Goal: Feedback & Contribution: Contribute content

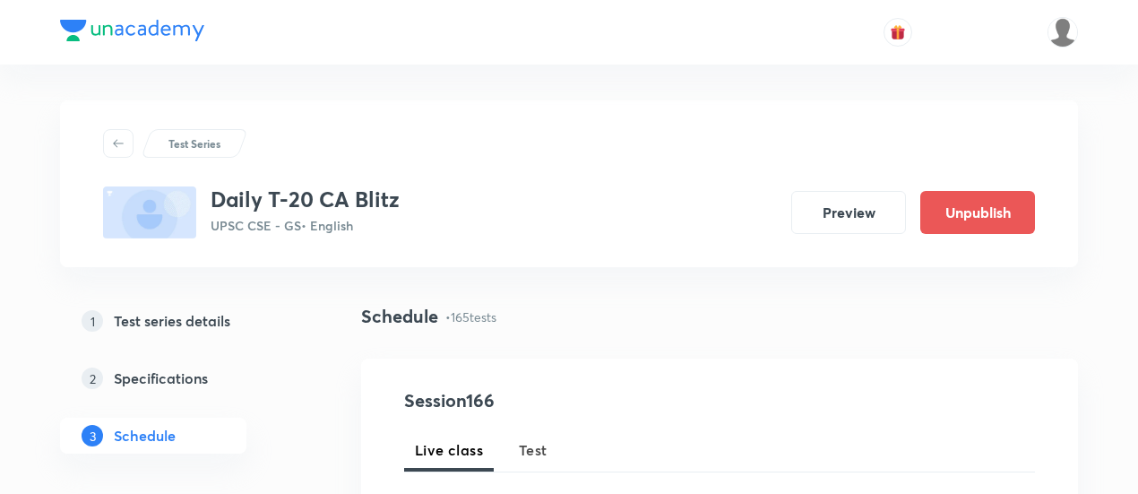
click at [539, 442] on span "Test" at bounding box center [533, 450] width 29 height 22
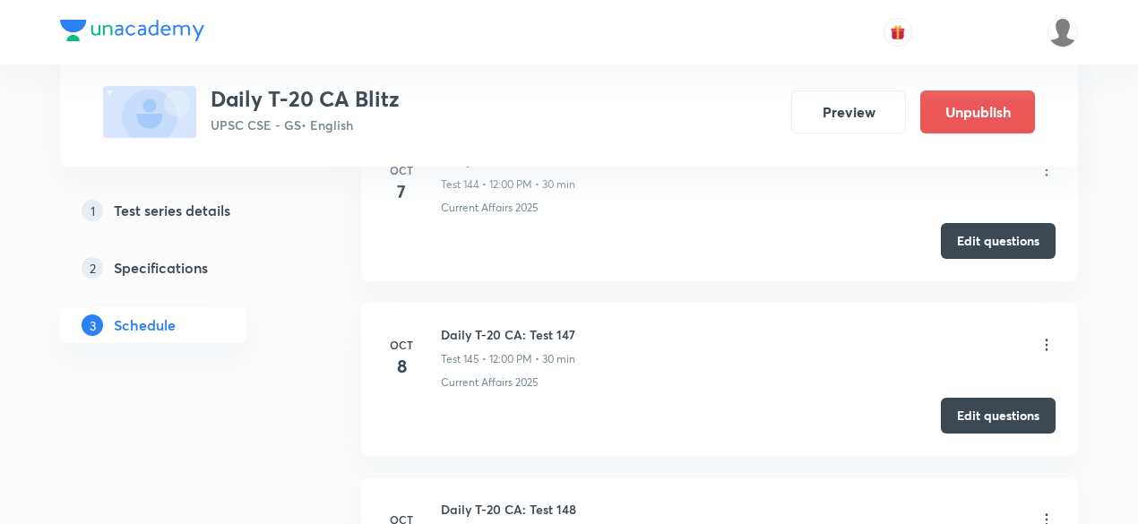
scroll to position [25951, 0]
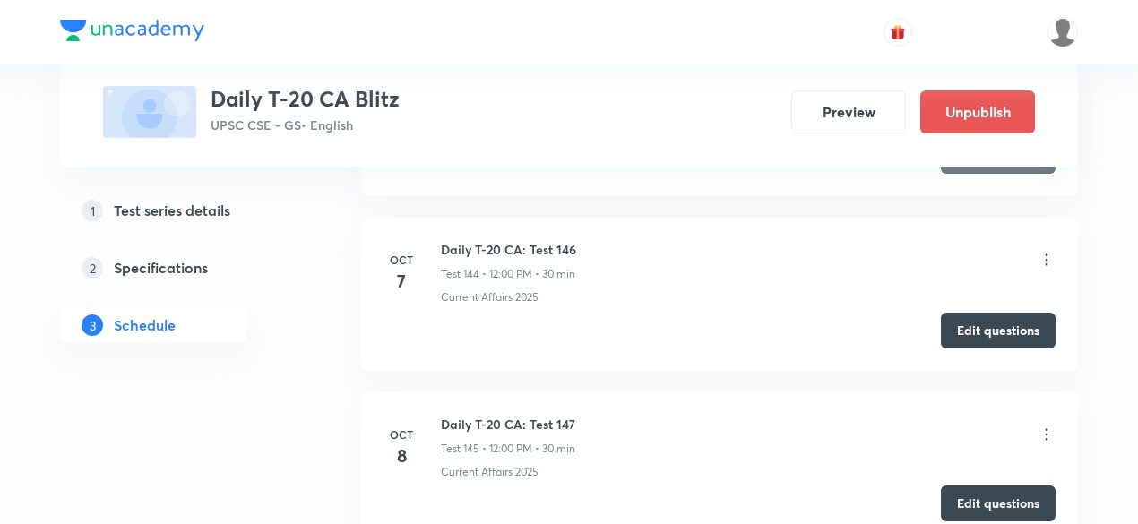
click at [991, 486] on button "Edit questions" at bounding box center [998, 504] width 115 height 36
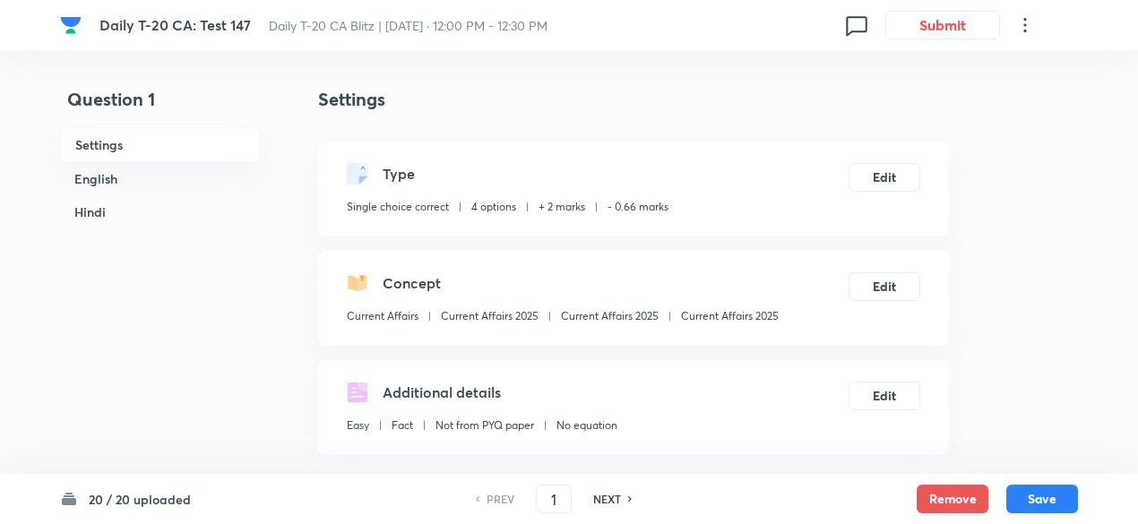
click at [124, 172] on h6 "English" at bounding box center [160, 178] width 201 height 33
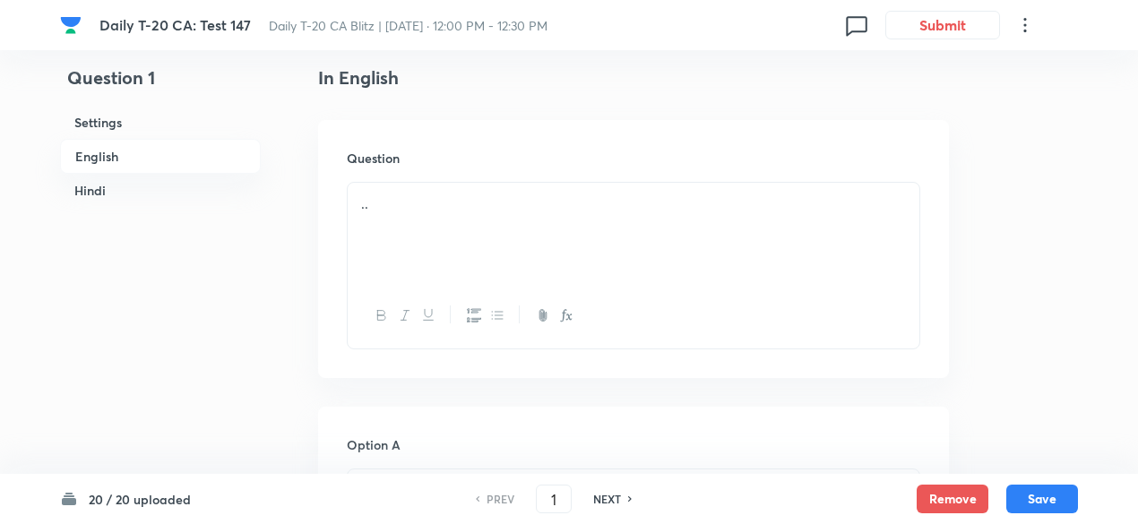
click at [148, 151] on h6 "English" at bounding box center [160, 156] width 201 height 35
click at [475, 227] on div ".." at bounding box center [634, 233] width 572 height 100
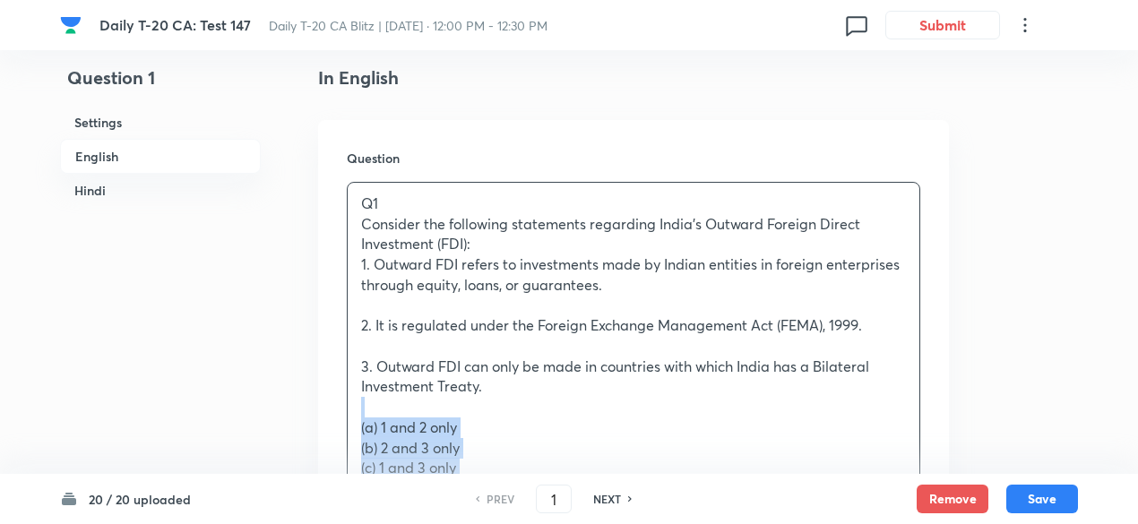
drag, startPoint x: 337, startPoint y: 417, endPoint x: 285, endPoint y: 411, distance: 52.3
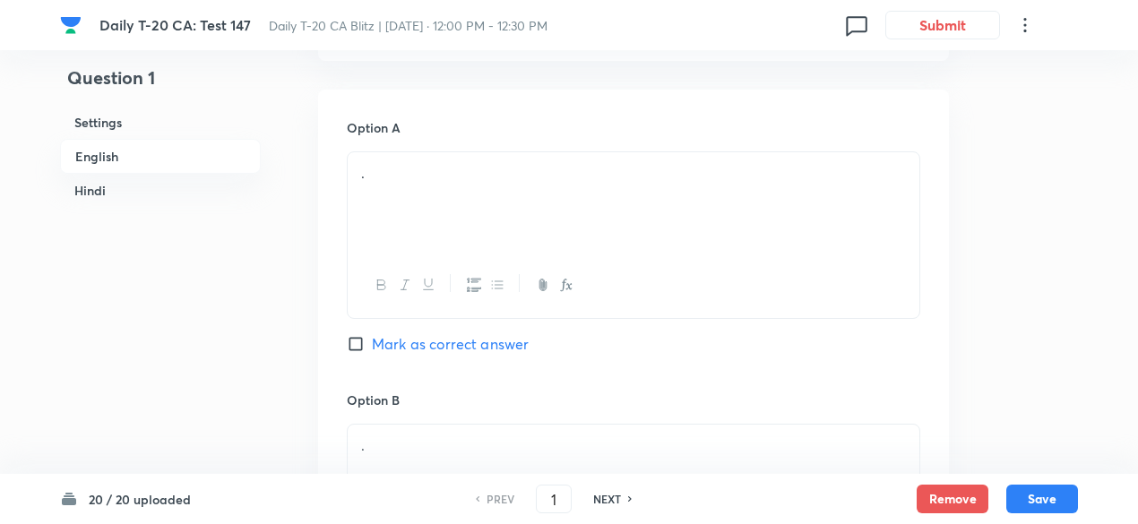
scroll to position [911, 0]
click at [463, 171] on p "." at bounding box center [633, 168] width 545 height 21
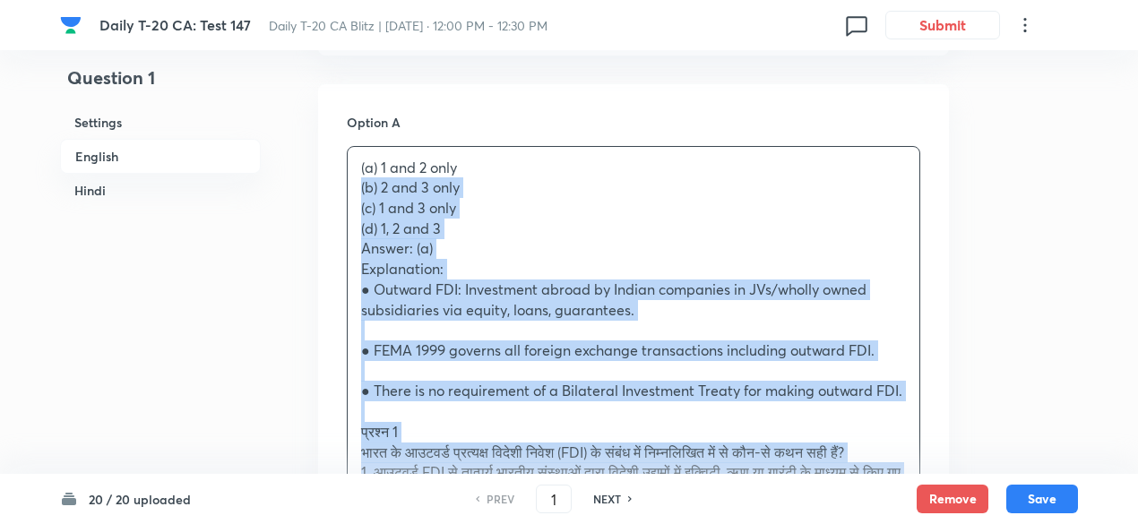
drag, startPoint x: 337, startPoint y: 194, endPoint x: 316, endPoint y: 184, distance: 23.7
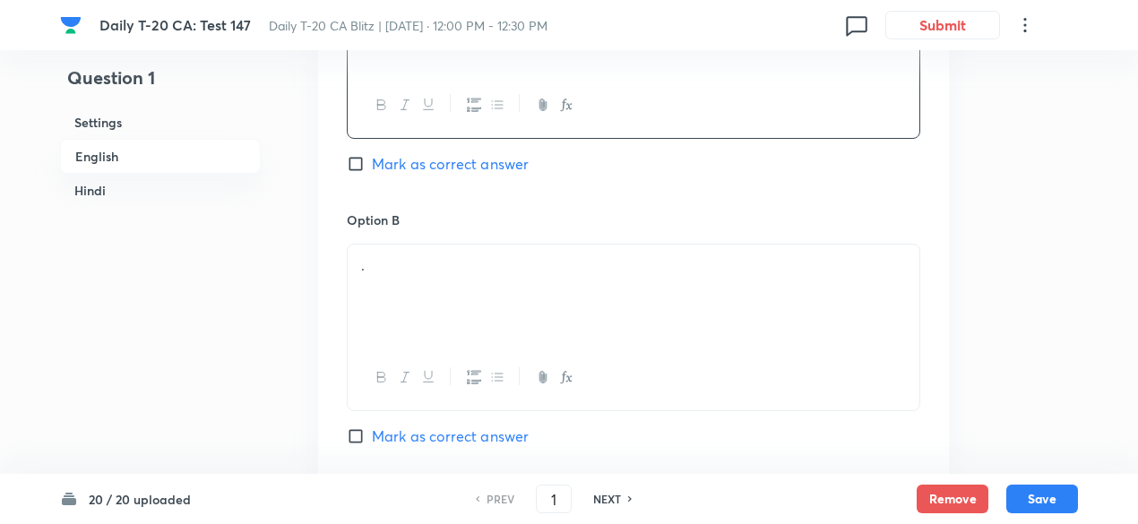
scroll to position [1090, 0]
click at [447, 292] on div "." at bounding box center [634, 290] width 572 height 100
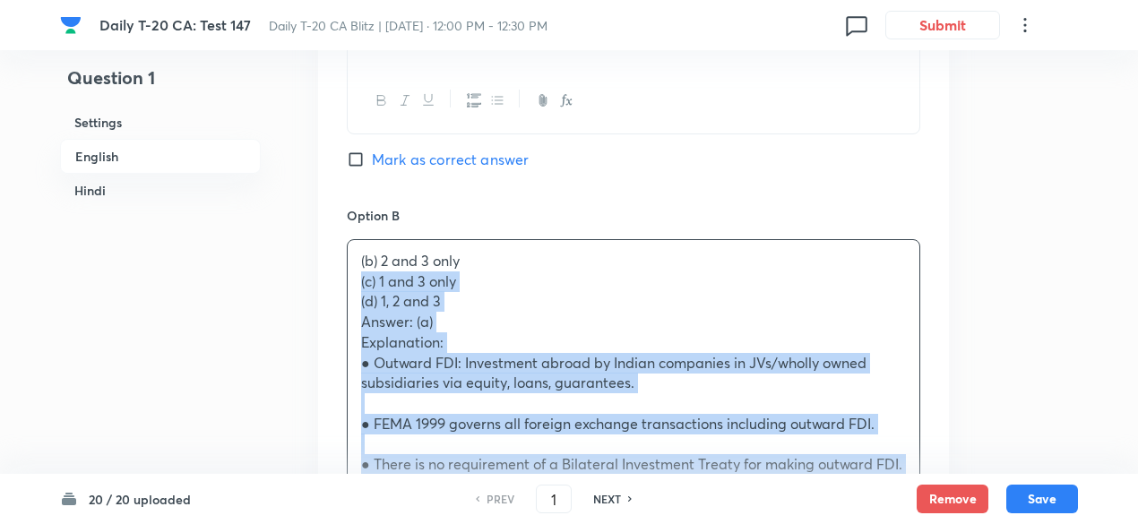
drag, startPoint x: 383, startPoint y: 287, endPoint x: 310, endPoint y: 281, distance: 72.9
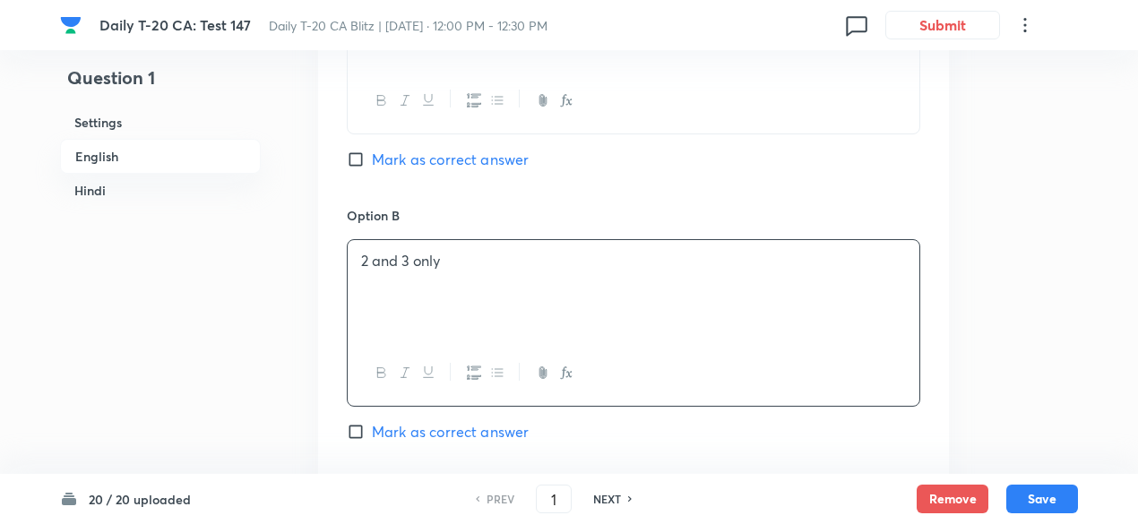
click at [437, 135] on div "Option A 1 and 2 only [PERSON_NAME] as correct answer" at bounding box center [634, 70] width 574 height 272
click at [439, 152] on span "Mark as correct answer" at bounding box center [450, 160] width 157 height 22
click at [372, 152] on input "Mark as correct answer" at bounding box center [359, 160] width 25 height 18
checkbox input "true"
checkbox input "false"
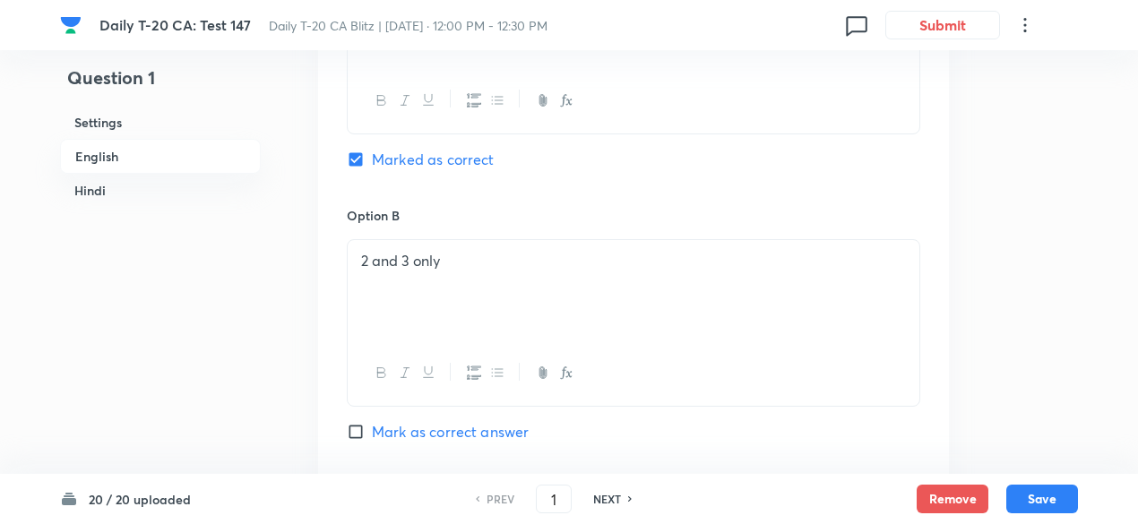
checkbox input "true"
checkbox input "false"
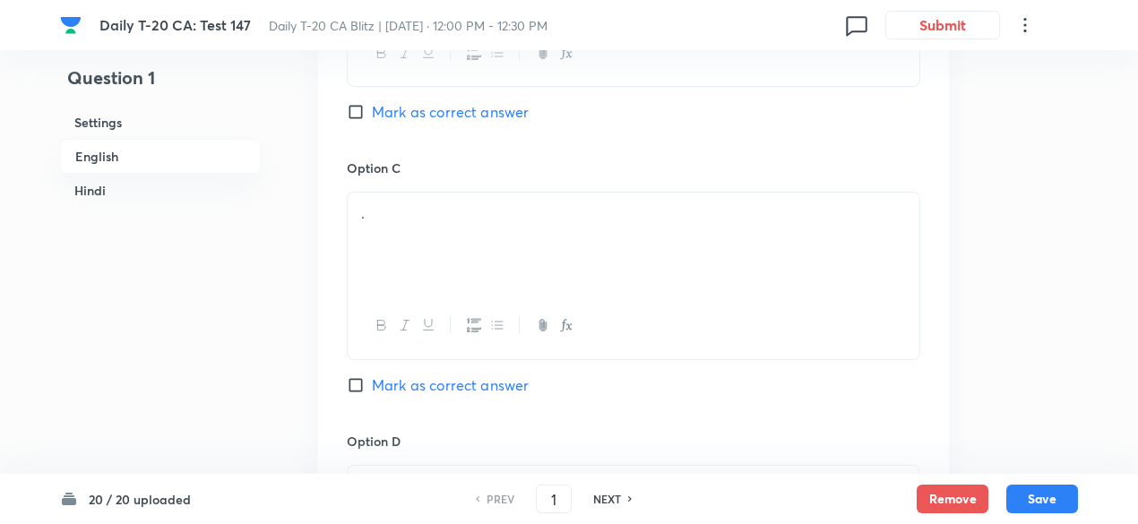
scroll to position [1449, 0]
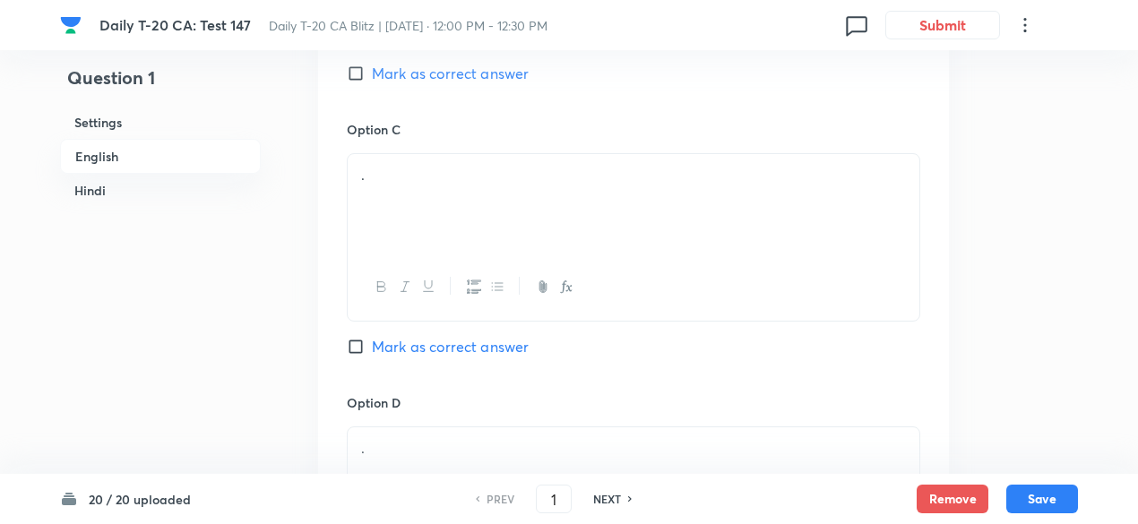
click at [460, 246] on div "." at bounding box center [634, 204] width 572 height 100
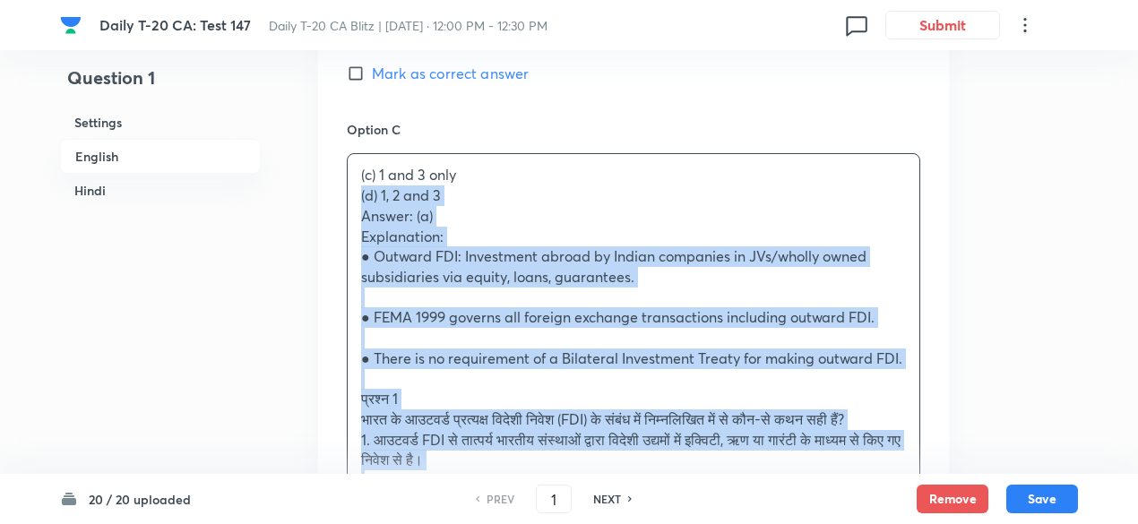
drag, startPoint x: 357, startPoint y: 221, endPoint x: 329, endPoint y: 199, distance: 35.1
click at [325, 198] on div "Option A 1 and 2 only Marked as correct Option B 2 and 3 only Mark as correct a…" at bounding box center [633, 338] width 631 height 1584
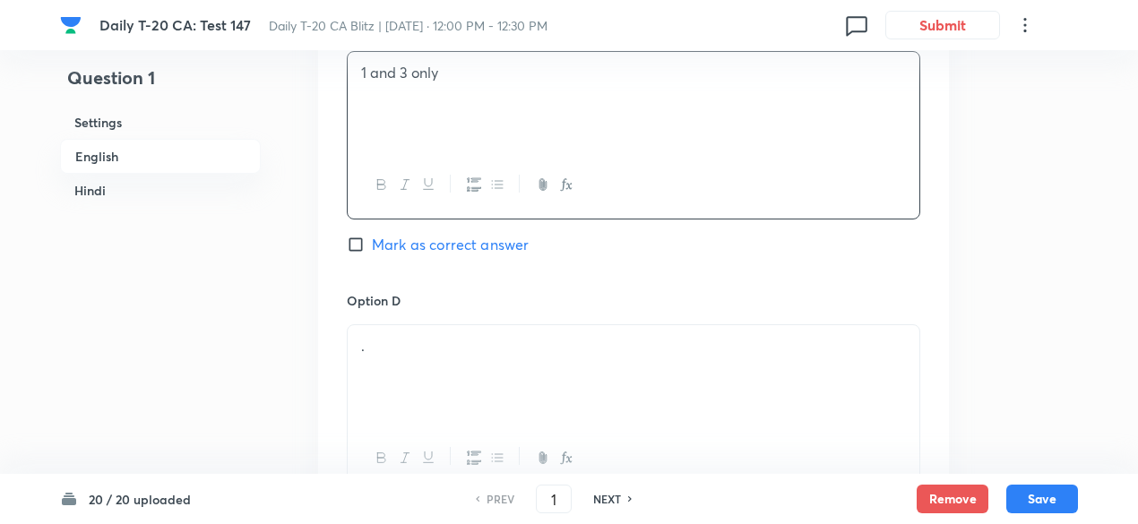
scroll to position [1628, 0]
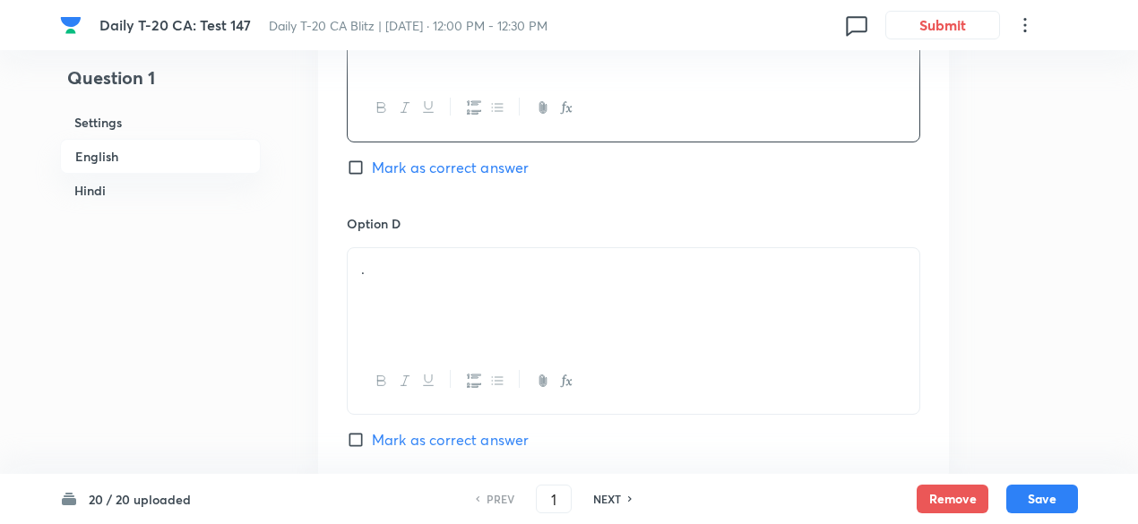
click at [457, 297] on div "." at bounding box center [634, 298] width 572 height 100
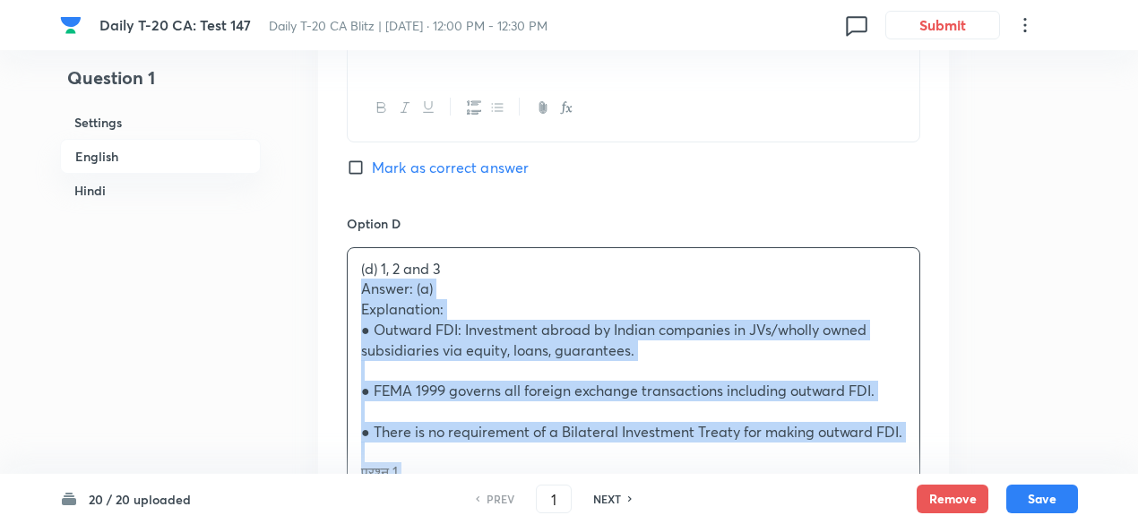
drag, startPoint x: 428, startPoint y: 294, endPoint x: 310, endPoint y: 284, distance: 117.8
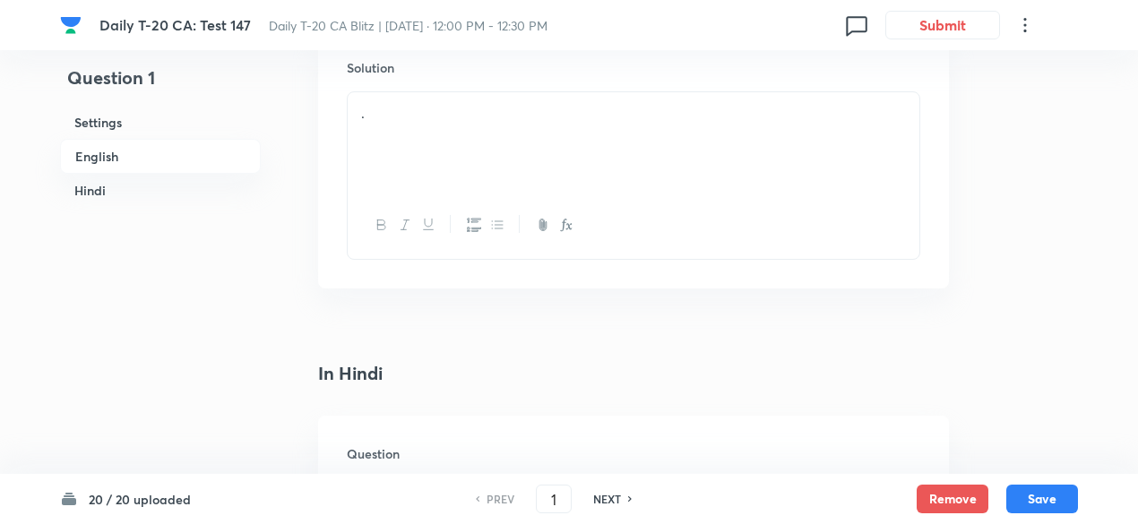
scroll to position [2076, 0]
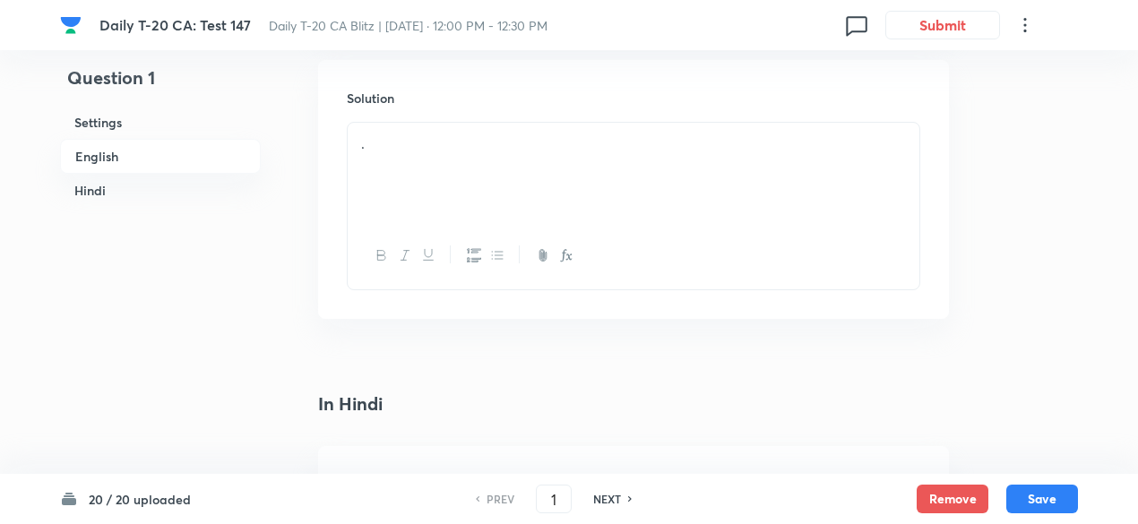
click at [441, 185] on div "." at bounding box center [634, 173] width 572 height 100
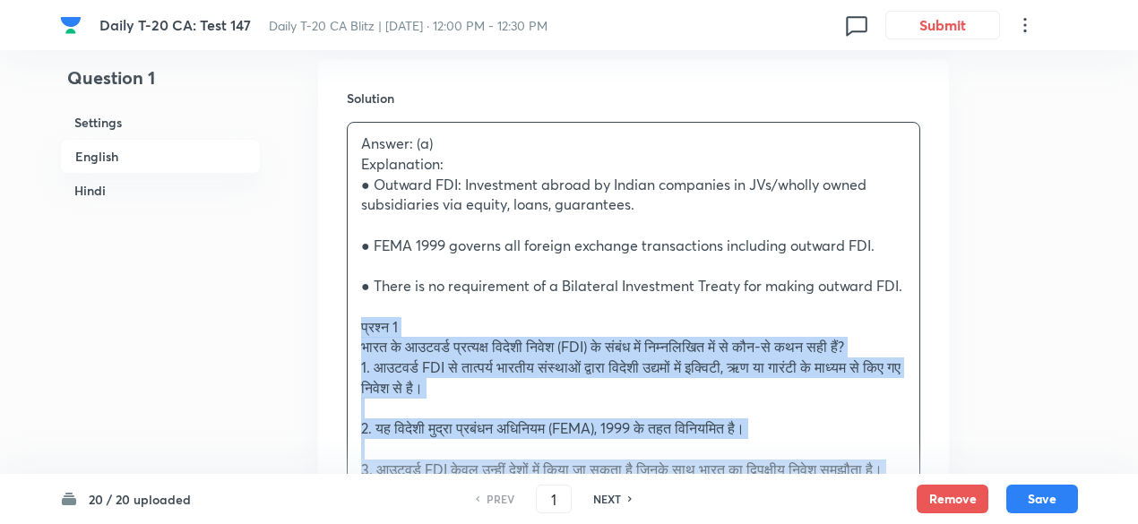
click at [332, 320] on div "Solution Answer: (a) Explanation: ● Outward FDI: Investment abroad by Indian co…" at bounding box center [633, 404] width 631 height 688
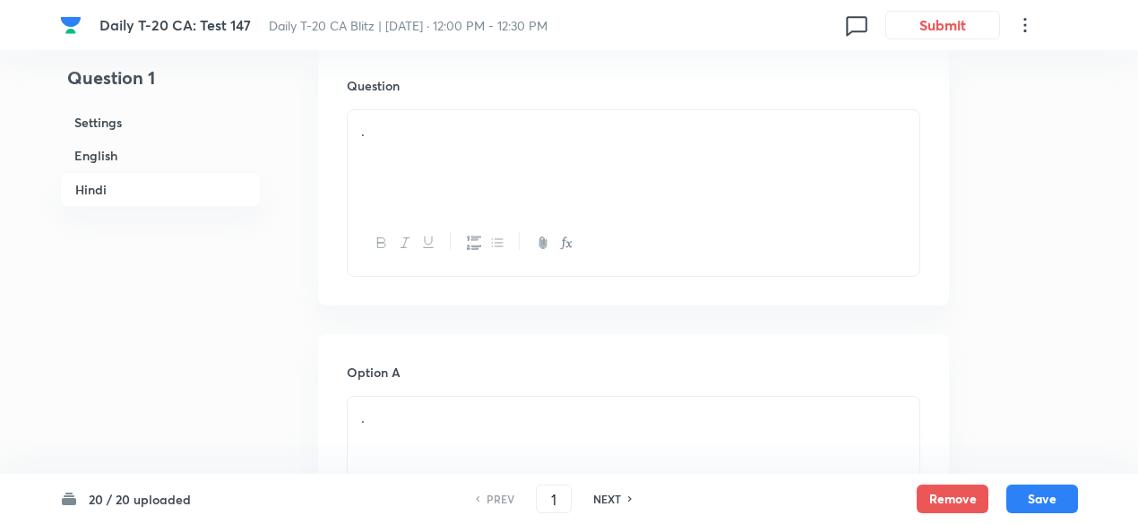
scroll to position [2614, 0]
click at [481, 150] on div "." at bounding box center [634, 146] width 572 height 100
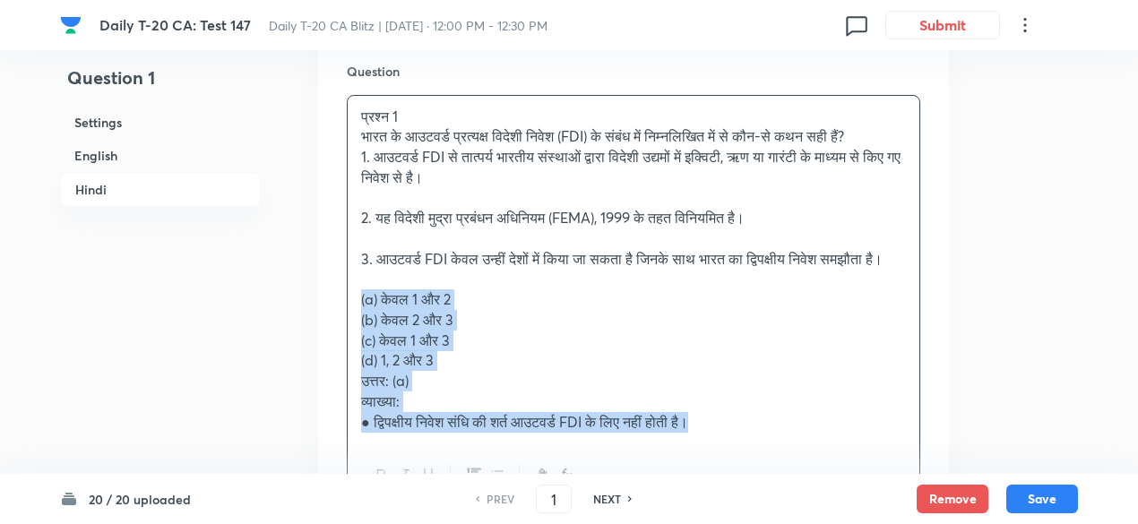
drag, startPoint x: 330, startPoint y: 307, endPoint x: 291, endPoint y: 297, distance: 39.8
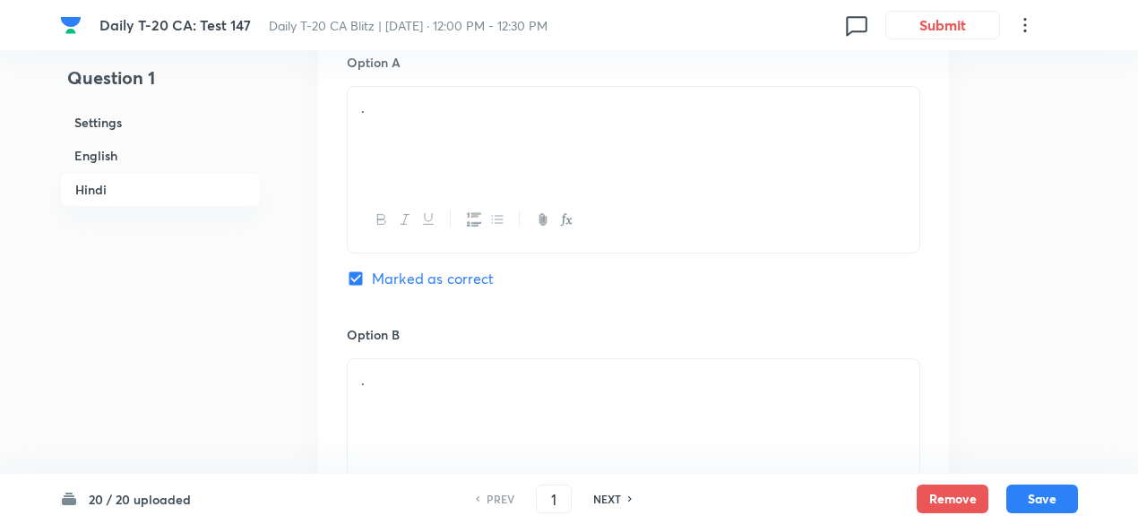
scroll to position [2972, 0]
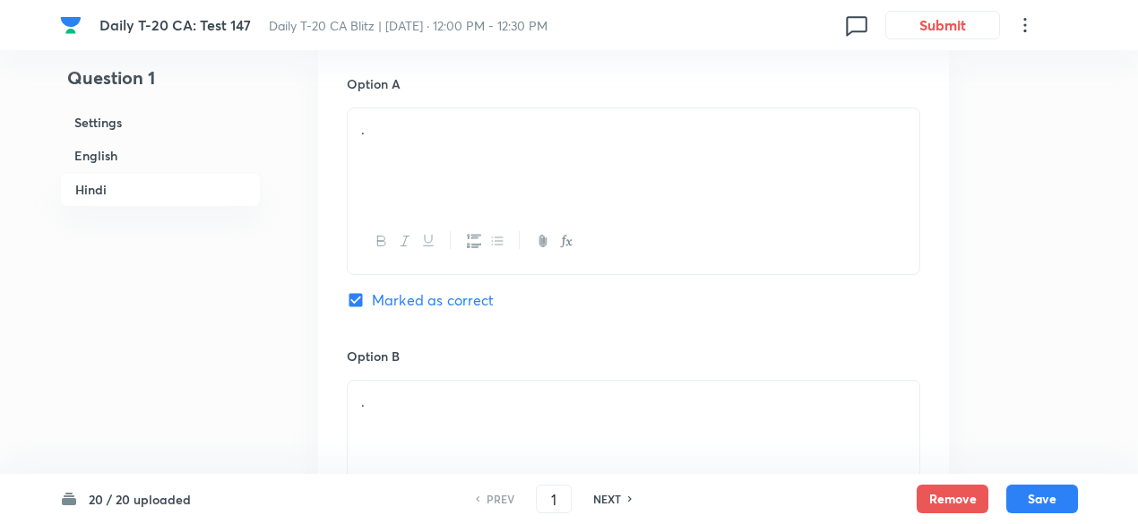
click at [442, 209] on div "." at bounding box center [634, 158] width 572 height 100
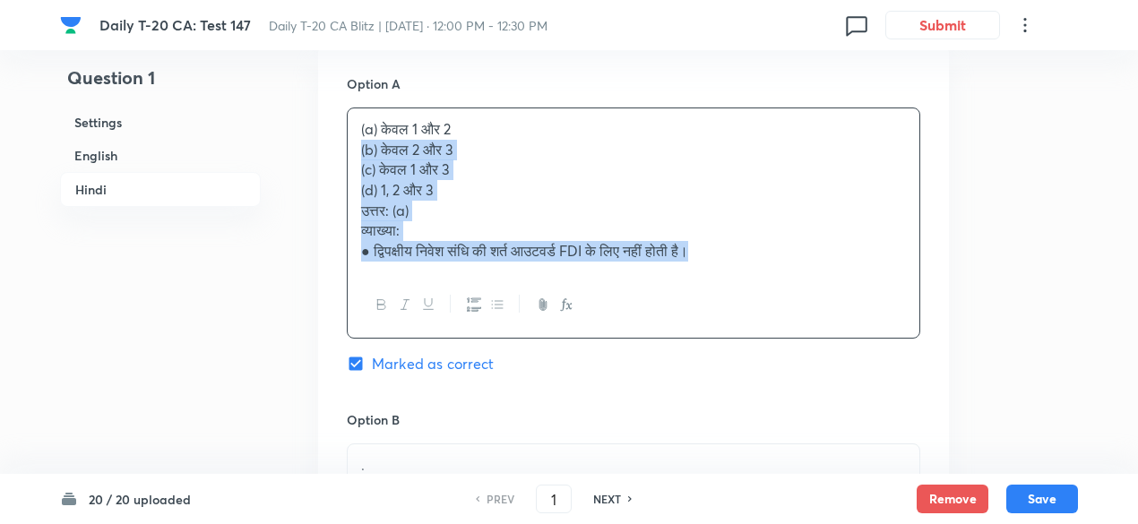
drag, startPoint x: 359, startPoint y: 205, endPoint x: 340, endPoint y: 192, distance: 23.1
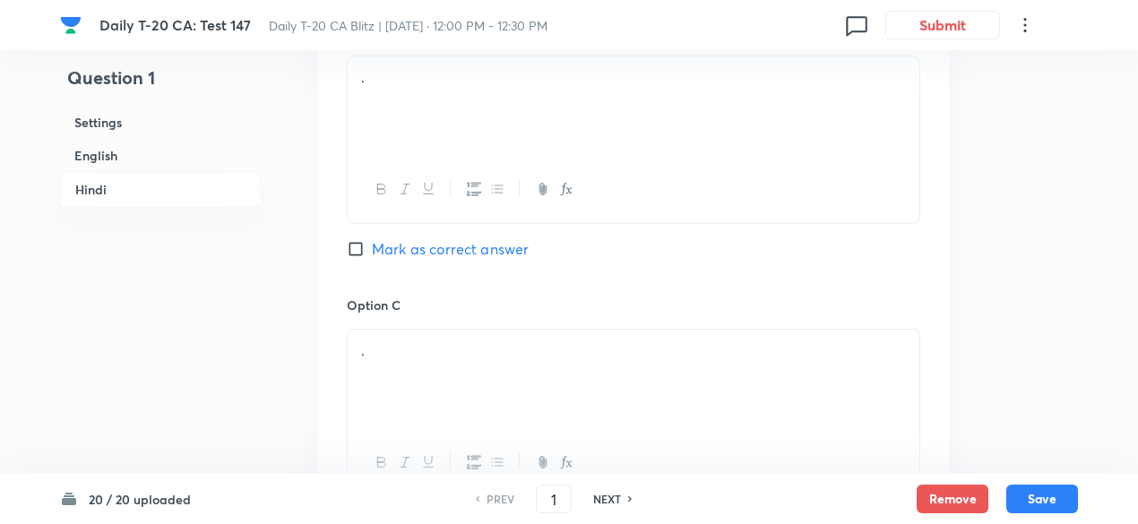
scroll to position [3241, 0]
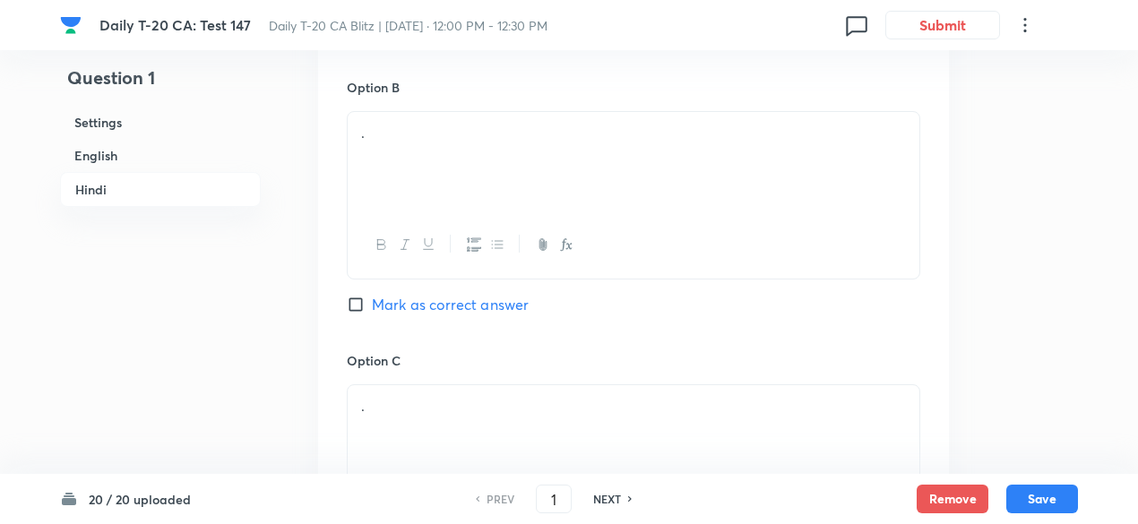
click at [441, 201] on div "." at bounding box center [634, 162] width 572 height 100
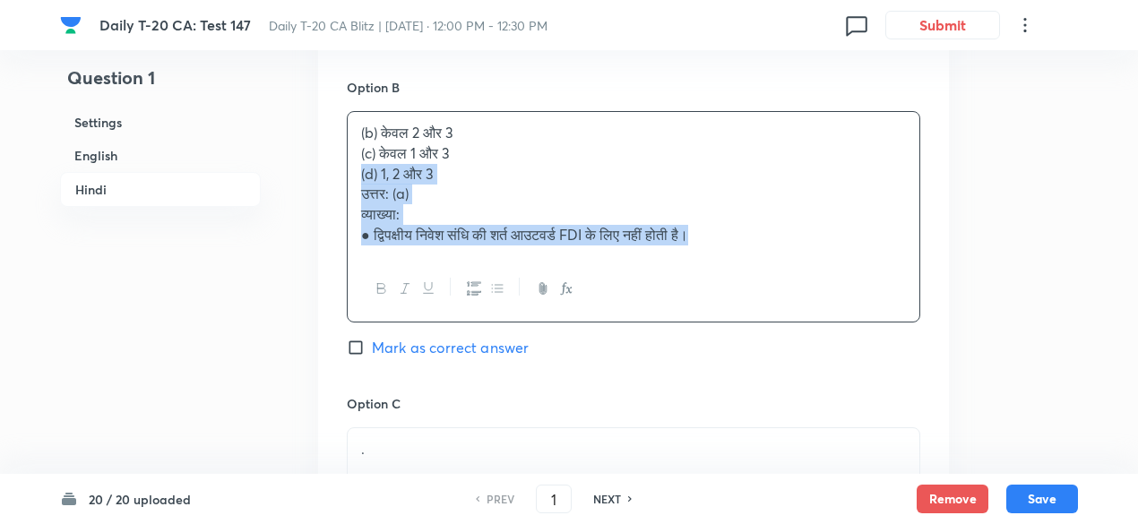
drag, startPoint x: 370, startPoint y: 206, endPoint x: 317, endPoint y: 203, distance: 53.0
click at [318, 203] on div "Option A केवल 1 और 2 Marked as correct Option B (b) केवल 2 और 3 (c) केवल 1 और 3…" at bounding box center [633, 355] width 631 height 1156
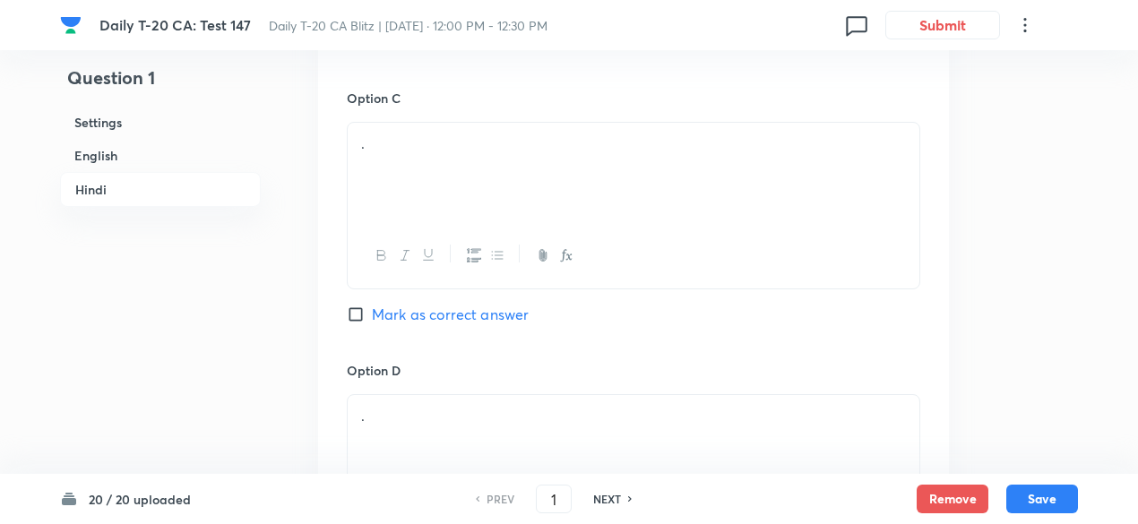
scroll to position [3510, 0]
click at [443, 266] on div at bounding box center [634, 249] width 572 height 65
click at [437, 216] on div "." at bounding box center [634, 167] width 572 height 100
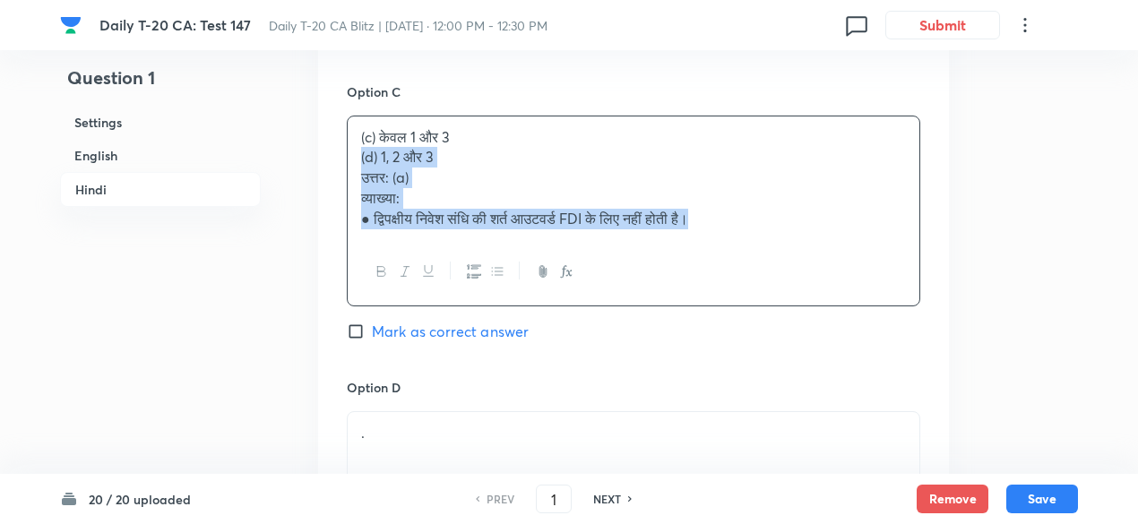
drag, startPoint x: 385, startPoint y: 212, endPoint x: 294, endPoint y: 195, distance: 92.1
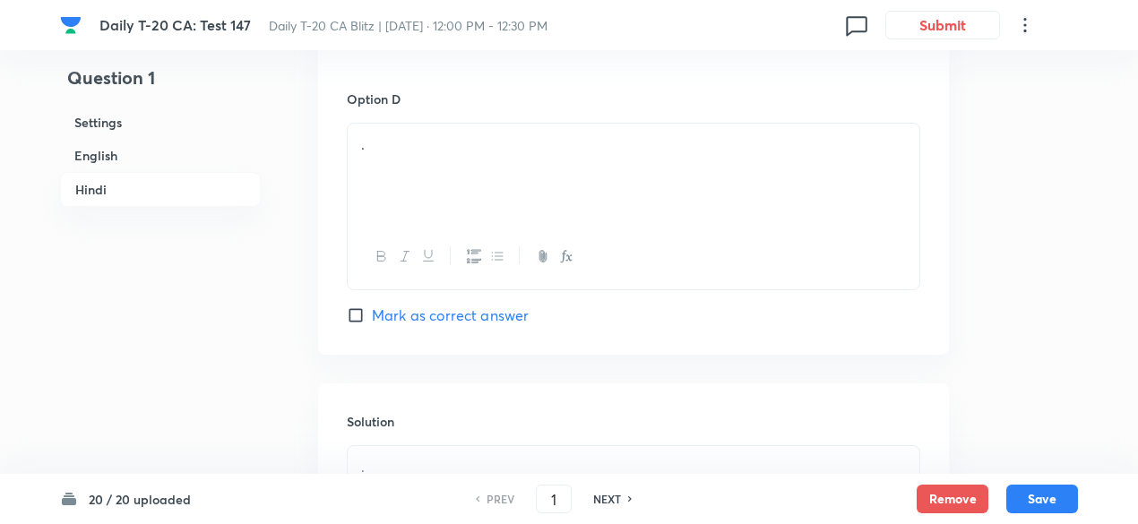
scroll to position [3779, 0]
click at [445, 199] on div "." at bounding box center [634, 170] width 572 height 100
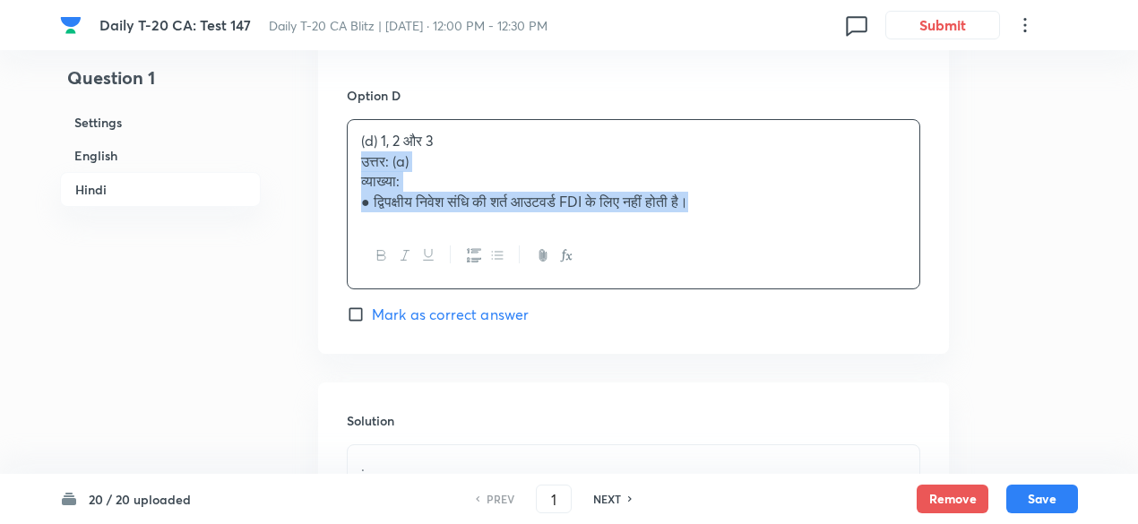
drag, startPoint x: 397, startPoint y: 212, endPoint x: 283, endPoint y: 195, distance: 115.1
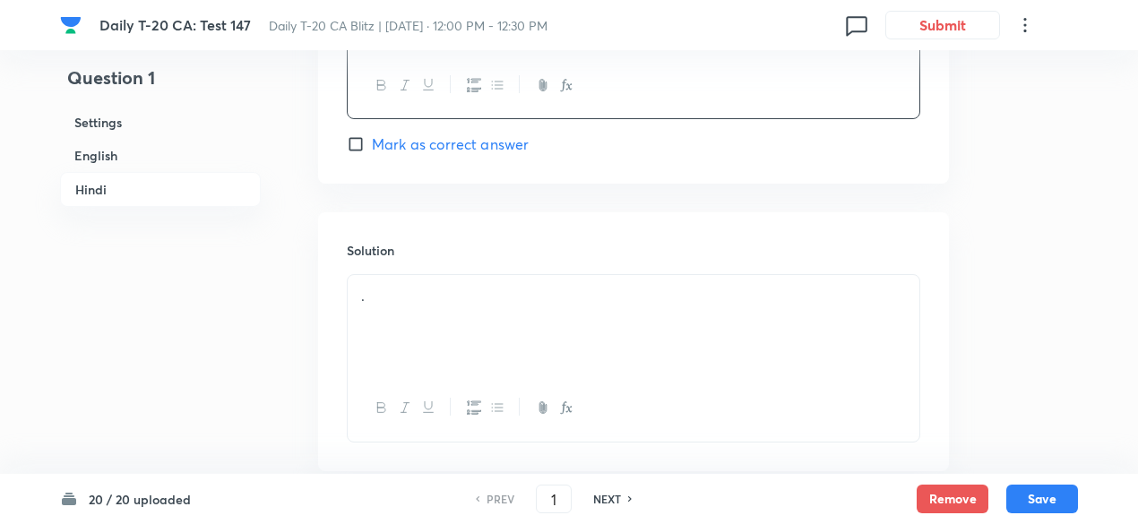
scroll to position [3958, 0]
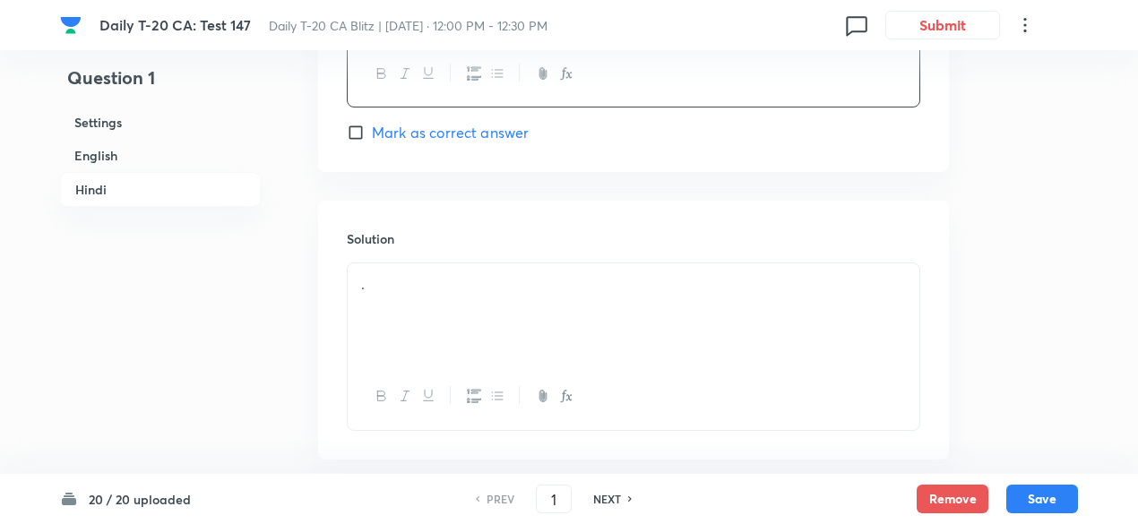
click at [471, 295] on p "." at bounding box center [633, 284] width 545 height 21
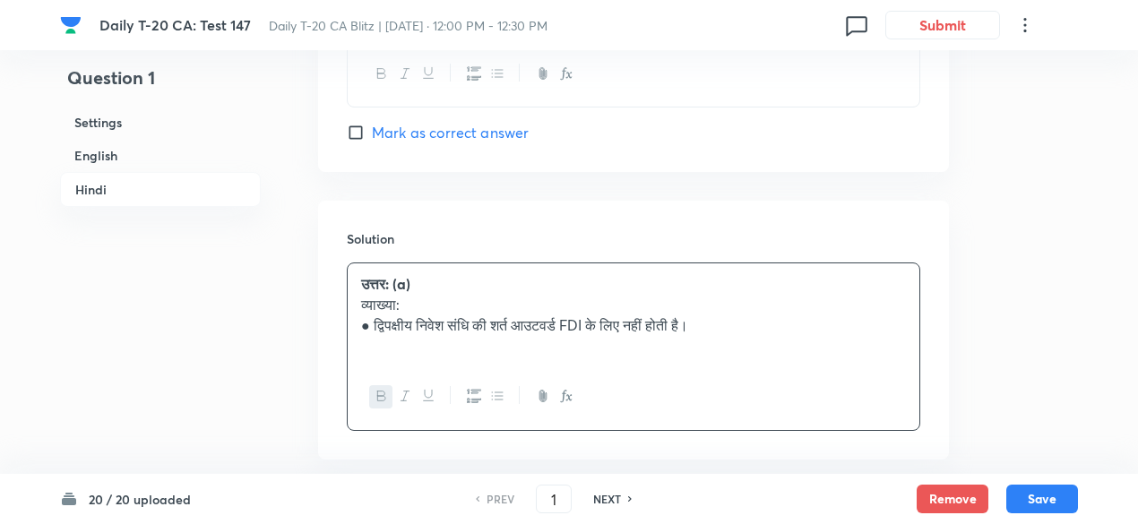
click at [155, 151] on h6 "English" at bounding box center [160, 155] width 201 height 33
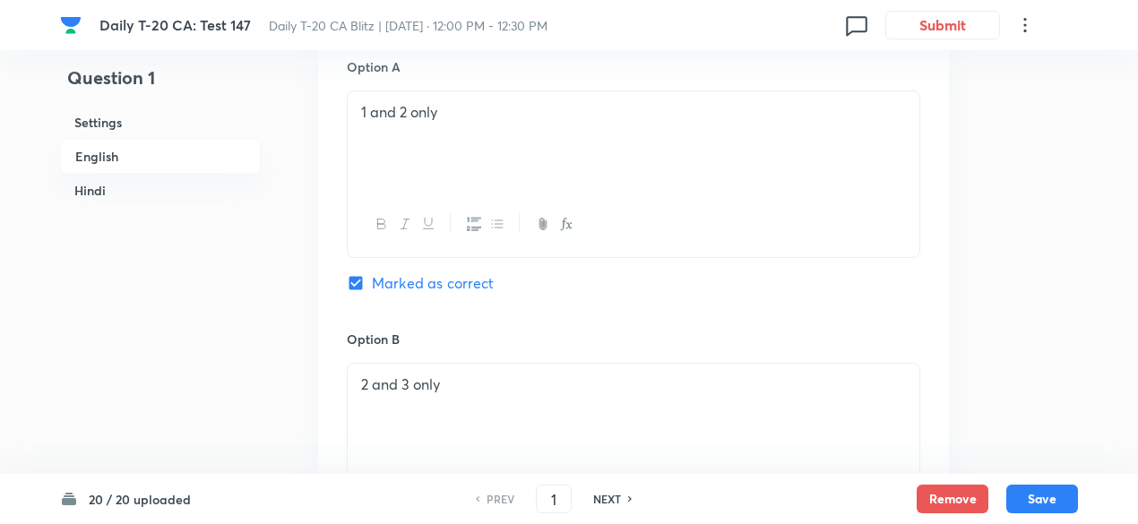
scroll to position [1000, 0]
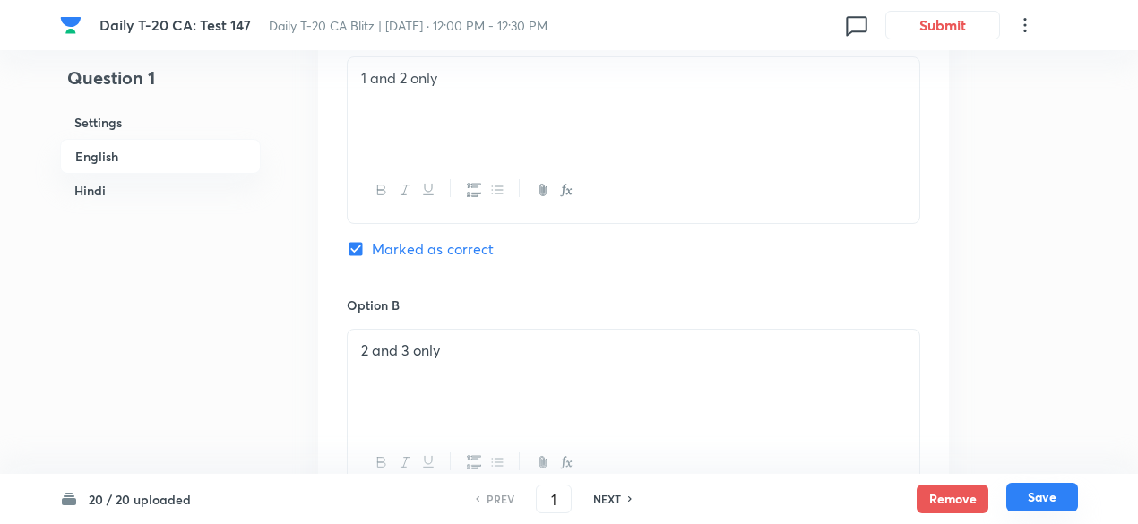
click at [1051, 499] on button "Save" at bounding box center [1043, 497] width 72 height 29
type input "2"
checkbox input "false"
checkbox input "true"
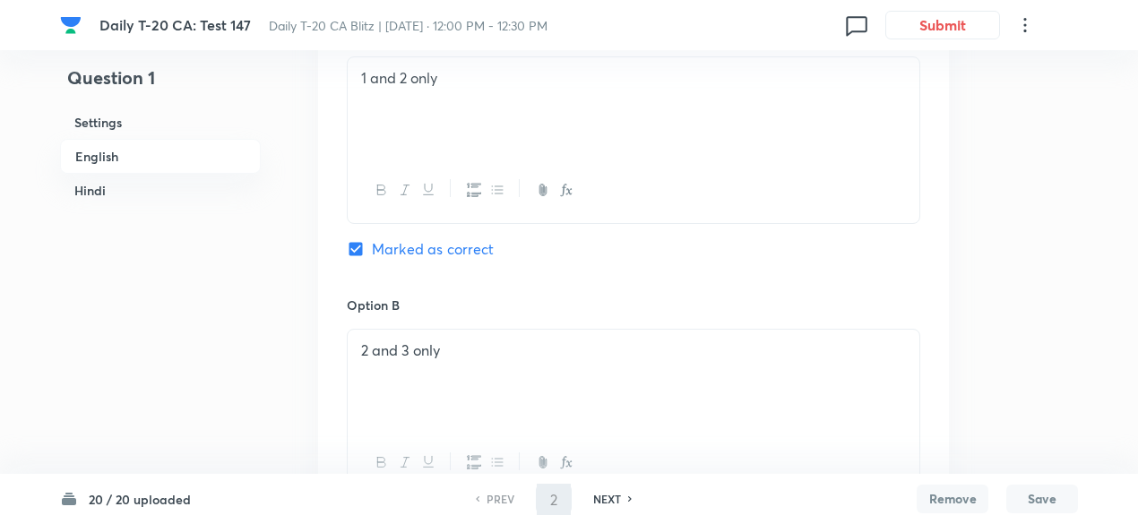
checkbox input "true"
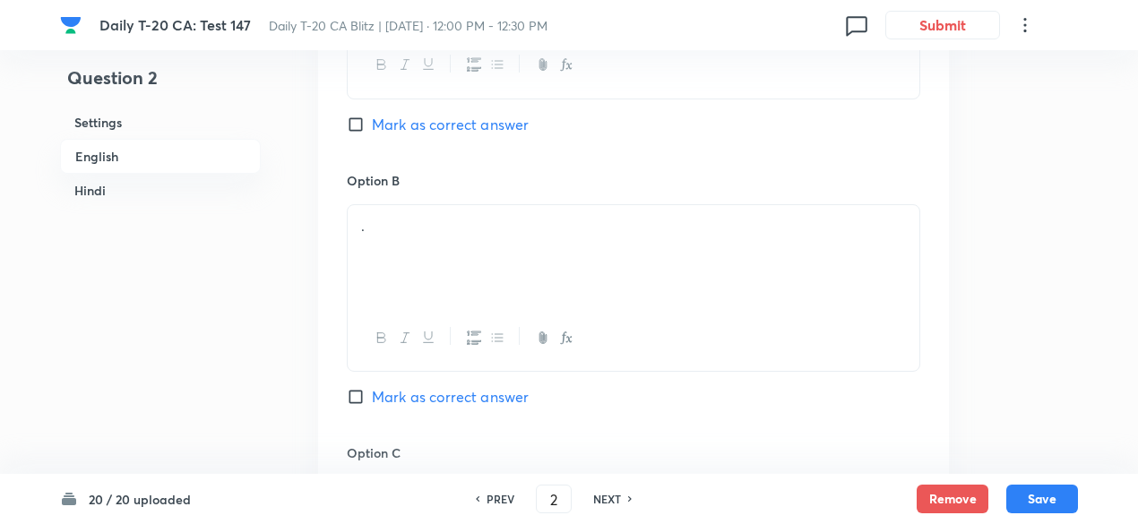
click at [170, 151] on h6 "English" at bounding box center [160, 156] width 201 height 35
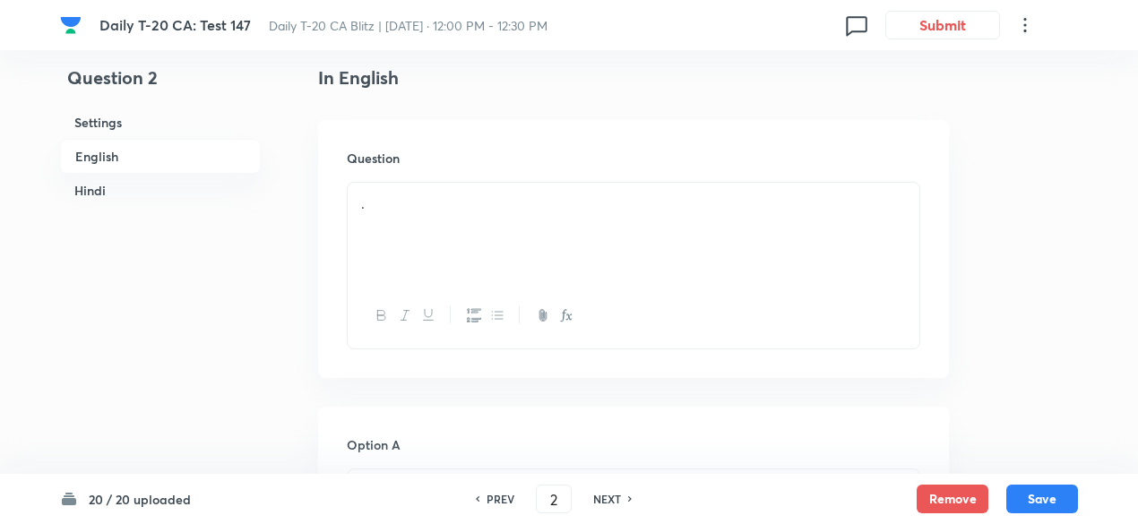
click at [418, 196] on p "." at bounding box center [633, 204] width 545 height 21
click at [480, 236] on div "." at bounding box center [634, 233] width 572 height 100
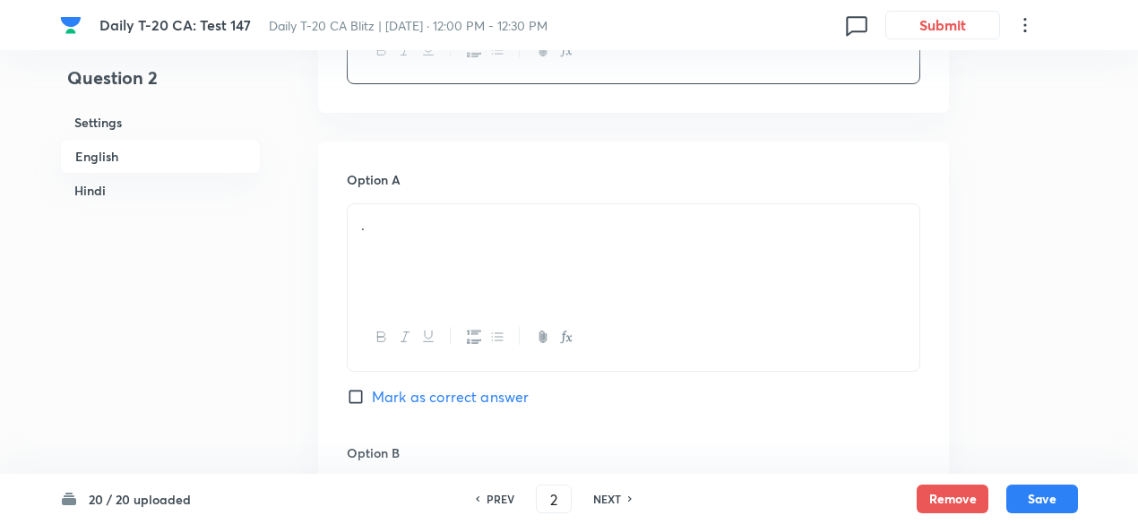
scroll to position [821, 0]
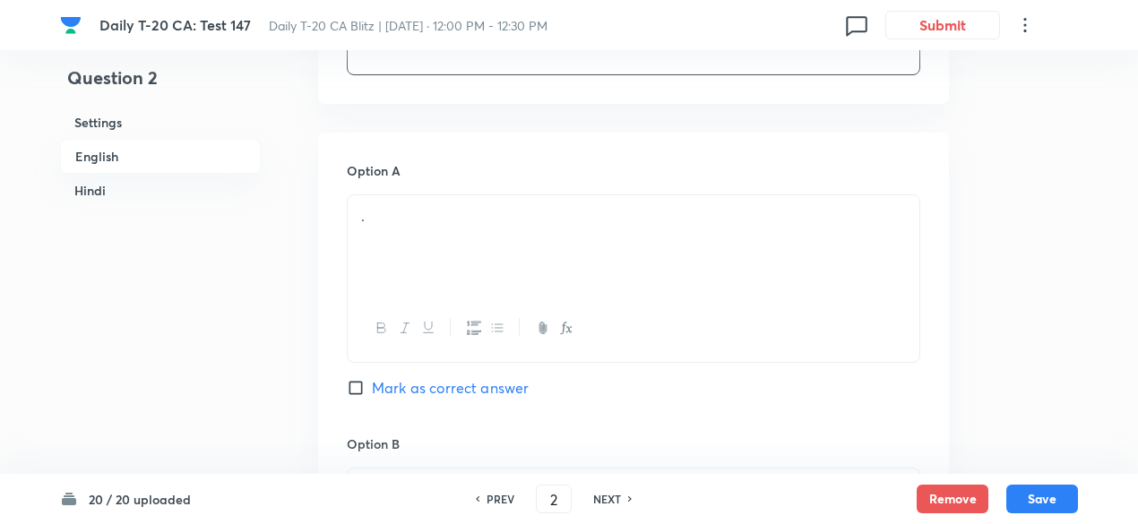
click at [434, 262] on div "." at bounding box center [634, 245] width 572 height 100
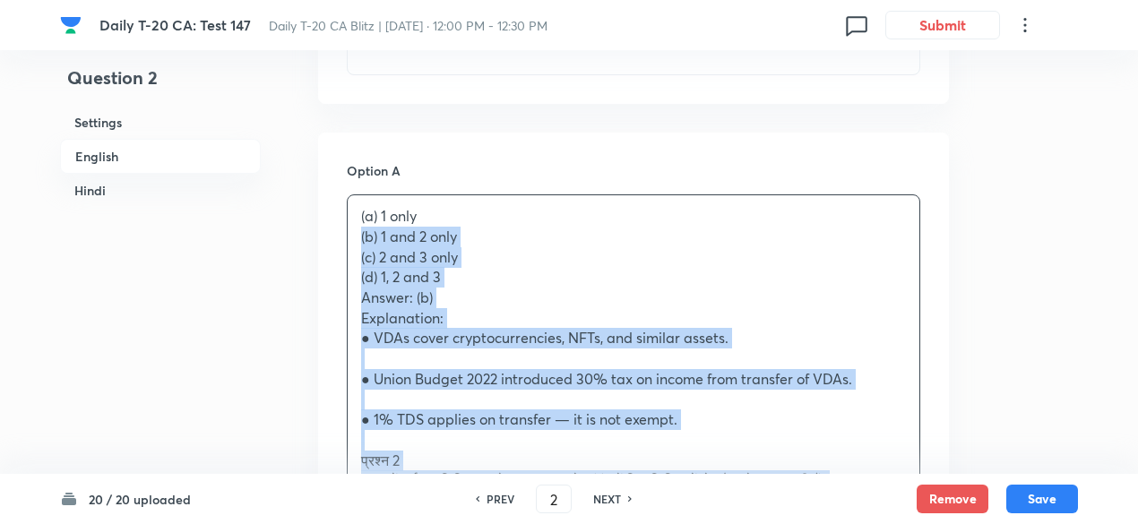
drag, startPoint x: 402, startPoint y: 259, endPoint x: 294, endPoint y: 224, distance: 113.1
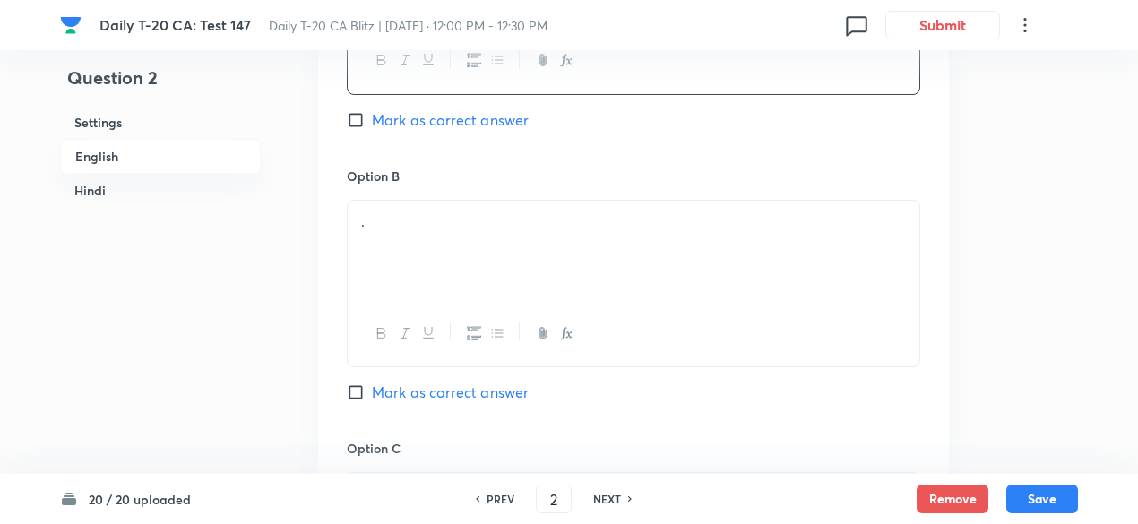
scroll to position [1090, 0]
click at [457, 245] on div "." at bounding box center [634, 250] width 572 height 100
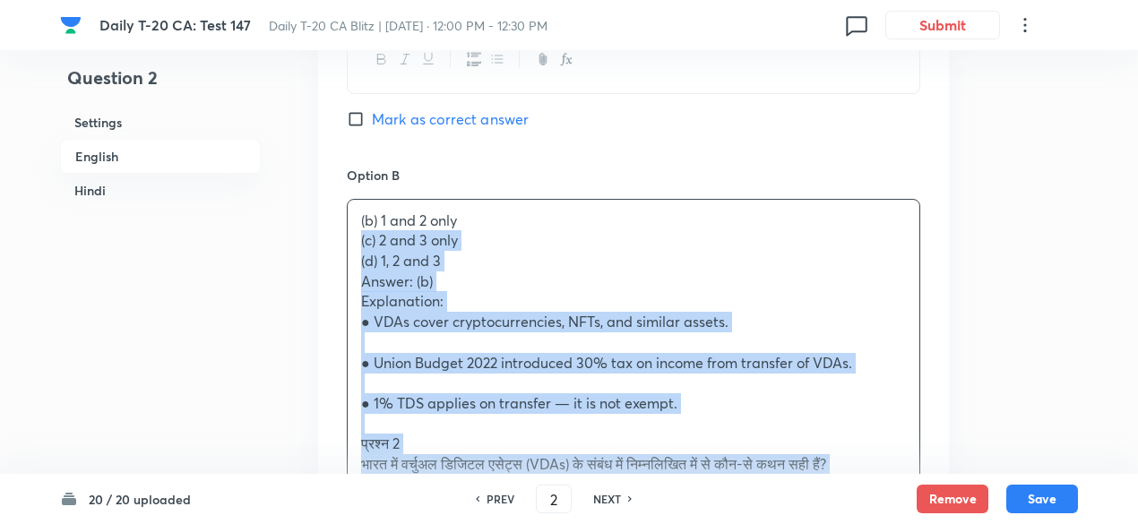
drag, startPoint x: 360, startPoint y: 248, endPoint x: 342, endPoint y: 240, distance: 19.7
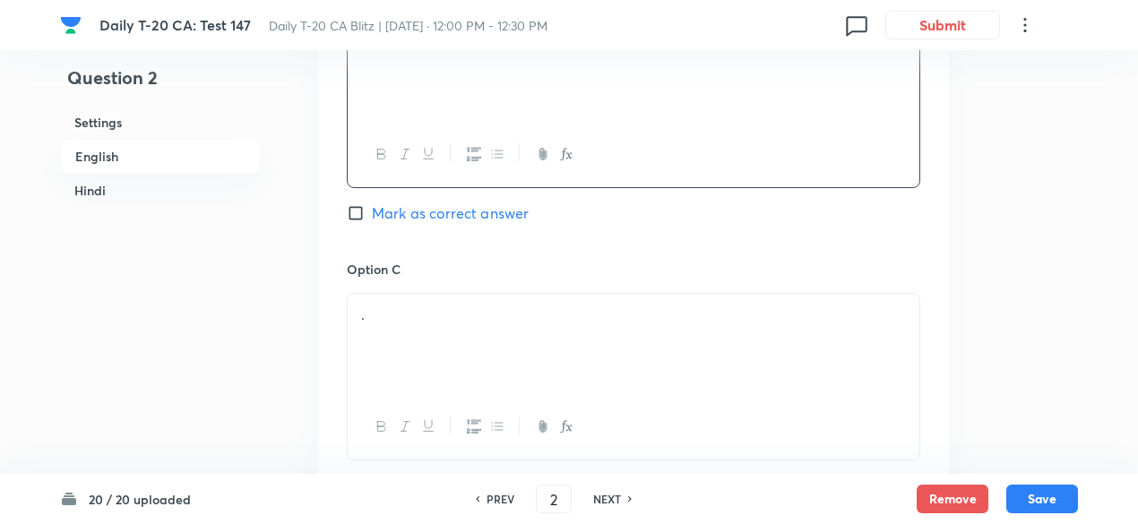
scroll to position [1269, 0]
click at [493, 207] on span "Mark as correct answer" at bounding box center [450, 213] width 157 height 22
click at [372, 207] on input "Mark as correct answer" at bounding box center [359, 212] width 25 height 18
checkbox input "true"
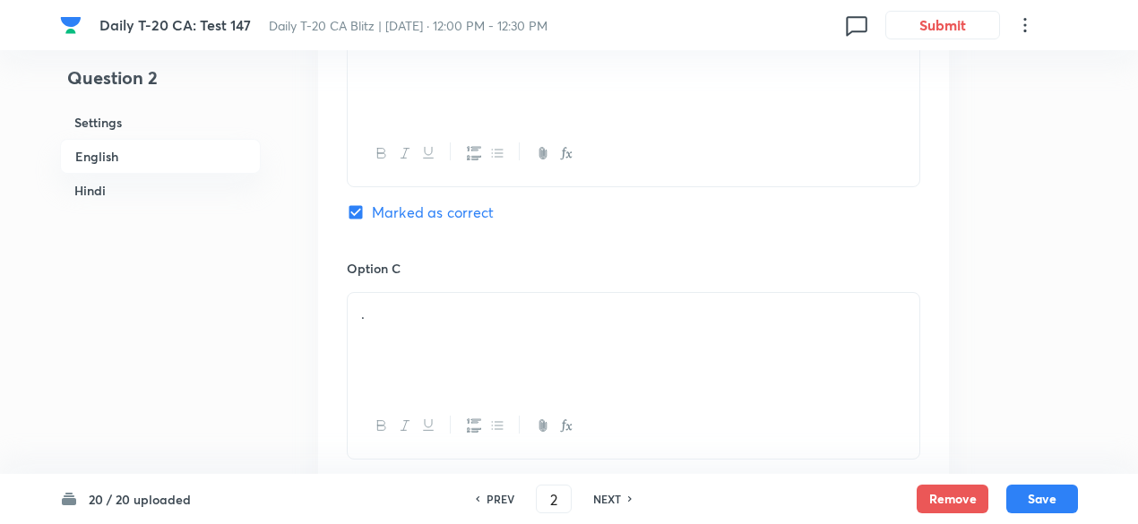
checkbox input "false"
checkbox input "true"
checkbox input "false"
click at [441, 316] on p "." at bounding box center [633, 314] width 545 height 21
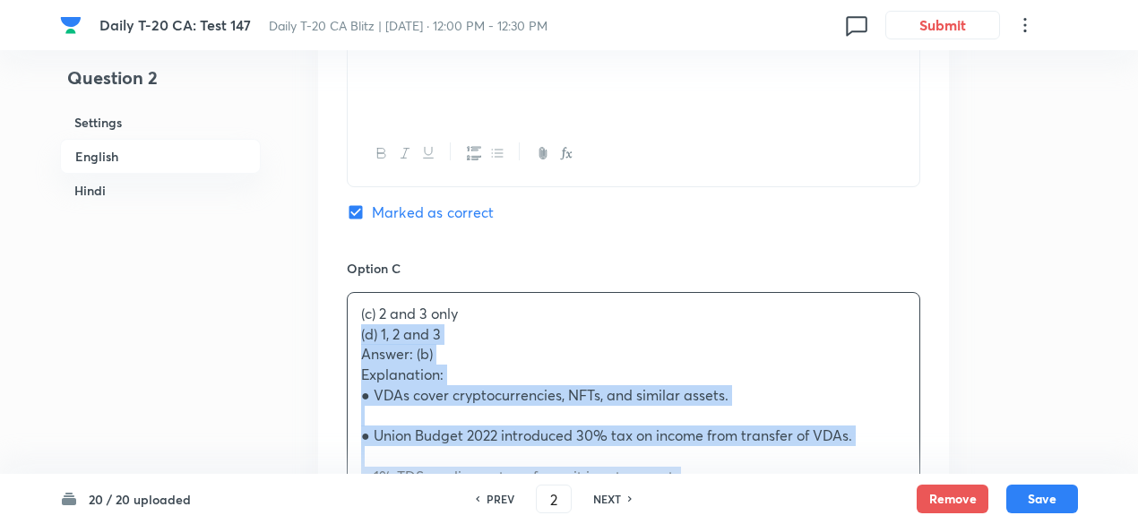
drag, startPoint x: 330, startPoint y: 343, endPoint x: 316, endPoint y: 339, distance: 15.0
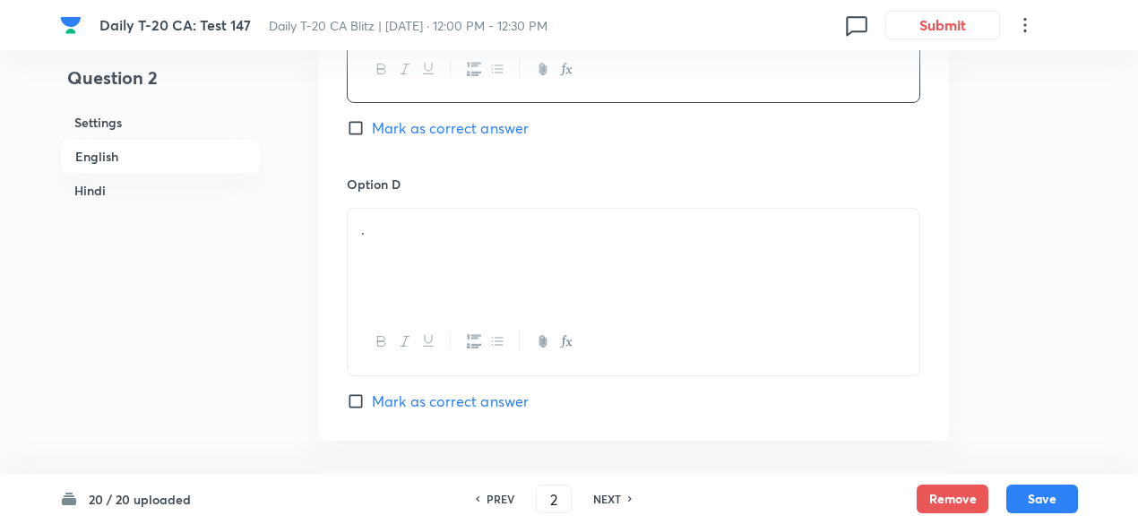
scroll to position [1628, 0]
click at [461, 252] on div "." at bounding box center [634, 257] width 572 height 100
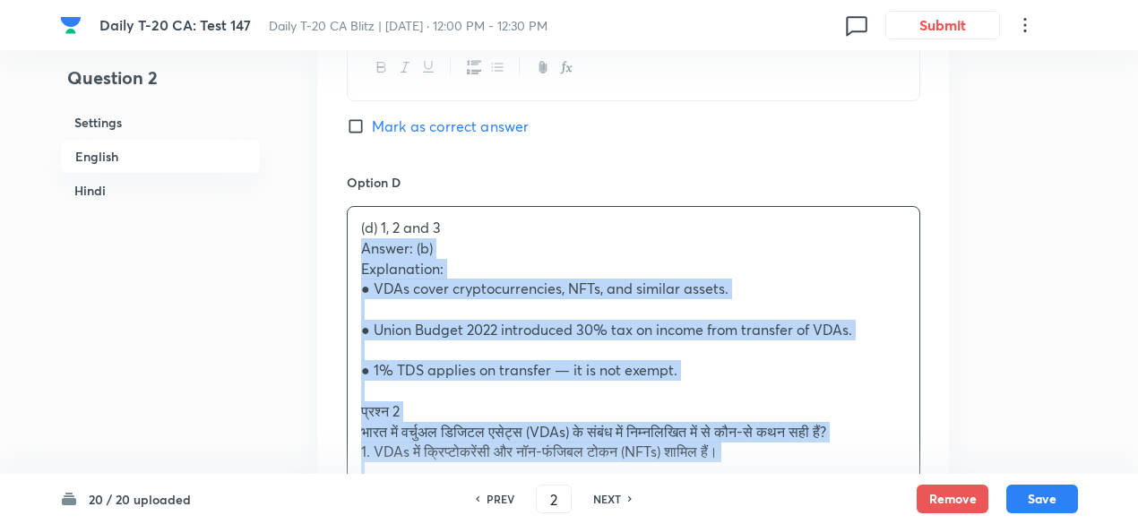
drag, startPoint x: 359, startPoint y: 257, endPoint x: 325, endPoint y: 256, distance: 33.2
click at [325, 256] on div "Option A 1 only Mark as correct answer Option B 1 and 2 only Marked as correct …" at bounding box center [633, 87] width 631 height 1523
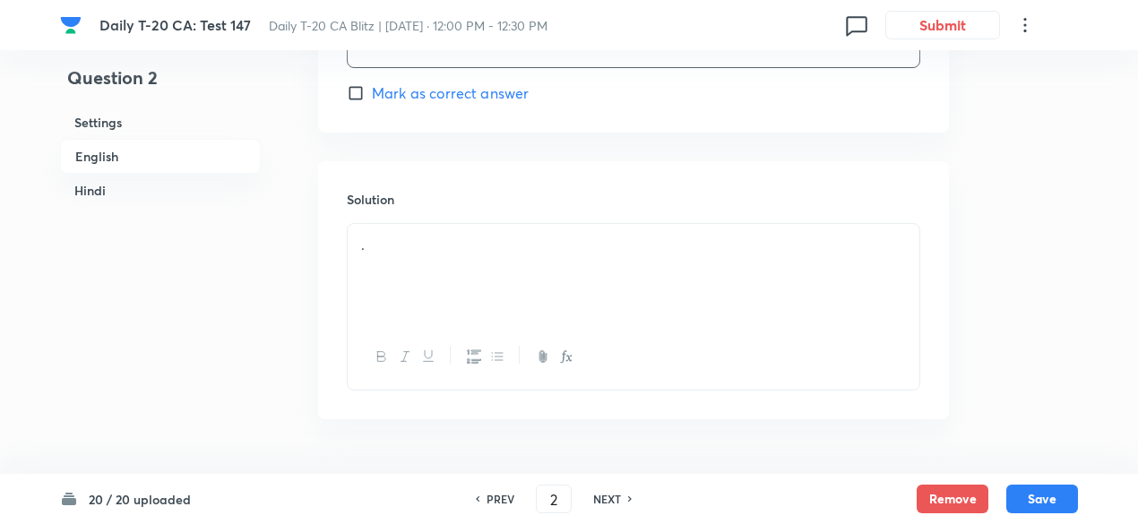
scroll to position [1985, 0]
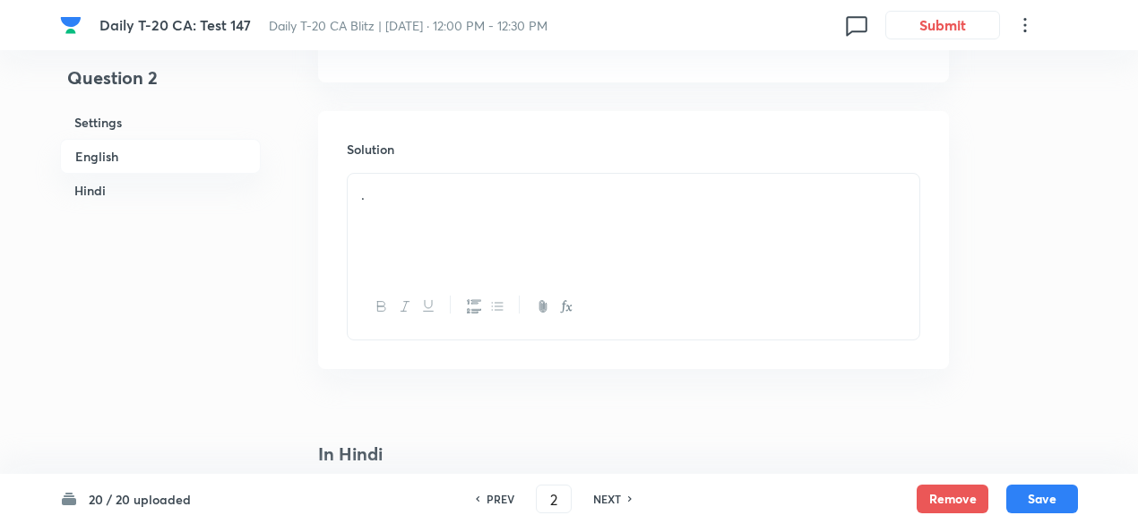
click at [436, 221] on div "." at bounding box center [634, 224] width 572 height 100
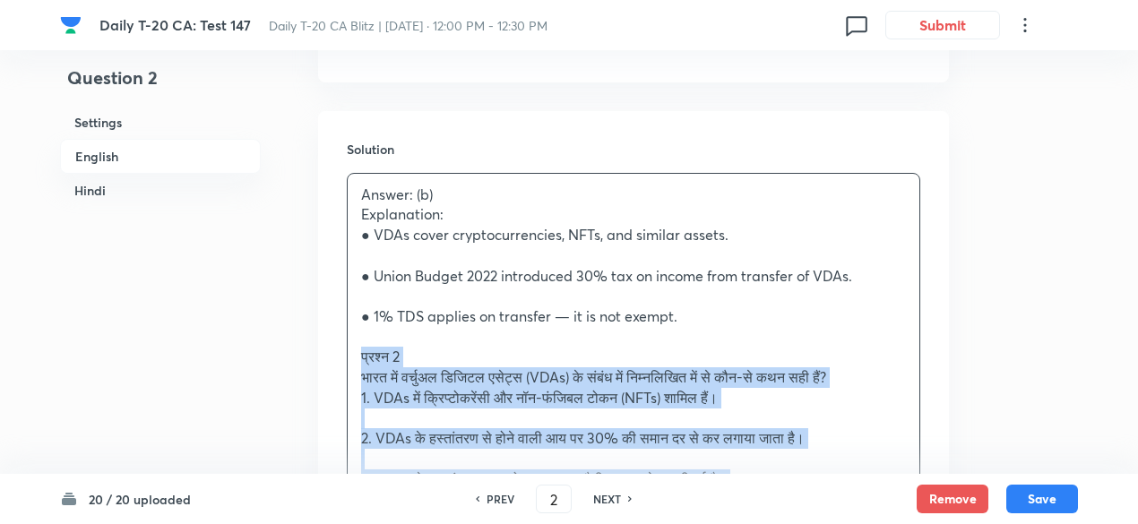
drag, startPoint x: 334, startPoint y: 355, endPoint x: 305, endPoint y: 334, distance: 36.1
click at [318, 350] on div "Solution Answer: (b) Explanation: ● VDAs cover cryptocurrencies, NFTs, and simi…" at bounding box center [633, 435] width 631 height 648
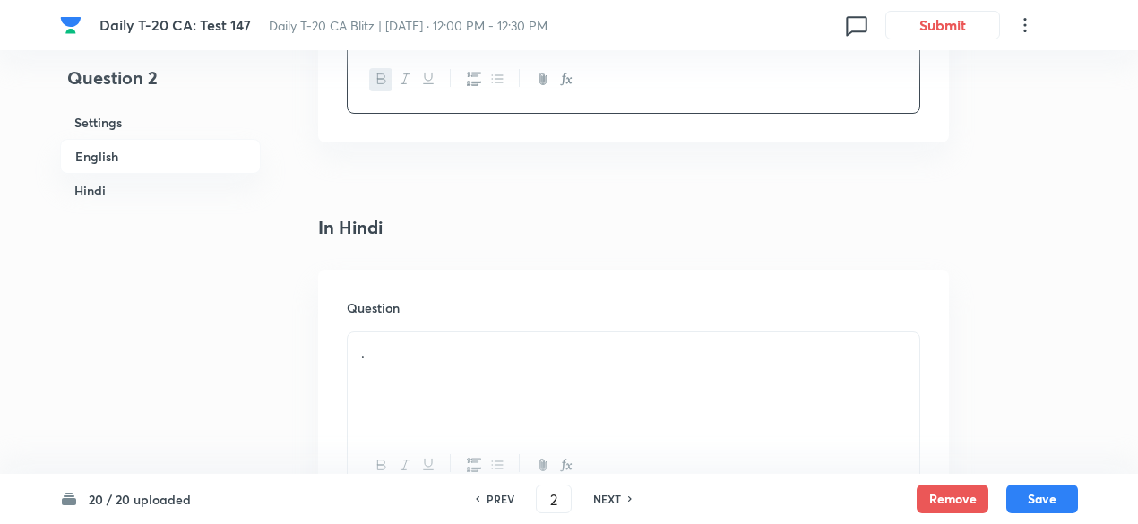
scroll to position [2343, 0]
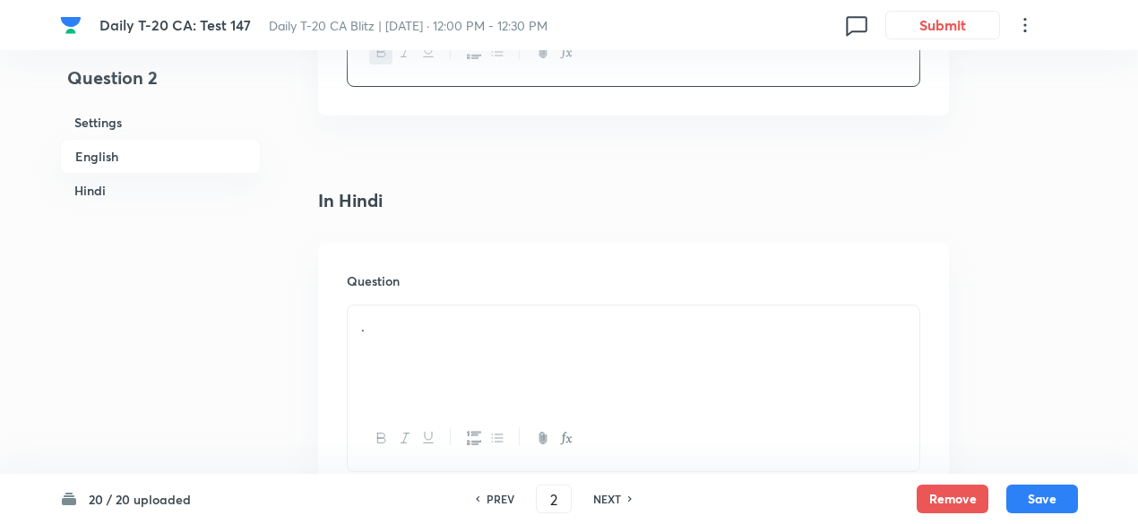
click at [455, 307] on div "." at bounding box center [634, 356] width 572 height 100
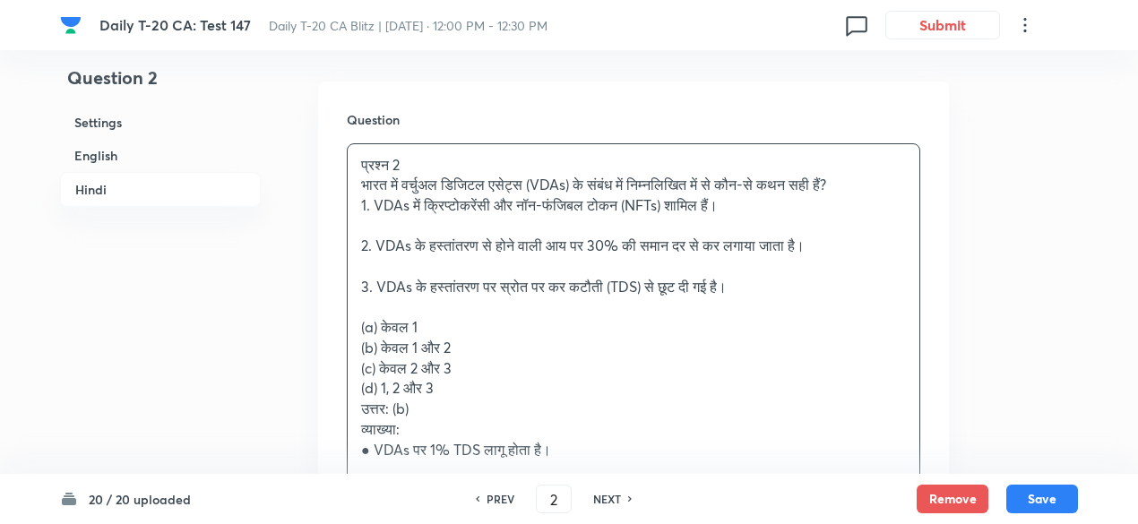
scroll to position [2506, 0]
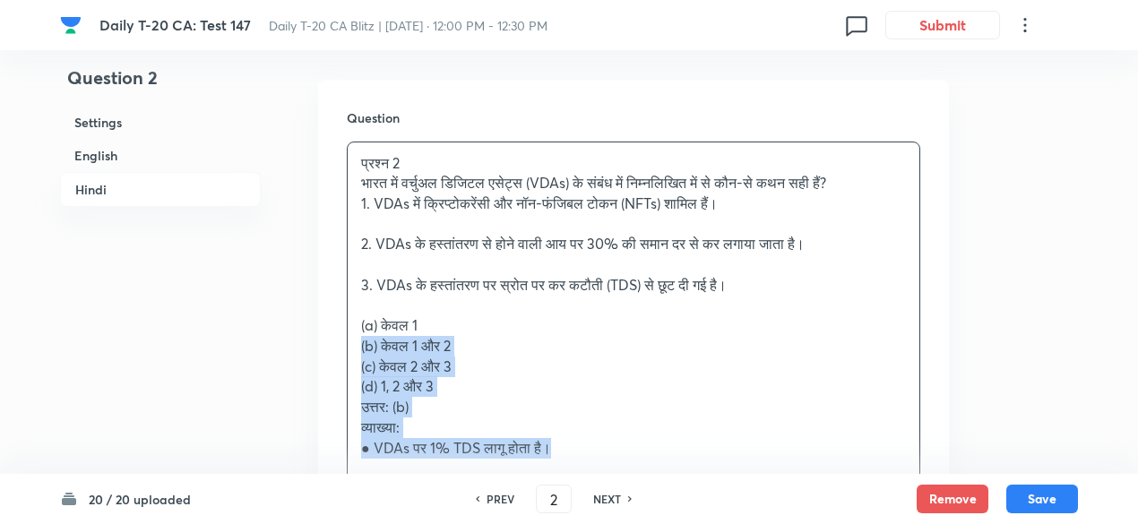
drag, startPoint x: 328, startPoint y: 327, endPoint x: 256, endPoint y: 336, distance: 72.3
drag, startPoint x: 333, startPoint y: 327, endPoint x: 285, endPoint y: 330, distance: 48.5
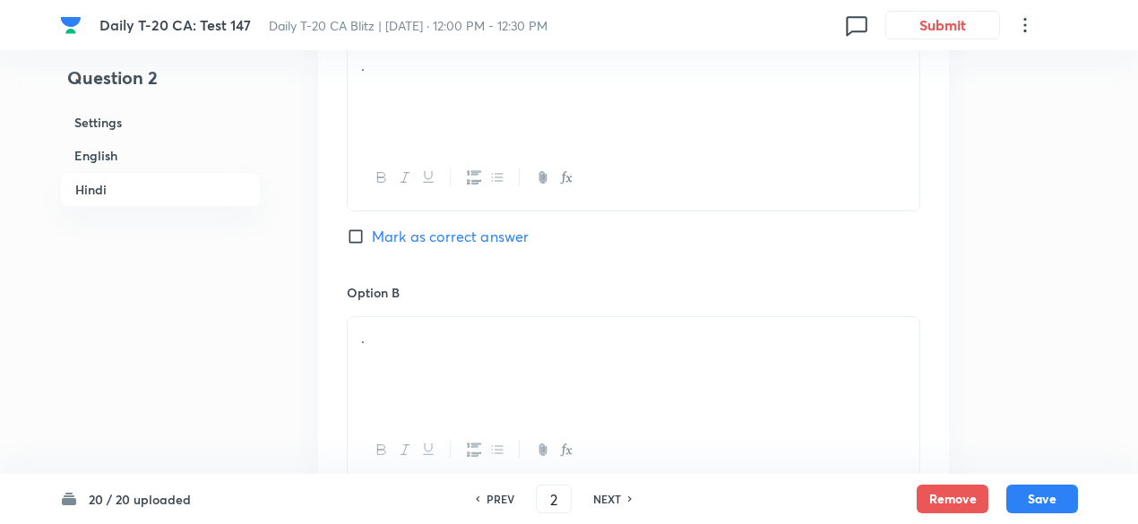
click at [443, 124] on div "." at bounding box center [634, 95] width 572 height 100
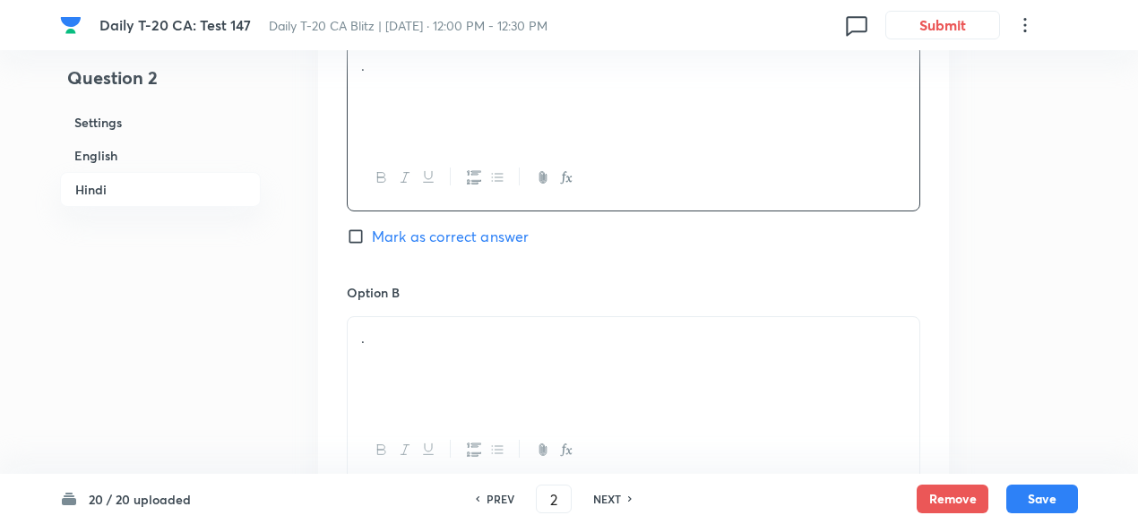
scroll to position [2865, 0]
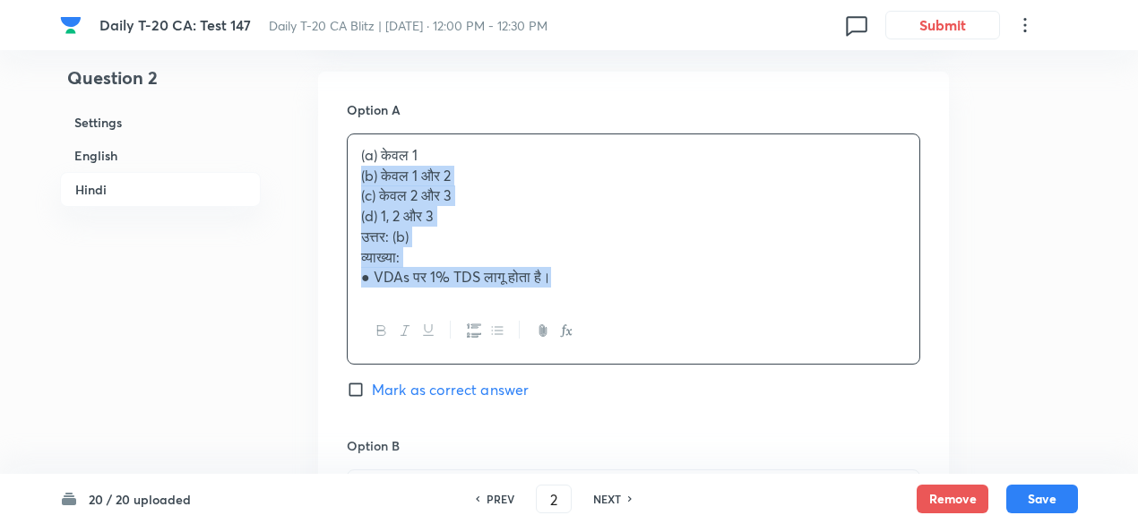
drag, startPoint x: 358, startPoint y: 176, endPoint x: 336, endPoint y: 173, distance: 21.7
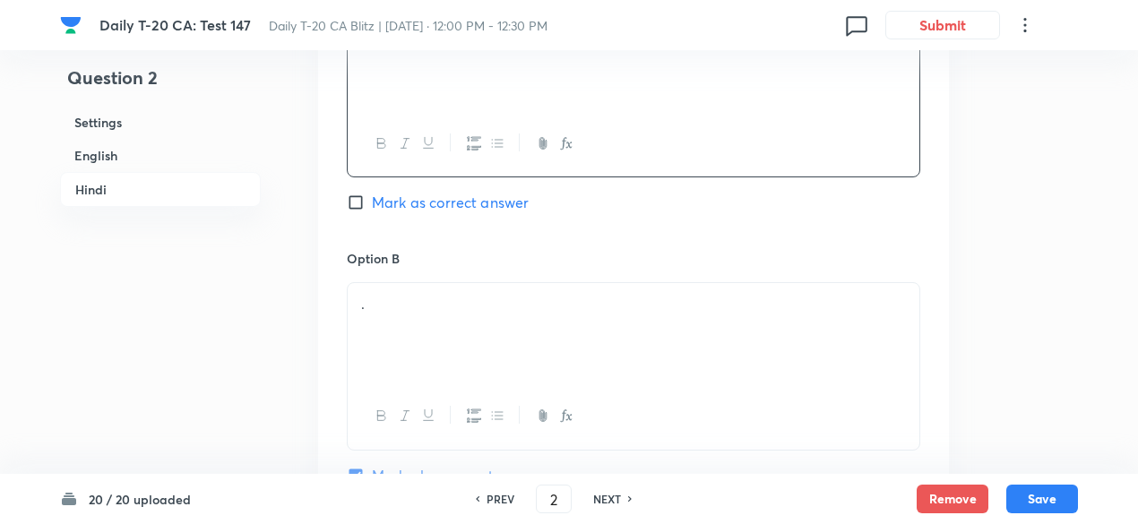
scroll to position [3044, 0]
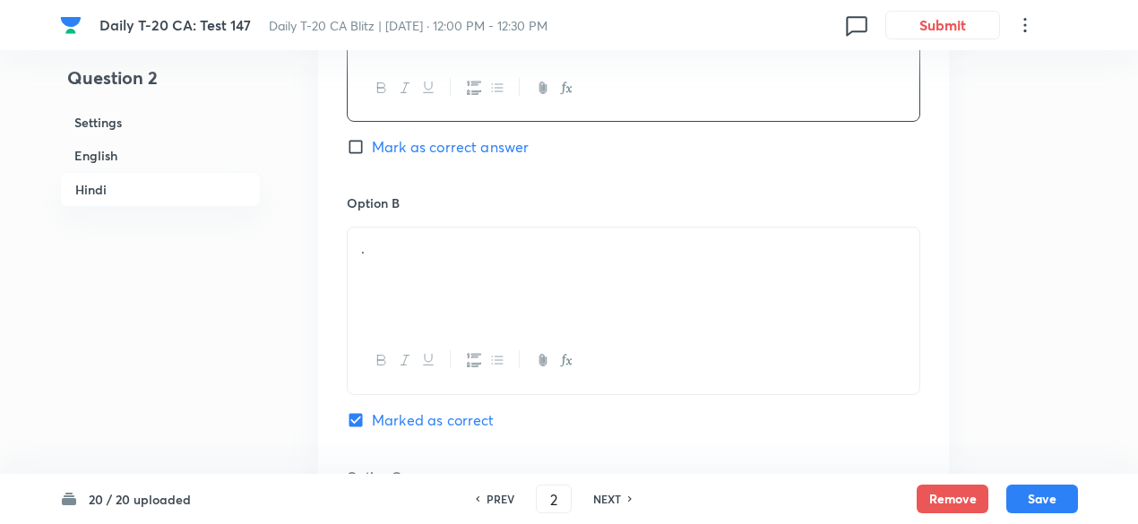
click at [448, 270] on div "." at bounding box center [634, 278] width 572 height 100
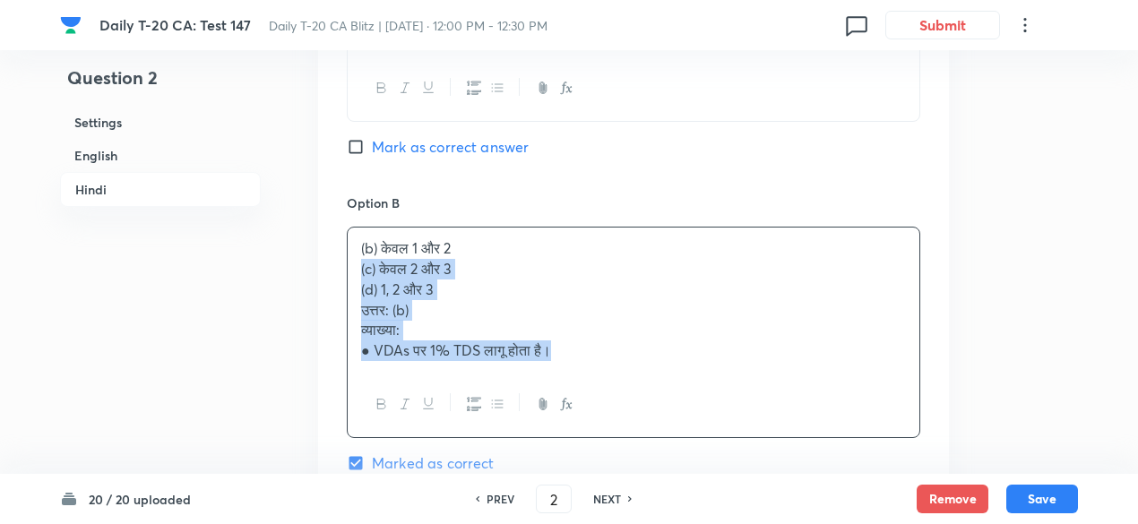
drag, startPoint x: 424, startPoint y: 301, endPoint x: 321, endPoint y: 271, distance: 107.5
click at [321, 271] on div "Option A केवल 1 Mark as correct answer Option B (b) केवल 1 और 2 (c) केवल 2 और 3…" at bounding box center [633, 470] width 631 height 1156
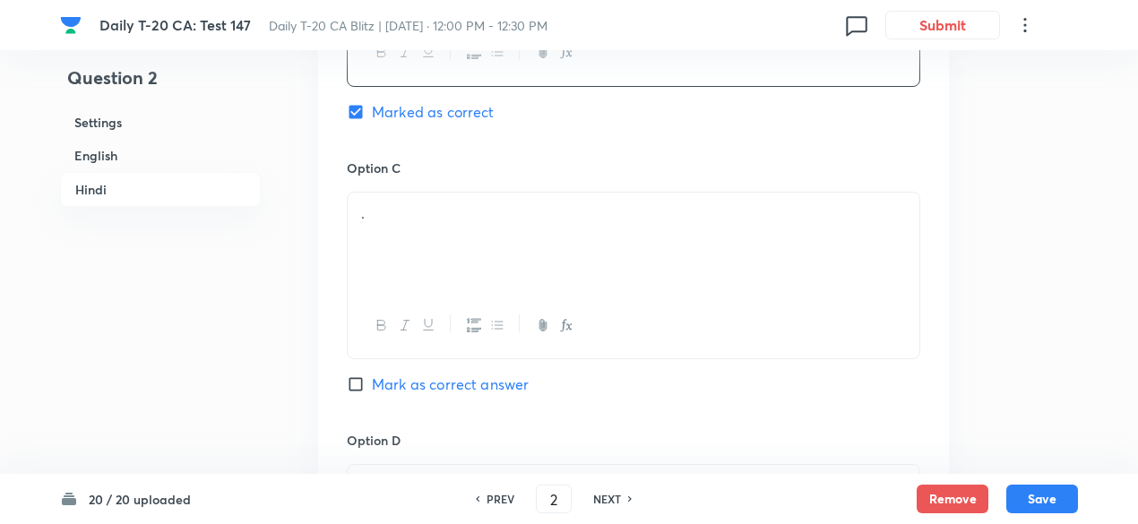
scroll to position [3403, 0]
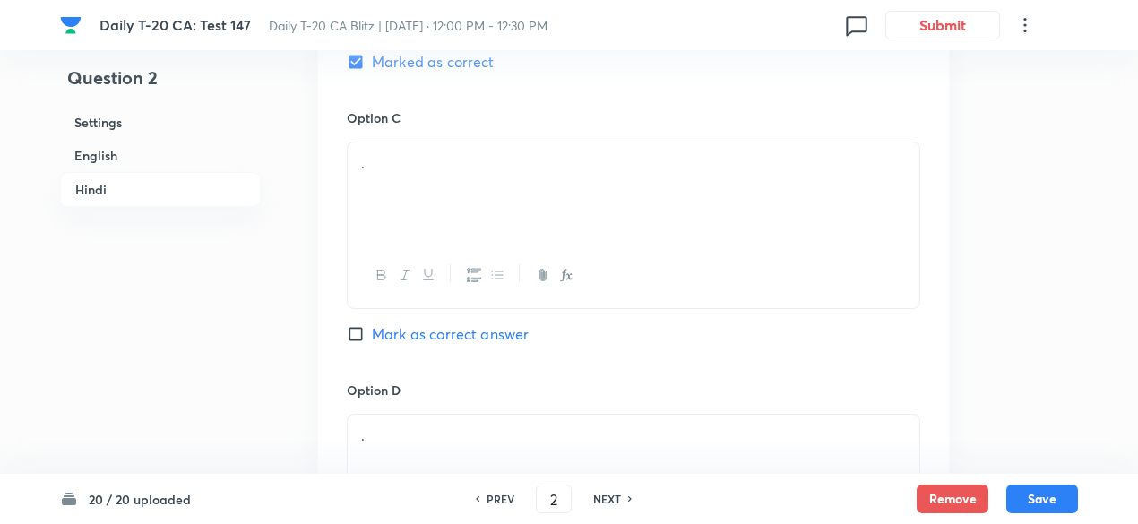
click at [474, 185] on div "." at bounding box center [634, 193] width 572 height 100
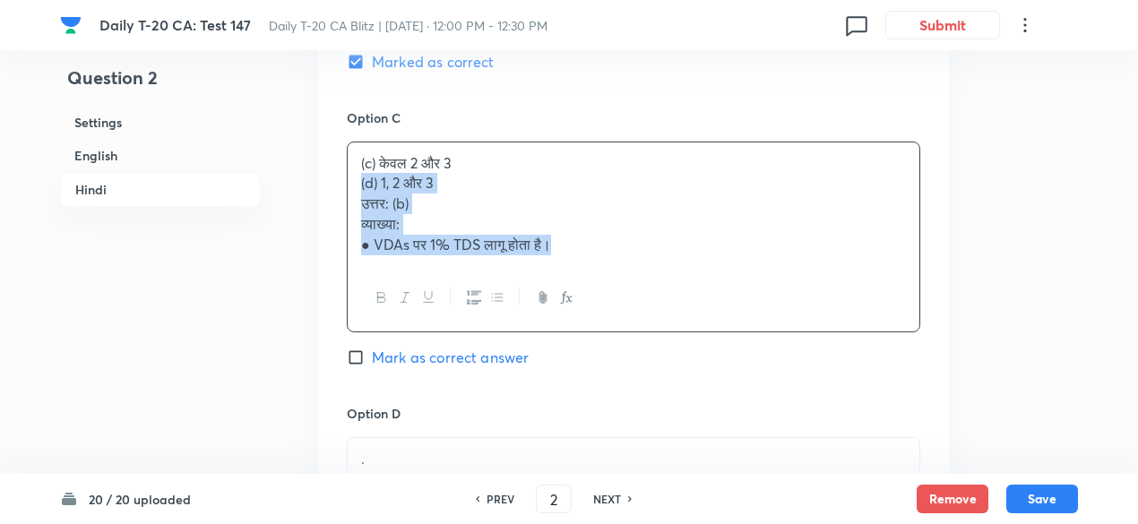
drag, startPoint x: 347, startPoint y: 202, endPoint x: 294, endPoint y: 172, distance: 60.6
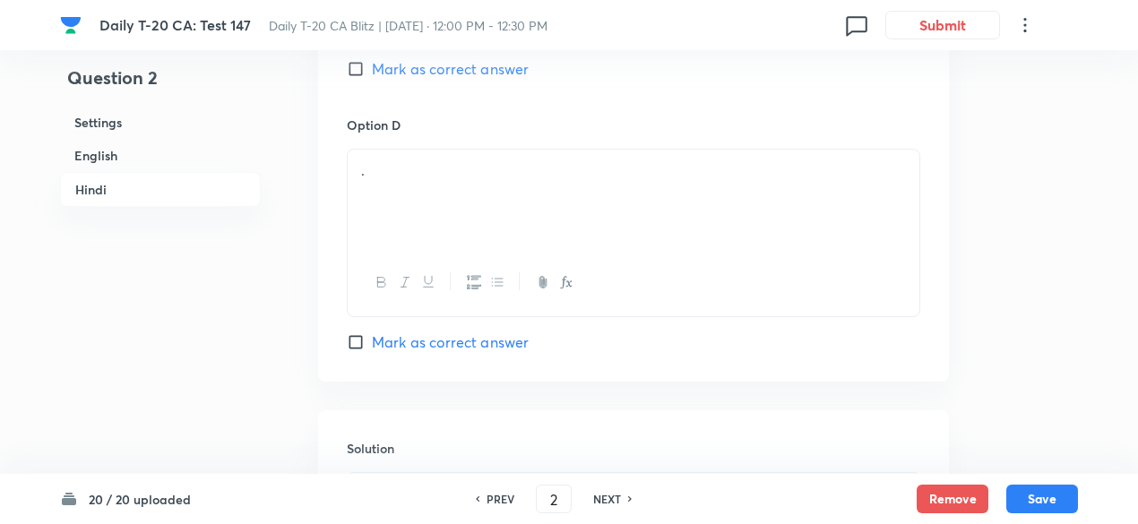
scroll to position [3672, 0]
click at [441, 236] on div "." at bounding box center [634, 196] width 572 height 100
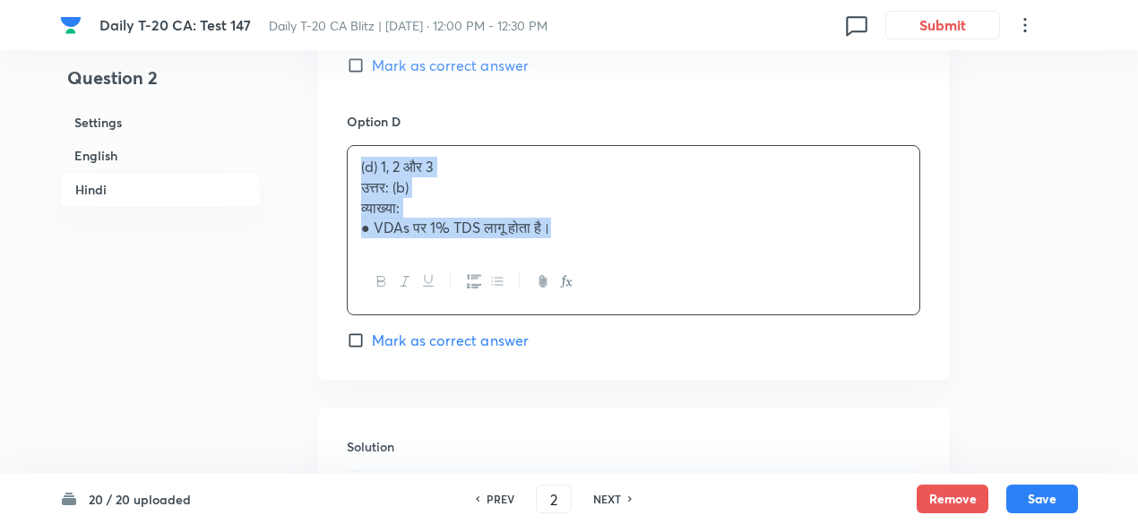
drag, startPoint x: 368, startPoint y: 177, endPoint x: 308, endPoint y: 175, distance: 59.2
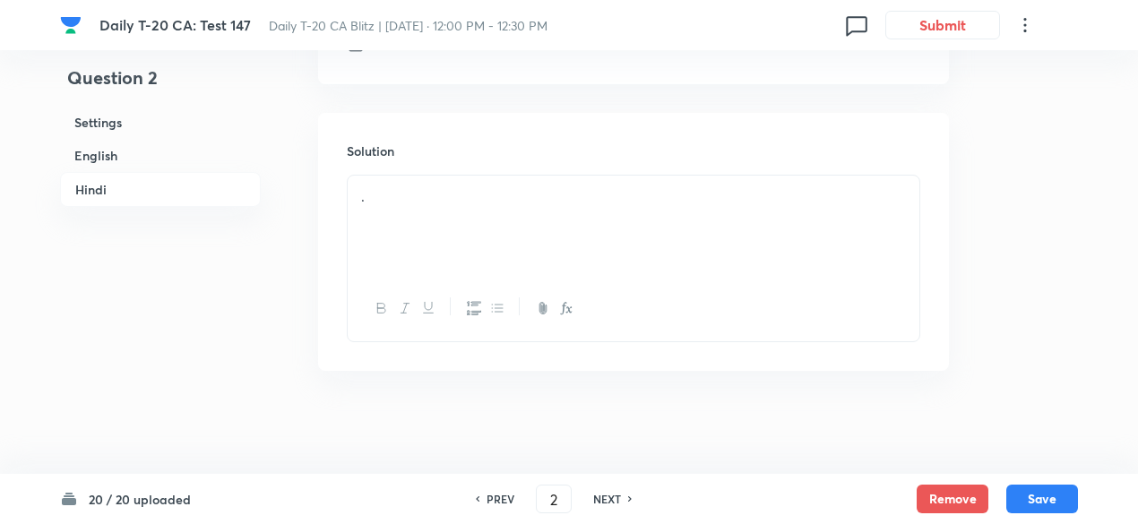
scroll to position [3966, 0]
click at [436, 216] on div "." at bounding box center [634, 226] width 572 height 100
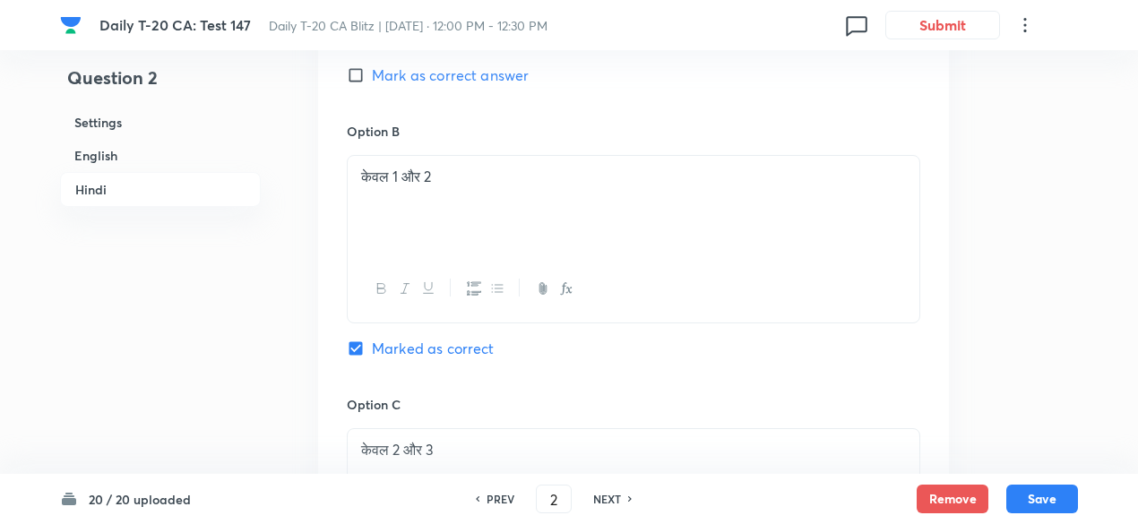
scroll to position [3069, 0]
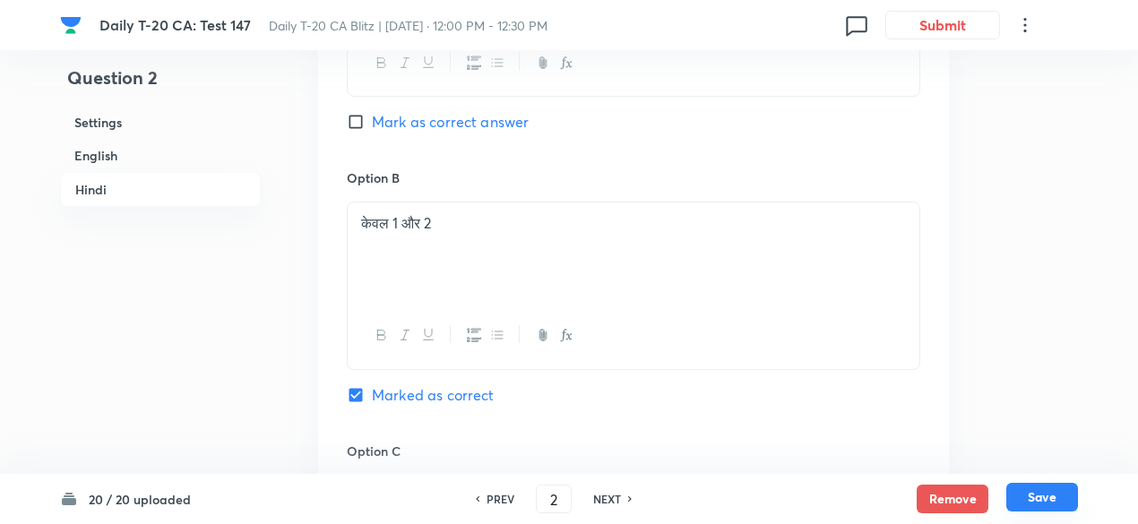
click at [1039, 497] on button "Save" at bounding box center [1043, 497] width 72 height 29
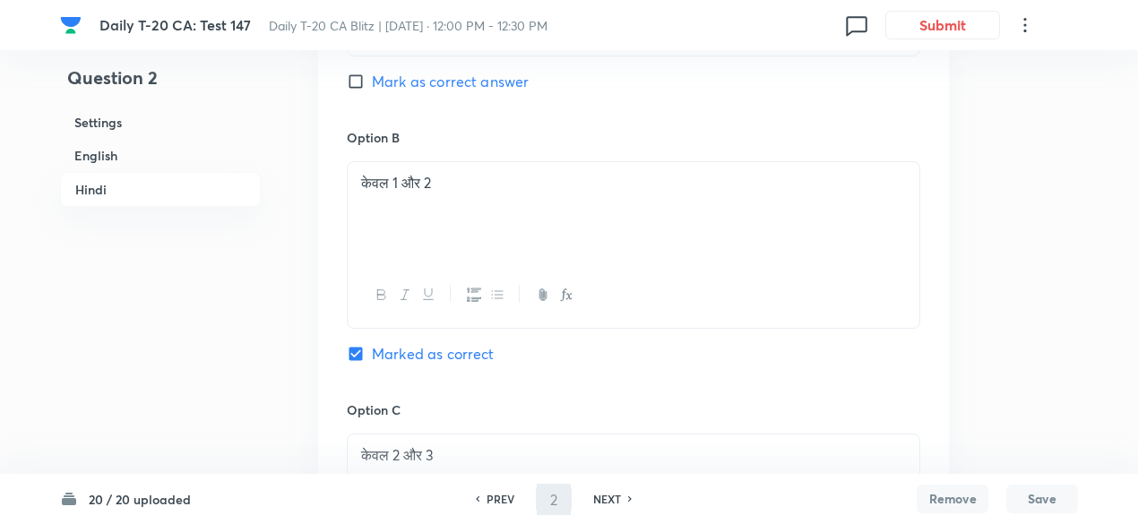
type input "3"
checkbox input "false"
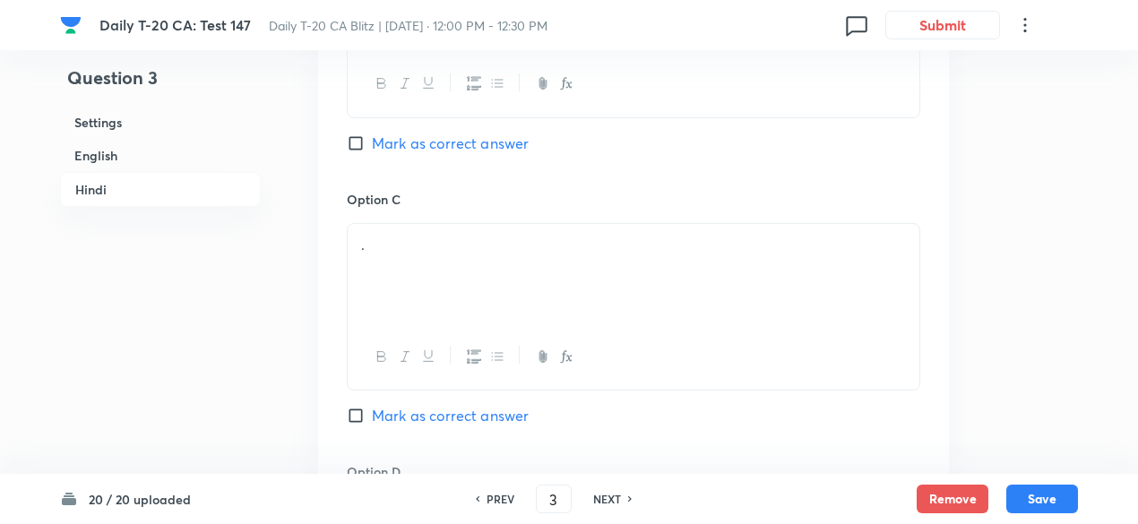
checkbox input "true"
click at [158, 151] on h6 "English" at bounding box center [160, 155] width 201 height 33
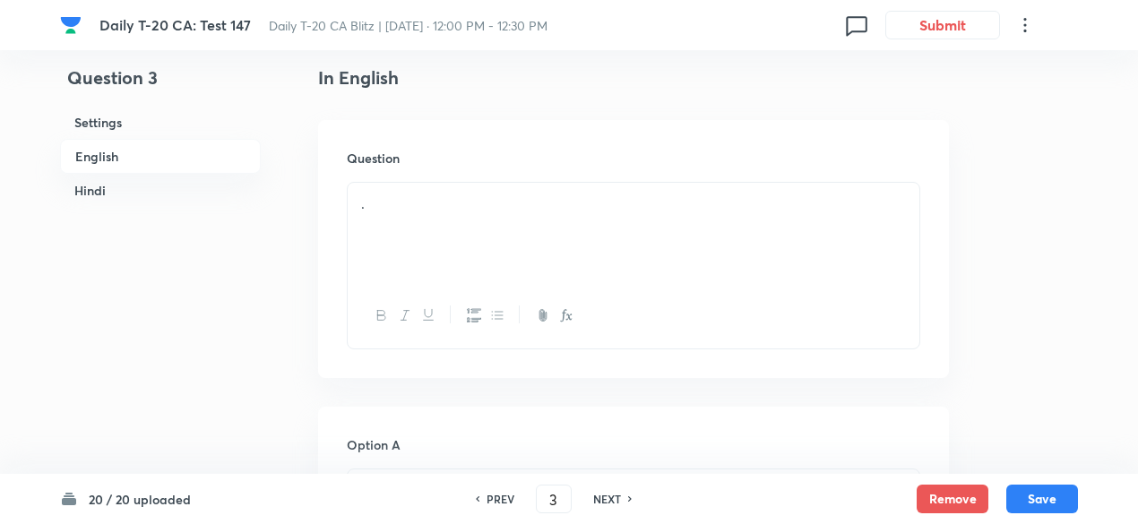
click at [412, 219] on div "." at bounding box center [634, 233] width 572 height 100
click at [517, 230] on div "." at bounding box center [634, 233] width 572 height 100
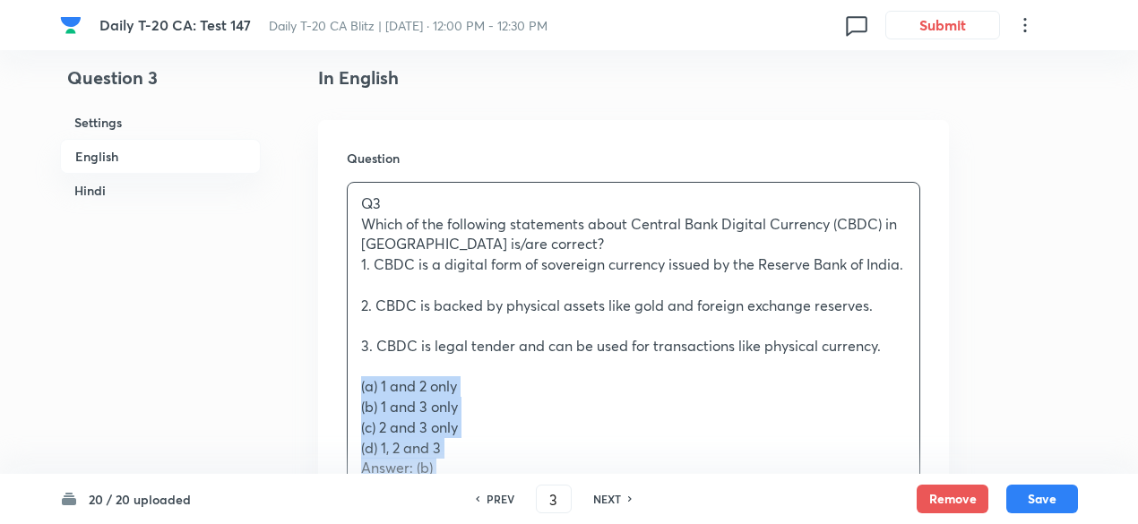
drag, startPoint x: 365, startPoint y: 460, endPoint x: 333, endPoint y: 391, distance: 76.2
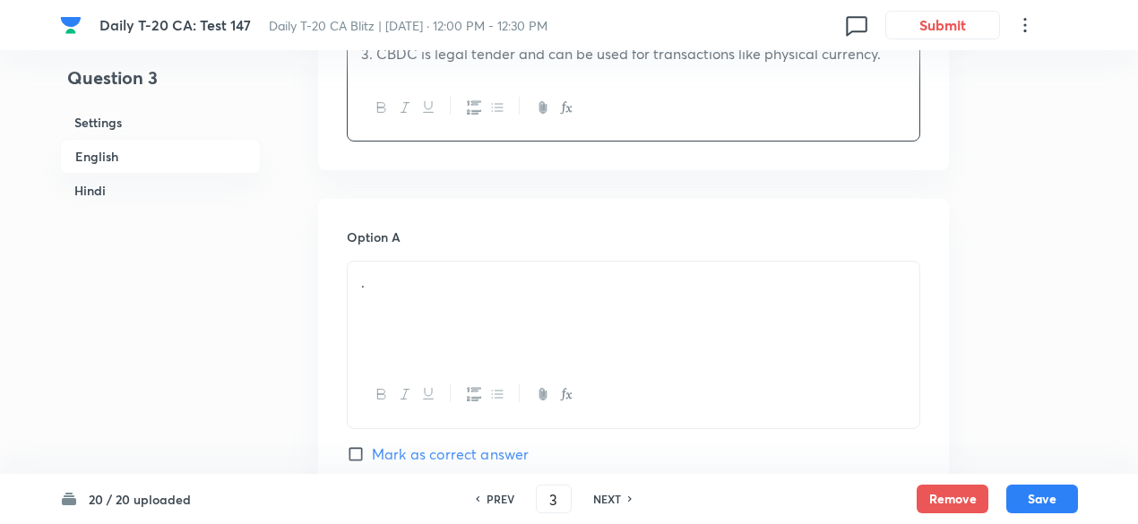
scroll to position [821, 0]
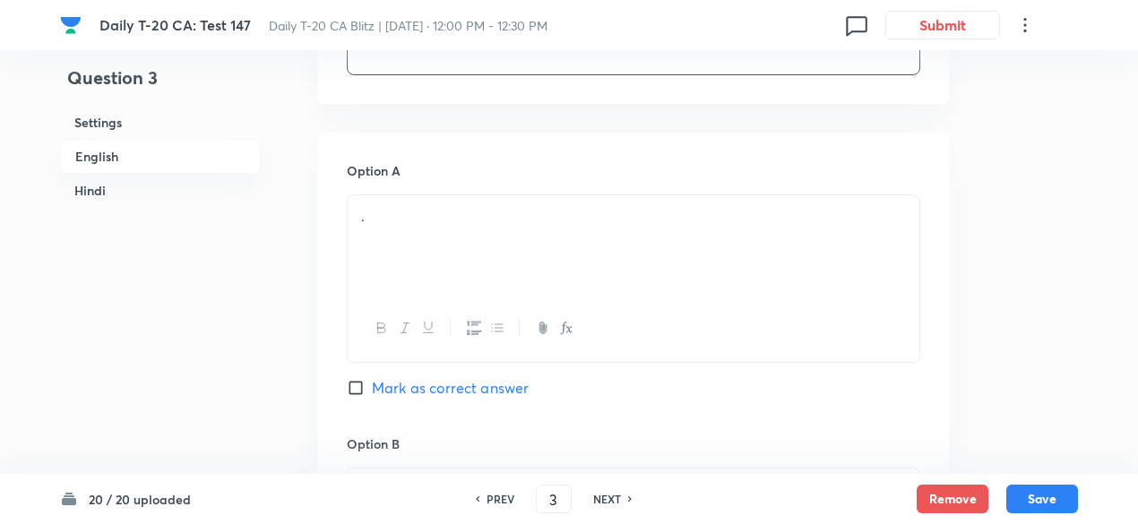
click at [434, 264] on div "." at bounding box center [634, 245] width 572 height 100
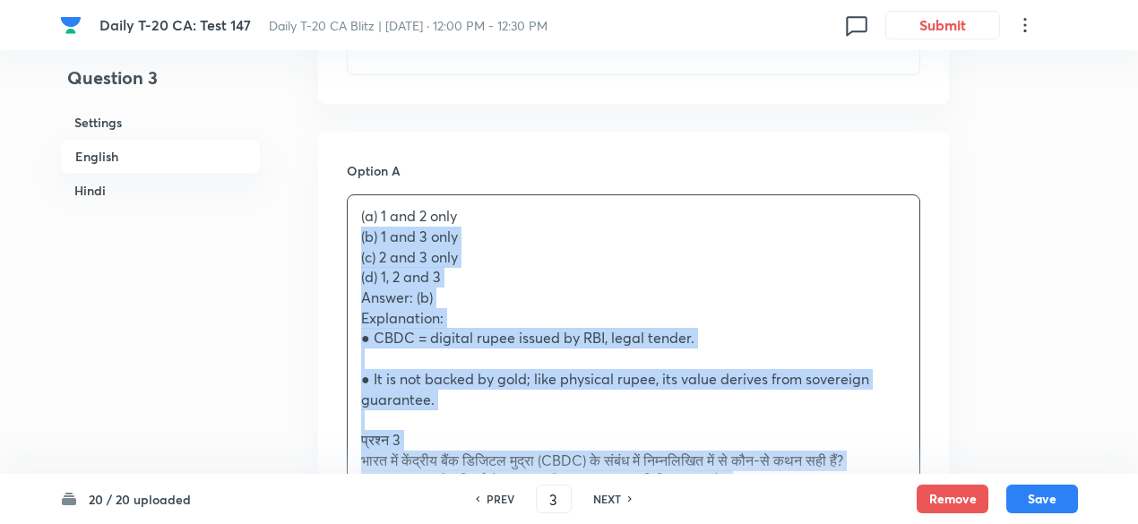
drag, startPoint x: 368, startPoint y: 252, endPoint x: 311, endPoint y: 234, distance: 60.1
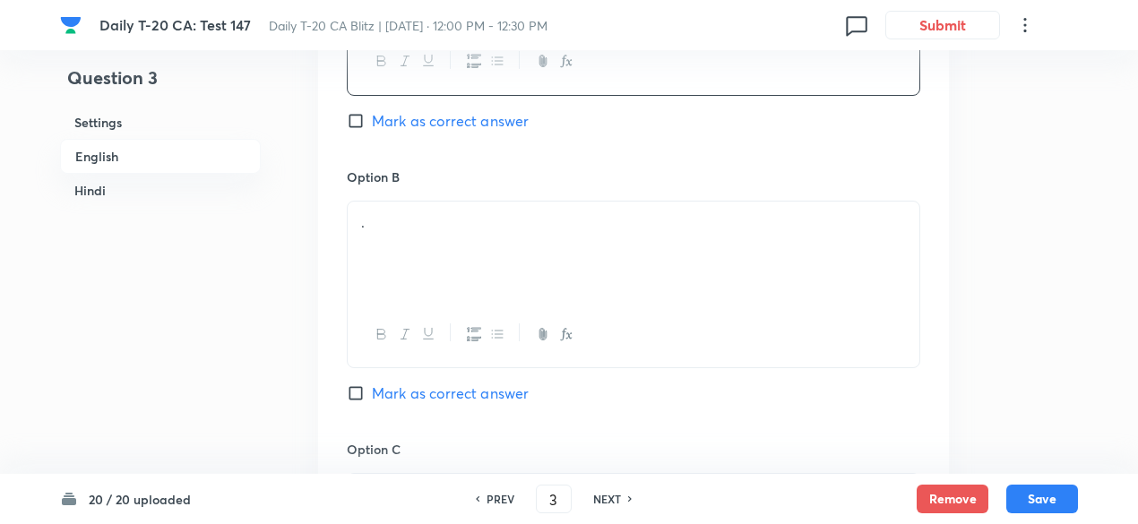
scroll to position [1090, 0]
click at [437, 255] on div "." at bounding box center [634, 250] width 572 height 100
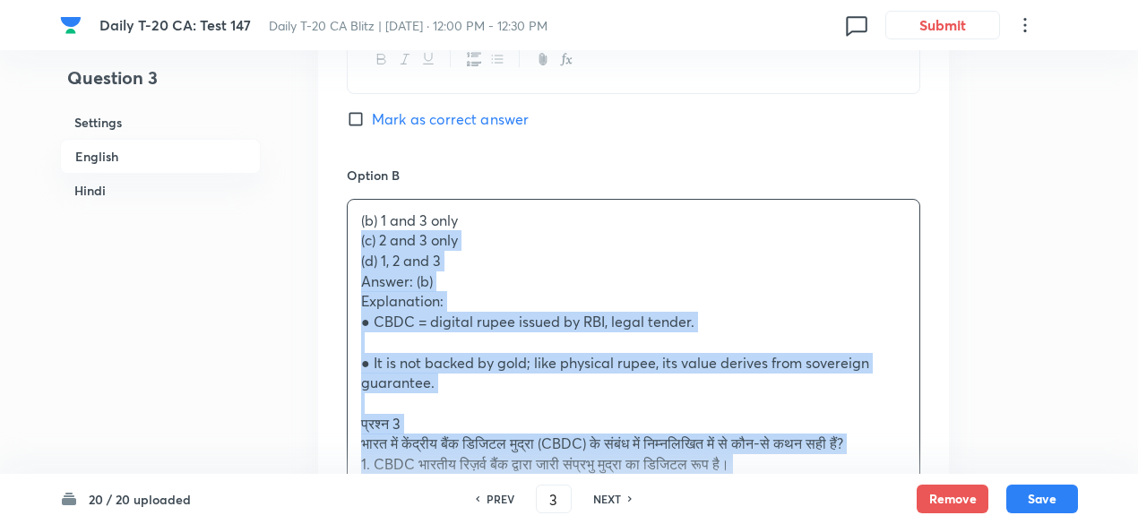
drag, startPoint x: 350, startPoint y: 270, endPoint x: 333, endPoint y: 250, distance: 26.7
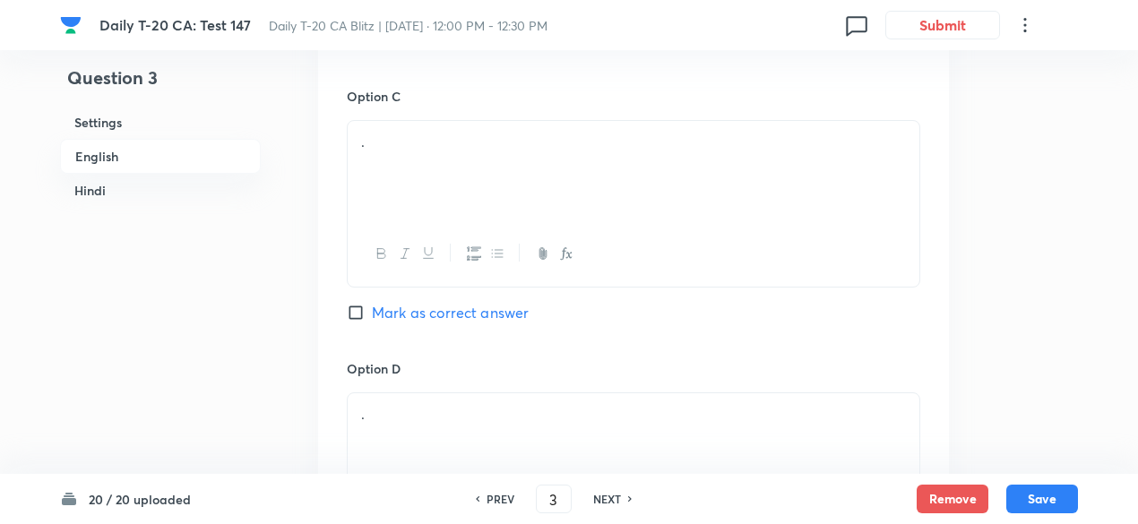
scroll to position [1449, 0]
click at [432, 162] on div "." at bounding box center [634, 164] width 572 height 100
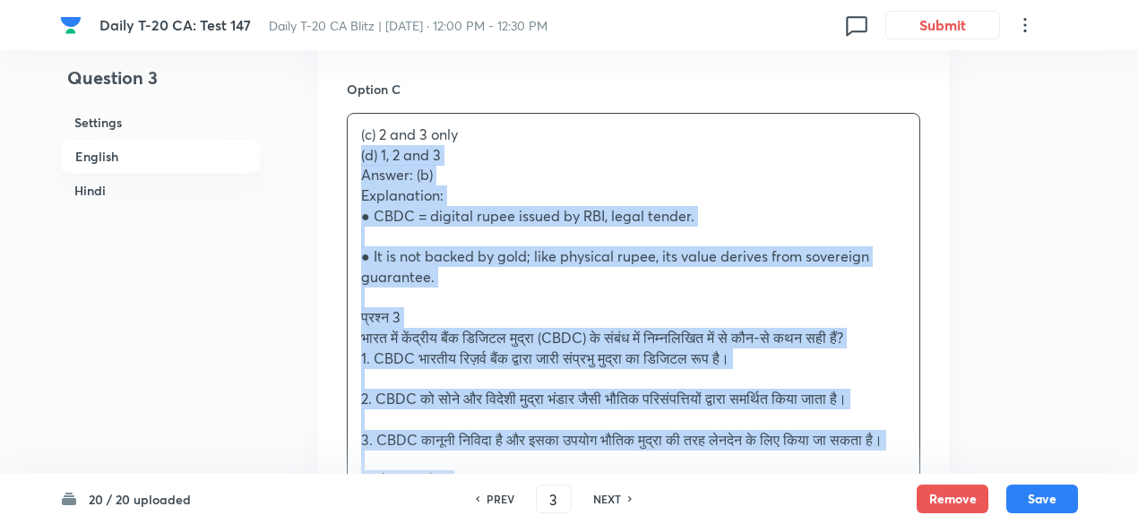
drag, startPoint x: 348, startPoint y: 161, endPoint x: 299, endPoint y: 151, distance: 49.4
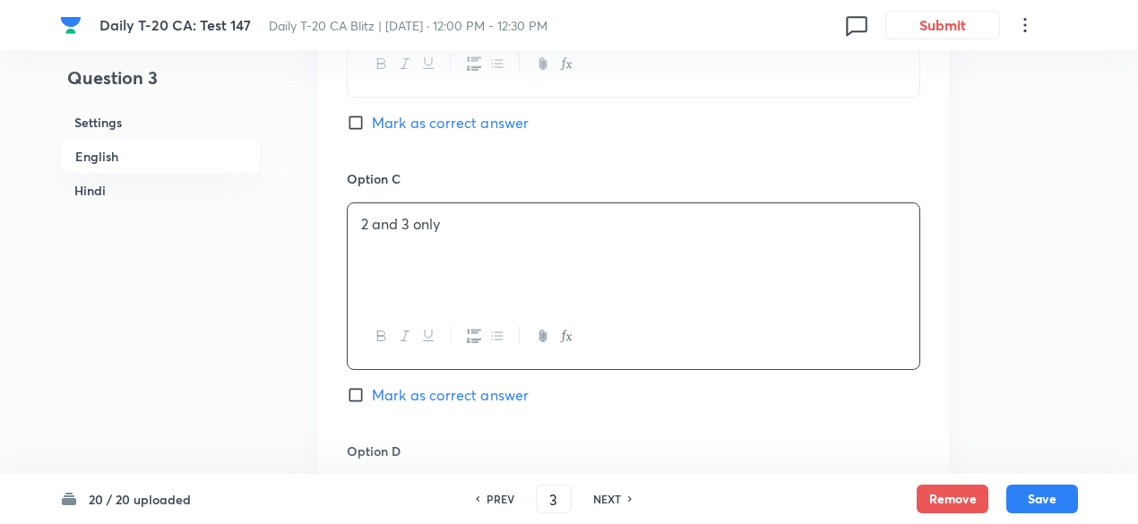
click at [412, 123] on span "Mark as correct answer" at bounding box center [450, 123] width 157 height 22
click at [372, 123] on input "Mark as correct answer" at bounding box center [359, 123] width 25 height 18
checkbox input "true"
checkbox input "false"
checkbox input "true"
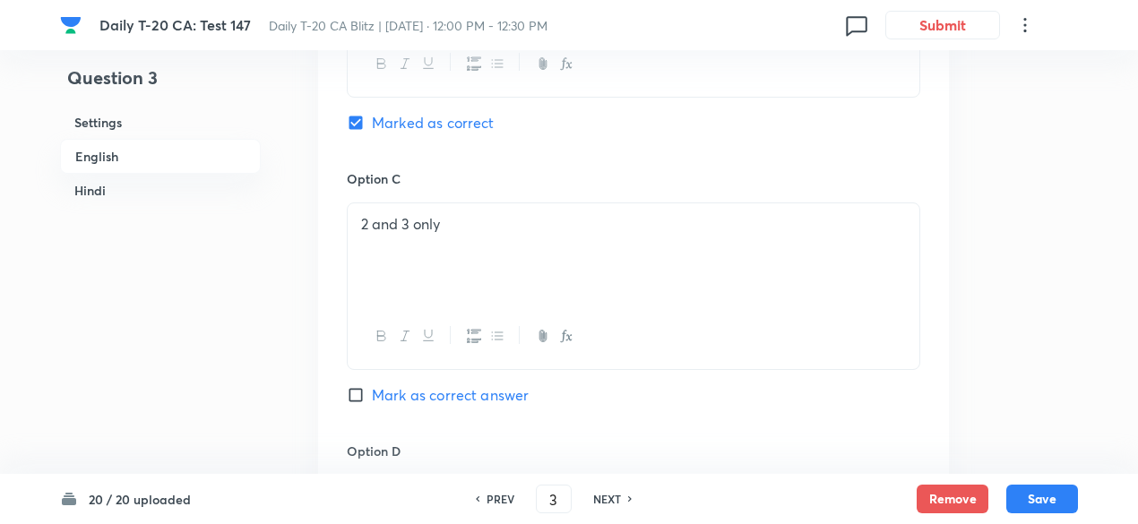
checkbox input "false"
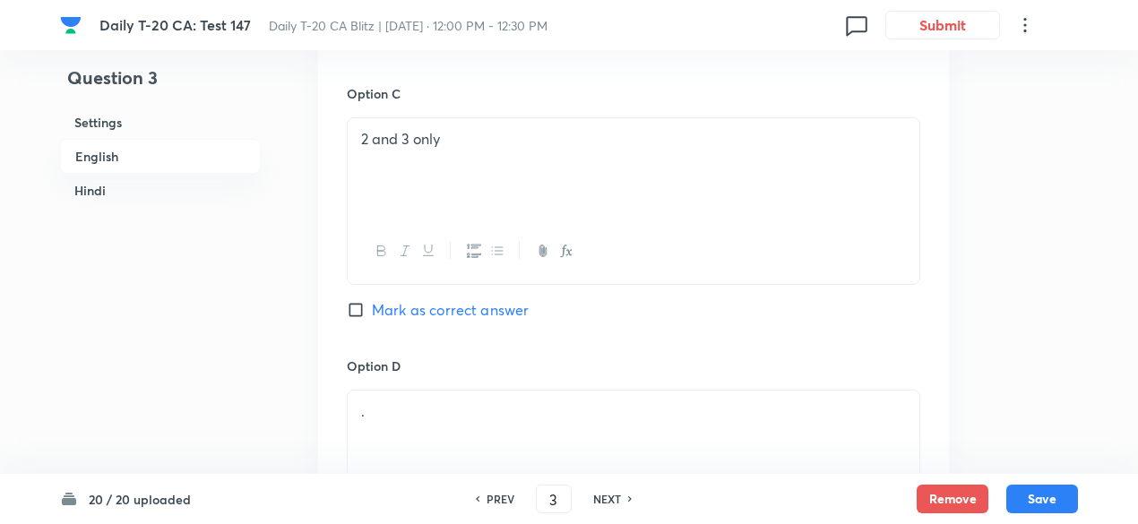
scroll to position [1628, 0]
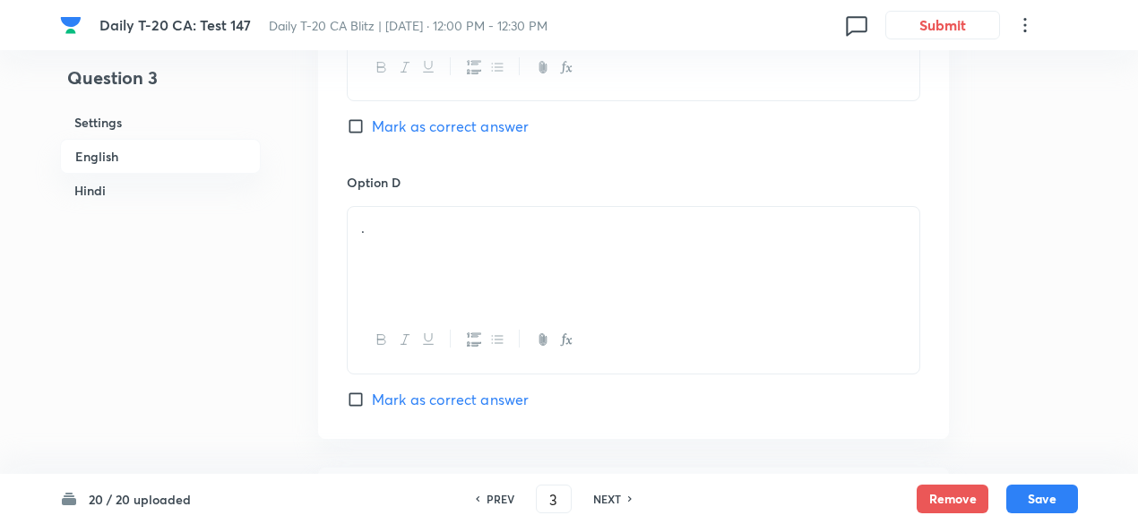
click at [450, 254] on div "." at bounding box center [634, 257] width 572 height 100
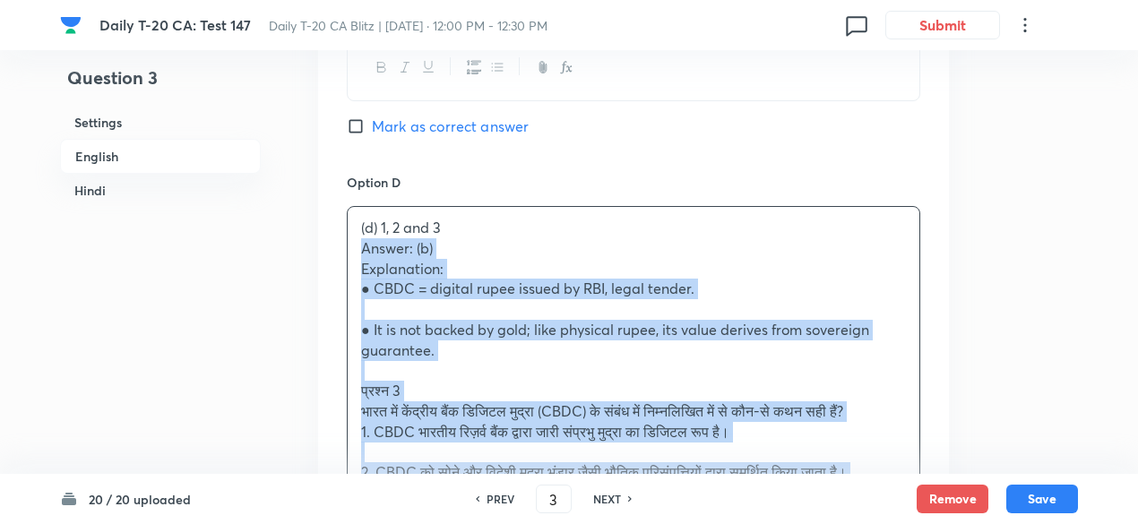
drag, startPoint x: 394, startPoint y: 245, endPoint x: 315, endPoint y: 247, distance: 79.8
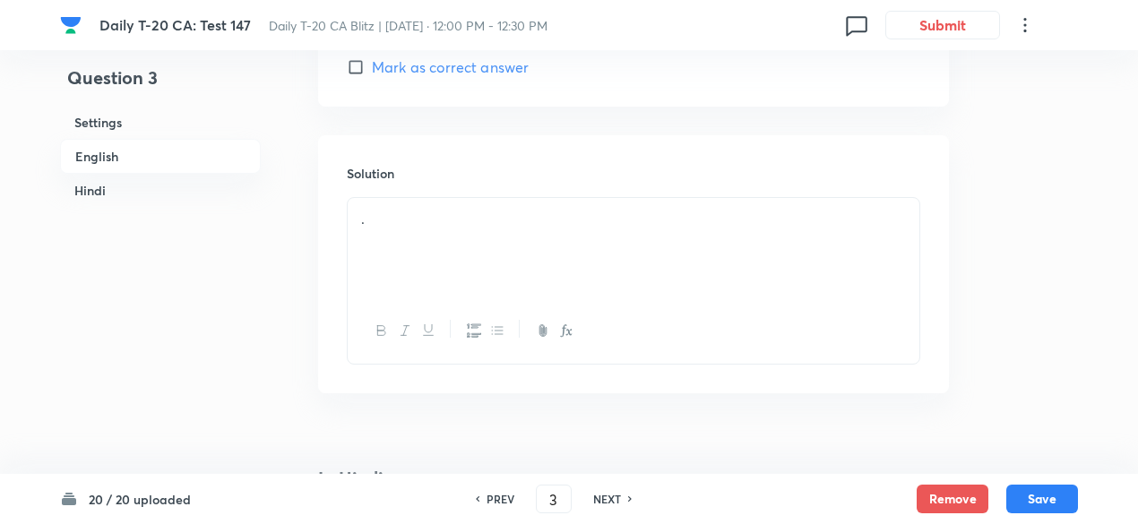
scroll to position [1986, 0]
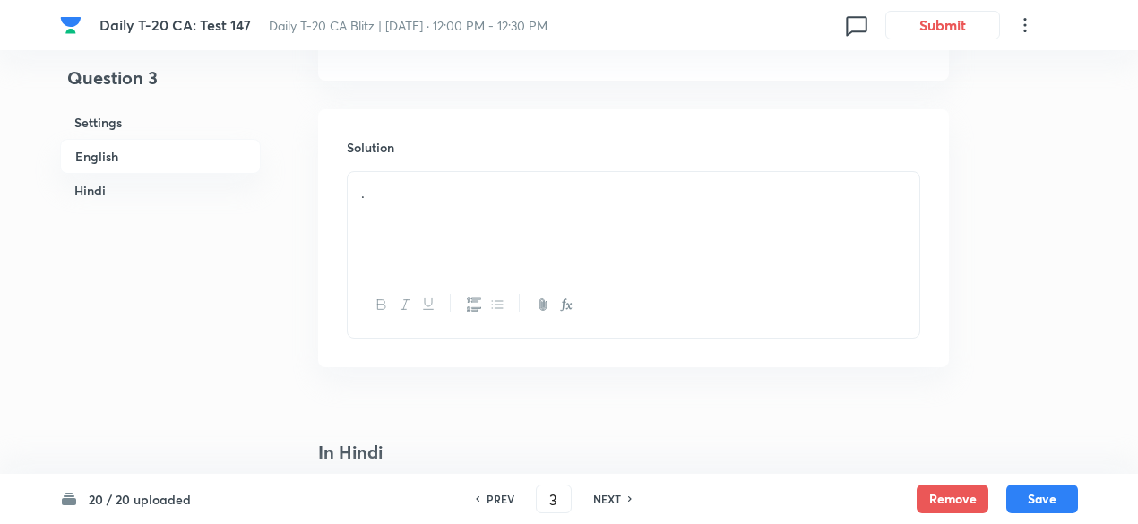
click at [434, 189] on p "." at bounding box center [633, 193] width 545 height 21
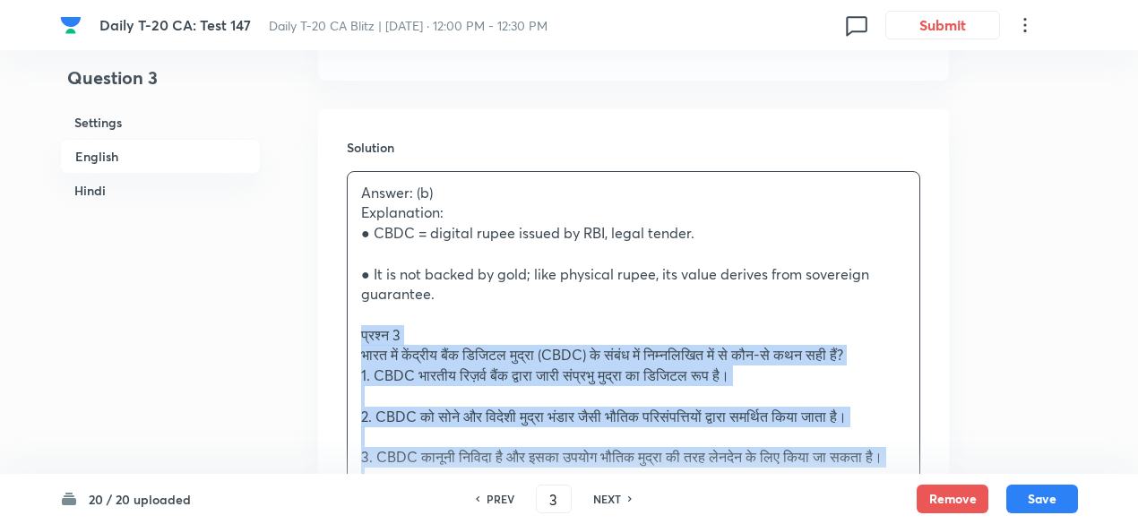
drag, startPoint x: 368, startPoint y: 336, endPoint x: 324, endPoint y: 340, distance: 44.1
click at [324, 340] on div "Solution Answer: (b) Explanation: ● CBDC = digital rupee issued by RBI, legal t…" at bounding box center [633, 422] width 631 height 627
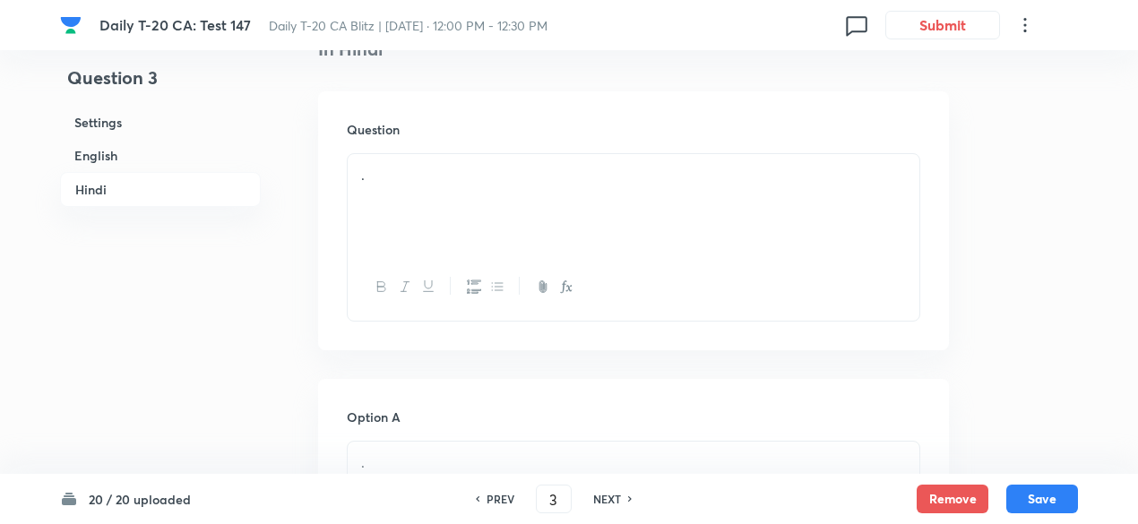
scroll to position [2435, 0]
click at [448, 186] on div "." at bounding box center [634, 202] width 572 height 100
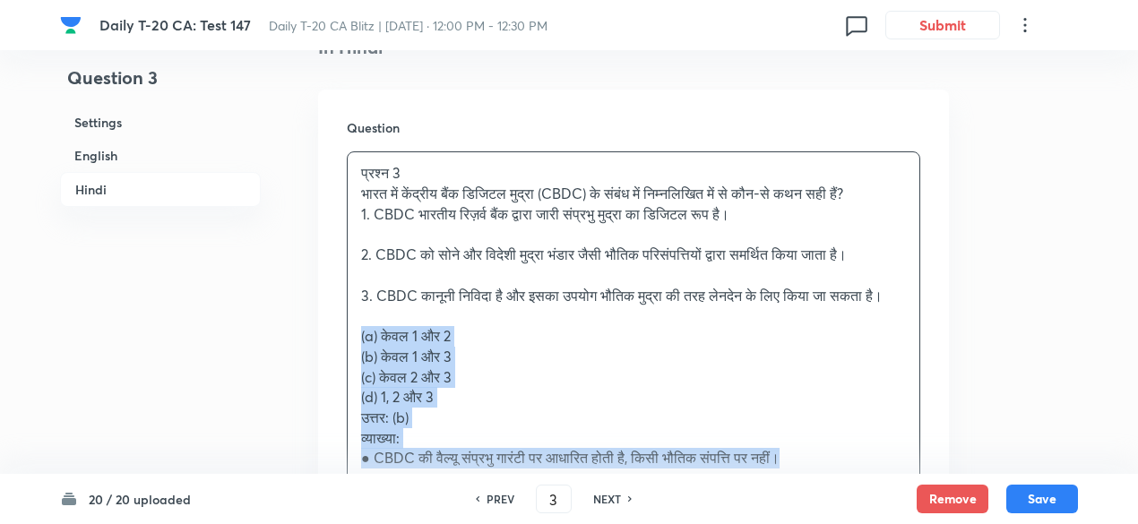
click at [327, 353] on div "Question प्रश्न 3 भारत में केंद्रीय बैंक डिजिटल मुद्रा (CBDC) के संबंध में निम्…" at bounding box center [633, 332] width 631 height 485
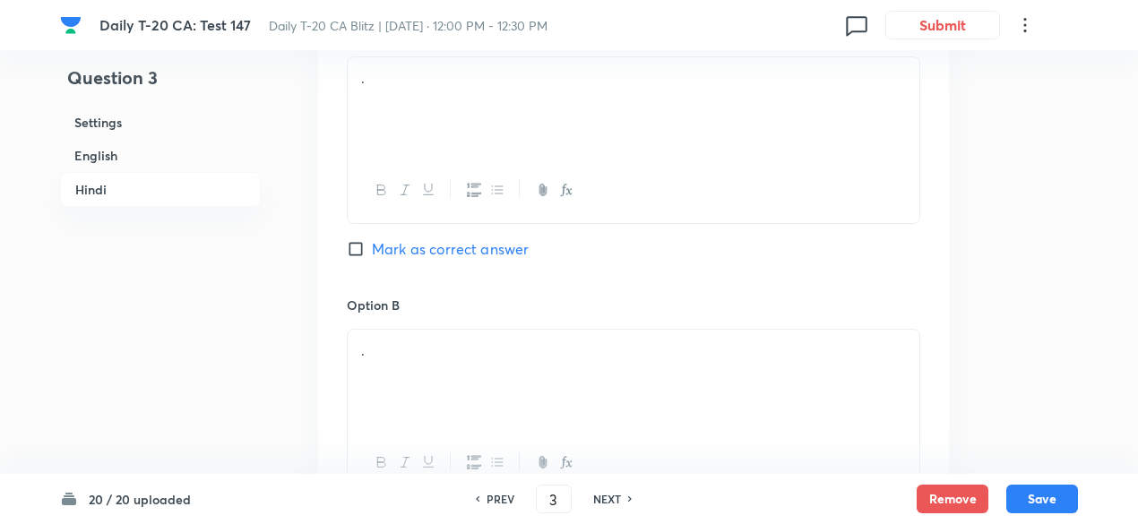
scroll to position [2883, 0]
drag, startPoint x: 439, startPoint y: 151, endPoint x: 431, endPoint y: 168, distance: 18.0
click at [440, 146] on div "." at bounding box center [634, 106] width 572 height 100
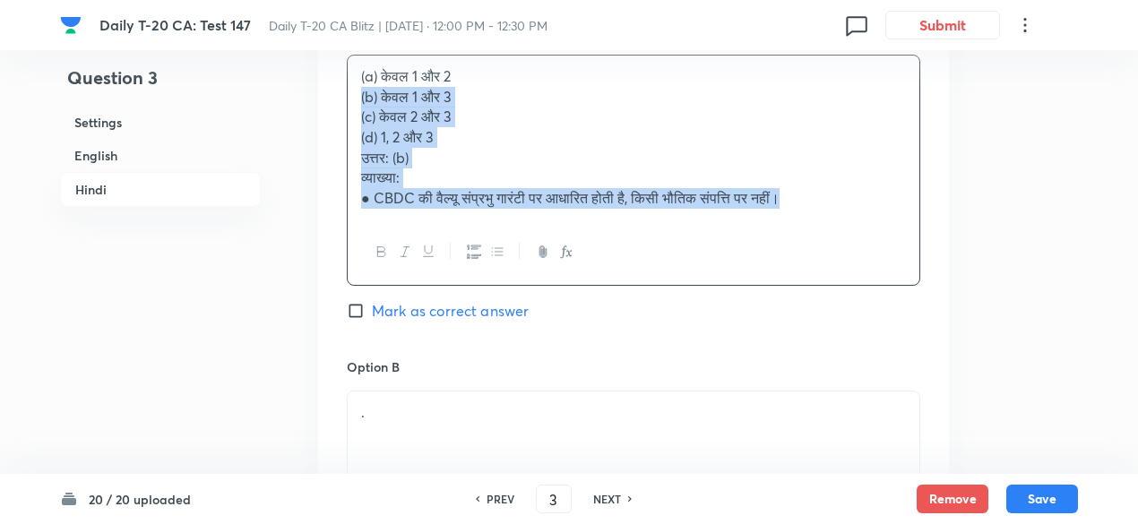
drag, startPoint x: 299, startPoint y: 148, endPoint x: 271, endPoint y: 132, distance: 32.9
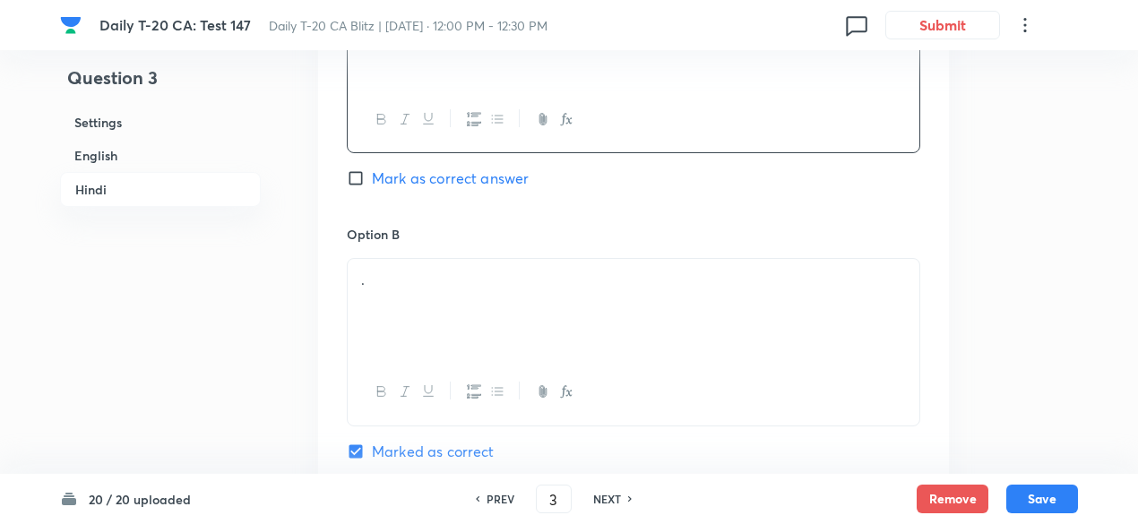
scroll to position [3152, 0]
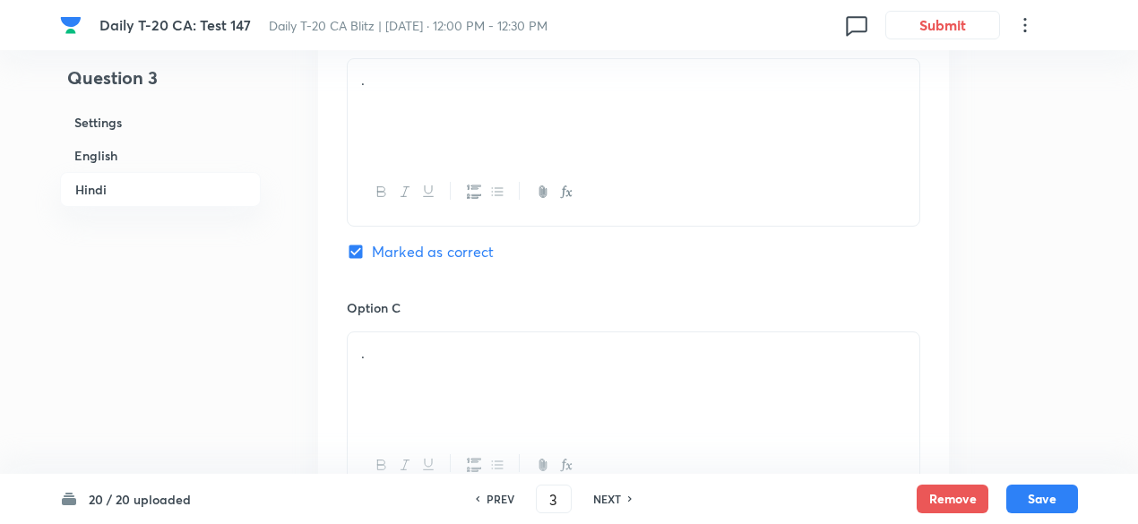
click at [424, 160] on div "." at bounding box center [634, 109] width 572 height 100
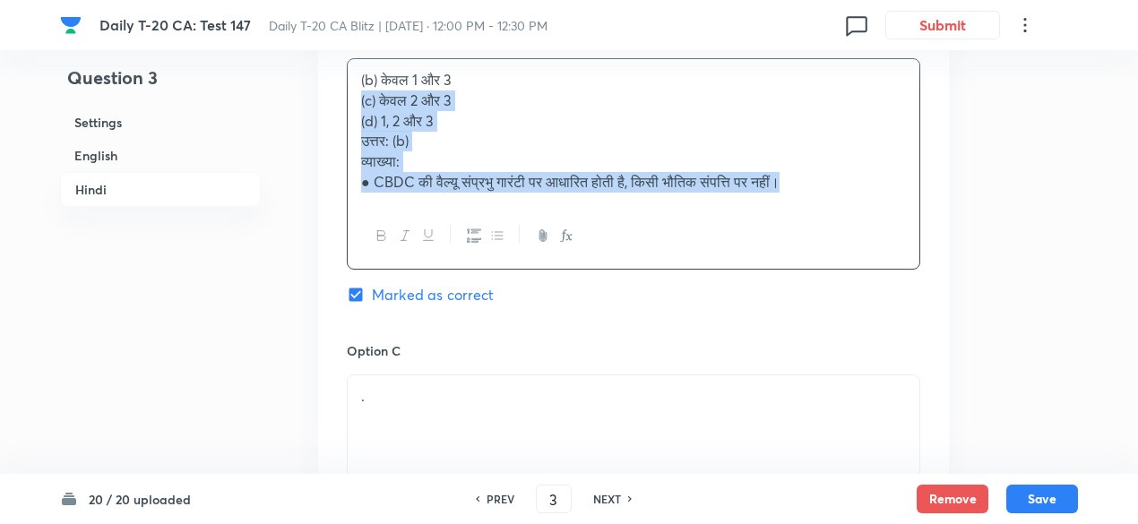
drag, startPoint x: 356, startPoint y: 144, endPoint x: 310, endPoint y: 143, distance: 45.7
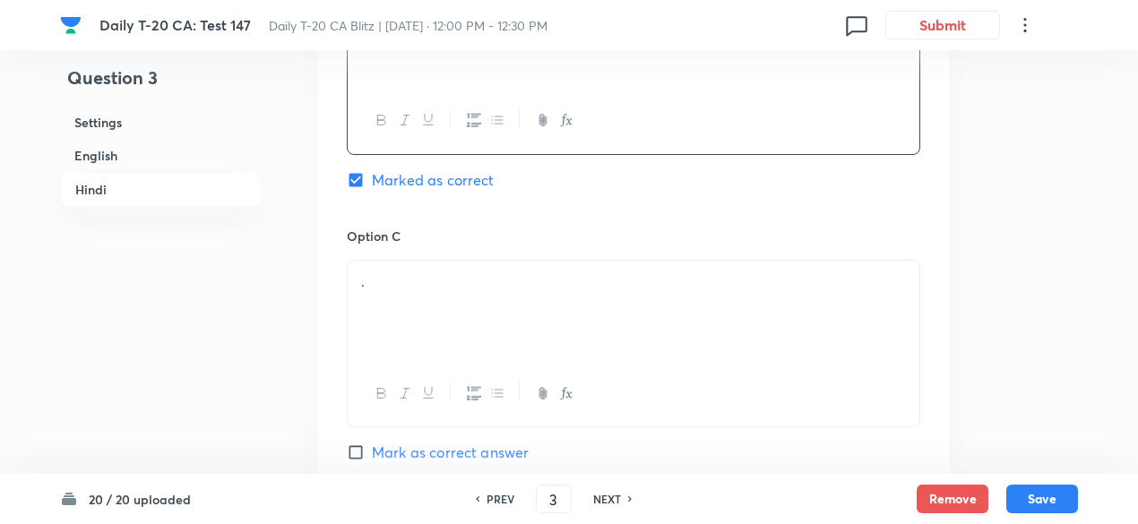
scroll to position [3331, 0]
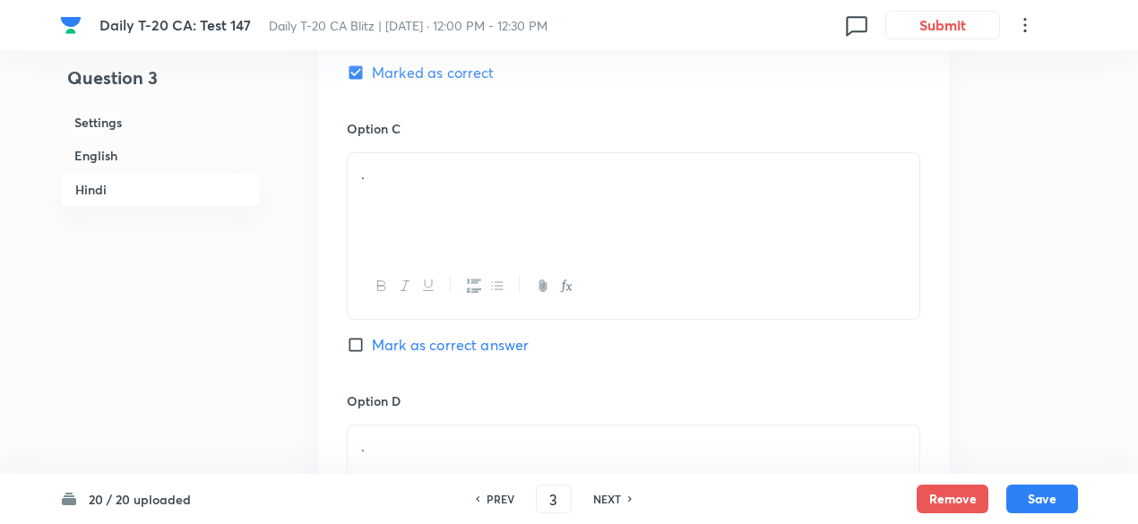
click at [423, 185] on p "." at bounding box center [633, 174] width 545 height 21
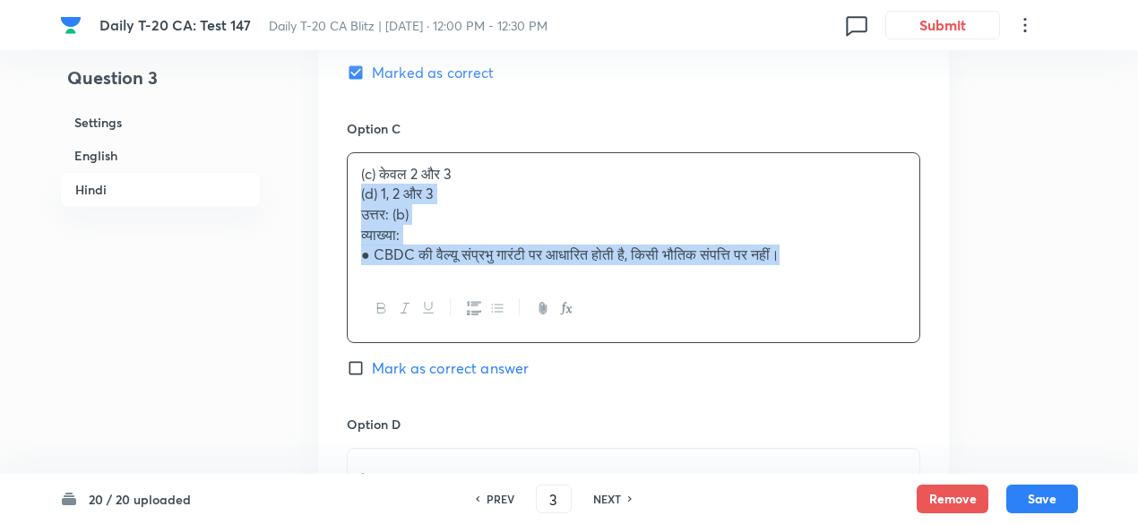
drag, startPoint x: 362, startPoint y: 241, endPoint x: 335, endPoint y: 230, distance: 29.0
click at [336, 230] on div "Option A केवल 1 और 2 Mark as correct answer Option B केवल 1 और 3 Marked as corr…" at bounding box center [633, 113] width 631 height 1136
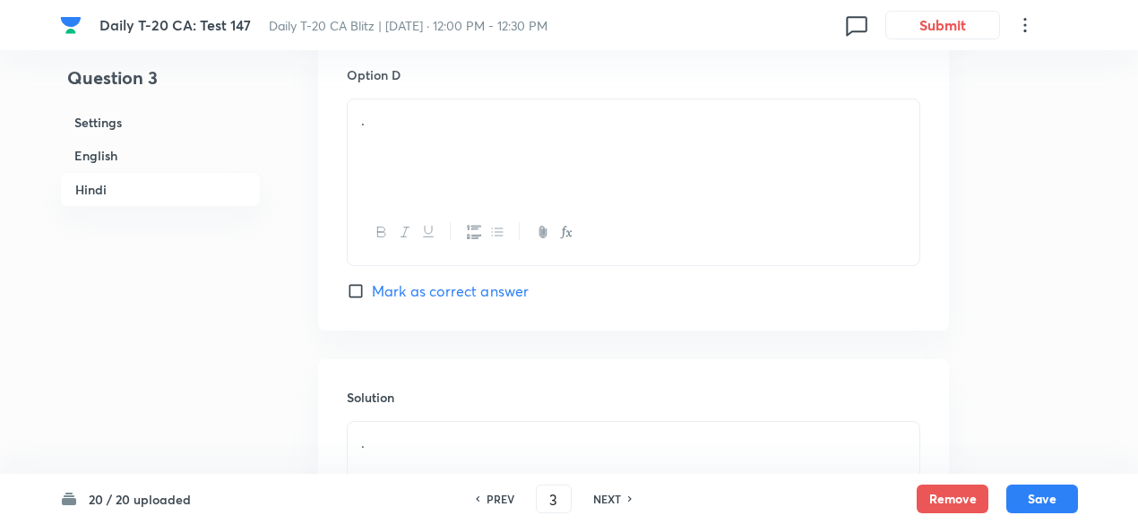
scroll to position [3690, 0]
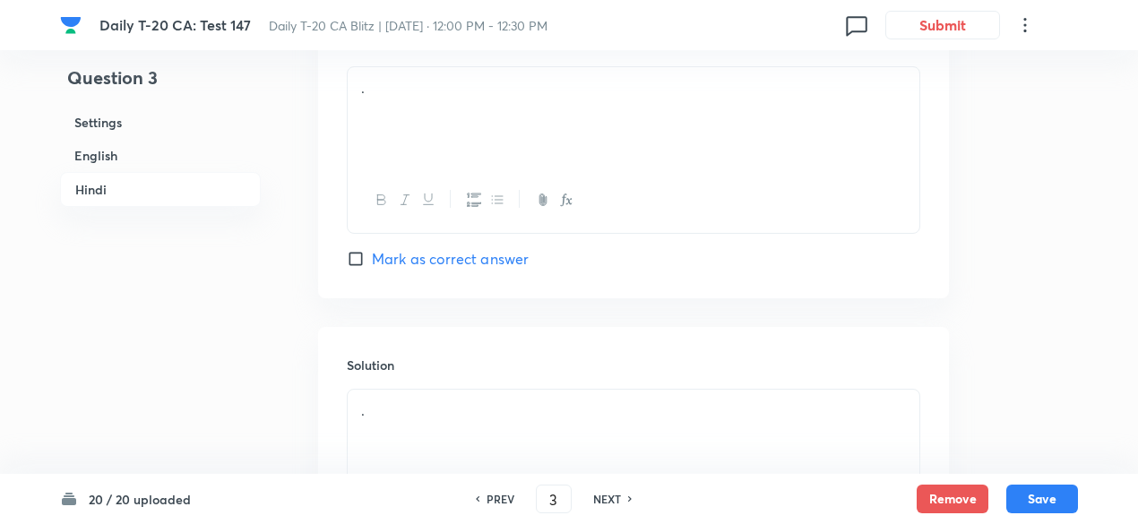
click at [428, 153] on div "." at bounding box center [634, 117] width 572 height 100
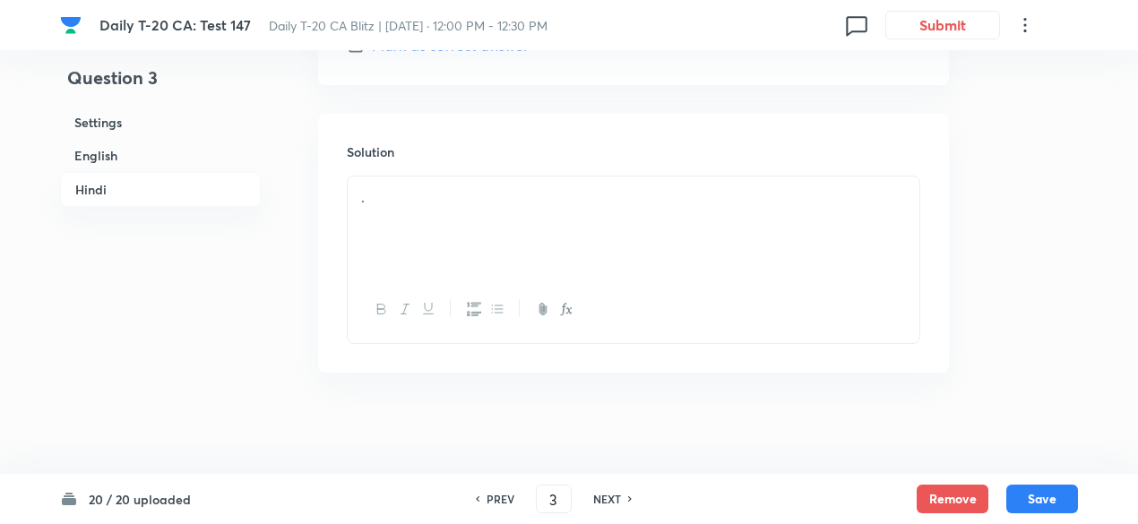
scroll to position [3946, 0]
click at [442, 221] on div "." at bounding box center [634, 220] width 572 height 100
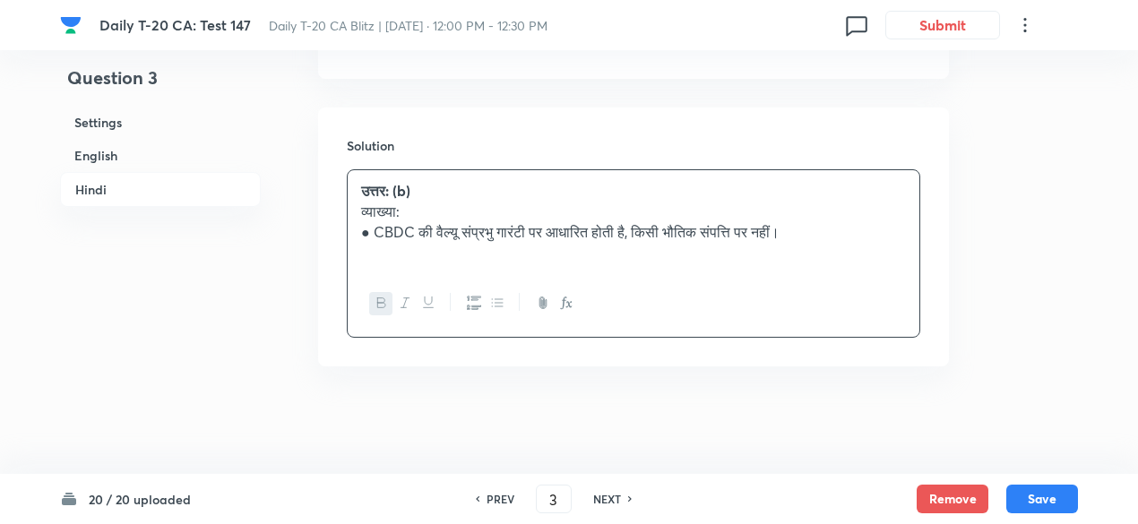
click at [126, 151] on h6 "English" at bounding box center [160, 155] width 201 height 33
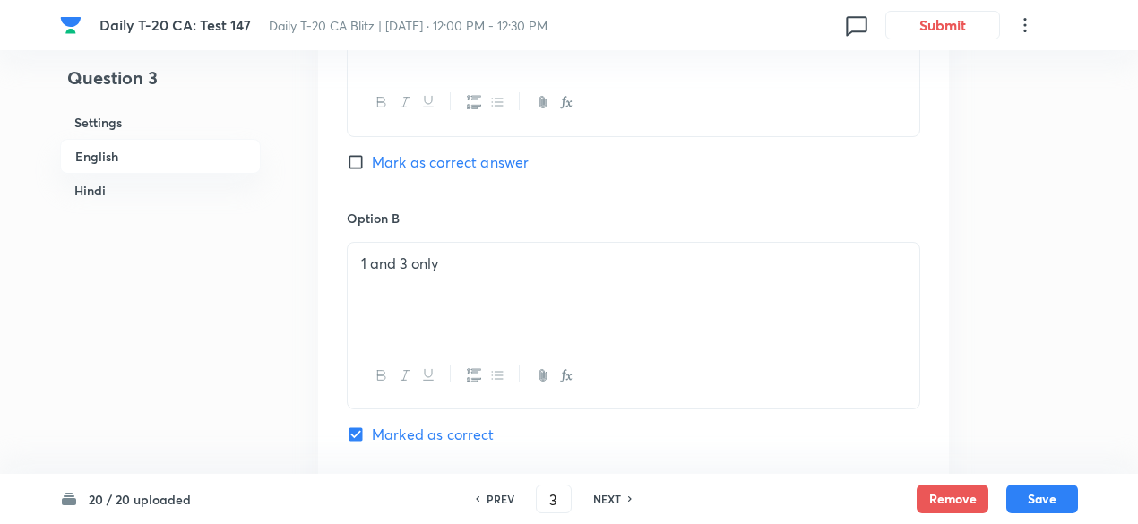
scroll to position [1090, 0]
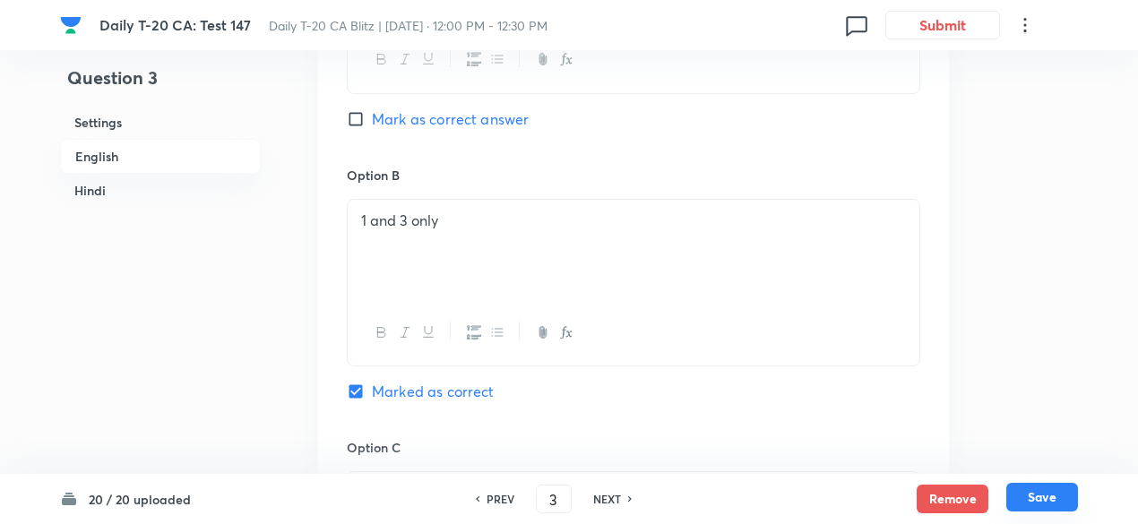
click at [1052, 496] on button "Save" at bounding box center [1043, 497] width 72 height 29
type input "4"
checkbox input "false"
checkbox input "true"
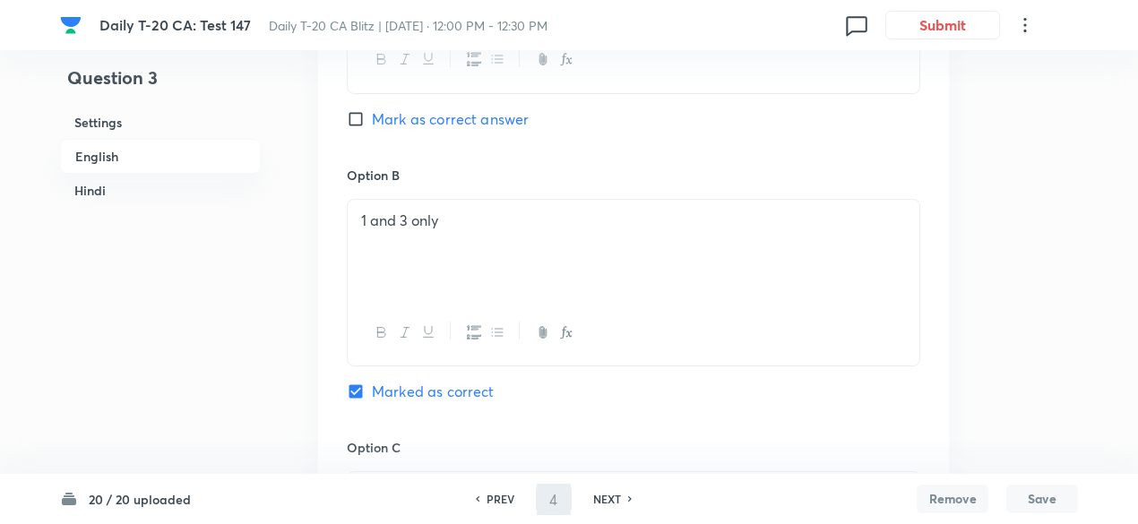
checkbox input "true"
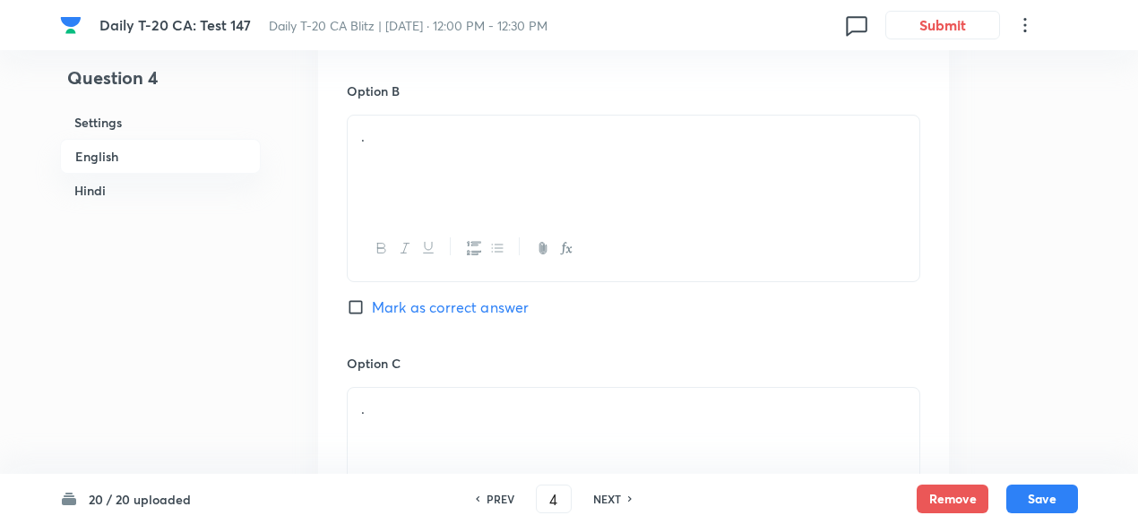
click at [115, 145] on h6 "English" at bounding box center [160, 156] width 201 height 35
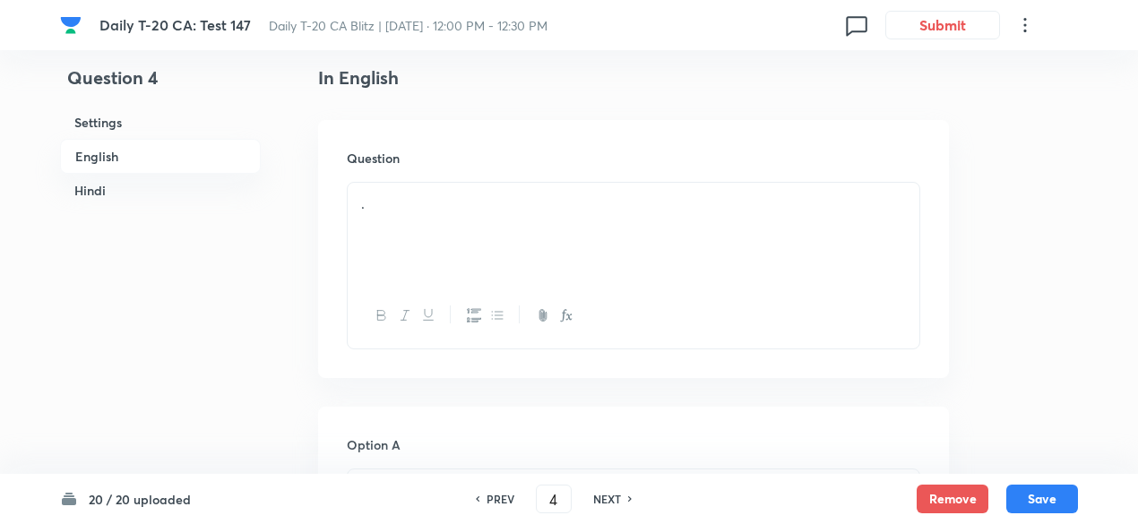
click at [446, 196] on p "." at bounding box center [633, 204] width 545 height 21
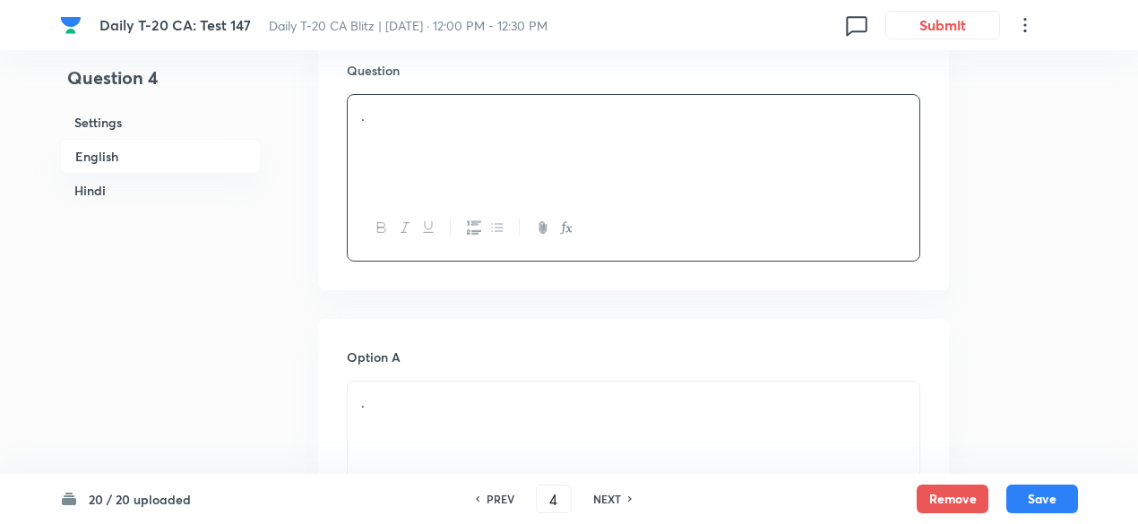
click at [418, 230] on div "." at bounding box center [634, 178] width 574 height 168
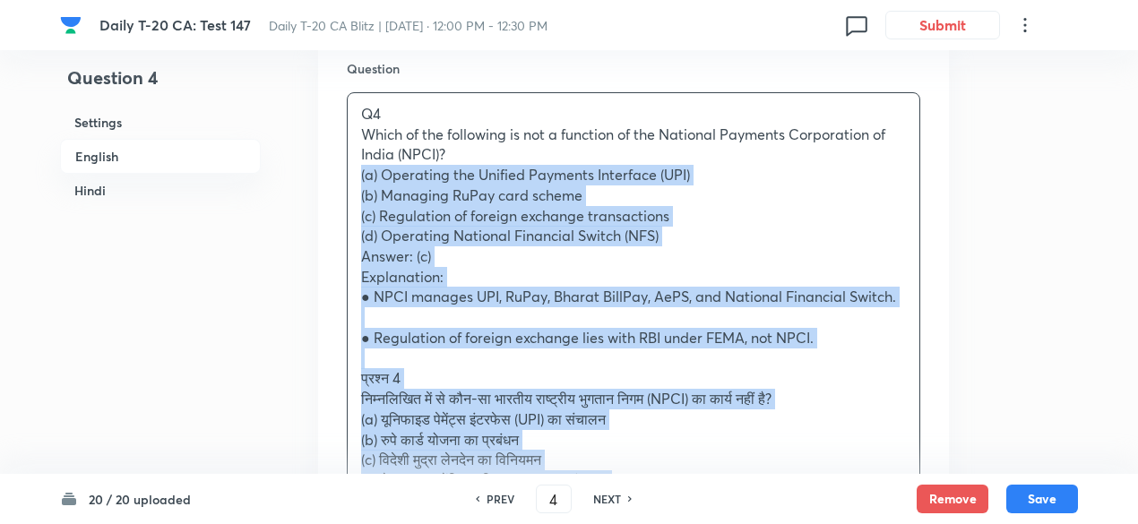
drag, startPoint x: 368, startPoint y: 212, endPoint x: 295, endPoint y: 178, distance: 80.6
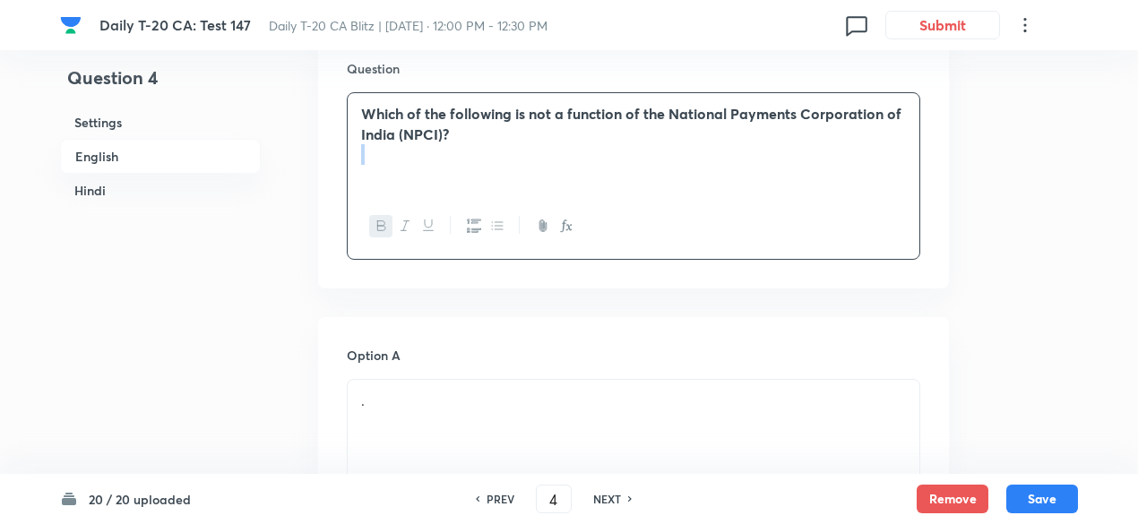
click at [536, 114] on strong "Which of the following is not a function of the National Payments Corporation o…" at bounding box center [631, 123] width 541 height 39
drag, startPoint x: 402, startPoint y: 223, endPoint x: 460, endPoint y: 219, distance: 58.4
click at [402, 223] on icon "button" at bounding box center [405, 226] width 14 height 14
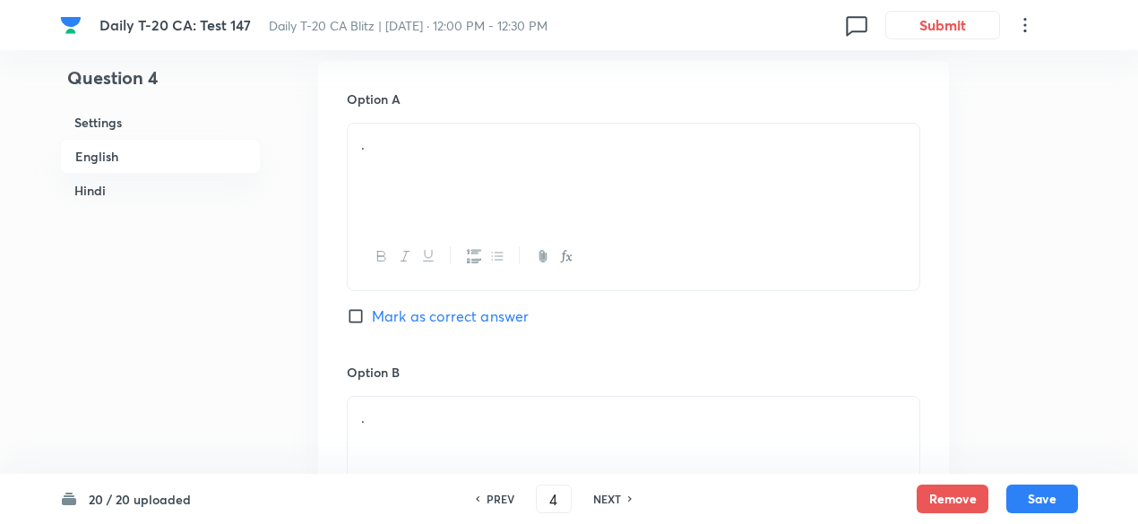
scroll to position [821, 0]
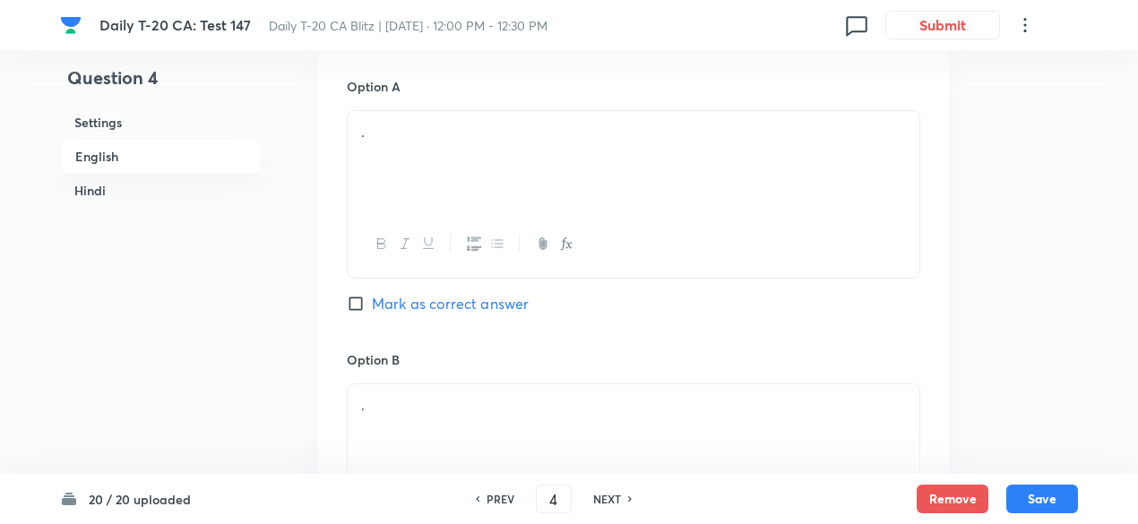
click at [459, 157] on div "." at bounding box center [634, 161] width 572 height 100
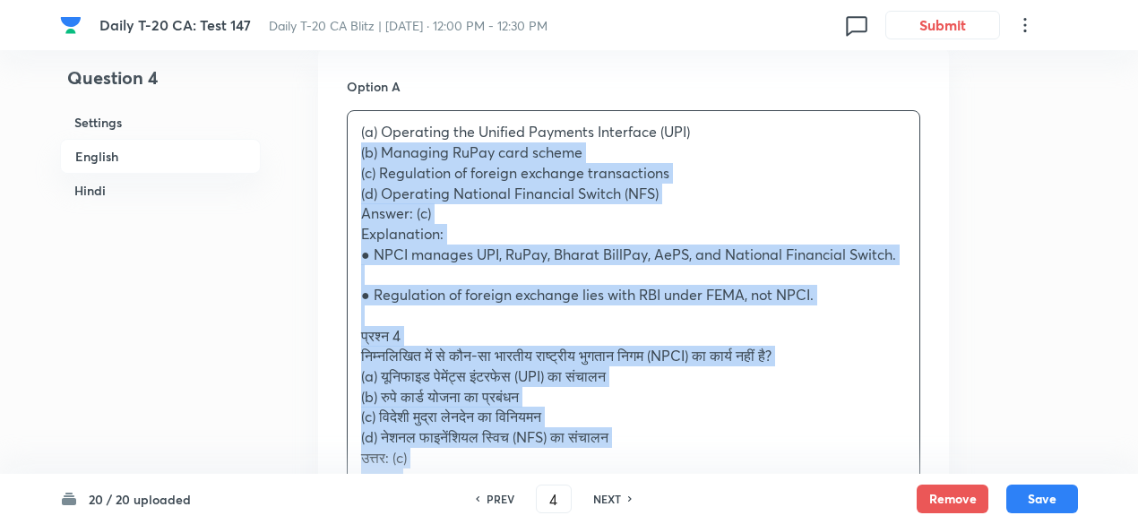
drag, startPoint x: 393, startPoint y: 169, endPoint x: 269, endPoint y: 160, distance: 124.1
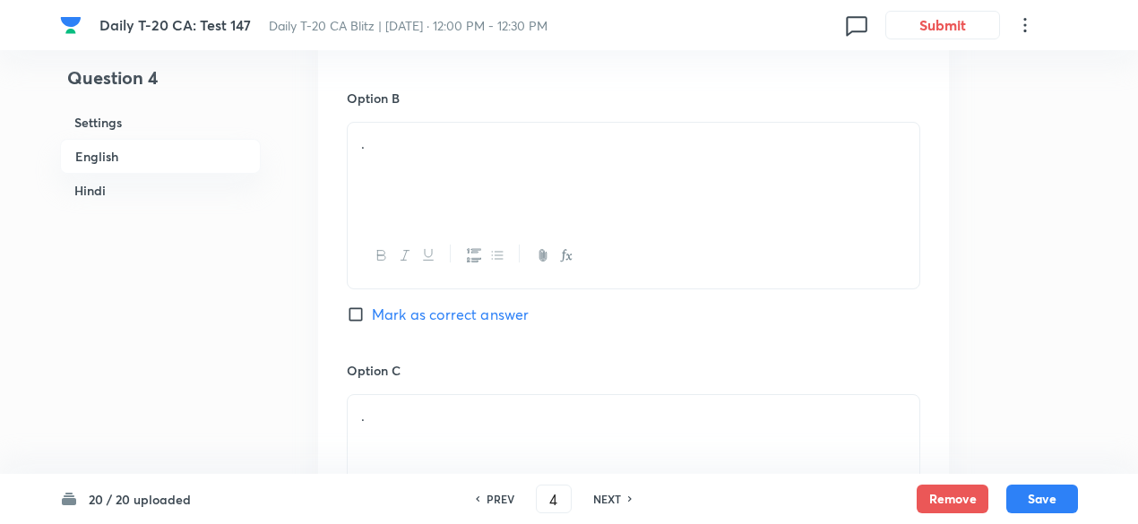
scroll to position [1090, 0]
click at [442, 240] on div at bounding box center [634, 248] width 572 height 65
click at [441, 176] on div "." at bounding box center [634, 166] width 572 height 100
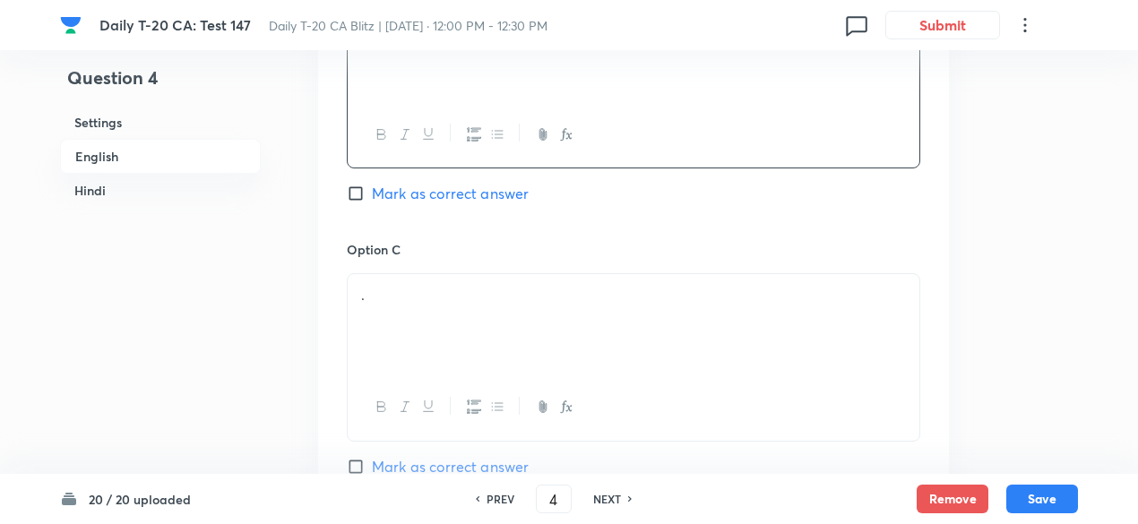
scroll to position [1269, 0]
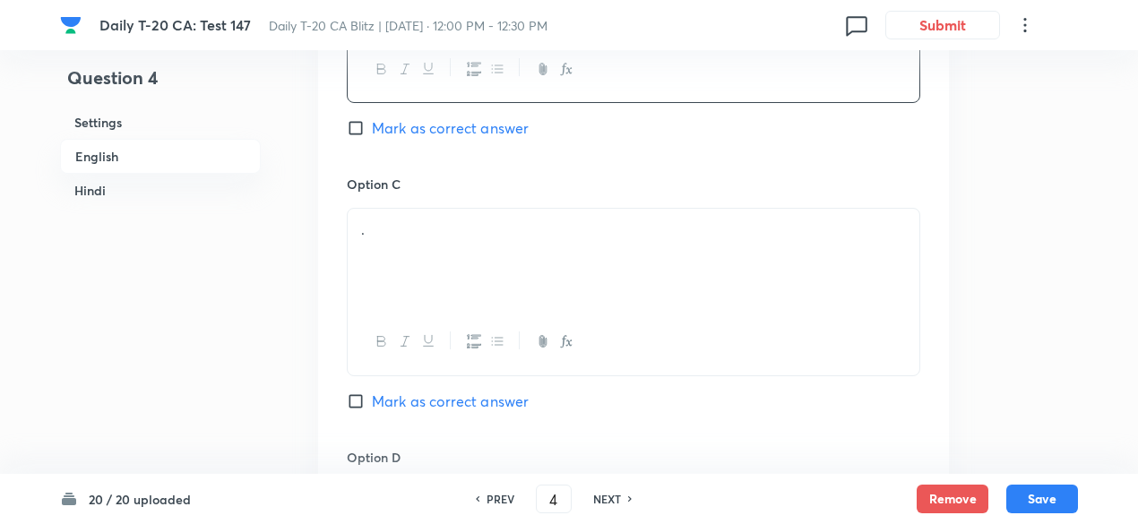
click at [433, 254] on div "." at bounding box center [634, 259] width 572 height 100
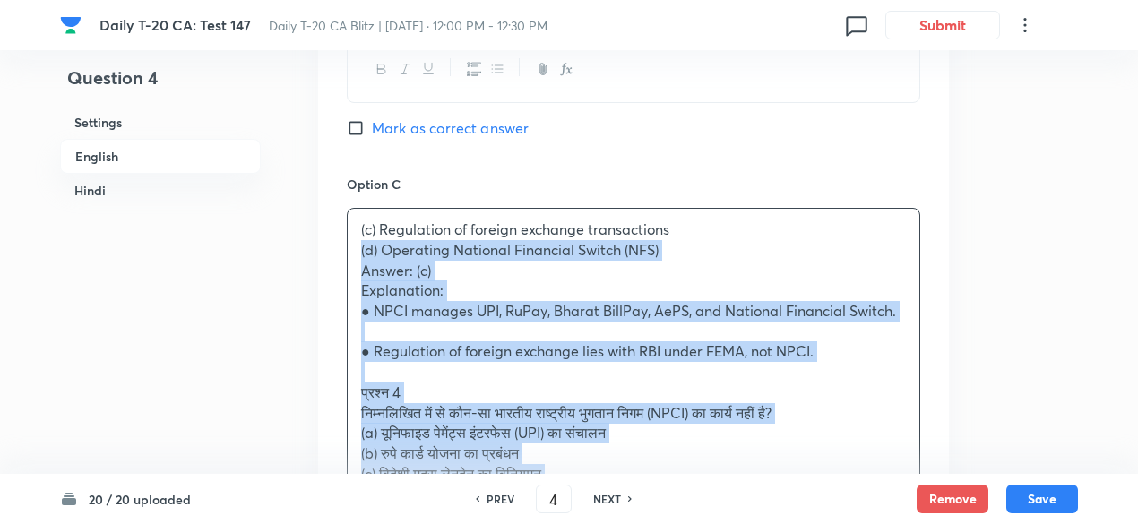
drag, startPoint x: 348, startPoint y: 263, endPoint x: 314, endPoint y: 245, distance: 38.5
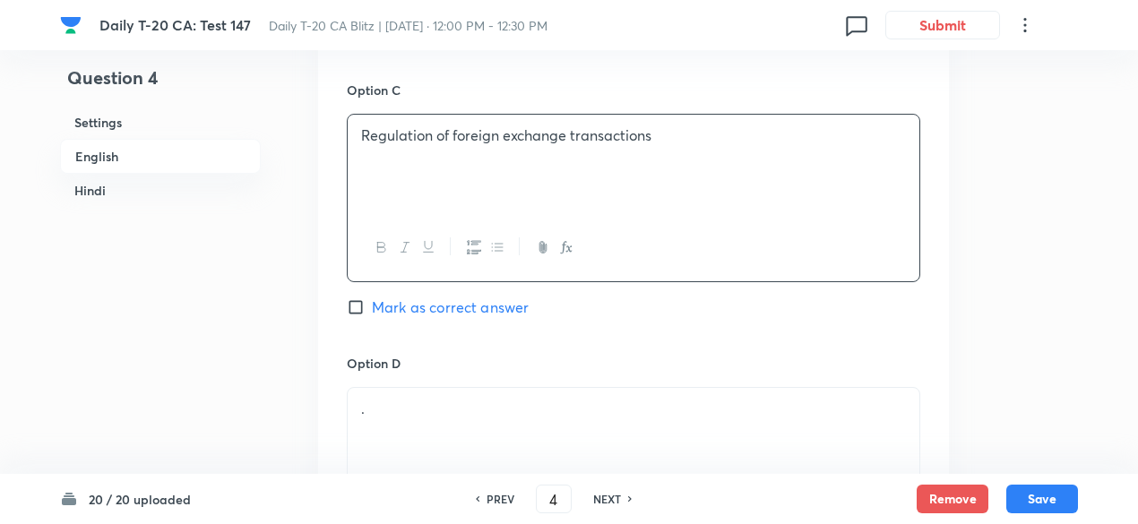
scroll to position [1449, 0]
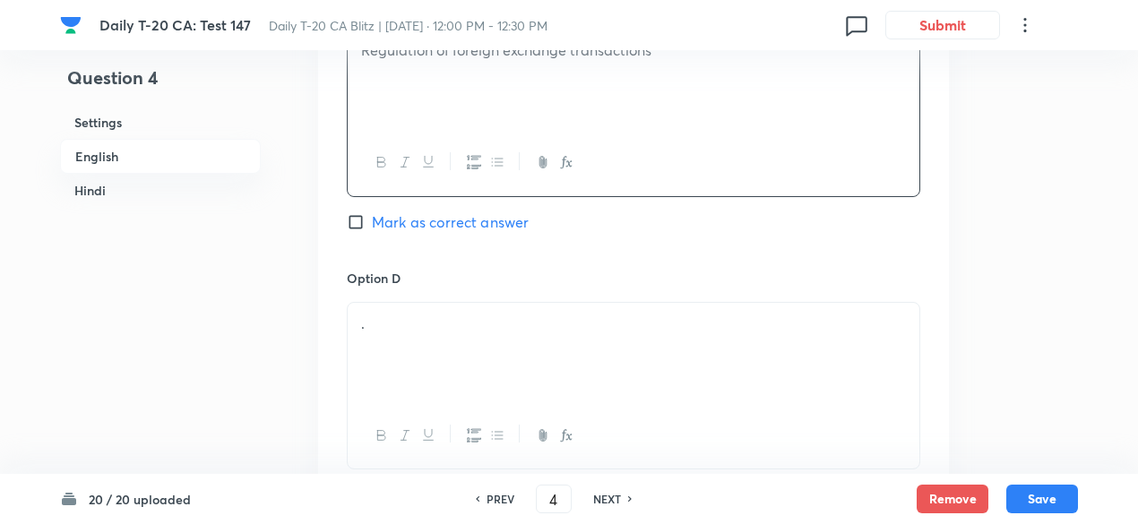
click at [462, 212] on span "Mark as correct answer" at bounding box center [450, 223] width 157 height 22
click at [372, 213] on input "Mark as correct answer" at bounding box center [359, 222] width 25 height 18
checkbox input "true"
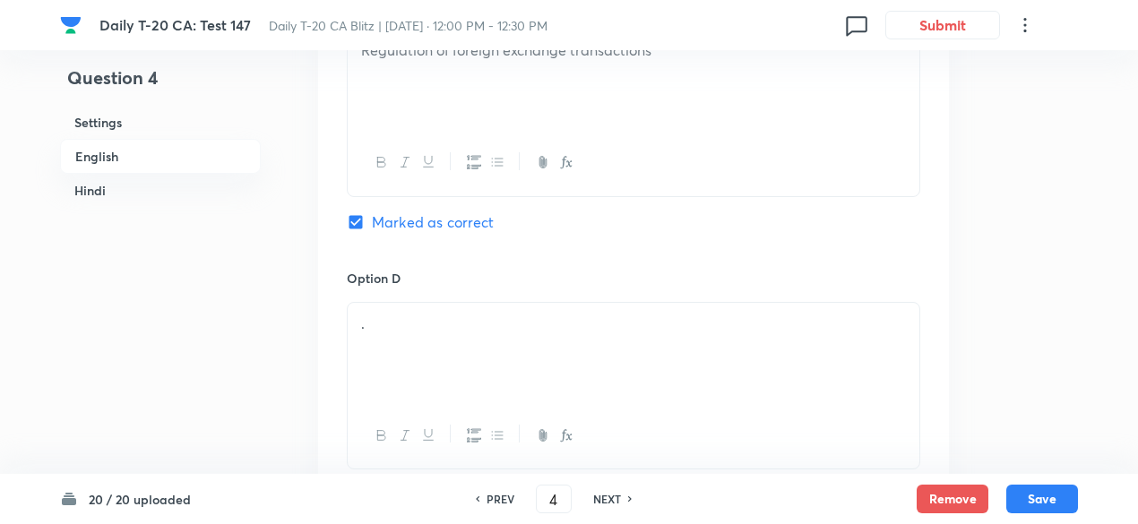
checkbox input "false"
checkbox input "true"
checkbox input "false"
click at [446, 343] on div "." at bounding box center [634, 353] width 572 height 100
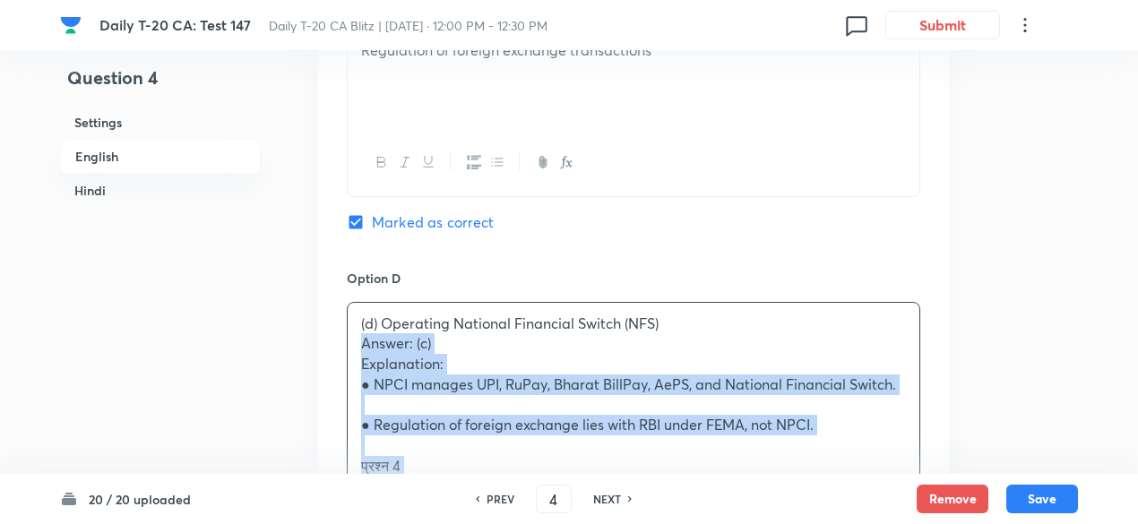
drag, startPoint x: 366, startPoint y: 341, endPoint x: 330, endPoint y: 346, distance: 36.3
click at [333, 344] on div "Option A Operating the Unified Payments Interface (UPI) Mark as correct answer …" at bounding box center [633, 101] width 631 height 1360
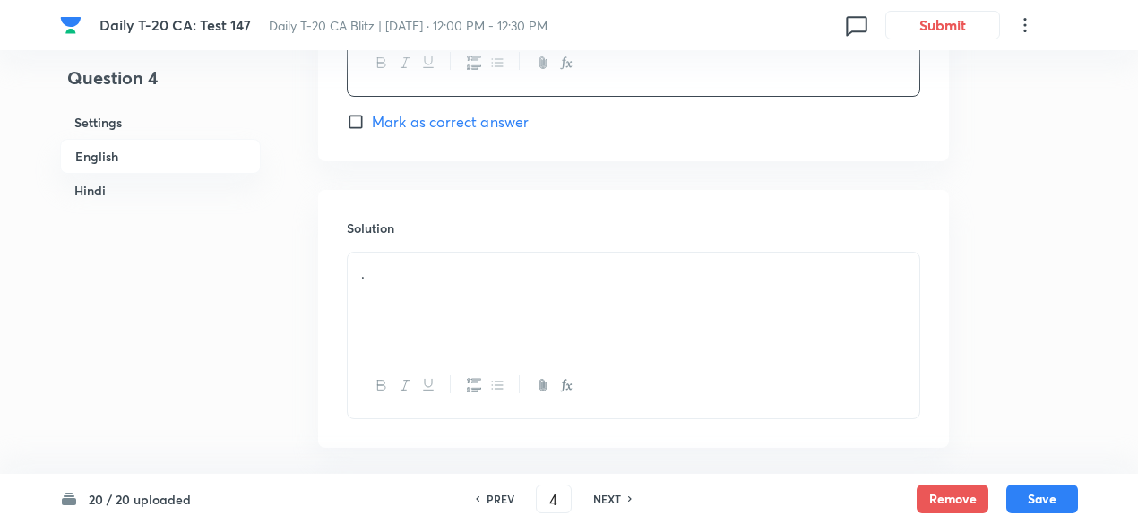
scroll to position [1986, 0]
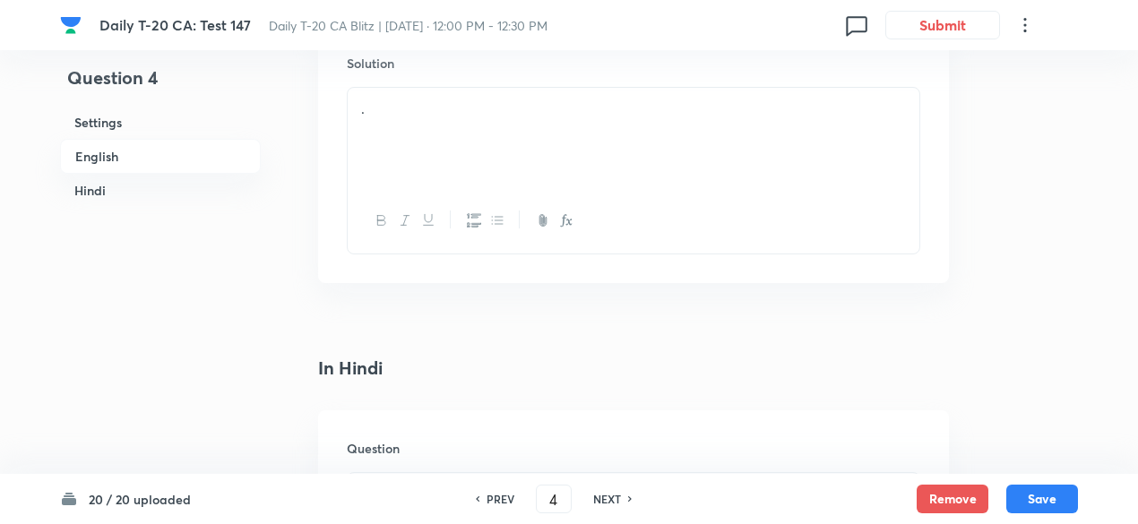
click at [461, 160] on div "." at bounding box center [634, 138] width 572 height 100
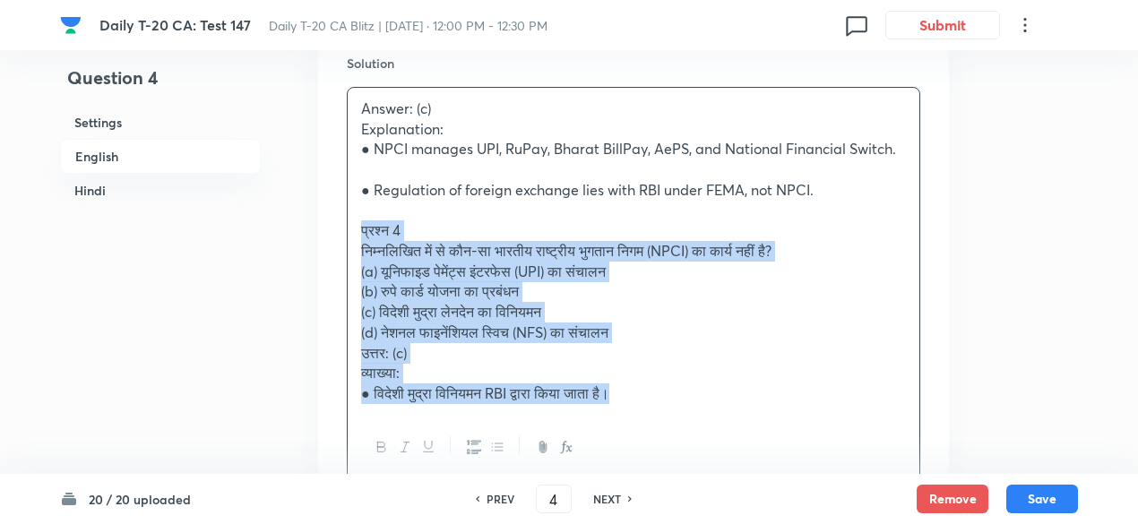
drag, startPoint x: 331, startPoint y: 247, endPoint x: 312, endPoint y: 232, distance: 23.7
click at [311, 234] on div "Question 4 Settings English Hindi Settings Type Single choice correct 4 options…" at bounding box center [569, 248] width 1018 height 4296
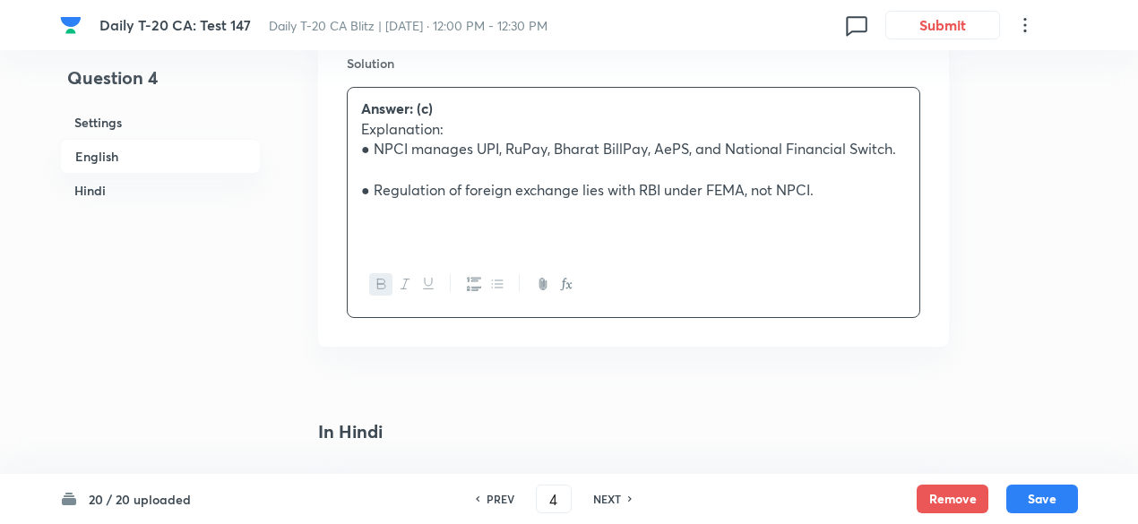
click at [161, 162] on h6 "English" at bounding box center [160, 156] width 201 height 35
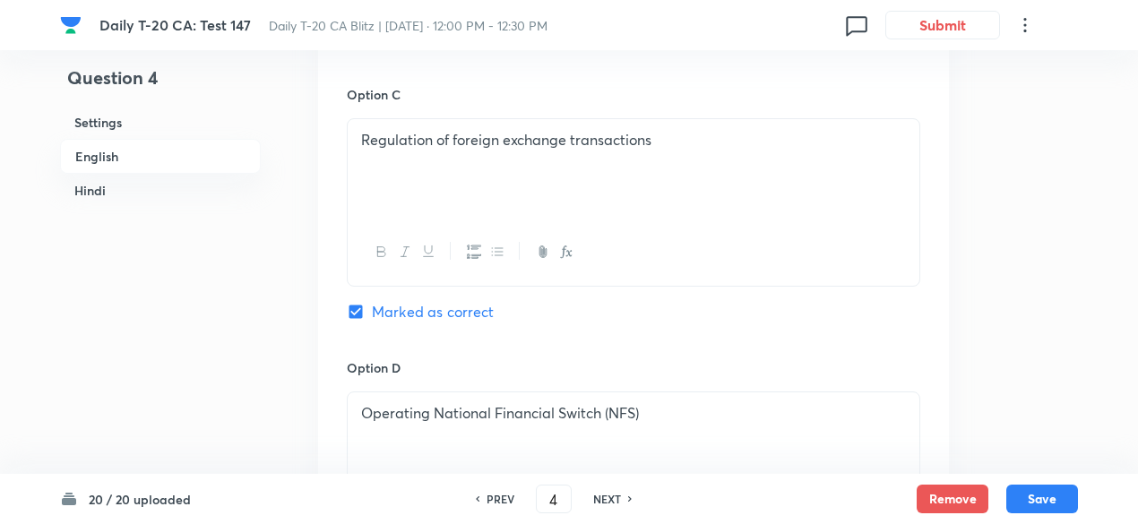
click at [136, 180] on h6 "Hindi" at bounding box center [160, 190] width 201 height 33
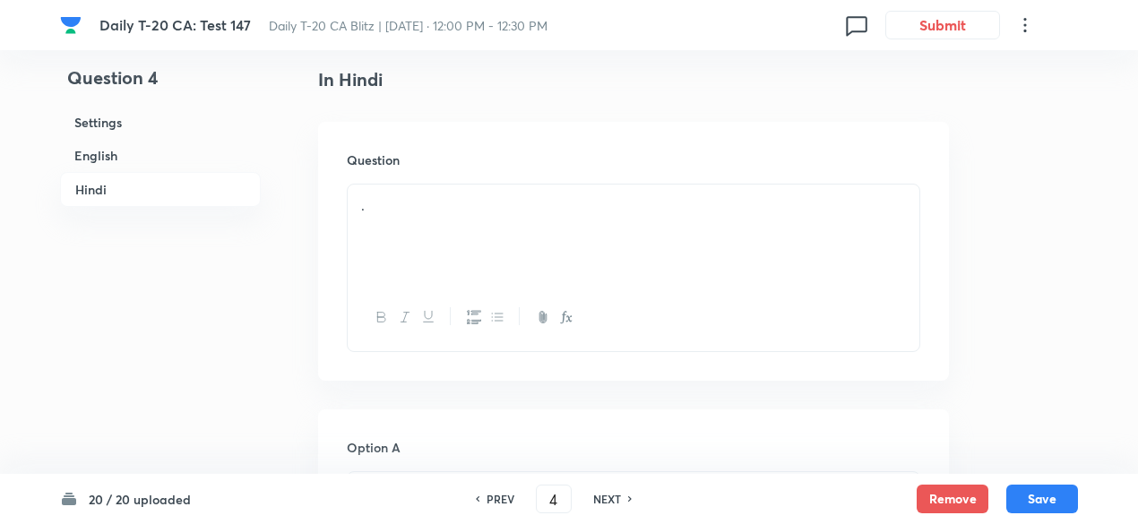
click at [441, 205] on div "." at bounding box center [634, 235] width 572 height 100
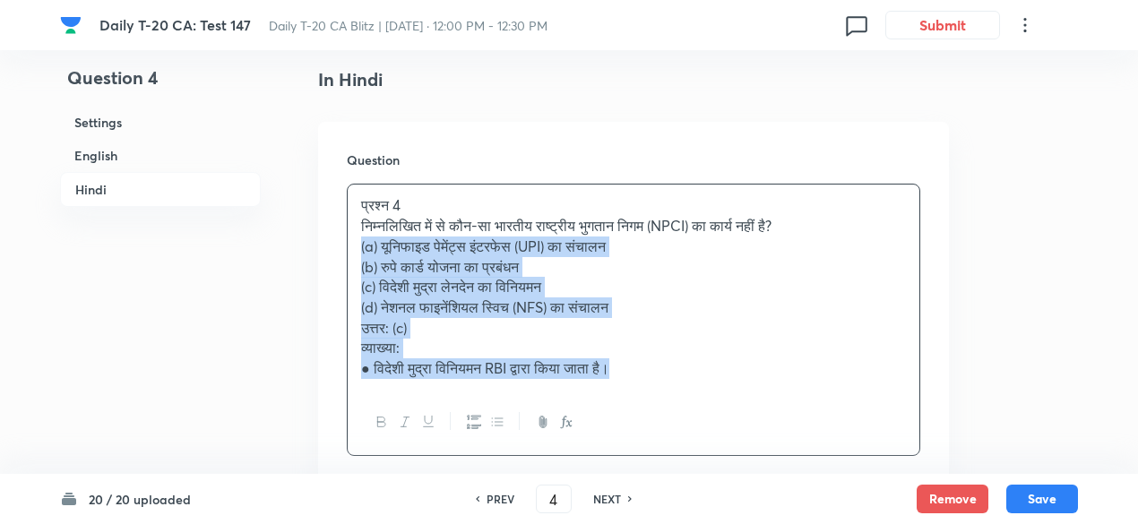
drag, startPoint x: 368, startPoint y: 248, endPoint x: 276, endPoint y: 240, distance: 92.7
click at [318, 248] on div "Question प्रश्न 4 निम्नलिखित में से कौन-सा भारतीय राष्ट्रीय भुगतान निगम (NPCI) …" at bounding box center [633, 303] width 631 height 363
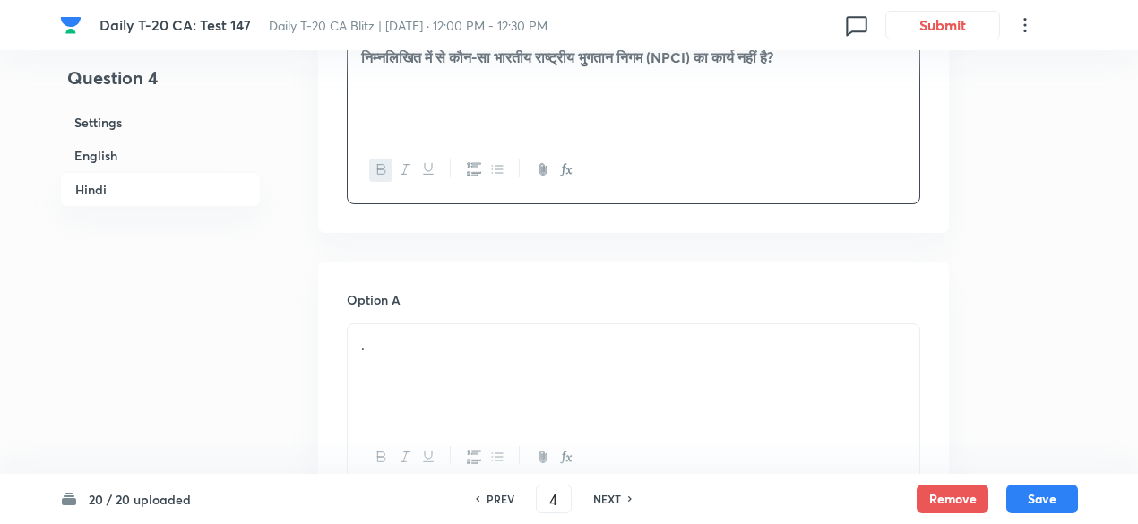
scroll to position [2428, 0]
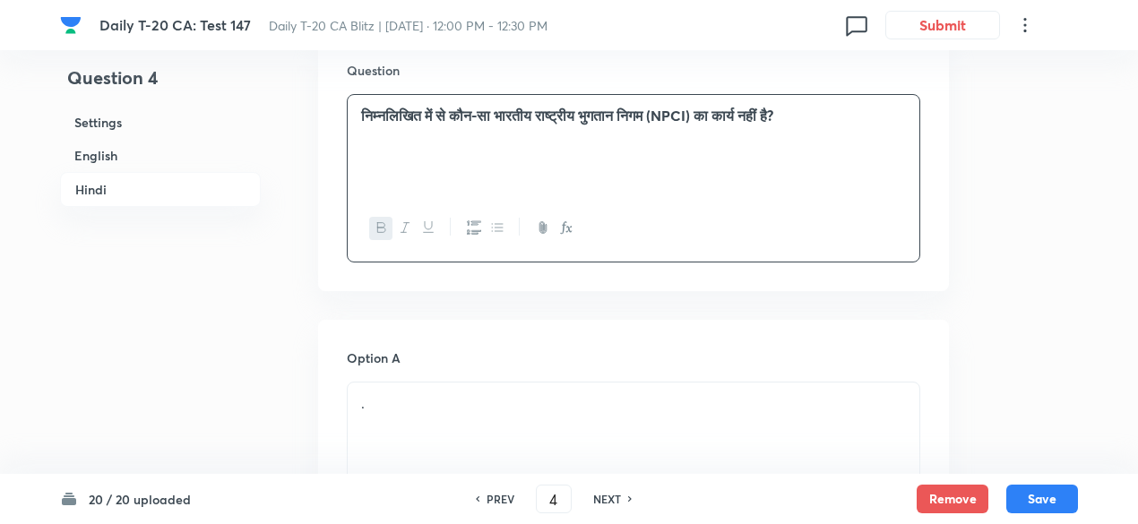
click at [774, 110] on strong "निम्नलिखित में से कौन-सा भारतीय राष्ट्रीय भुगतान निगम (NPCI) का कार्य नहीं है?" at bounding box center [567, 115] width 412 height 19
click at [774, 108] on strong "निम्नलिखित में से कौन-सा भारतीय राष्ट्रीय भुगतान निगम (NPCI) का कार्य नहीं है?" at bounding box center [567, 115] width 412 height 19
click at [187, 155] on h6 "English" at bounding box center [160, 155] width 201 height 33
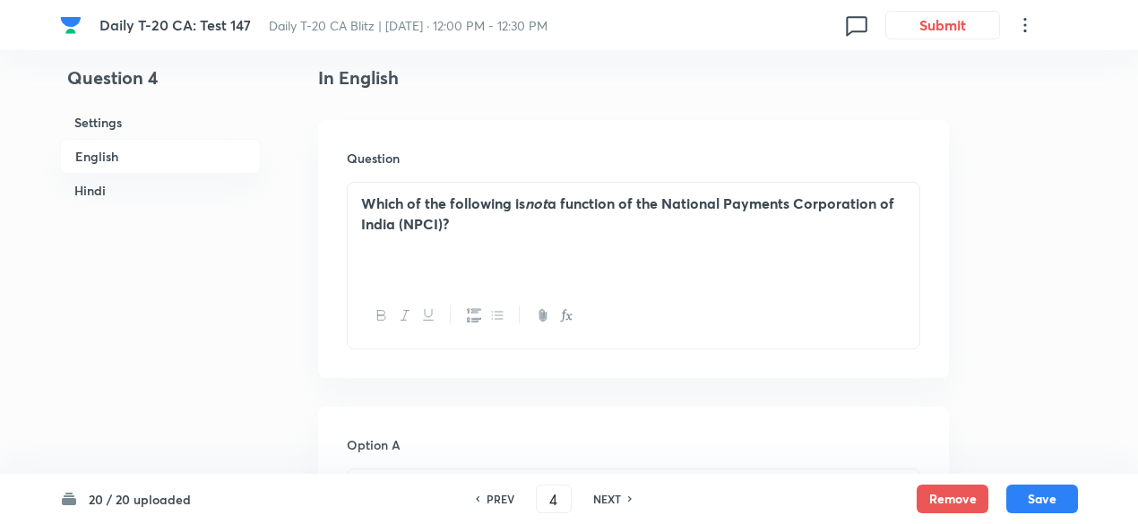
click at [548, 203] on em "not" at bounding box center [536, 203] width 22 height 19
click at [132, 195] on h6 "Hindi" at bounding box center [160, 190] width 201 height 33
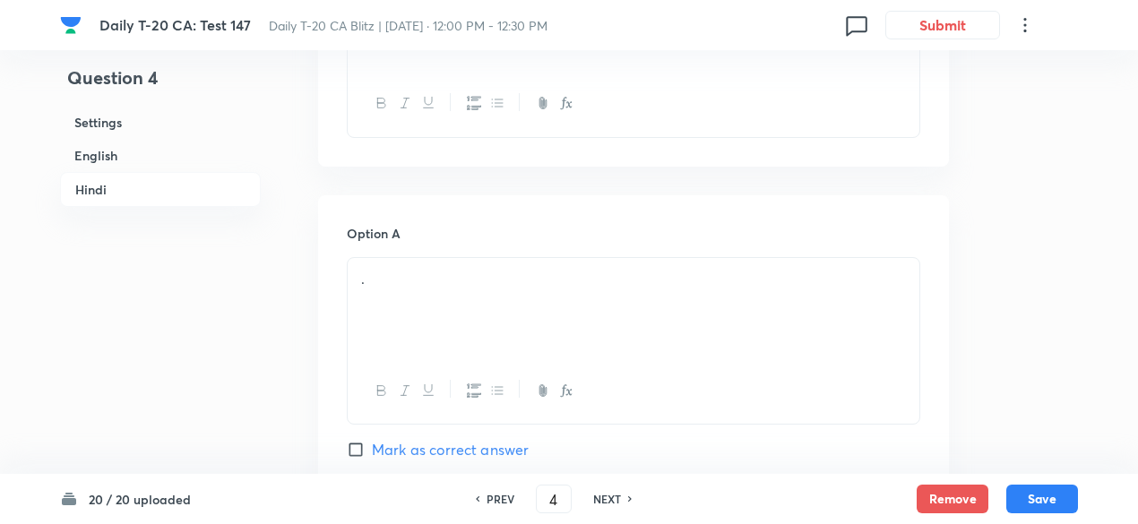
scroll to position [2608, 0]
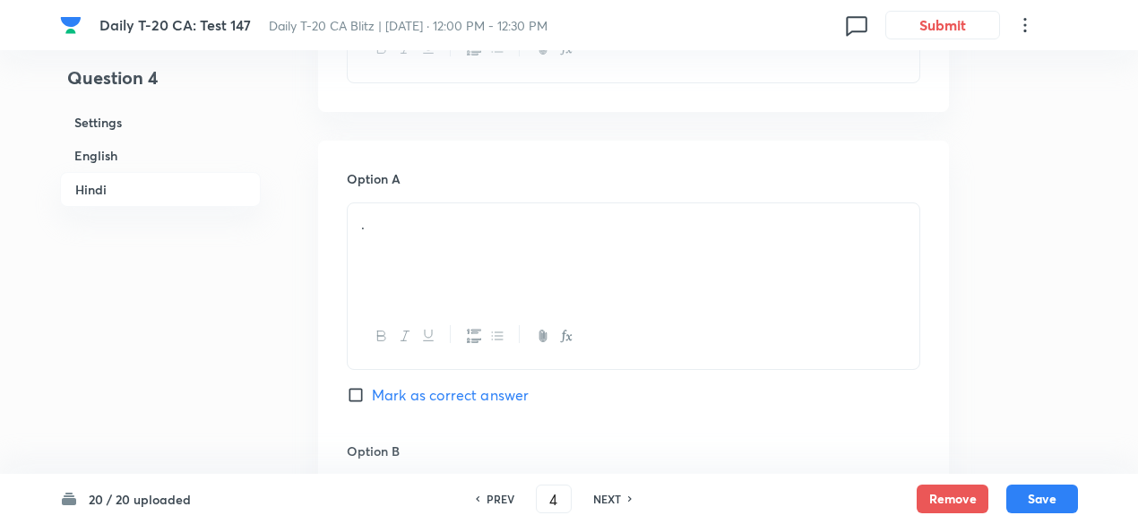
click at [484, 230] on p "." at bounding box center [633, 224] width 545 height 21
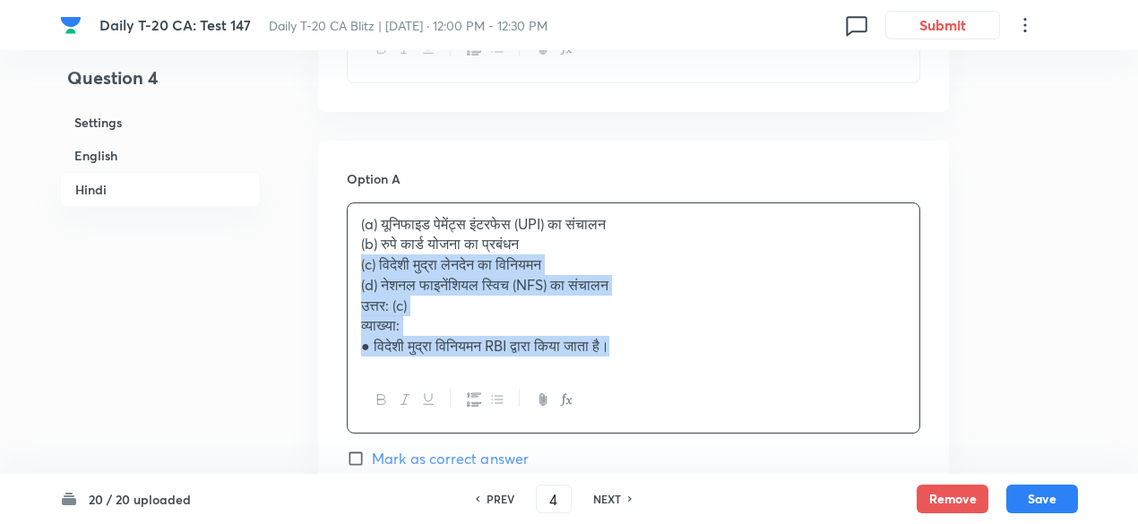
drag, startPoint x: 370, startPoint y: 255, endPoint x: 289, endPoint y: 250, distance: 81.7
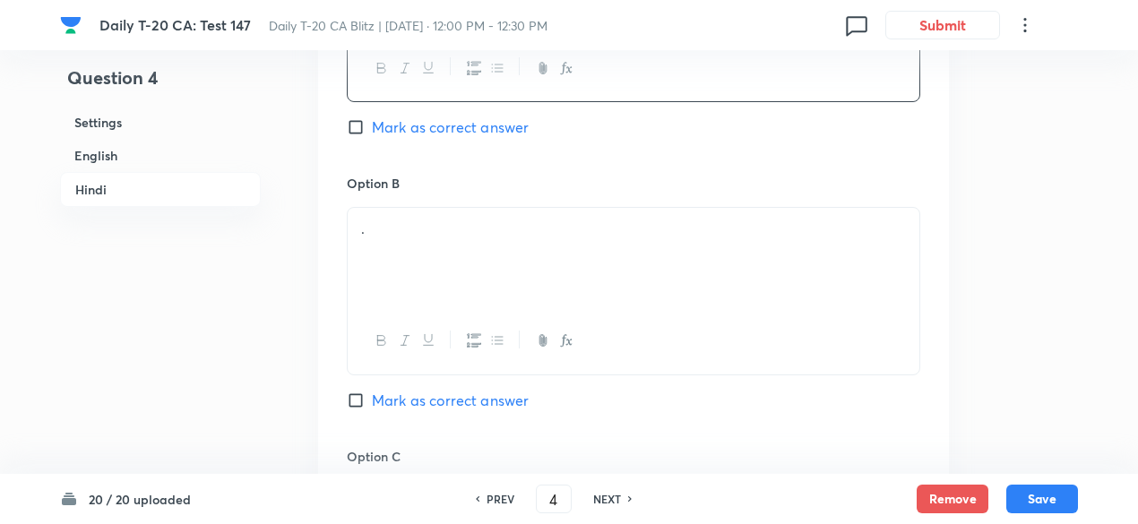
scroll to position [2876, 0]
click at [453, 239] on div "." at bounding box center [634, 257] width 572 height 100
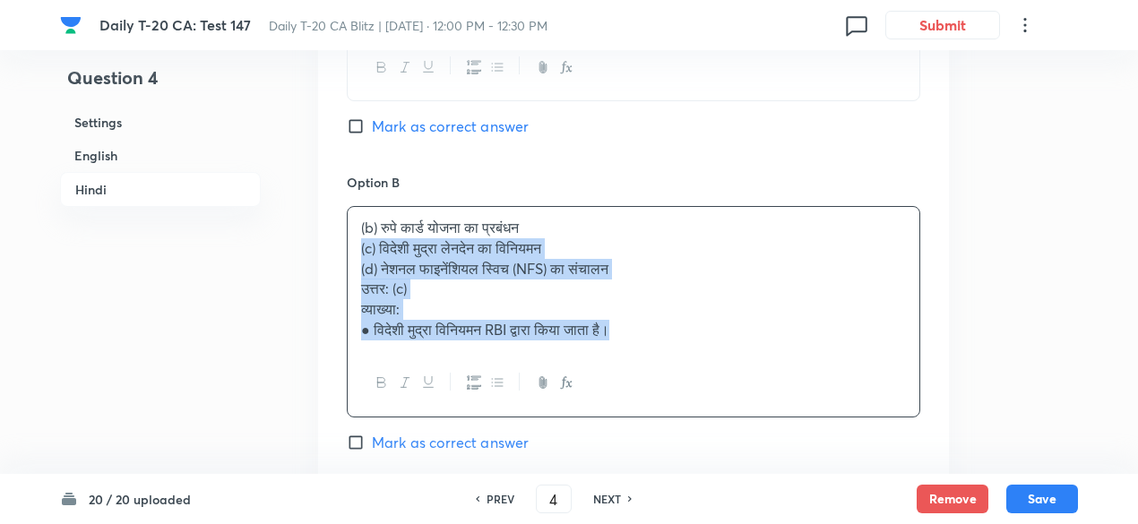
drag, startPoint x: 385, startPoint y: 260, endPoint x: 317, endPoint y: 245, distance: 69.8
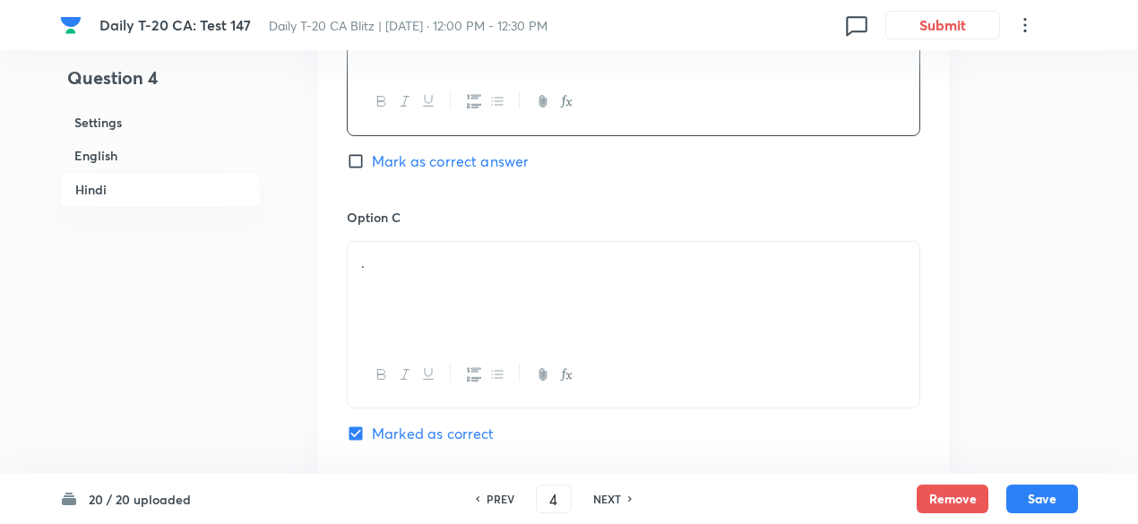
scroll to position [3145, 0]
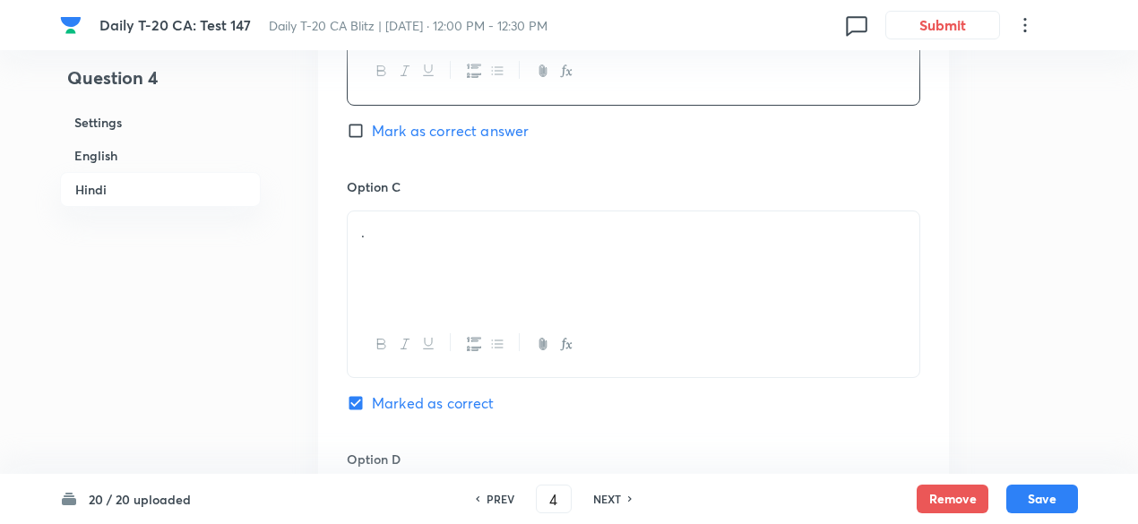
click at [427, 236] on p "." at bounding box center [633, 232] width 545 height 21
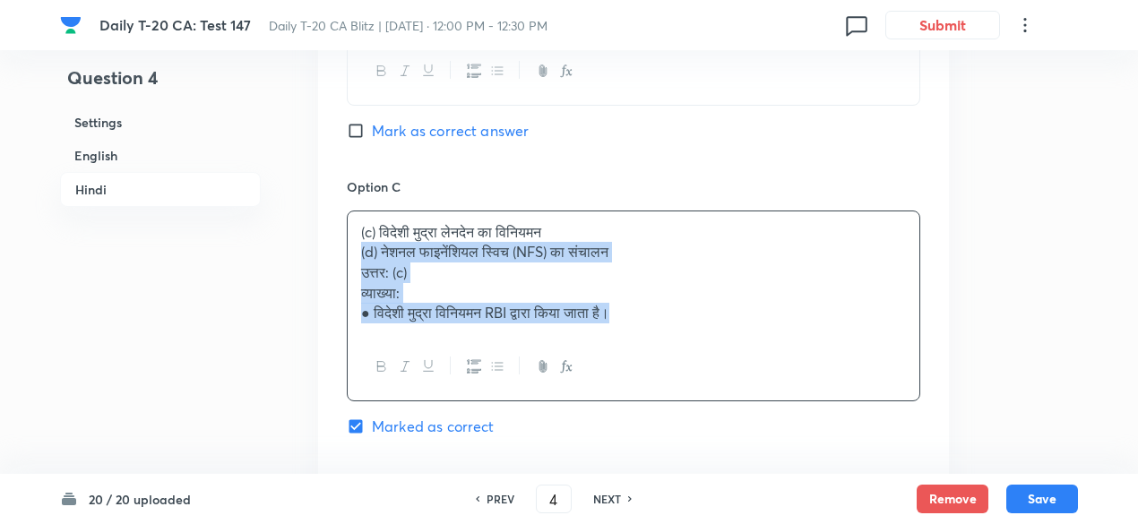
drag, startPoint x: 330, startPoint y: 249, endPoint x: 308, endPoint y: 248, distance: 21.5
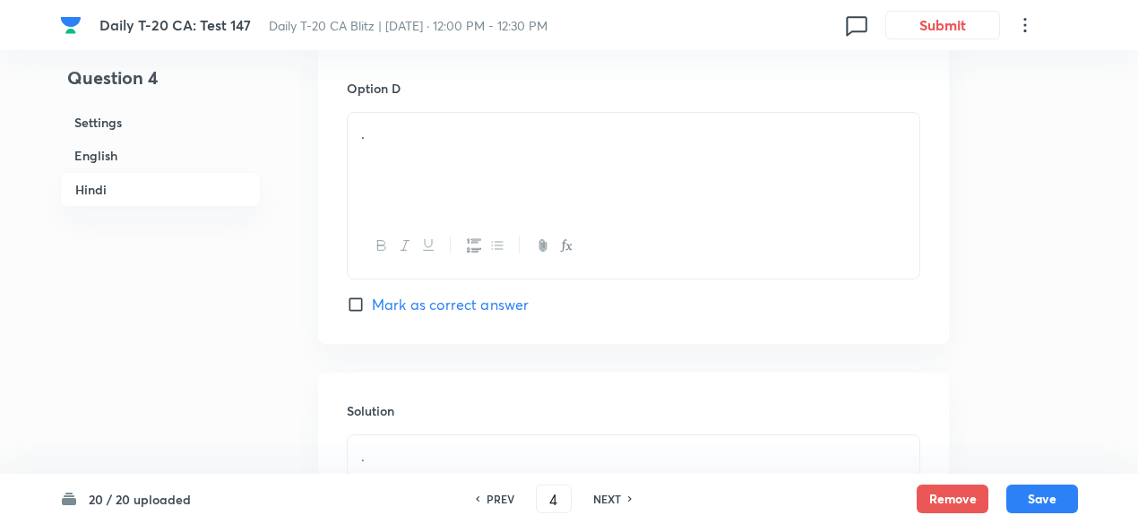
scroll to position [3504, 0]
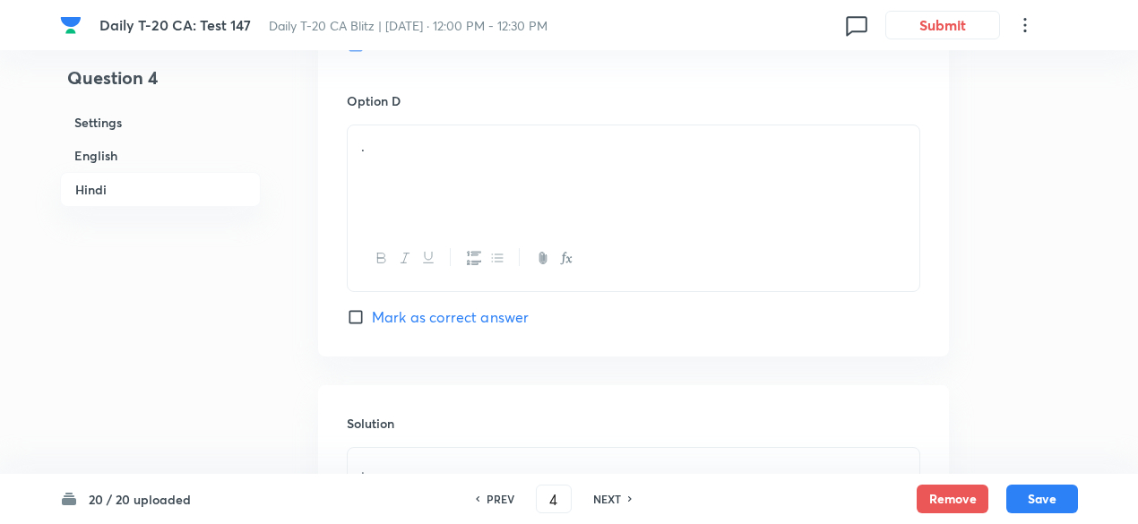
click at [437, 175] on div "." at bounding box center [634, 175] width 572 height 100
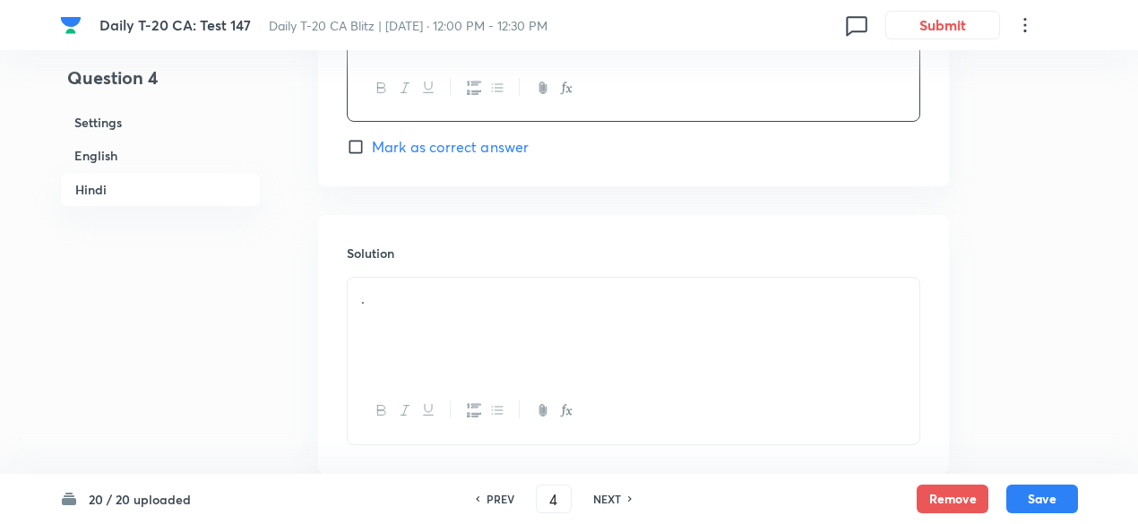
scroll to position [3683, 0]
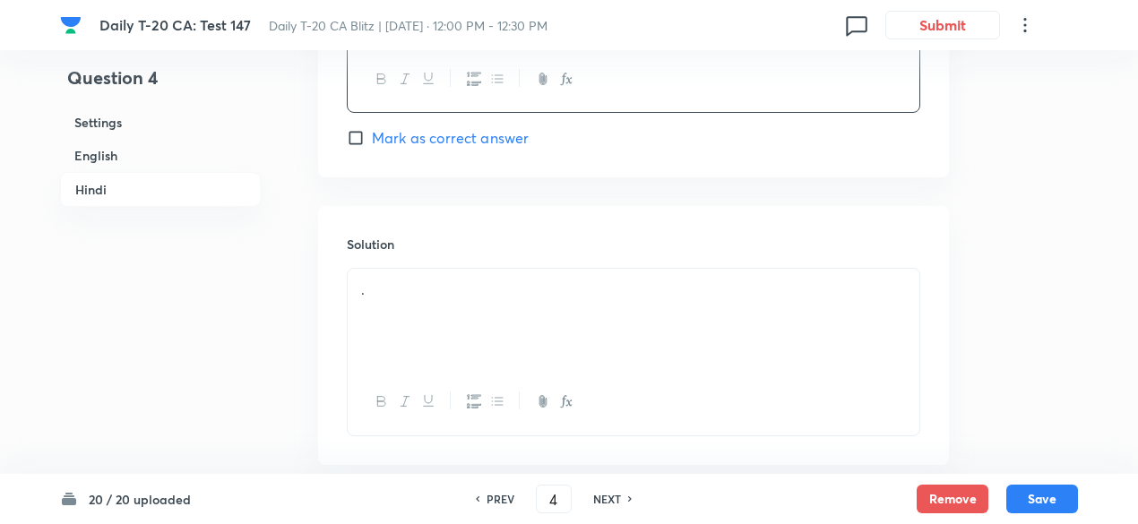
click at [441, 302] on div "." at bounding box center [634, 319] width 572 height 100
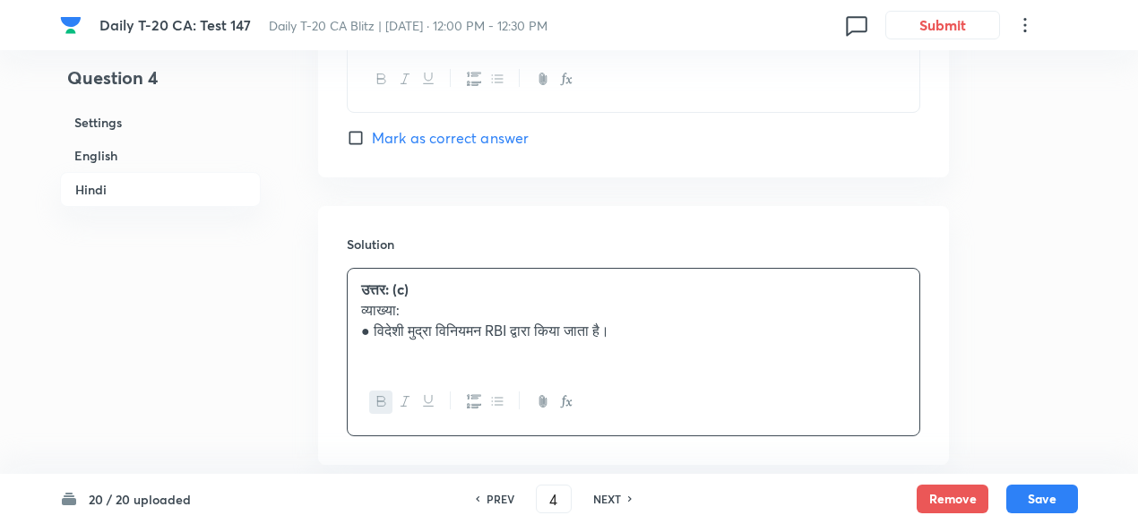
click at [185, 160] on h6 "English" at bounding box center [160, 155] width 201 height 33
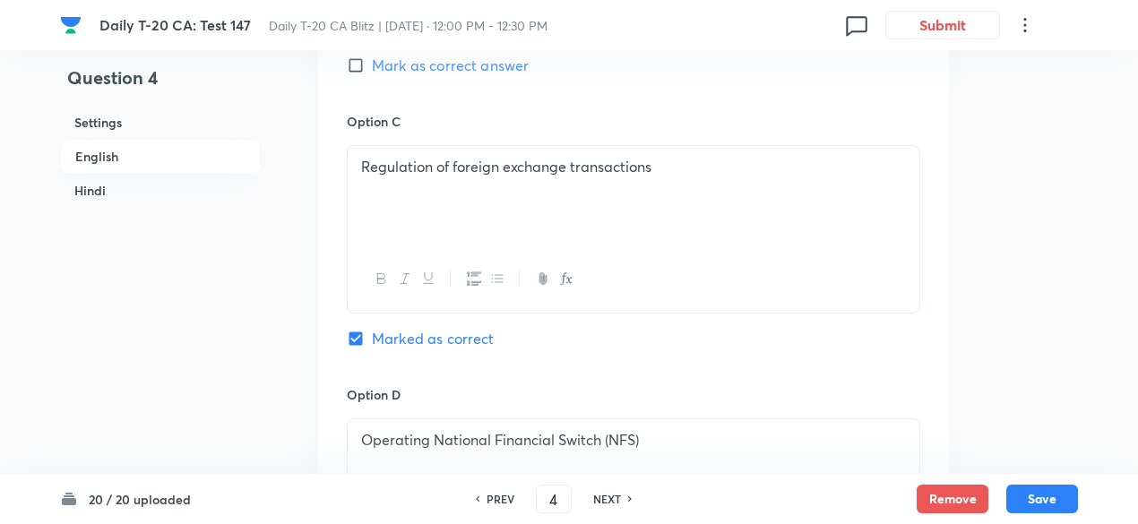
scroll to position [1359, 0]
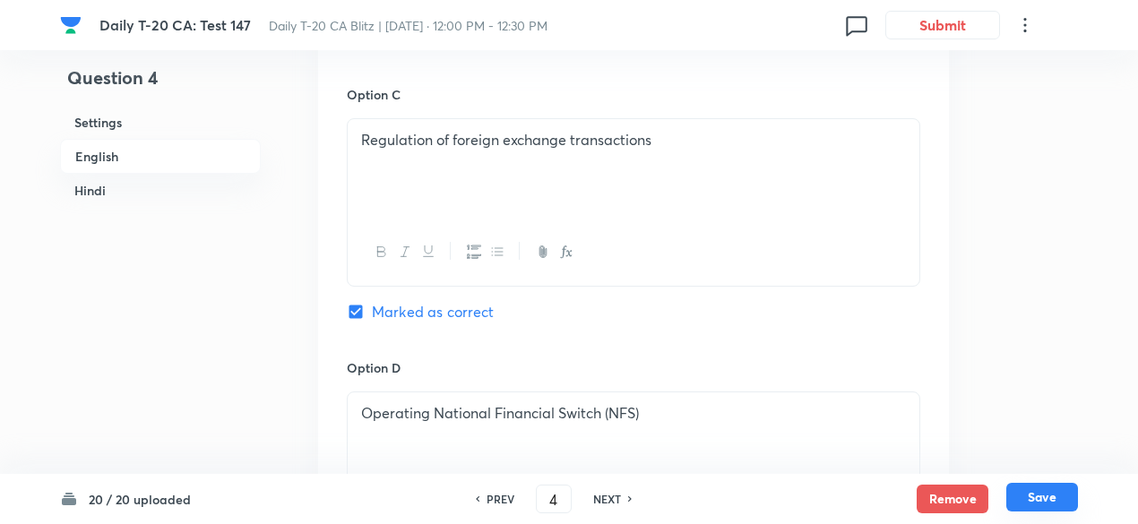
click at [1051, 492] on button "Save" at bounding box center [1043, 497] width 72 height 29
type input "5"
checkbox input "false"
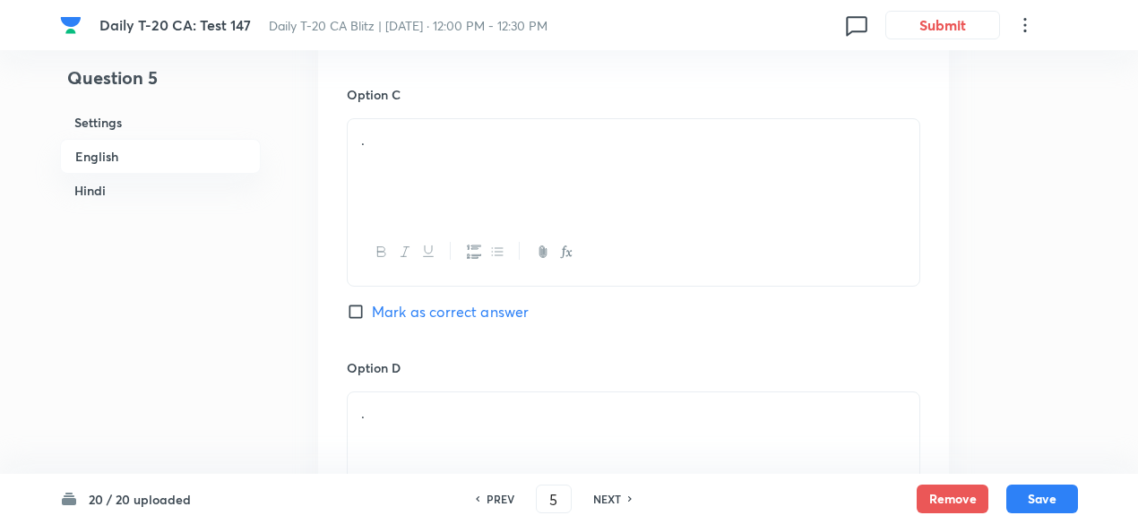
checkbox input "true"
click at [160, 164] on h6 "English" at bounding box center [160, 156] width 201 height 35
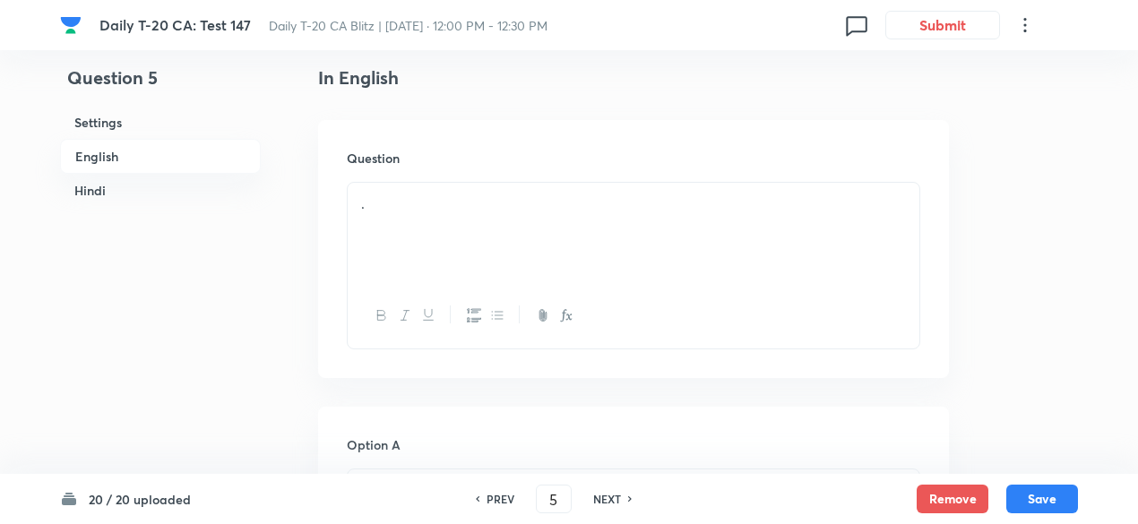
click at [459, 196] on p "." at bounding box center [633, 204] width 545 height 21
click at [532, 261] on div "." at bounding box center [634, 233] width 572 height 100
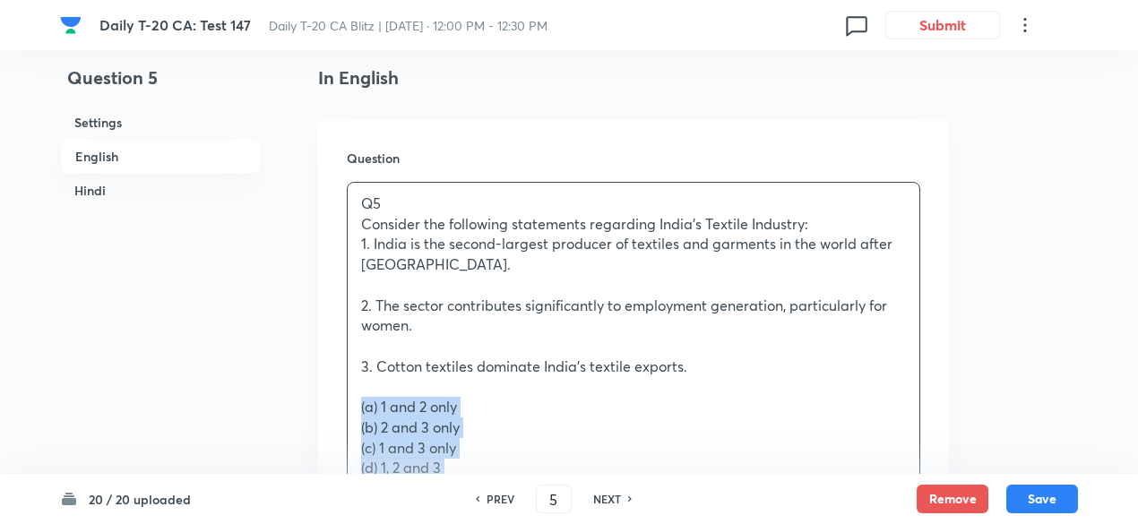
drag, startPoint x: 415, startPoint y: 415, endPoint x: 327, endPoint y: 413, distance: 87.9
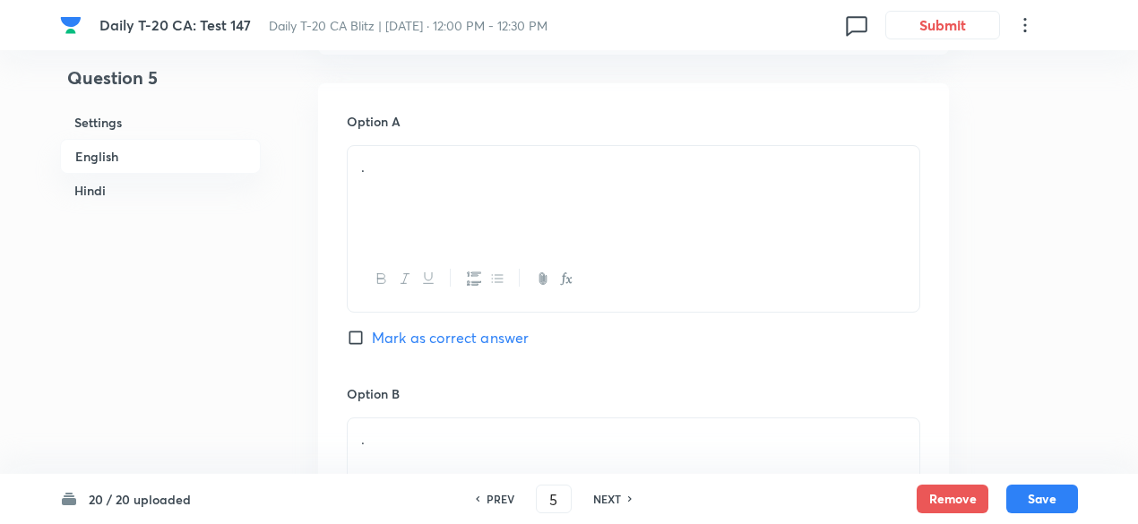
scroll to position [911, 0]
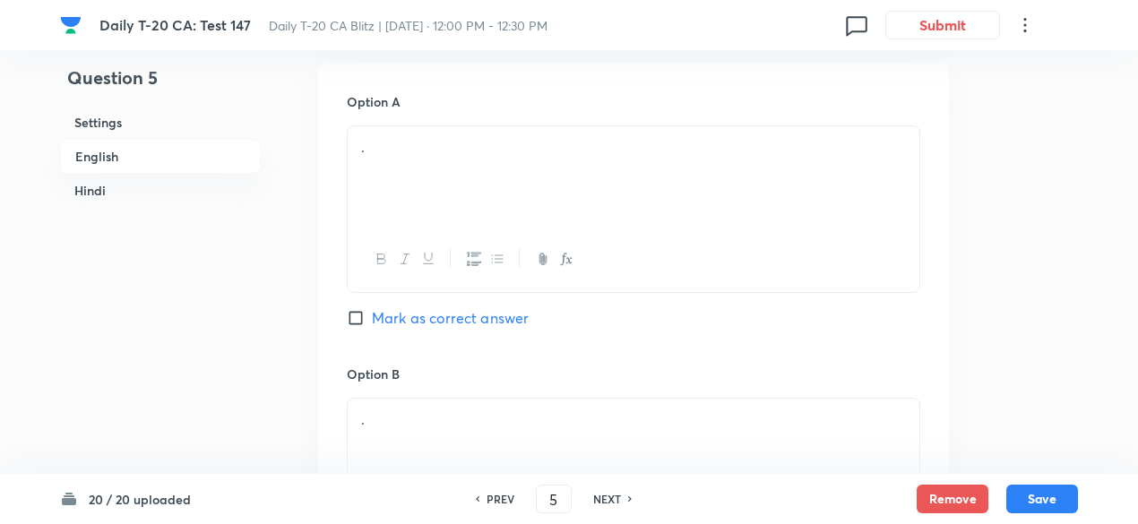
click at [446, 172] on div "." at bounding box center [634, 176] width 572 height 100
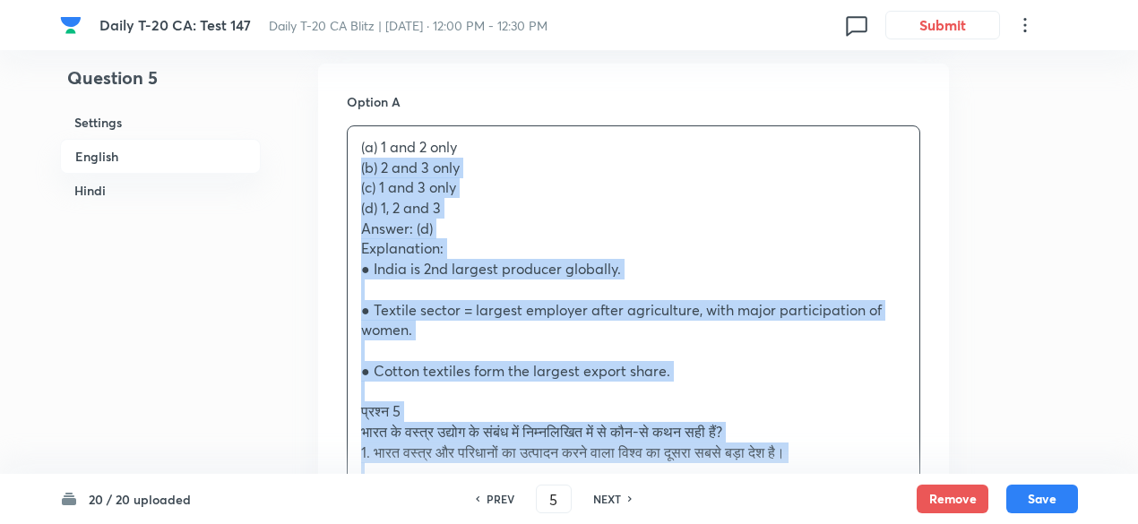
drag, startPoint x: 365, startPoint y: 195, endPoint x: 312, endPoint y: 172, distance: 57.4
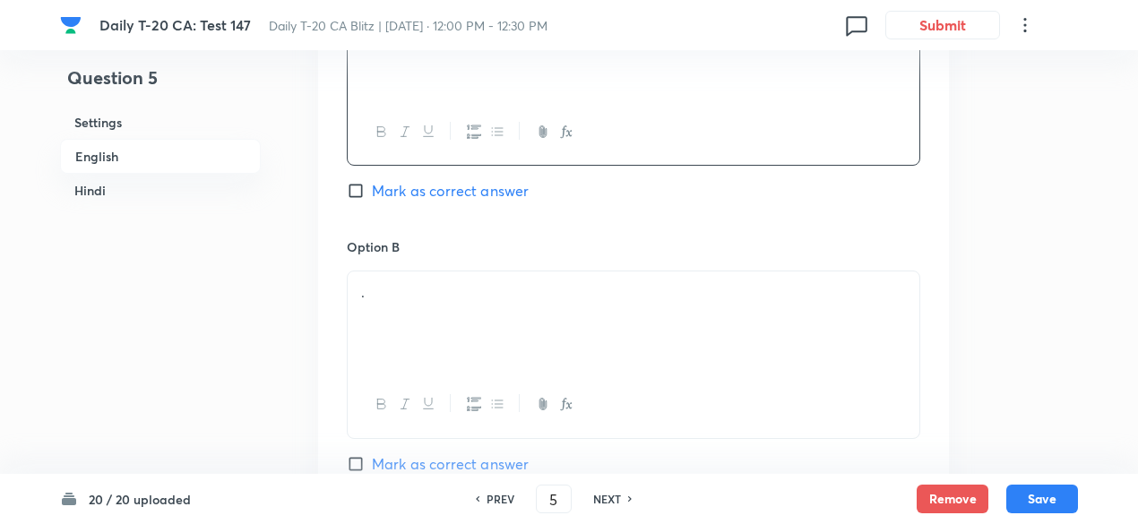
scroll to position [1180, 0]
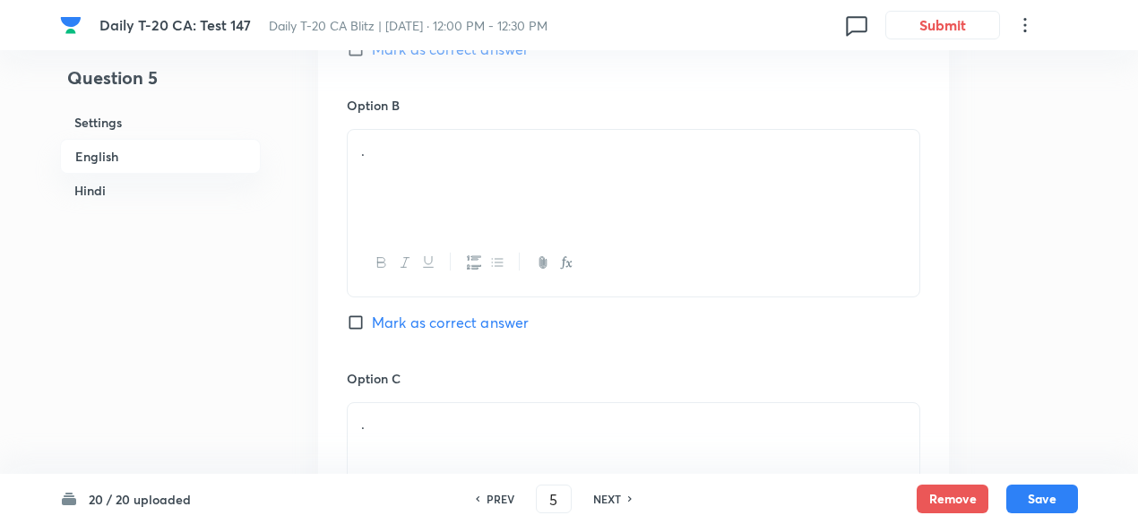
click at [470, 192] on div "." at bounding box center [634, 180] width 572 height 100
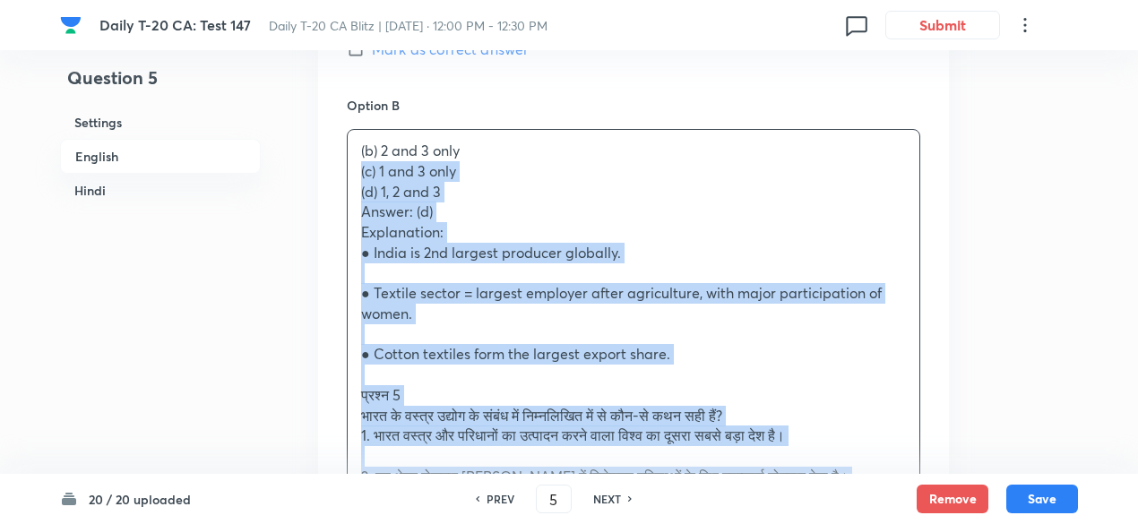
drag, startPoint x: 344, startPoint y: 186, endPoint x: 314, endPoint y: 164, distance: 37.3
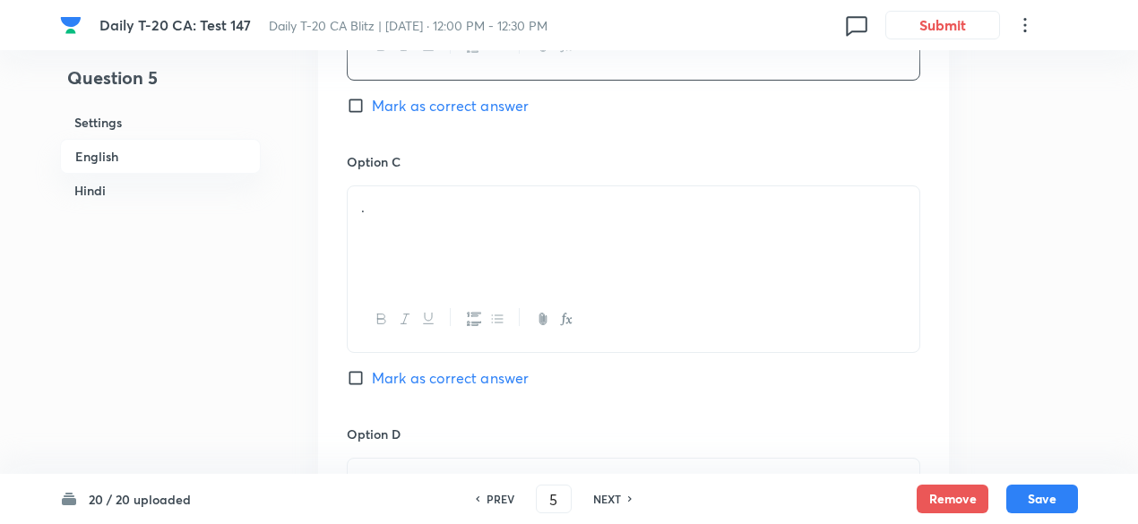
scroll to position [1449, 0]
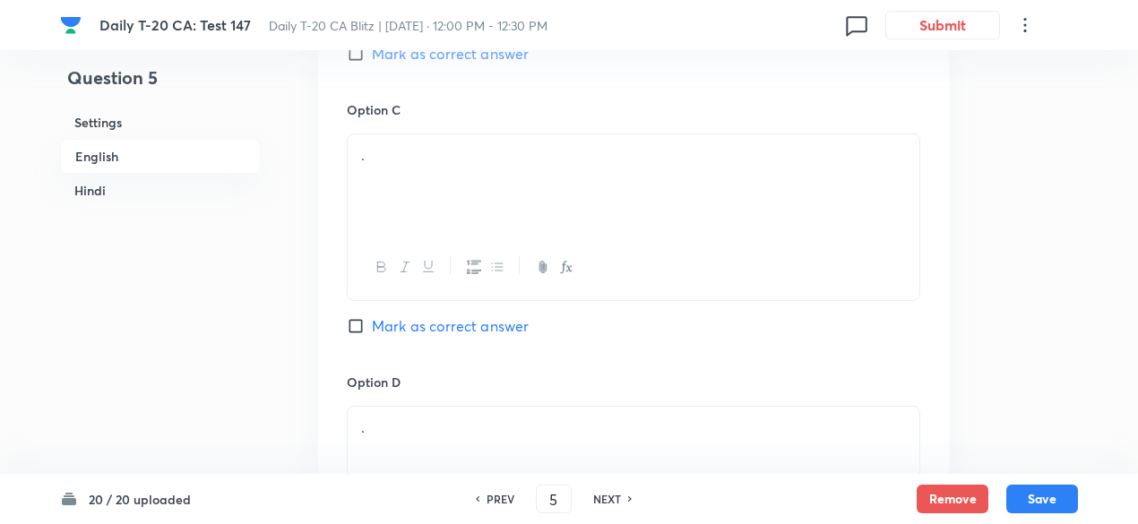
click at [442, 176] on div "." at bounding box center [634, 184] width 572 height 100
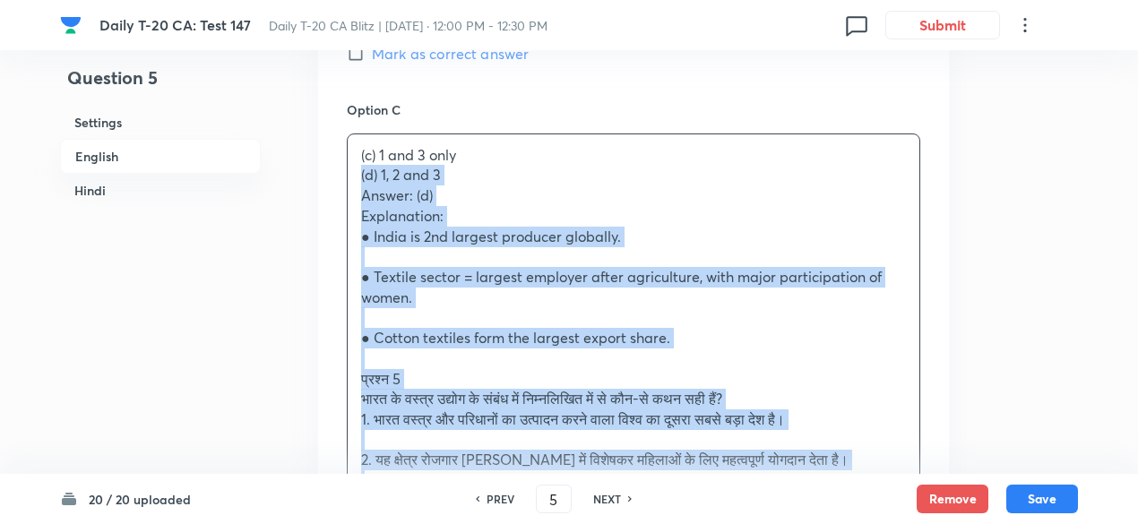
drag, startPoint x: 405, startPoint y: 175, endPoint x: 323, endPoint y: 174, distance: 82.5
click at [323, 174] on div "Option A 1 and 2 only Mark as correct answer Option B 2 and 3 only Mark as corr…" at bounding box center [633, 307] width 631 height 1563
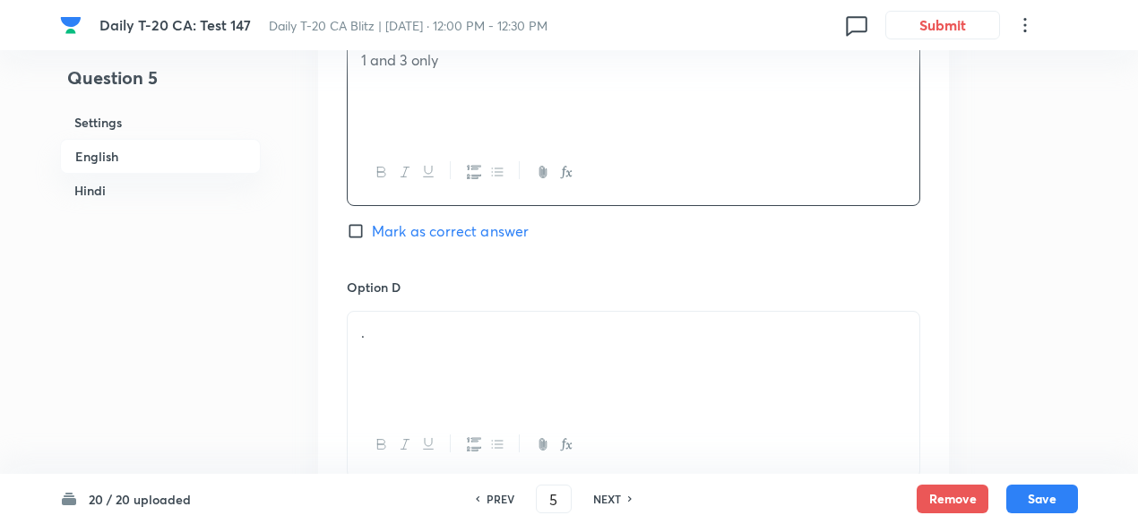
scroll to position [1628, 0]
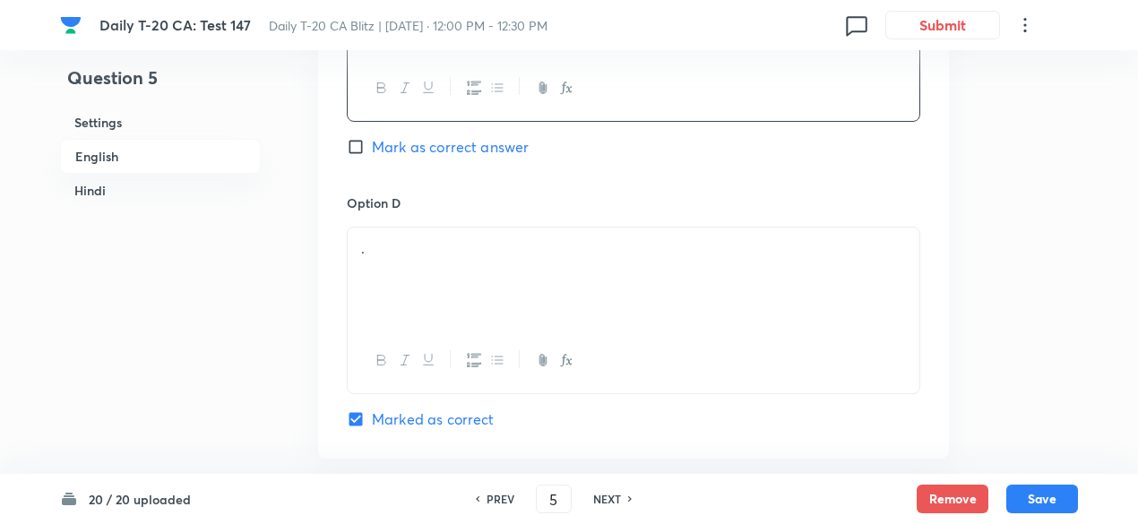
click at [432, 263] on div "." at bounding box center [634, 278] width 572 height 100
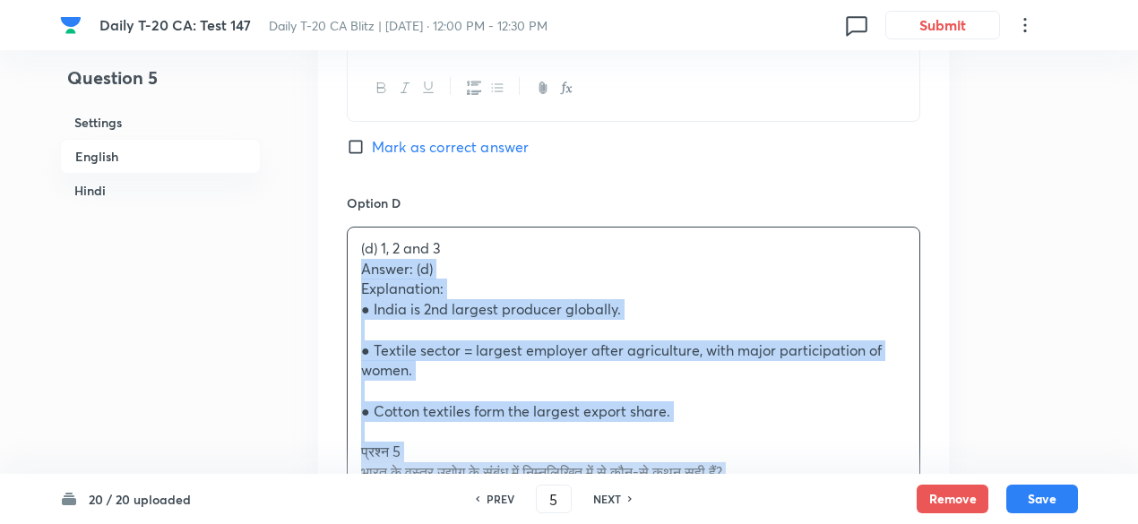
click at [342, 268] on div "Option A 1 and 2 only Mark as correct answer Option B 2 and 3 only [PERSON_NAME…" at bounding box center [633, 119] width 631 height 1544
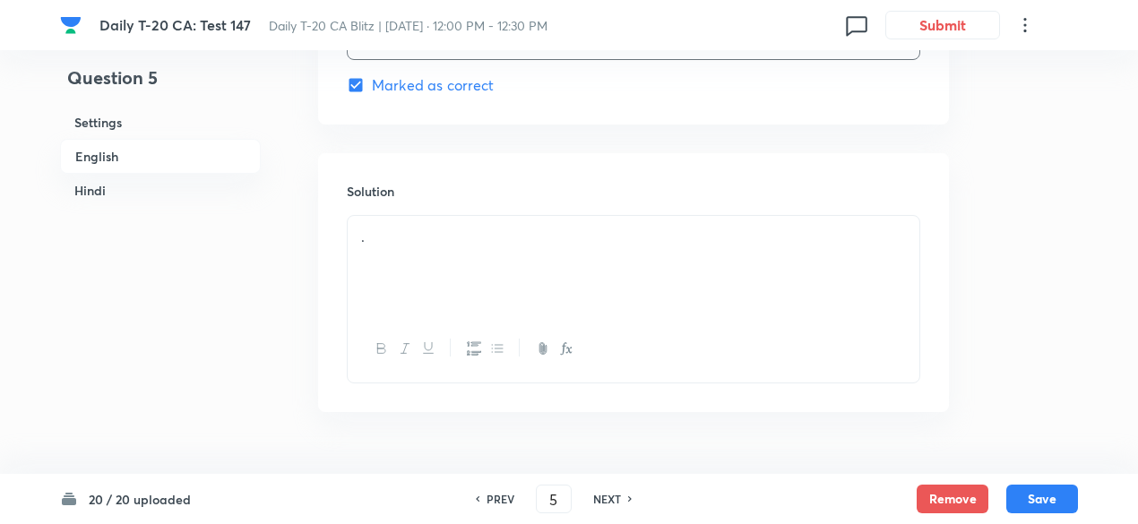
scroll to position [1986, 0]
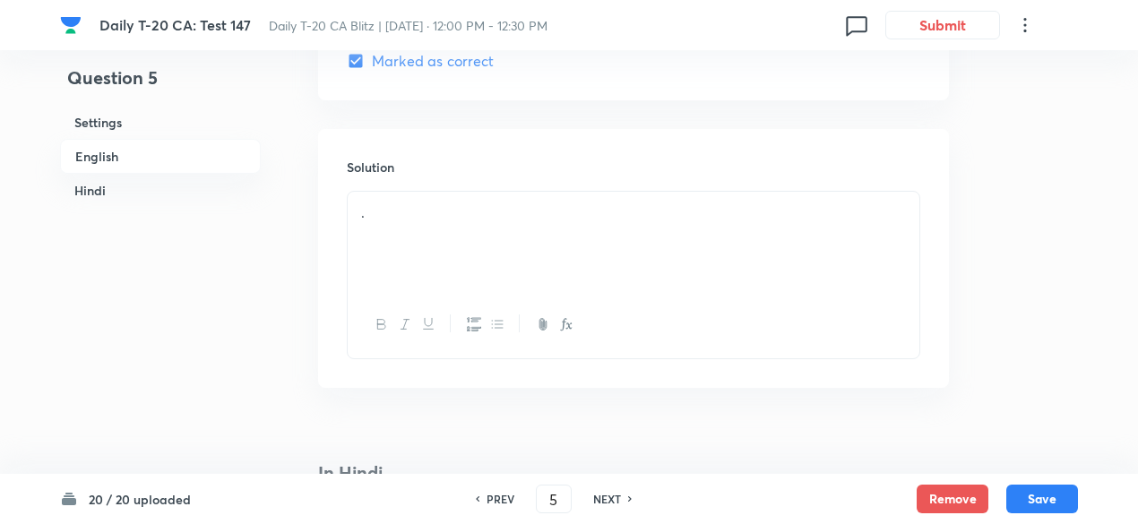
click at [445, 236] on div "." at bounding box center [634, 242] width 572 height 100
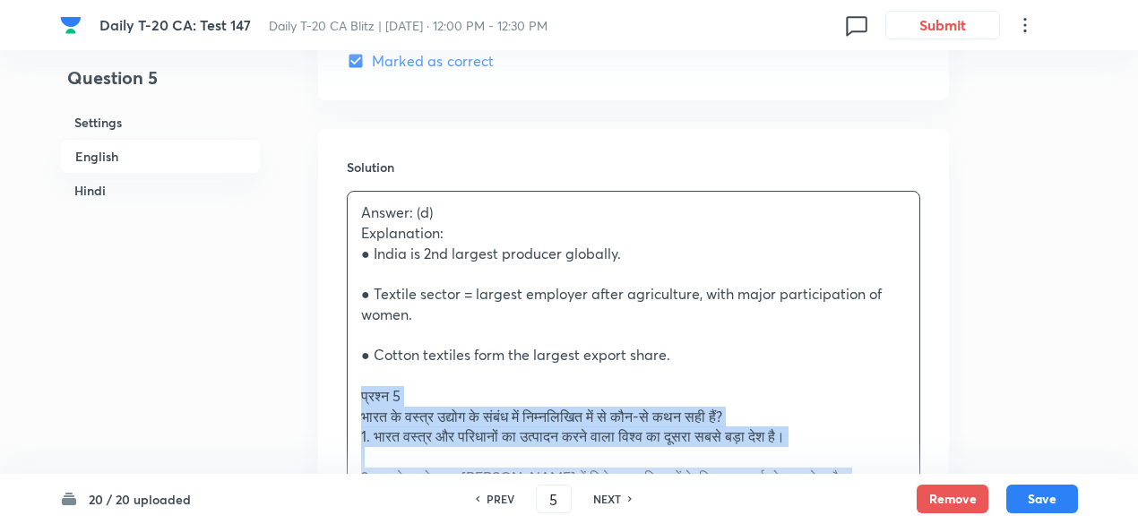
drag, startPoint x: 320, startPoint y: 390, endPoint x: 307, endPoint y: 388, distance: 12.7
click at [308, 392] on div "Question 5 Settings English Hindi Settings Type Single choice correct 4 options…" at bounding box center [569, 392] width 1018 height 4584
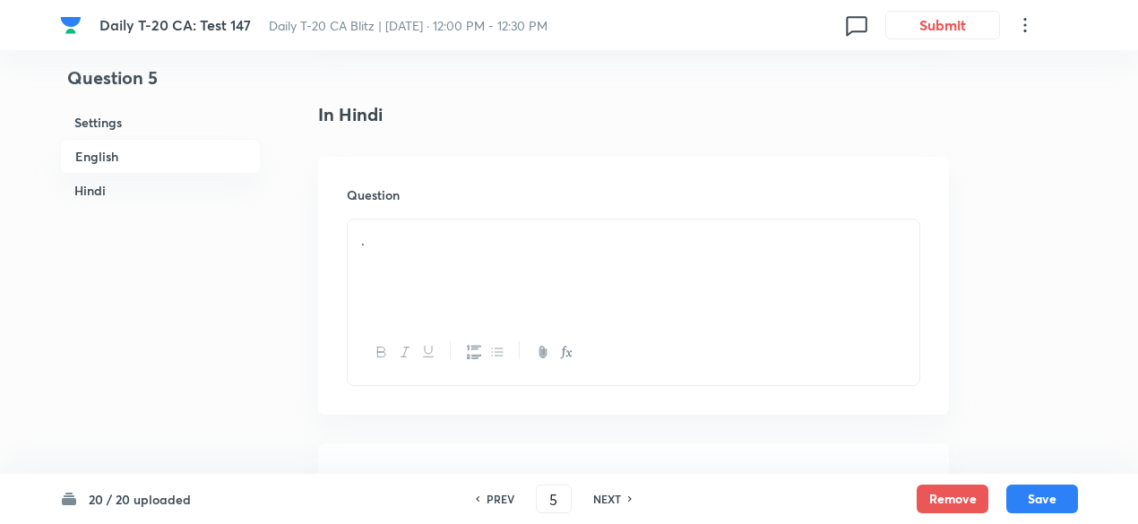
scroll to position [2435, 0]
click at [454, 270] on div "." at bounding box center [634, 264] width 572 height 100
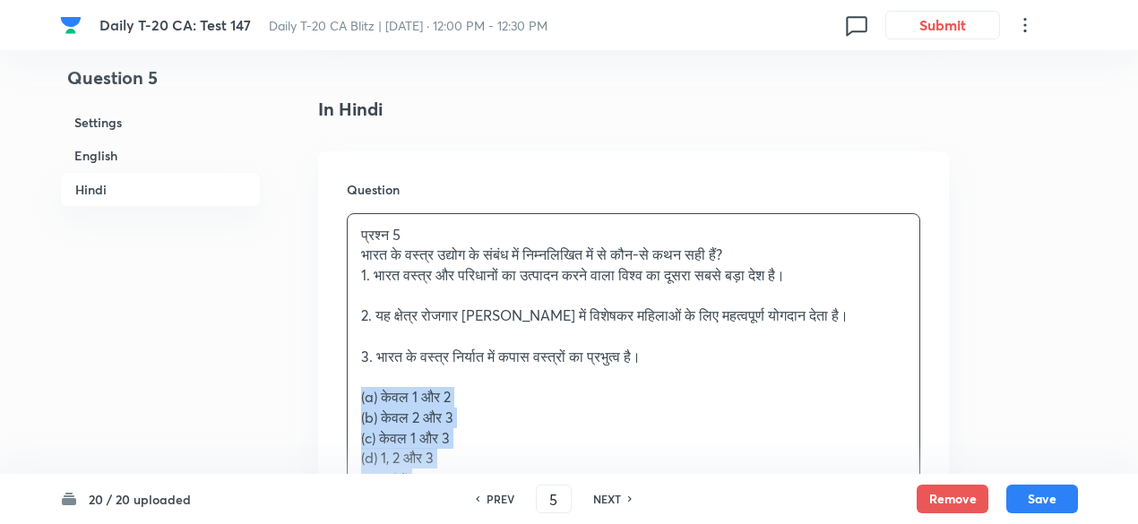
drag, startPoint x: 369, startPoint y: 399, endPoint x: 302, endPoint y: 399, distance: 67.2
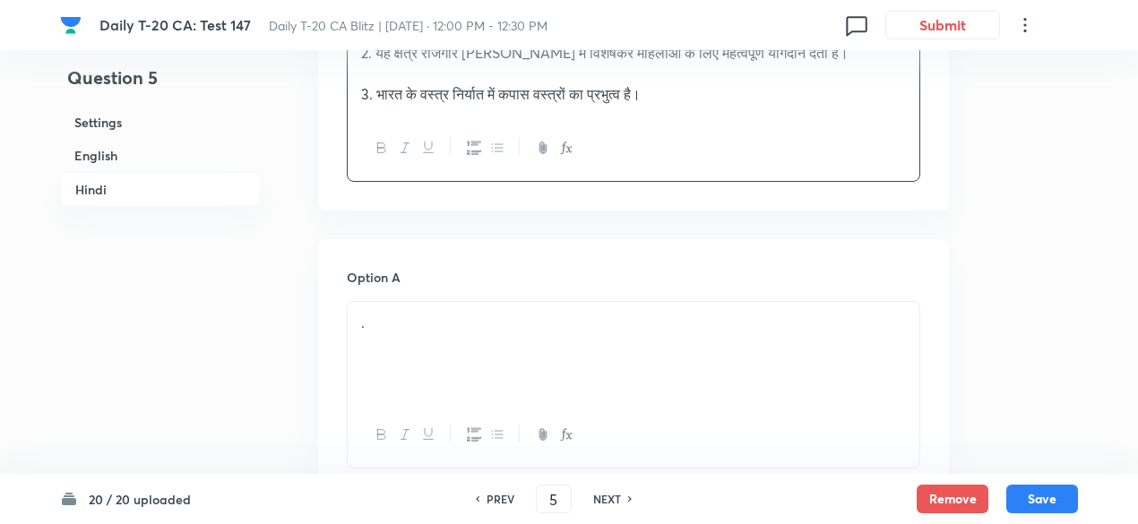
scroll to position [2703, 0]
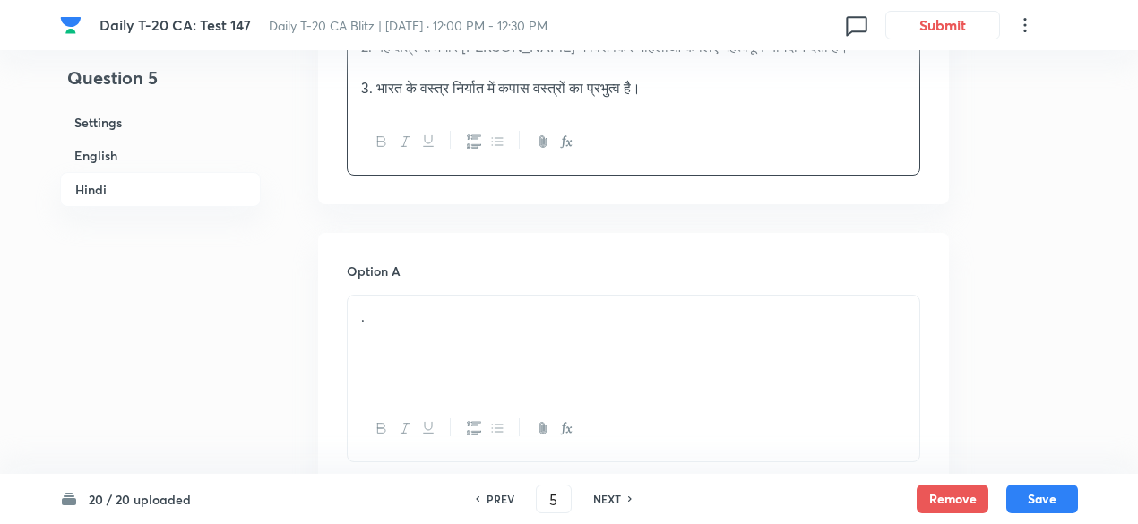
click at [448, 315] on p "." at bounding box center [633, 317] width 545 height 21
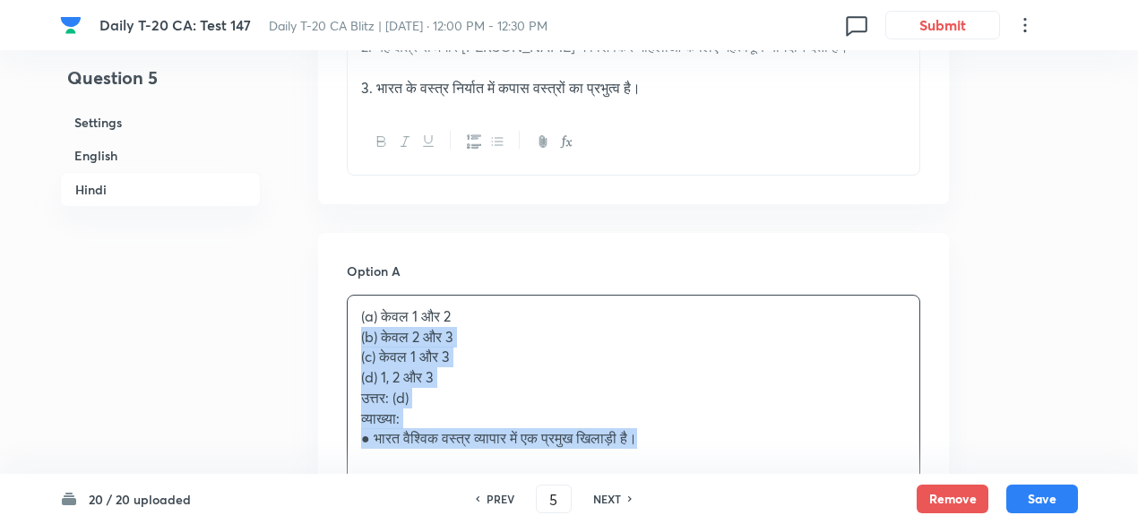
drag, startPoint x: 350, startPoint y: 334, endPoint x: 313, endPoint y: 333, distance: 37.7
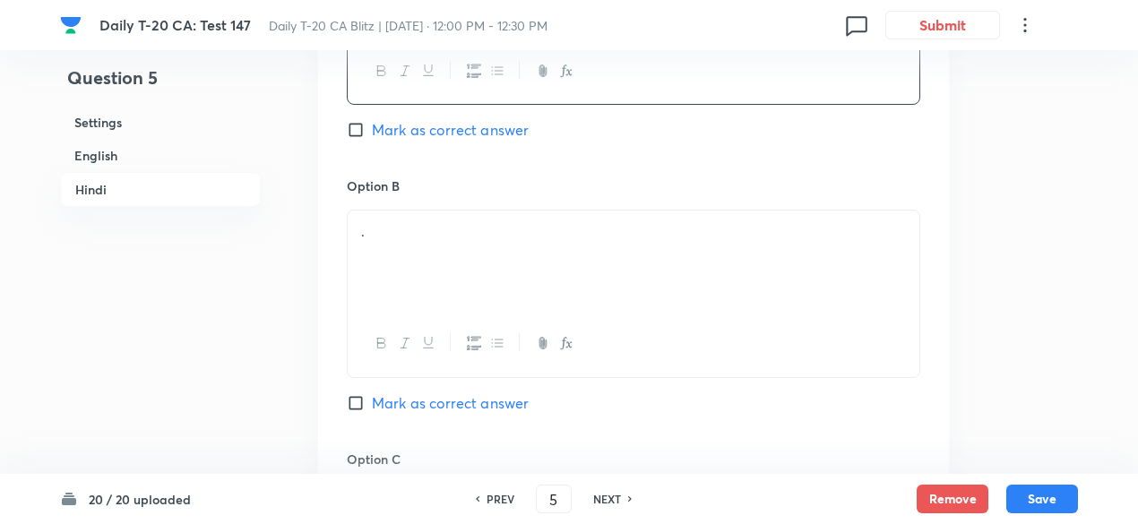
scroll to position [3062, 0]
click at [419, 255] on div "." at bounding box center [634, 260] width 572 height 100
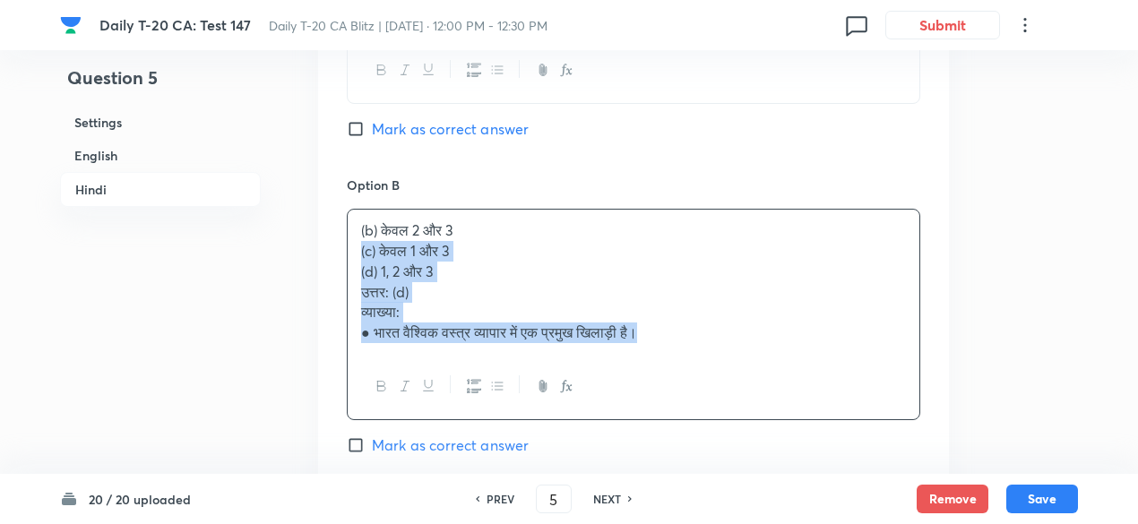
drag, startPoint x: 331, startPoint y: 247, endPoint x: 301, endPoint y: 247, distance: 29.6
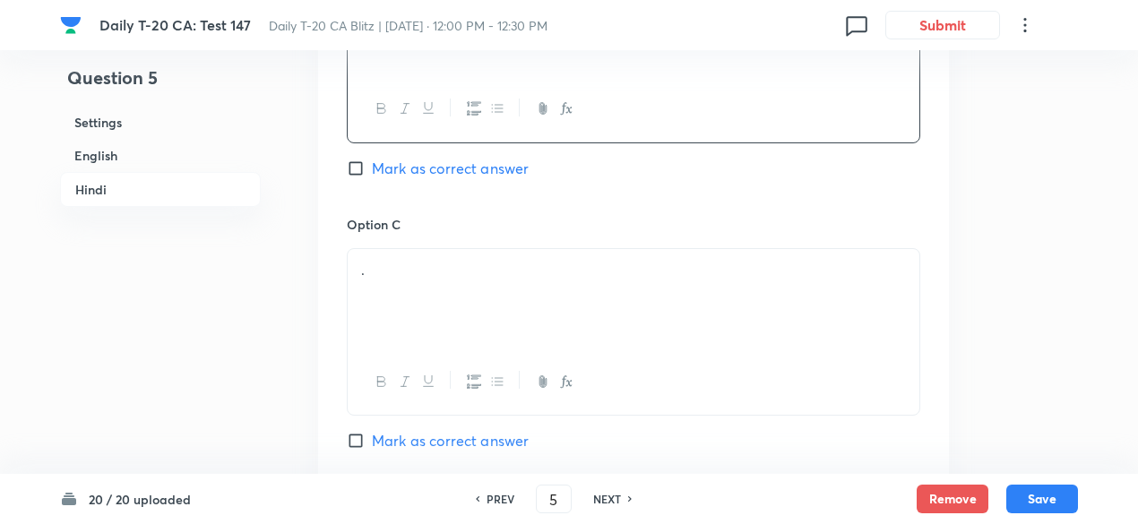
scroll to position [3331, 0]
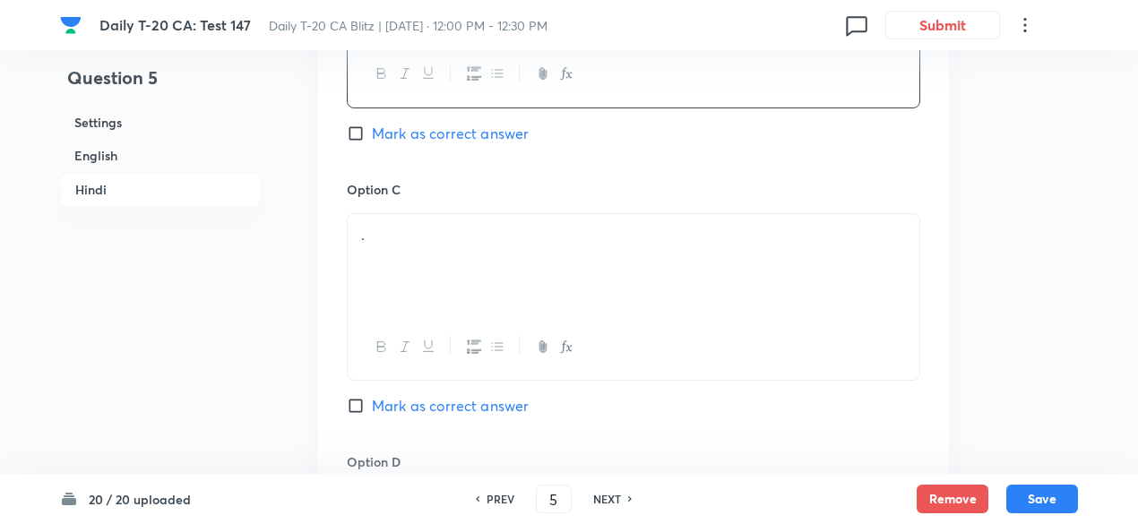
click at [436, 243] on div "." at bounding box center [634, 264] width 572 height 100
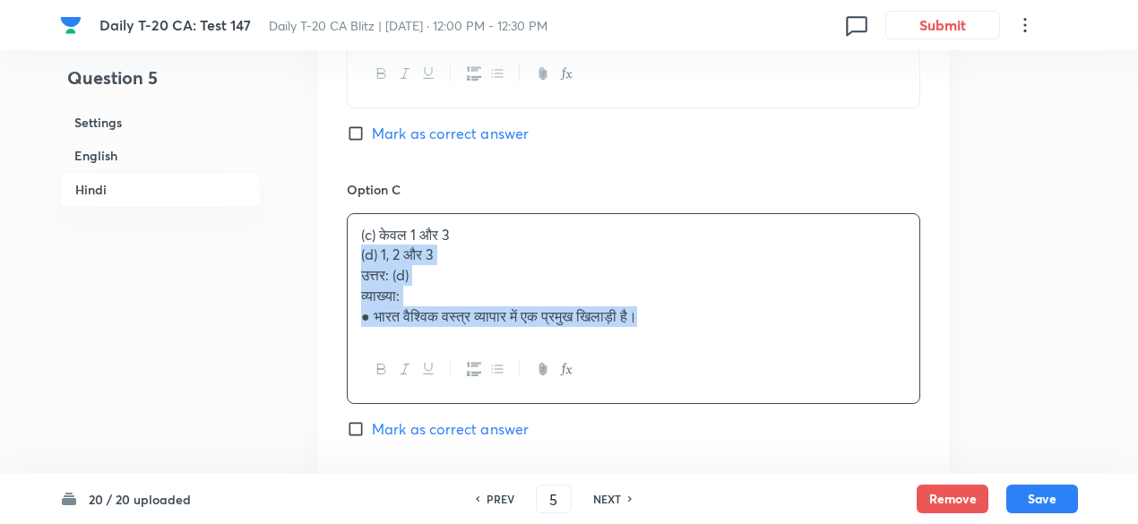
drag, startPoint x: 323, startPoint y: 260, endPoint x: 305, endPoint y: 258, distance: 18.0
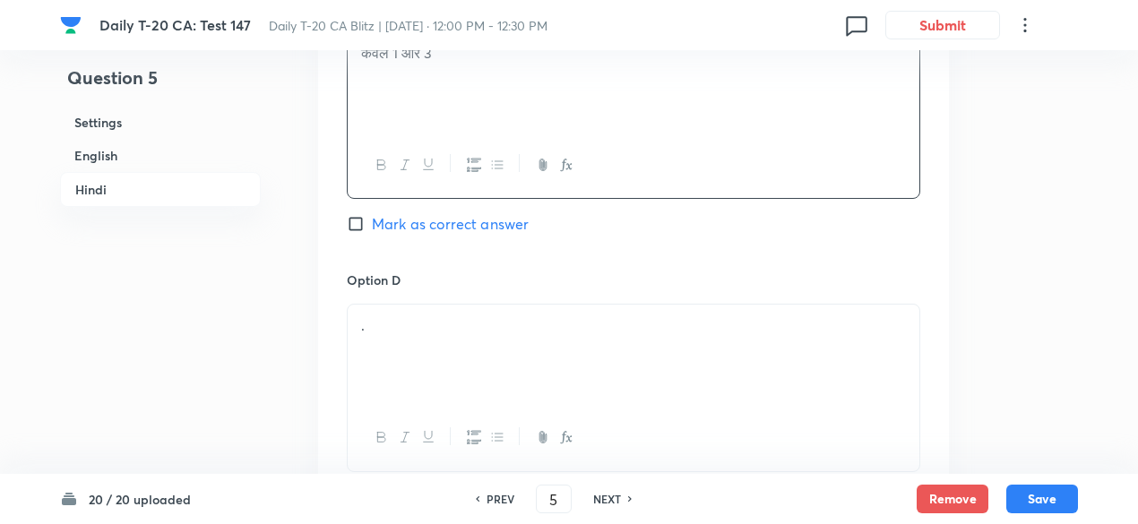
scroll to position [3600, 0]
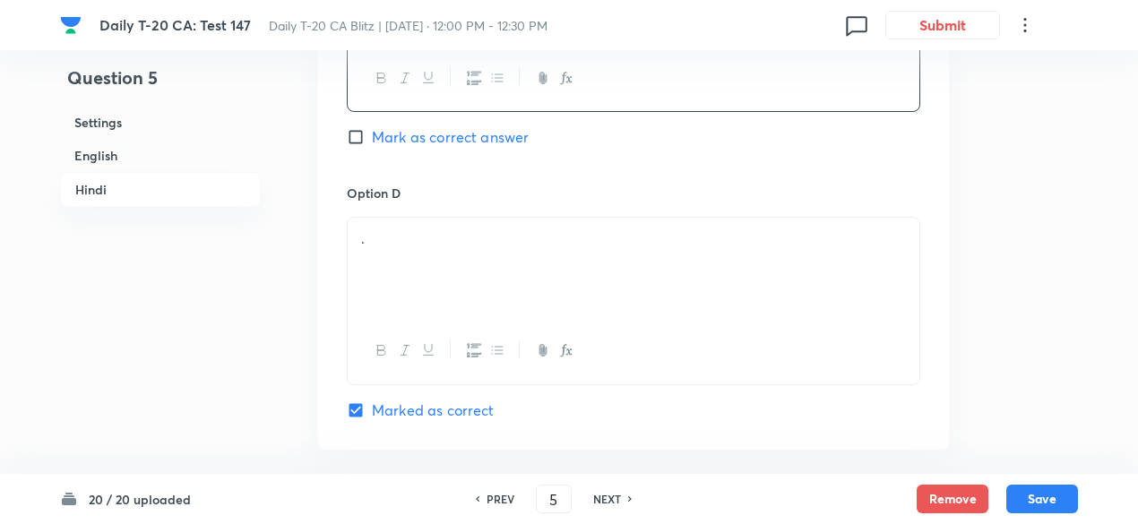
click at [443, 252] on div "." at bounding box center [634, 268] width 572 height 100
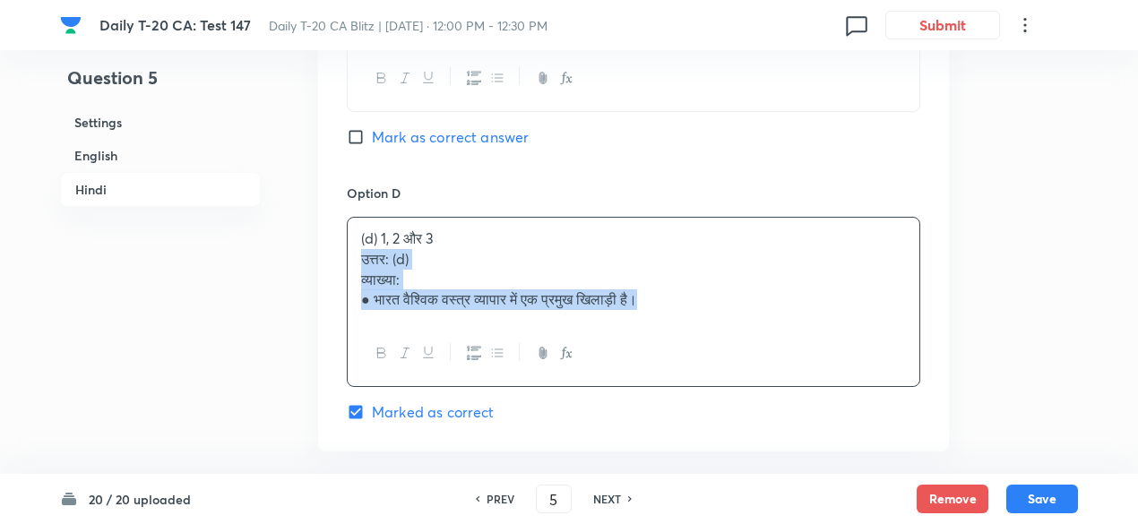
drag, startPoint x: 386, startPoint y: 266, endPoint x: 307, endPoint y: 248, distance: 80.9
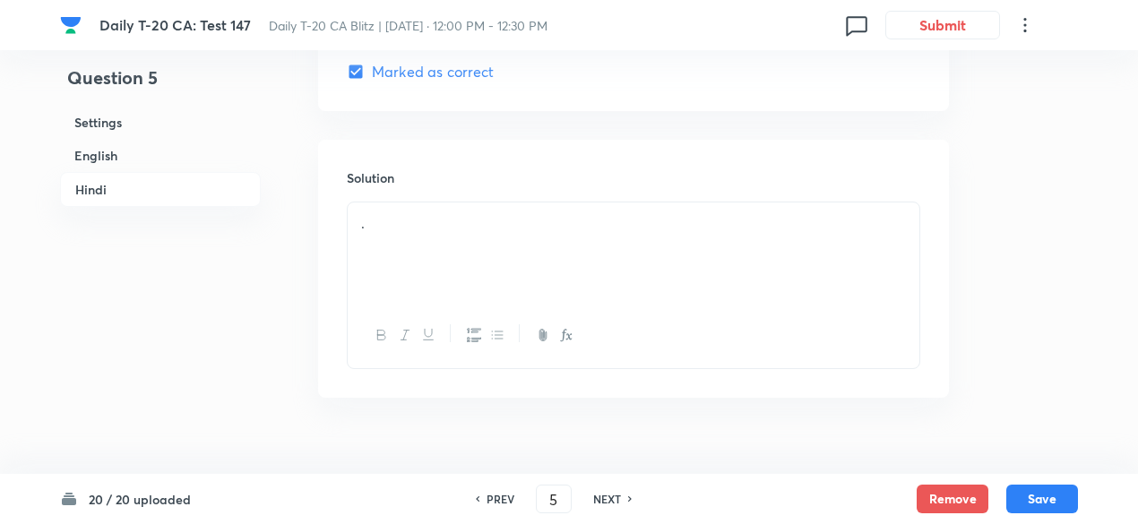
scroll to position [3958, 0]
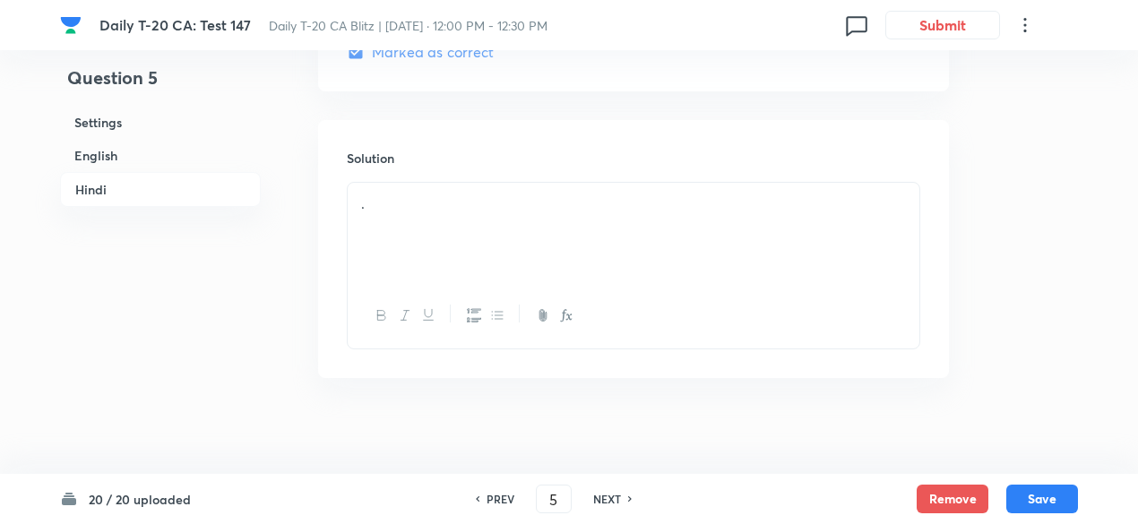
click at [415, 263] on div "." at bounding box center [634, 233] width 572 height 100
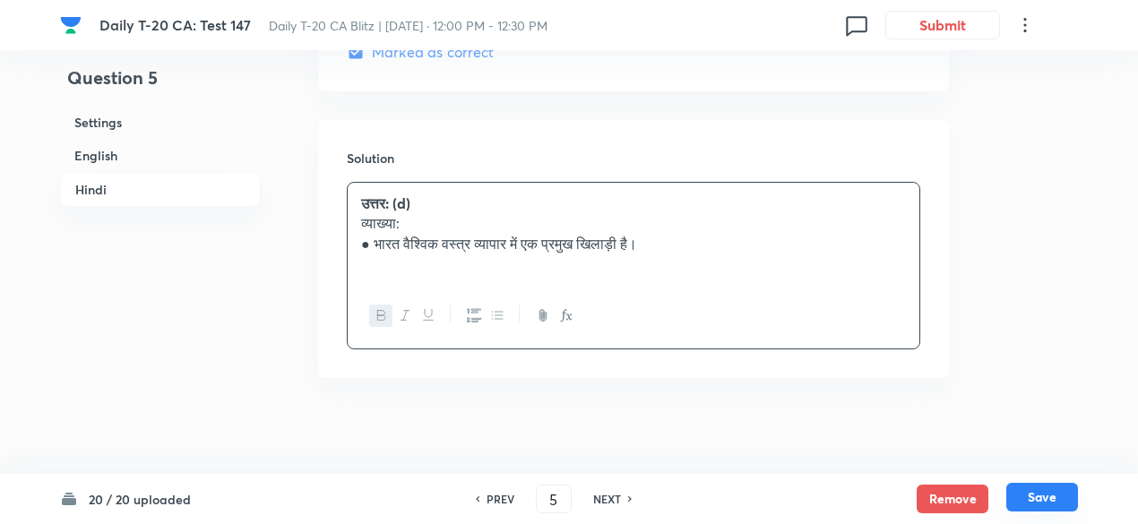
click at [1042, 489] on button "Save" at bounding box center [1043, 497] width 72 height 29
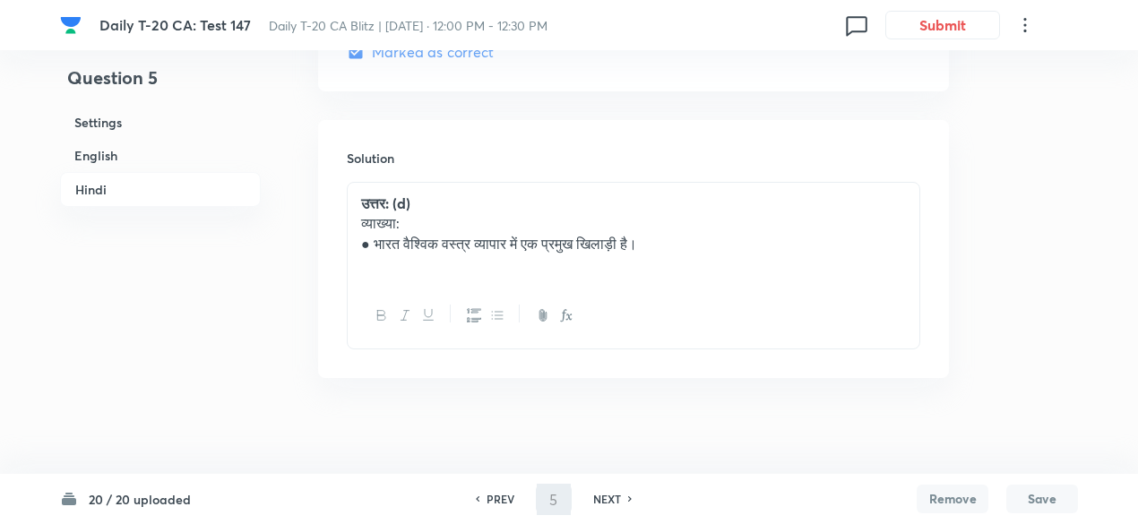
type input "6"
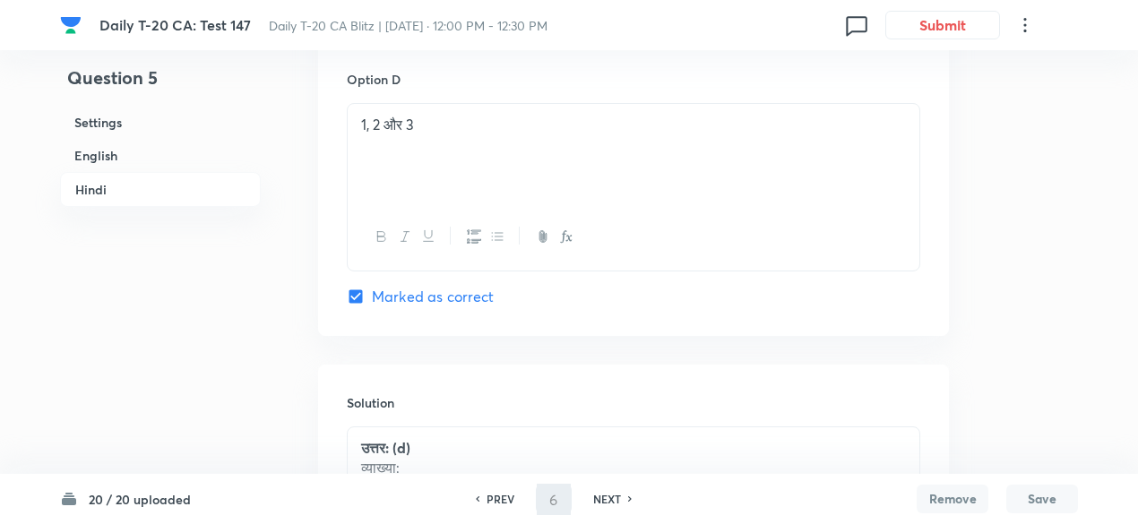
checkbox input "false"
checkbox input "true"
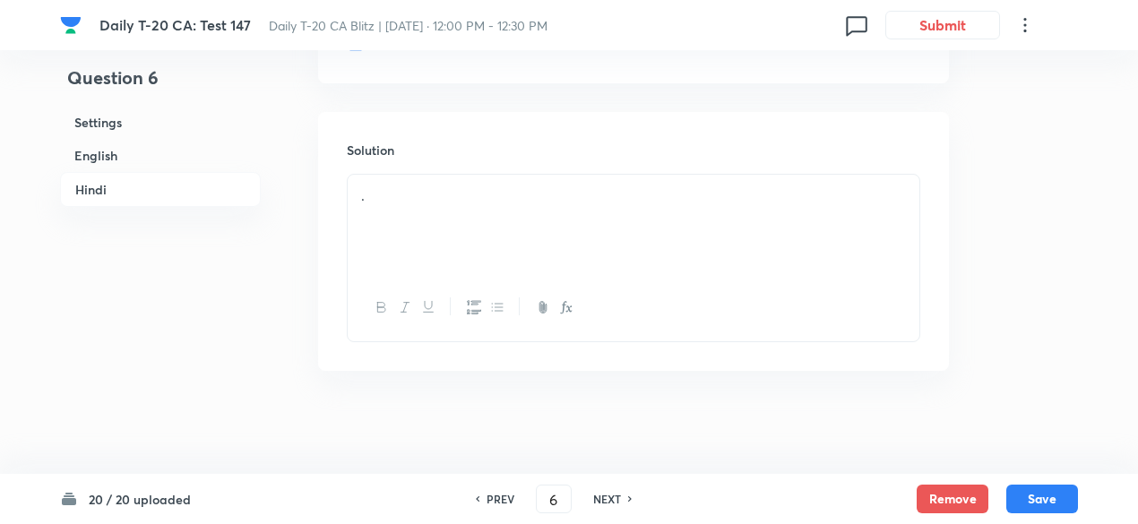
click at [151, 154] on h6 "English" at bounding box center [160, 155] width 201 height 33
click at [467, 238] on div "." at bounding box center [634, 233] width 572 height 100
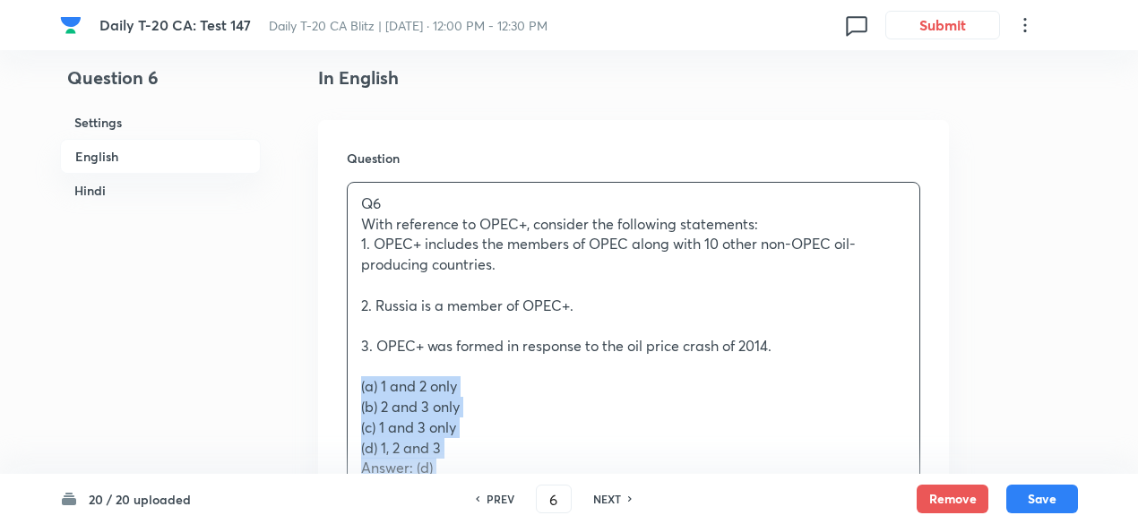
drag, startPoint x: 384, startPoint y: 385, endPoint x: 312, endPoint y: 387, distance: 71.8
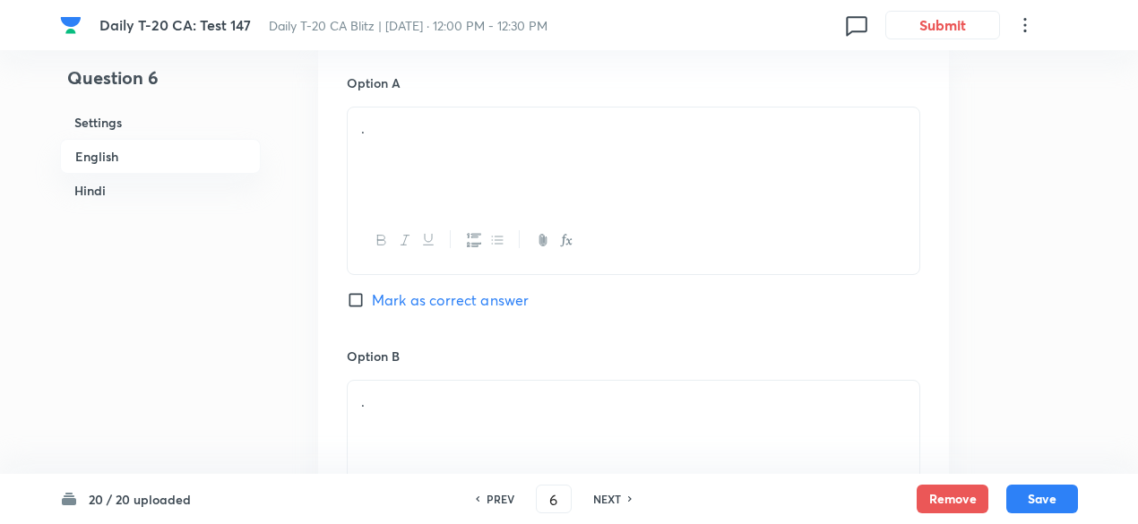
scroll to position [911, 0]
click at [446, 184] on div "." at bounding box center [634, 156] width 572 height 100
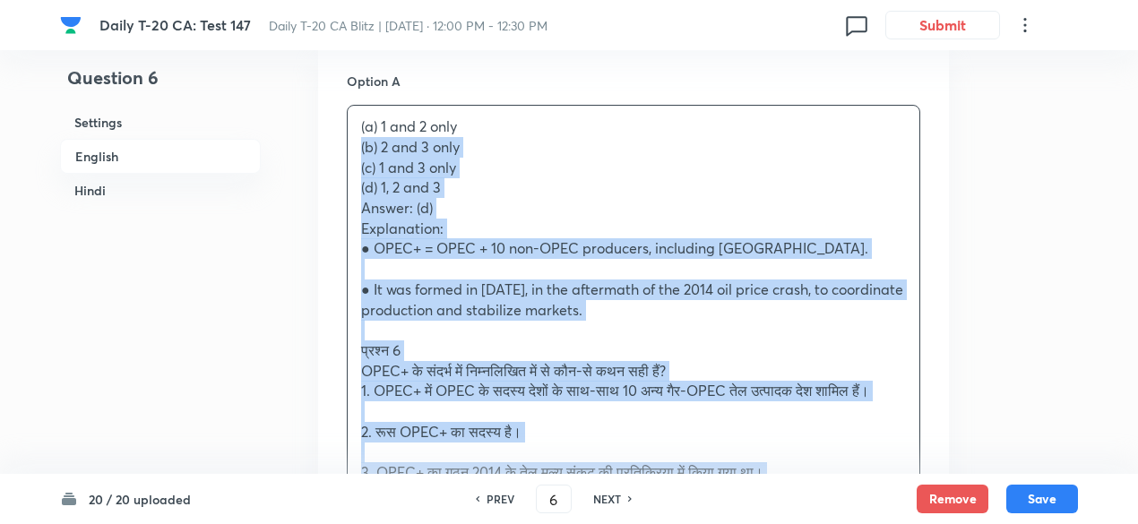
drag, startPoint x: 396, startPoint y: 173, endPoint x: 328, endPoint y: 151, distance: 71.4
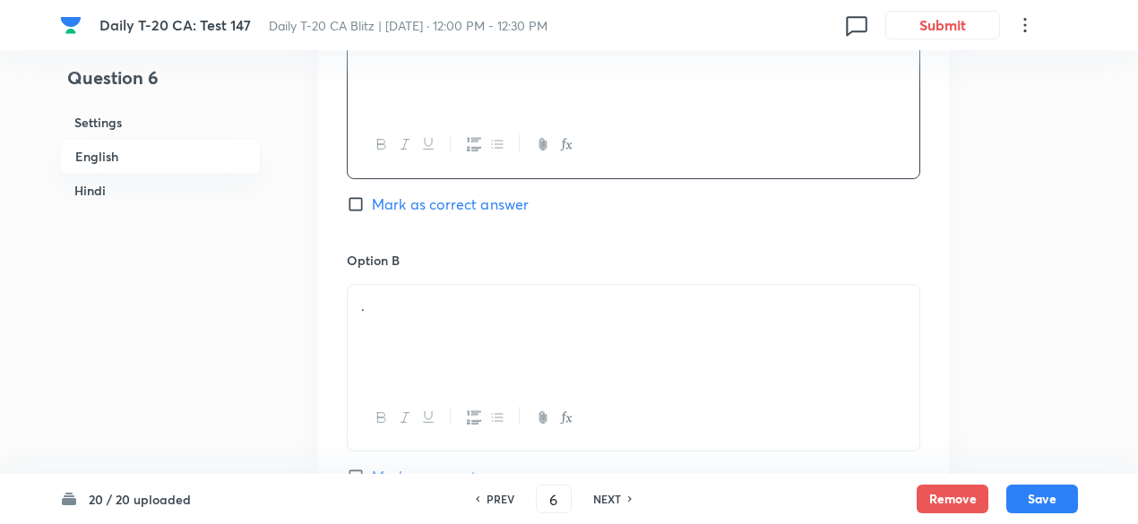
scroll to position [1090, 0]
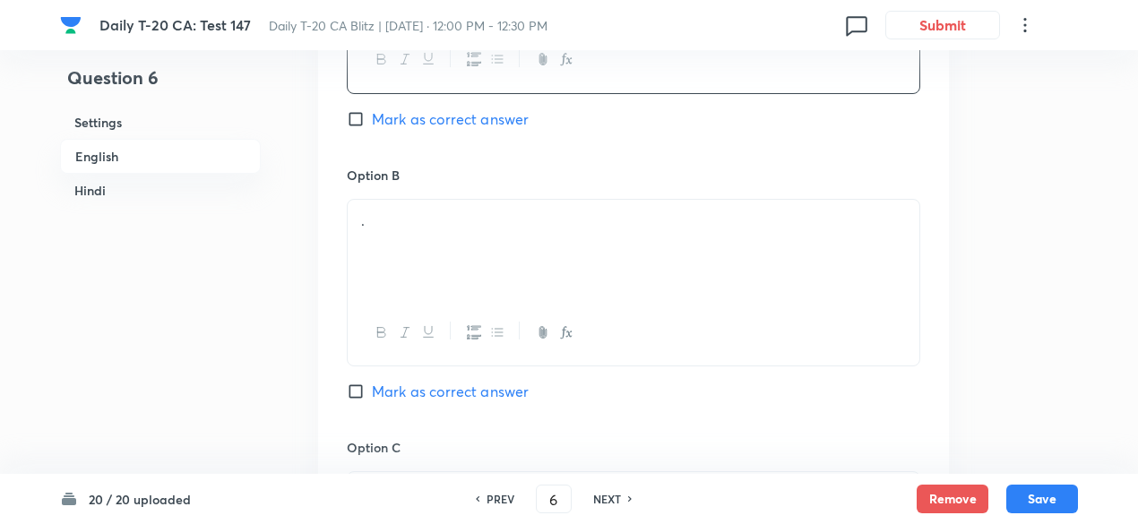
click at [431, 232] on div "." at bounding box center [634, 250] width 572 height 100
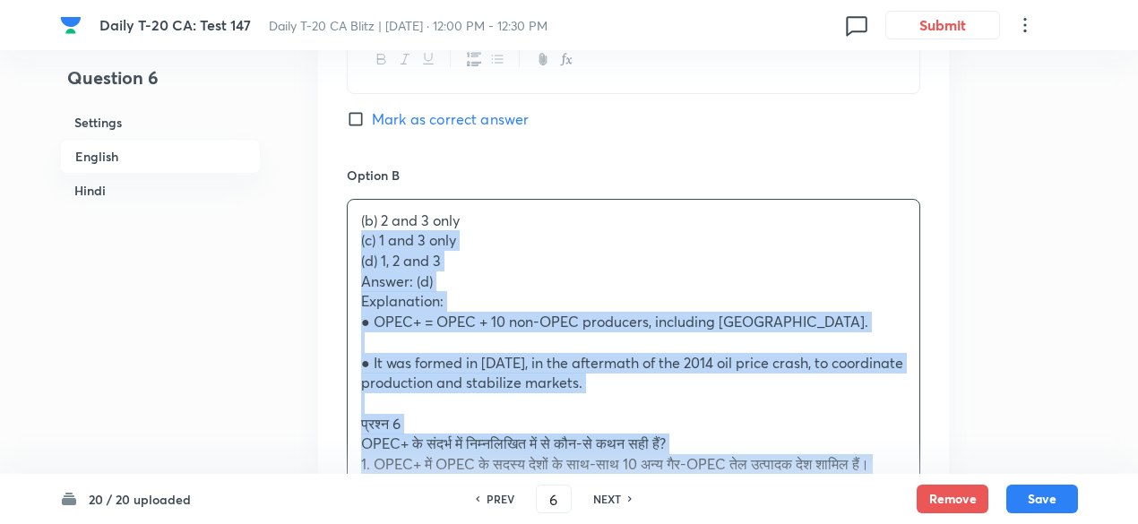
drag, startPoint x: 378, startPoint y: 238, endPoint x: 337, endPoint y: 238, distance: 41.2
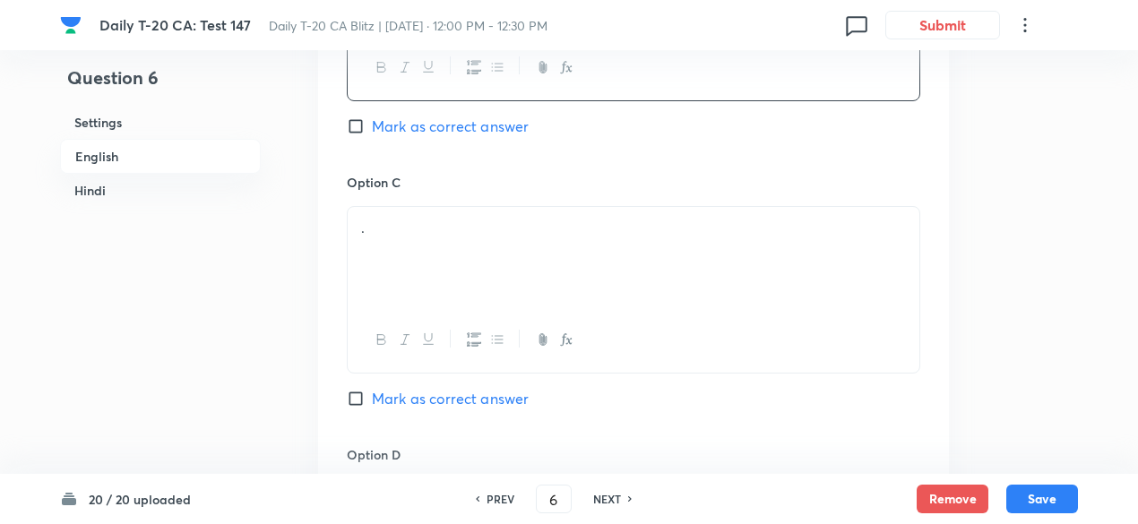
scroll to position [1359, 0]
drag, startPoint x: 455, startPoint y: 255, endPoint x: 441, endPoint y: 251, distance: 15.0
click at [453, 251] on div "." at bounding box center [634, 253] width 572 height 100
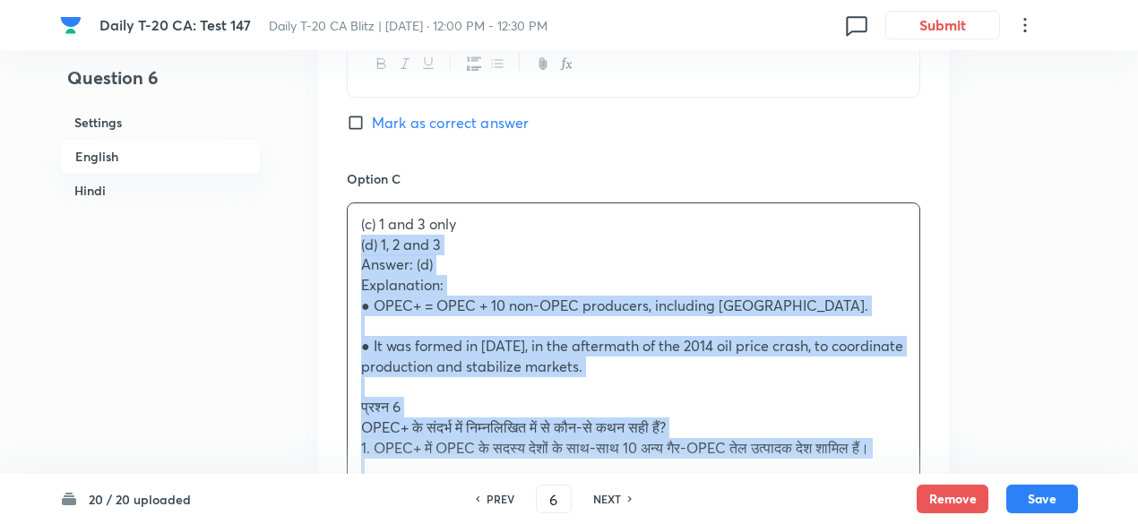
drag, startPoint x: 342, startPoint y: 248, endPoint x: 322, endPoint y: 247, distance: 20.7
click at [322, 247] on div "Option A 1 and 2 only [PERSON_NAME] as correct answer Option B 2 and 3 only Mar…" at bounding box center [633, 376] width 631 height 1563
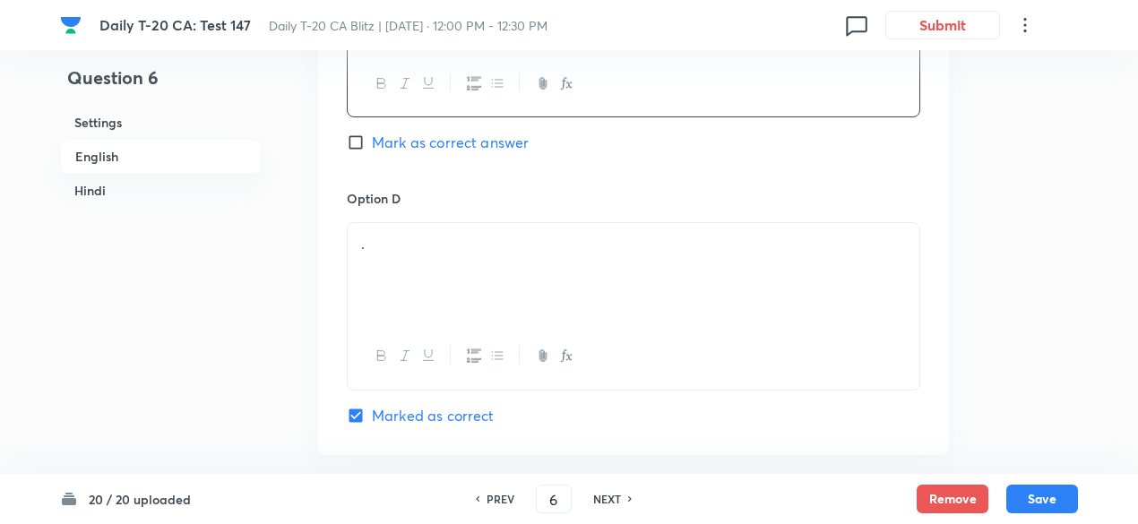
scroll to position [1628, 0]
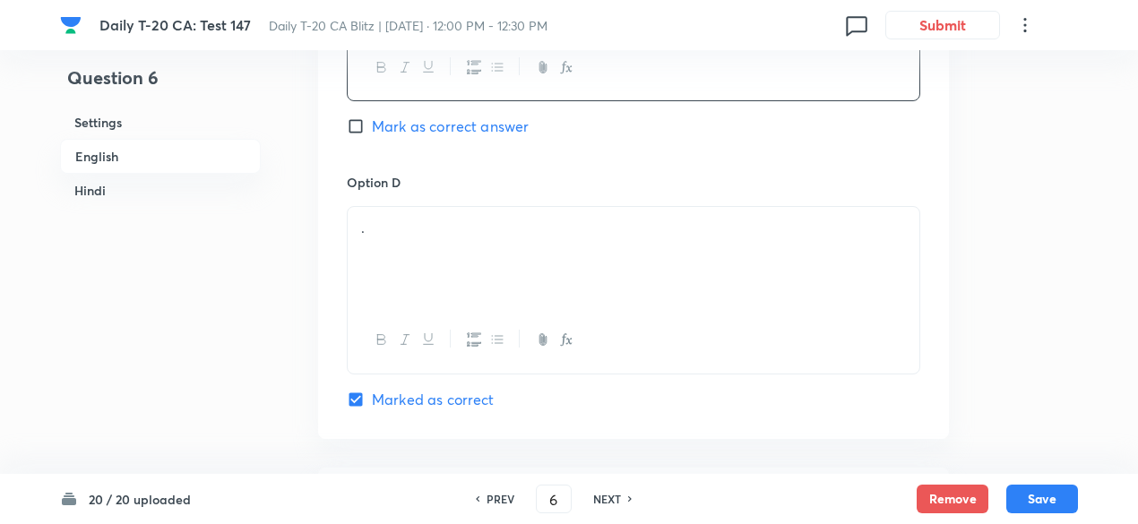
click at [445, 227] on p "." at bounding box center [633, 228] width 545 height 21
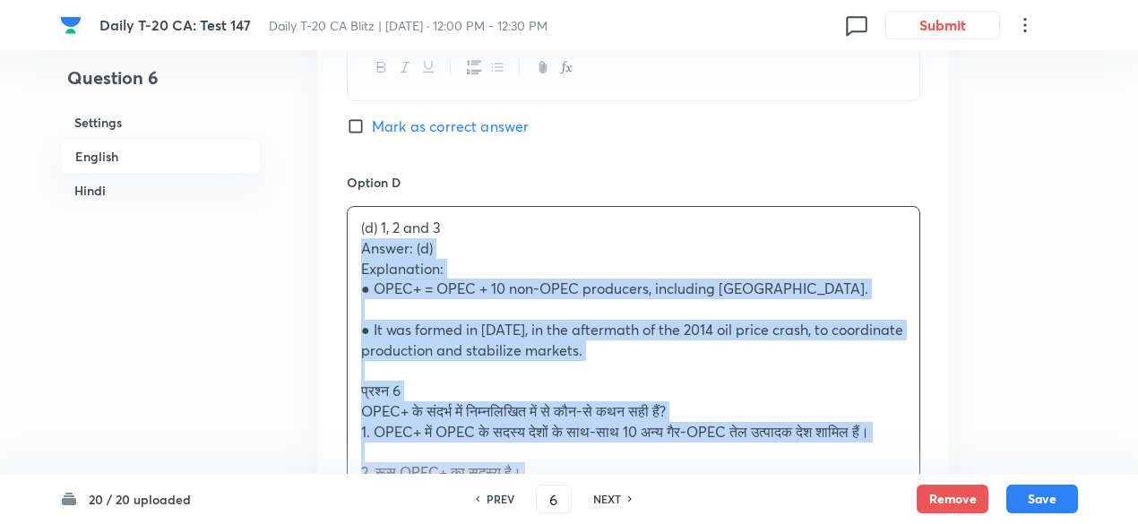
click at [333, 253] on div "Option A 1 and 2 only Mark as correct answer Option B 2 and 3 only [PERSON_NAME…" at bounding box center [633, 98] width 631 height 1544
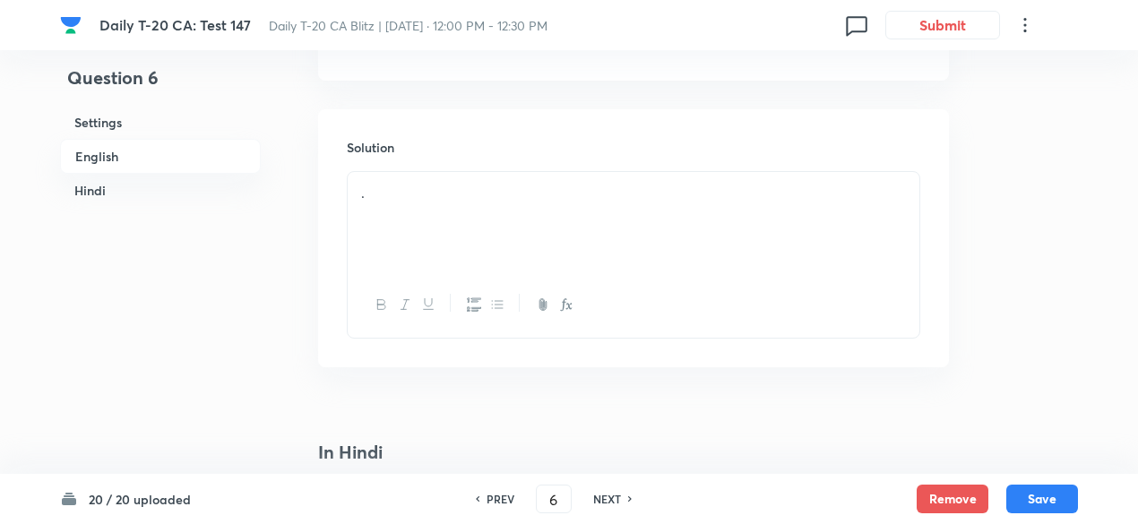
scroll to position [2076, 0]
click at [445, 155] on div "." at bounding box center [634, 132] width 572 height 100
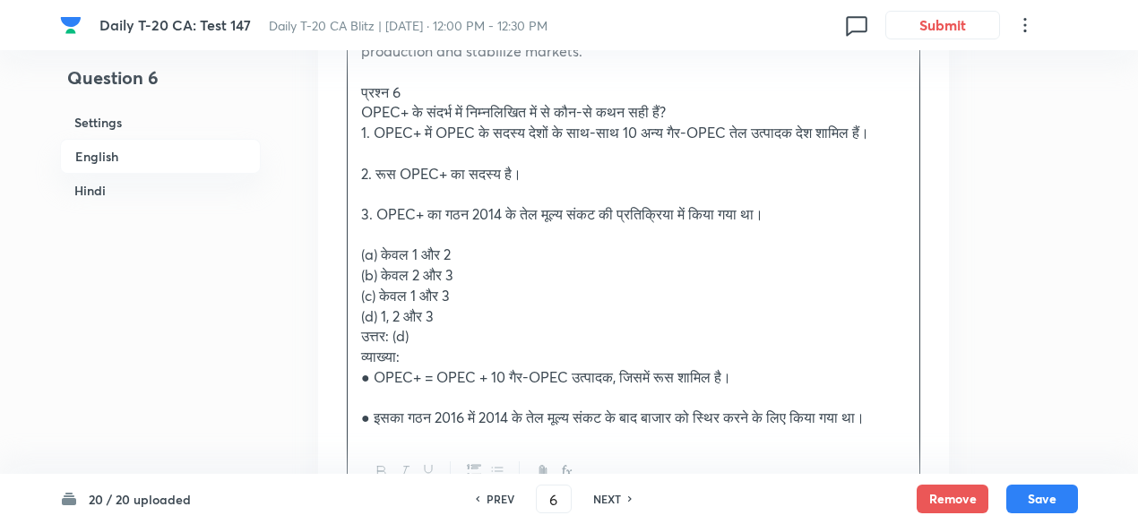
scroll to position [2255, 0]
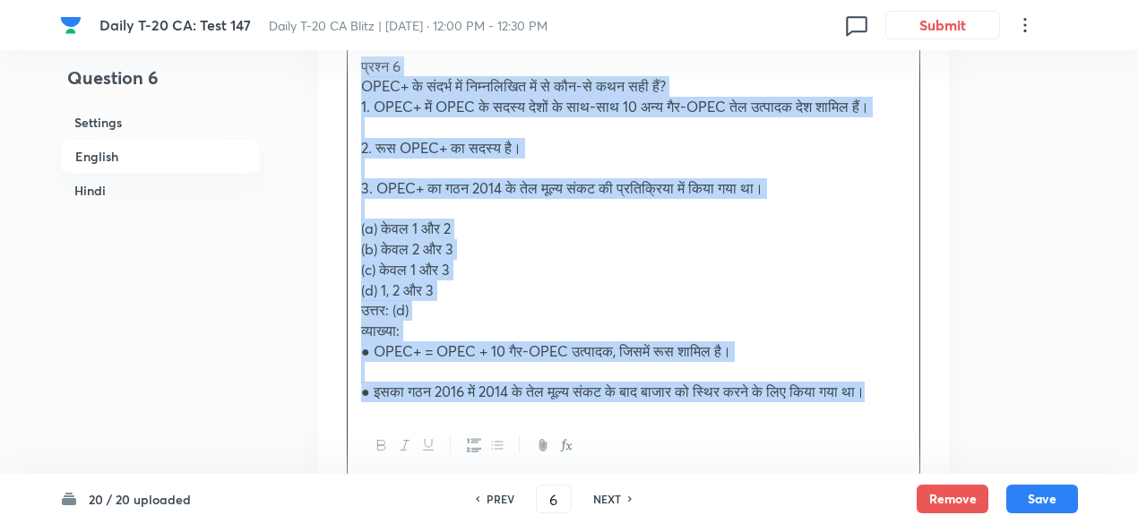
drag, startPoint x: 355, startPoint y: 75, endPoint x: 346, endPoint y: 66, distance: 12.7
click at [346, 66] on div "Solution Answer: (d) Explanation: ● OPEC+ = OPEC + 10 non-OPEC producers, inclu…" at bounding box center [633, 174] width 631 height 669
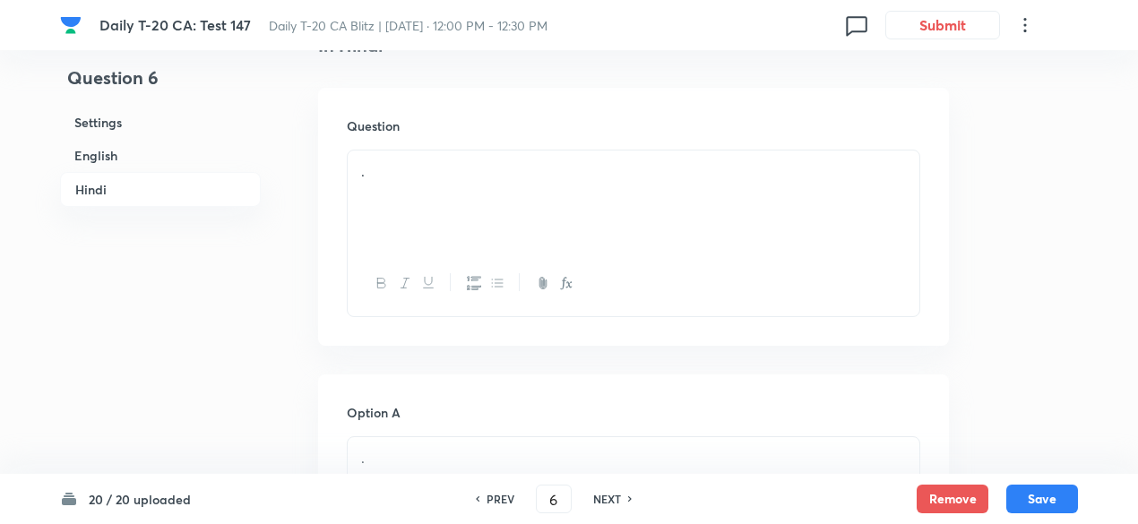
scroll to position [2524, 0]
click at [446, 160] on div "." at bounding box center [634, 154] width 572 height 100
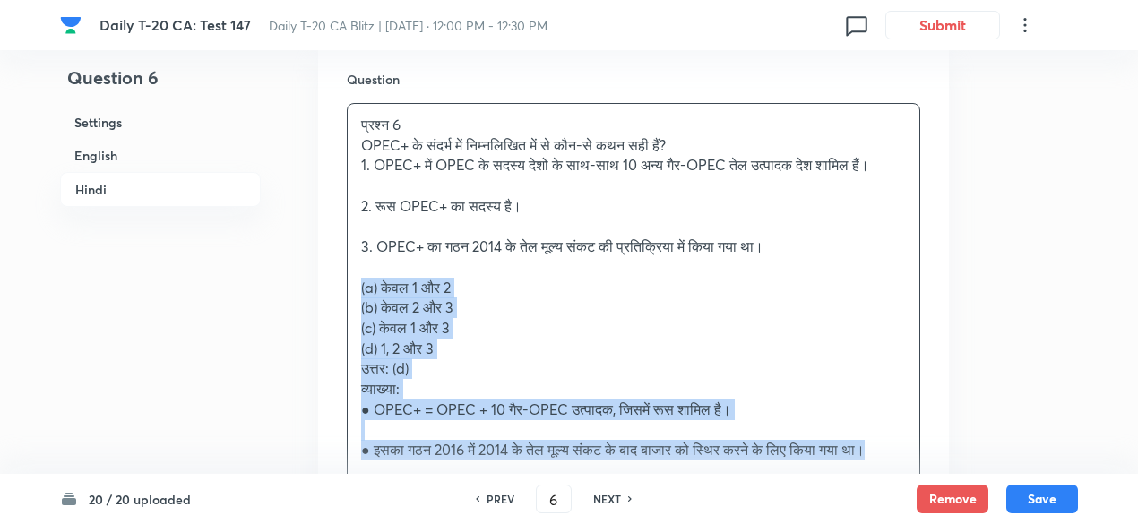
drag, startPoint x: 376, startPoint y: 304, endPoint x: 346, endPoint y: 290, distance: 32.9
click at [346, 292] on div "Question प्रश्न 6 OPEC+ के संदर्भ में निम्नलिखित में से कौन-से कथन सही हैं? 1. …" at bounding box center [633, 304] width 631 height 526
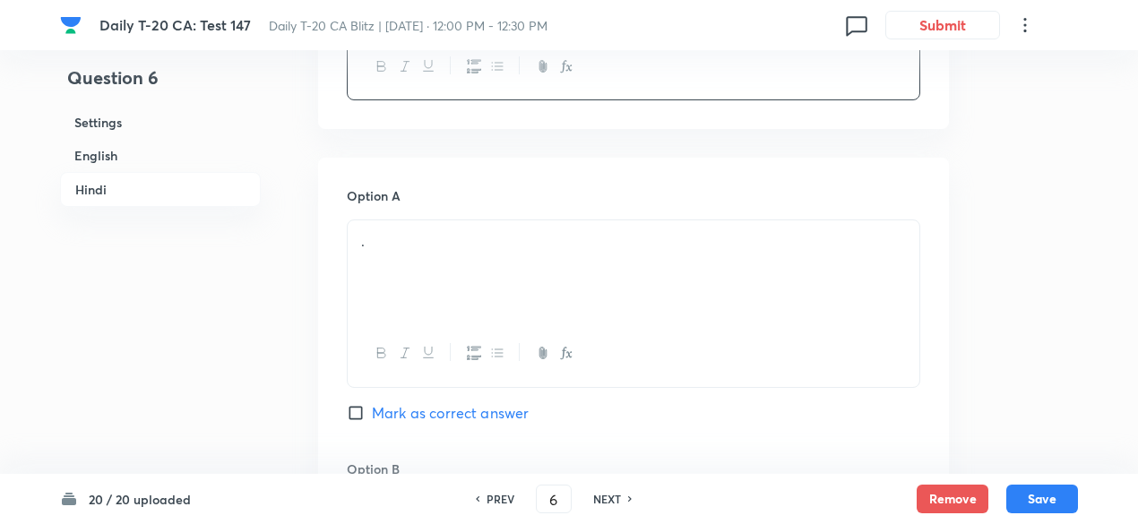
scroll to position [2793, 0]
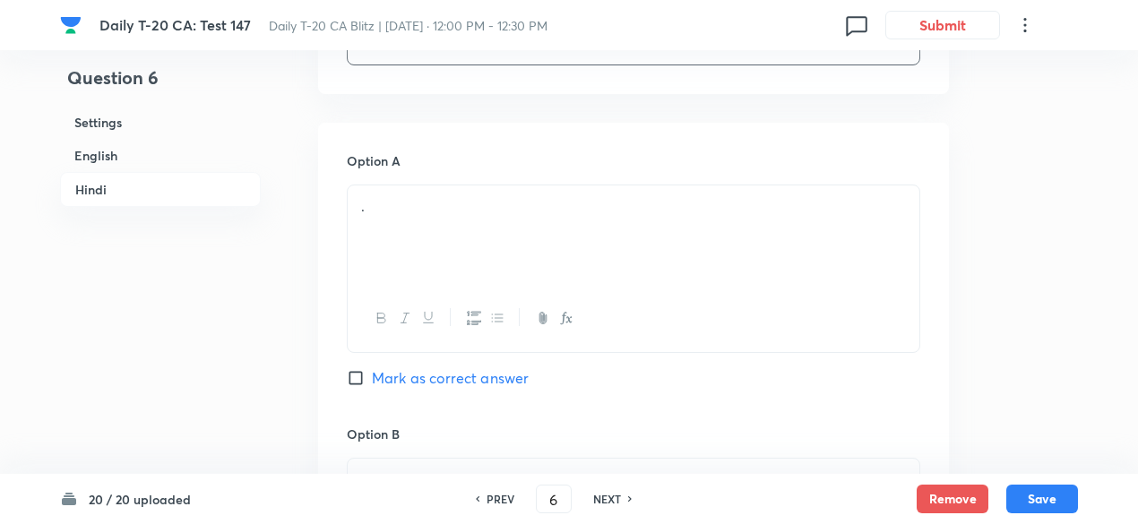
click at [446, 250] on div "." at bounding box center [634, 236] width 572 height 100
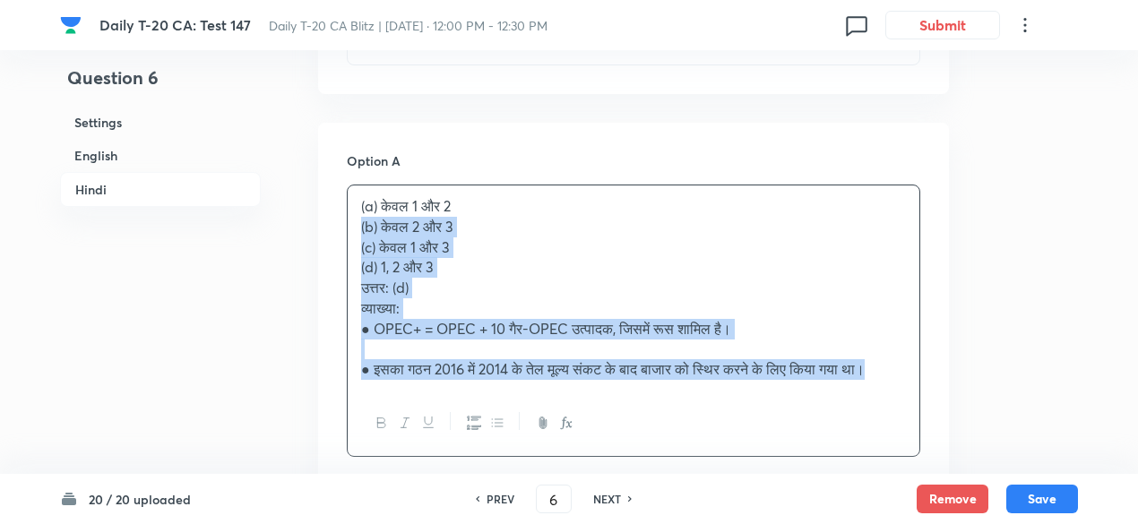
drag, startPoint x: 336, startPoint y: 236, endPoint x: 304, endPoint y: 225, distance: 34.0
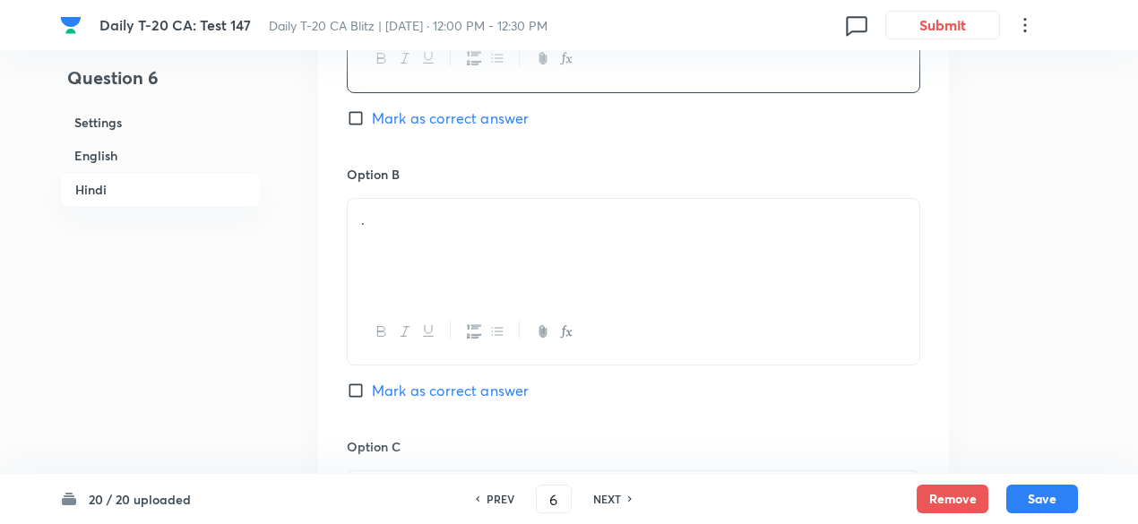
scroll to position [3062, 0]
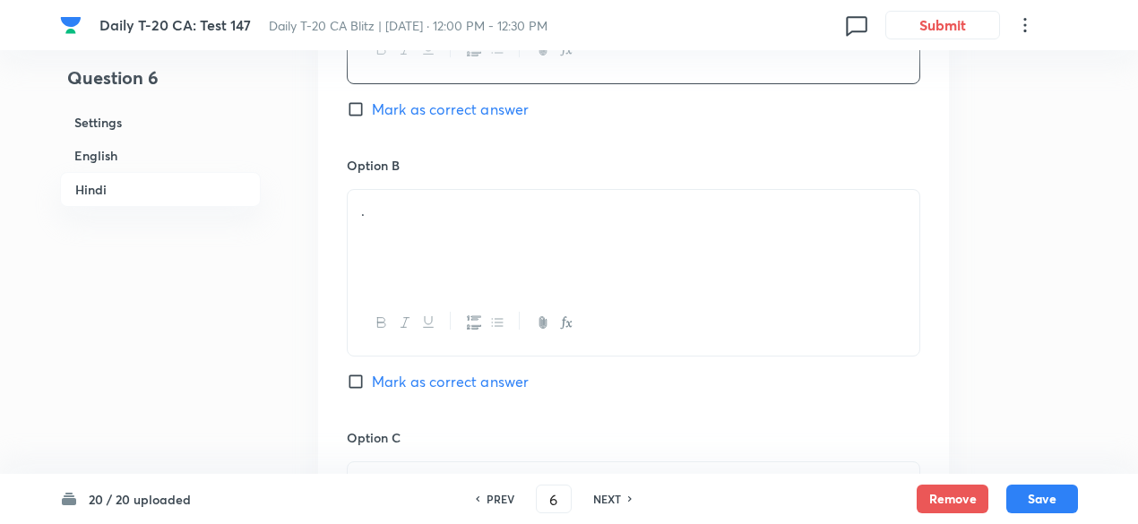
click at [436, 238] on div "." at bounding box center [634, 240] width 572 height 100
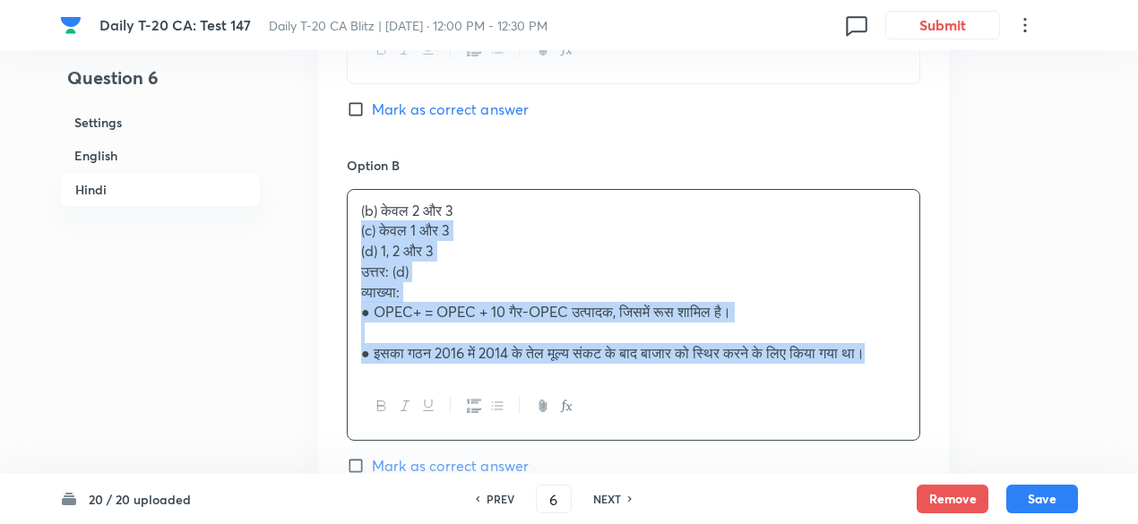
drag, startPoint x: 356, startPoint y: 254, endPoint x: 335, endPoint y: 234, distance: 28.5
click at [335, 234] on div "Option A केवल 1 और 2 Mark as correct answer Option B (b) केवल 2 और 3 (c) केवल 1…" at bounding box center [633, 452] width 631 height 1197
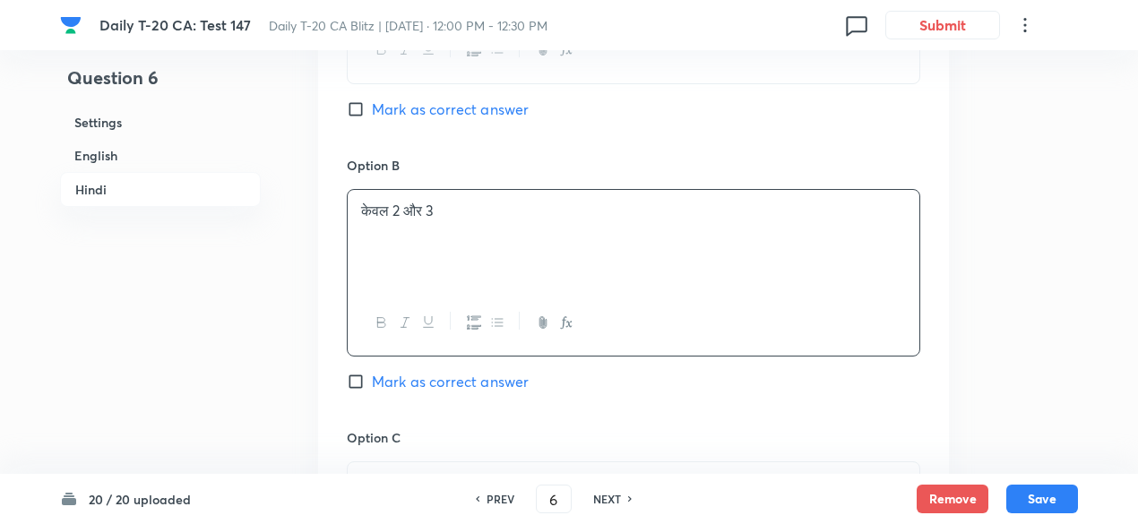
click at [507, 225] on p at bounding box center [633, 231] width 545 height 21
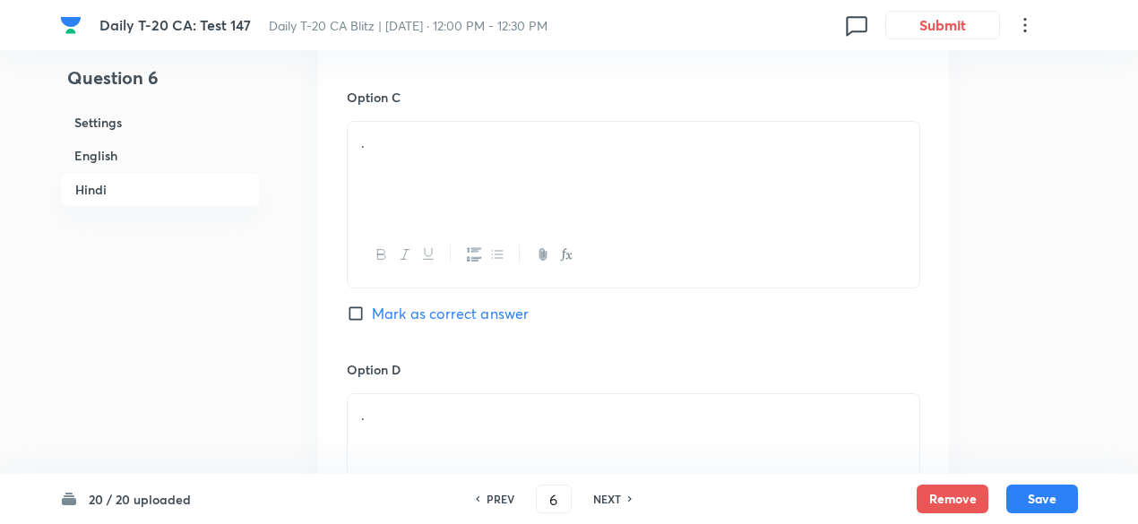
scroll to position [3421, 0]
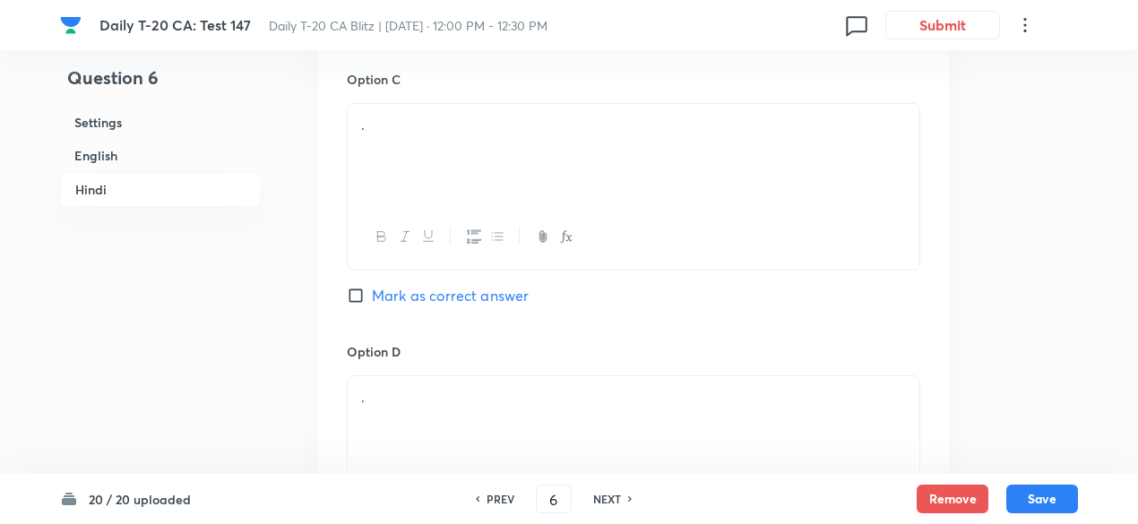
click at [465, 175] on div "." at bounding box center [634, 154] width 572 height 100
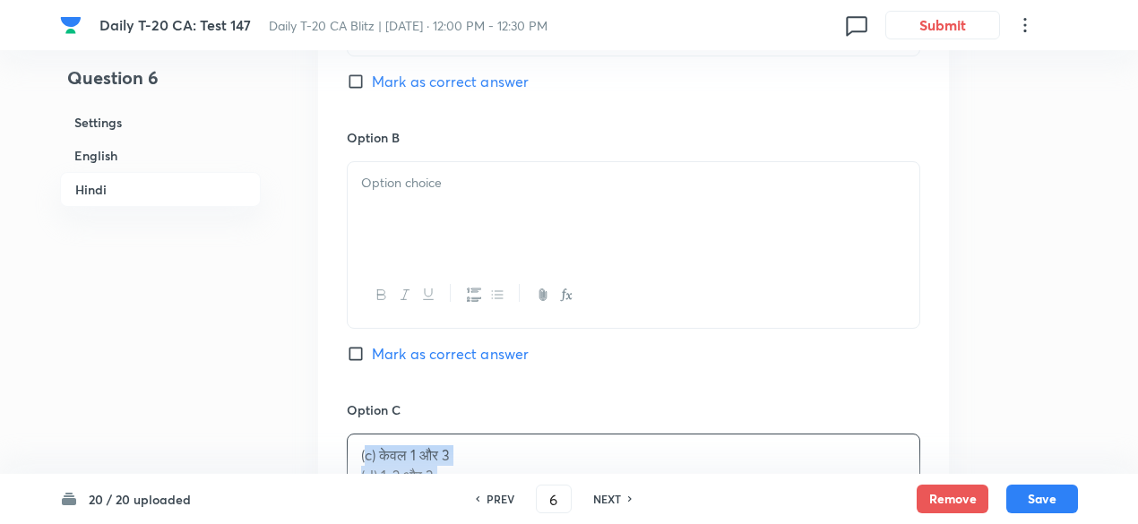
scroll to position [3062, 0]
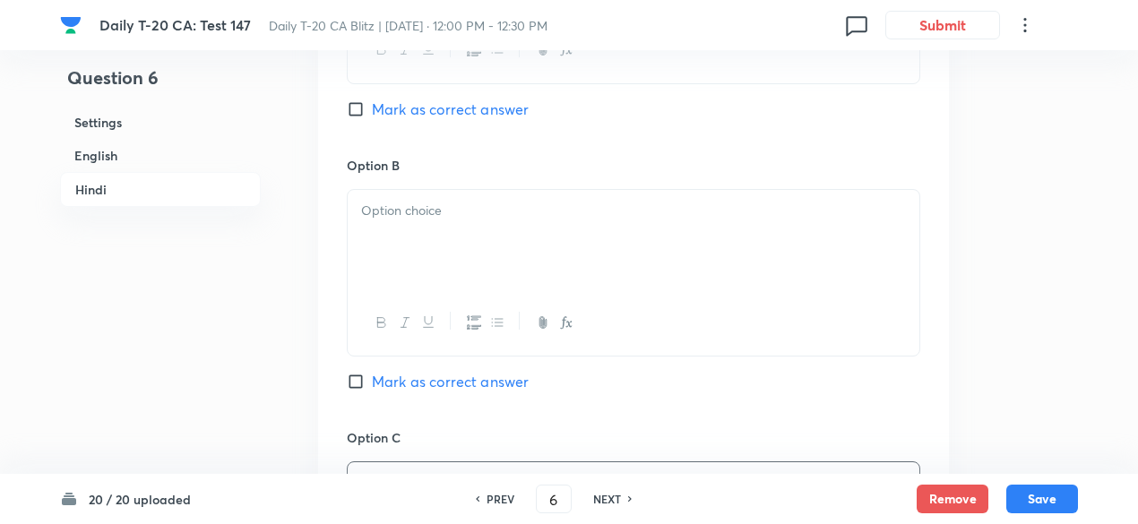
click at [487, 236] on div at bounding box center [634, 240] width 572 height 100
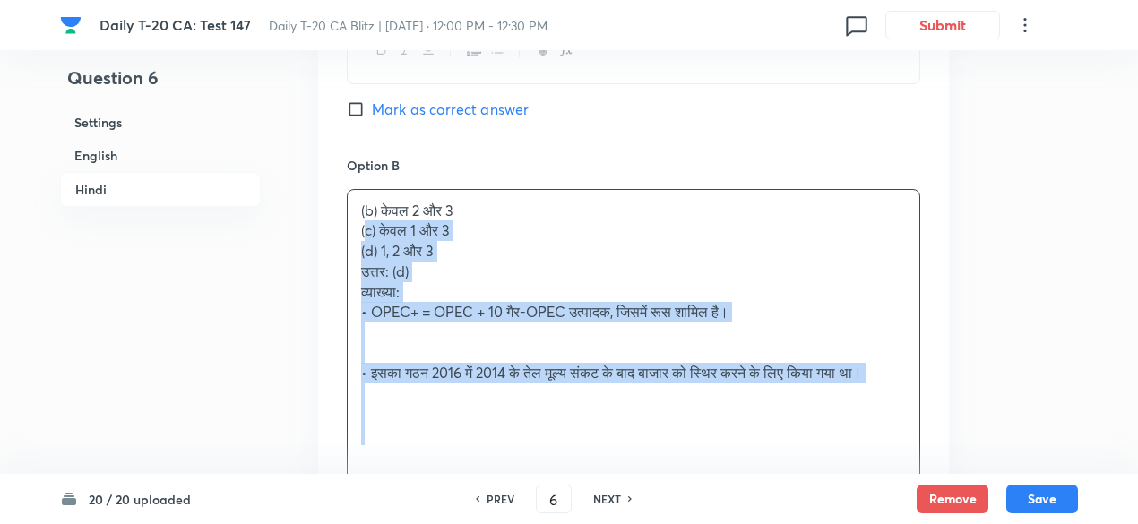
drag, startPoint x: 402, startPoint y: 246, endPoint x: 317, endPoint y: 230, distance: 85.6
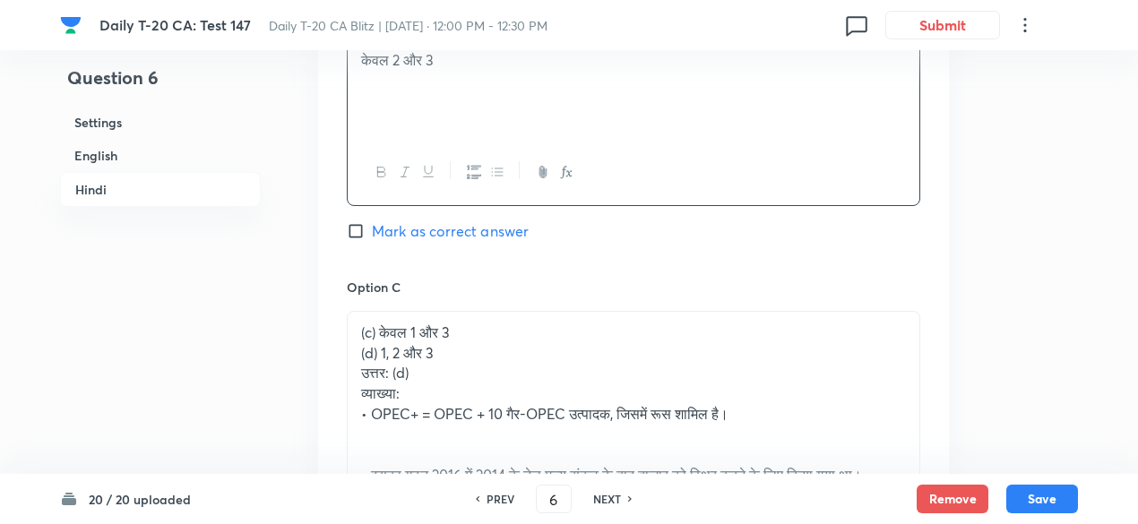
scroll to position [3241, 0]
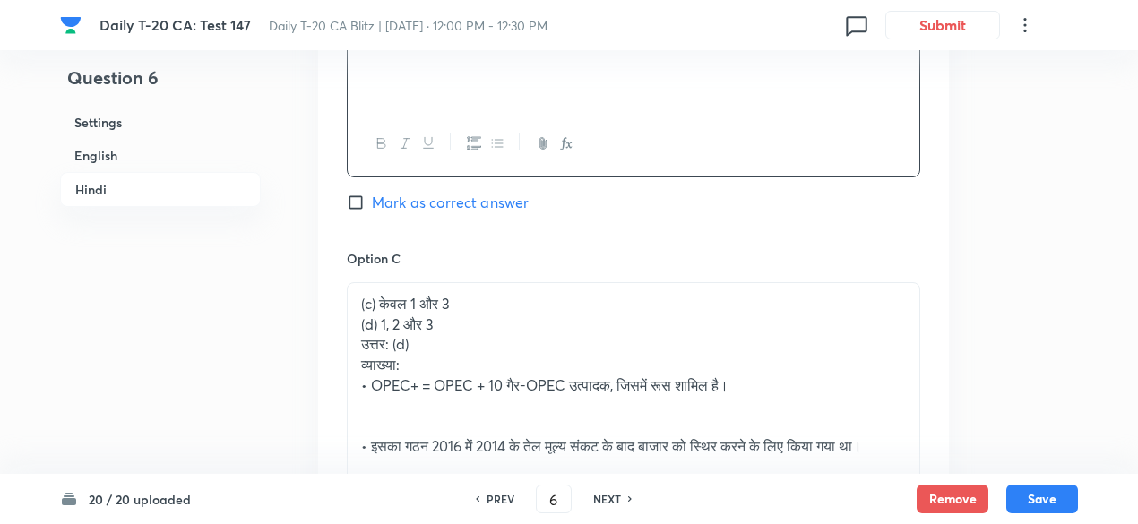
drag, startPoint x: 457, startPoint y: 368, endPoint x: 420, endPoint y: 342, distance: 45.8
click at [456, 368] on p "व्याख्या:" at bounding box center [633, 365] width 545 height 21
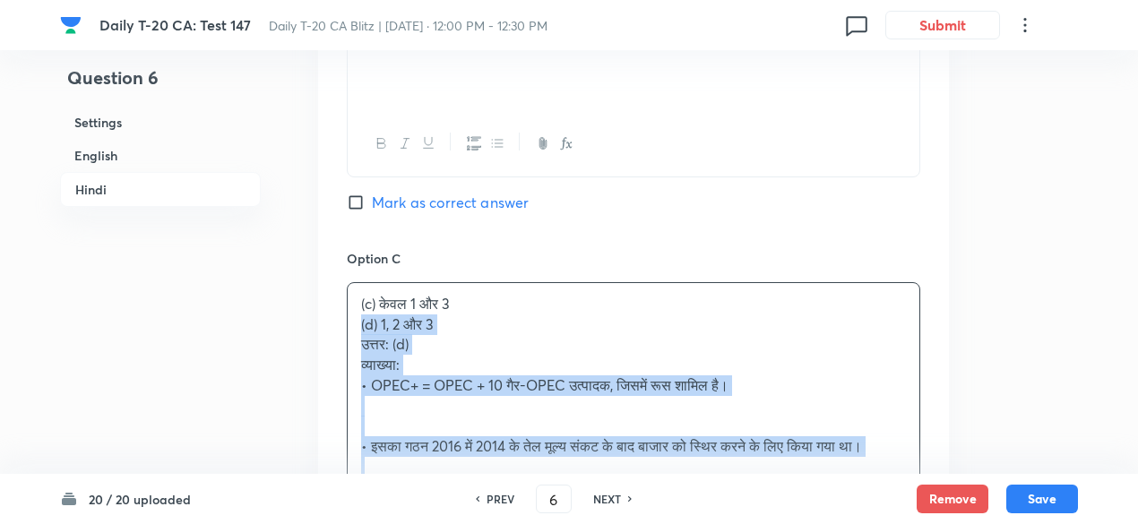
drag, startPoint x: 357, startPoint y: 325, endPoint x: 346, endPoint y: 322, distance: 11.3
click at [346, 322] on div "Option A केवल 1 और 2 Mark as correct answer Option B केवल 2 और 3 Mark as correc…" at bounding box center [633, 294] width 631 height 1238
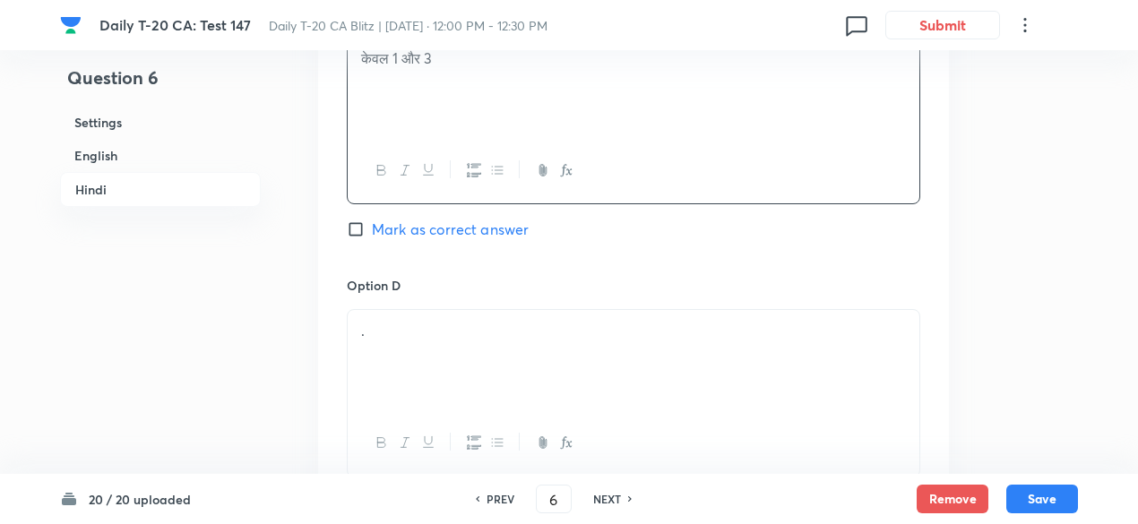
scroll to position [3510, 0]
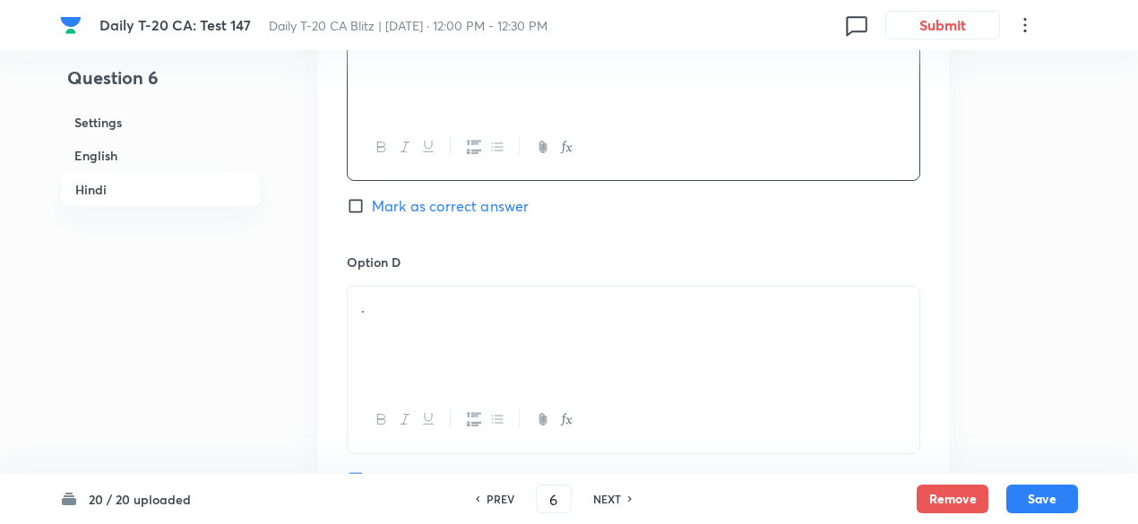
click at [454, 300] on p "." at bounding box center [633, 308] width 545 height 21
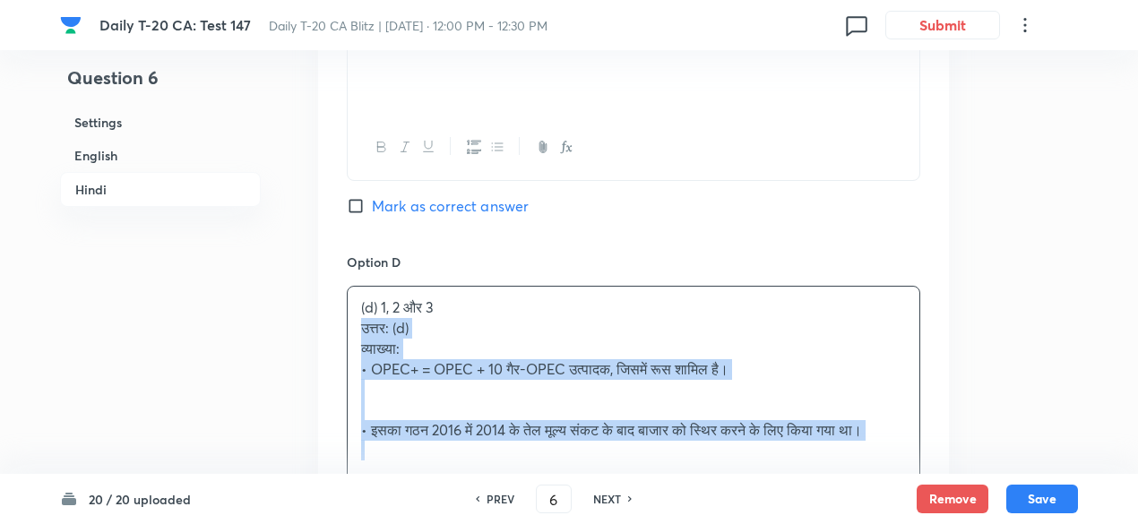
drag, startPoint x: 354, startPoint y: 338, endPoint x: 337, endPoint y: 329, distance: 19.2
click at [337, 329] on div "Option A केवल 1 और 2 Mark as correct answer Option B केवल 2 और 3 Mark as correc…" at bounding box center [633, 4] width 631 height 1197
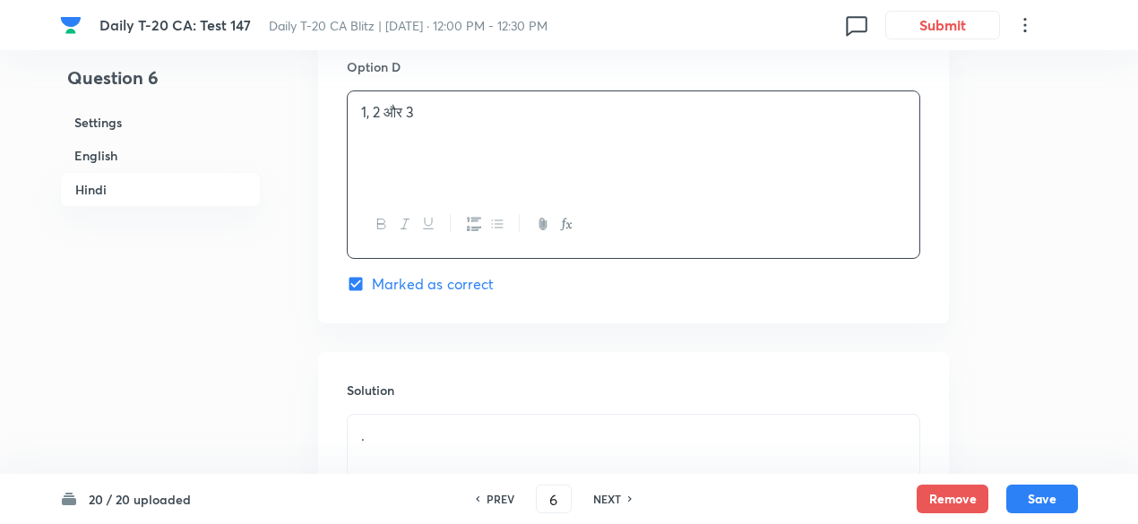
scroll to position [3779, 0]
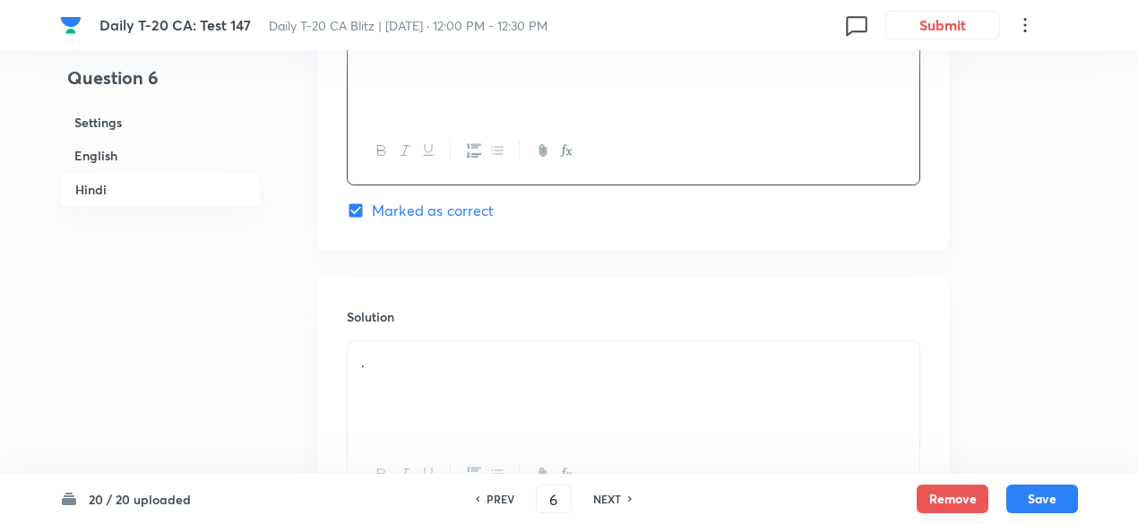
click at [464, 345] on div "." at bounding box center [634, 392] width 572 height 100
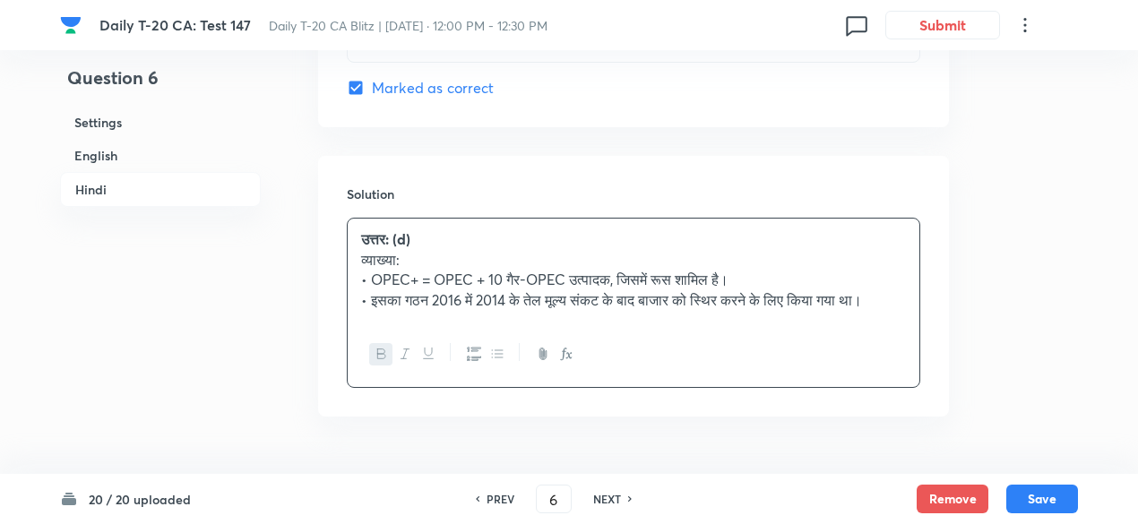
scroll to position [3858, 0]
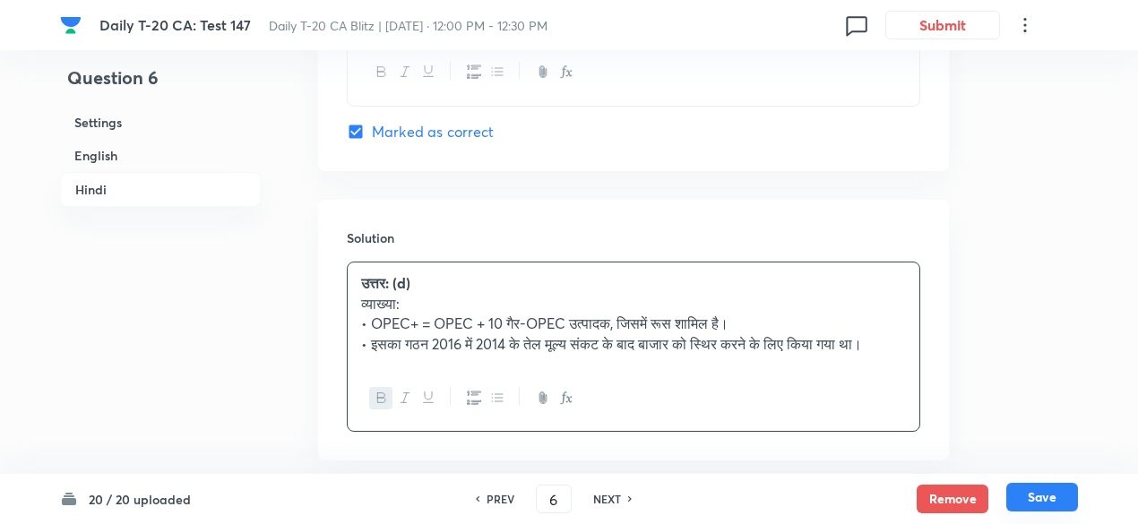
click at [1045, 501] on button "Save" at bounding box center [1043, 497] width 72 height 29
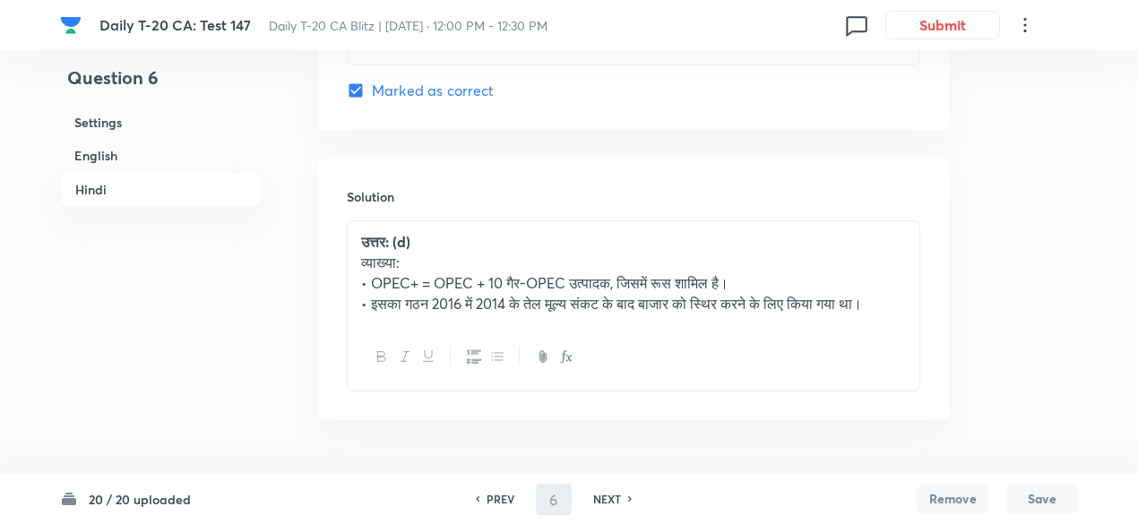
type input "7"
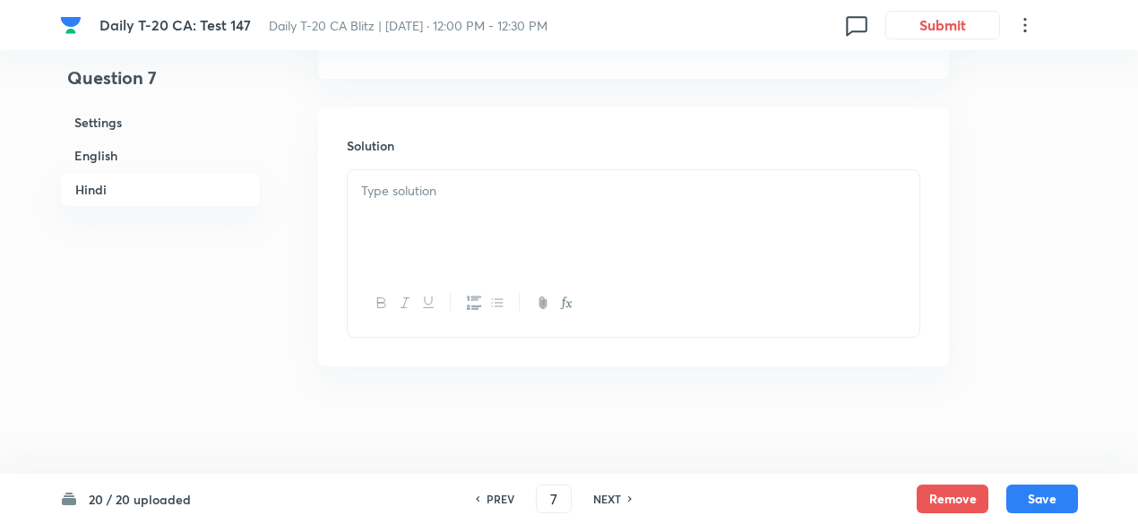
checkbox input "false"
checkbox input "true"
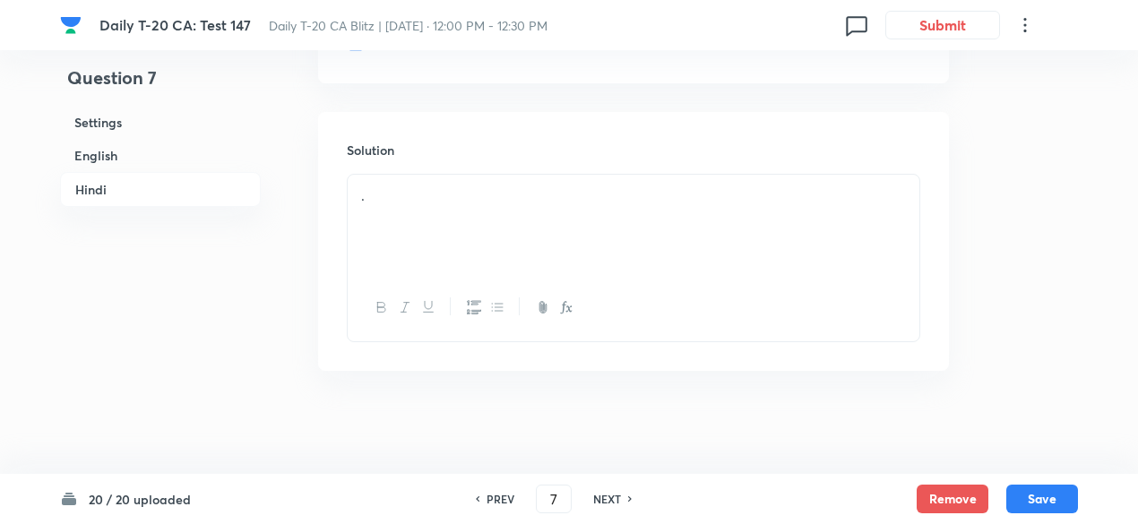
click at [171, 146] on h6 "English" at bounding box center [160, 155] width 201 height 33
click at [501, 261] on div "." at bounding box center [634, 233] width 572 height 100
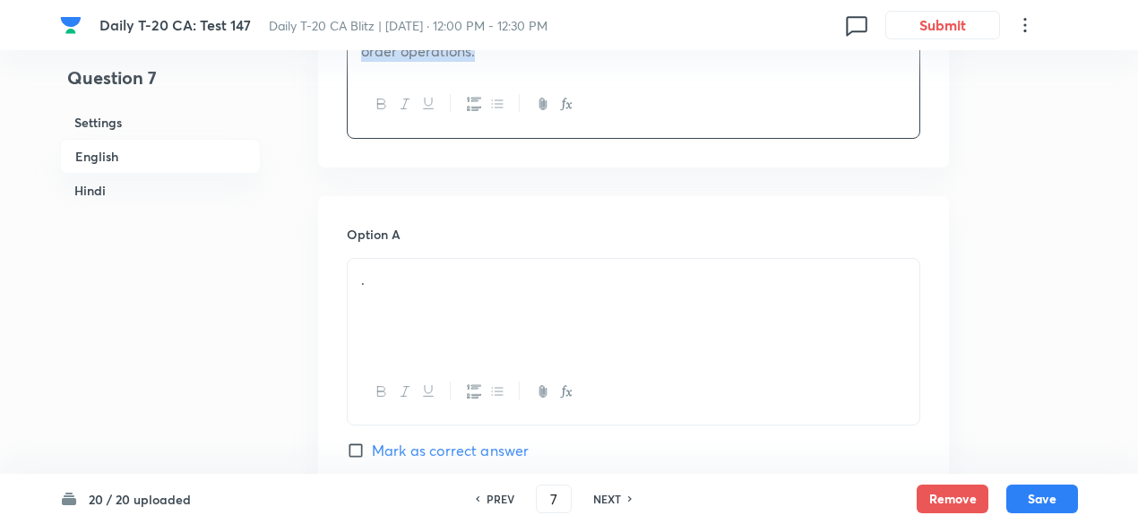
scroll to position [911, 0]
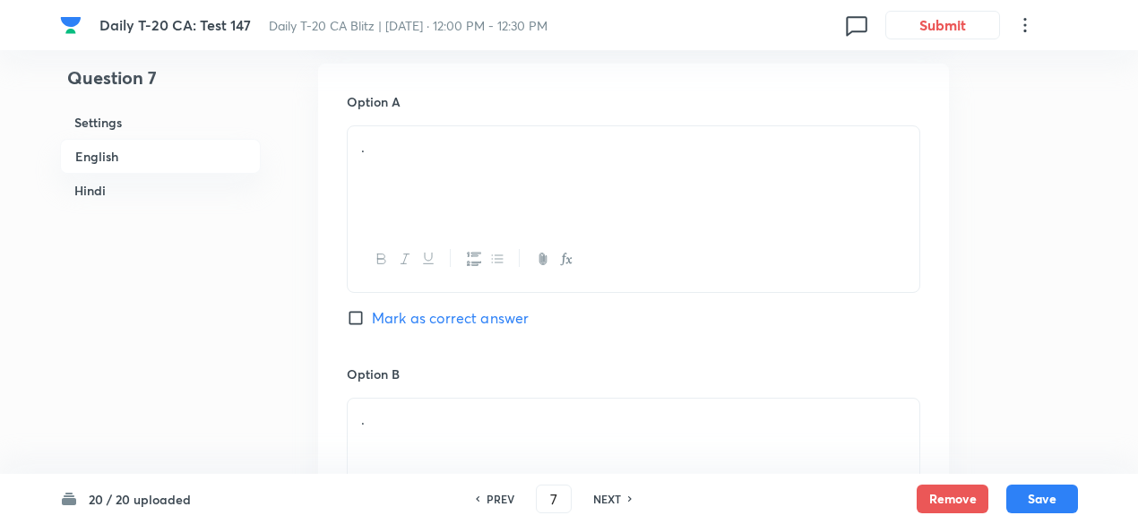
click at [448, 212] on div "." at bounding box center [634, 176] width 572 height 100
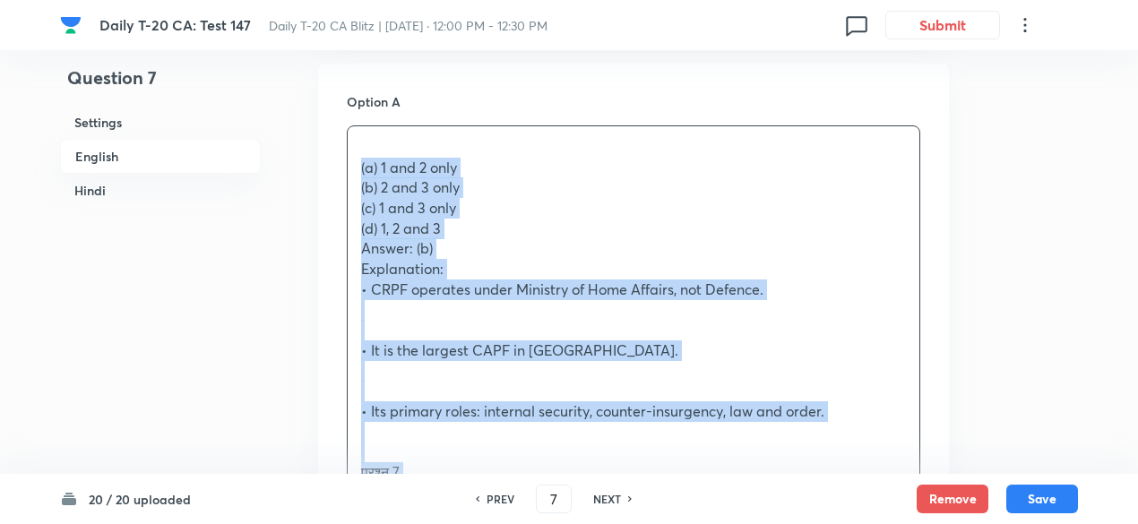
drag, startPoint x: 350, startPoint y: 177, endPoint x: 337, endPoint y: 187, distance: 17.2
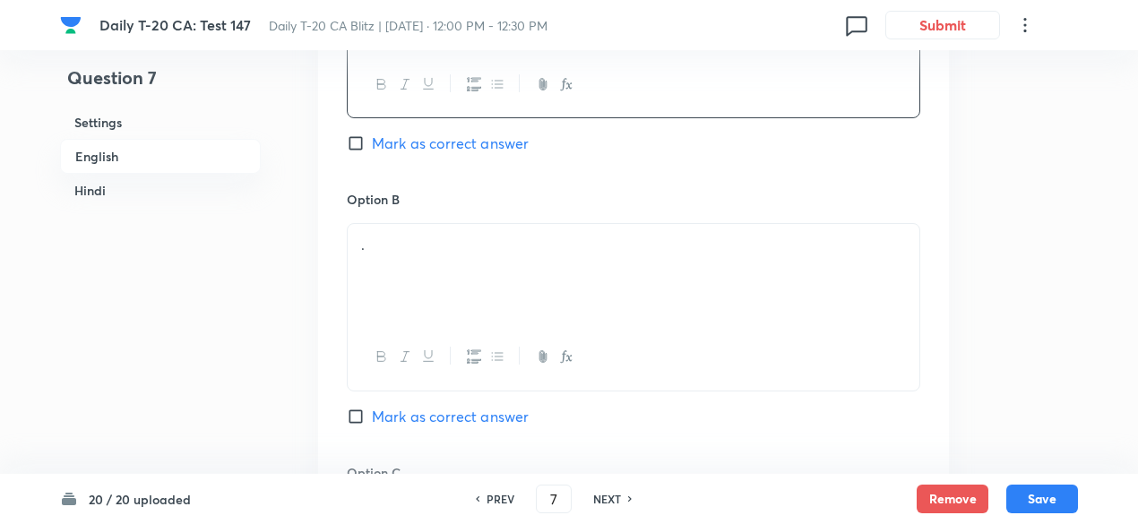
scroll to position [1090, 0]
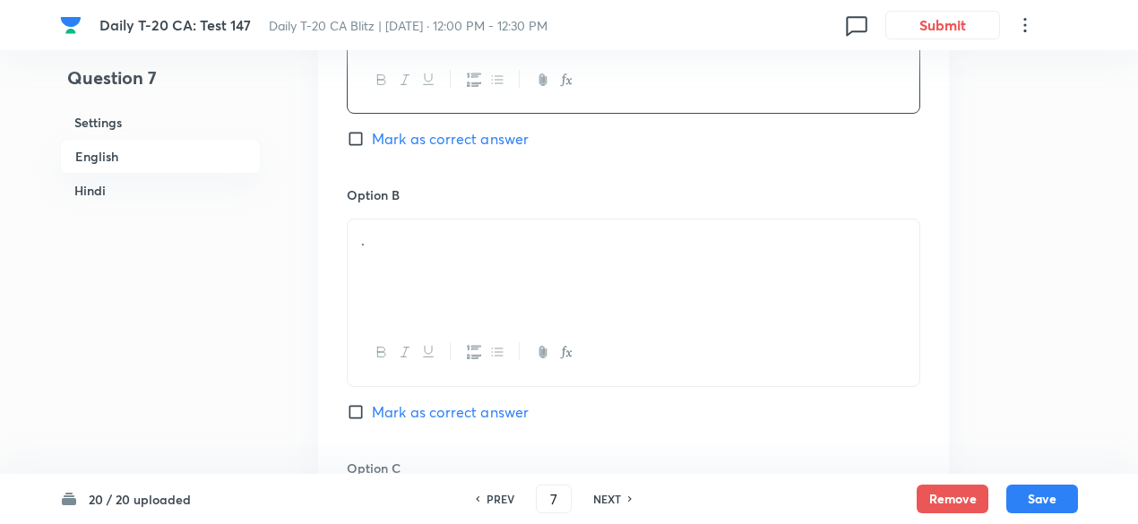
click at [433, 256] on div "." at bounding box center [634, 270] width 572 height 100
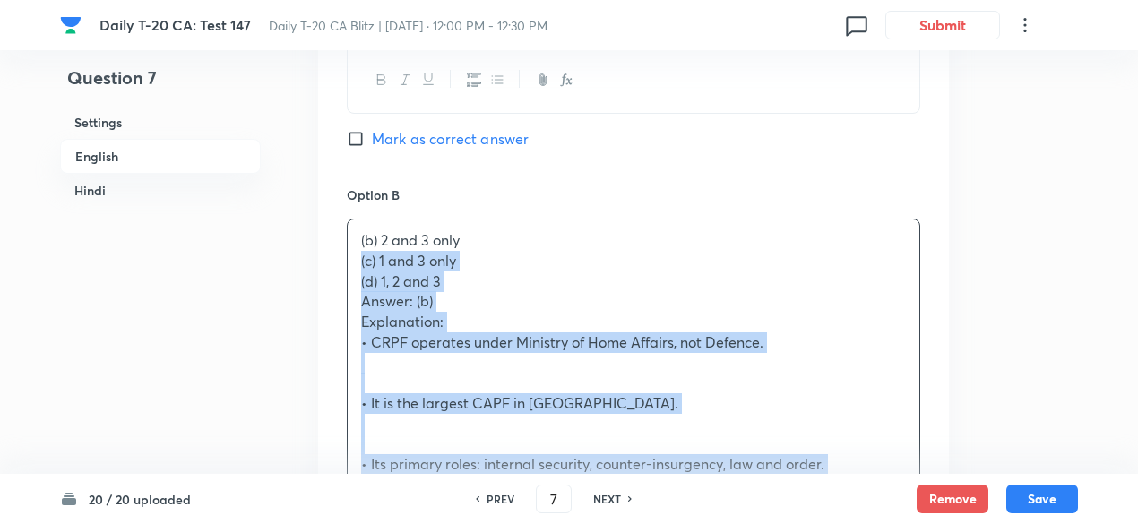
drag, startPoint x: 350, startPoint y: 289, endPoint x: 328, endPoint y: 267, distance: 31.1
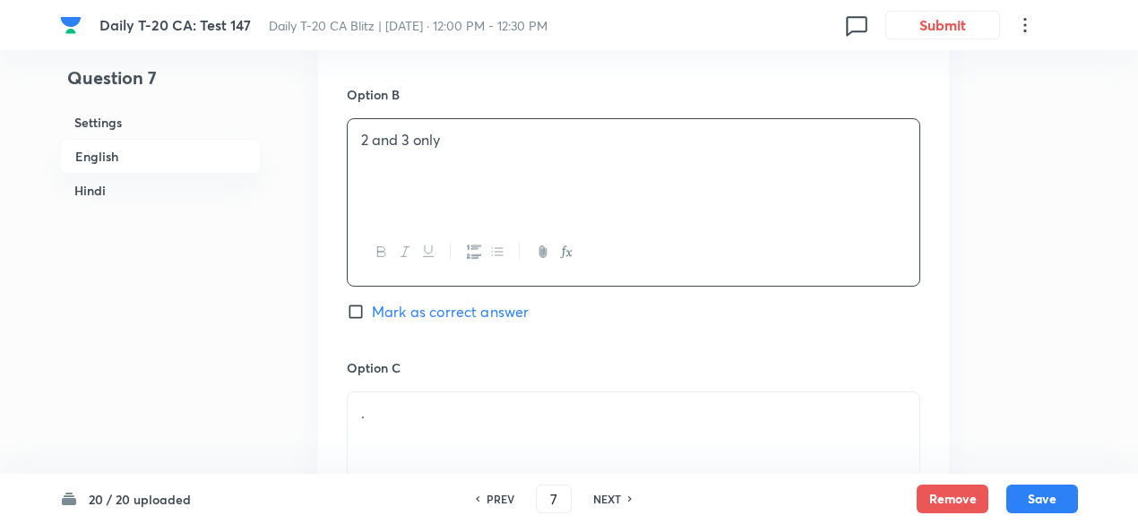
scroll to position [1269, 0]
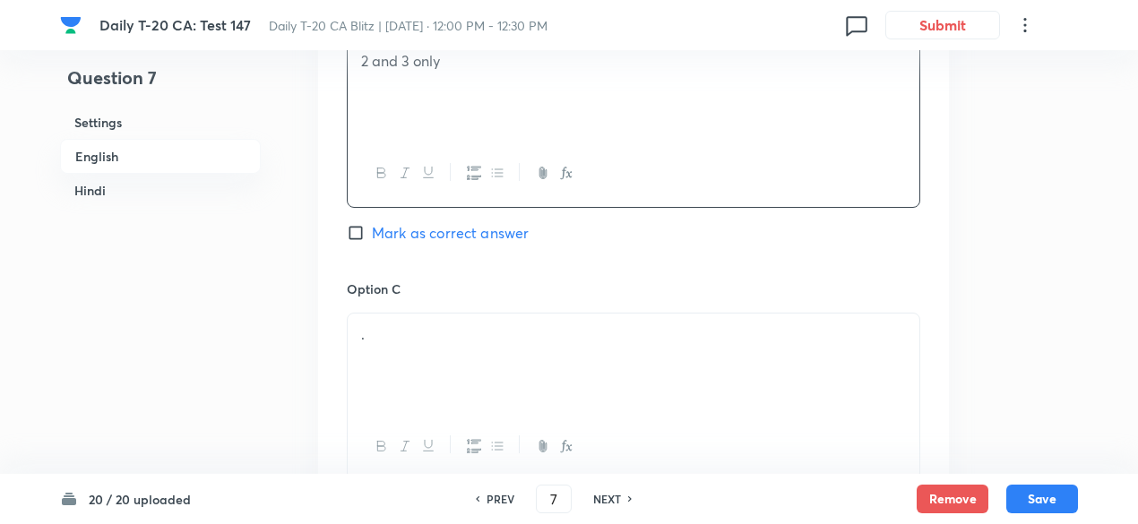
click at [471, 234] on span "Mark as correct answer" at bounding box center [450, 233] width 157 height 22
click at [372, 234] on input "Mark as correct answer" at bounding box center [359, 233] width 25 height 18
checkbox input "true"
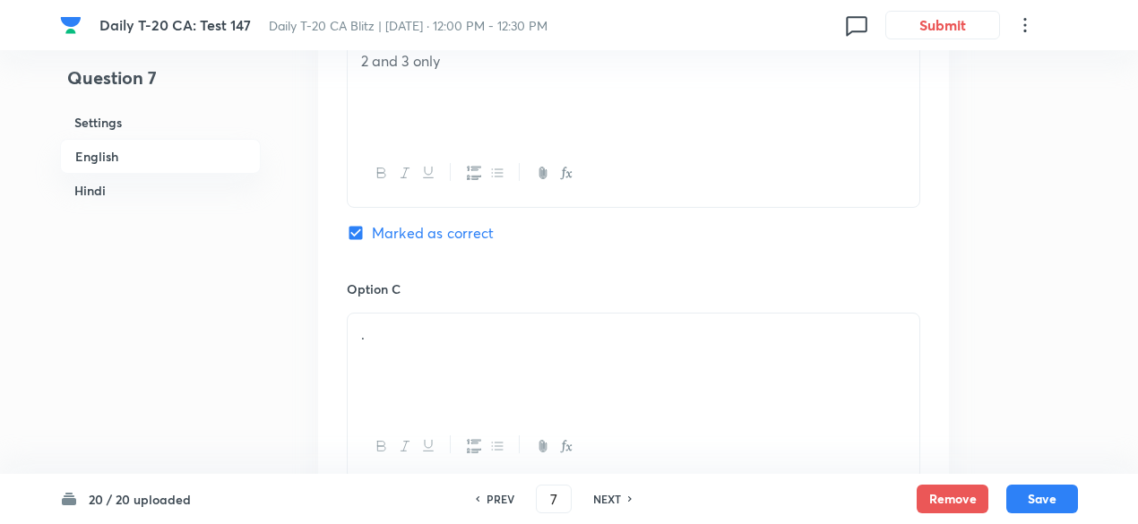
checkbox input "false"
checkbox input "true"
checkbox input "false"
click at [440, 359] on div "." at bounding box center [634, 364] width 572 height 100
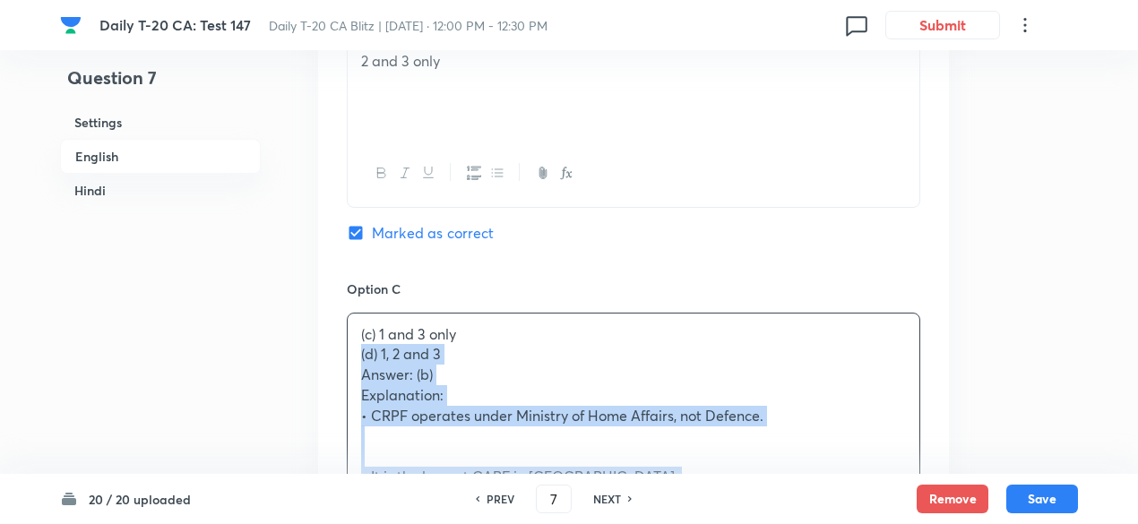
drag, startPoint x: 337, startPoint y: 350, endPoint x: 293, endPoint y: 360, distance: 45.0
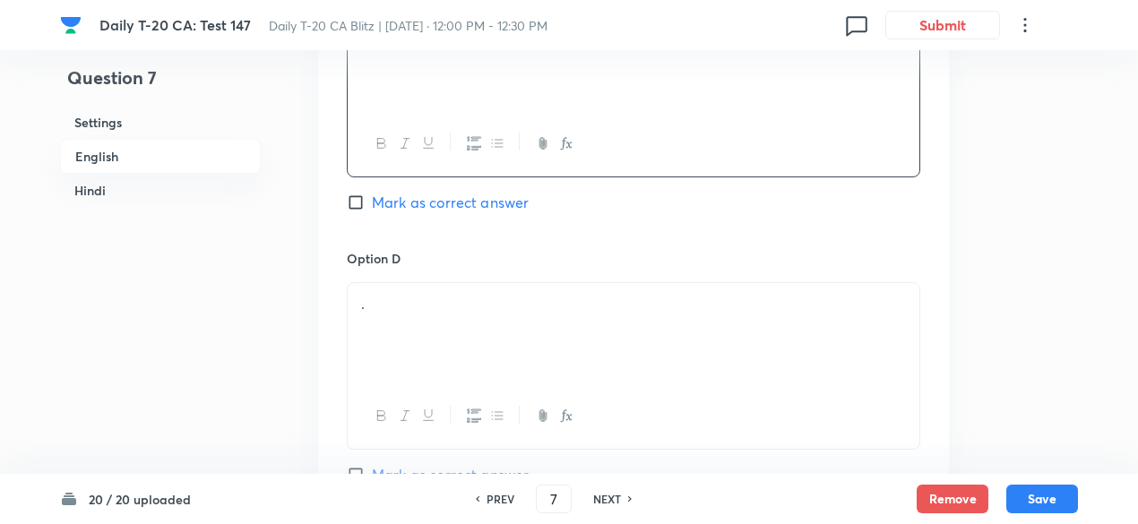
scroll to position [1628, 0]
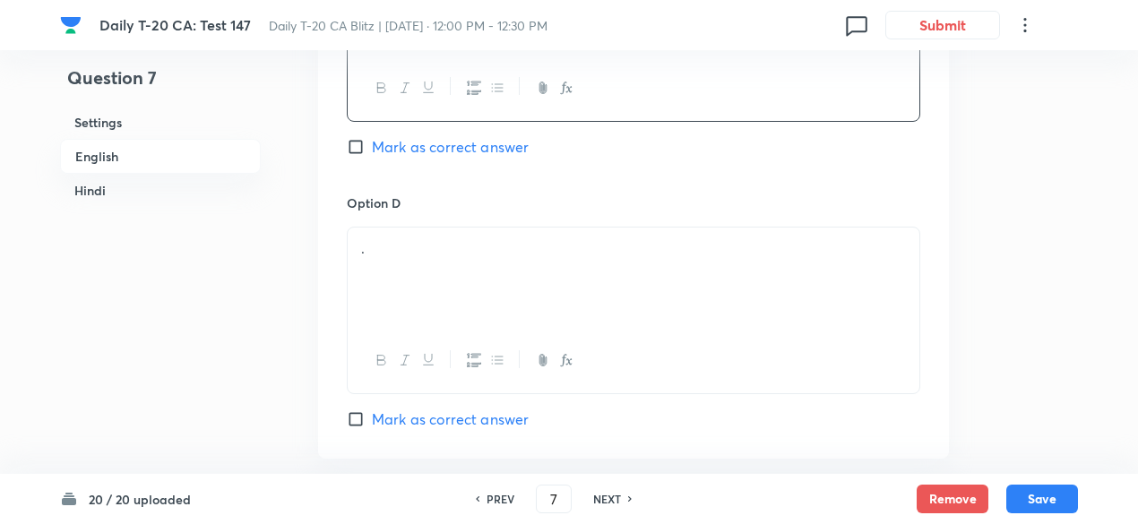
click at [439, 275] on div "." at bounding box center [634, 278] width 572 height 100
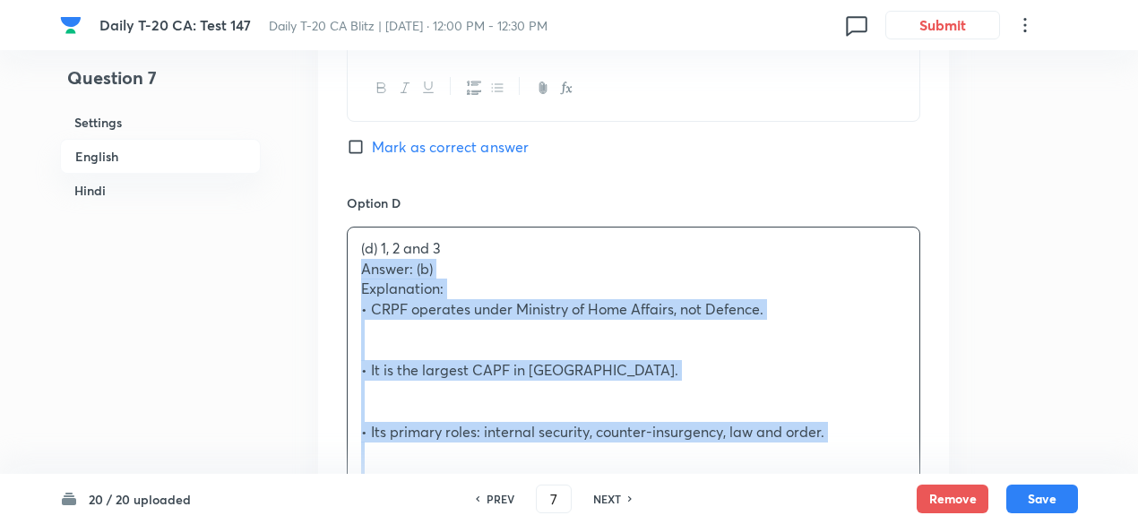
drag, startPoint x: 353, startPoint y: 276, endPoint x: 332, endPoint y: 275, distance: 21.5
click at [332, 275] on div "Option A 1 and 2 only Mark as correct answer Option B 2 and 3 only Marked as co…" at bounding box center [633, 200] width 631 height 1706
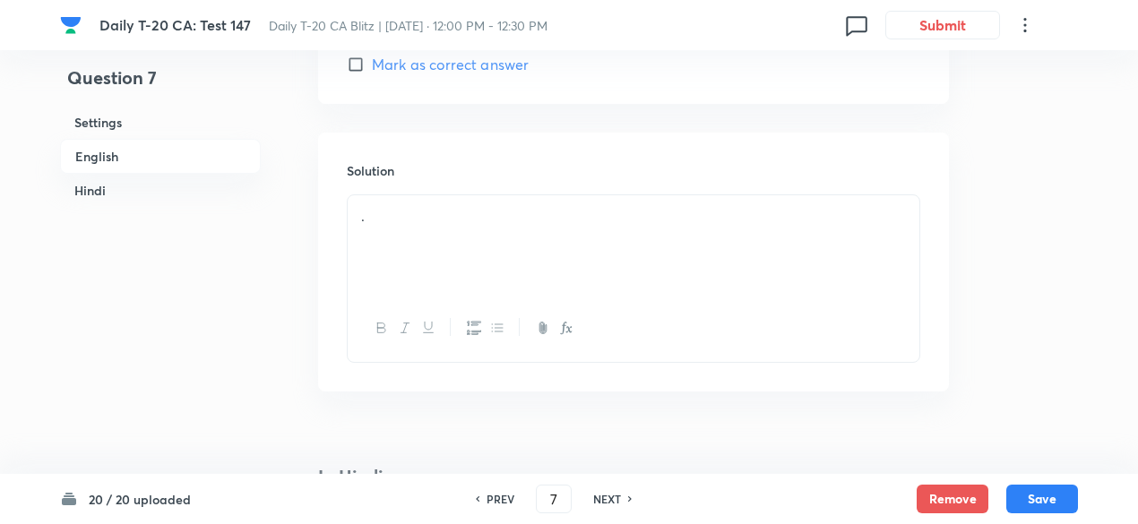
scroll to position [1986, 0]
click at [464, 203] on p "." at bounding box center [633, 213] width 545 height 21
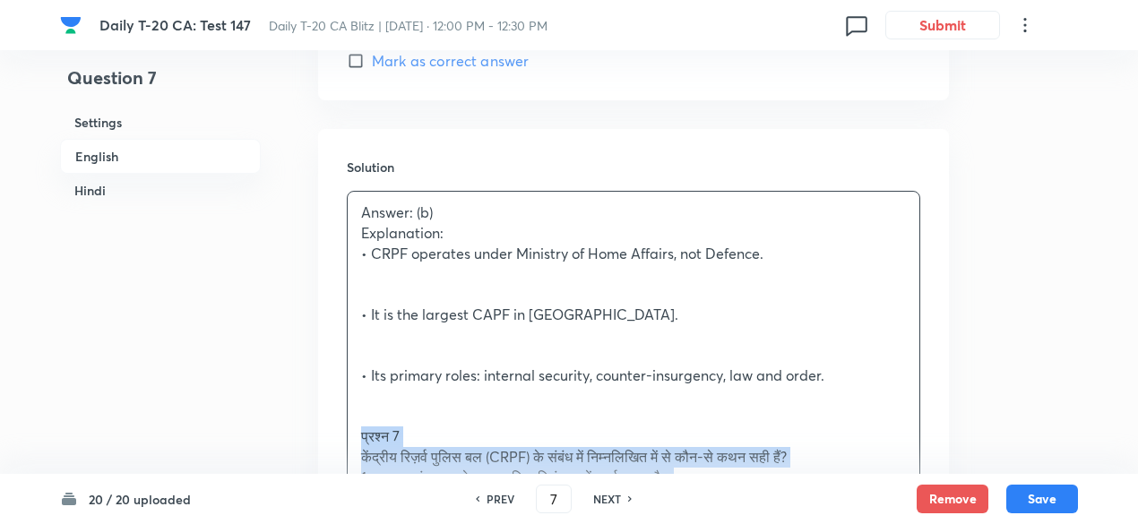
drag, startPoint x: 339, startPoint y: 442, endPoint x: 302, endPoint y: 441, distance: 36.8
click at [302, 441] on div "Question 7 Settings English Hindi Settings Type Single choice correct 4 options…" at bounding box center [569, 473] width 1018 height 4747
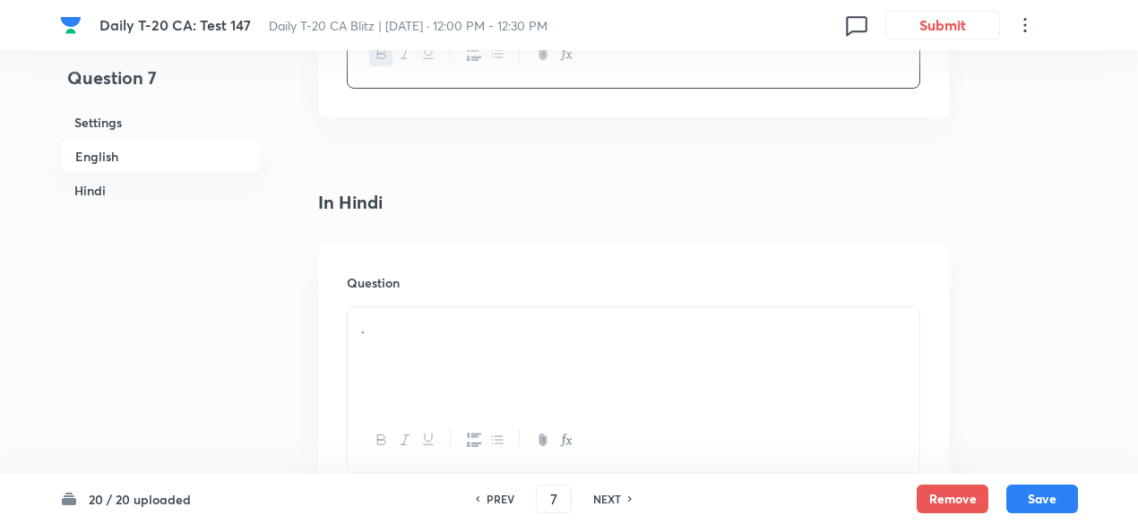
scroll to position [2435, 0]
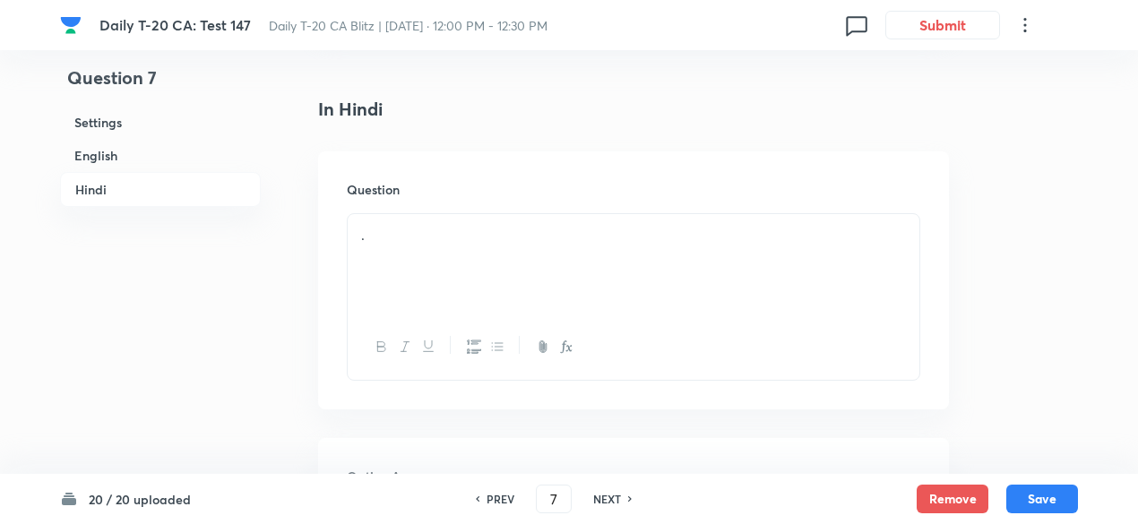
click at [406, 293] on div "." at bounding box center [634, 264] width 572 height 100
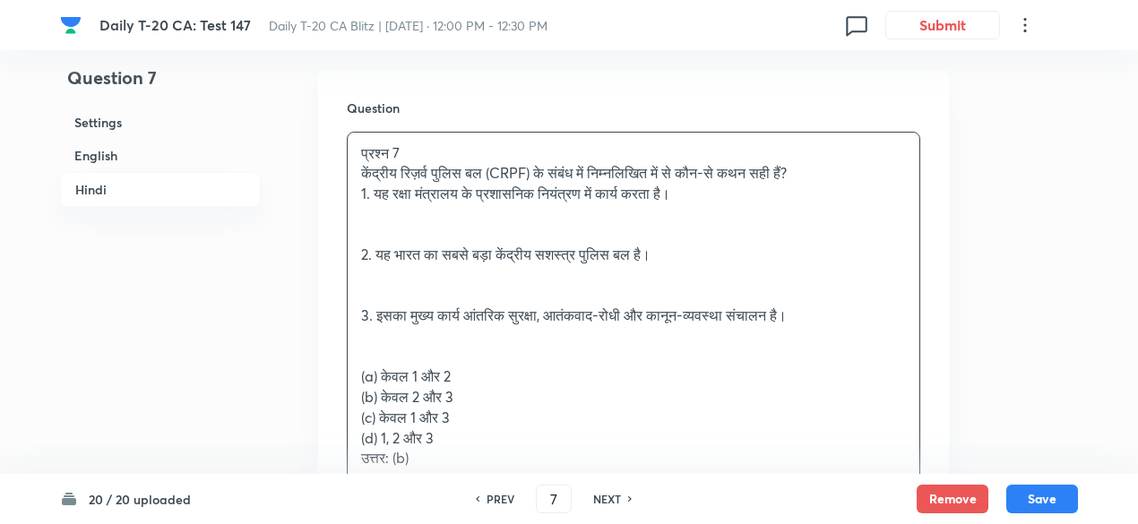
scroll to position [2524, 0]
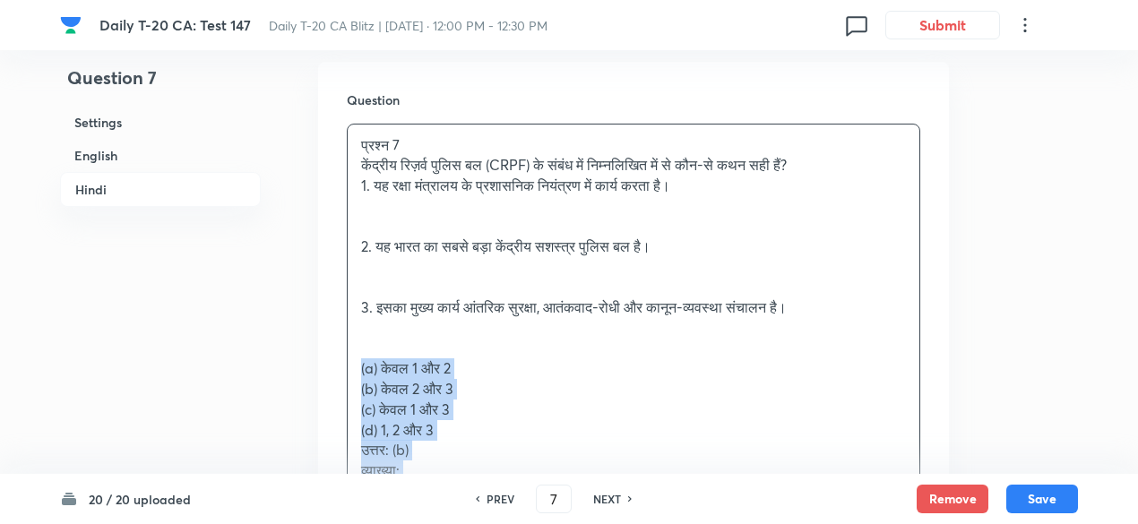
drag, startPoint x: 332, startPoint y: 387, endPoint x: 307, endPoint y: 366, distance: 32.4
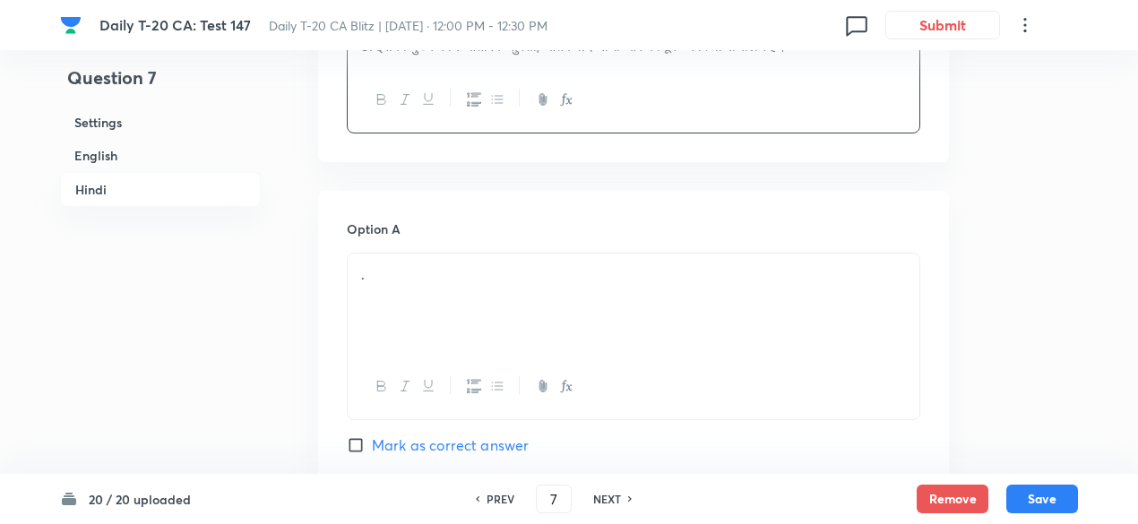
scroll to position [2793, 0]
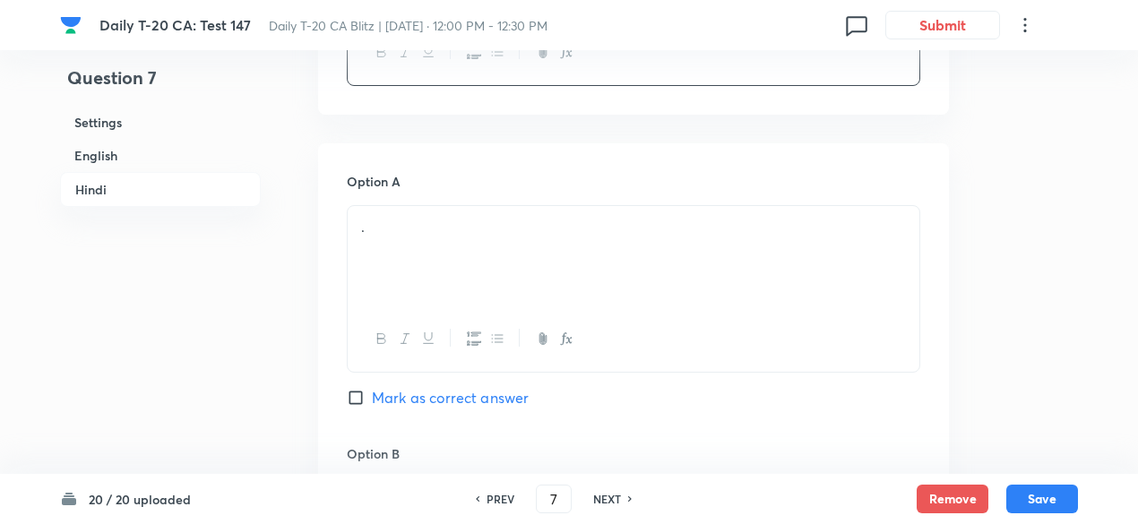
click at [432, 224] on p "." at bounding box center [633, 227] width 545 height 21
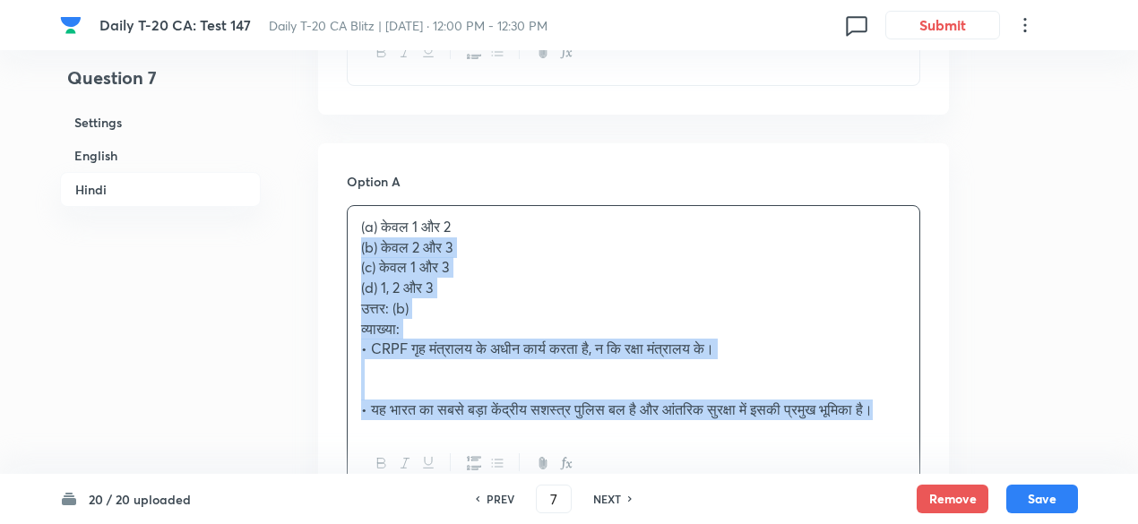
drag, startPoint x: 384, startPoint y: 258, endPoint x: 316, endPoint y: 248, distance: 68.8
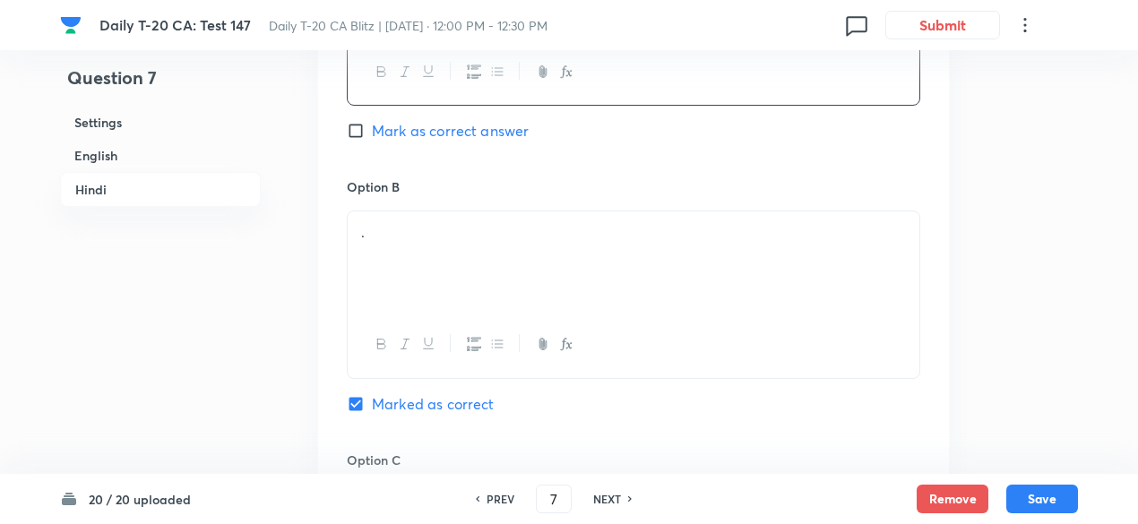
scroll to position [3062, 0]
click at [423, 259] on div "." at bounding box center [634, 260] width 572 height 100
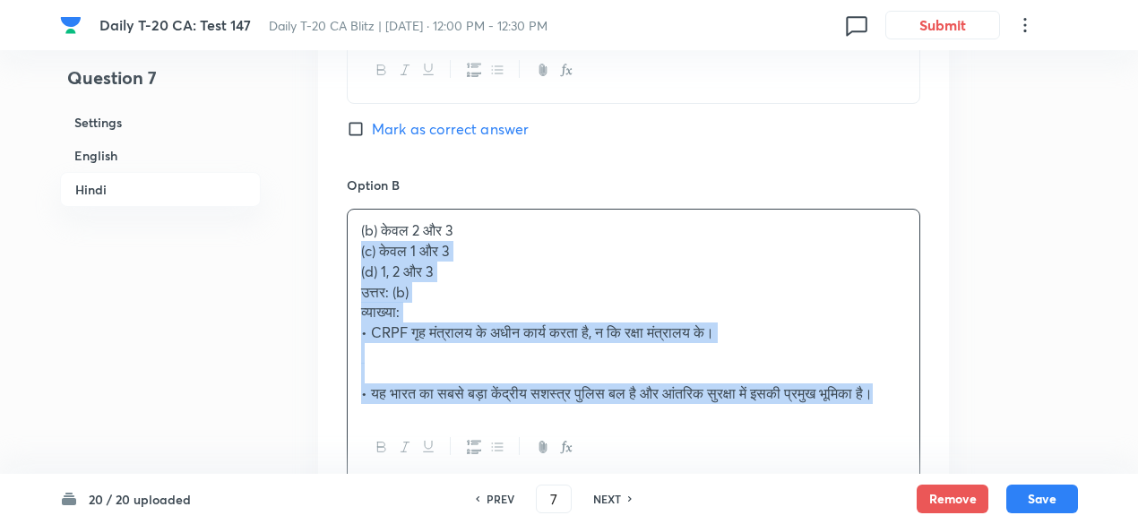
drag, startPoint x: 359, startPoint y: 268, endPoint x: 310, endPoint y: 248, distance: 53.1
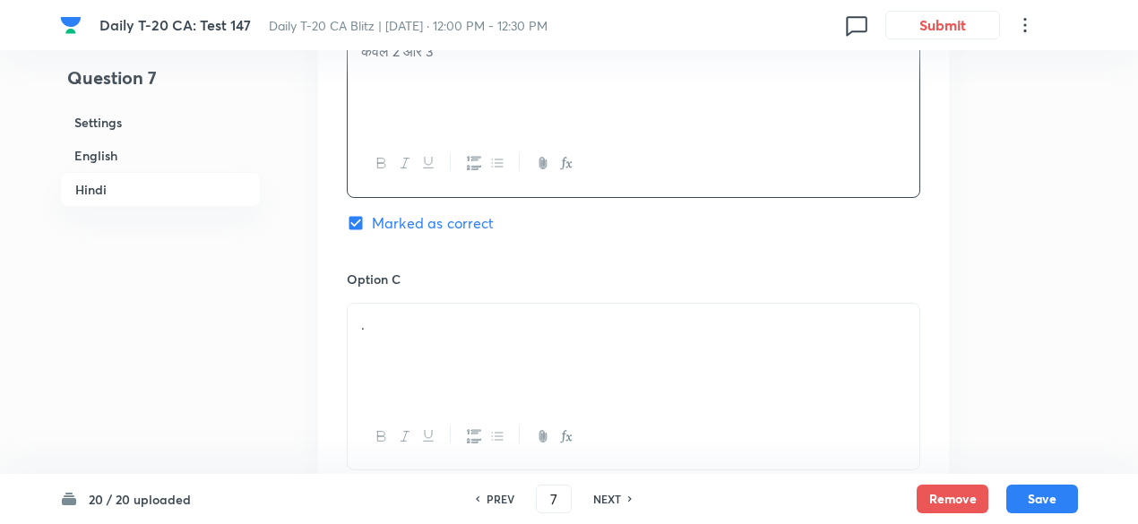
scroll to position [3331, 0]
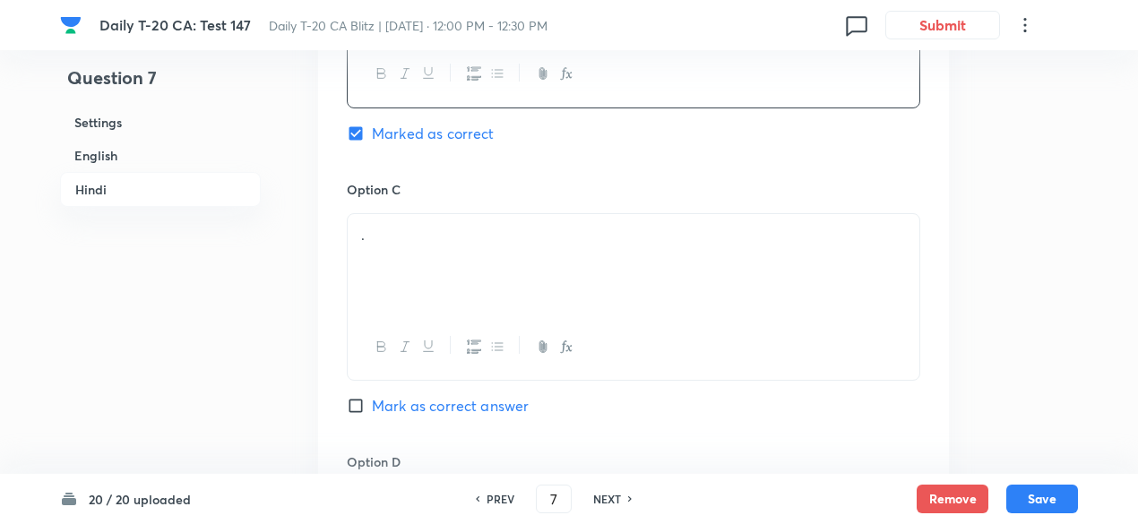
click at [436, 232] on p "." at bounding box center [633, 235] width 545 height 21
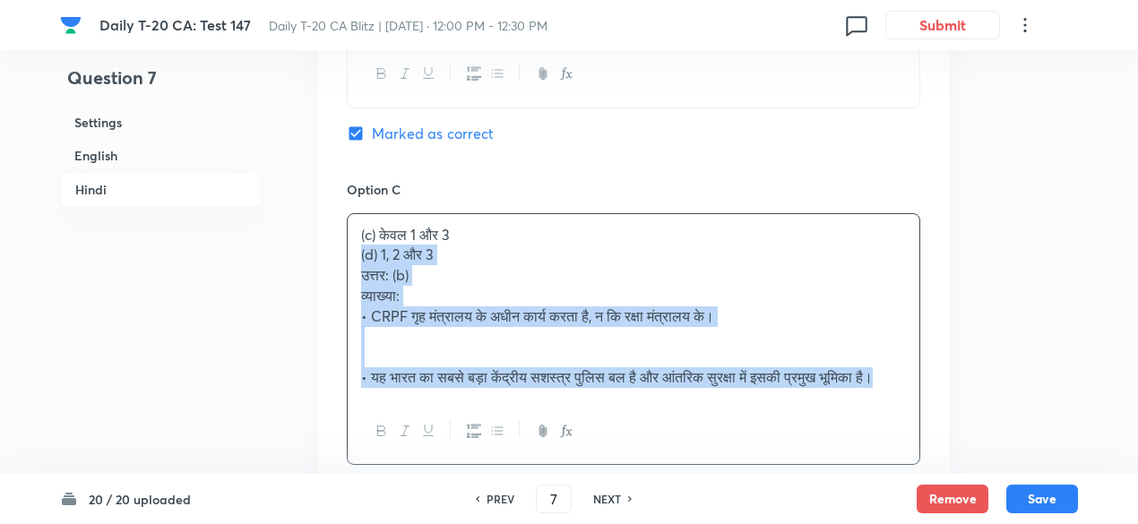
drag, startPoint x: 406, startPoint y: 267, endPoint x: 319, endPoint y: 250, distance: 88.6
click at [319, 250] on div "Option A केवल 1 और 2 Mark as correct answer Option B केवल 2 और 3 Marked as corr…" at bounding box center [633, 204] width 631 height 1197
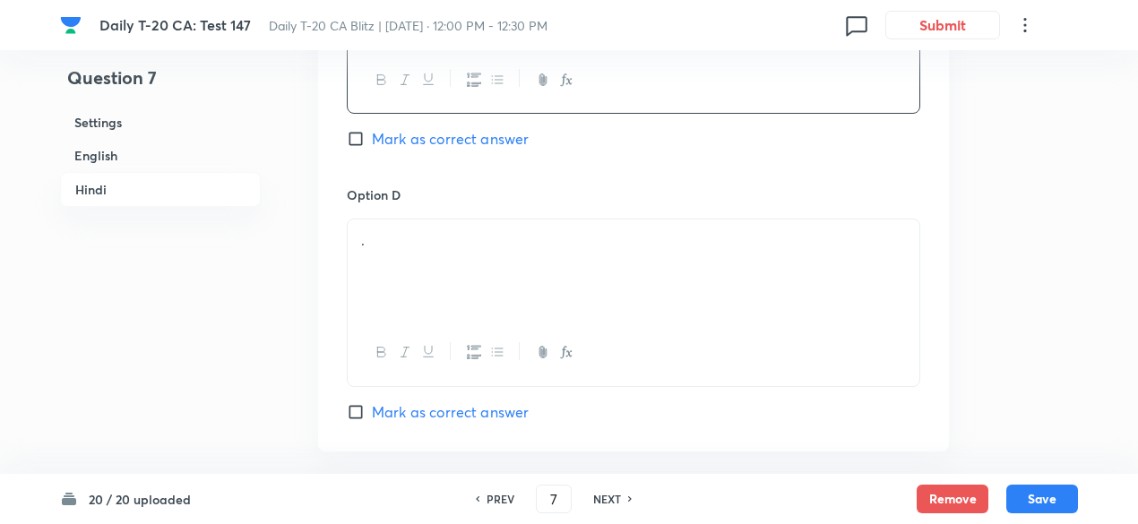
scroll to position [3600, 0]
click at [442, 249] on div "." at bounding box center [634, 268] width 572 height 100
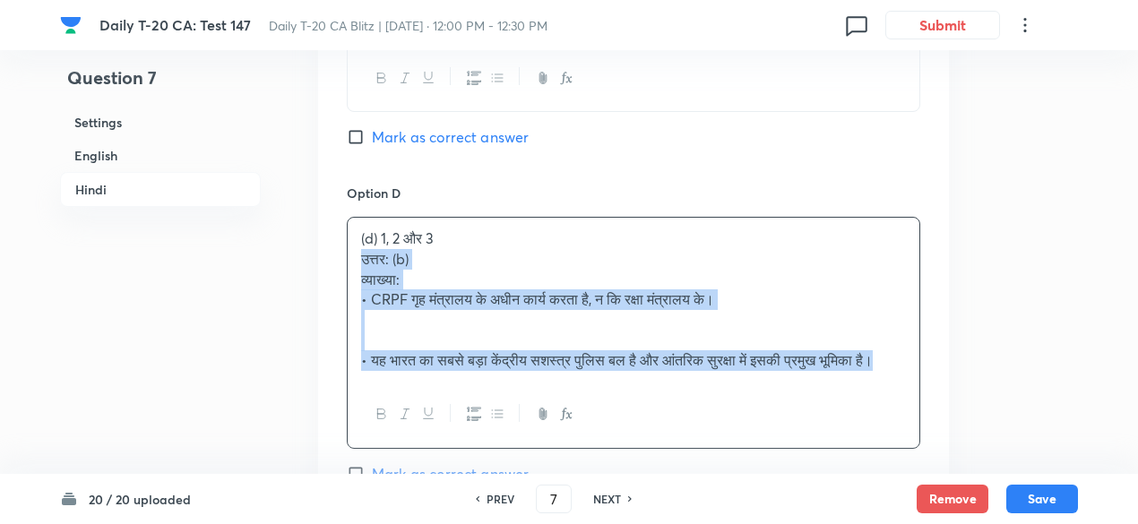
drag, startPoint x: 405, startPoint y: 261, endPoint x: 317, endPoint y: 265, distance: 88.0
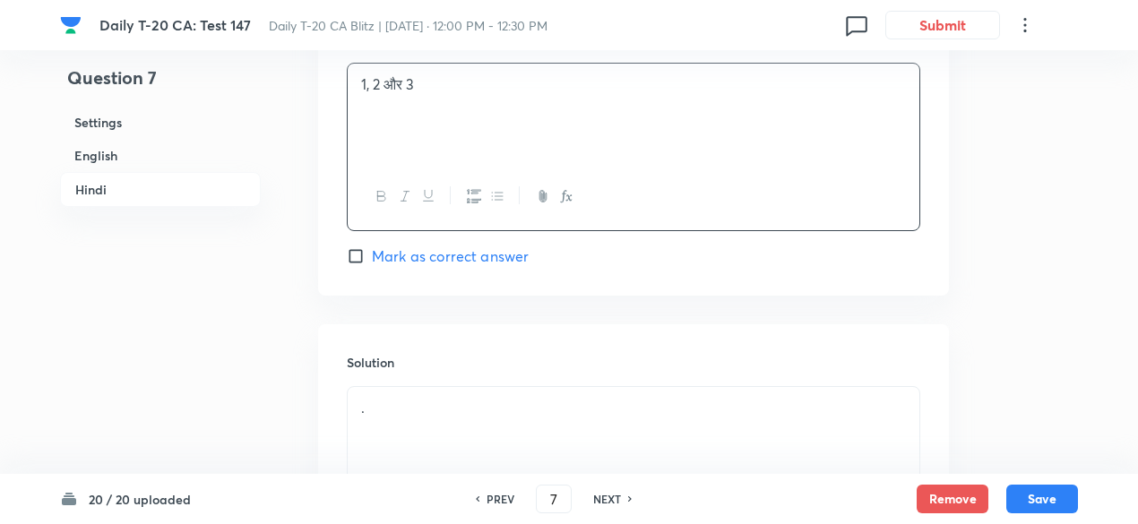
scroll to position [3966, 0]
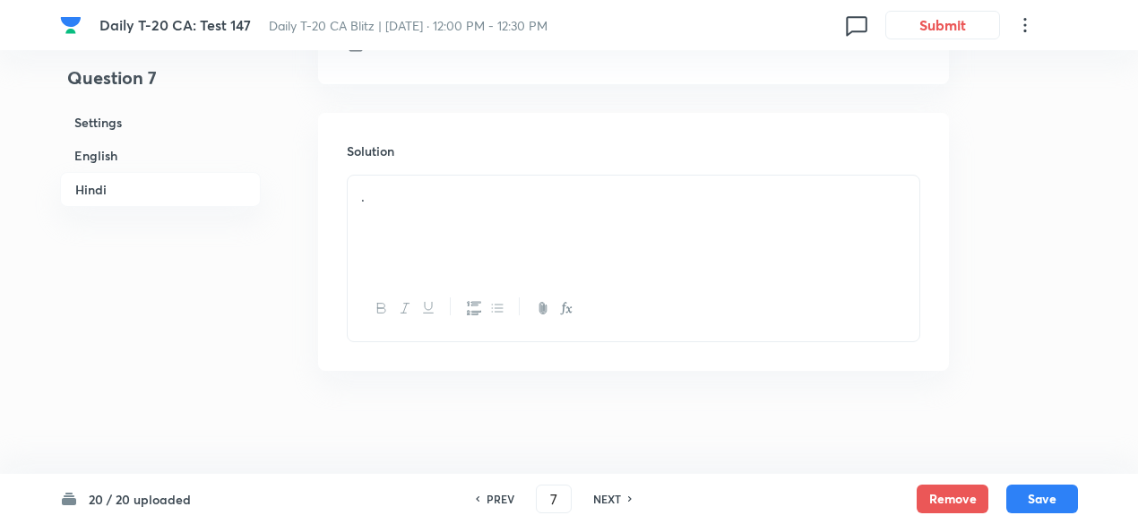
click at [455, 227] on div "." at bounding box center [634, 226] width 572 height 100
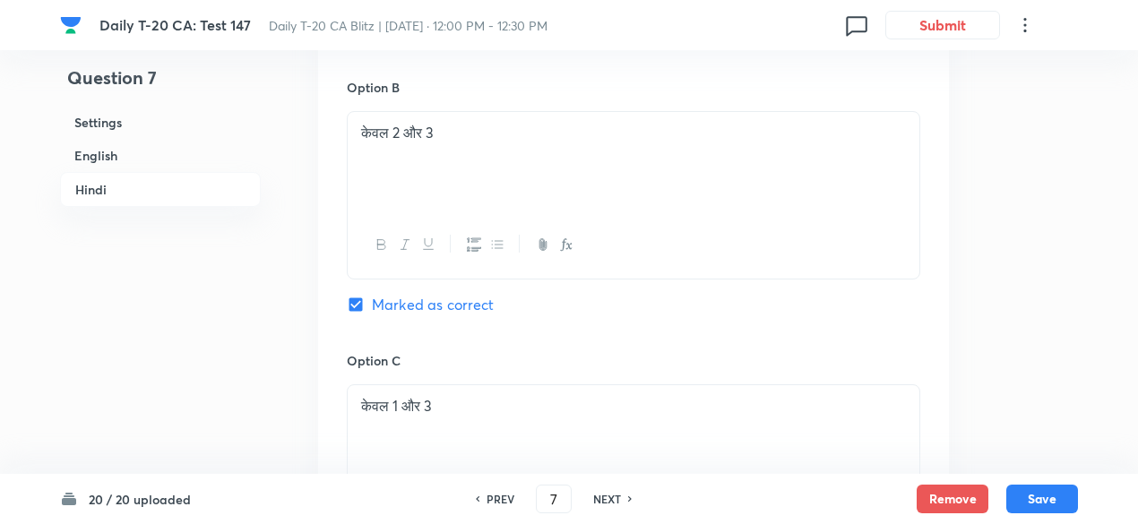
scroll to position [3112, 0]
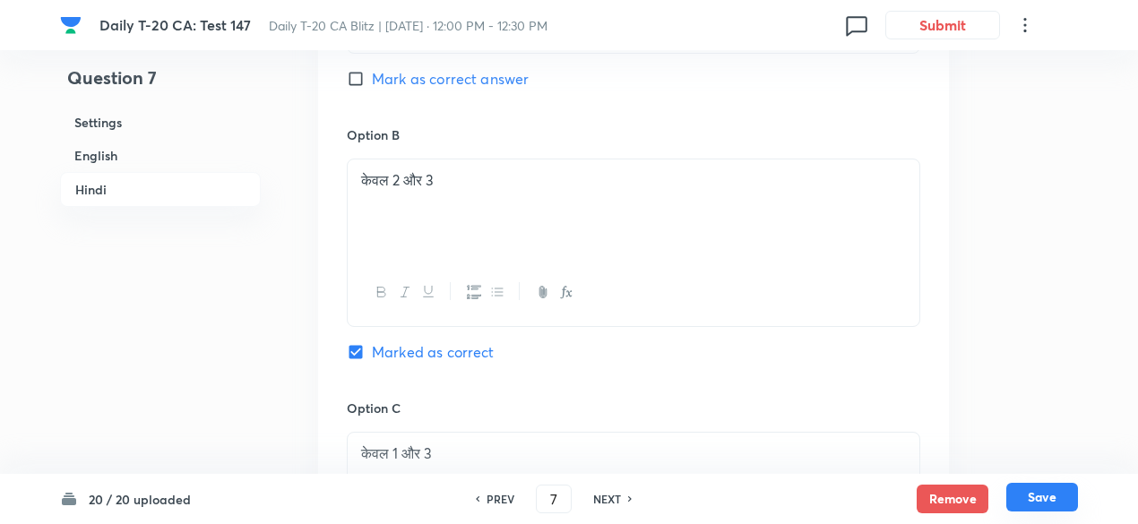
click at [1050, 492] on button "Save" at bounding box center [1043, 497] width 72 height 29
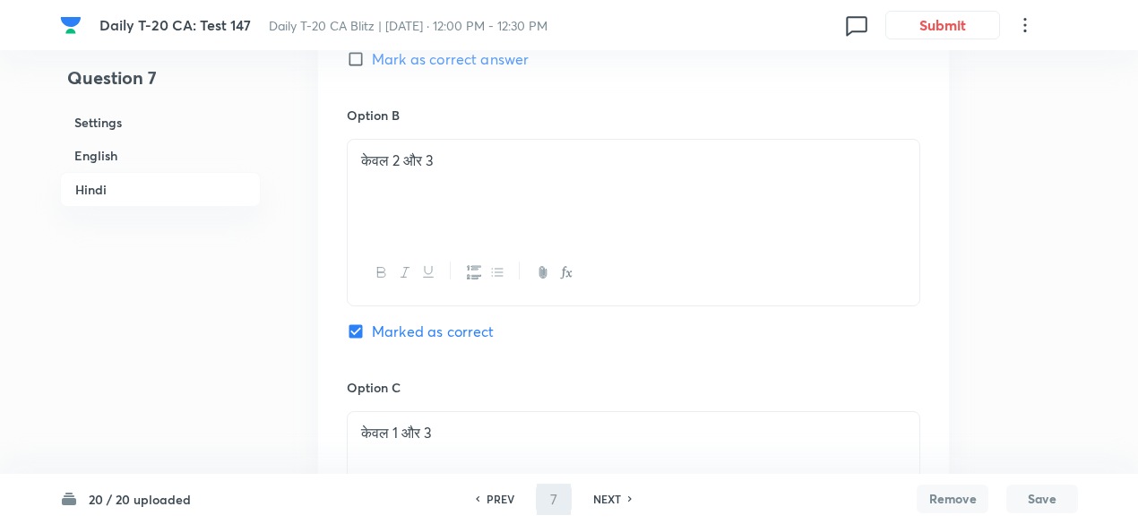
type input "8"
checkbox input "false"
checkbox input "true"
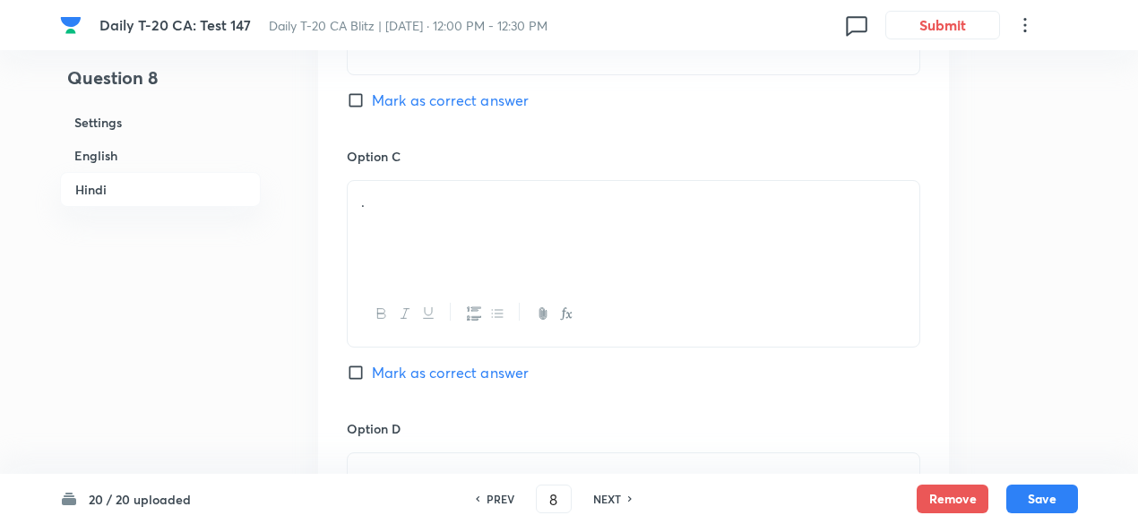
click at [124, 155] on h6 "English" at bounding box center [160, 155] width 201 height 33
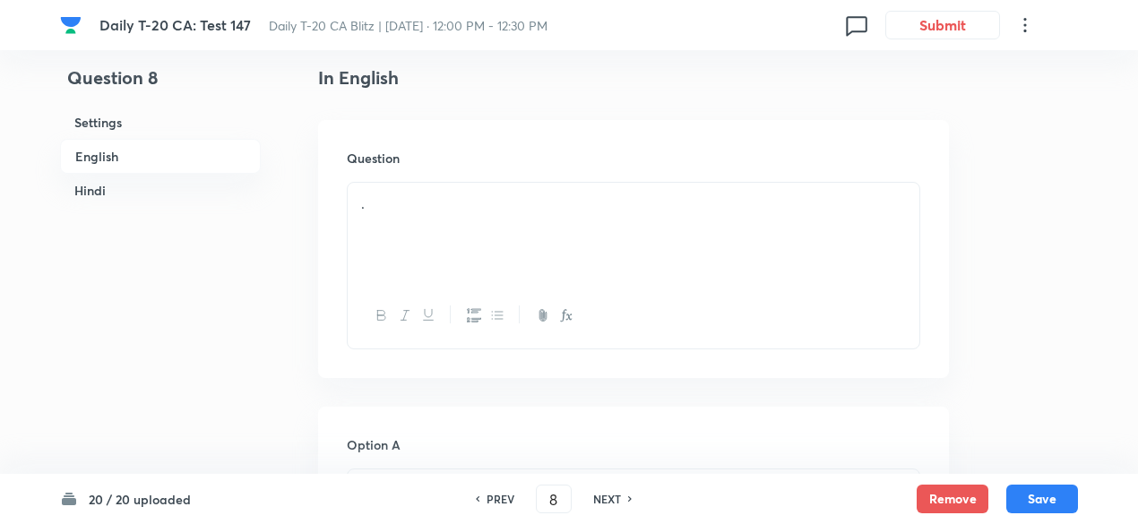
click at [518, 238] on div "." at bounding box center [634, 233] width 572 height 100
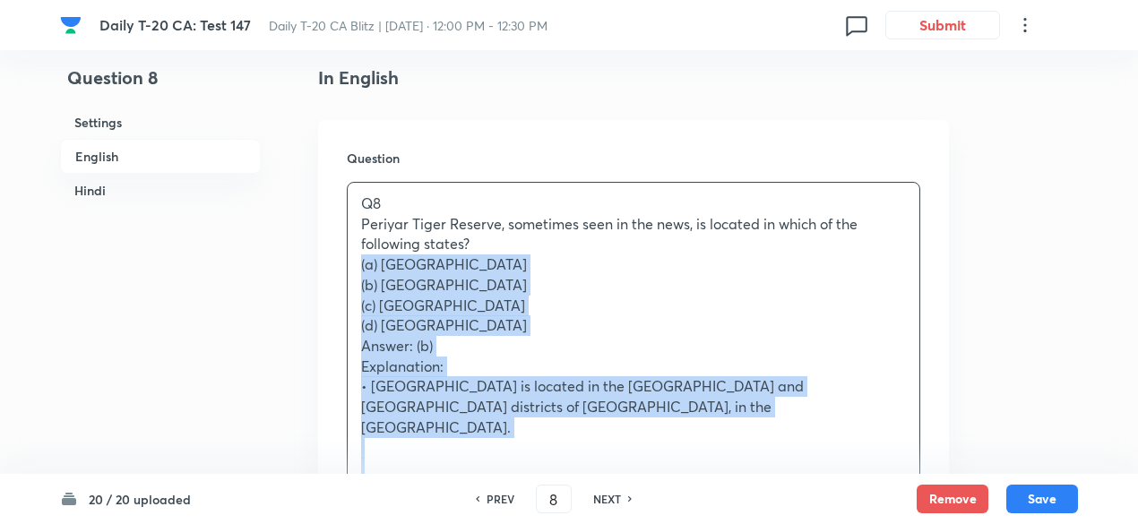
drag, startPoint x: 366, startPoint y: 272, endPoint x: 309, endPoint y: 268, distance: 56.6
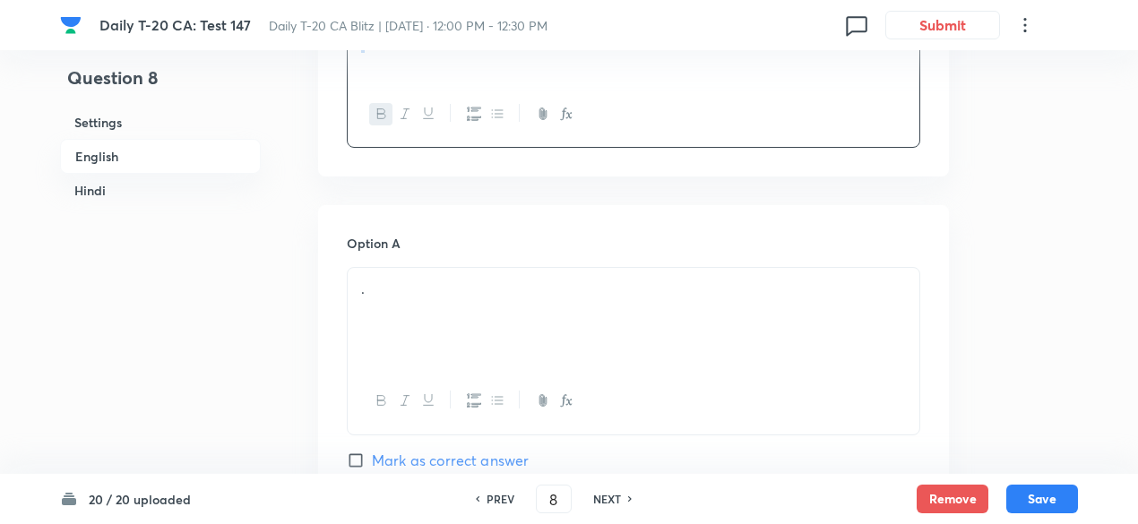
scroll to position [731, 0]
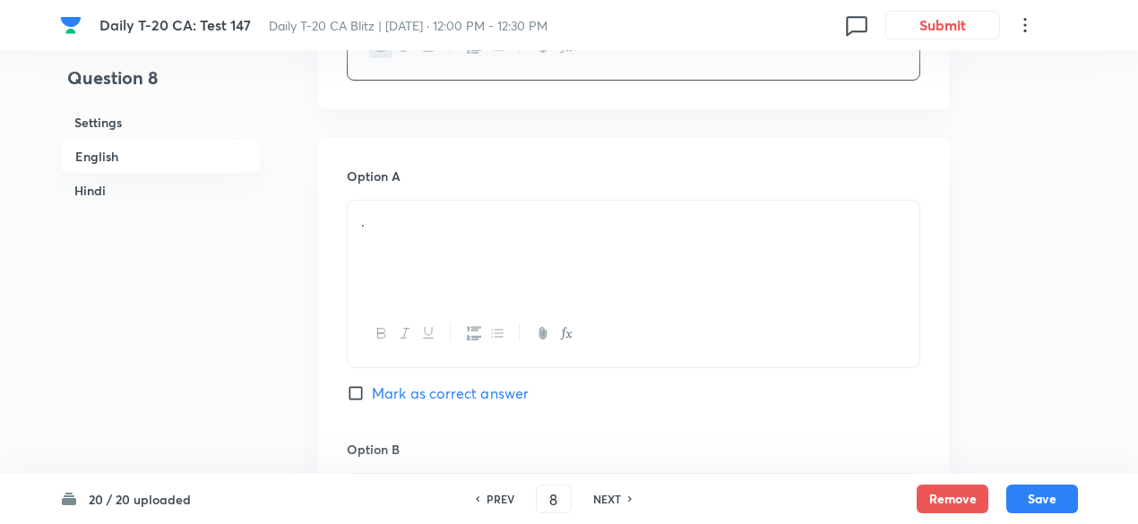
click at [425, 220] on p "." at bounding box center [633, 222] width 545 height 21
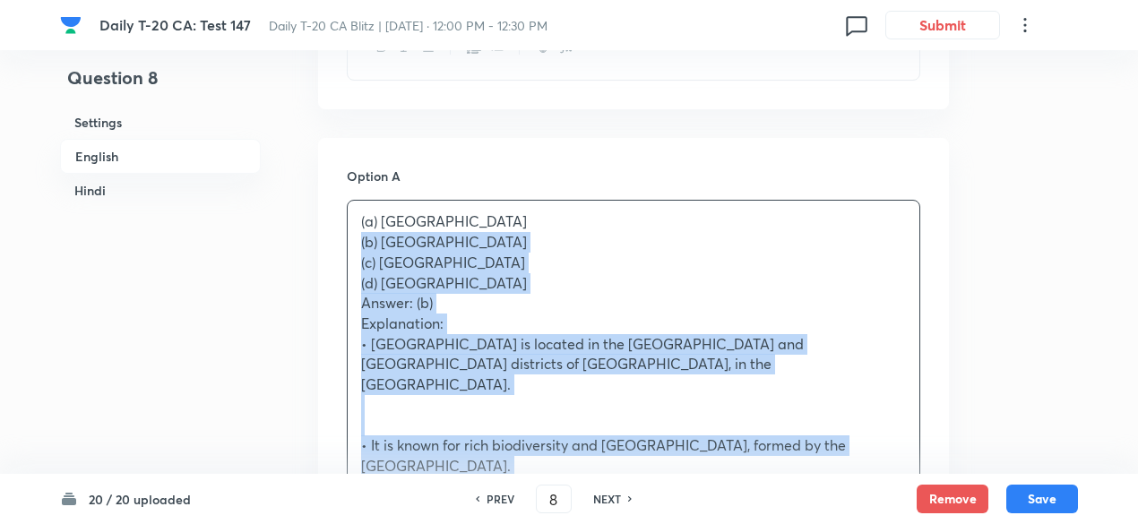
drag, startPoint x: 357, startPoint y: 254, endPoint x: 335, endPoint y: 247, distance: 22.4
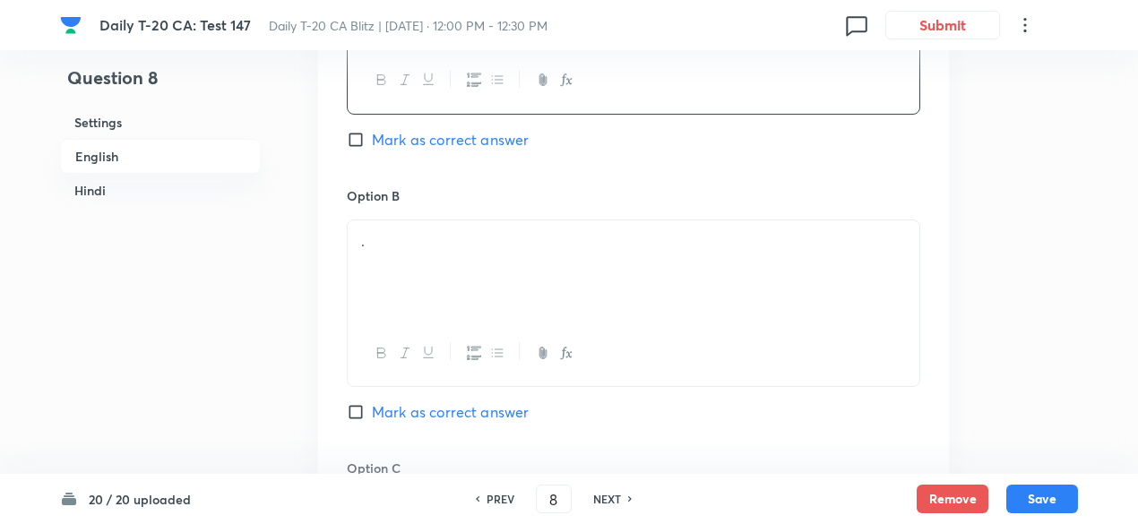
scroll to position [1000, 0]
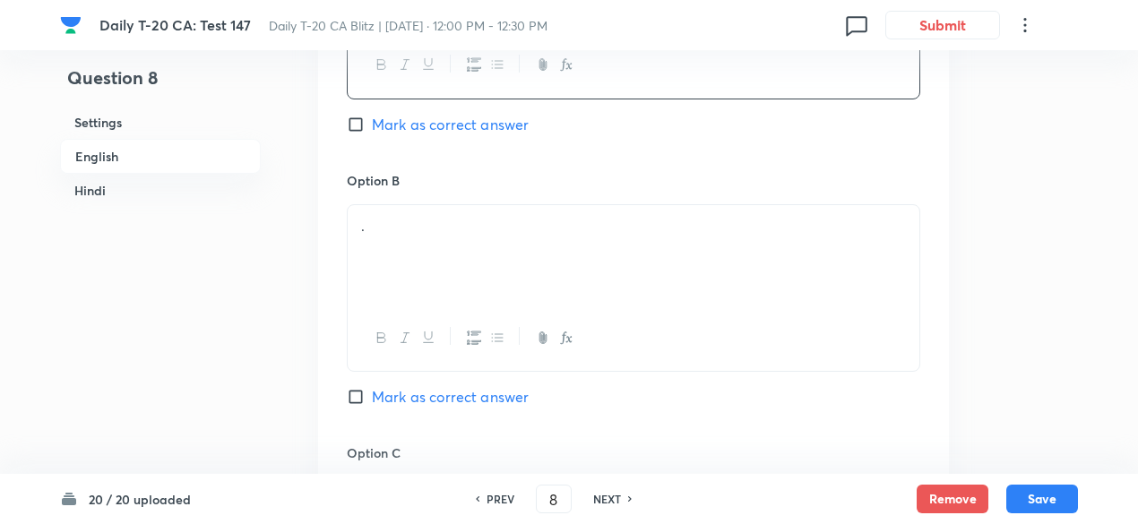
click at [423, 230] on p "." at bounding box center [633, 226] width 545 height 21
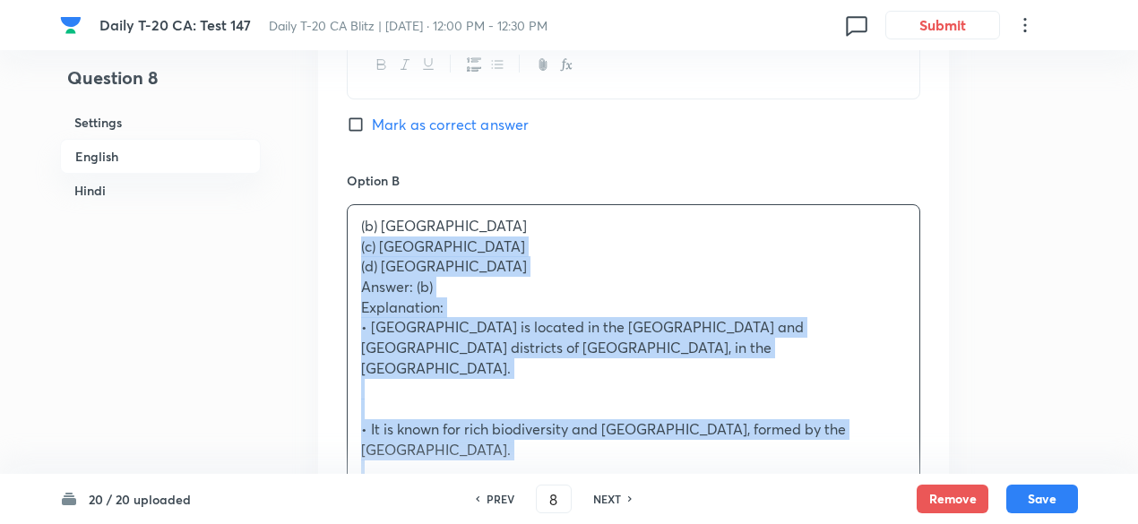
drag, startPoint x: 337, startPoint y: 261, endPoint x: 317, endPoint y: 249, distance: 22.9
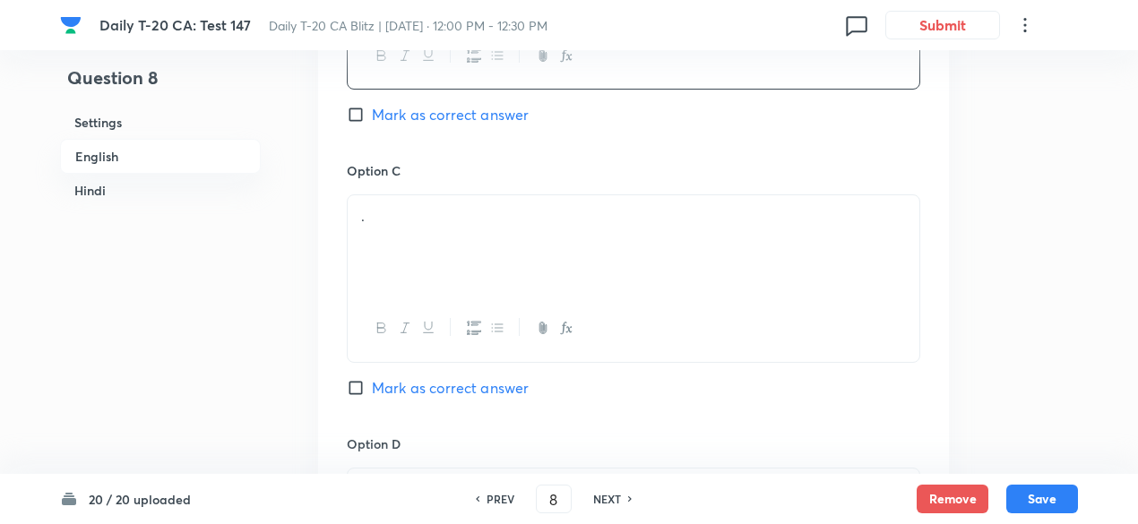
scroll to position [1359, 0]
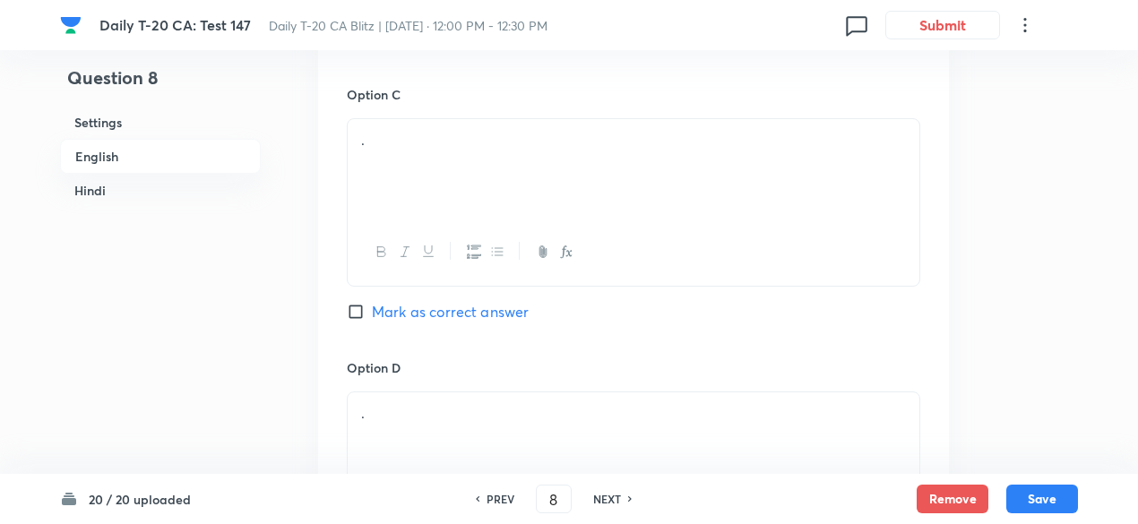
click at [451, 183] on div "." at bounding box center [634, 169] width 572 height 100
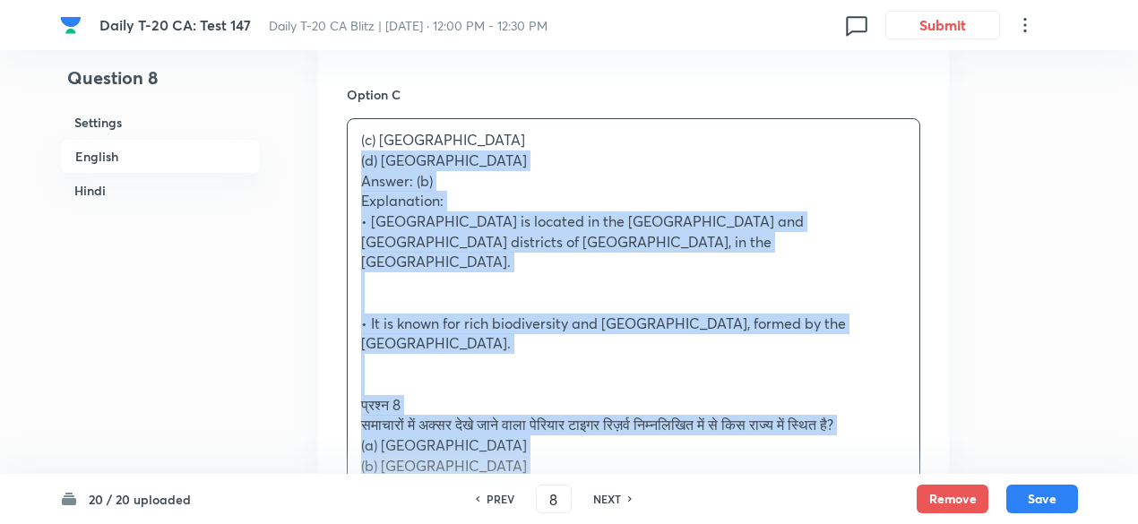
drag, startPoint x: 406, startPoint y: 178, endPoint x: 342, endPoint y: 153, distance: 68.4
click at [342, 153] on div "Option A [GEOGRAPHIC_DATA] Mark as correct answer Option B Kerala Mark as corre…" at bounding box center [633, 292] width 631 height 1563
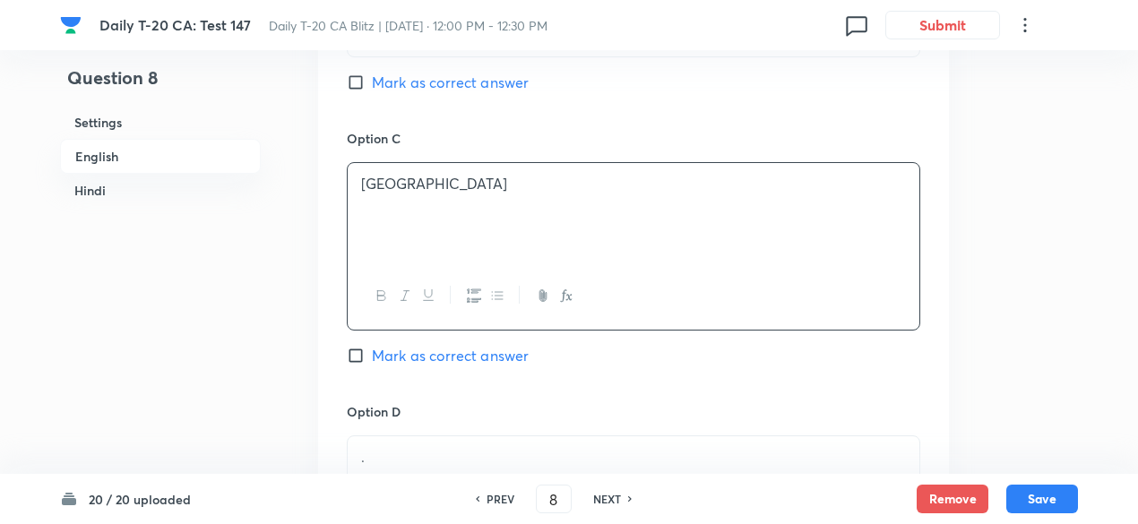
scroll to position [1269, 0]
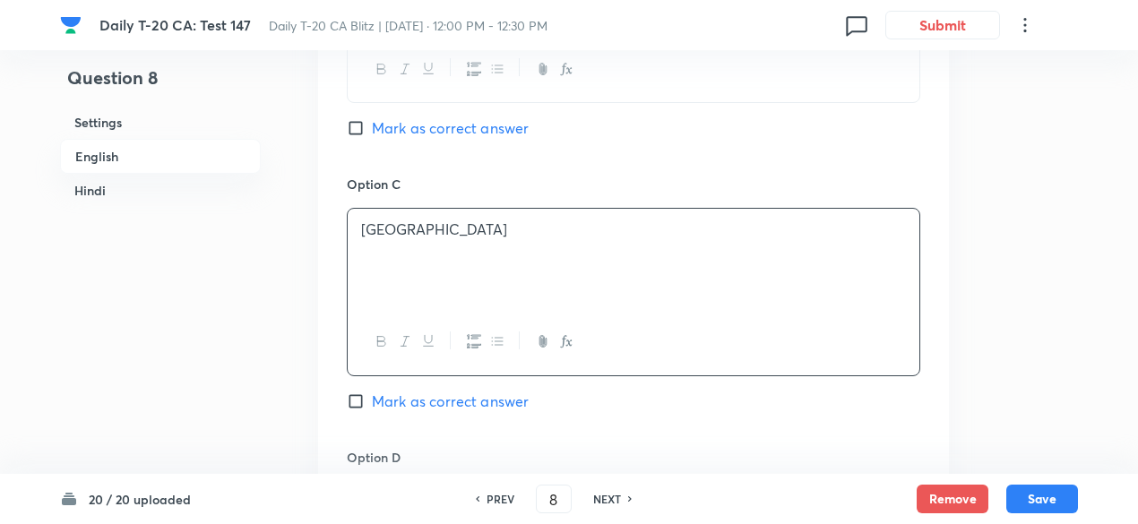
click at [416, 122] on span "Mark as correct answer" at bounding box center [450, 128] width 157 height 22
click at [372, 122] on input "Mark as correct answer" at bounding box center [359, 128] width 25 height 18
checkbox input "true"
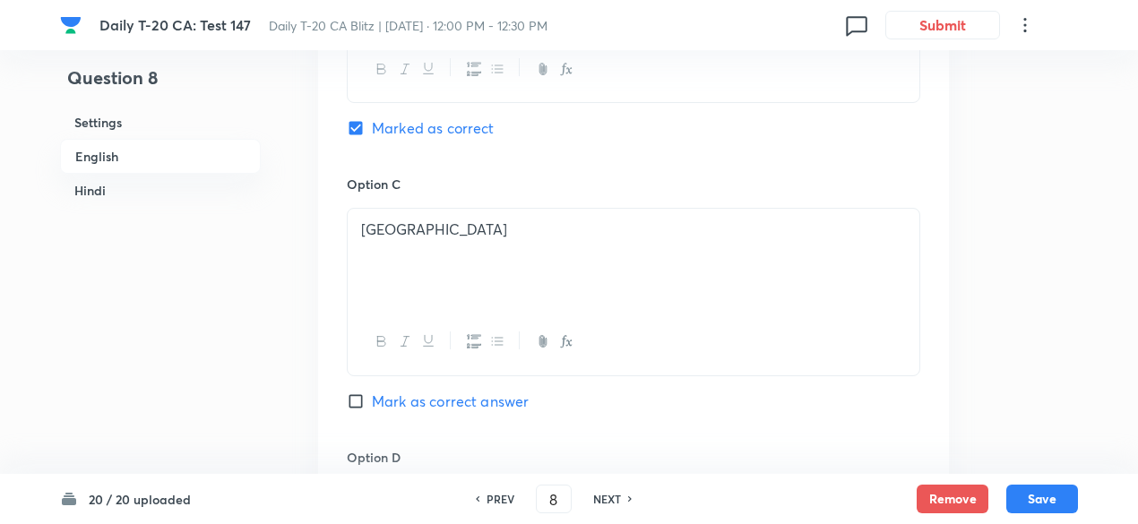
checkbox input "false"
checkbox input "true"
checkbox input "false"
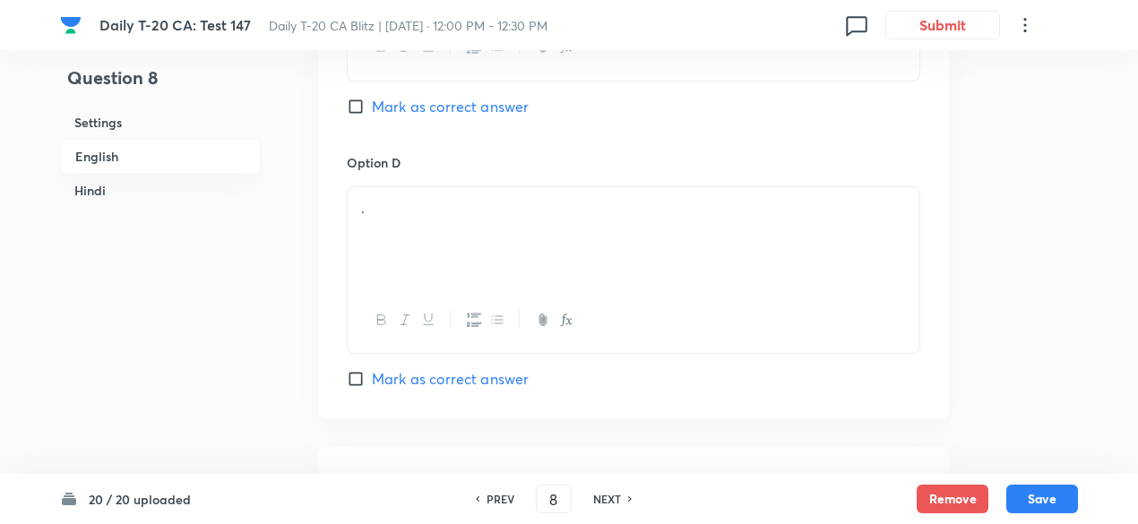
scroll to position [1628, 0]
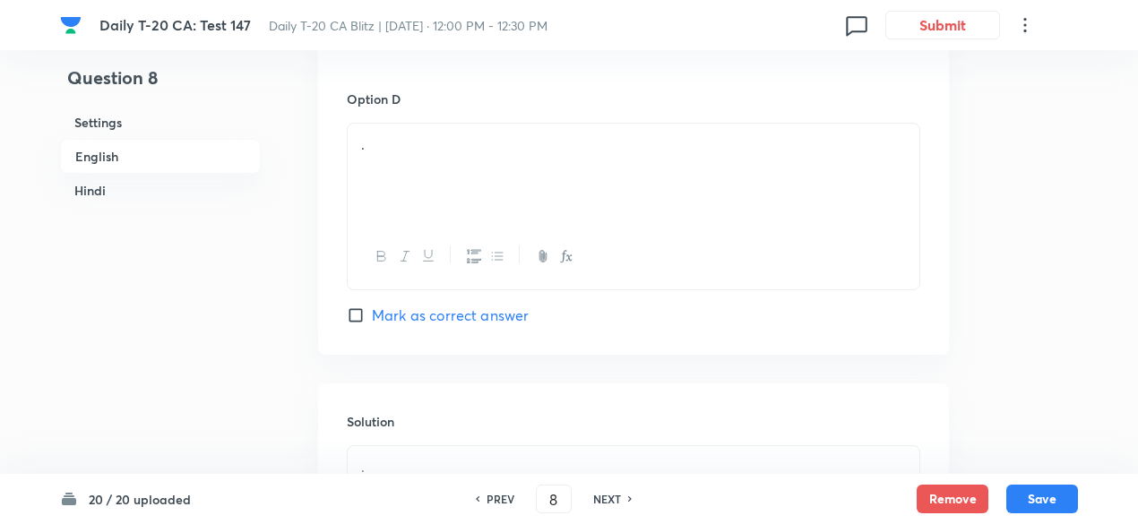
click at [430, 162] on div "." at bounding box center [634, 174] width 572 height 100
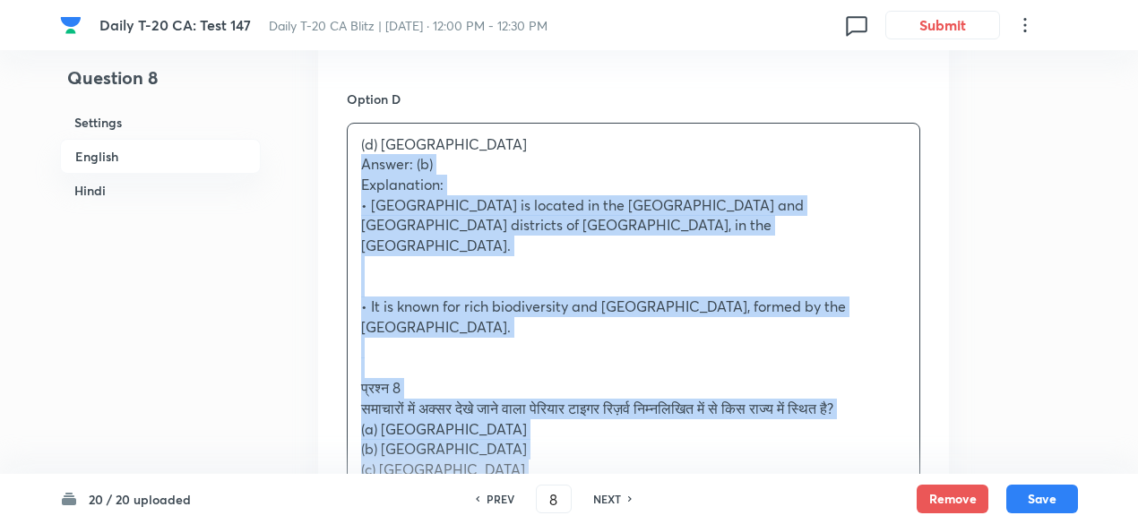
drag, startPoint x: 384, startPoint y: 173, endPoint x: 319, endPoint y: 172, distance: 64.5
click at [340, 166] on div "Option A [GEOGRAPHIC_DATA] Mark as correct answer Option B Kerala Marked as cor…" at bounding box center [633, 14] width 631 height 1544
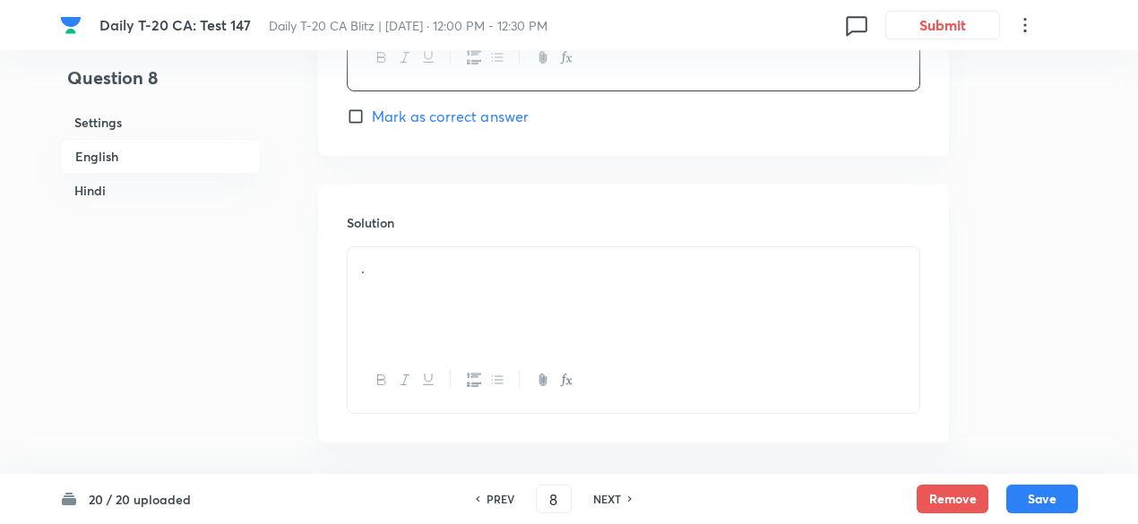
scroll to position [1897, 0]
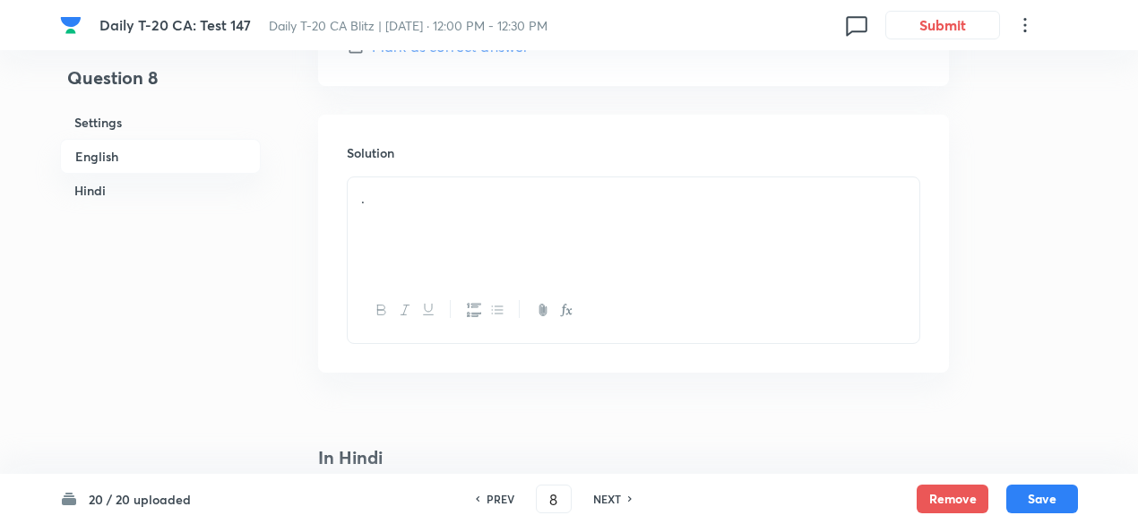
click at [432, 215] on div "." at bounding box center [634, 227] width 572 height 100
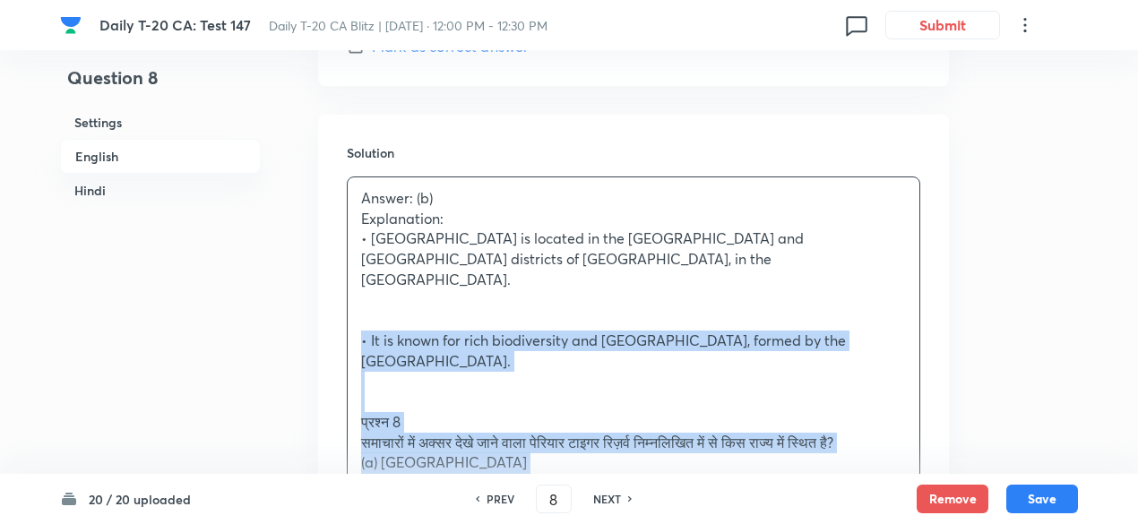
drag, startPoint x: 387, startPoint y: 322, endPoint x: 303, endPoint y: 318, distance: 84.3
click at [303, 318] on div "Question 8 Settings English Hindi Settings Type Single choice correct 4 options…" at bounding box center [569, 429] width 1018 height 4480
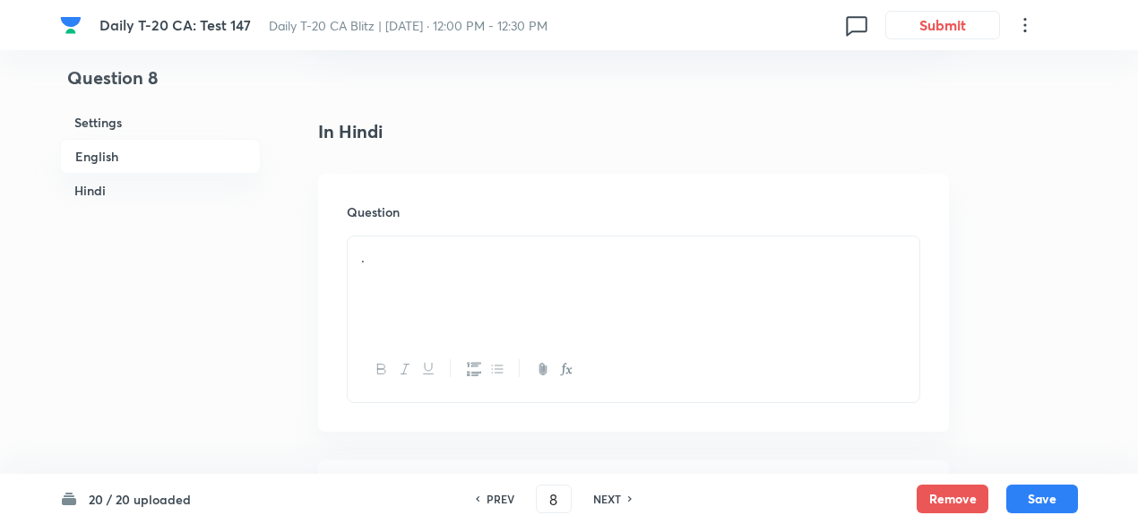
scroll to position [2345, 0]
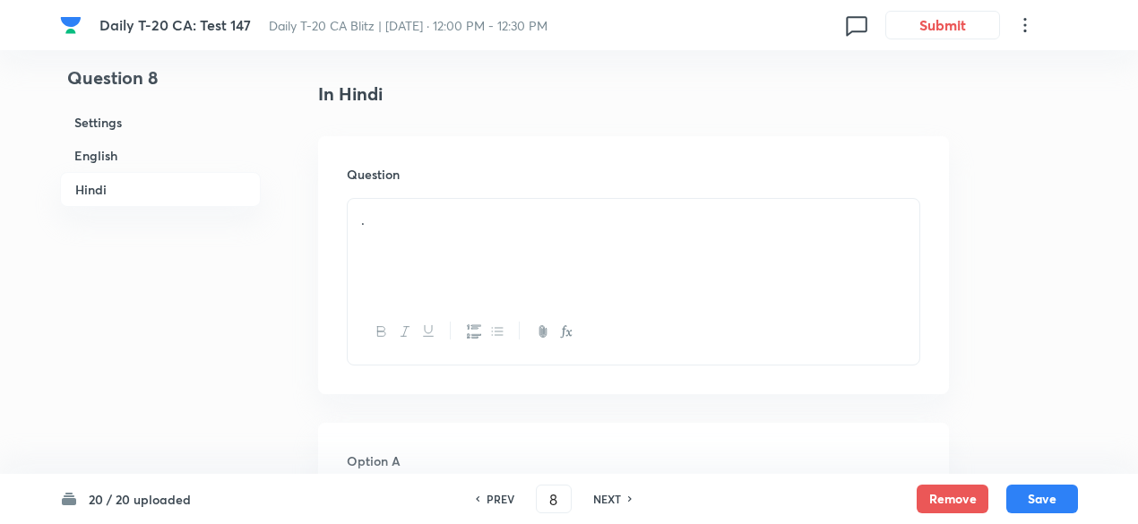
drag, startPoint x: 437, startPoint y: 227, endPoint x: 368, endPoint y: 223, distance: 70.0
click at [437, 216] on div "." at bounding box center [634, 249] width 572 height 100
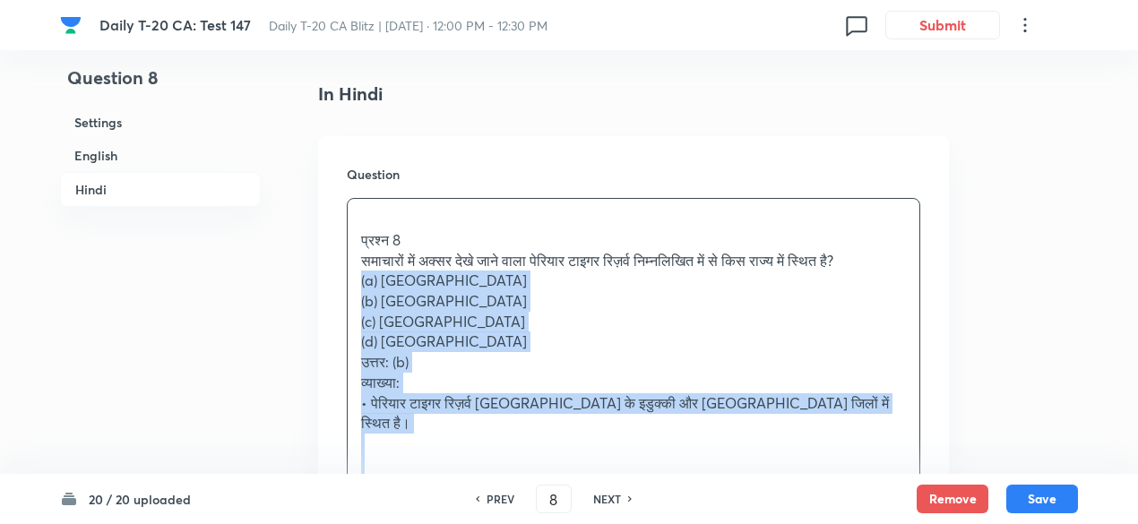
drag, startPoint x: 352, startPoint y: 329, endPoint x: 314, endPoint y: 253, distance: 85.4
click at [321, 256] on div "Question प्रश्न 8 समाचारों में अक्सर देखे जाने वाला पेरियार टाइगर रिज़र्व निम्न…" at bounding box center [633, 368] width 631 height 464
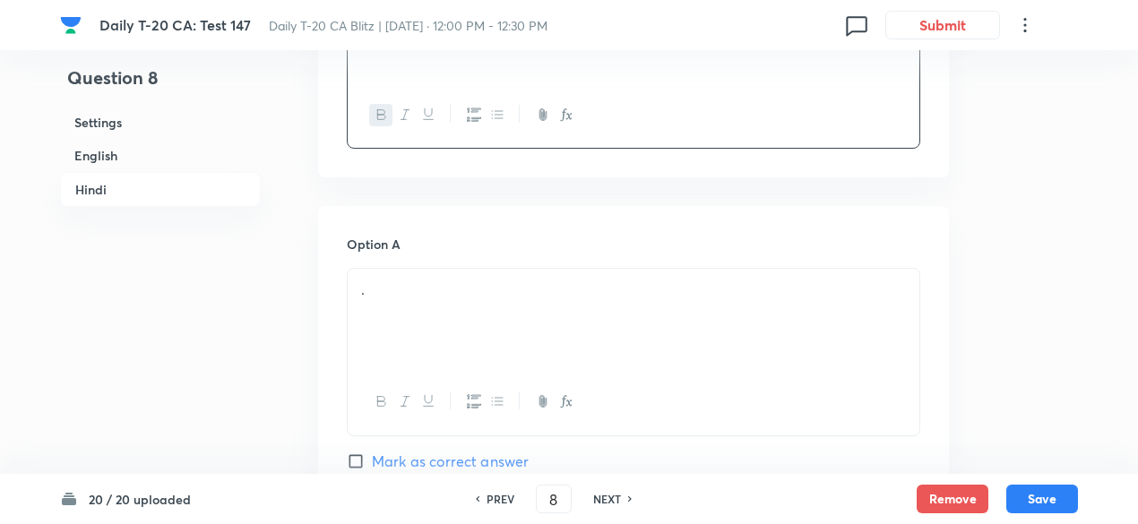
scroll to position [2614, 0]
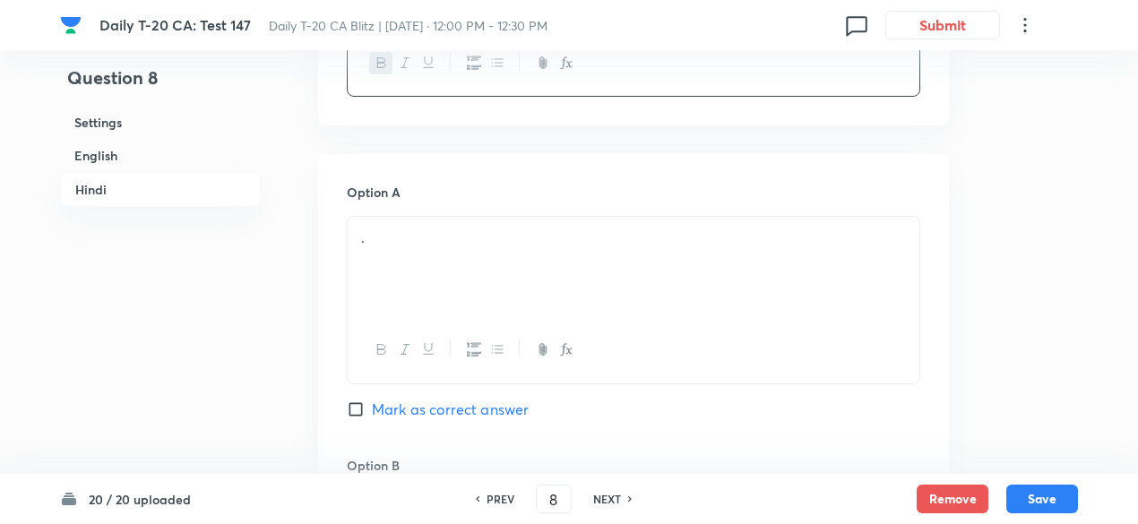
drag, startPoint x: 443, startPoint y: 261, endPoint x: 368, endPoint y: 279, distance: 77.4
click at [441, 260] on div "." at bounding box center [634, 267] width 572 height 100
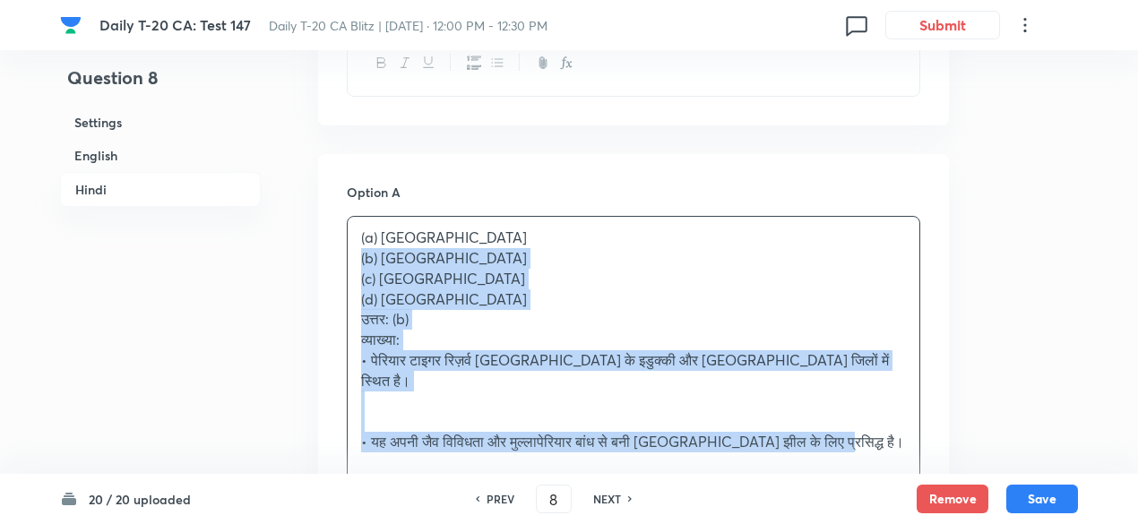
drag, startPoint x: 333, startPoint y: 250, endPoint x: 322, endPoint y: 243, distance: 12.9
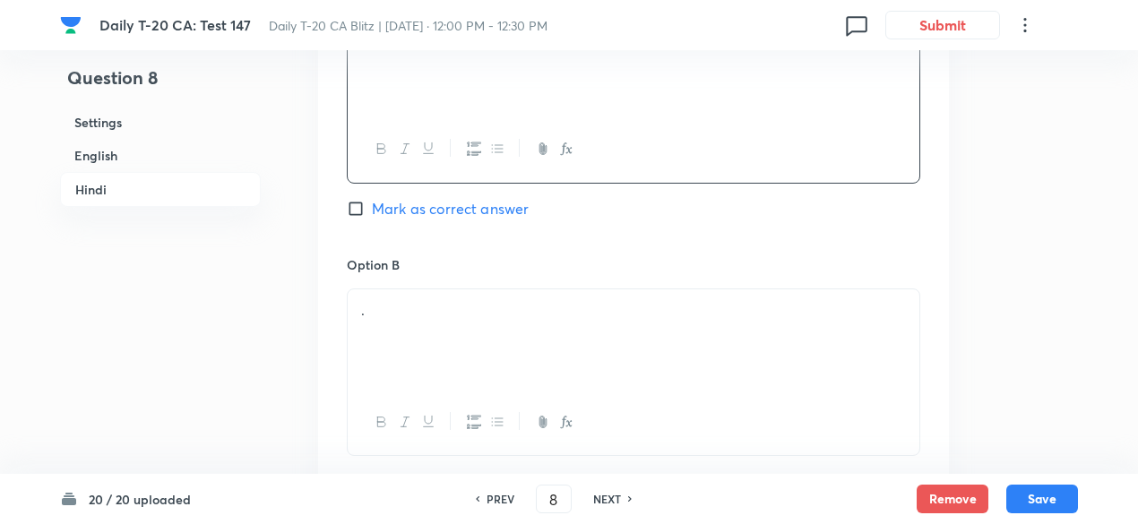
scroll to position [2883, 0]
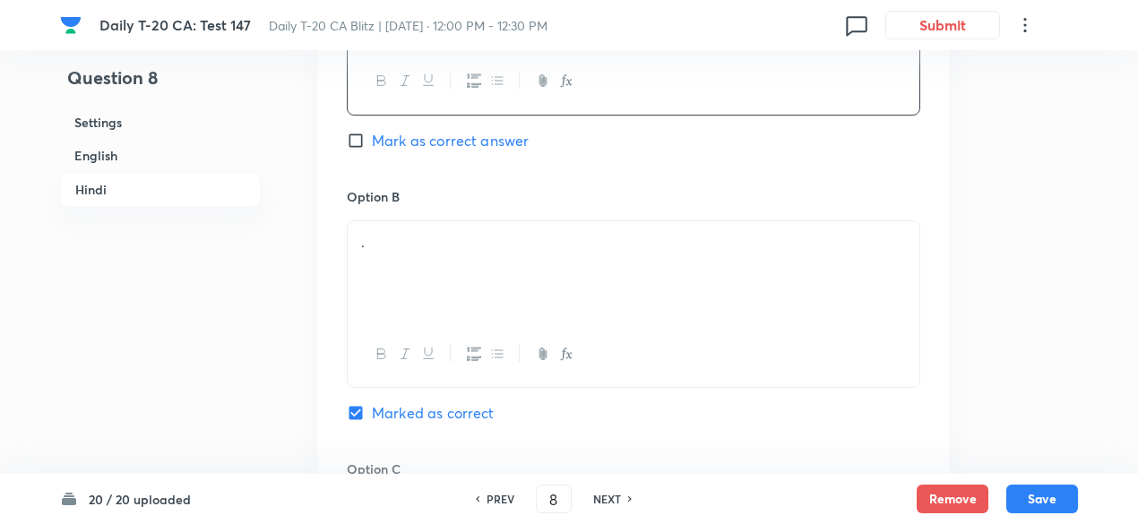
click at [423, 238] on div "." at bounding box center [634, 271] width 572 height 100
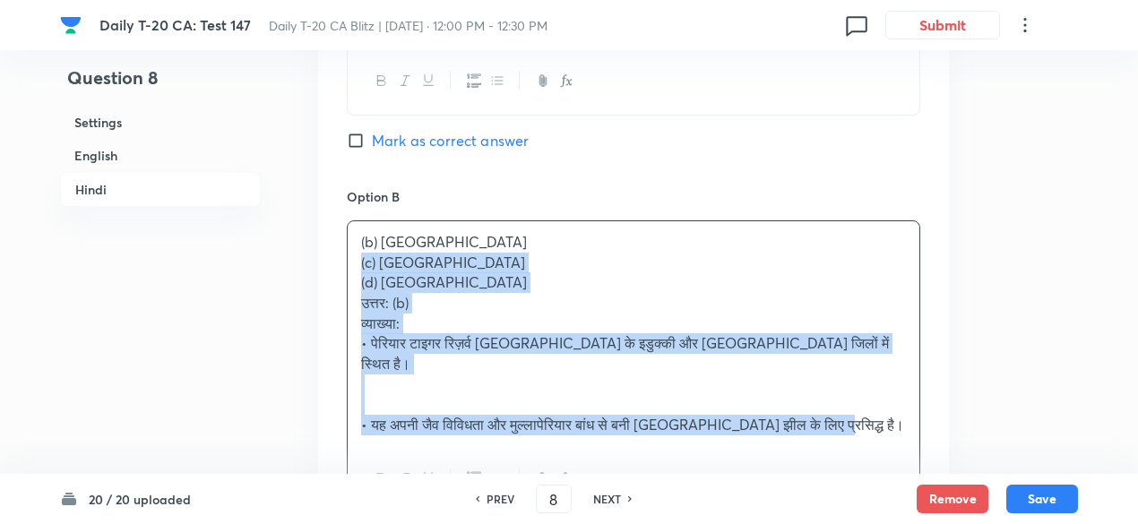
drag, startPoint x: 352, startPoint y: 267, endPoint x: 316, endPoint y: 237, distance: 47.1
click at [319, 238] on div "Option A [GEOGRAPHIC_DATA] Mark as correct answer Option B (b) [GEOGRAPHIC_DATA…" at bounding box center [633, 504] width 631 height 1238
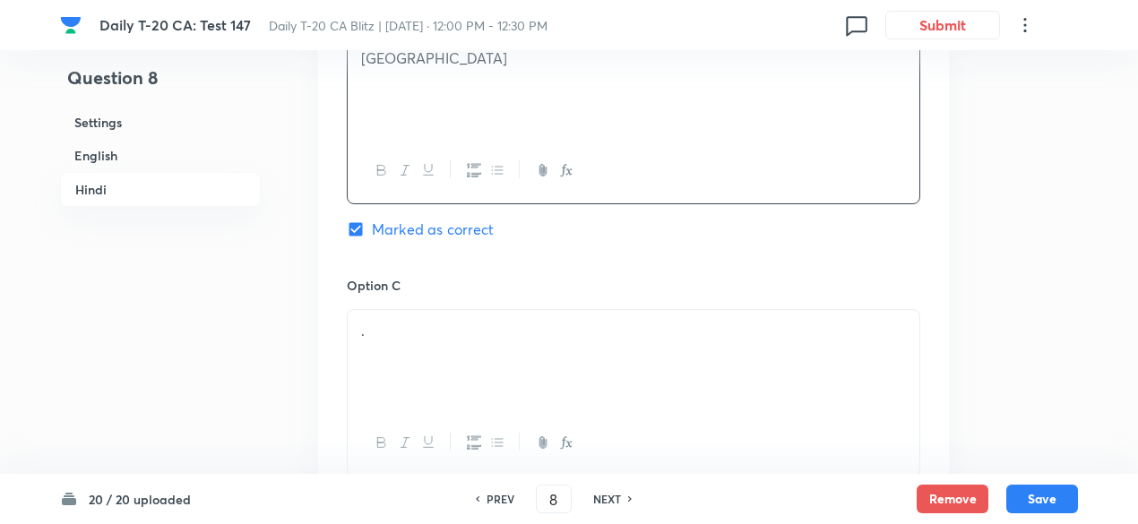
scroll to position [3152, 0]
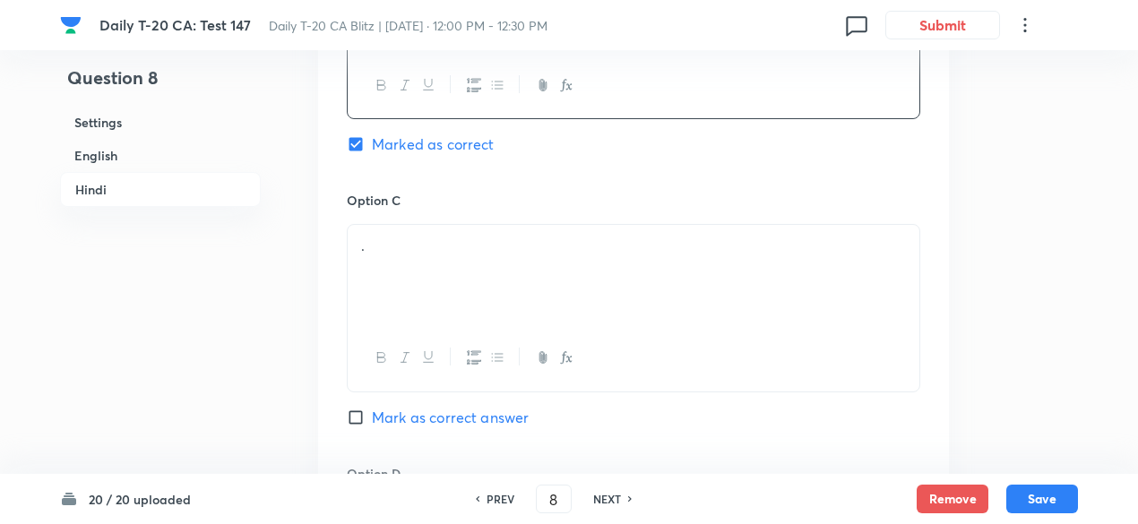
drag, startPoint x: 440, startPoint y: 255, endPoint x: 430, endPoint y: 255, distance: 9.9
click at [439, 251] on div "." at bounding box center [634, 275] width 572 height 100
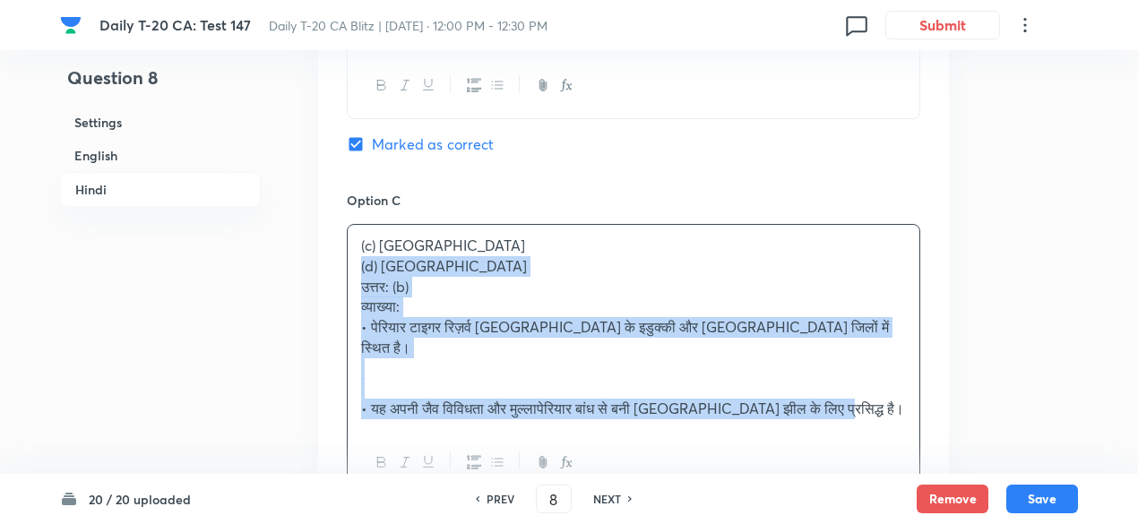
drag, startPoint x: 344, startPoint y: 253, endPoint x: 329, endPoint y: 247, distance: 16.2
click at [329, 247] on div "Option A [GEOGRAPHIC_DATA] Mark as correct answer Option B केरल Marked as corre…" at bounding box center [633, 224] width 631 height 1217
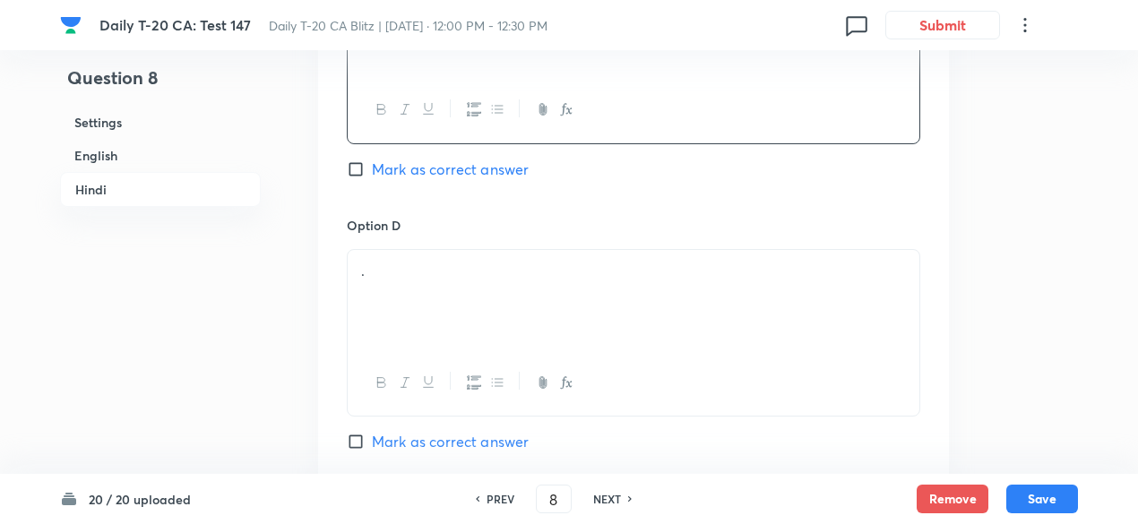
scroll to position [3421, 0]
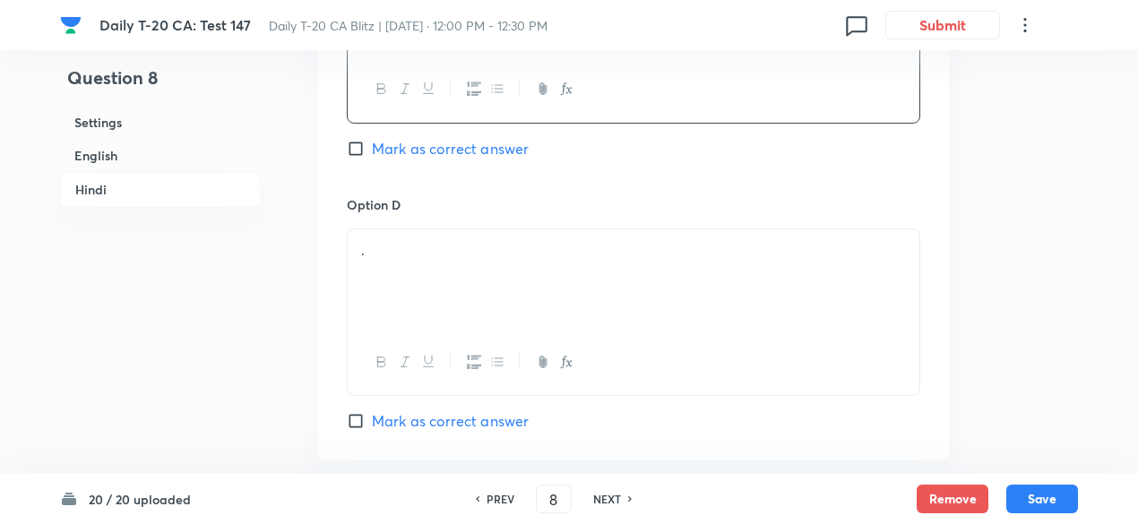
click at [441, 266] on div "." at bounding box center [634, 279] width 572 height 100
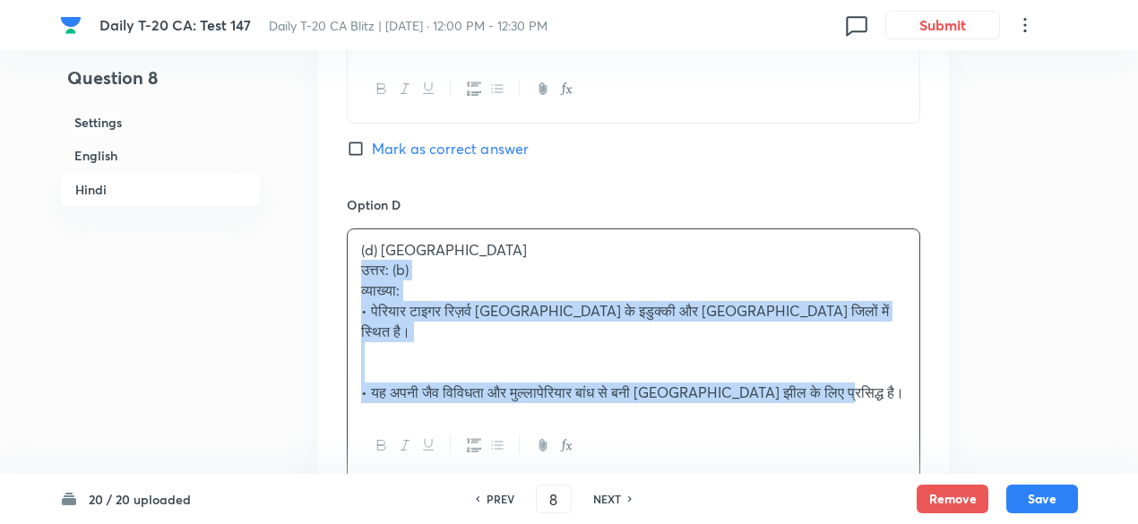
drag, startPoint x: 355, startPoint y: 250, endPoint x: 332, endPoint y: 241, distance: 25.0
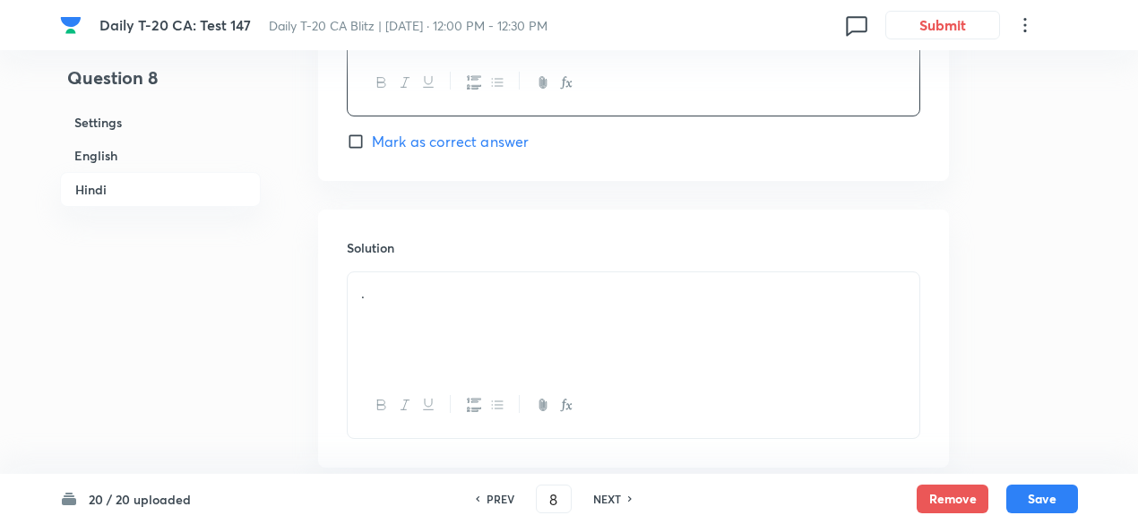
scroll to position [3777, 0]
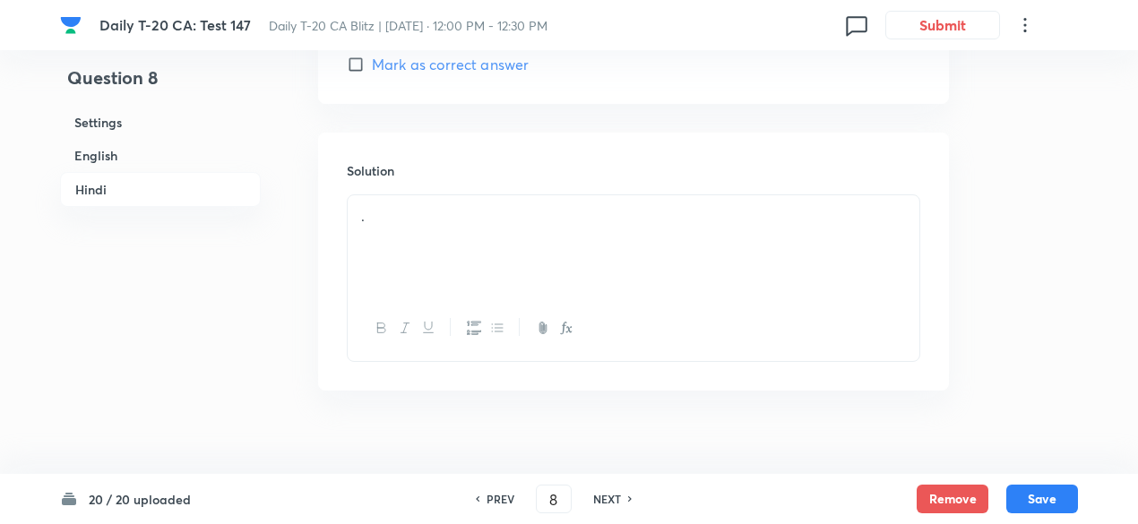
click at [432, 229] on div "." at bounding box center [634, 245] width 572 height 100
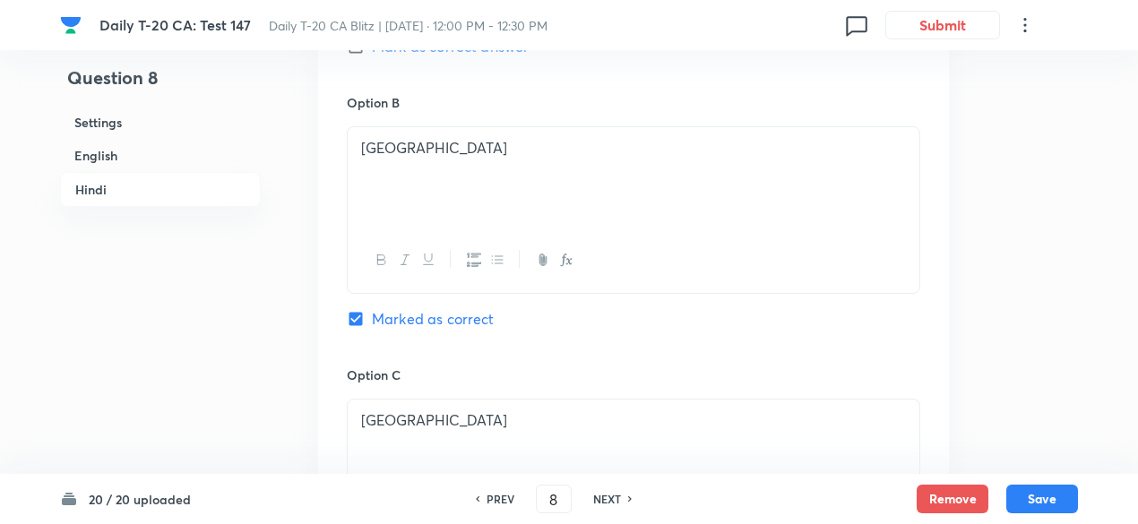
scroll to position [2971, 0]
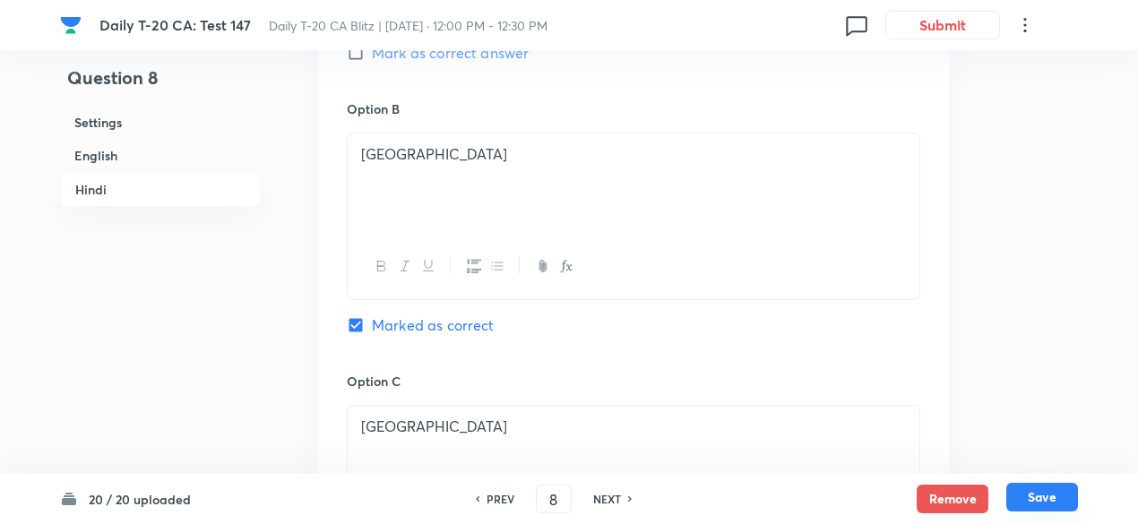
click at [1045, 496] on button "Save" at bounding box center [1043, 497] width 72 height 29
type input "9"
checkbox input "false"
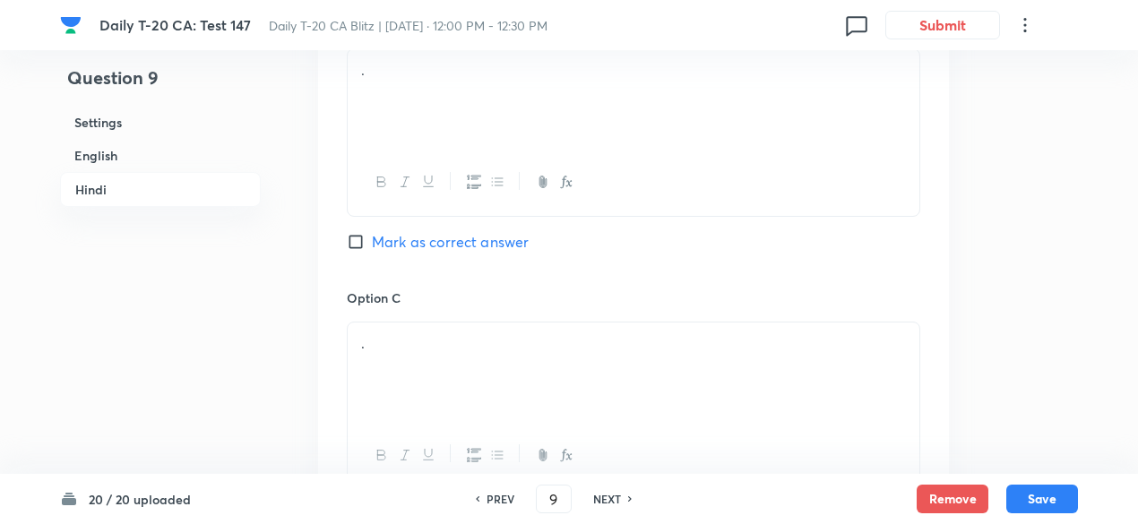
checkbox input "true"
click at [126, 151] on h6 "English" at bounding box center [160, 155] width 201 height 33
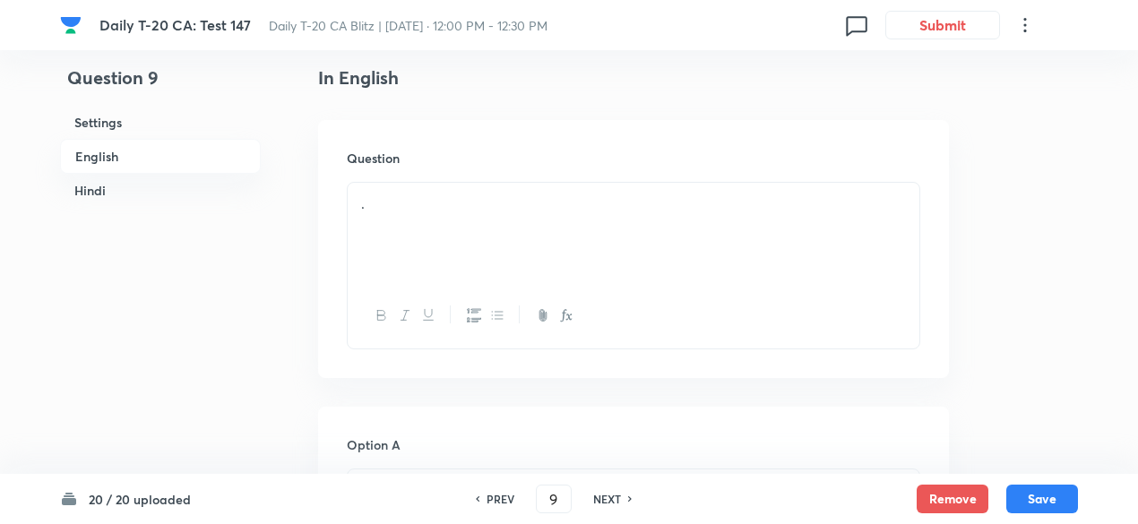
click at [607, 223] on div "." at bounding box center [634, 233] width 572 height 100
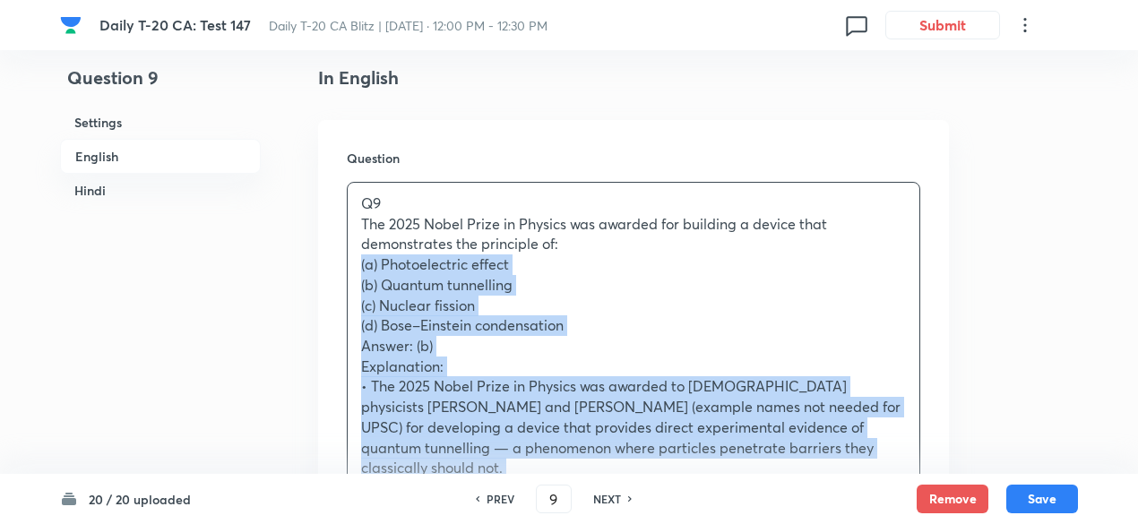
drag, startPoint x: 415, startPoint y: 264, endPoint x: 298, endPoint y: 257, distance: 116.8
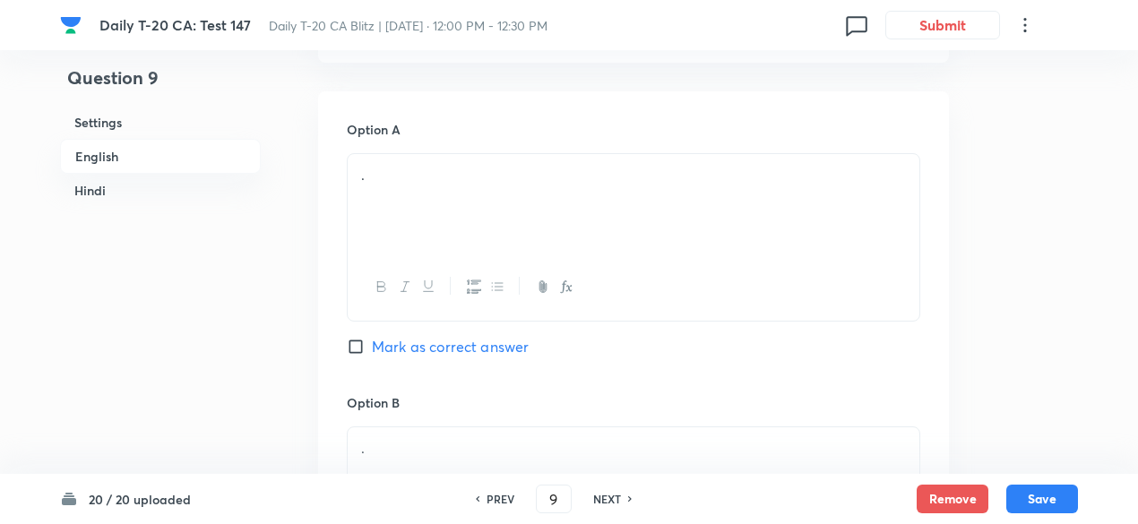
scroll to position [821, 0]
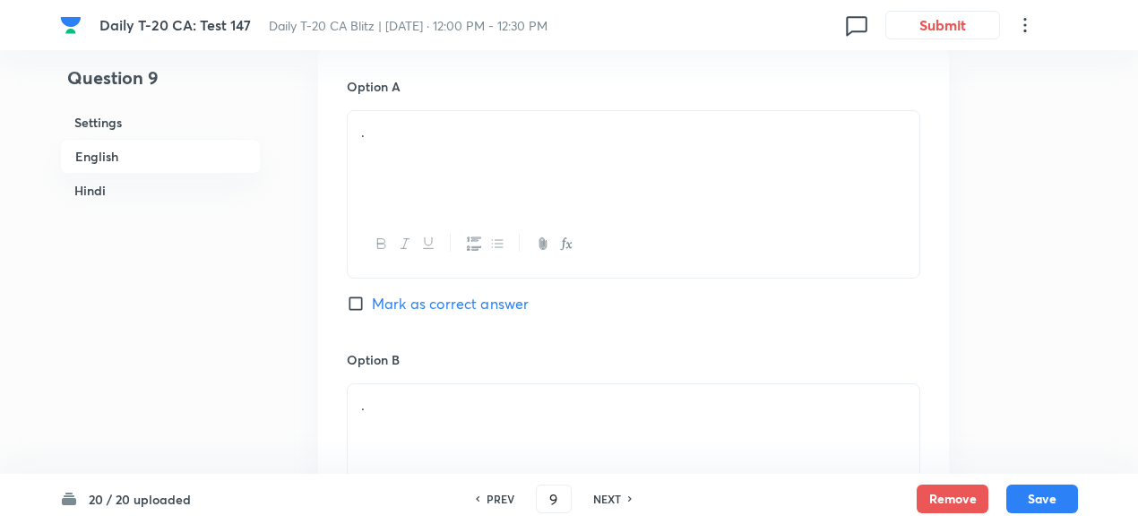
click at [457, 189] on div "." at bounding box center [634, 161] width 572 height 100
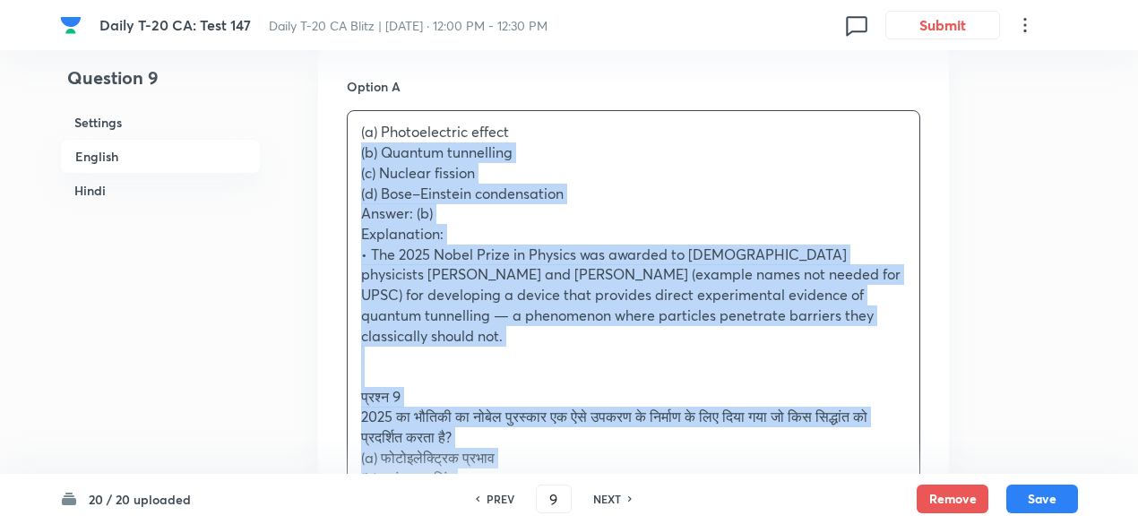
drag, startPoint x: 364, startPoint y: 180, endPoint x: 272, endPoint y: 151, distance: 95.8
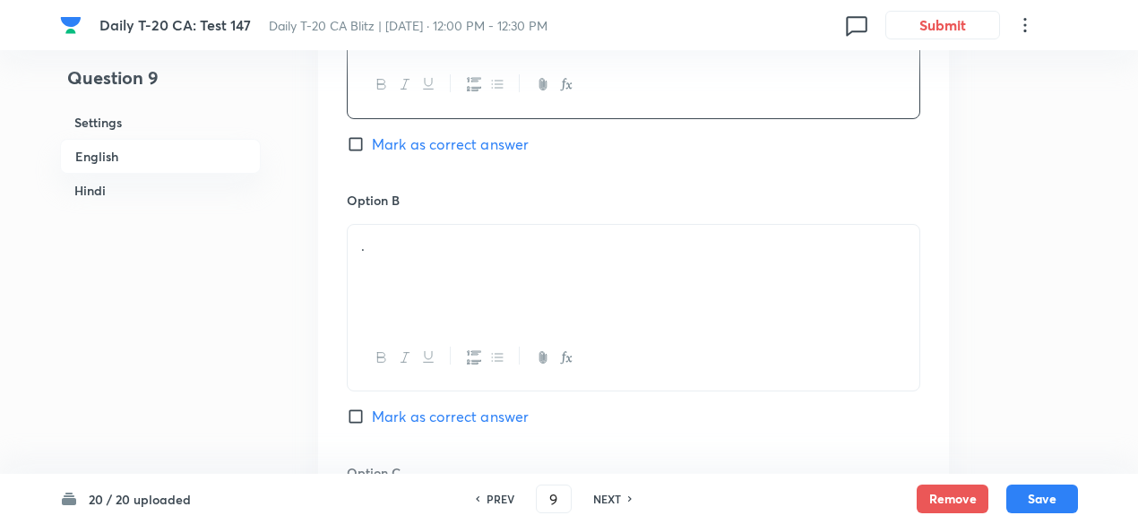
scroll to position [1000, 0]
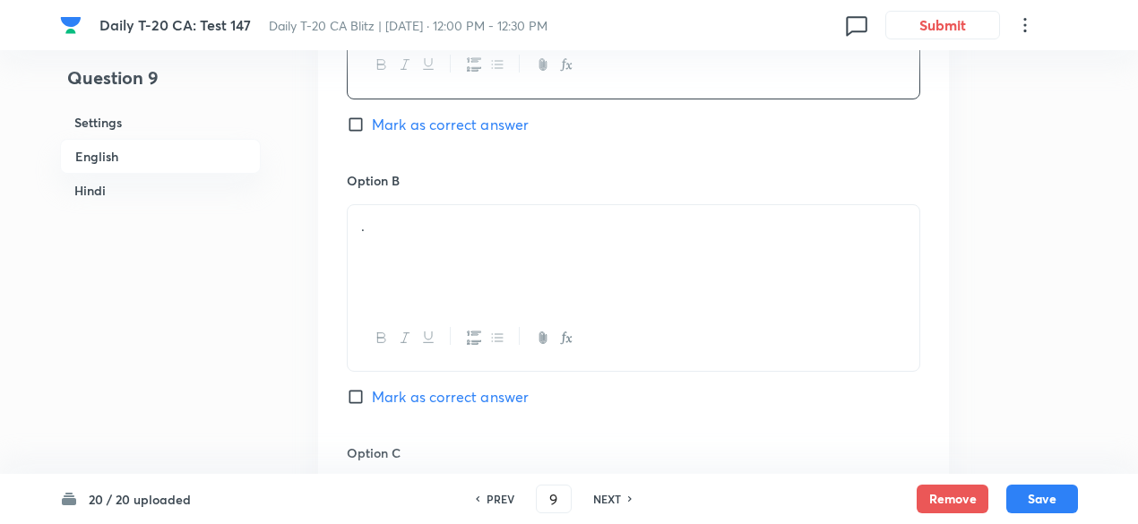
click at [432, 248] on div "." at bounding box center [634, 255] width 572 height 100
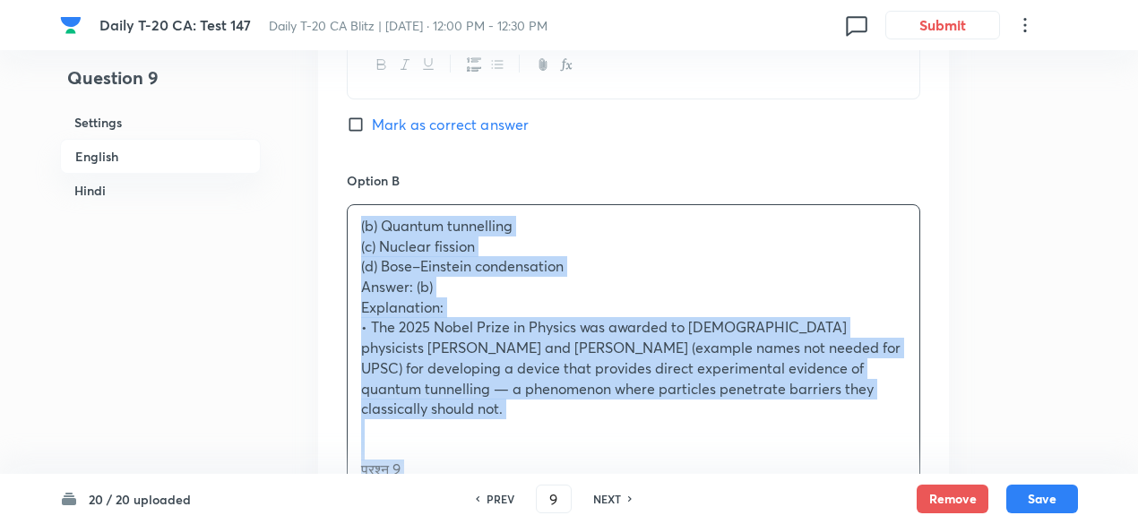
drag, startPoint x: 333, startPoint y: 234, endPoint x: 242, endPoint y: 220, distance: 91.7
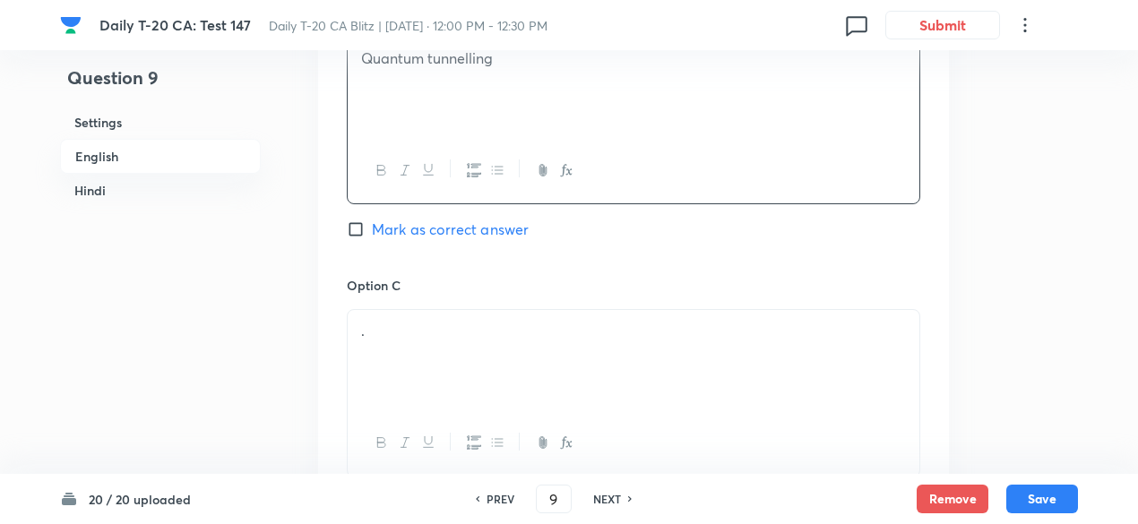
scroll to position [1180, 0]
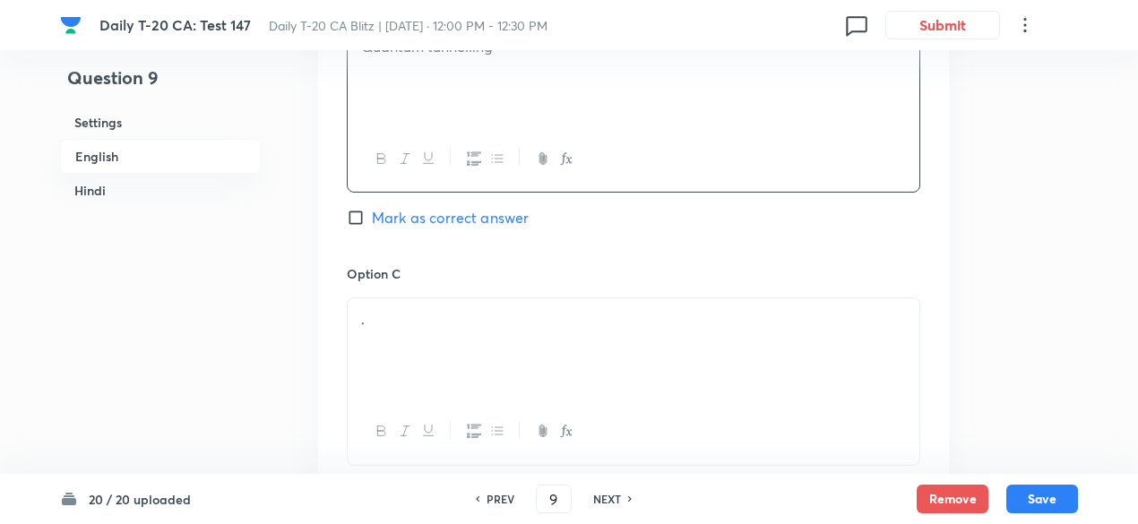
click at [477, 218] on span "Mark as correct answer" at bounding box center [450, 218] width 157 height 22
click at [372, 218] on input "Mark as correct answer" at bounding box center [359, 218] width 25 height 18
checkbox input "true"
checkbox input "false"
checkbox input "true"
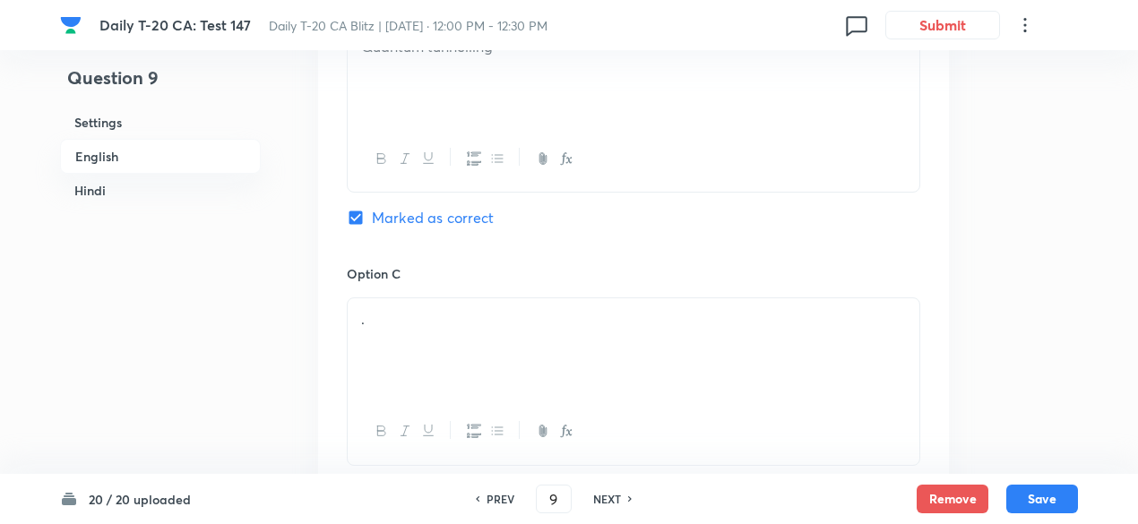
checkbox input "false"
click at [428, 322] on p "." at bounding box center [633, 319] width 545 height 21
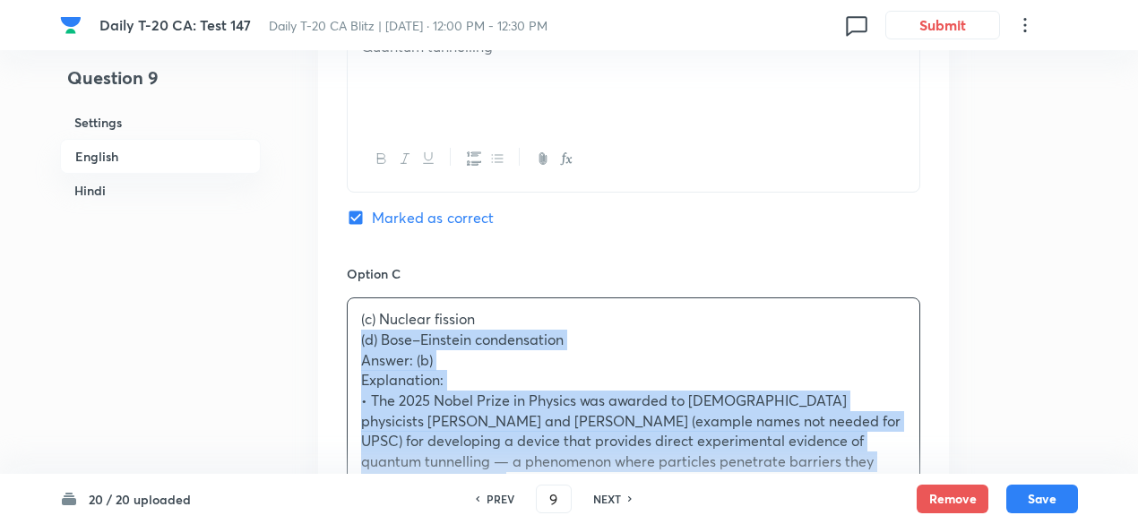
drag, startPoint x: 390, startPoint y: 352, endPoint x: 324, endPoint y: 345, distance: 65.8
click at [324, 345] on div "Option A Photoelectric effect Mark as correct answer Option B Quantum tunnellin…" at bounding box center [633, 441] width 631 height 1502
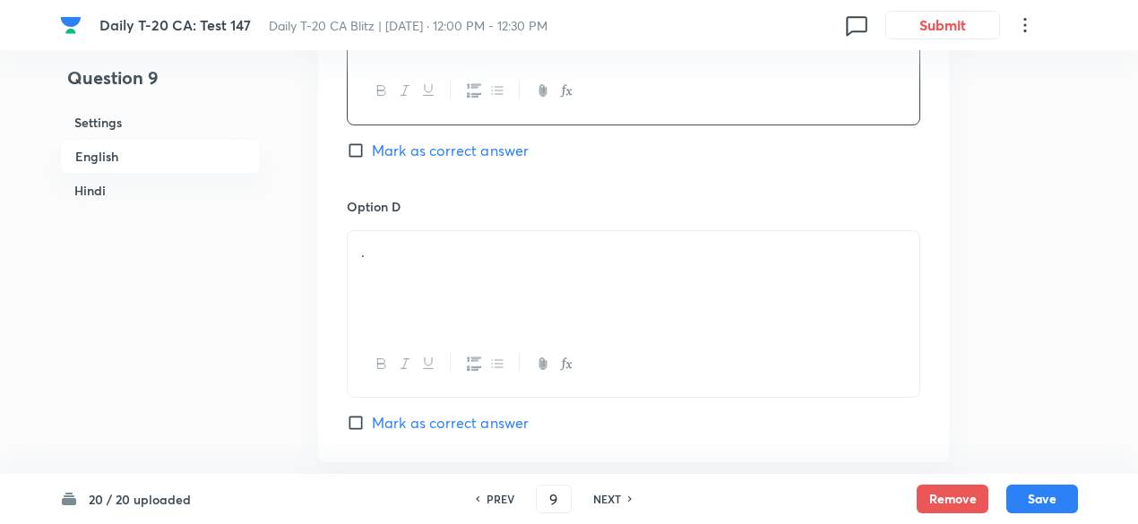
scroll to position [1538, 0]
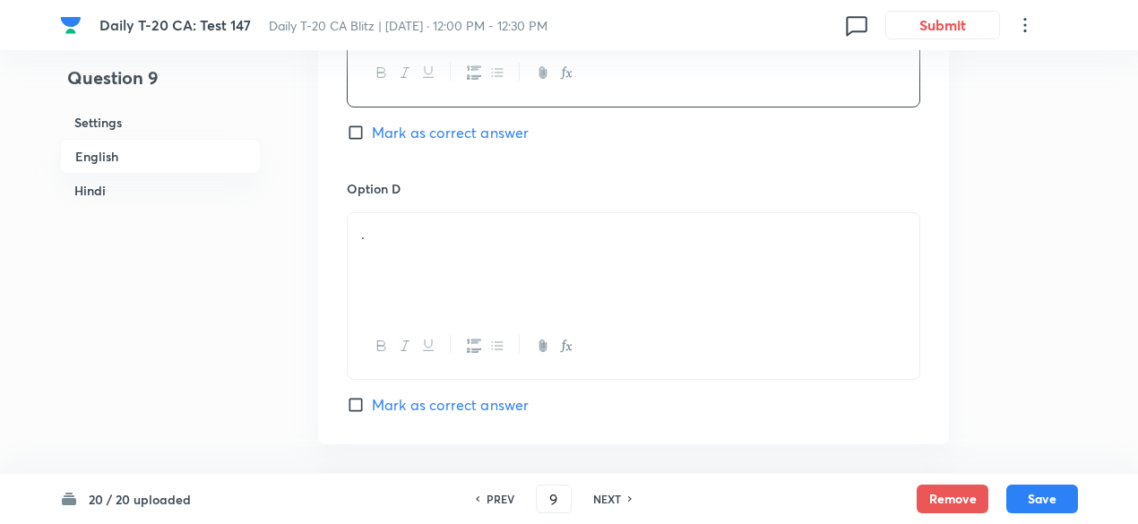
click at [451, 245] on div "." at bounding box center [634, 263] width 572 height 100
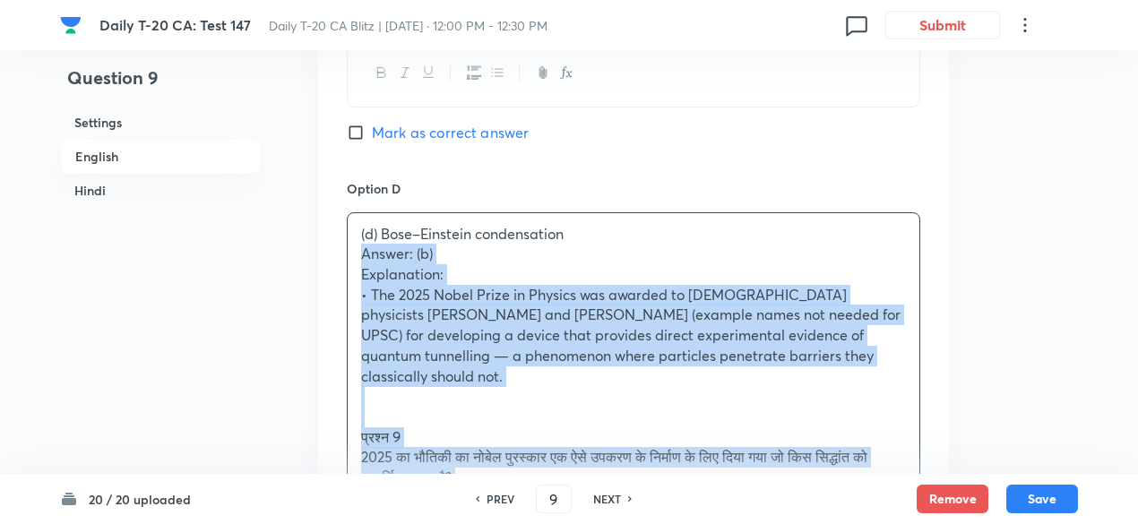
drag, startPoint x: 396, startPoint y: 259, endPoint x: 324, endPoint y: 252, distance: 73.0
click at [324, 252] on div "Option A Photoelectric effect Mark as correct answer Option B Quantum tunnellin…" at bounding box center [633, 72] width 631 height 1482
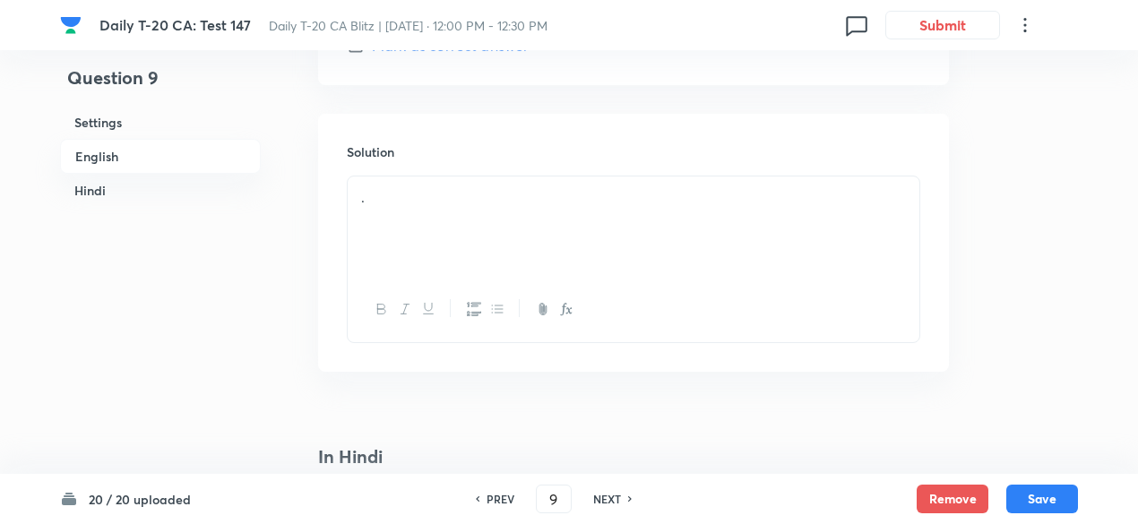
scroll to position [1986, 0]
click at [448, 158] on div "." at bounding box center [634, 138] width 572 height 100
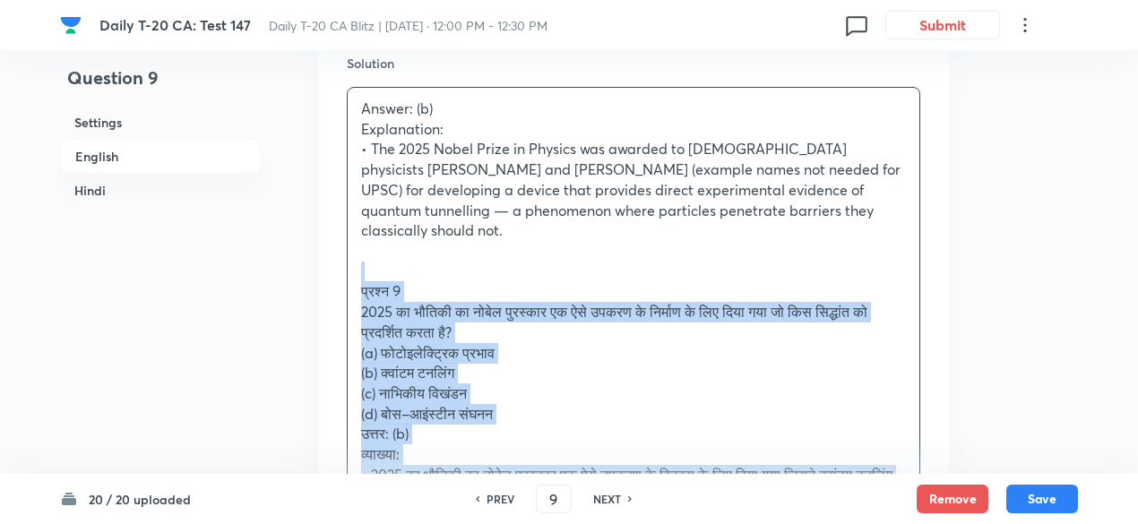
drag, startPoint x: 362, startPoint y: 265, endPoint x: 324, endPoint y: 259, distance: 39.1
click at [324, 259] on div "Solution Answer: (b) Explanation: • The 2025 Nobel Prize in Physics was awarded…" at bounding box center [633, 328] width 631 height 607
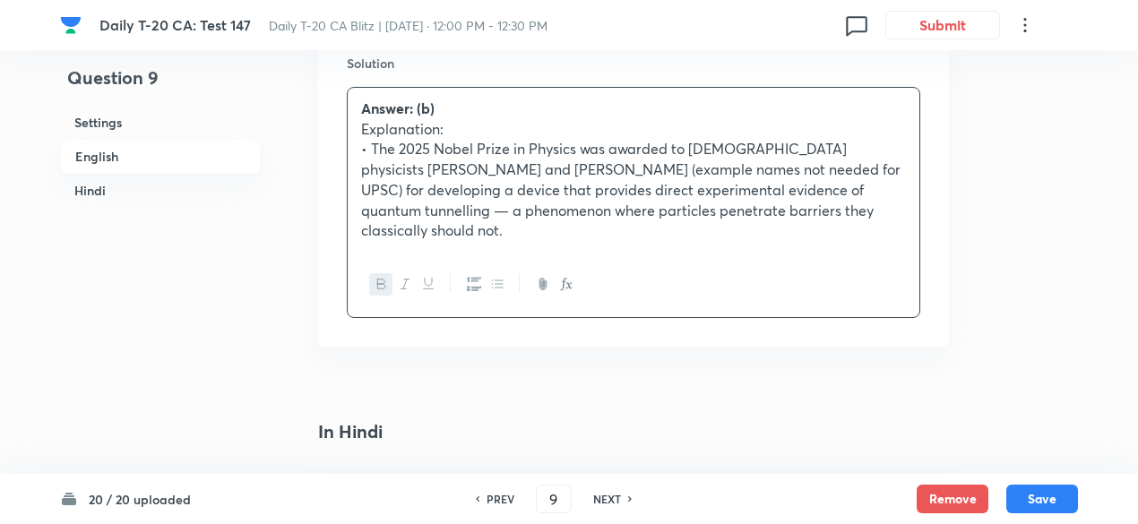
click at [125, 152] on h6 "English" at bounding box center [160, 156] width 201 height 35
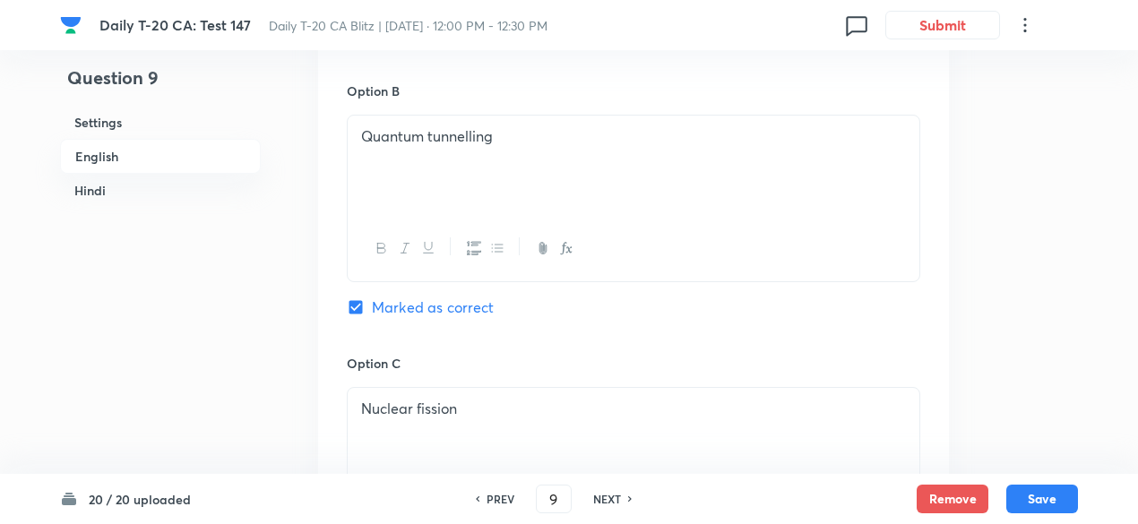
click at [154, 180] on h6 "Hindi" at bounding box center [160, 190] width 201 height 33
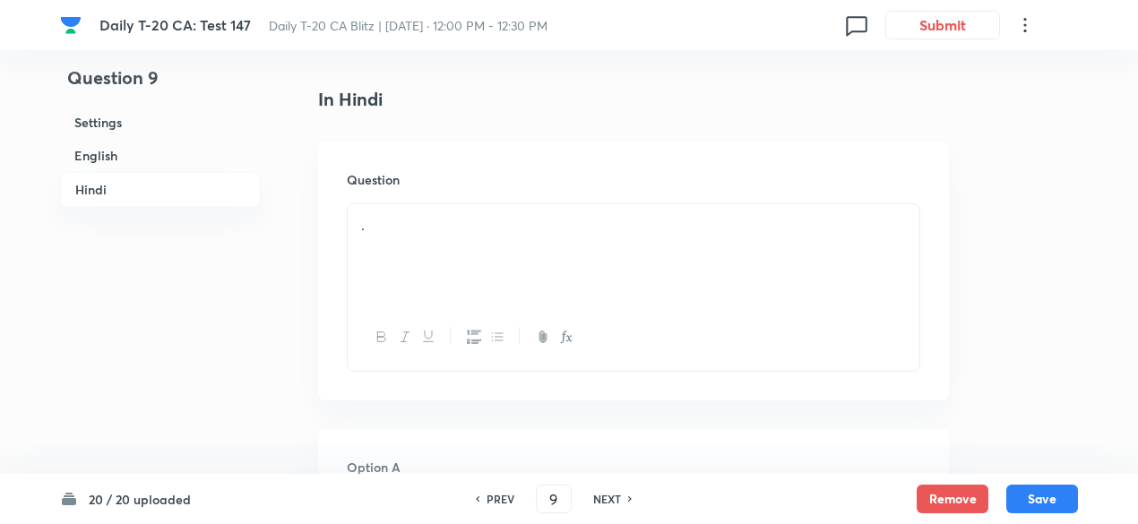
click at [433, 230] on div "." at bounding box center [634, 254] width 572 height 100
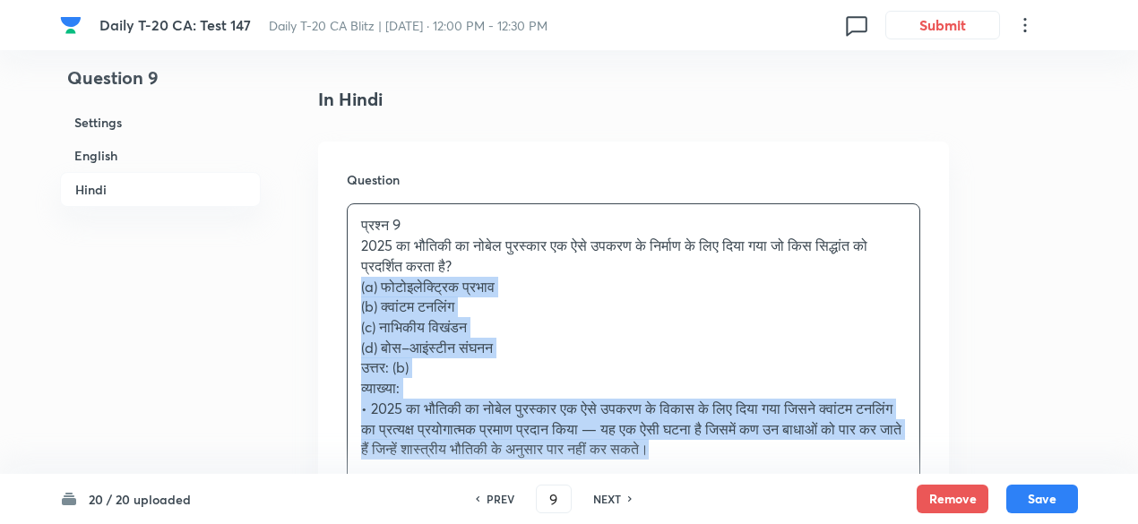
drag, startPoint x: 351, startPoint y: 311, endPoint x: 313, endPoint y: 269, distance: 57.1
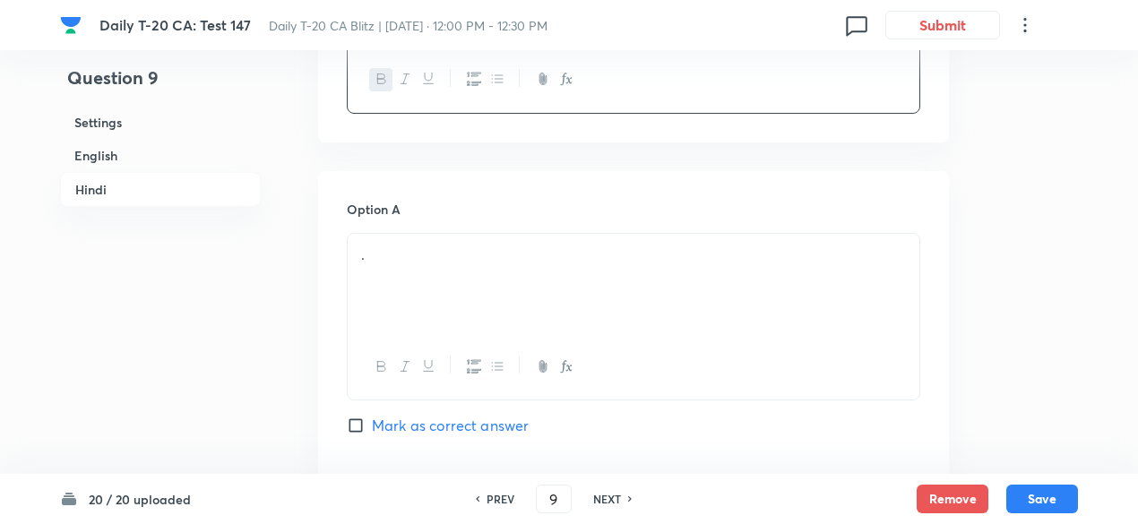
scroll to position [2588, 0]
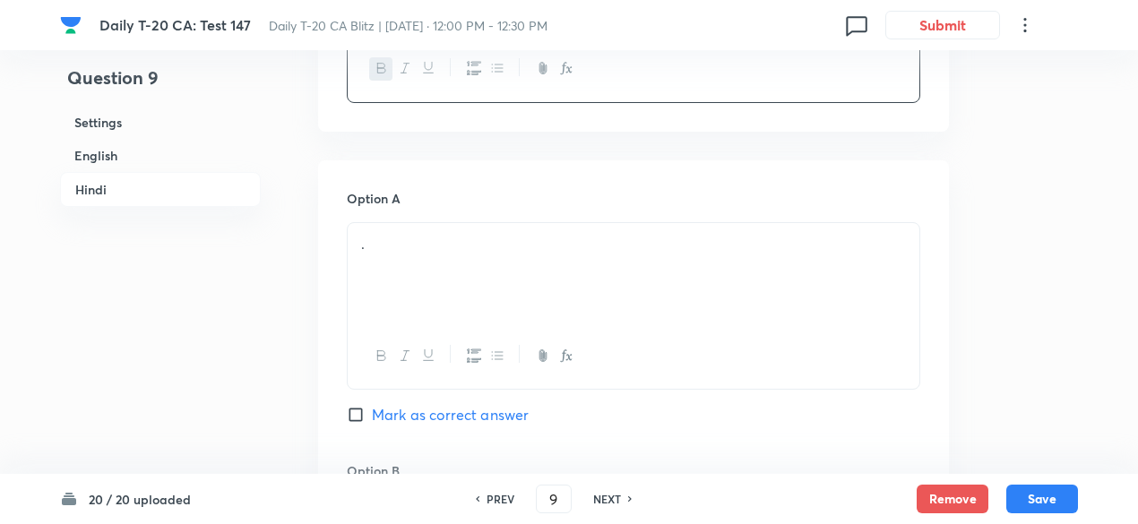
click at [459, 235] on div "." at bounding box center [634, 273] width 572 height 100
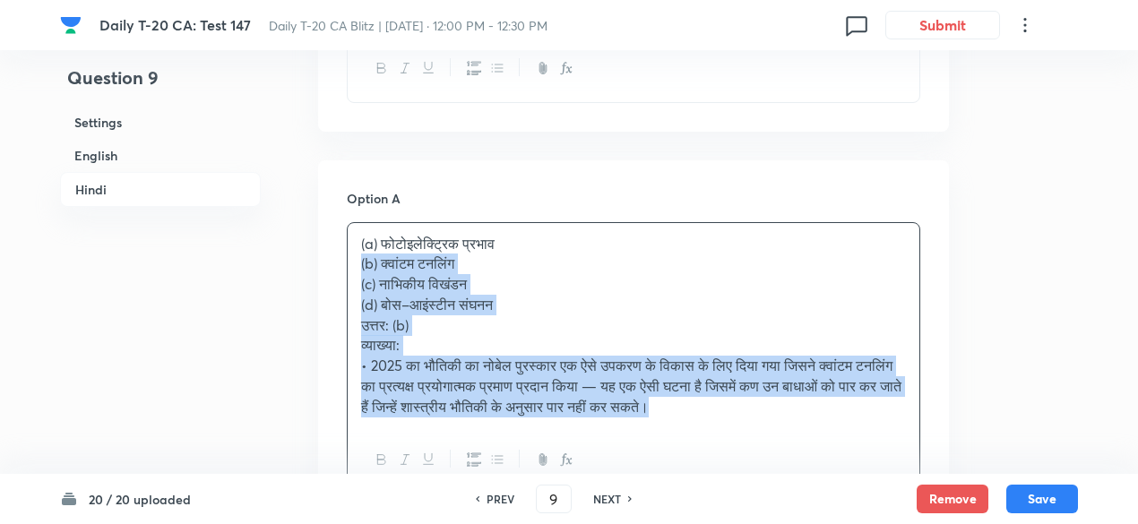
drag, startPoint x: 385, startPoint y: 245, endPoint x: 312, endPoint y: 245, distance: 73.5
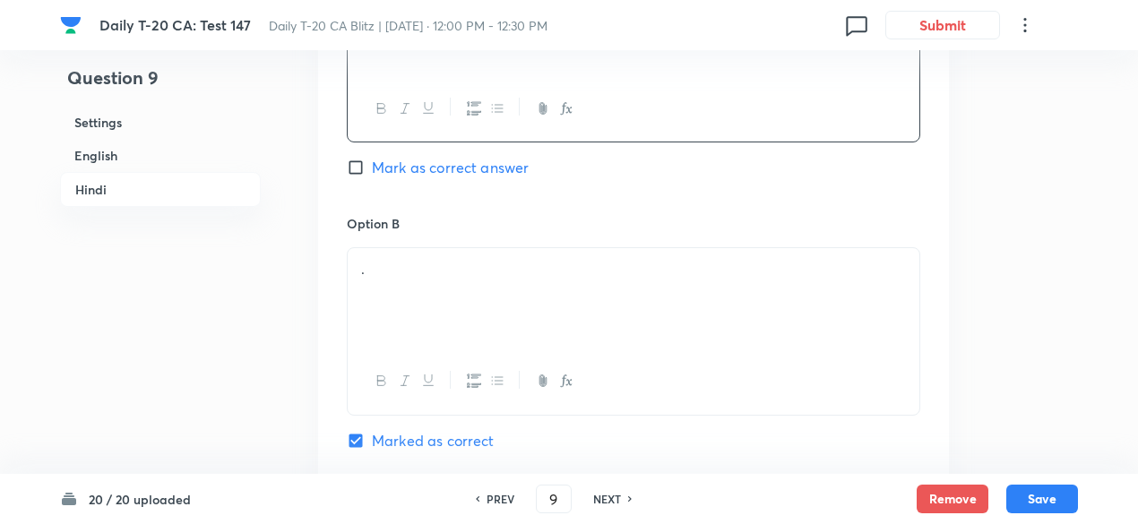
scroll to position [2857, 0]
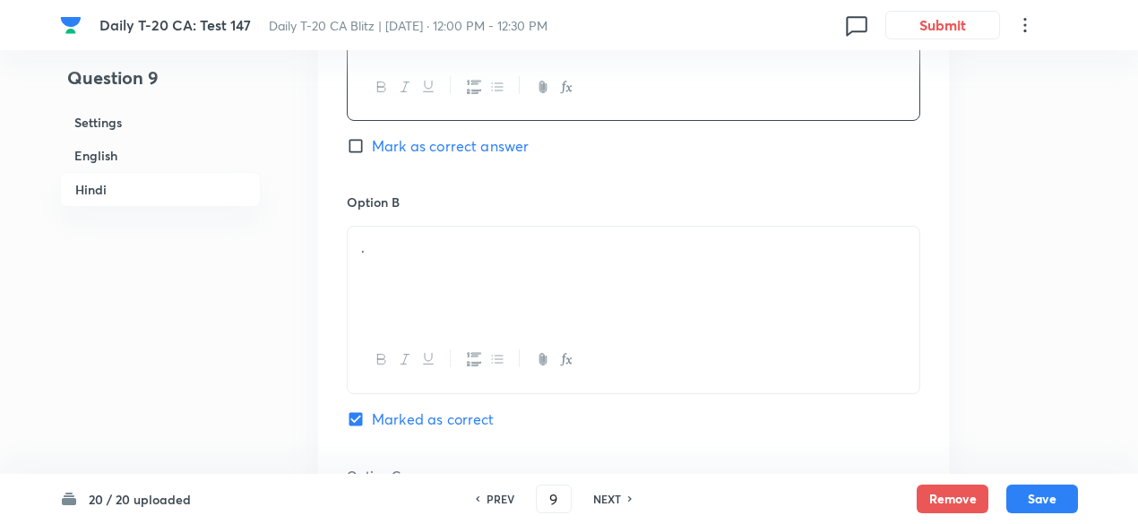
click at [444, 241] on div "." at bounding box center [634, 277] width 572 height 100
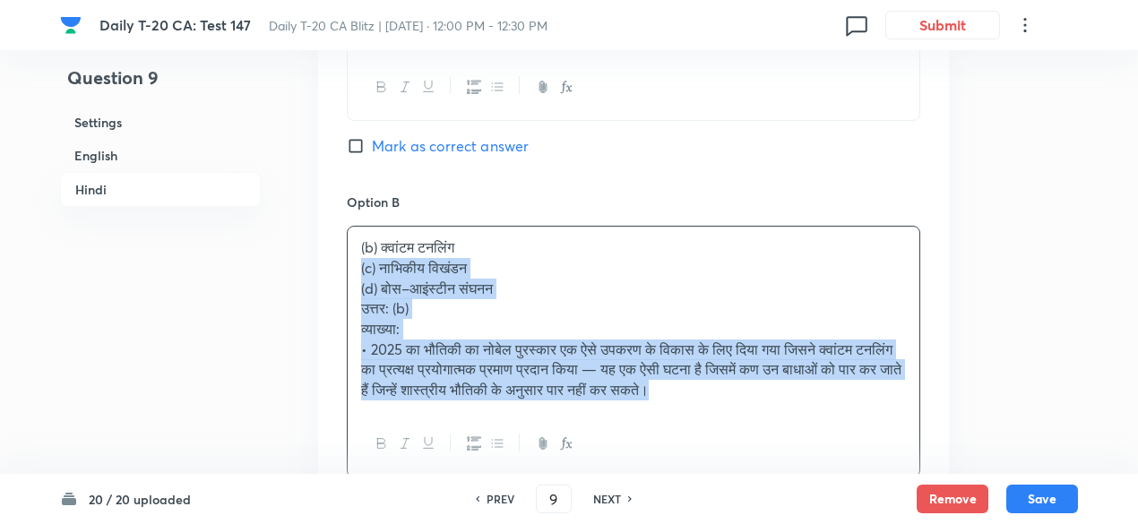
drag, startPoint x: 390, startPoint y: 254, endPoint x: 301, endPoint y: 251, distance: 88.8
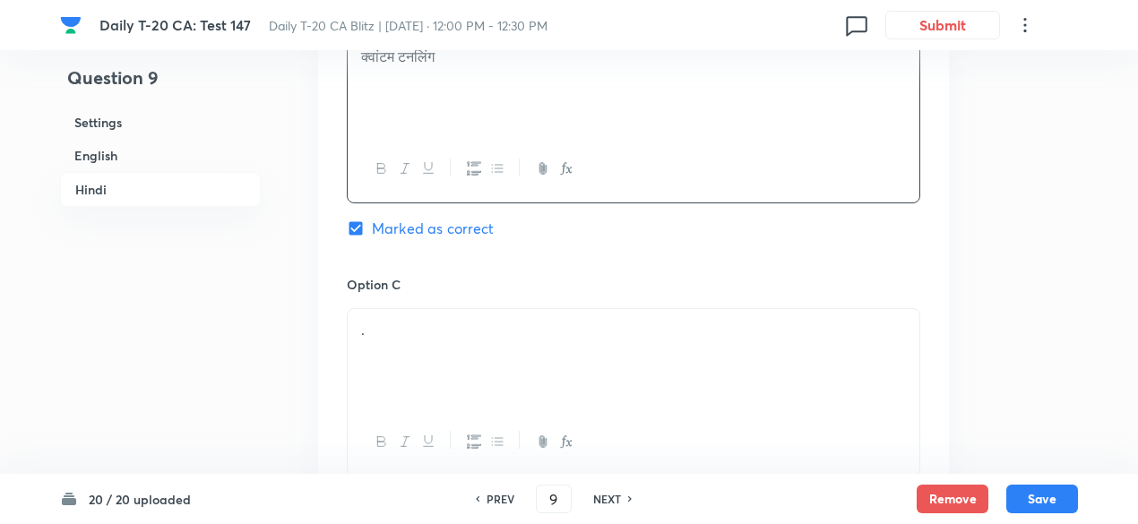
scroll to position [3126, 0]
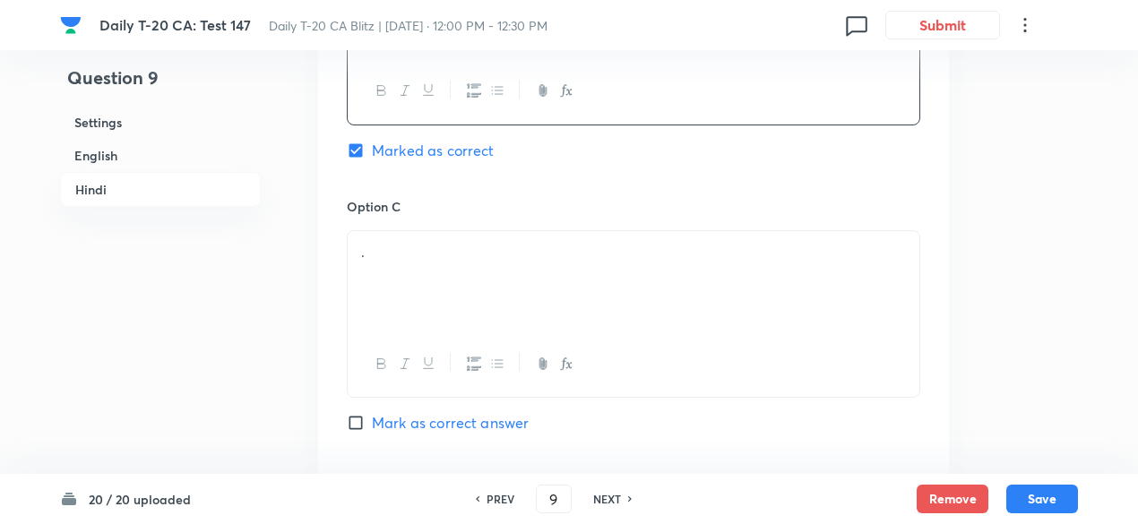
click at [432, 252] on div "." at bounding box center [634, 281] width 572 height 100
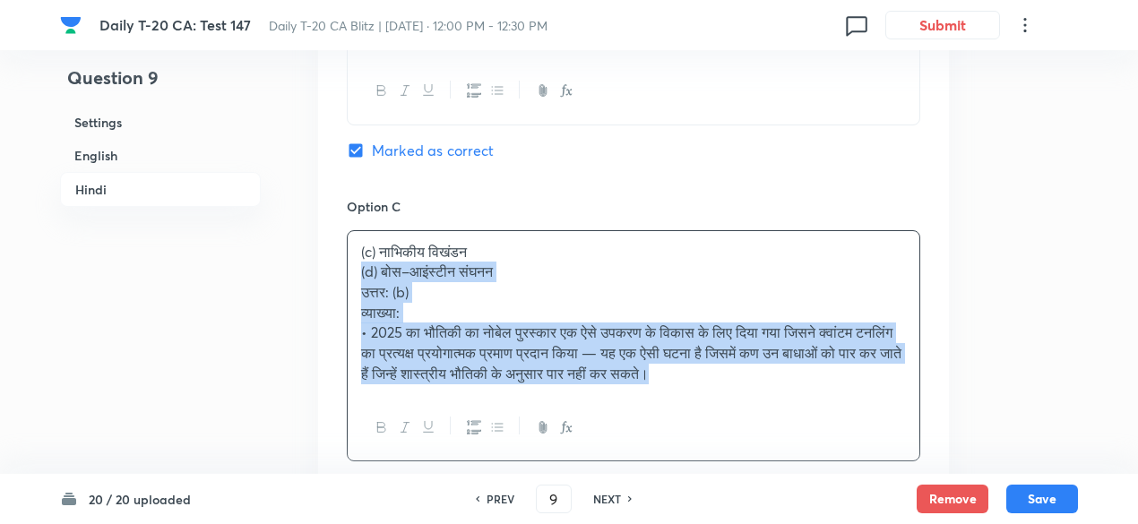
drag, startPoint x: 363, startPoint y: 255, endPoint x: 318, endPoint y: 248, distance: 45.3
click at [318, 248] on div "Option A फोटोइलेक्ट्रिक प्रभाव Mark as correct answer Option B क्वांटम टनलिंग M…" at bounding box center [633, 211] width 631 height 1177
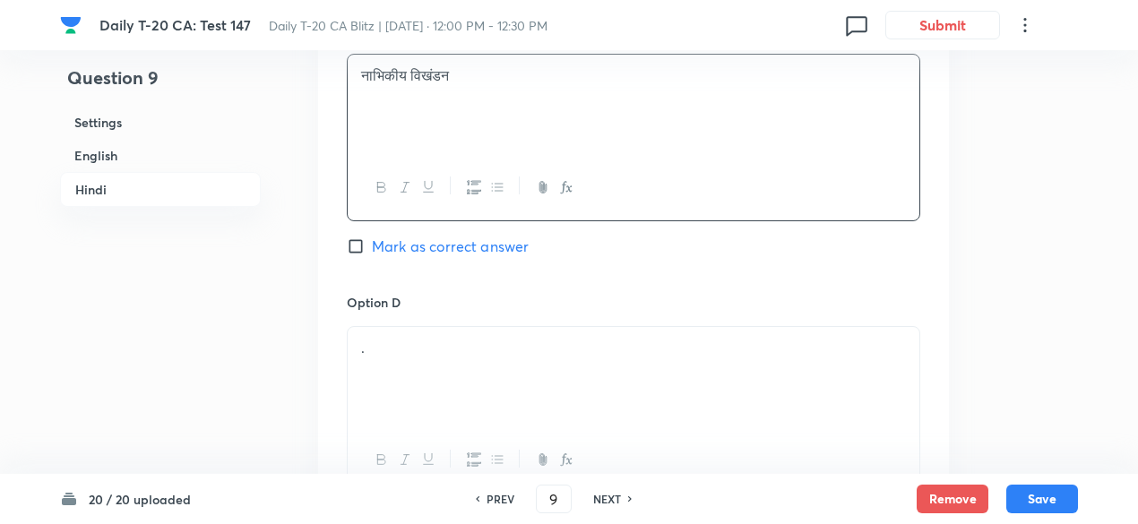
scroll to position [3395, 0]
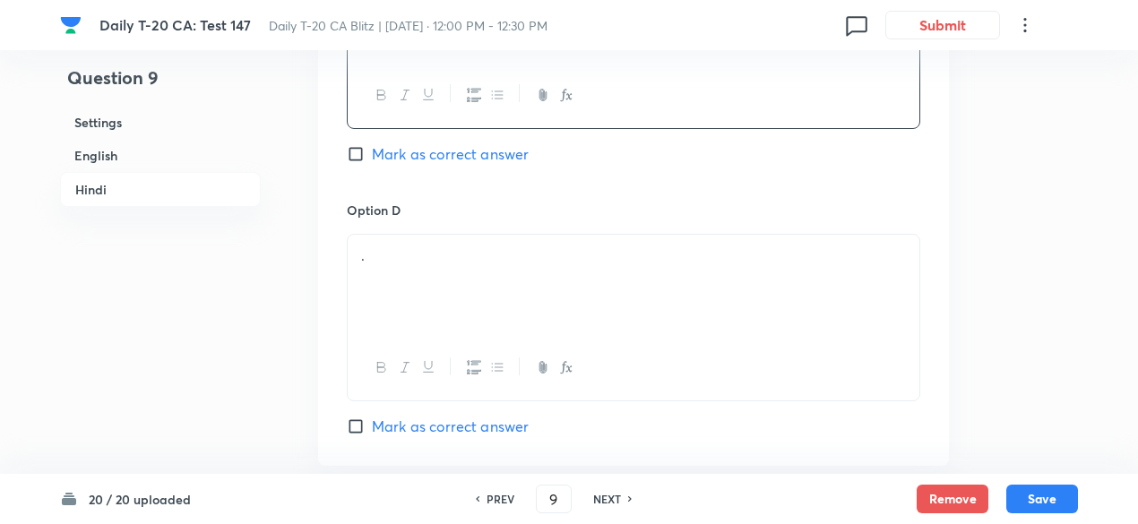
click at [430, 252] on div "." at bounding box center [634, 285] width 572 height 100
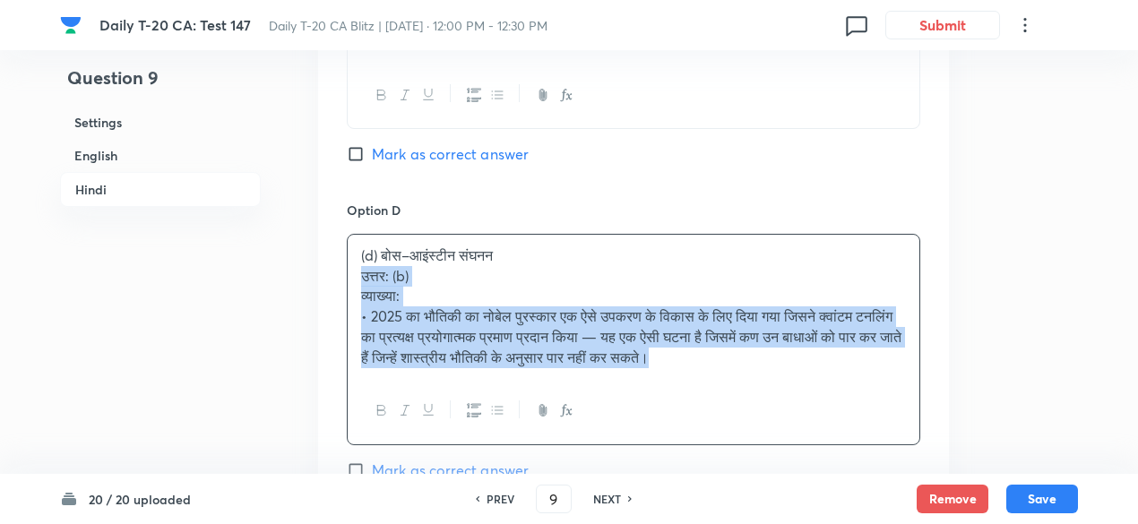
drag, startPoint x: 388, startPoint y: 279, endPoint x: 325, endPoint y: 254, distance: 67.6
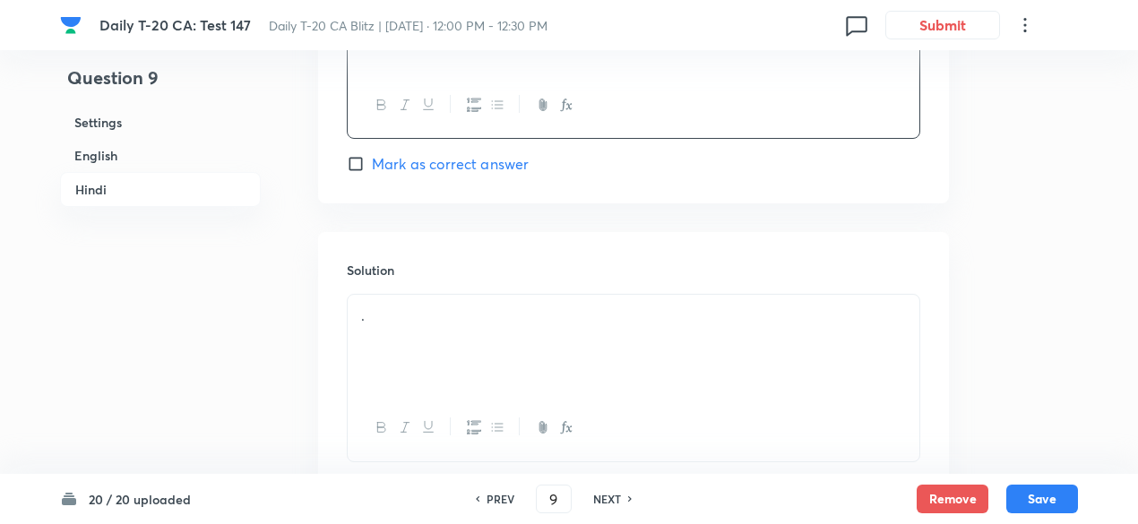
scroll to position [3664, 0]
click at [464, 299] on p "." at bounding box center [633, 309] width 545 height 21
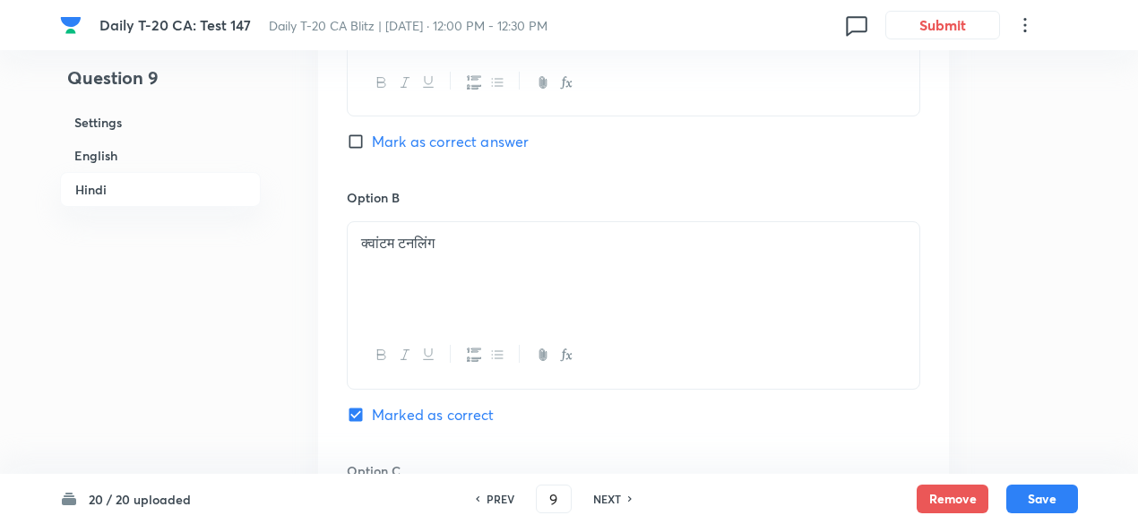
scroll to position [2857, 0]
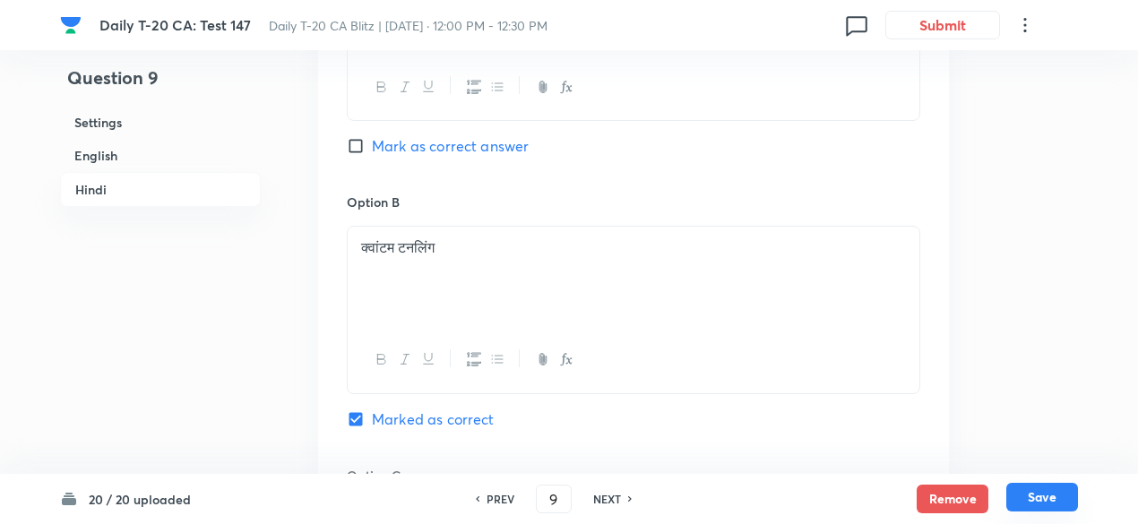
click at [1039, 496] on button "Save" at bounding box center [1043, 497] width 72 height 29
type input "10"
checkbox input "false"
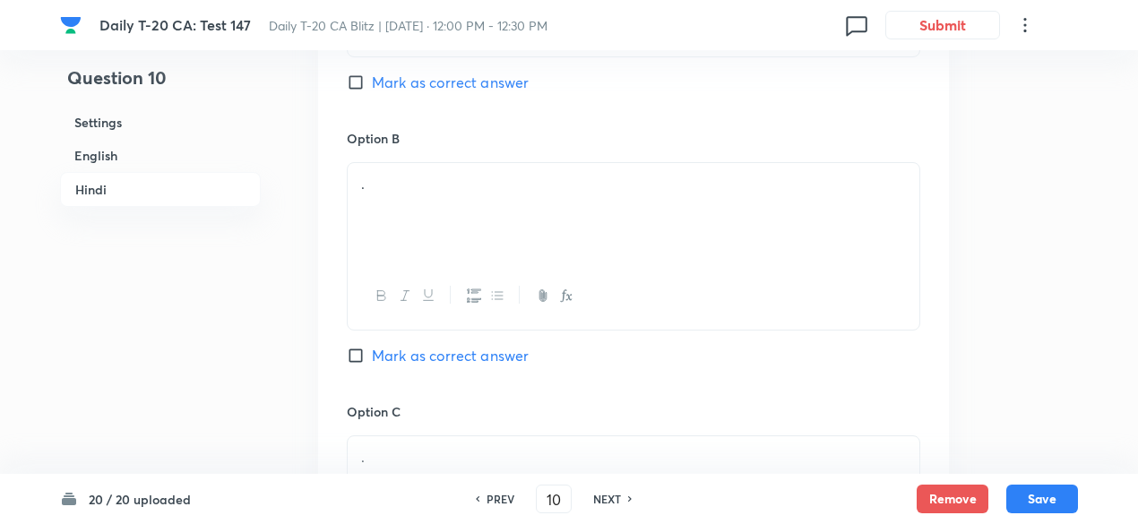
checkbox input "true"
click at [174, 153] on h6 "English" at bounding box center [160, 155] width 201 height 33
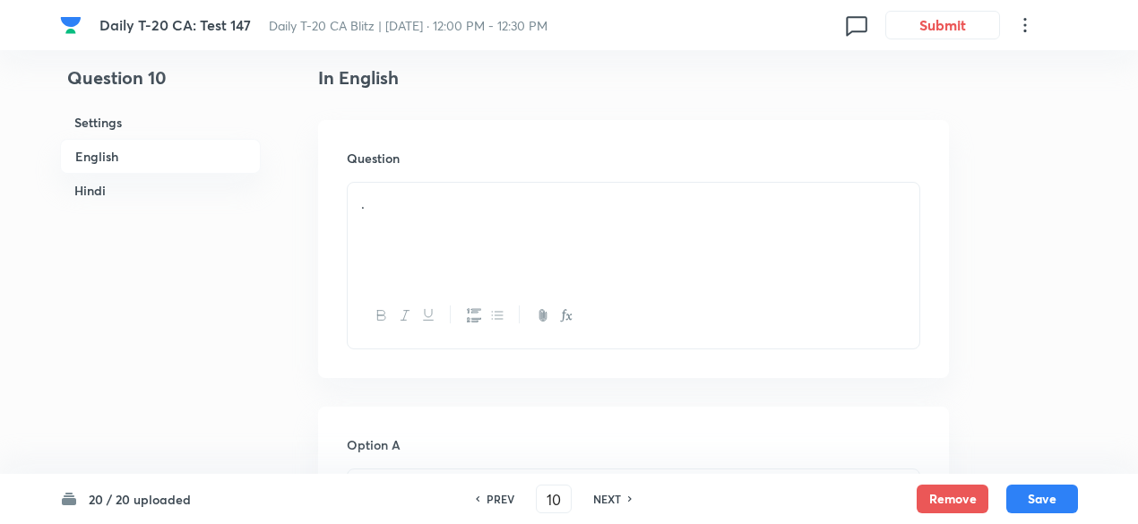
click at [455, 198] on p "." at bounding box center [633, 204] width 545 height 21
click at [518, 234] on div "." at bounding box center [634, 233] width 572 height 100
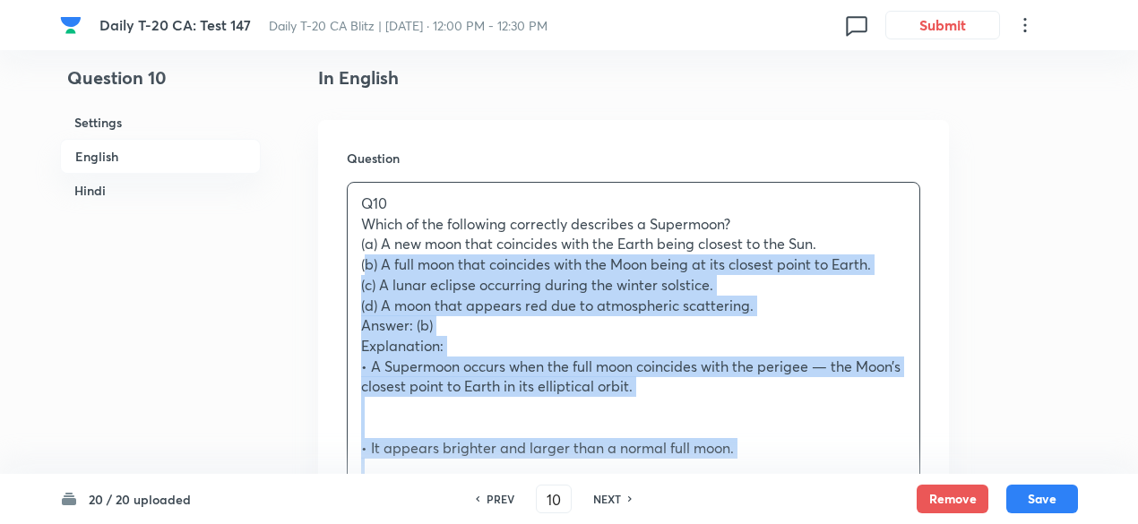
drag, startPoint x: 336, startPoint y: 258, endPoint x: 316, endPoint y: 255, distance: 20.0
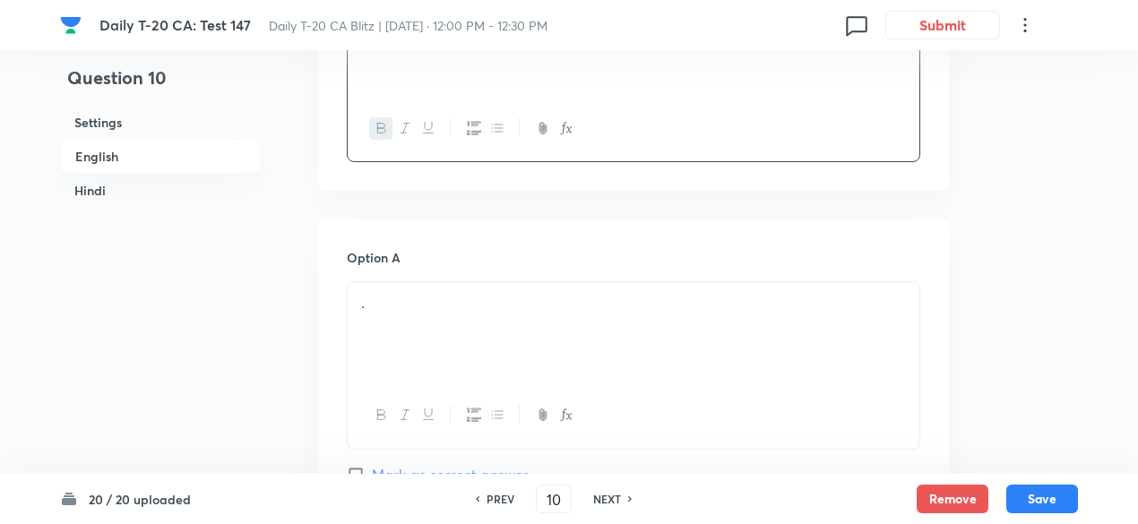
scroll to position [731, 0]
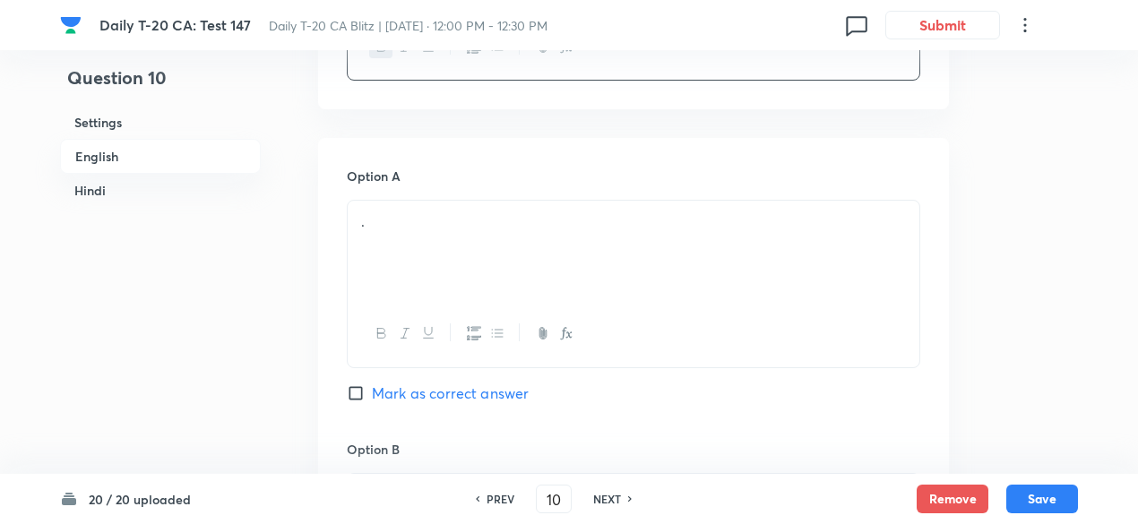
click at [439, 241] on div "." at bounding box center [634, 251] width 572 height 100
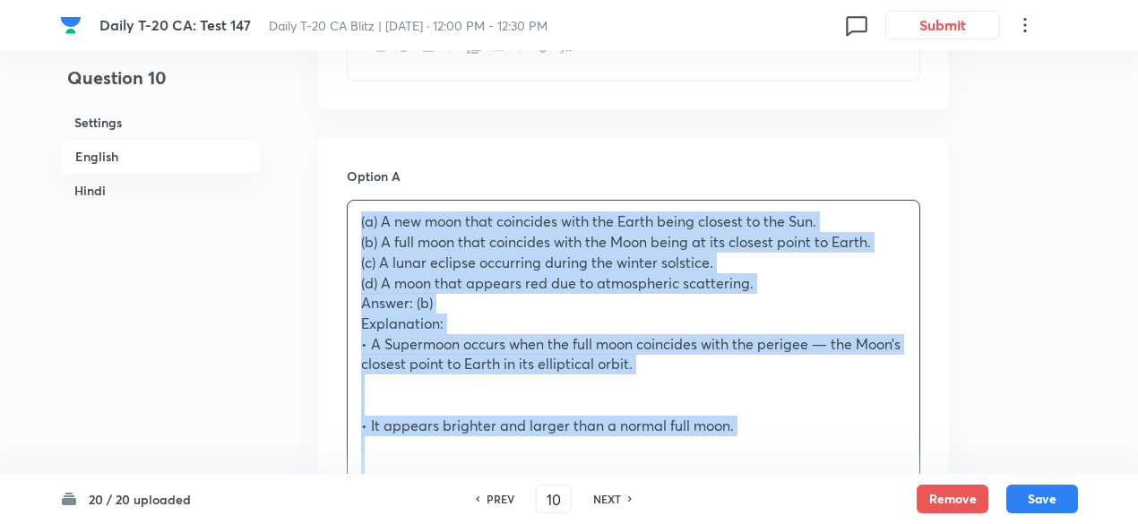
drag, startPoint x: 320, startPoint y: 247, endPoint x: 315, endPoint y: 228, distance: 19.6
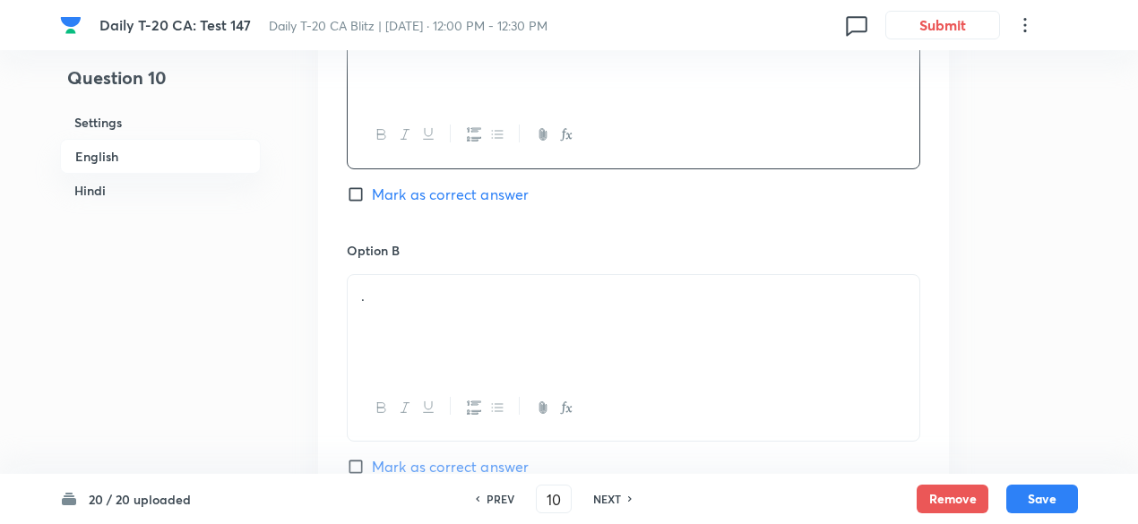
scroll to position [1000, 0]
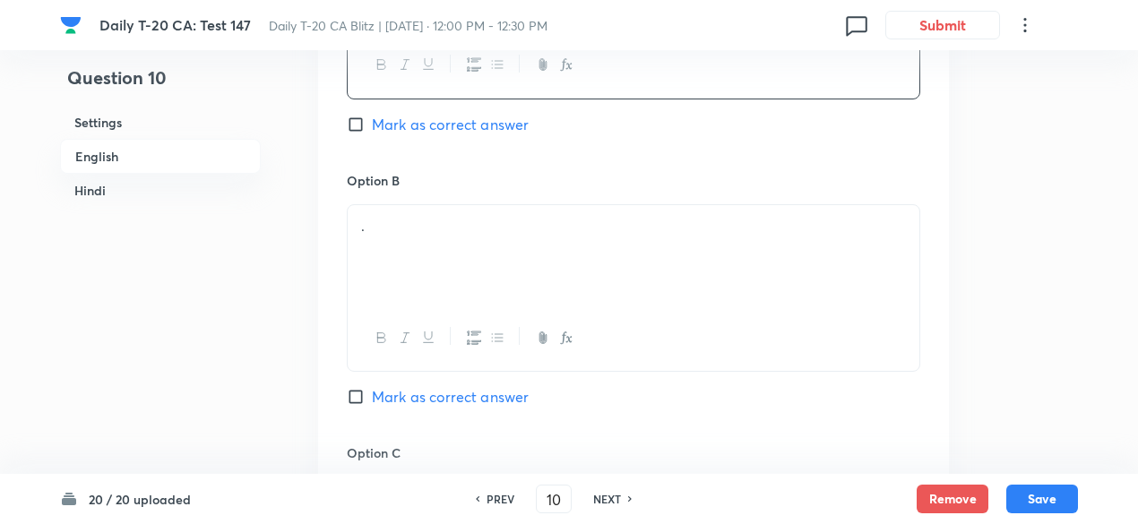
drag, startPoint x: 434, startPoint y: 254, endPoint x: 426, endPoint y: 272, distance: 19.7
click at [434, 252] on div "." at bounding box center [634, 255] width 572 height 100
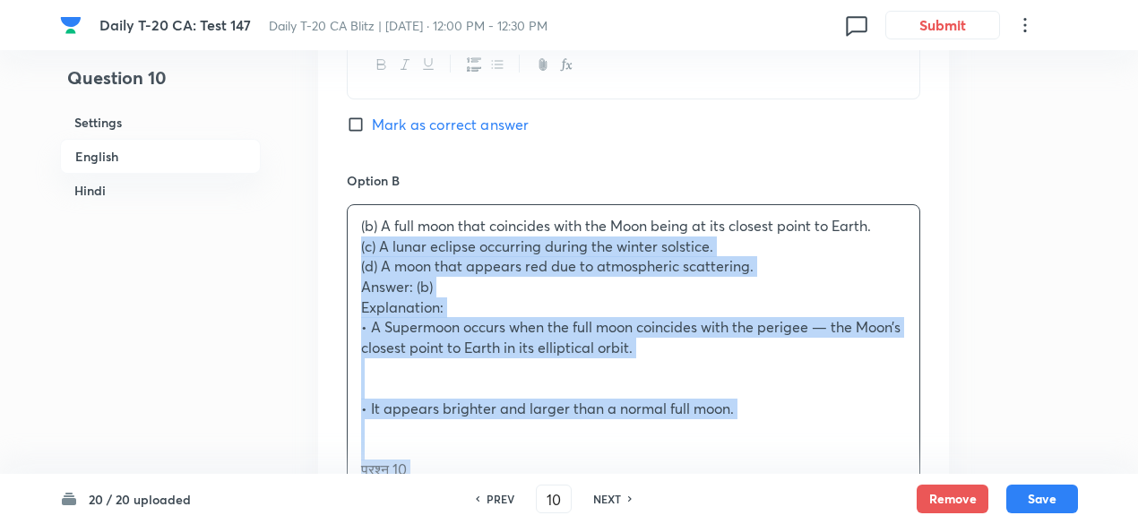
drag, startPoint x: 322, startPoint y: 261, endPoint x: 301, endPoint y: 245, distance: 26.2
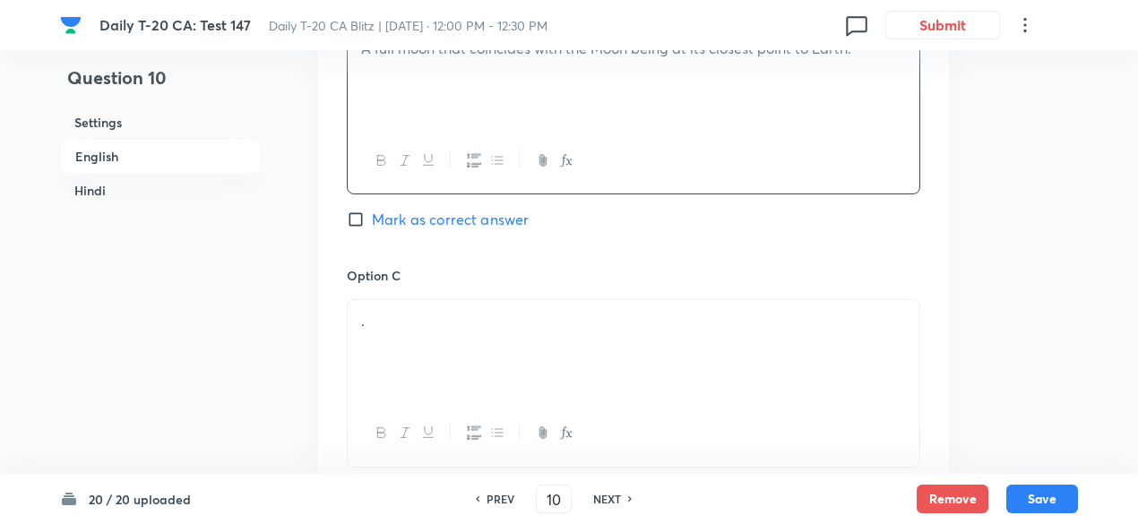
scroll to position [1180, 0]
click at [459, 218] on span "Mark as correct answer" at bounding box center [450, 218] width 157 height 22
click at [372, 218] on input "Mark as correct answer" at bounding box center [359, 218] width 25 height 18
checkbox input "true"
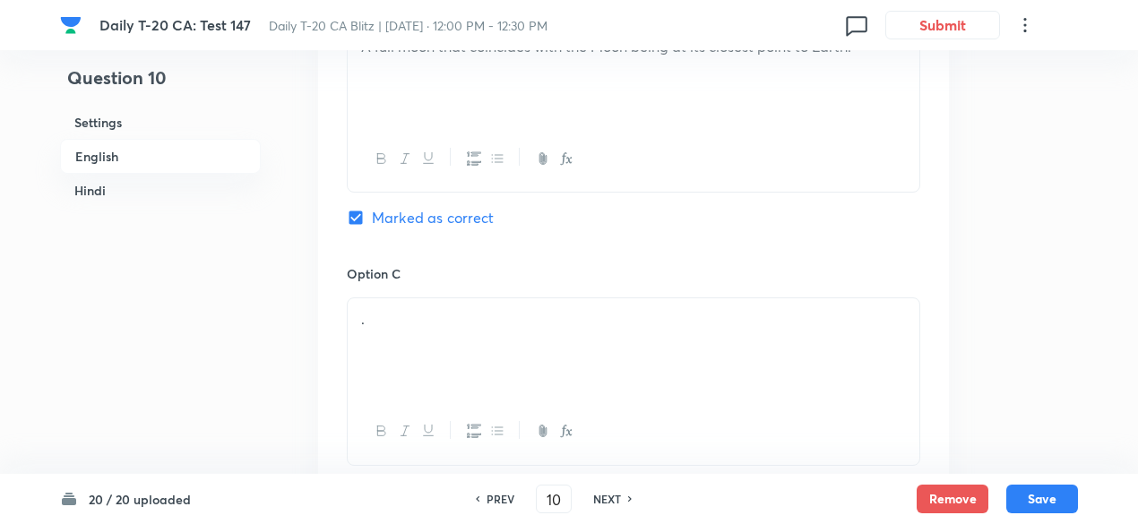
checkbox input "false"
checkbox input "true"
checkbox input "false"
click at [429, 353] on div "." at bounding box center [634, 348] width 572 height 100
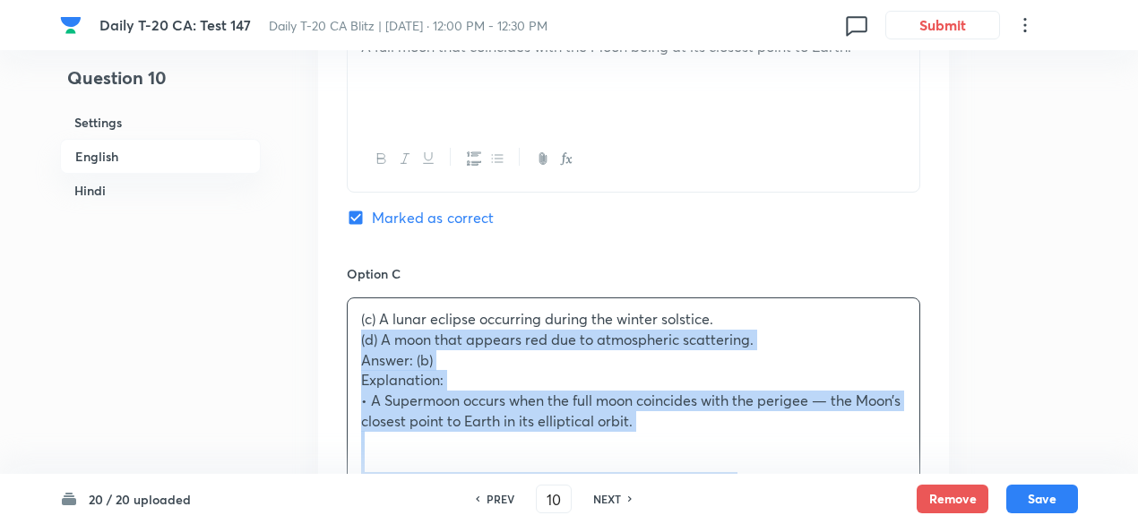
drag, startPoint x: 350, startPoint y: 356, endPoint x: 326, endPoint y: 342, distance: 27.4
click at [326, 342] on div "Option A A new moon that coincides with the Earth being closest to the Sun. [PE…" at bounding box center [633, 441] width 631 height 1502
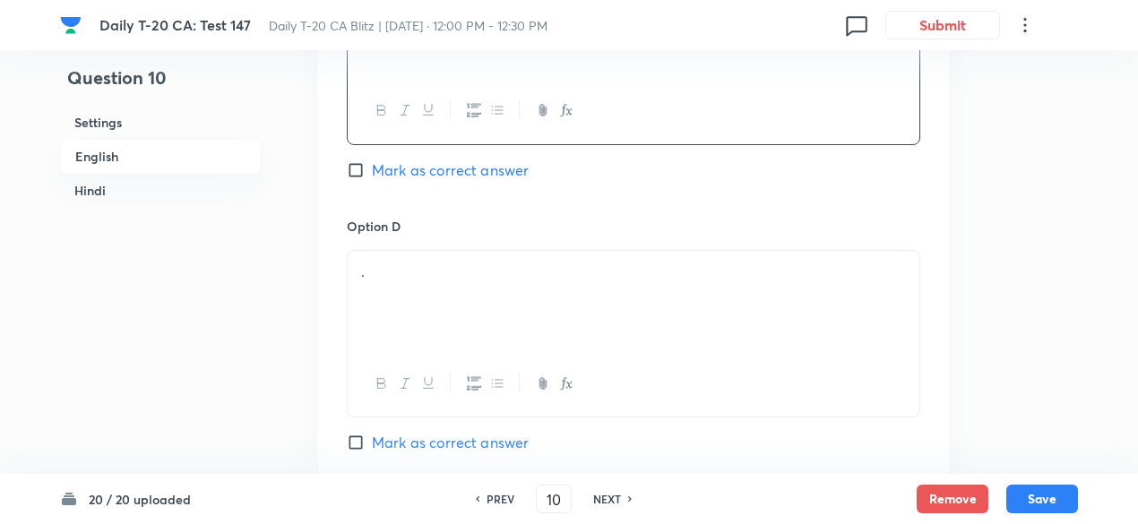
scroll to position [1538, 0]
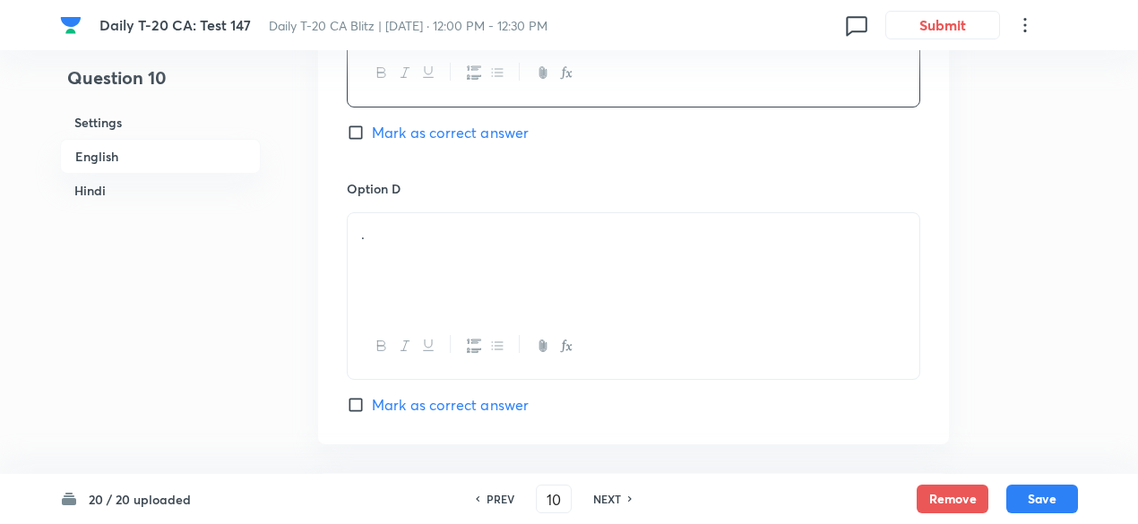
click at [422, 249] on div "." at bounding box center [634, 263] width 572 height 100
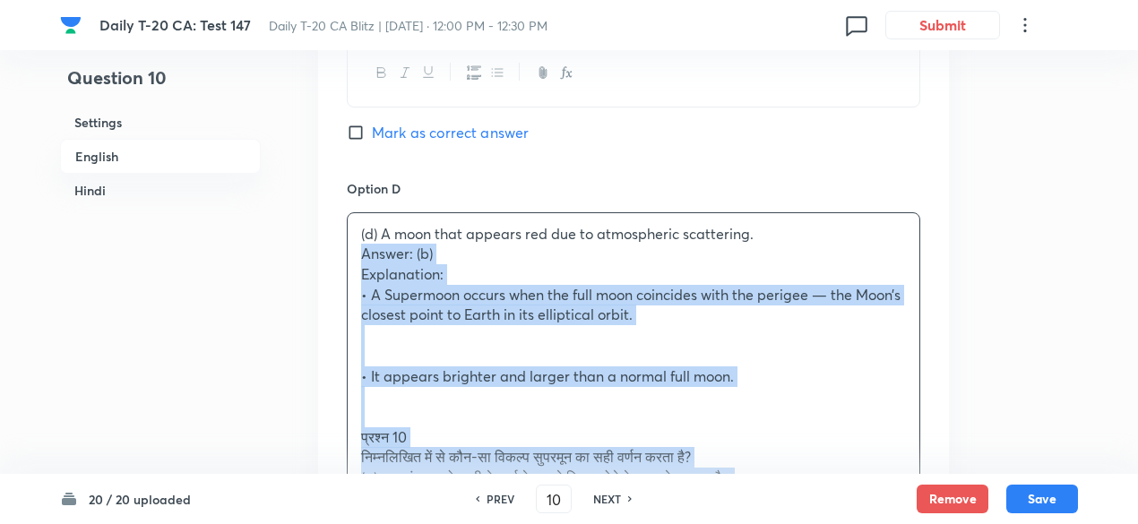
drag, startPoint x: 387, startPoint y: 259, endPoint x: 313, endPoint y: 245, distance: 75.8
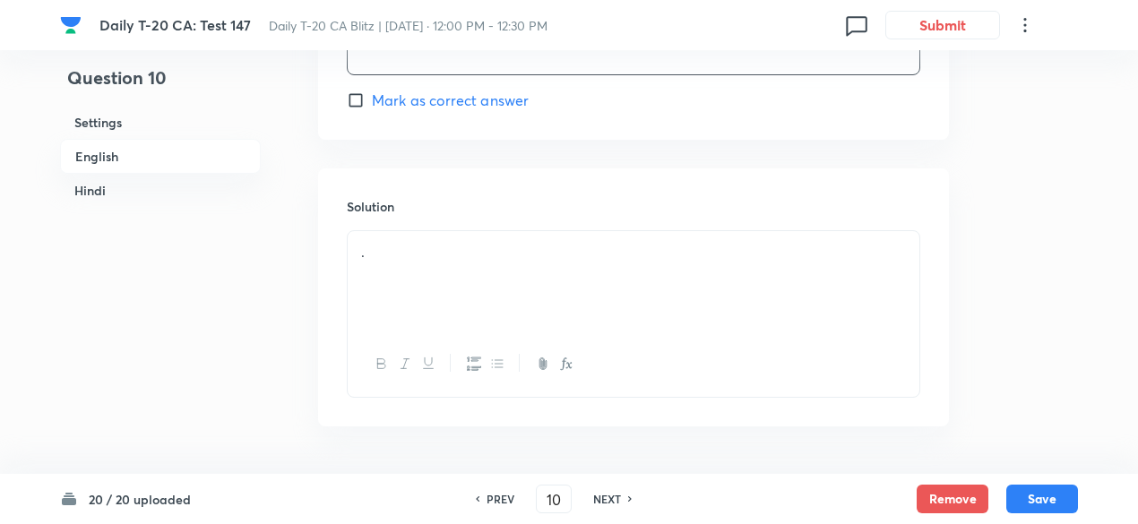
scroll to position [1897, 0]
click at [453, 219] on div "." at bounding box center [634, 227] width 572 height 100
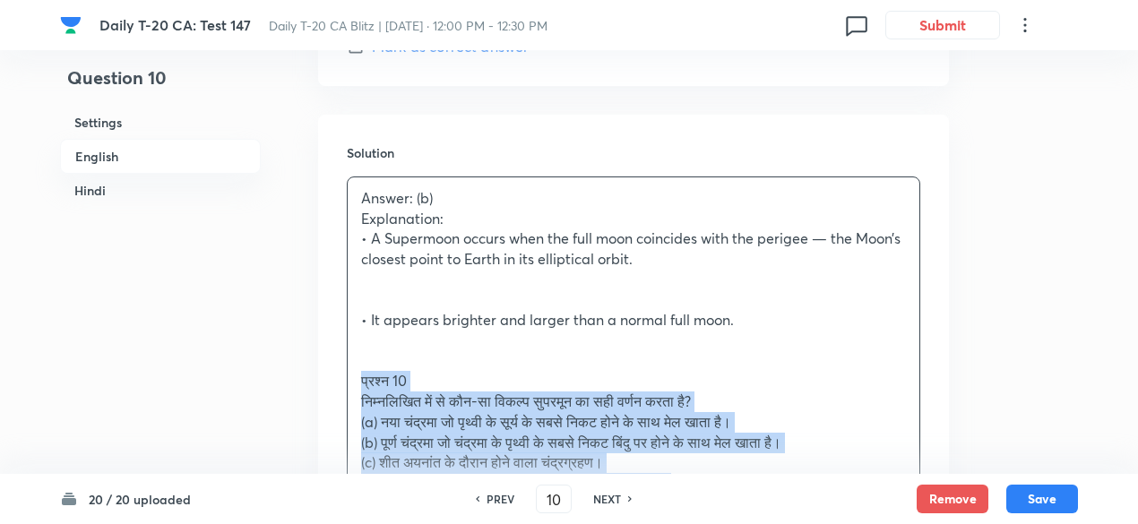
drag, startPoint x: 348, startPoint y: 381, endPoint x: 317, endPoint y: 377, distance: 30.7
click at [318, 377] on div "Solution Answer: (b) Explanation: • A Supermoon occurs when the full moon coinc…" at bounding box center [633, 418] width 631 height 607
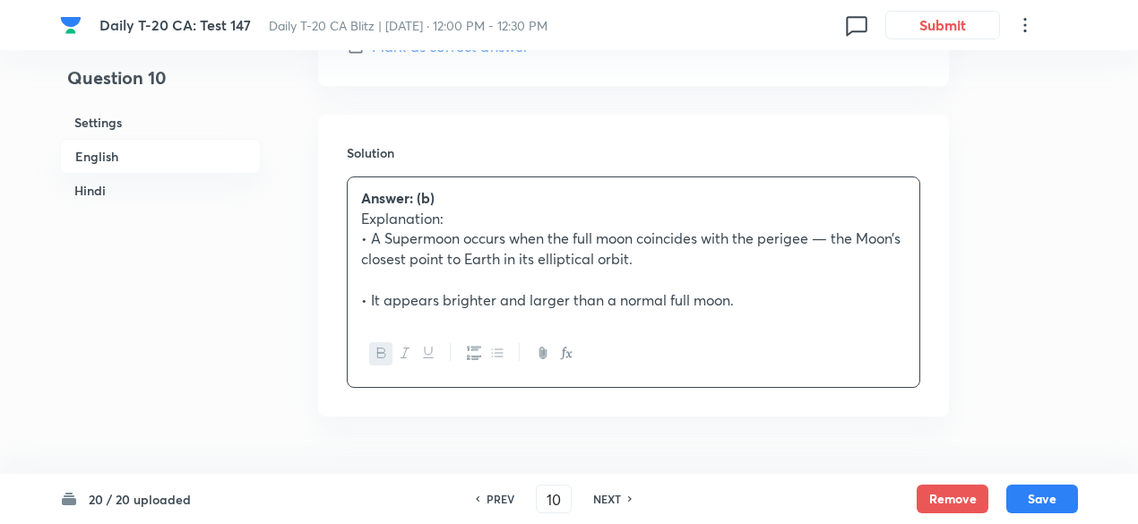
click at [124, 141] on h6 "English" at bounding box center [160, 156] width 201 height 35
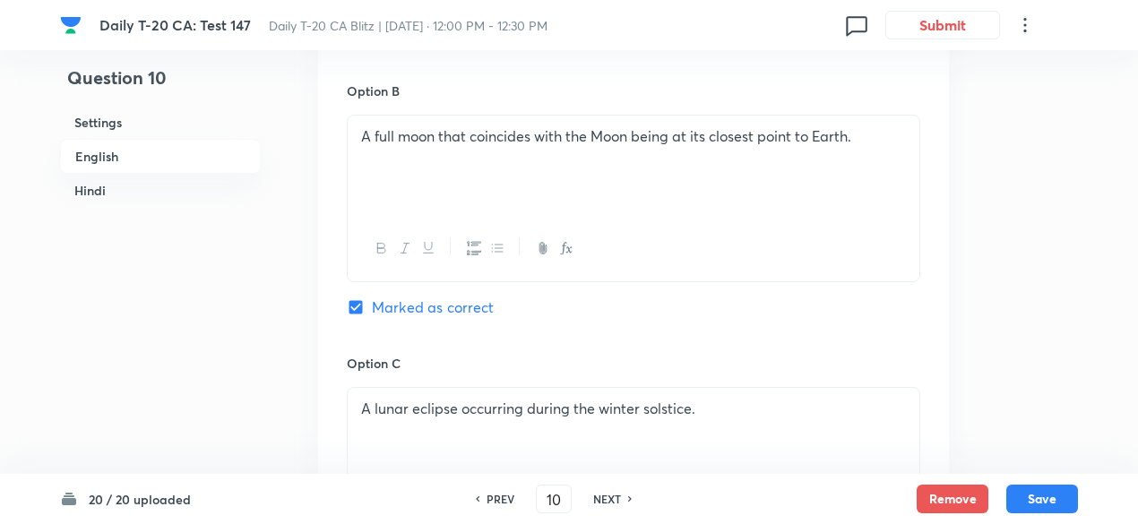
click at [169, 187] on h6 "Hindi" at bounding box center [160, 190] width 201 height 33
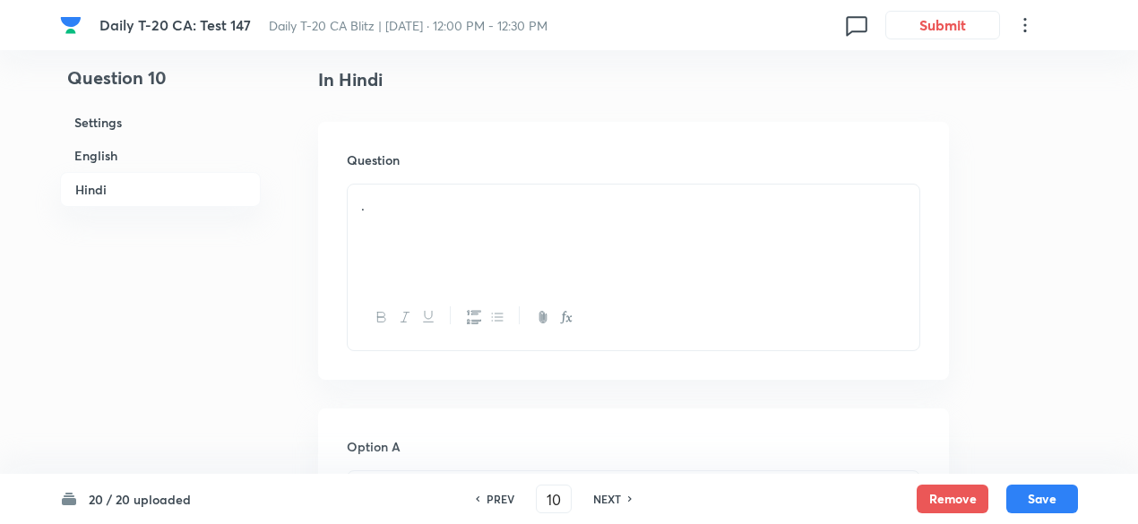
click at [443, 221] on div "." at bounding box center [634, 235] width 572 height 100
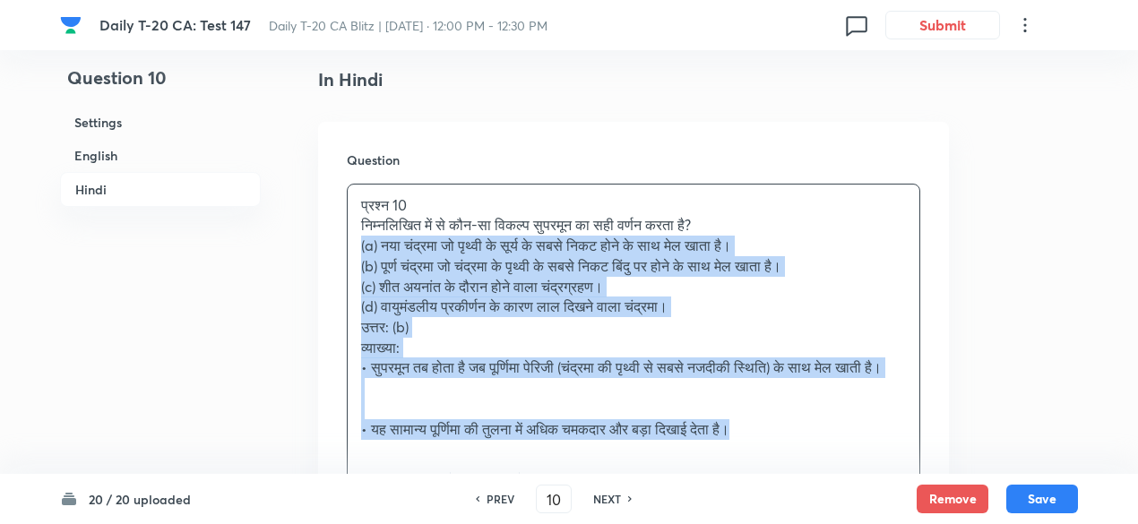
drag, startPoint x: 333, startPoint y: 256, endPoint x: 319, endPoint y: 247, distance: 17.4
click at [319, 247] on div "Question प्रश्न 10 निम्नलिखित में से कौन-सा विकल्प सुपरमून का सही वर्णन करता है…" at bounding box center [633, 334] width 631 height 424
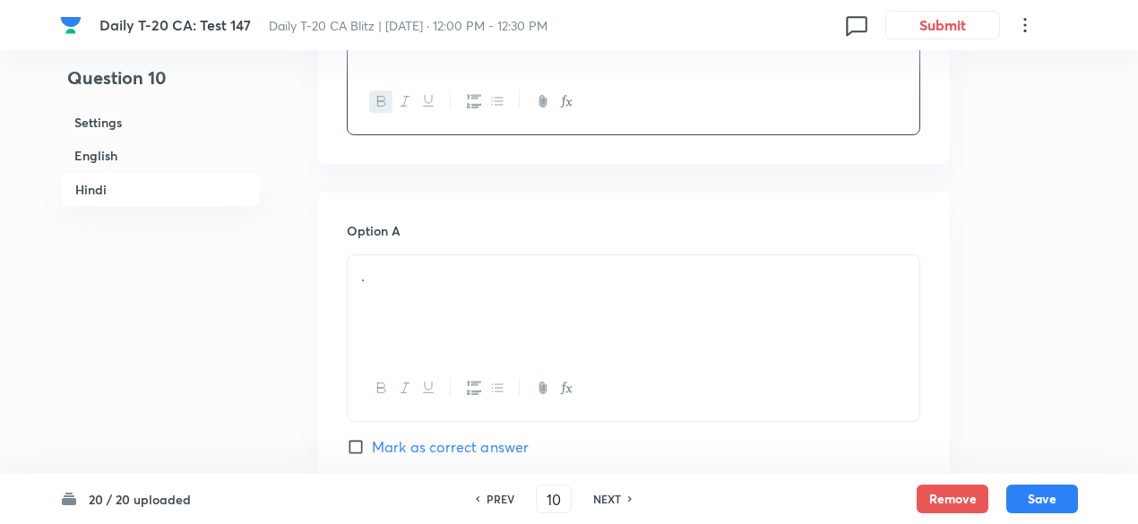
scroll to position [2588, 0]
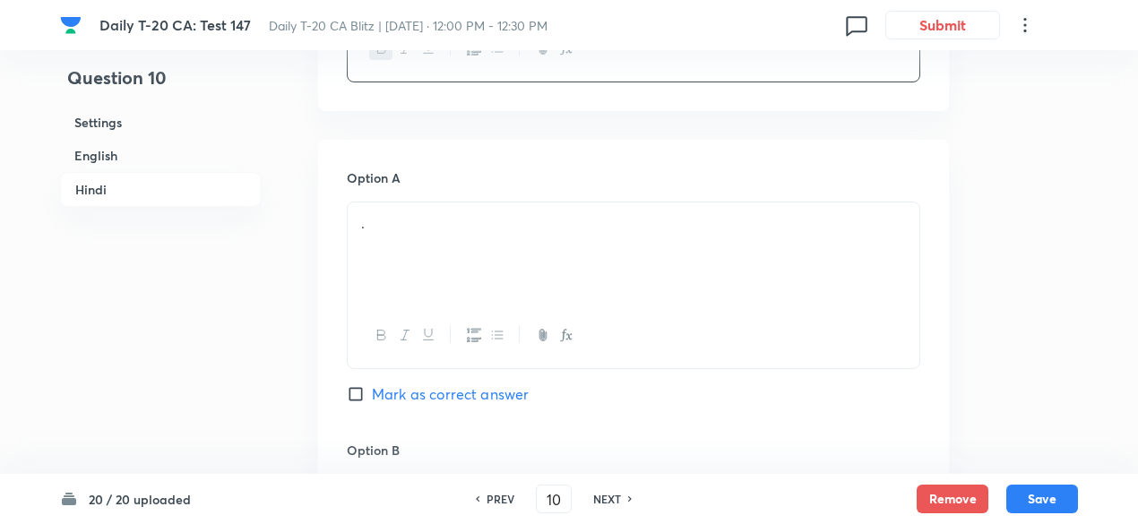
click at [425, 230] on div "." at bounding box center [634, 253] width 572 height 100
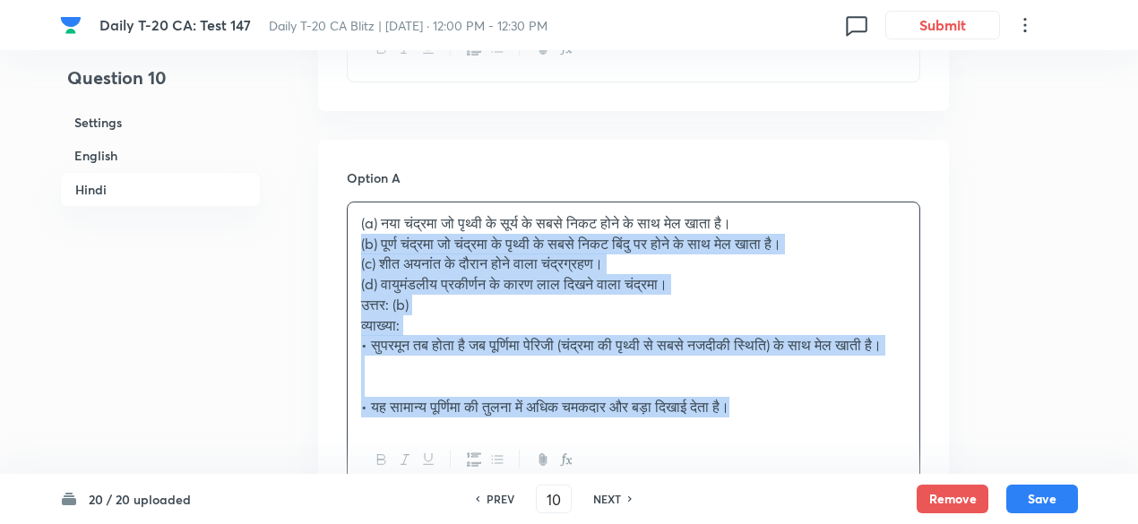
drag, startPoint x: 363, startPoint y: 237, endPoint x: 348, endPoint y: 234, distance: 15.5
click at [350, 234] on div "(a) नया चंद्रमा जो पृथ्वी के सूर्य के सबसे निकट होने के साथ मेल खाता है। (b) पू…" at bounding box center [634, 315] width 572 height 225
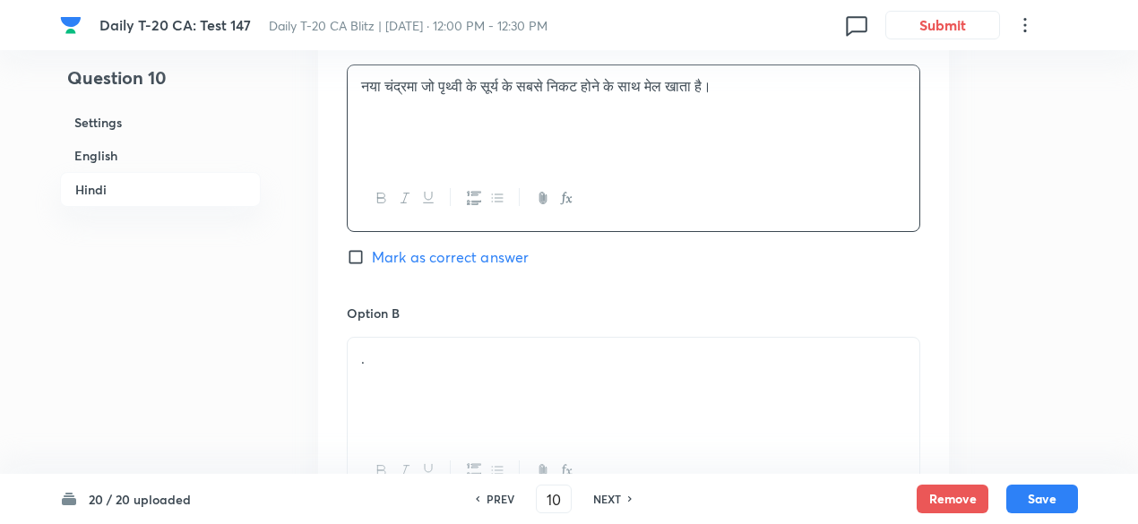
scroll to position [2857, 0]
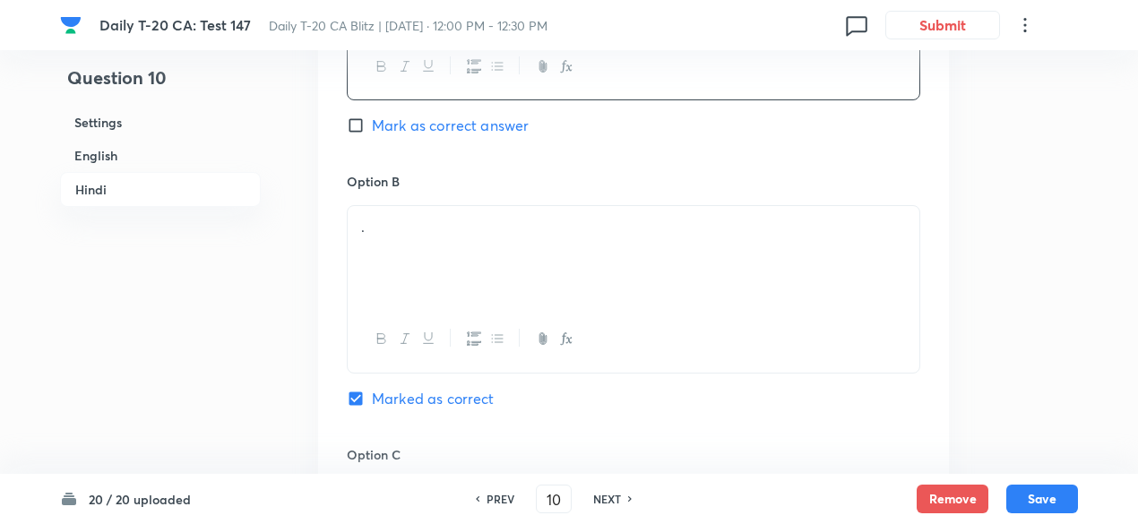
click at [432, 272] on div "." at bounding box center [634, 256] width 572 height 100
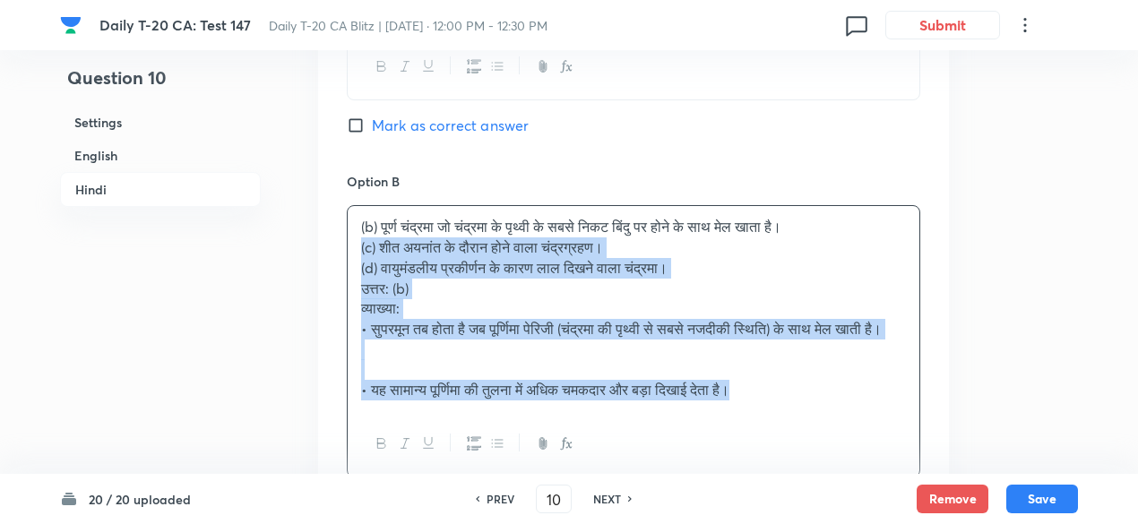
drag, startPoint x: 368, startPoint y: 284, endPoint x: 319, endPoint y: 246, distance: 62.6
click at [319, 246] on div "Option A नया चंद्रमा जो पृथ्वी के सूर्य के सबसे निकट होने के साथ मेल खाता है। […" at bounding box center [633, 479] width 631 height 1217
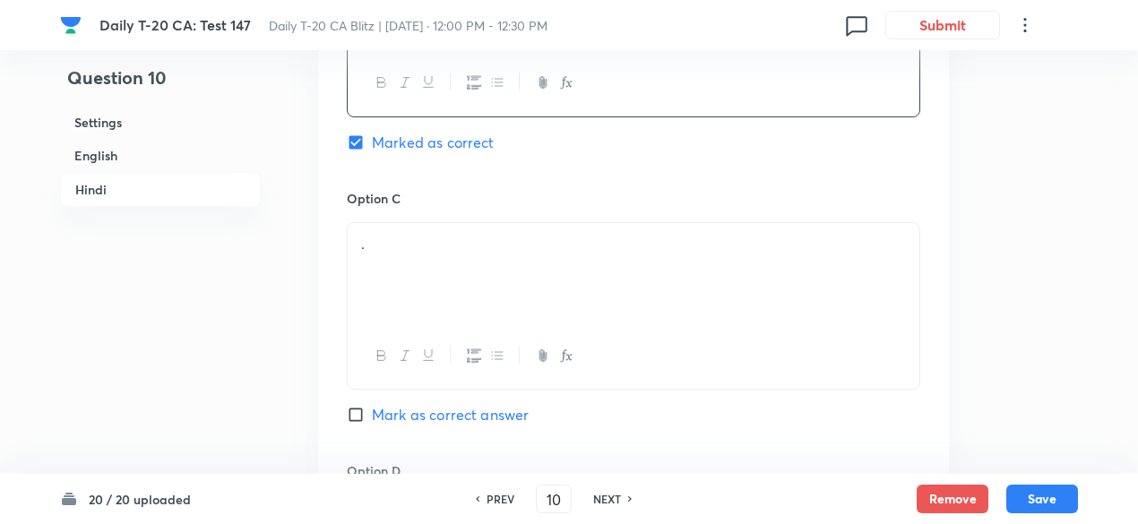
scroll to position [3126, 0]
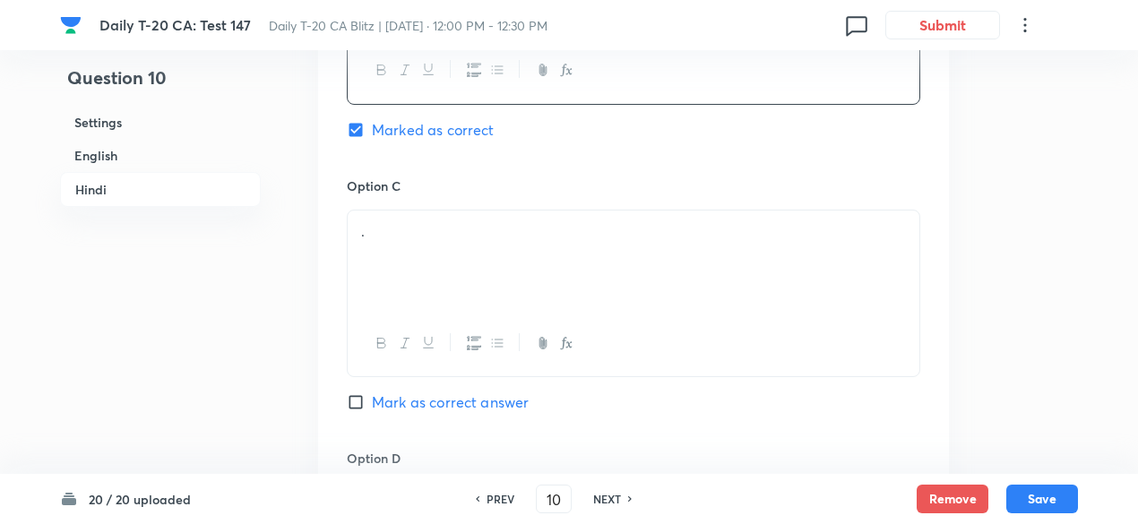
click at [423, 272] on div "." at bounding box center [634, 261] width 572 height 100
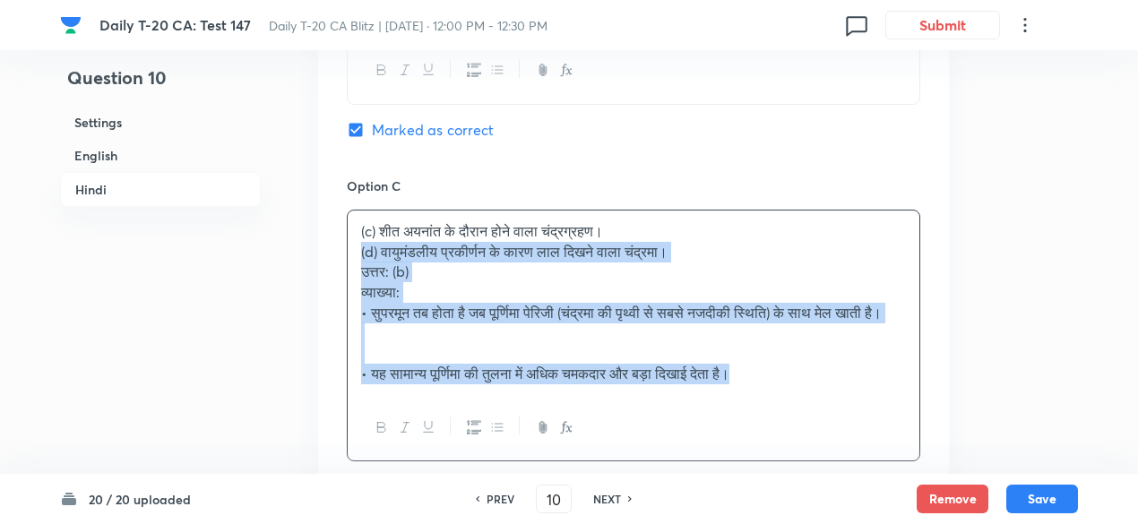
drag, startPoint x: 387, startPoint y: 264, endPoint x: 349, endPoint y: 249, distance: 41.1
click at [349, 249] on div "(c) शीत अयनांत के दौरान होने वाला चंद्रग्रहण। (d) वायुमंडलीय प्रकीर्णन के कारण …" at bounding box center [634, 303] width 572 height 185
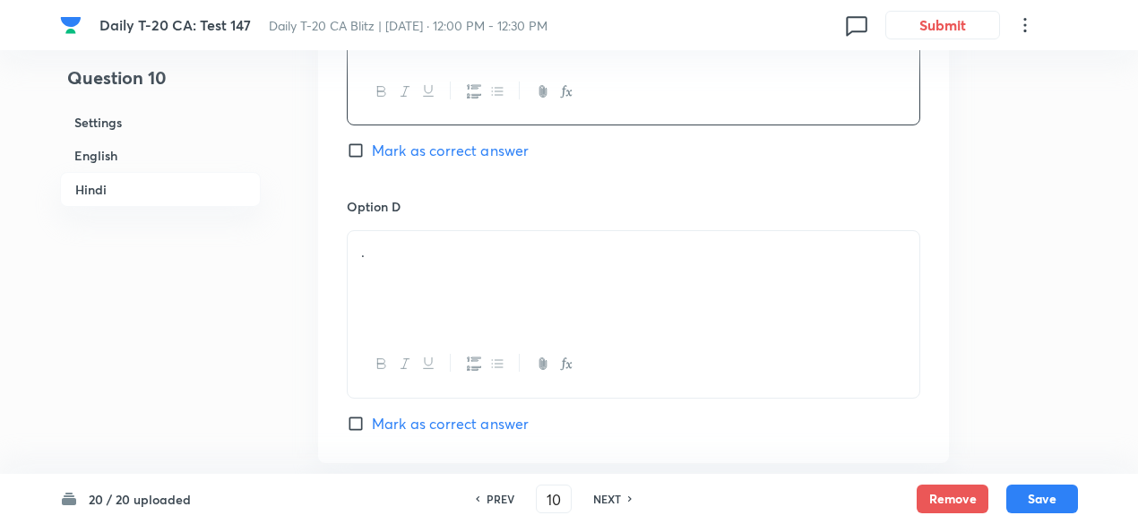
scroll to position [3395, 0]
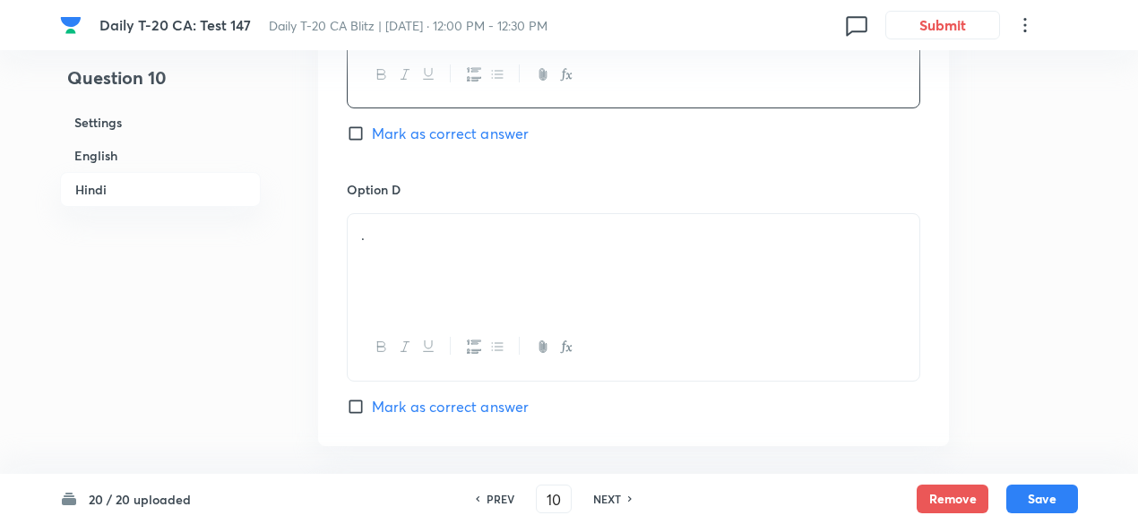
click at [426, 252] on div "." at bounding box center [634, 264] width 572 height 100
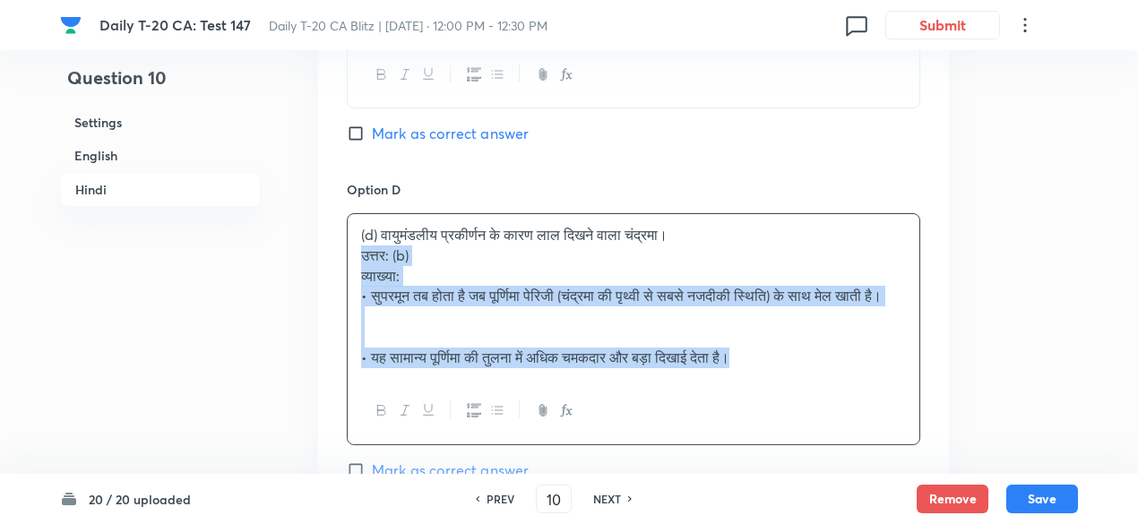
drag, startPoint x: 378, startPoint y: 253, endPoint x: 357, endPoint y: 245, distance: 23.0
click at [359, 245] on div "(d) वायुमंडलीय प्रकीर्णन के कारण लाल दिखने वाला चंद्रमा। उत्तर: (b) व्याख्या: •…" at bounding box center [634, 296] width 572 height 164
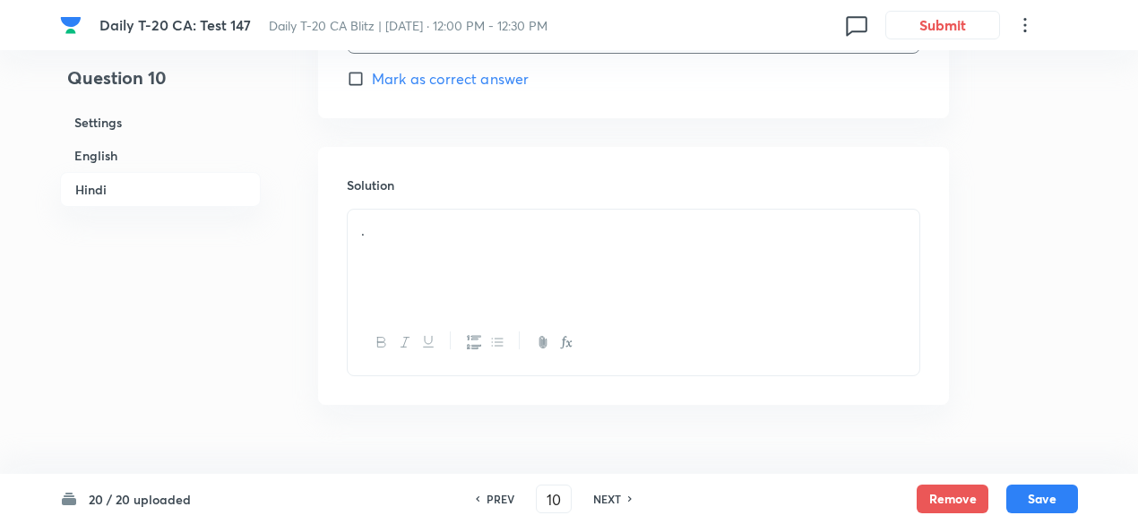
scroll to position [3753, 0]
click at [437, 240] on div "." at bounding box center [634, 229] width 572 height 100
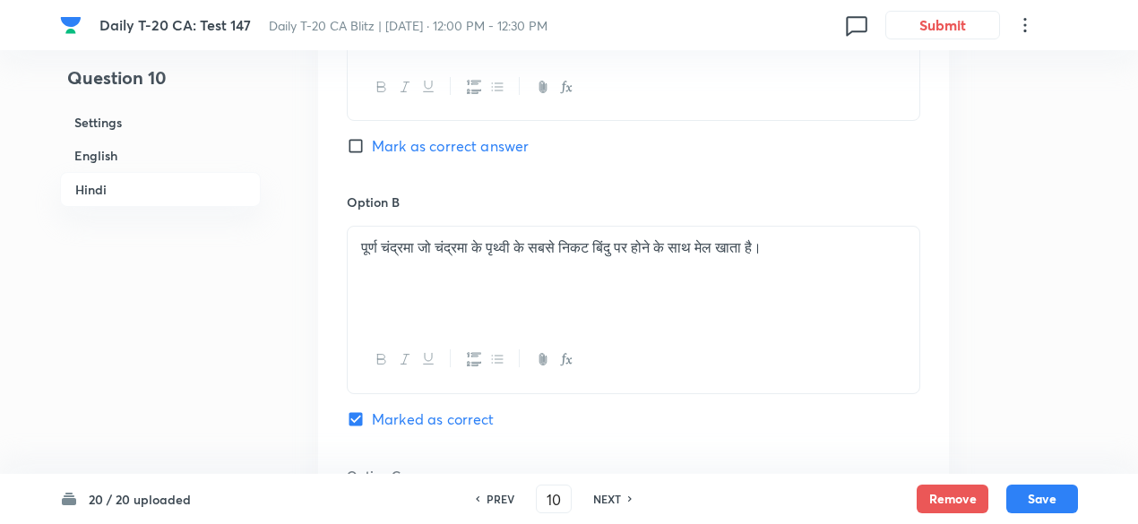
scroll to position [2815, 0]
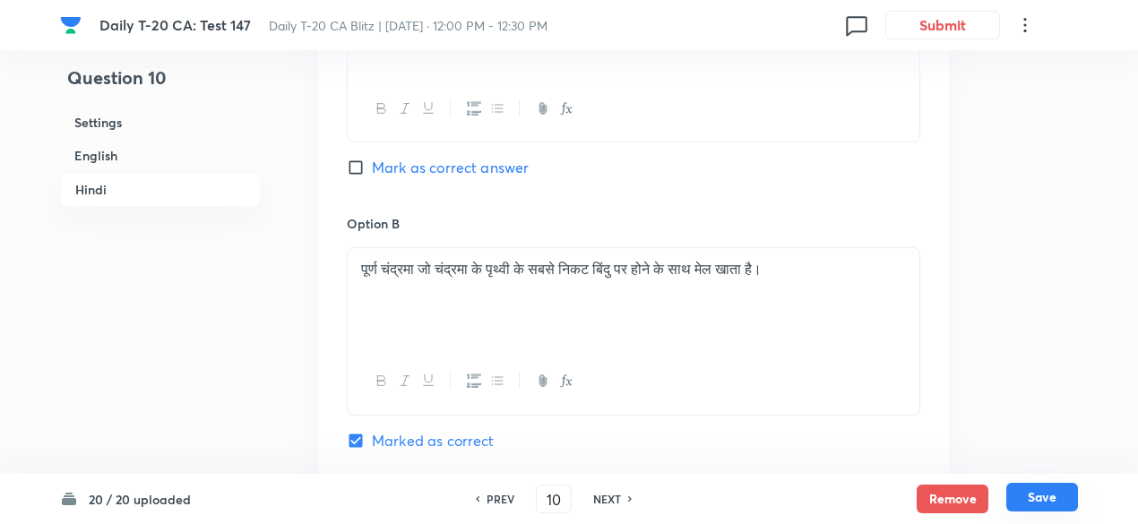
click at [1051, 496] on button "Save" at bounding box center [1043, 497] width 72 height 29
type input "11"
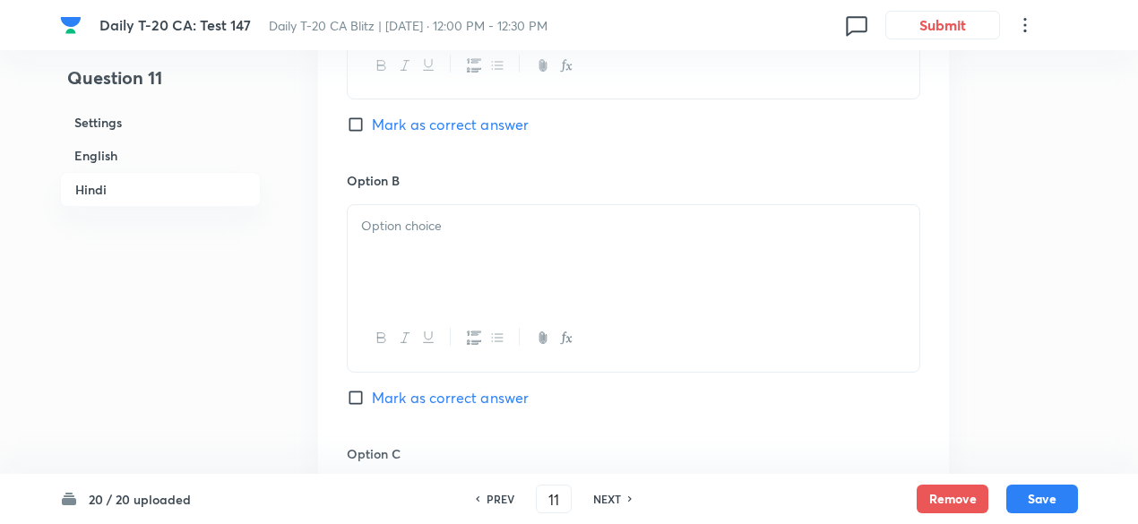
checkbox input "false"
checkbox input "true"
click at [123, 154] on h6 "English" at bounding box center [160, 155] width 201 height 33
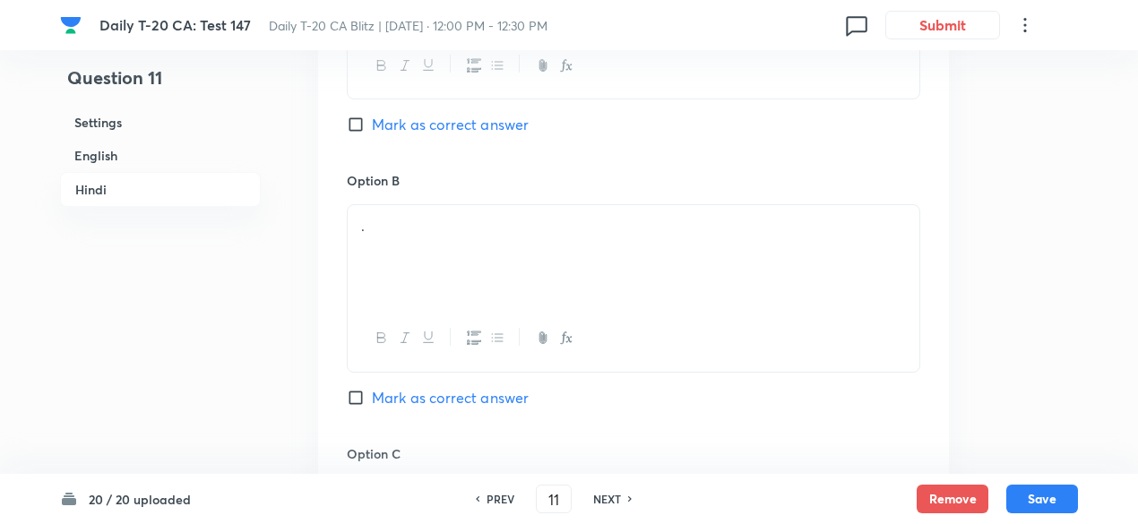
scroll to position [463, 0]
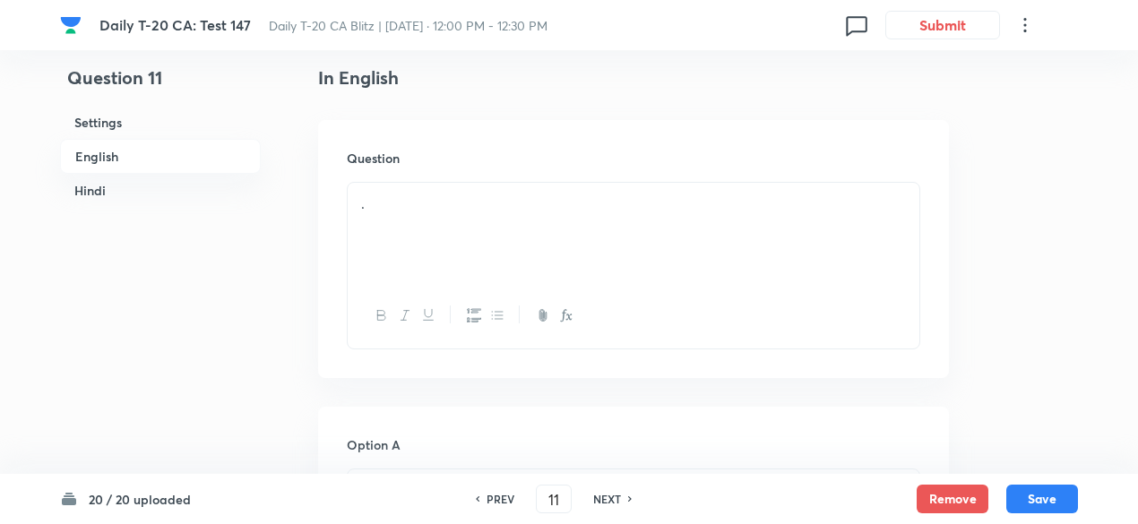
click at [467, 211] on p "." at bounding box center [633, 204] width 545 height 21
click at [414, 216] on div "." at bounding box center [634, 233] width 572 height 100
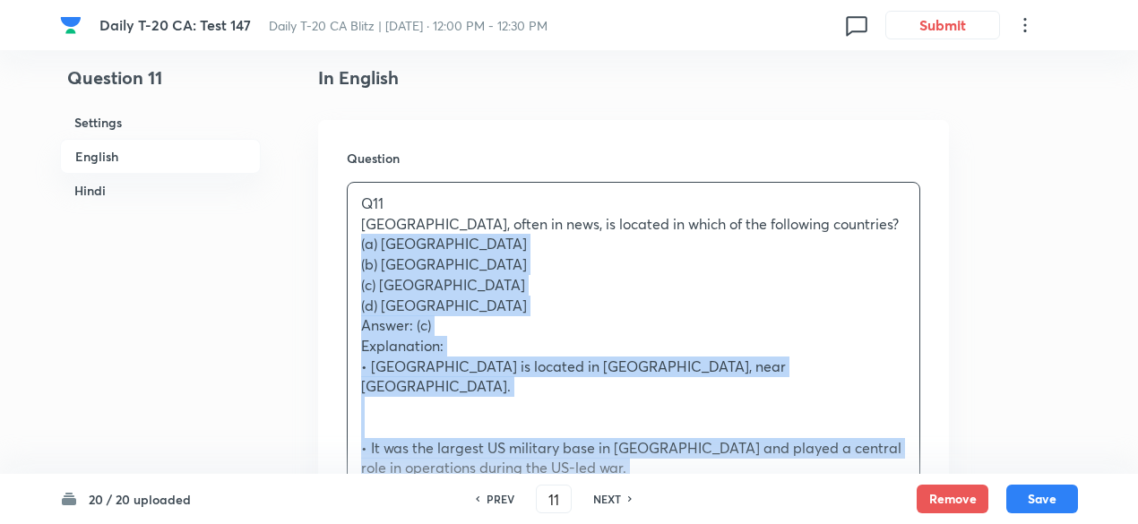
drag, startPoint x: 352, startPoint y: 249, endPoint x: 310, endPoint y: 241, distance: 42.9
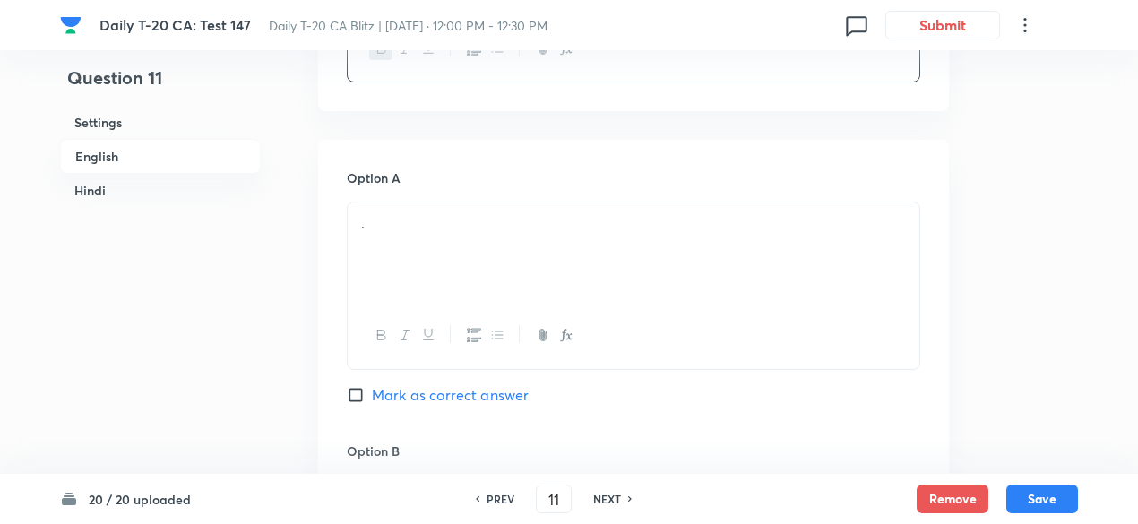
scroll to position [731, 0]
click at [428, 252] on div "." at bounding box center [634, 251] width 572 height 100
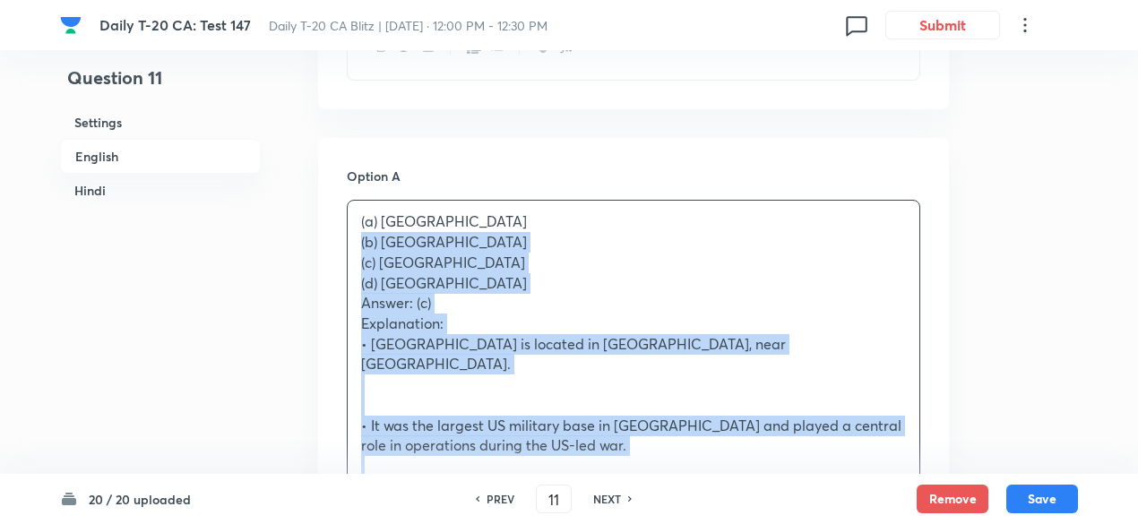
drag, startPoint x: 363, startPoint y: 257, endPoint x: 308, endPoint y: 240, distance: 57.3
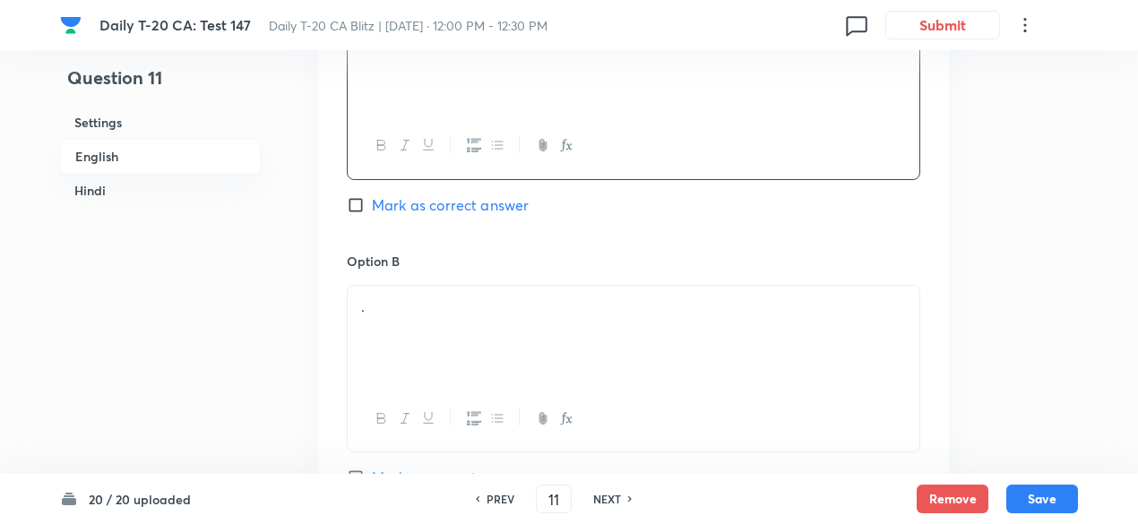
scroll to position [1000, 0]
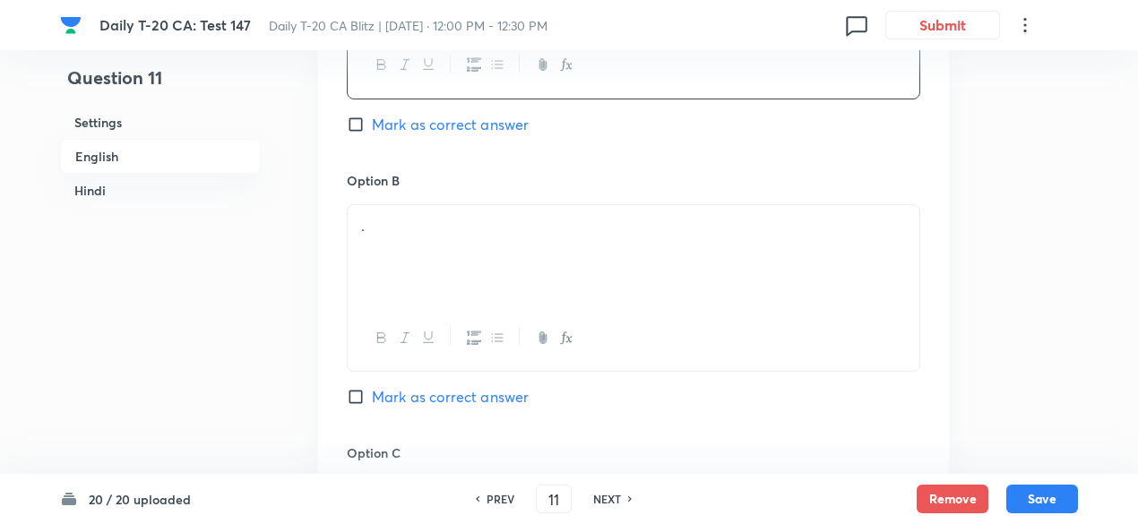
click at [430, 238] on div "." at bounding box center [634, 255] width 572 height 100
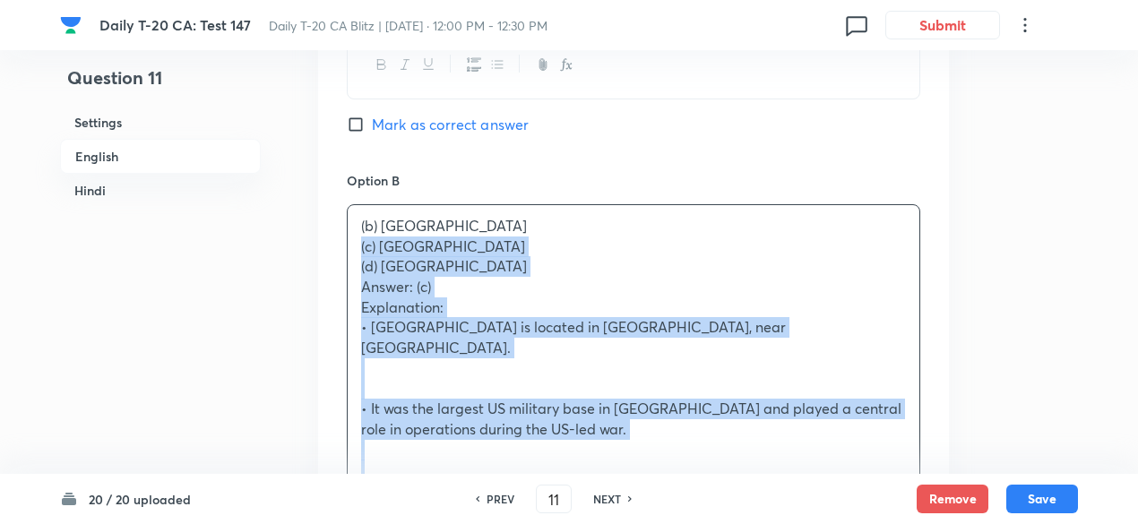
drag, startPoint x: 375, startPoint y: 249, endPoint x: 320, endPoint y: 239, distance: 55.6
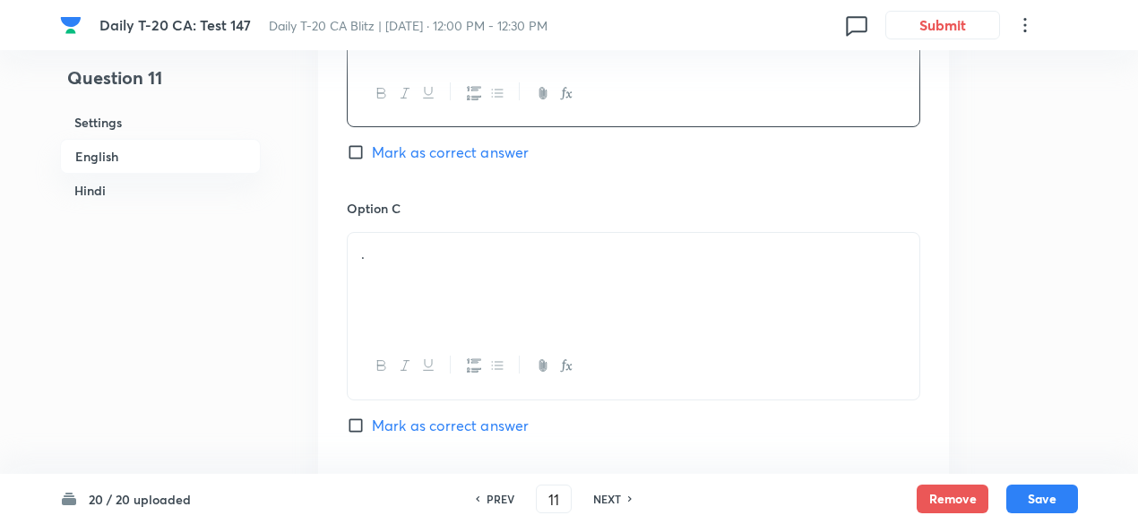
scroll to position [1359, 0]
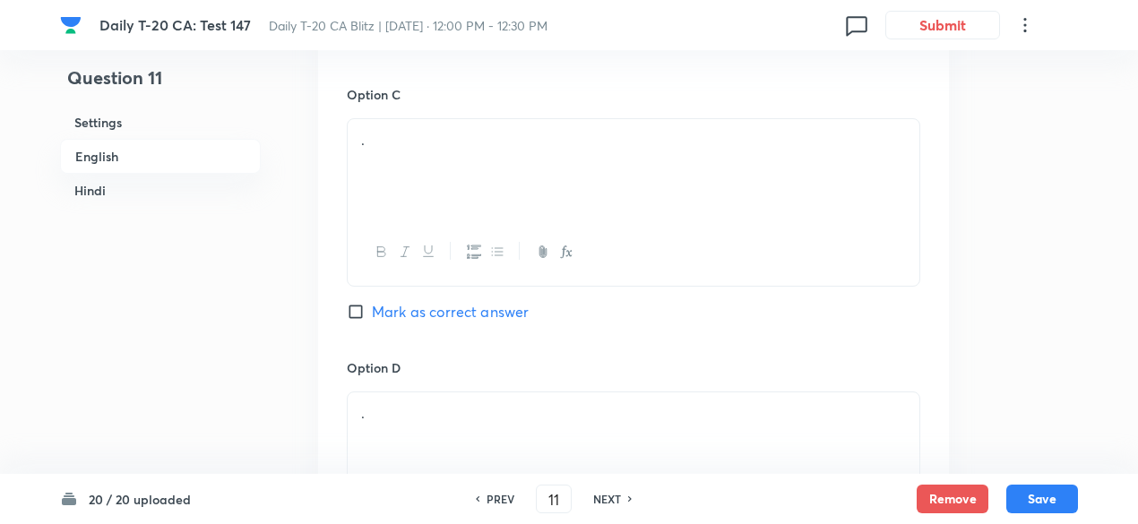
click at [413, 182] on div "." at bounding box center [634, 169] width 572 height 100
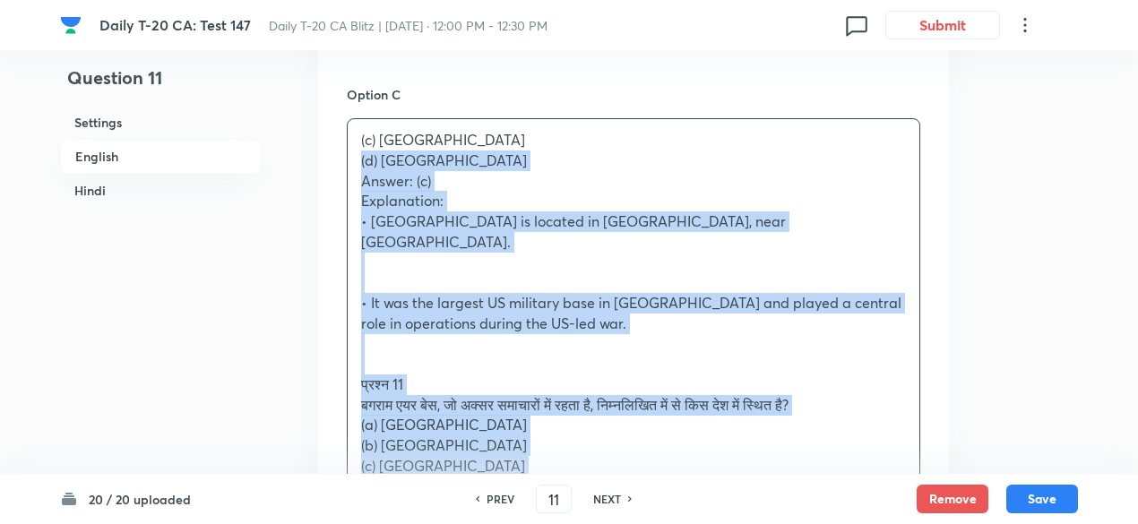
drag, startPoint x: 353, startPoint y: 172, endPoint x: 332, endPoint y: 161, distance: 24.1
click at [332, 161] on div "Option A [GEOGRAPHIC_DATA] Mark as correct answer Option B Pakistan Mark as cor…" at bounding box center [633, 283] width 631 height 1544
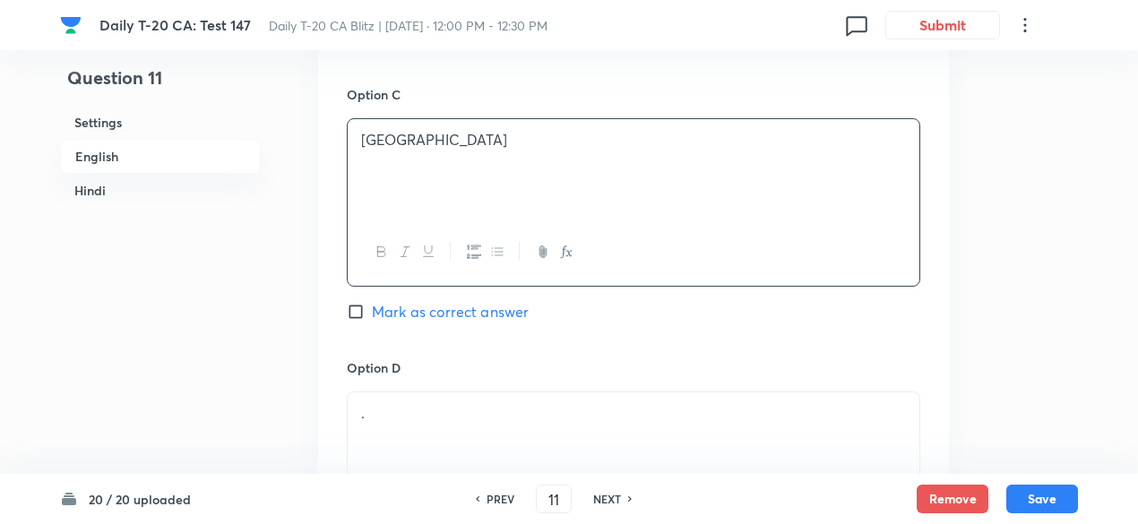
click at [454, 303] on span "Mark as correct answer" at bounding box center [450, 312] width 157 height 22
click at [372, 303] on input "Mark as correct answer" at bounding box center [359, 312] width 25 height 18
checkbox input "true"
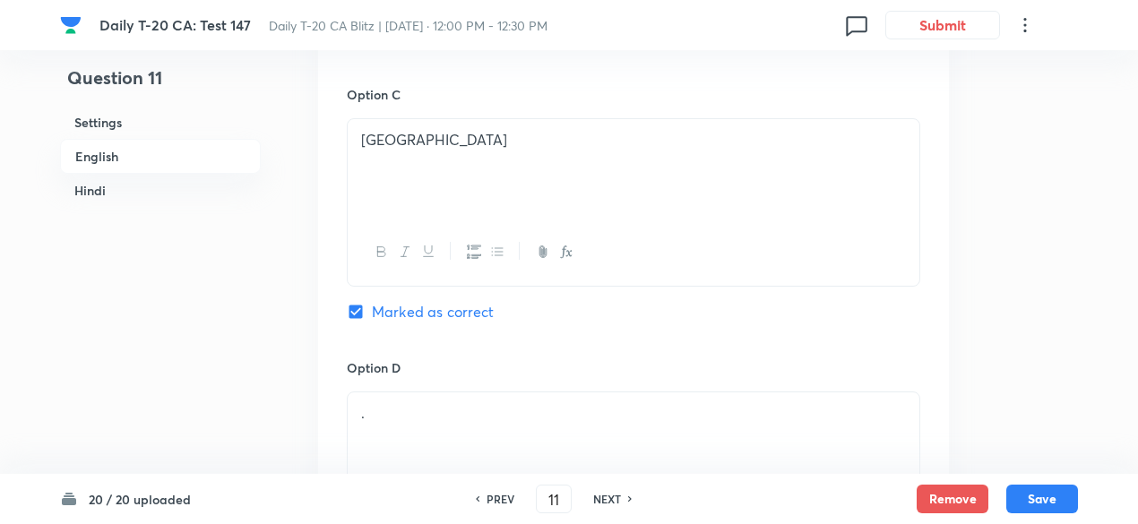
checkbox input "false"
checkbox input "true"
checkbox input "false"
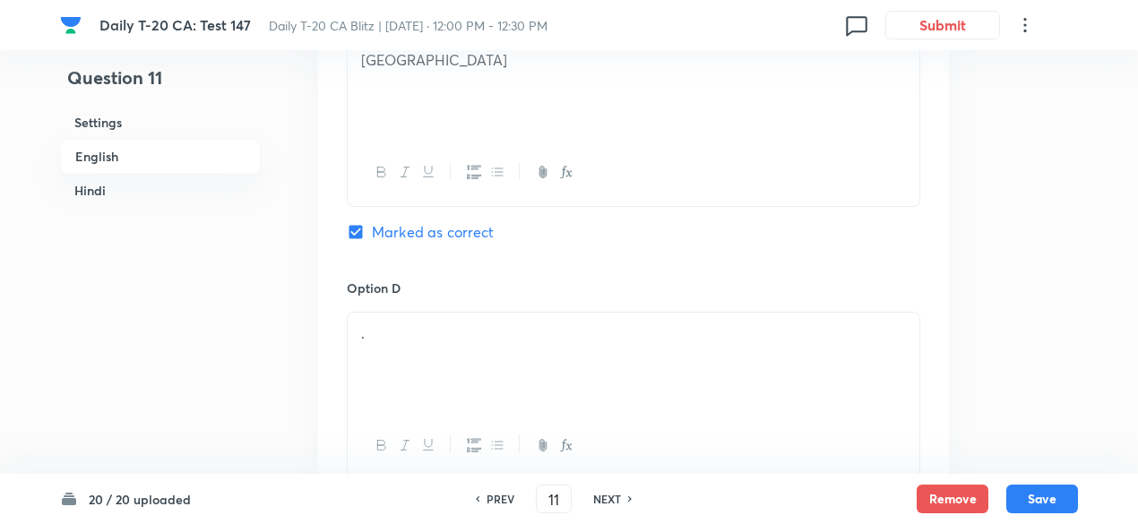
scroll to position [1538, 0]
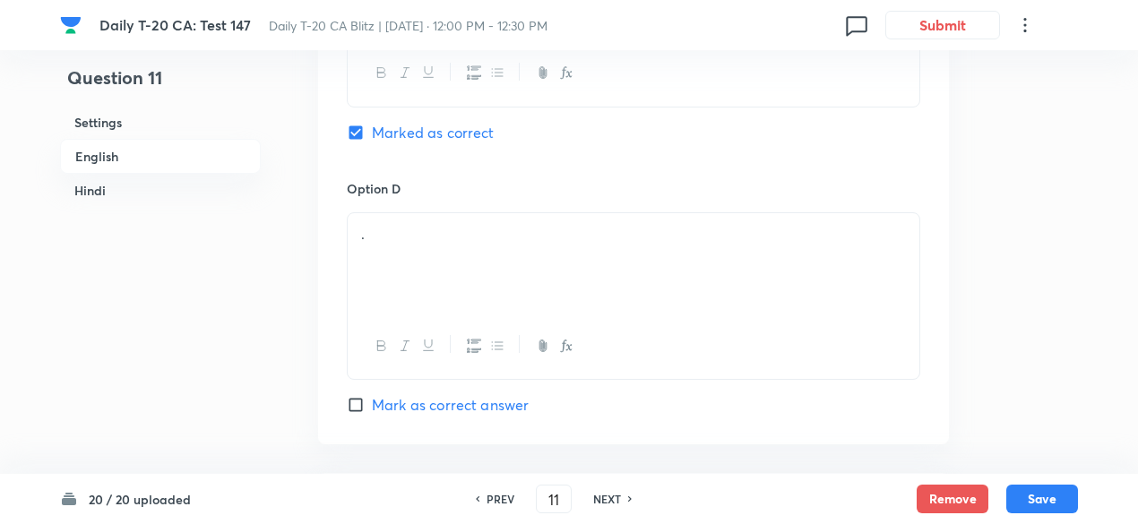
click at [417, 247] on div "." at bounding box center [634, 263] width 572 height 100
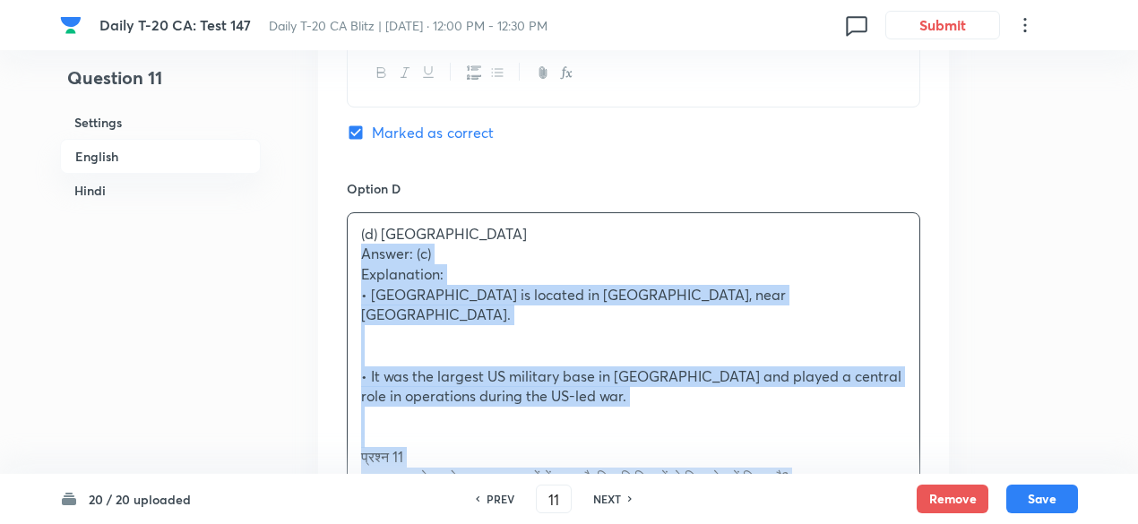
drag, startPoint x: 386, startPoint y: 260, endPoint x: 319, endPoint y: 250, distance: 67.9
click at [319, 250] on div "Option A Iran Mark as correct answer Option B Pakistan Mark as correct answer O…" at bounding box center [633, 92] width 631 height 1523
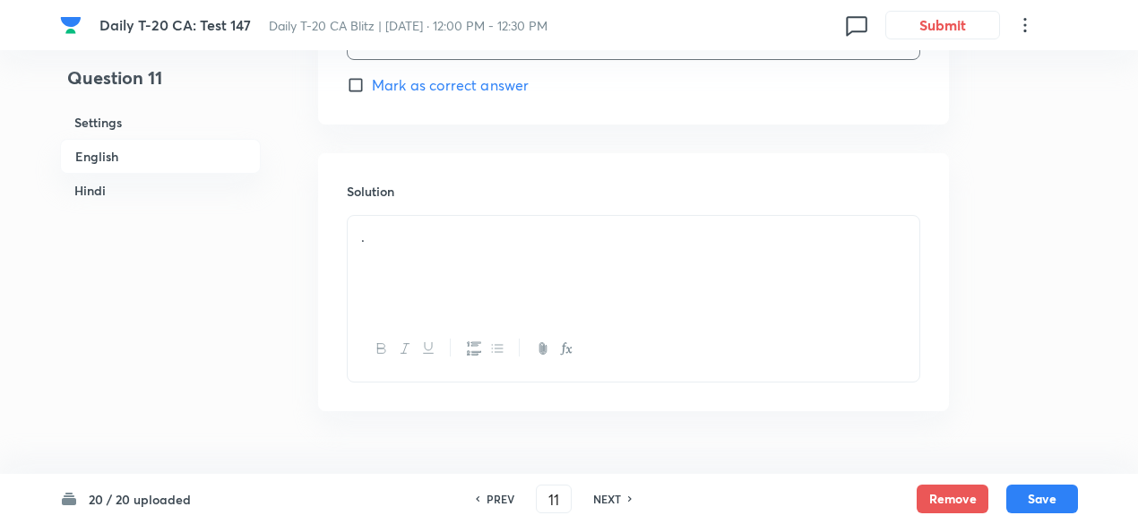
scroll to position [1897, 0]
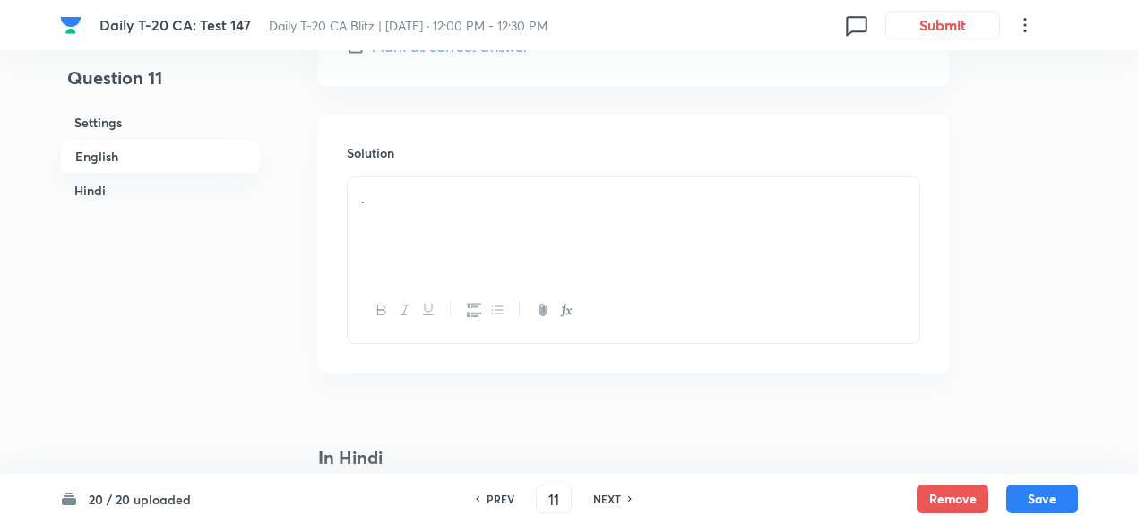
click at [444, 223] on div "." at bounding box center [634, 227] width 572 height 100
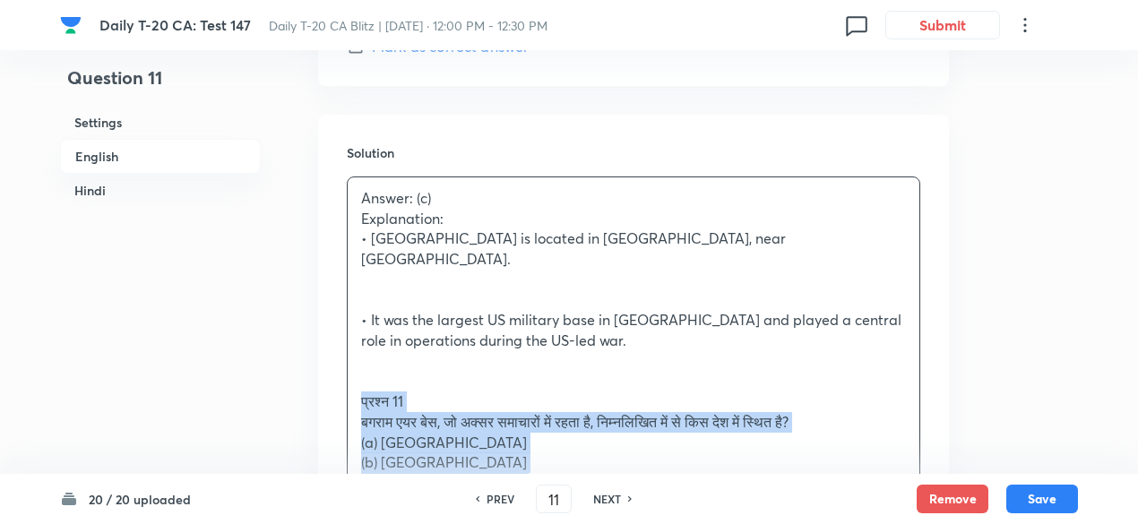
click at [305, 377] on div "Question 11 Settings English Hindi Settings Type Single choice correct 4 option…" at bounding box center [569, 418] width 1018 height 4459
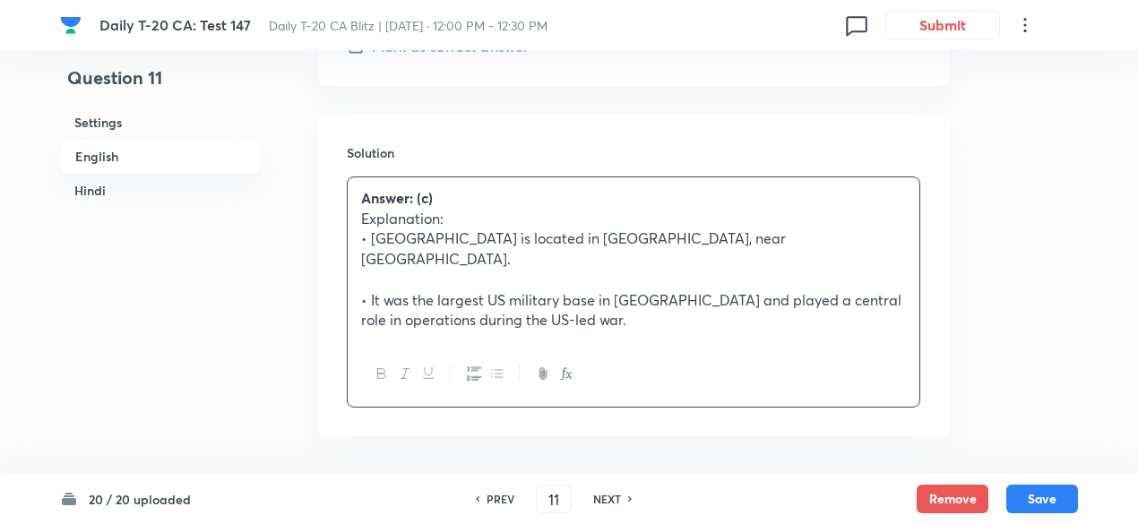
click at [133, 145] on h6 "English" at bounding box center [160, 156] width 201 height 35
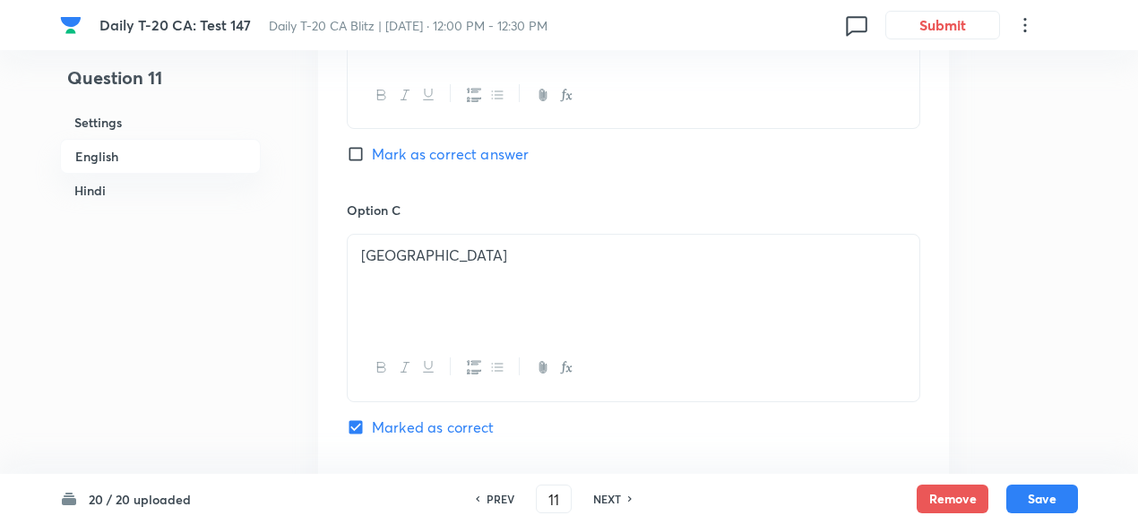
scroll to position [1359, 0]
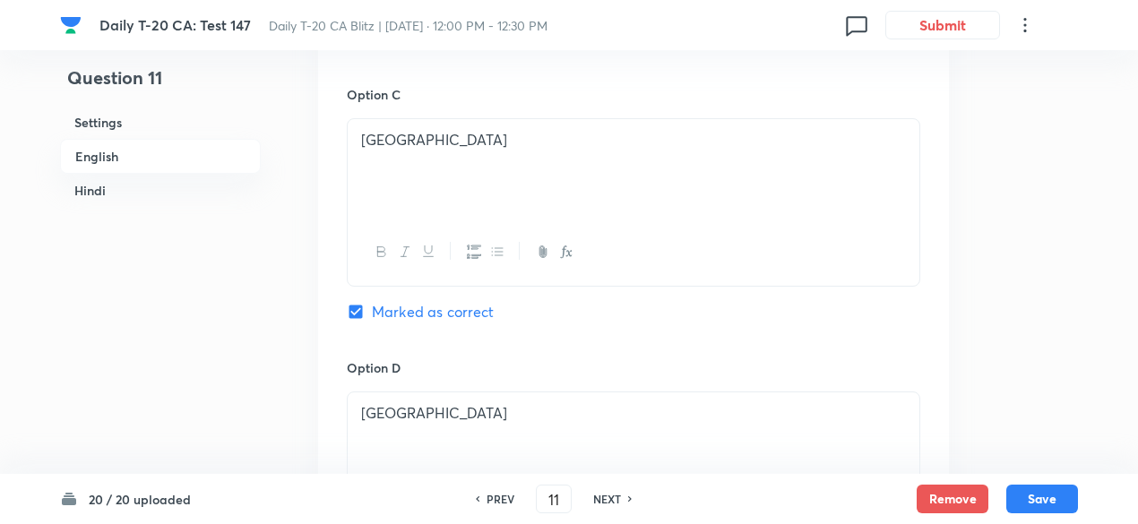
click at [90, 182] on h6 "Hindi" at bounding box center [160, 190] width 201 height 33
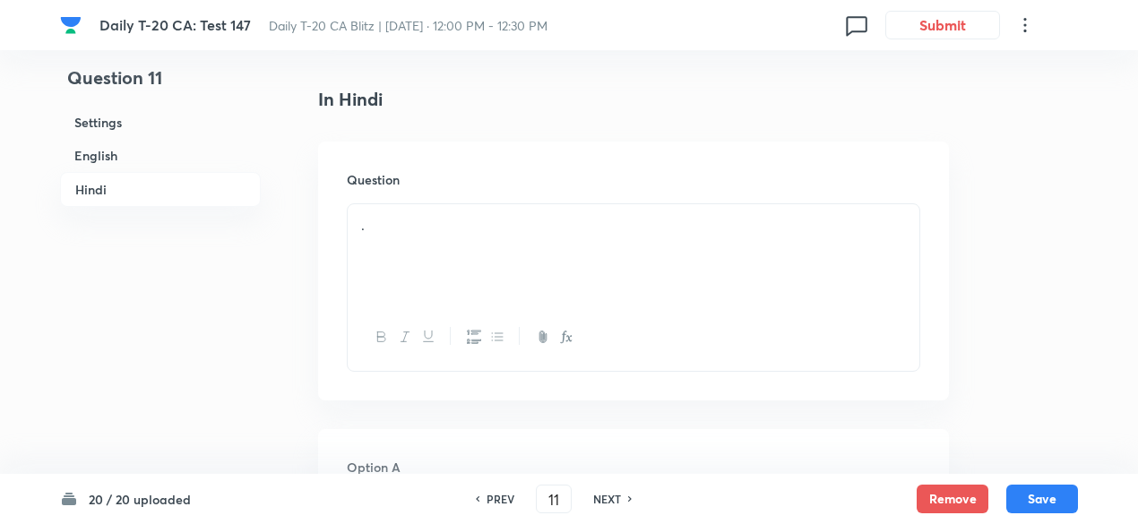
click at [337, 206] on div "Question ." at bounding box center [633, 271] width 631 height 258
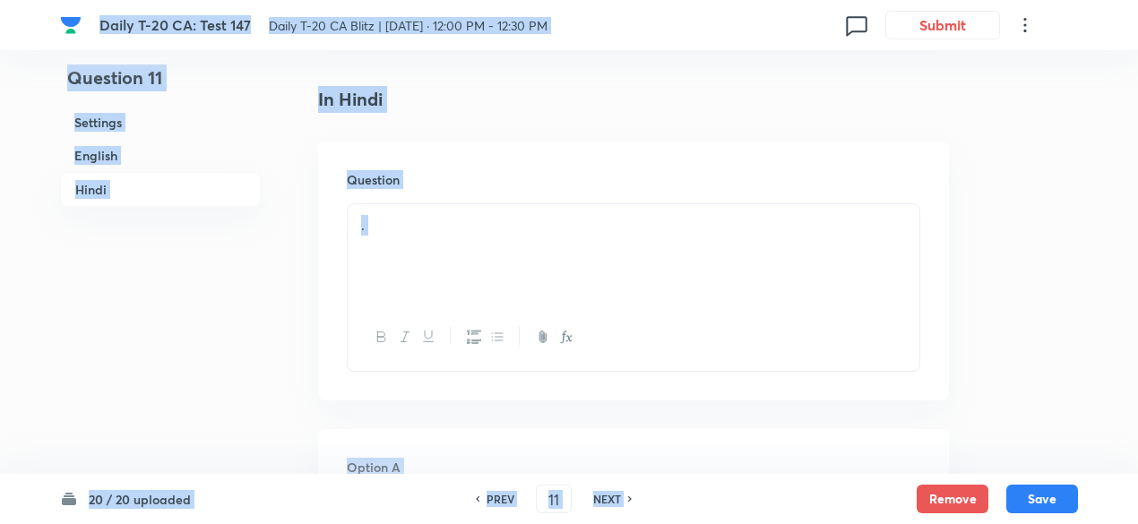
click at [532, 259] on div "." at bounding box center [634, 254] width 572 height 100
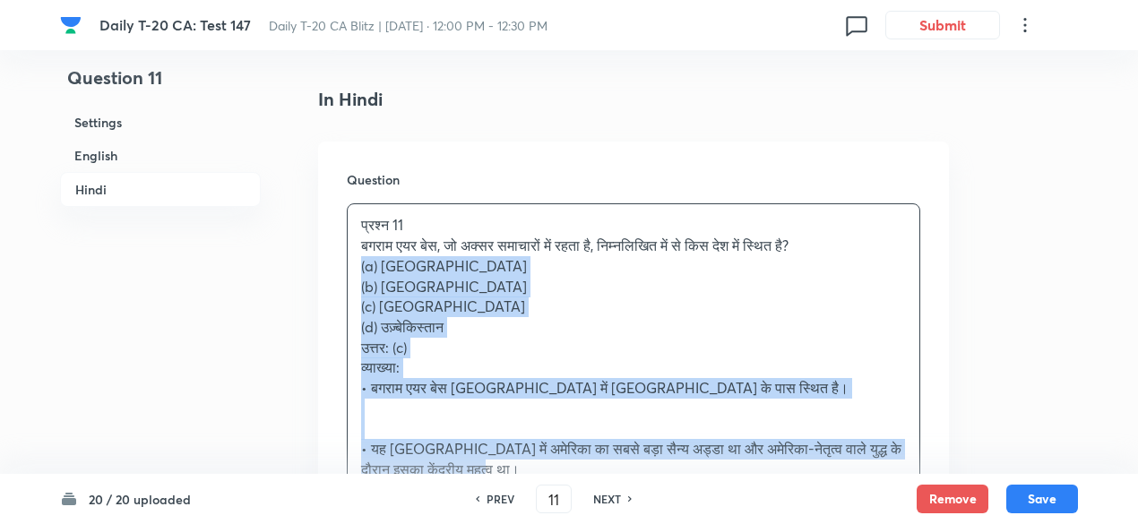
drag, startPoint x: 362, startPoint y: 274, endPoint x: 328, endPoint y: 252, distance: 40.8
click at [328, 252] on div "Question प्रश्न 11 बगराम एयर बेस, जो अक्सर समाचारों में रहता है, निम्नलिखित में…" at bounding box center [633, 364] width 631 height 445
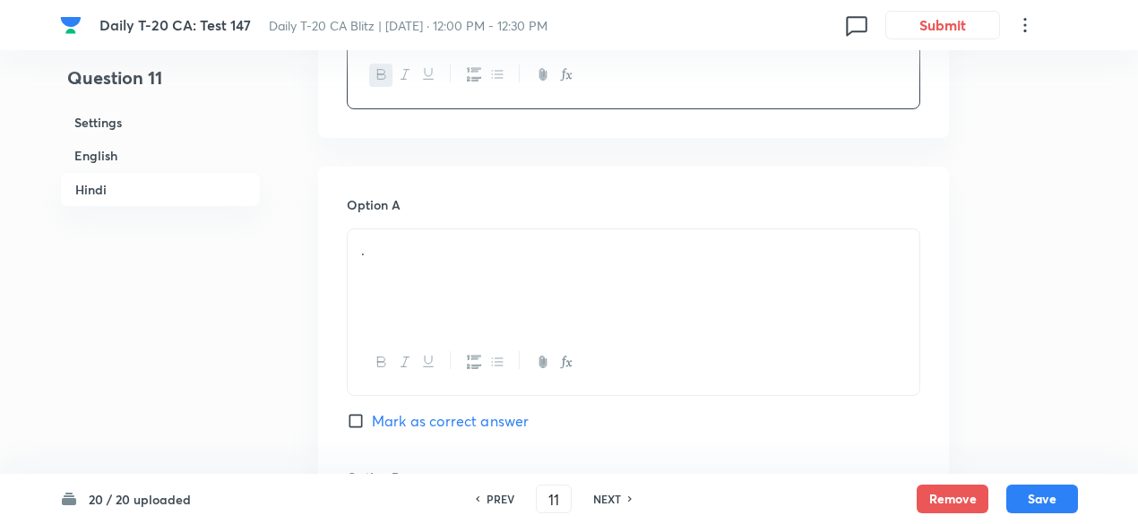
scroll to position [2588, 0]
drag, startPoint x: 455, startPoint y: 298, endPoint x: 458, endPoint y: 281, distance: 17.2
click at [455, 298] on div "." at bounding box center [634, 273] width 572 height 100
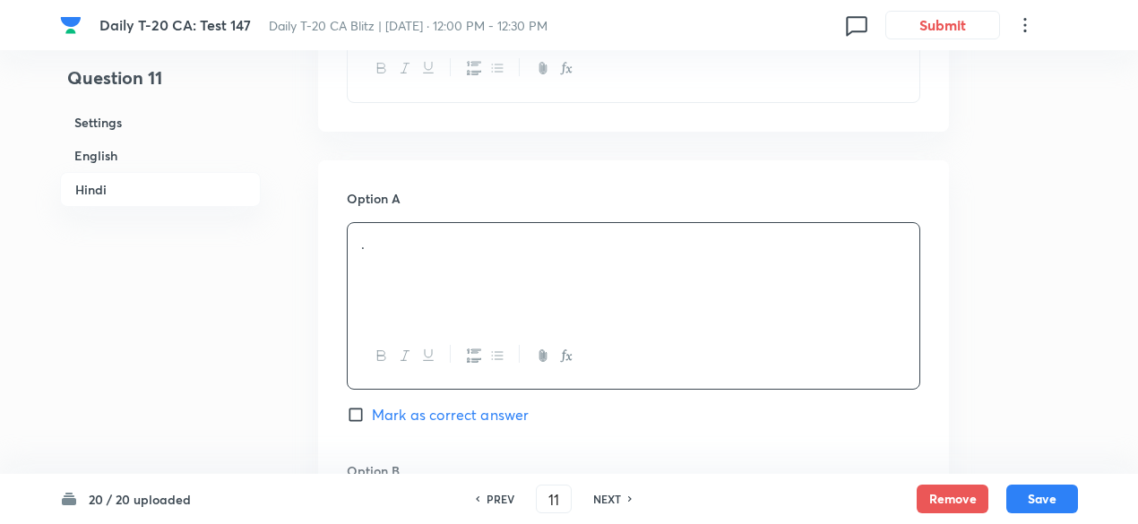
click at [450, 259] on div "." at bounding box center [634, 273] width 572 height 100
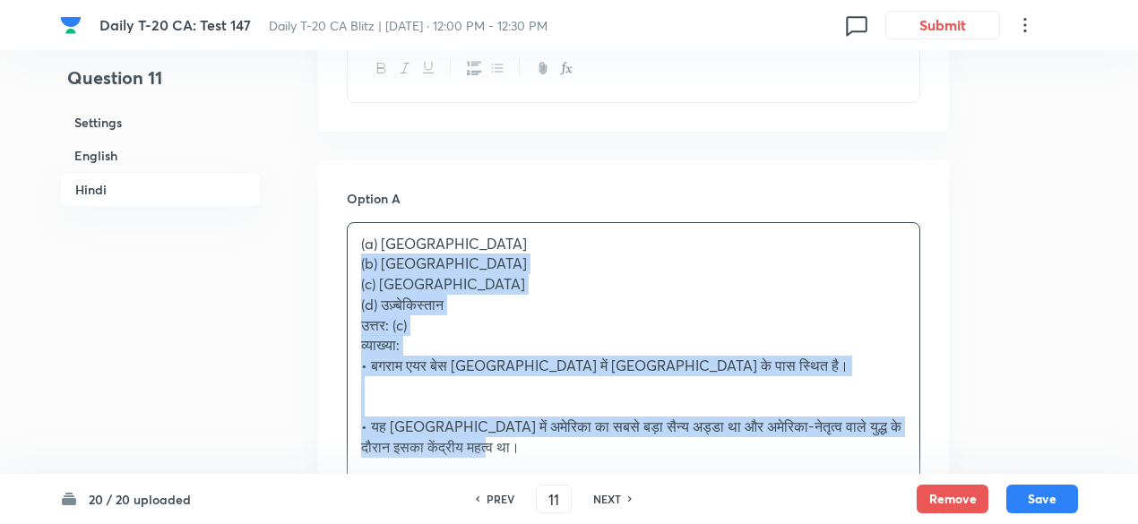
drag, startPoint x: 409, startPoint y: 251, endPoint x: 333, endPoint y: 241, distance: 75.9
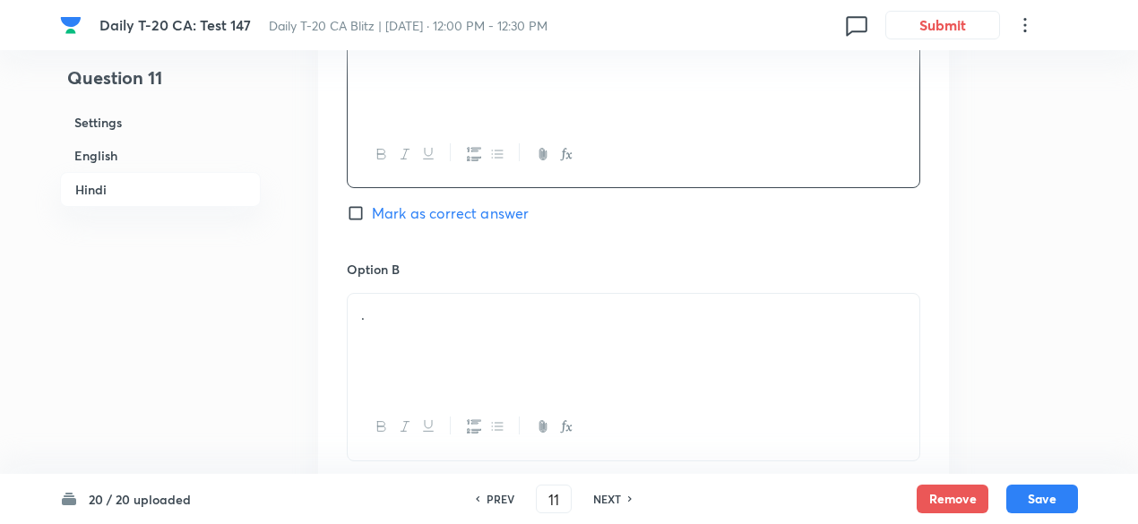
scroll to position [2857, 0]
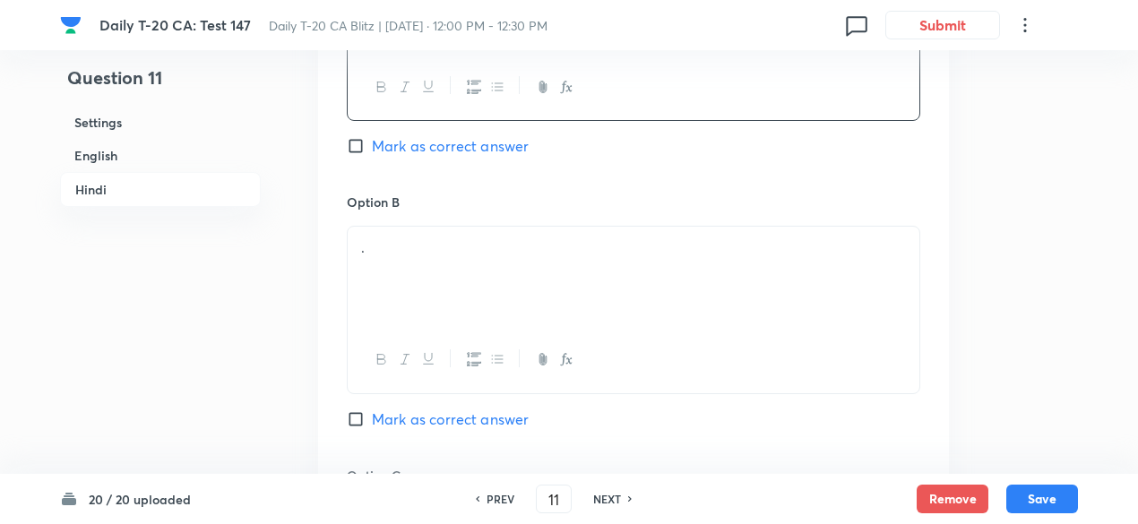
click at [434, 239] on div "." at bounding box center [634, 277] width 572 height 100
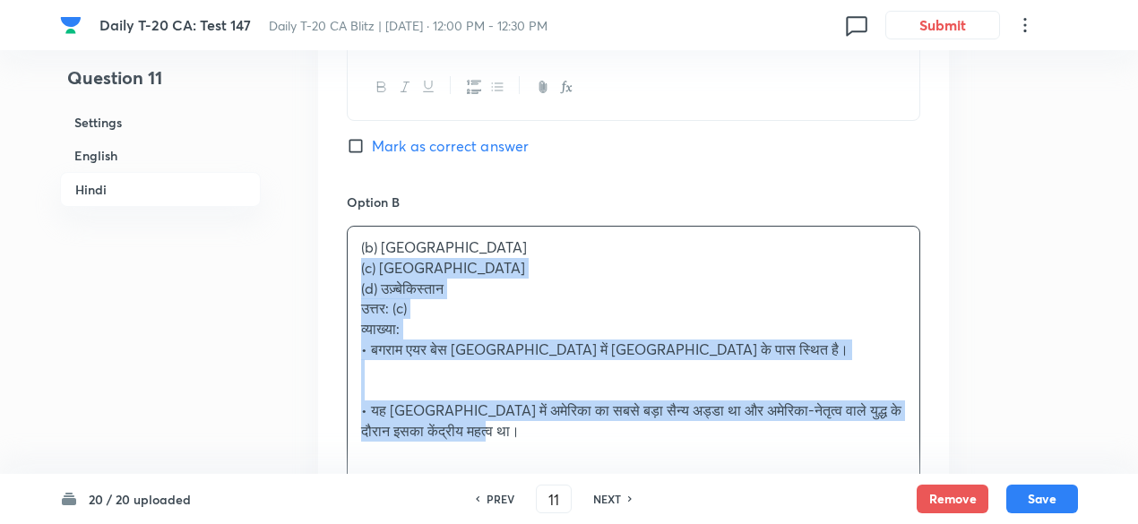
drag, startPoint x: 330, startPoint y: 244, endPoint x: 316, endPoint y: 245, distance: 14.4
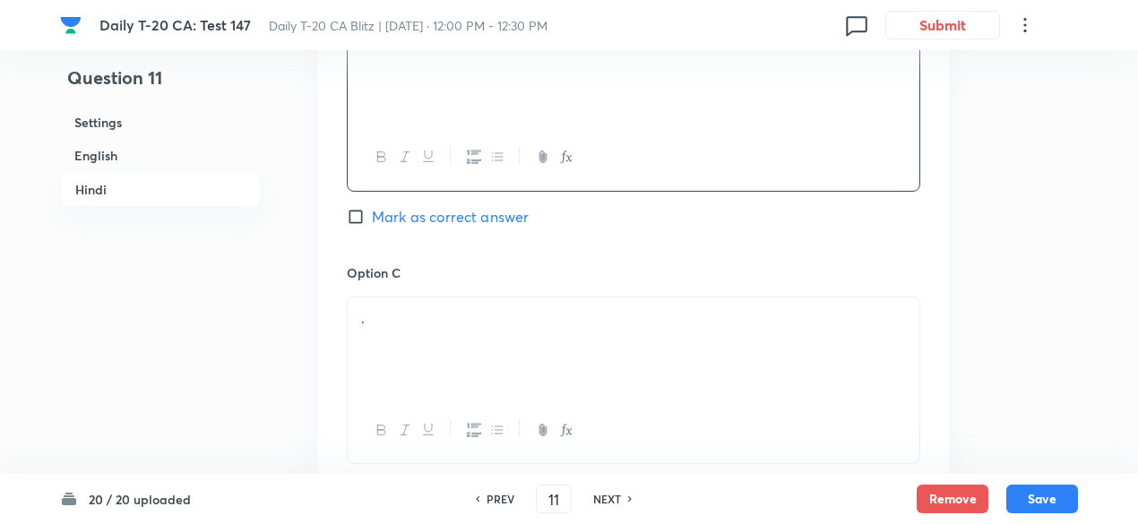
scroll to position [3126, 0]
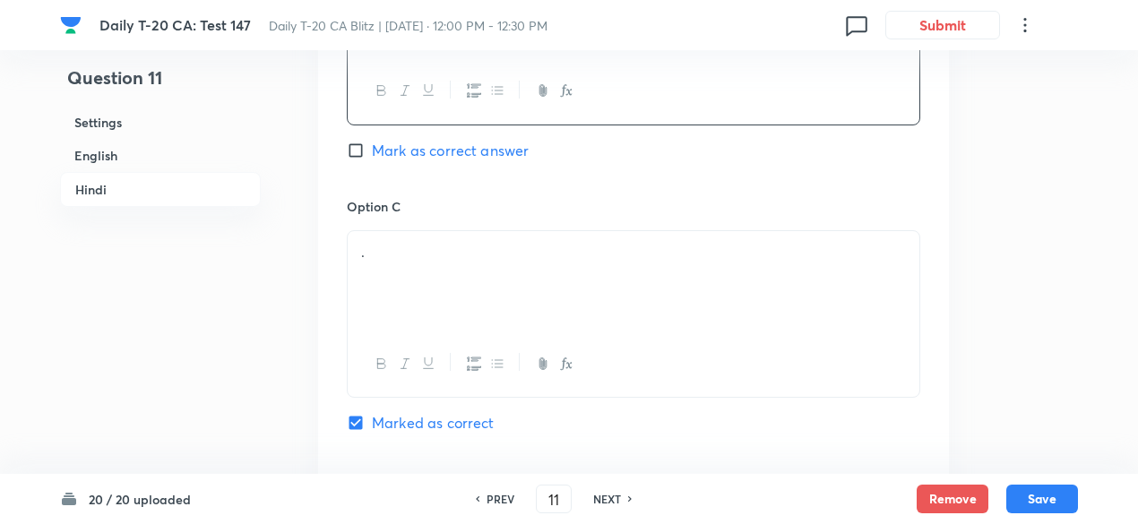
click at [428, 239] on div "." at bounding box center [634, 281] width 572 height 100
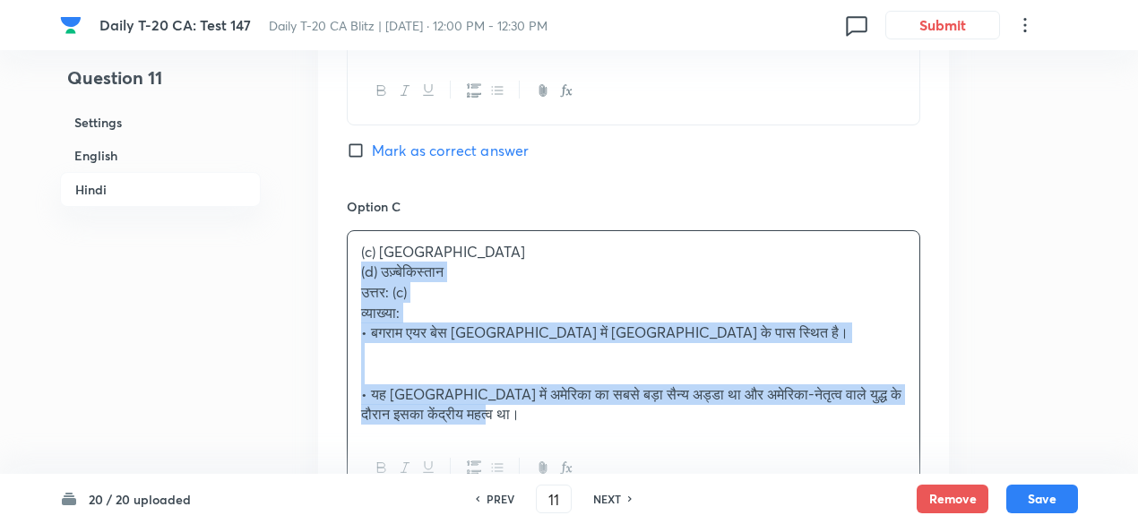
drag, startPoint x: 375, startPoint y: 255, endPoint x: 295, endPoint y: 245, distance: 80.5
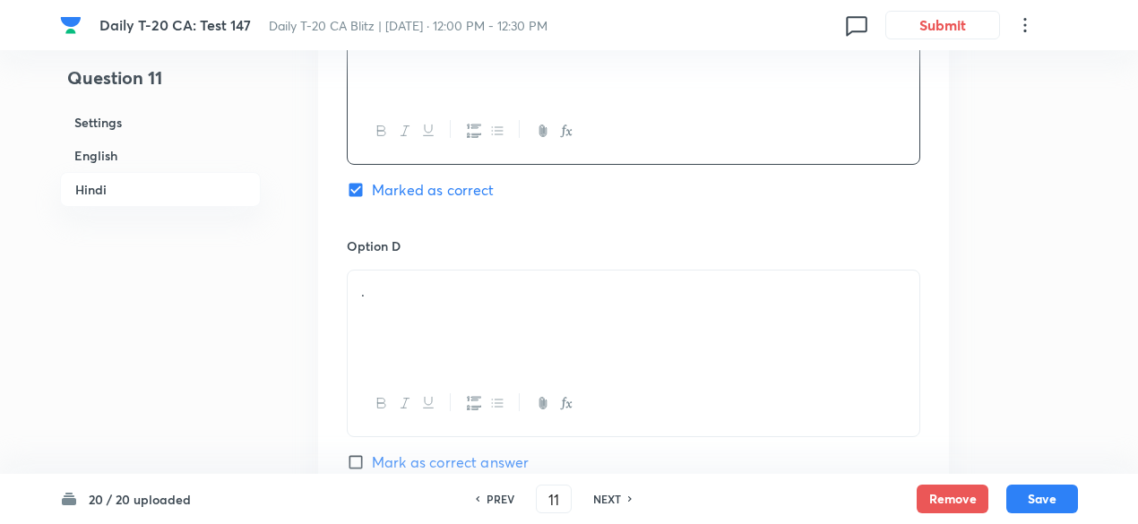
scroll to position [3395, 0]
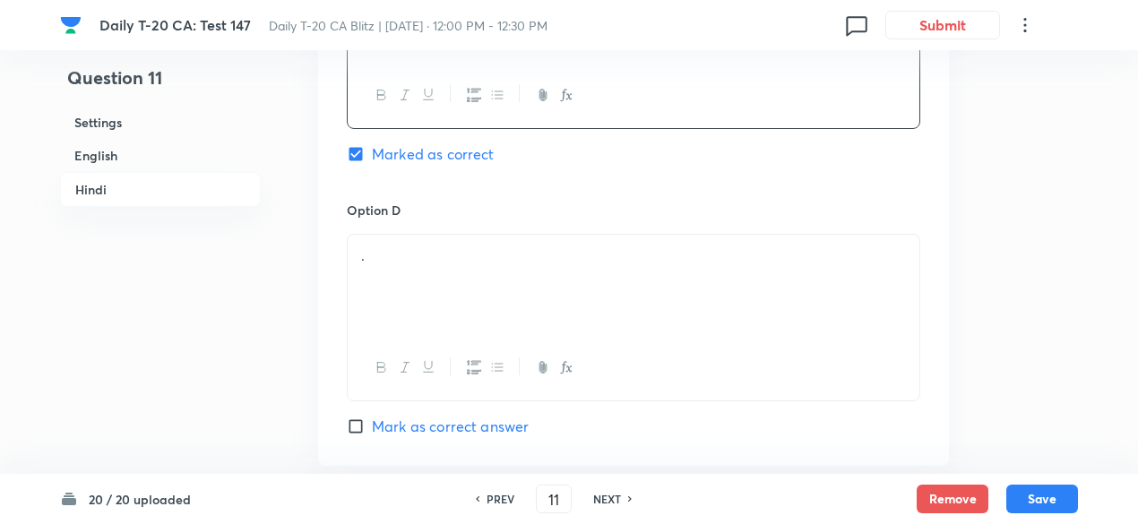
click at [440, 268] on div "." at bounding box center [634, 285] width 572 height 100
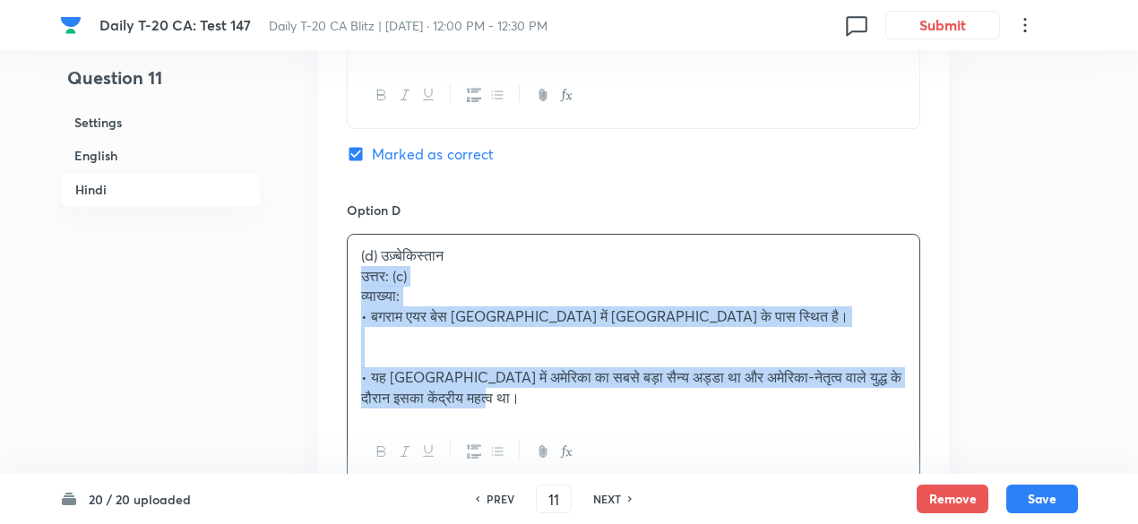
drag, startPoint x: 345, startPoint y: 261, endPoint x: 310, endPoint y: 257, distance: 35.1
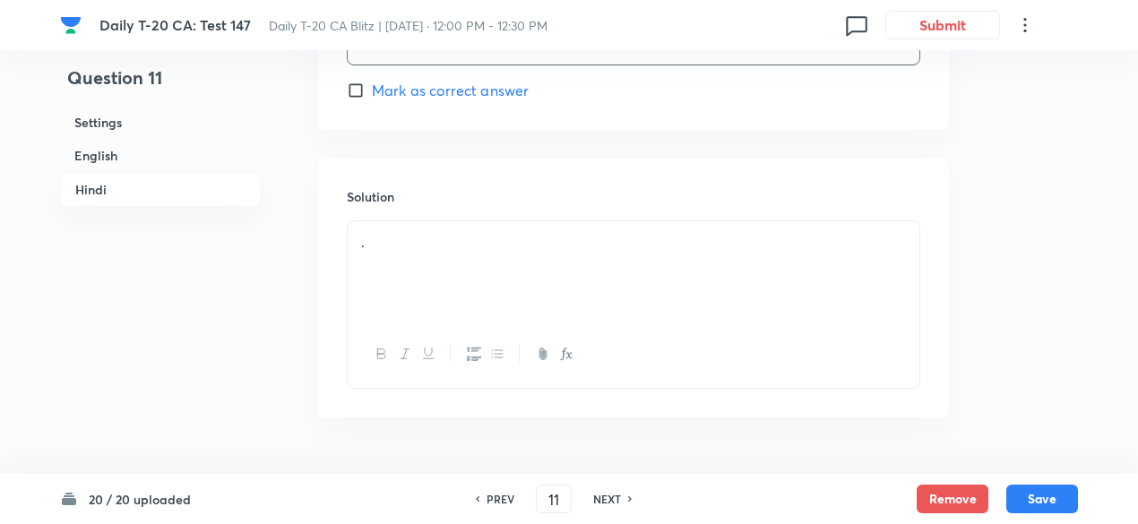
scroll to position [3753, 0]
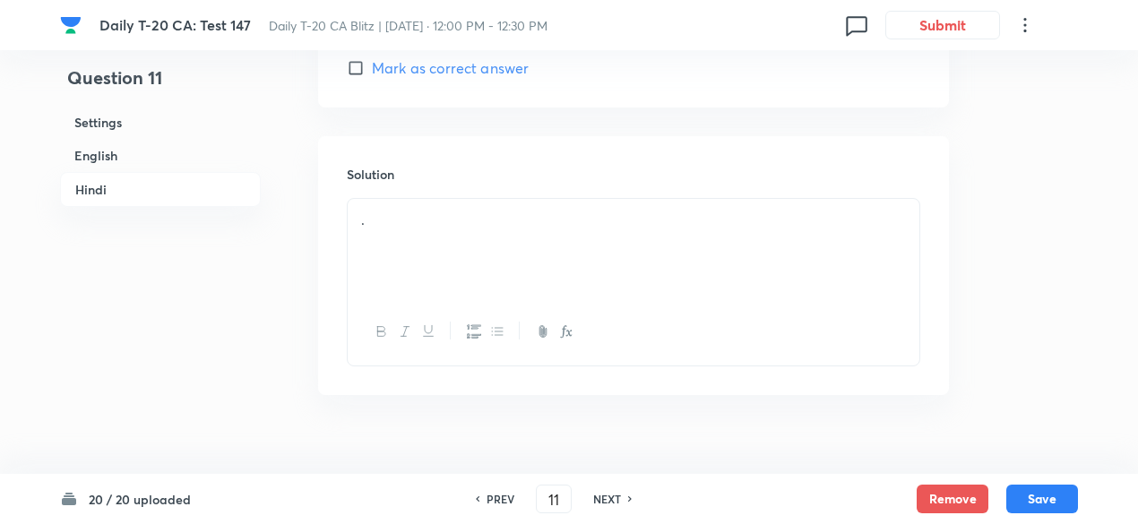
click at [447, 230] on div "." at bounding box center [634, 249] width 572 height 100
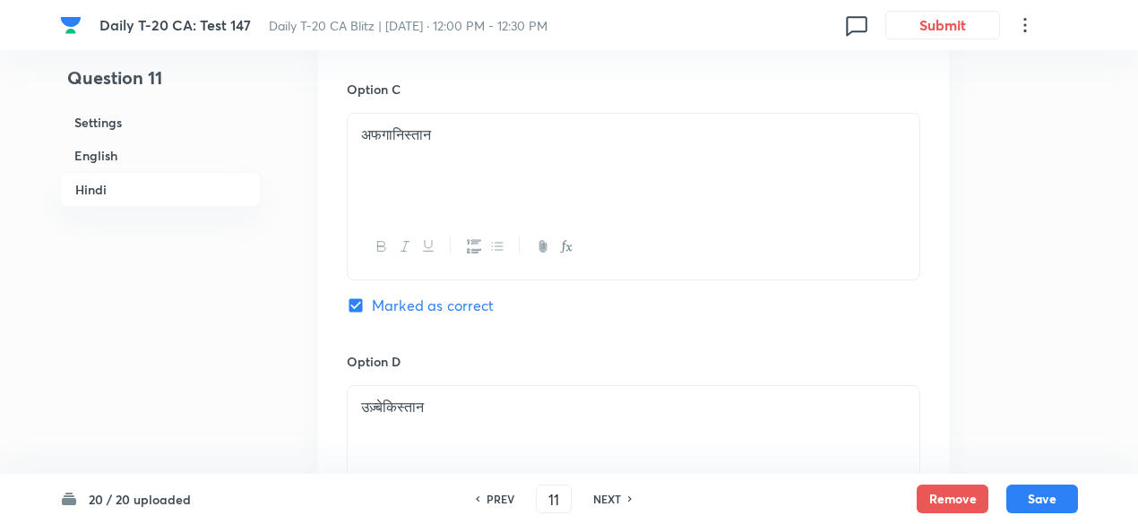
scroll to position [3126, 0]
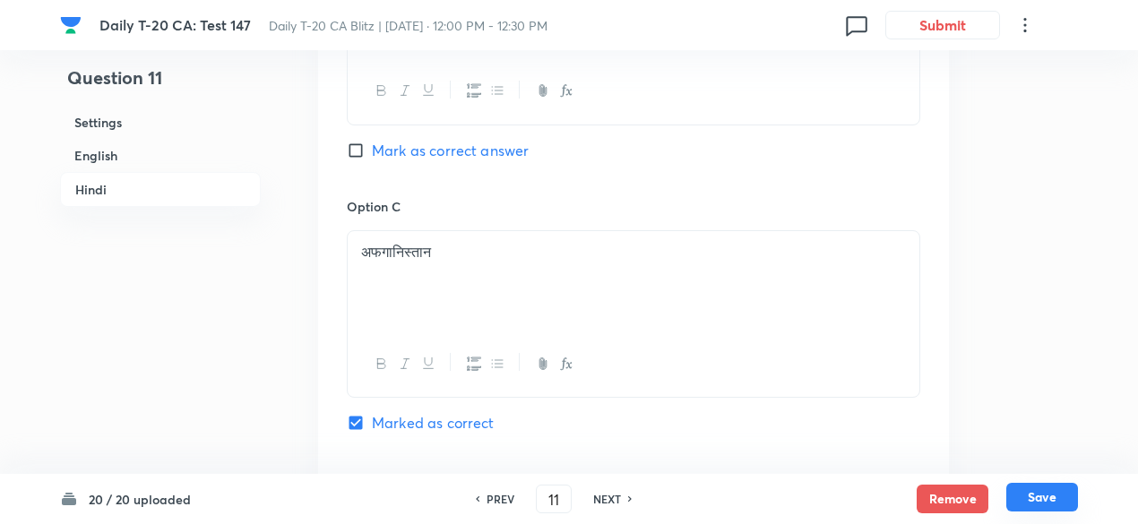
click at [1040, 495] on button "Save" at bounding box center [1043, 497] width 72 height 29
type input "12"
checkbox input "false"
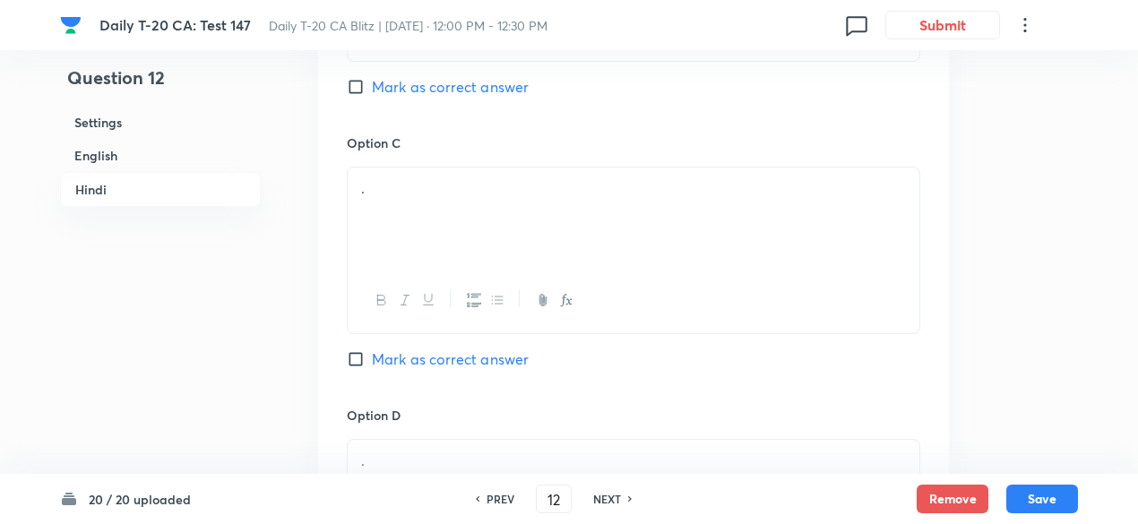
checkbox input "true"
click at [112, 155] on h6 "English" at bounding box center [160, 155] width 201 height 33
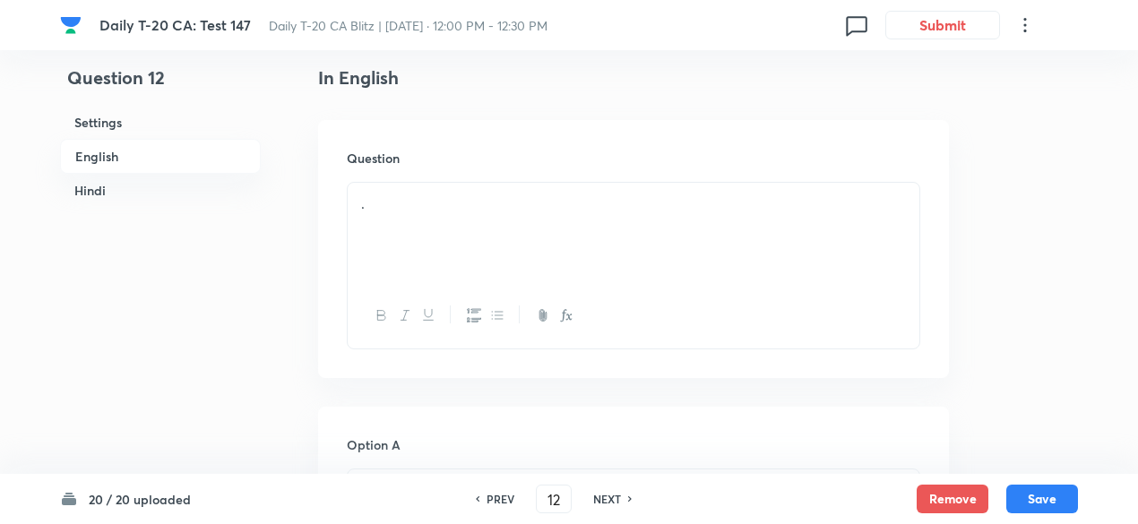
click at [452, 198] on p "." at bounding box center [633, 204] width 545 height 21
click at [572, 240] on div "." at bounding box center [634, 233] width 572 height 100
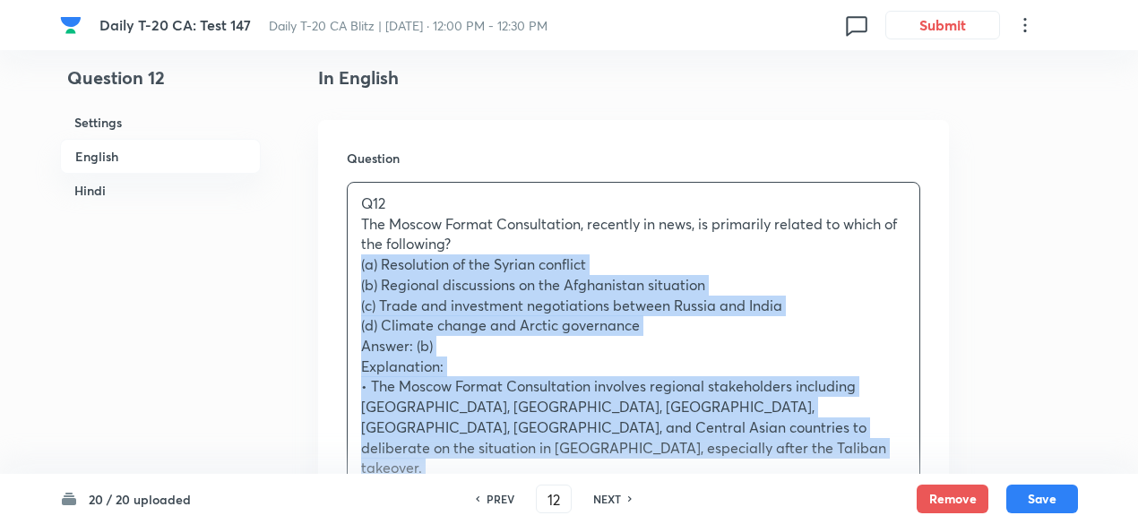
drag, startPoint x: 404, startPoint y: 273, endPoint x: 291, endPoint y: 264, distance: 113.4
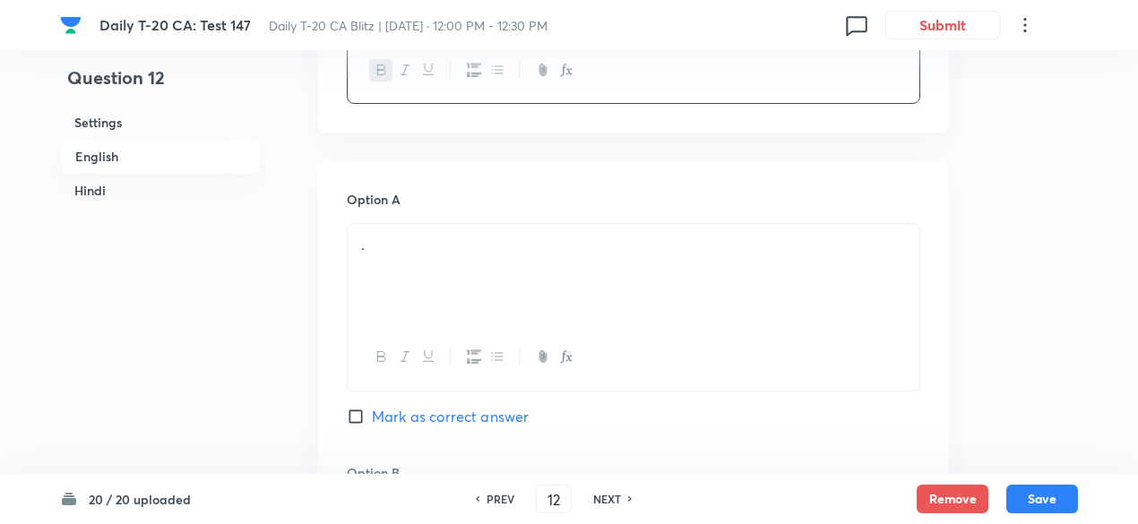
scroll to position [731, 0]
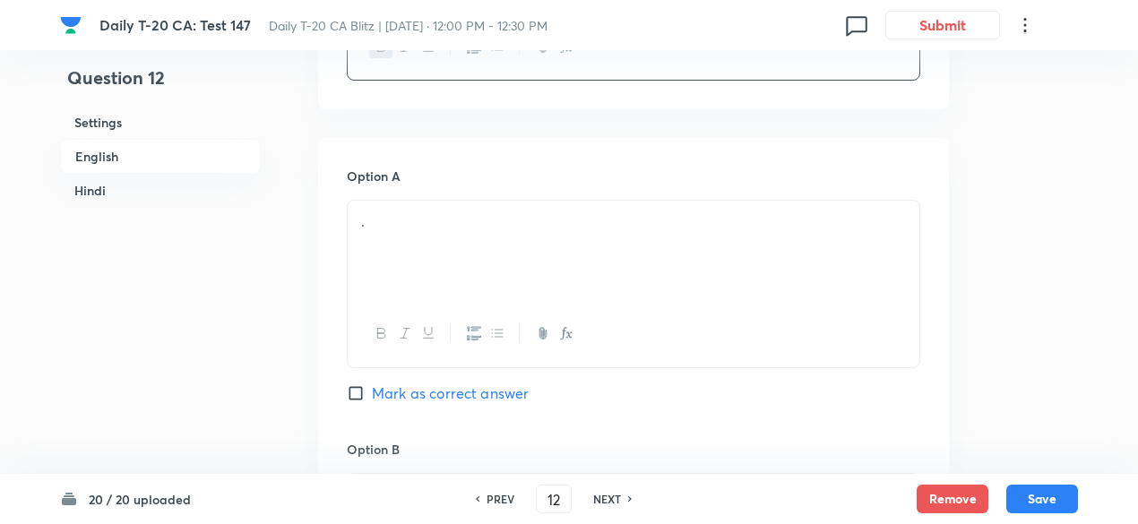
click at [423, 252] on div "." at bounding box center [634, 251] width 572 height 100
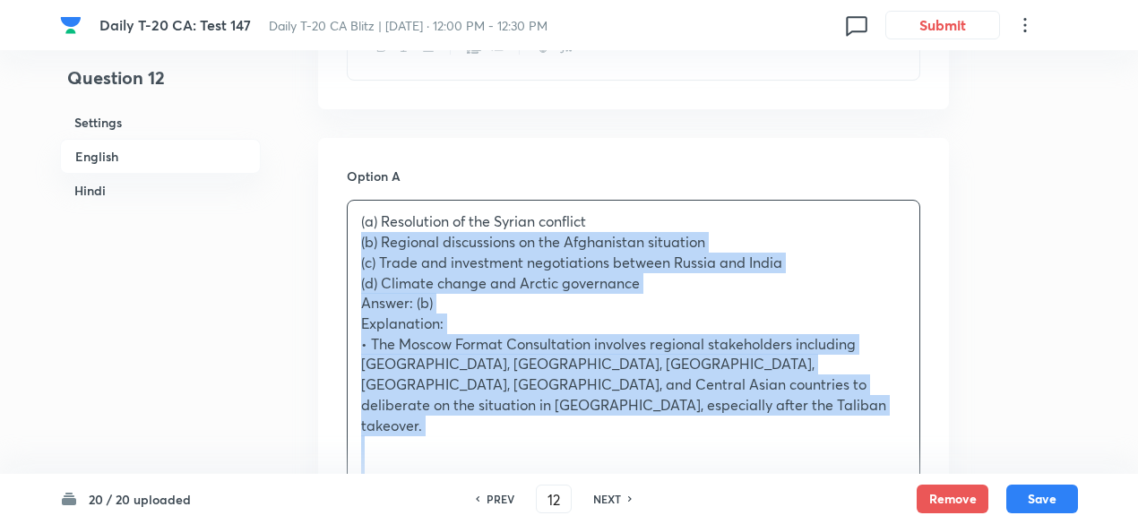
drag, startPoint x: 375, startPoint y: 252, endPoint x: 325, endPoint y: 248, distance: 49.4
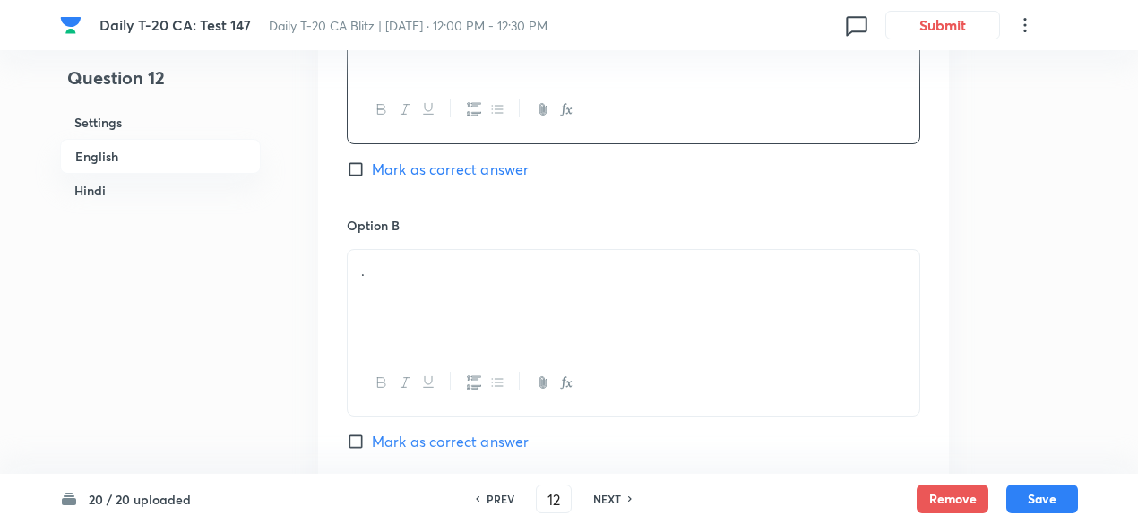
scroll to position [1000, 0]
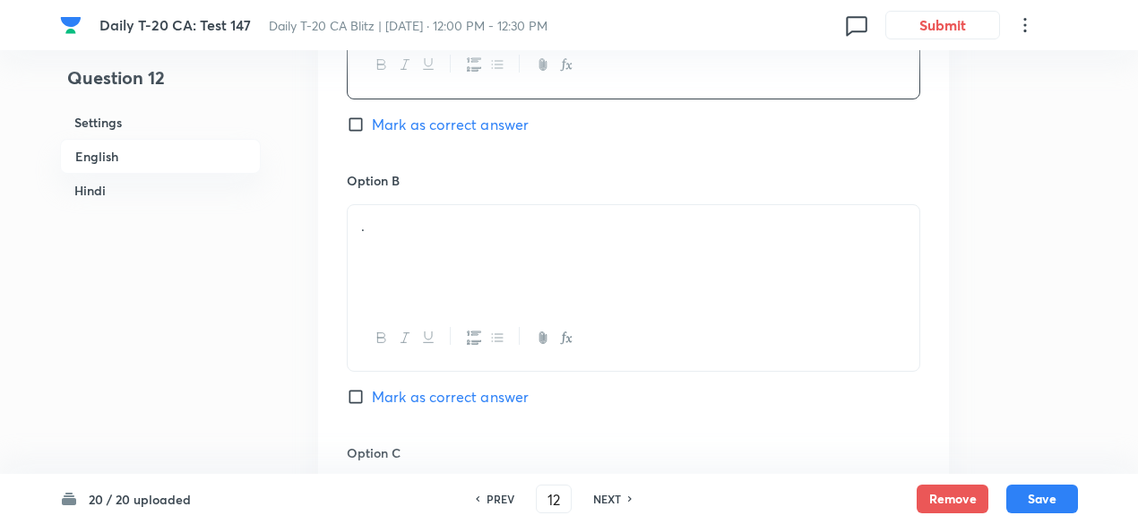
click at [470, 239] on div "." at bounding box center [634, 255] width 572 height 100
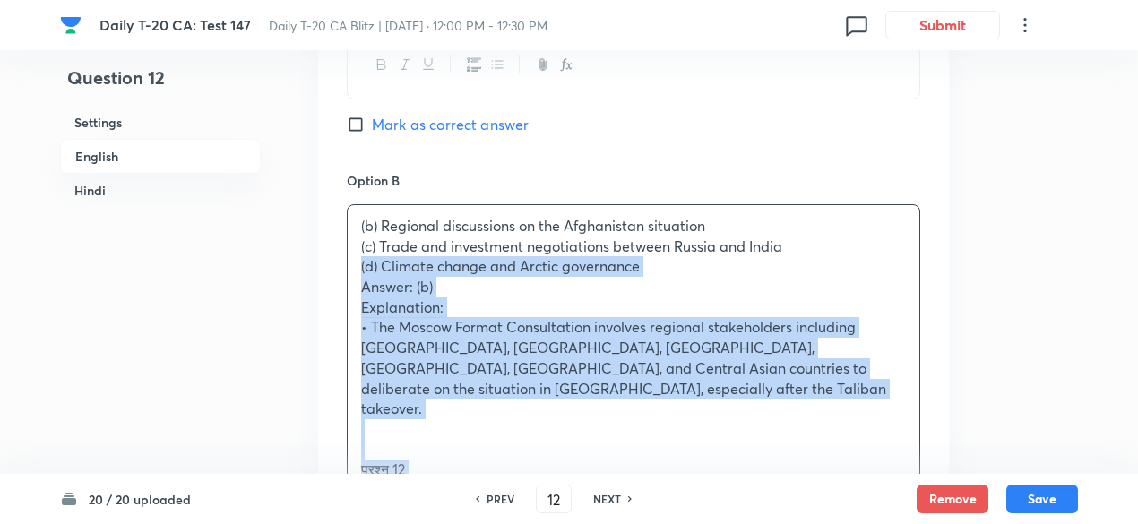
drag, startPoint x: 420, startPoint y: 255, endPoint x: 302, endPoint y: 254, distance: 117.4
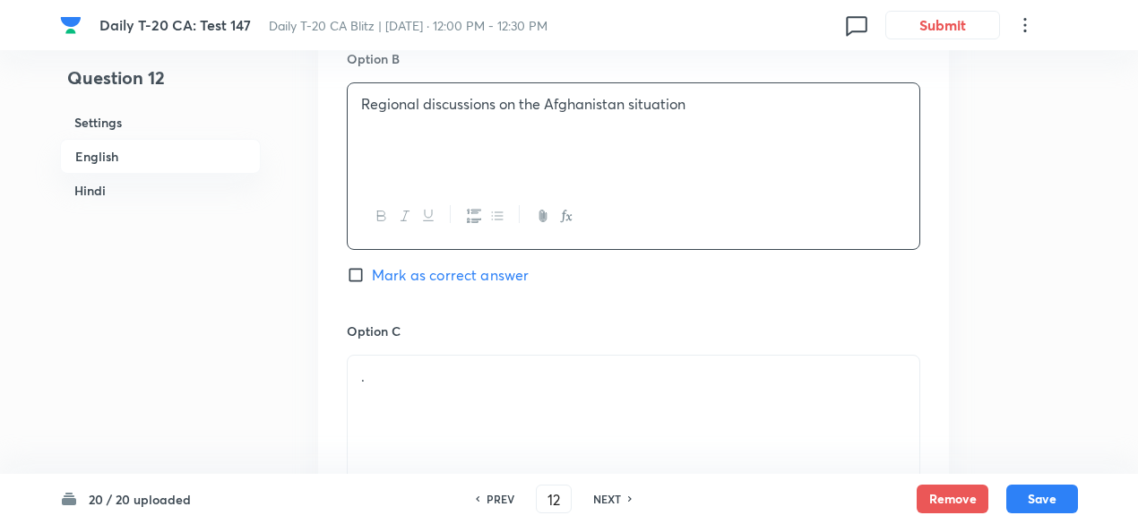
scroll to position [1180, 0]
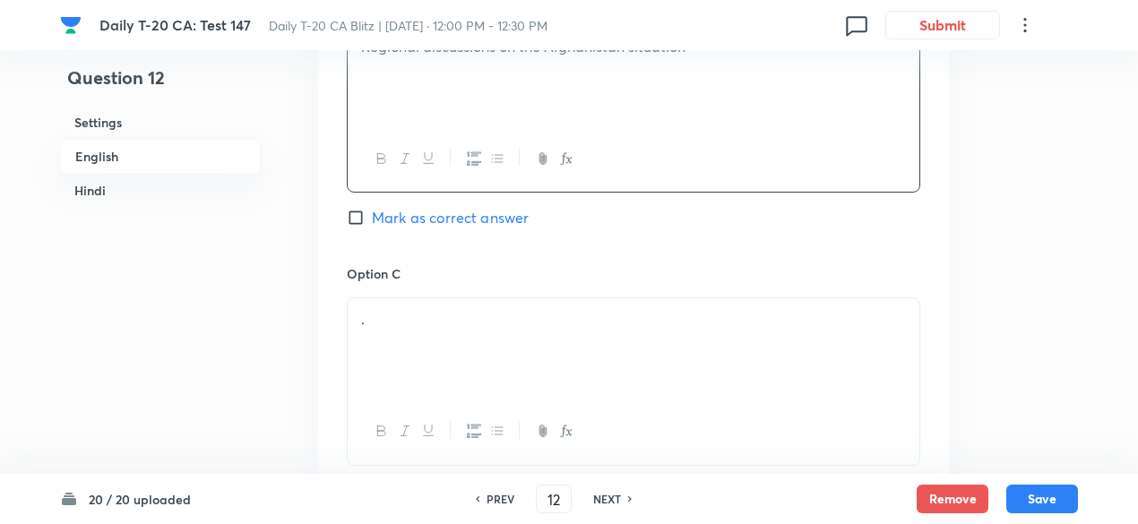
click at [469, 212] on span "Mark as correct answer" at bounding box center [450, 218] width 157 height 22
click at [372, 212] on input "Mark as correct answer" at bounding box center [359, 218] width 25 height 18
checkbox input "true"
checkbox input "false"
checkbox input "true"
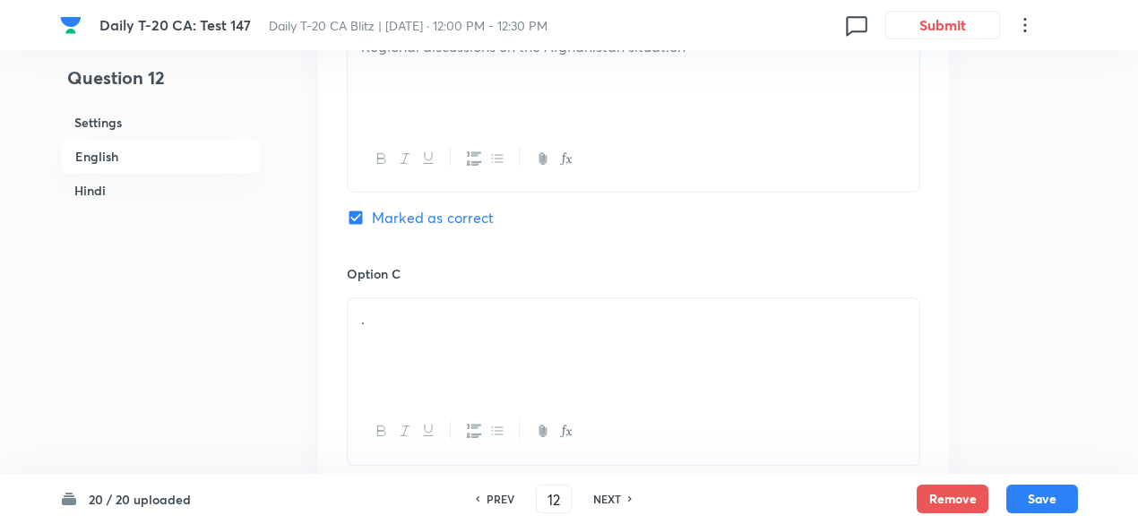
checkbox input "false"
click at [437, 337] on div "." at bounding box center [634, 348] width 572 height 100
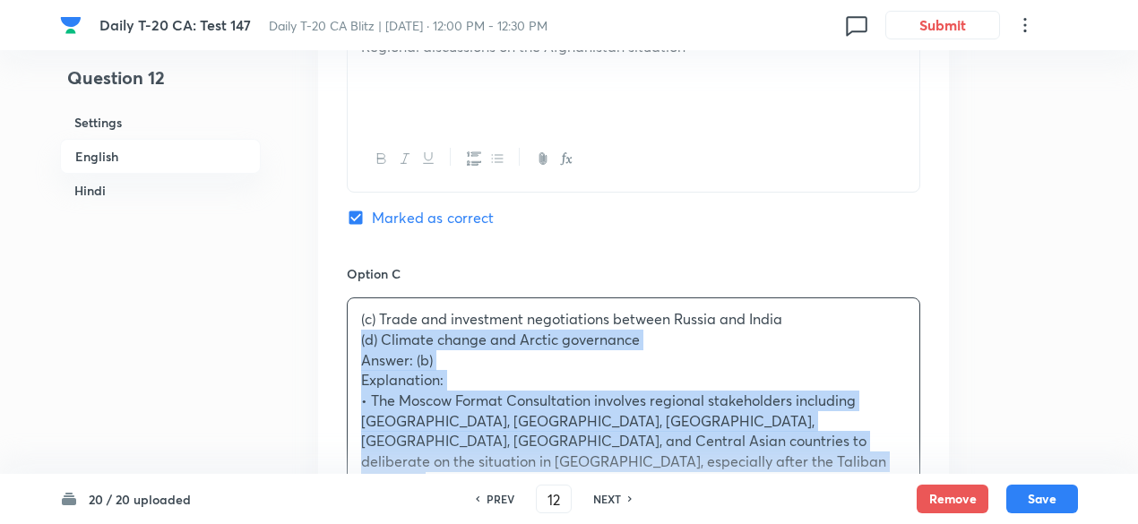
drag, startPoint x: 384, startPoint y: 339, endPoint x: 303, endPoint y: 349, distance: 81.3
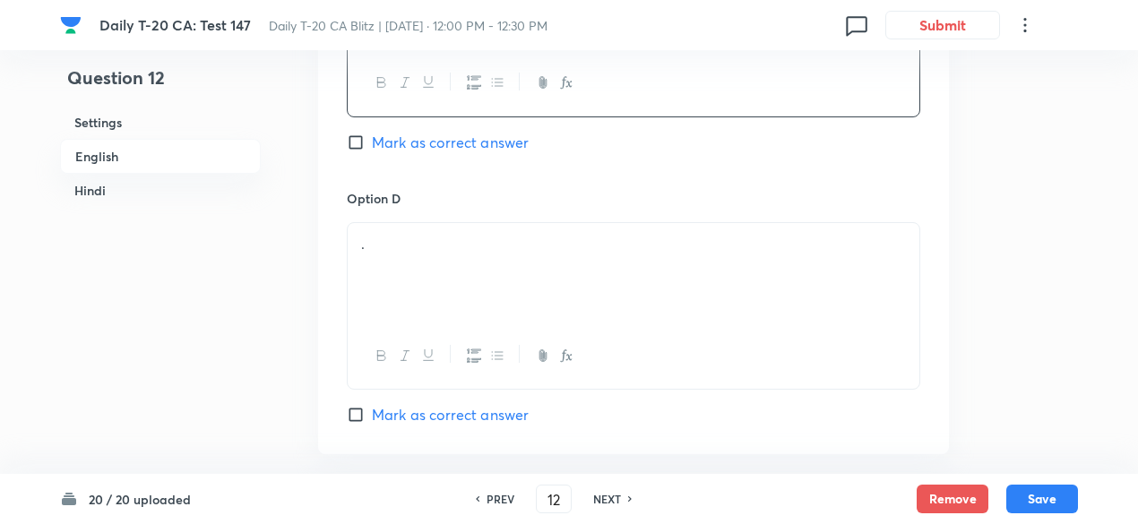
scroll to position [1538, 0]
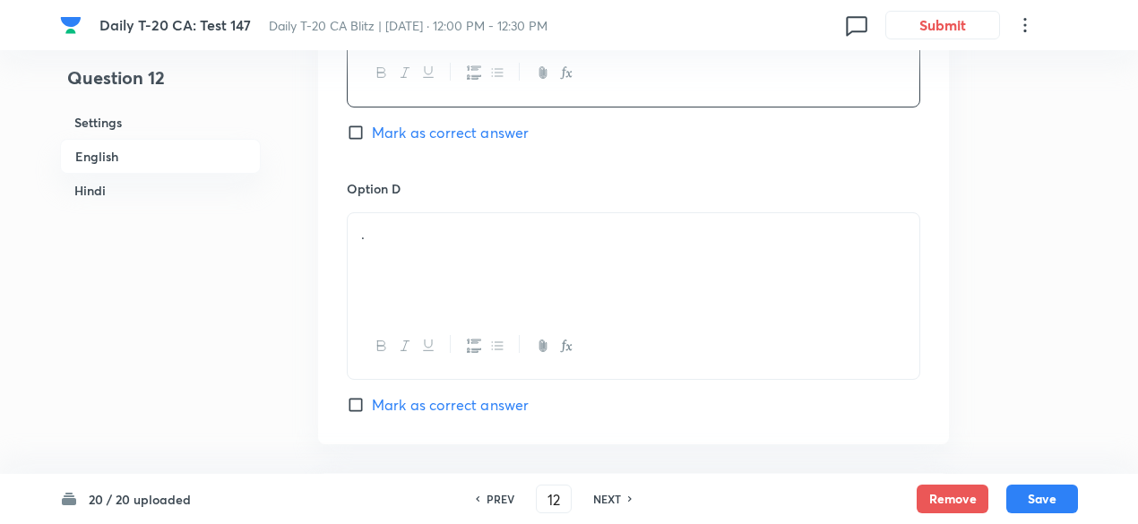
click at [441, 263] on div "." at bounding box center [634, 263] width 572 height 100
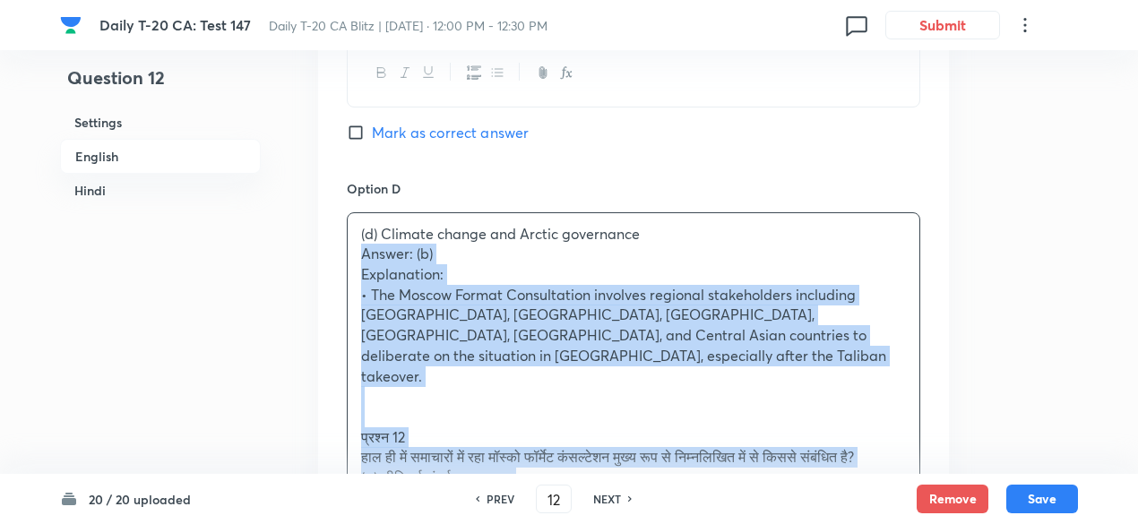
drag, startPoint x: 407, startPoint y: 279, endPoint x: 335, endPoint y: 259, distance: 74.4
click at [335, 259] on div "Option A Resolution of the Syrian conflict Mark as correct answer Option B Regi…" at bounding box center [633, 72] width 631 height 1482
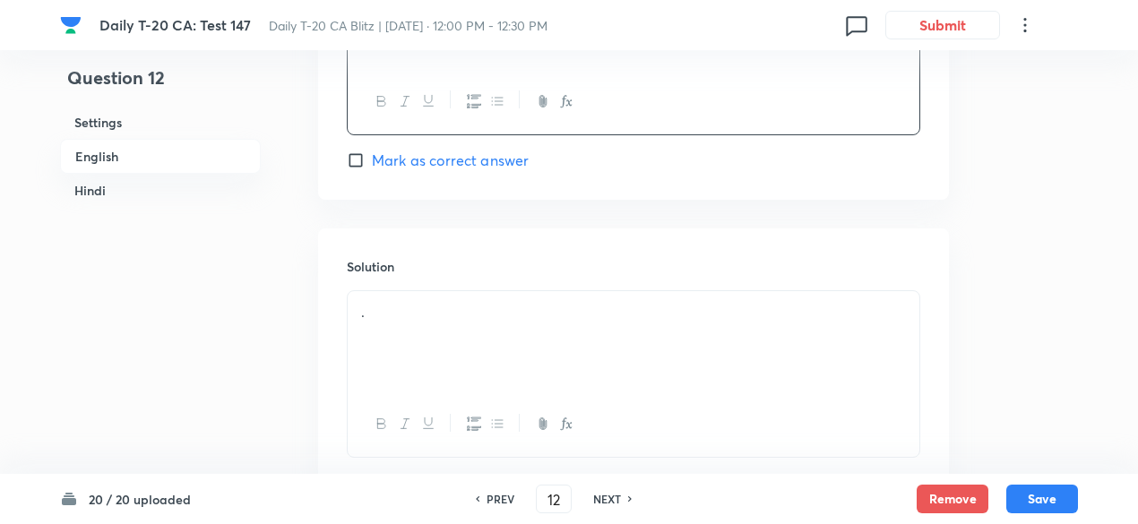
scroll to position [1897, 0]
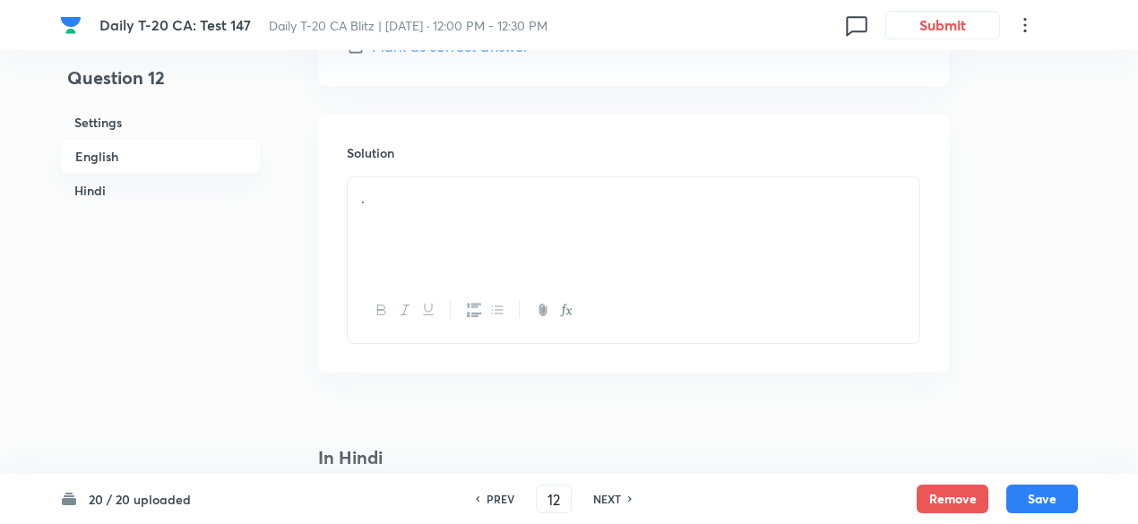
click at [445, 229] on div "." at bounding box center [634, 227] width 572 height 100
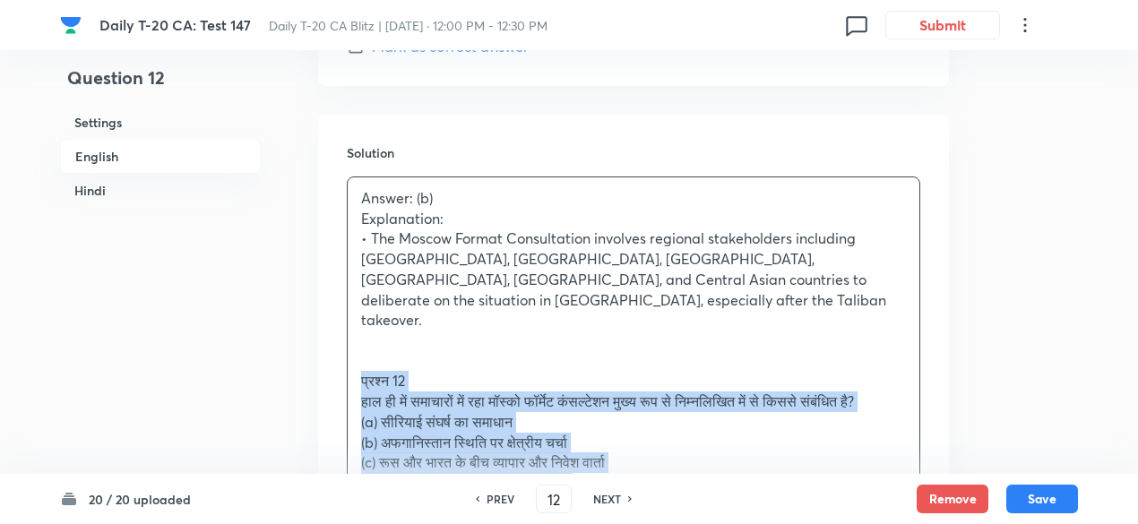
drag, startPoint x: 337, startPoint y: 336, endPoint x: 314, endPoint y: 331, distance: 23.9
click at [314, 331] on div "Question 12 Settings English Hindi Settings Type Single choice correct 4 option…" at bounding box center [569, 398] width 1018 height 4419
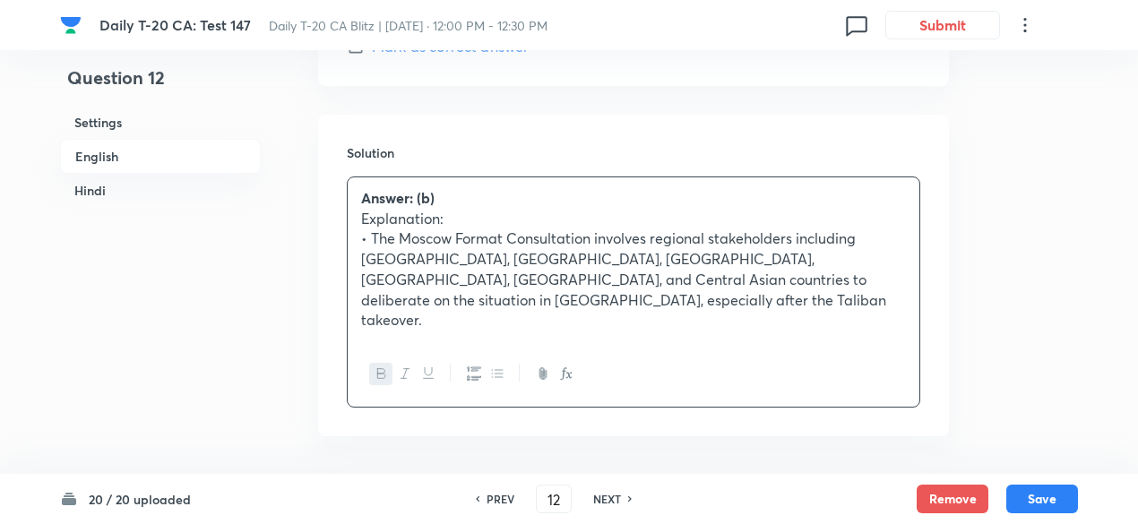
click at [109, 157] on h6 "English" at bounding box center [160, 156] width 201 height 35
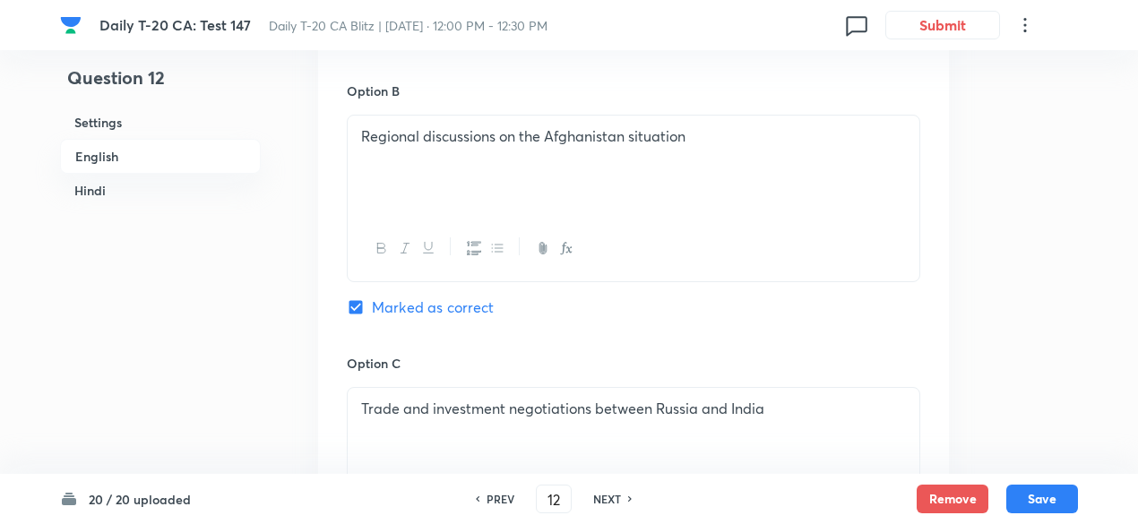
click at [153, 191] on h6 "Hindi" at bounding box center [160, 190] width 201 height 33
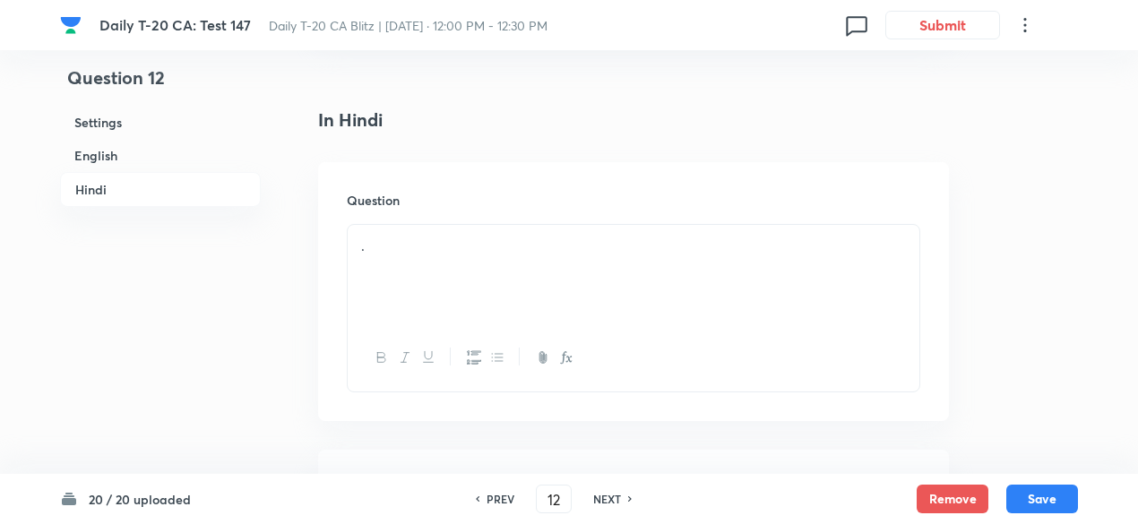
click at [444, 225] on div "." at bounding box center [634, 275] width 572 height 100
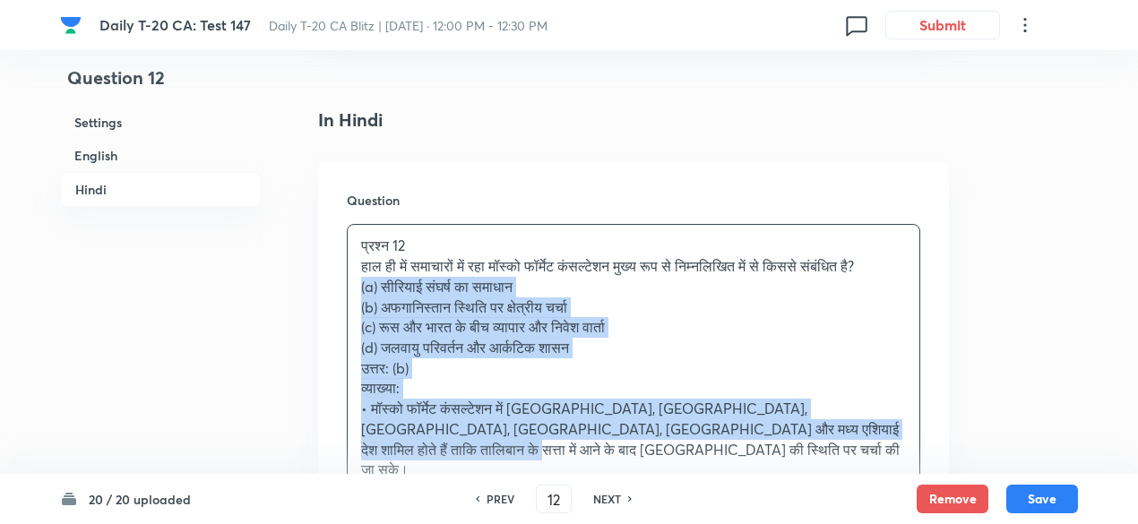
drag, startPoint x: 353, startPoint y: 286, endPoint x: 312, endPoint y: 268, distance: 45.0
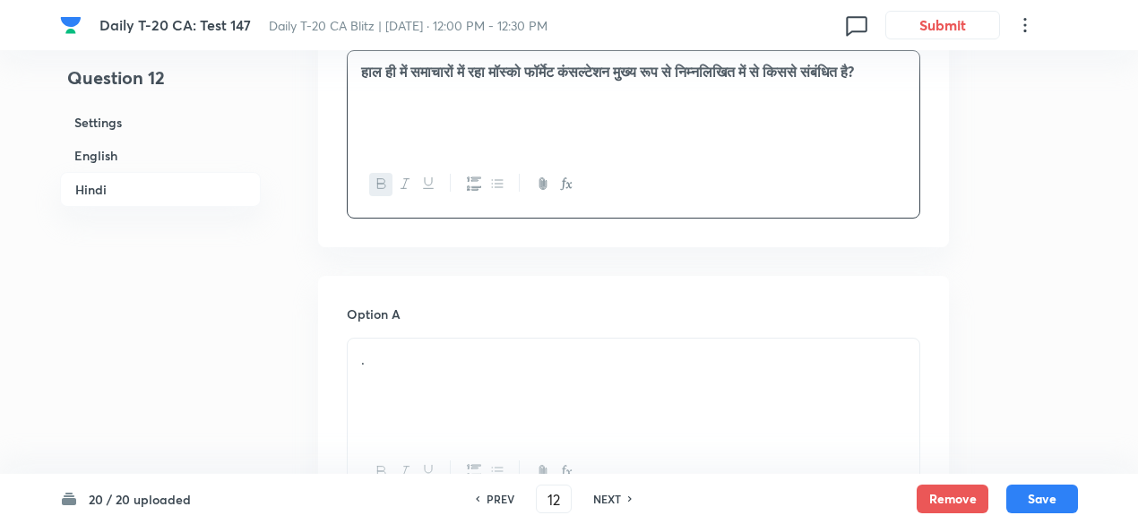
scroll to position [2567, 0]
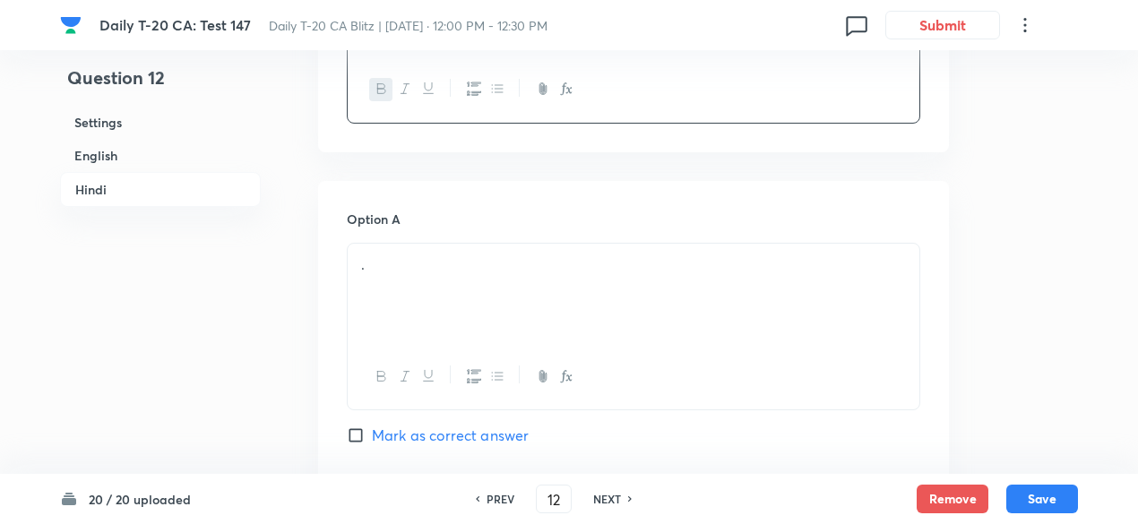
click at [433, 259] on div "." at bounding box center [634, 294] width 572 height 100
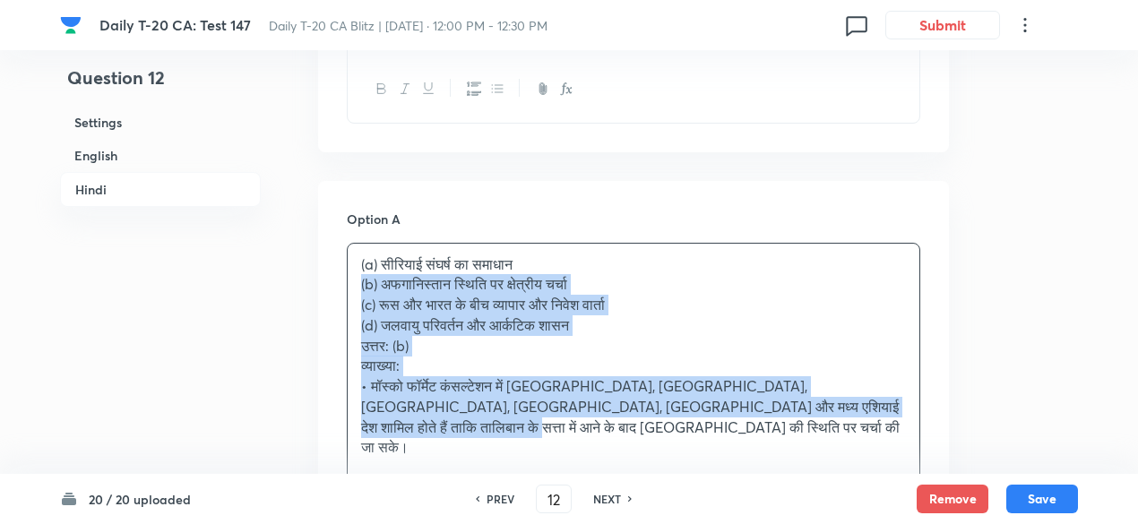
drag, startPoint x: 364, startPoint y: 255, endPoint x: 321, endPoint y: 247, distance: 43.6
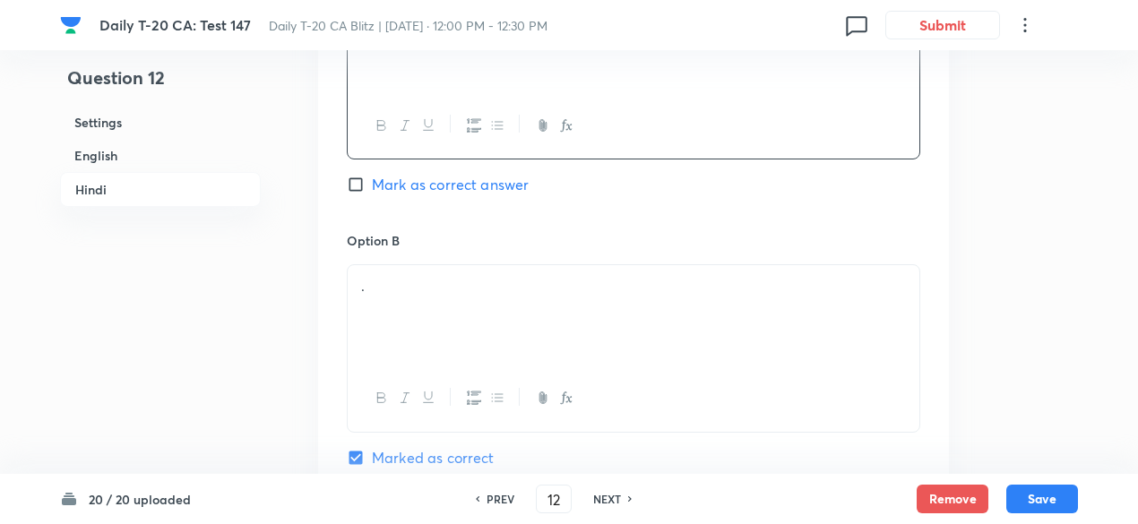
scroll to position [2836, 0]
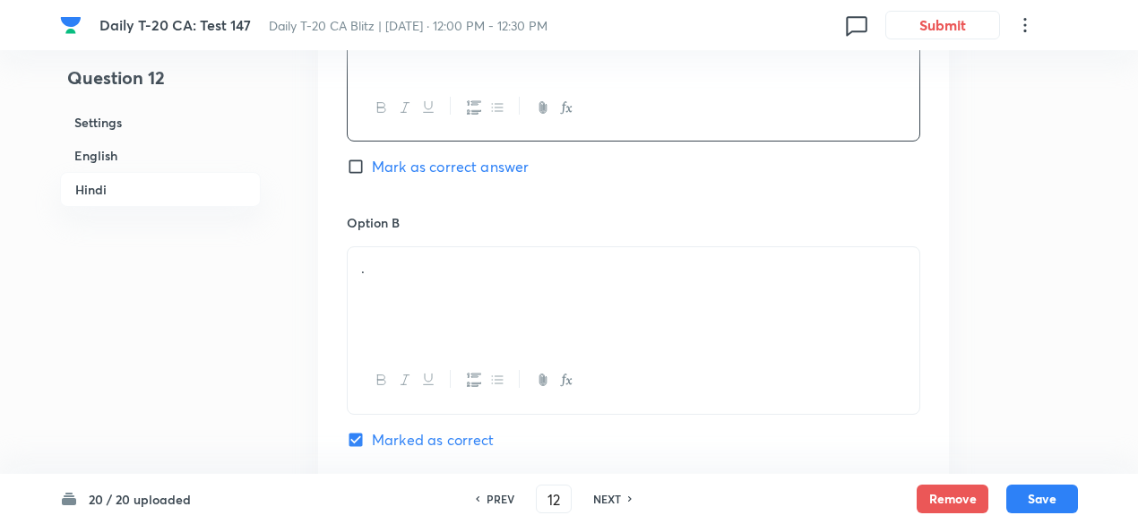
click at [429, 259] on div "." at bounding box center [634, 297] width 572 height 100
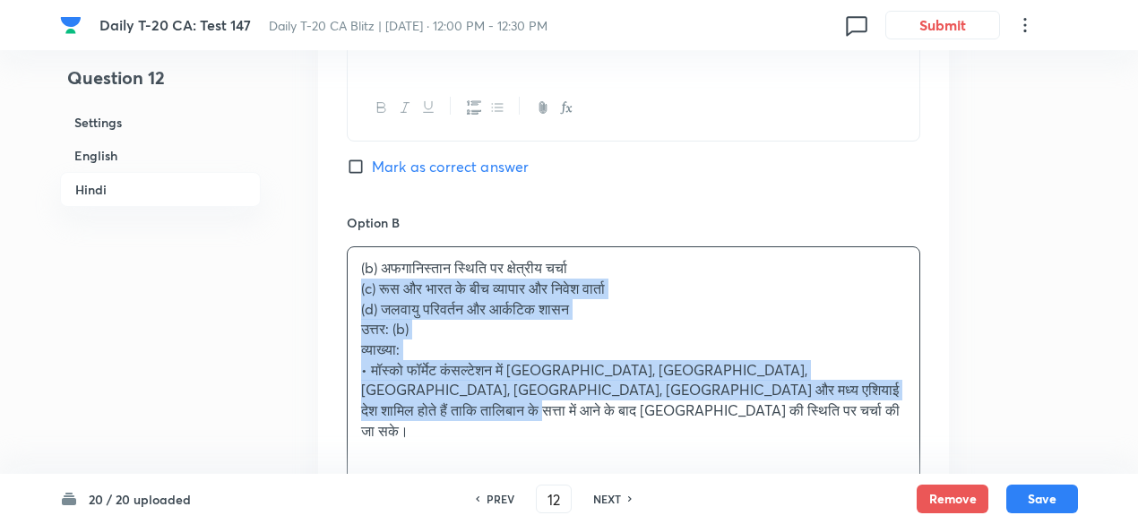
drag, startPoint x: 317, startPoint y: 247, endPoint x: 281, endPoint y: 245, distance: 35.9
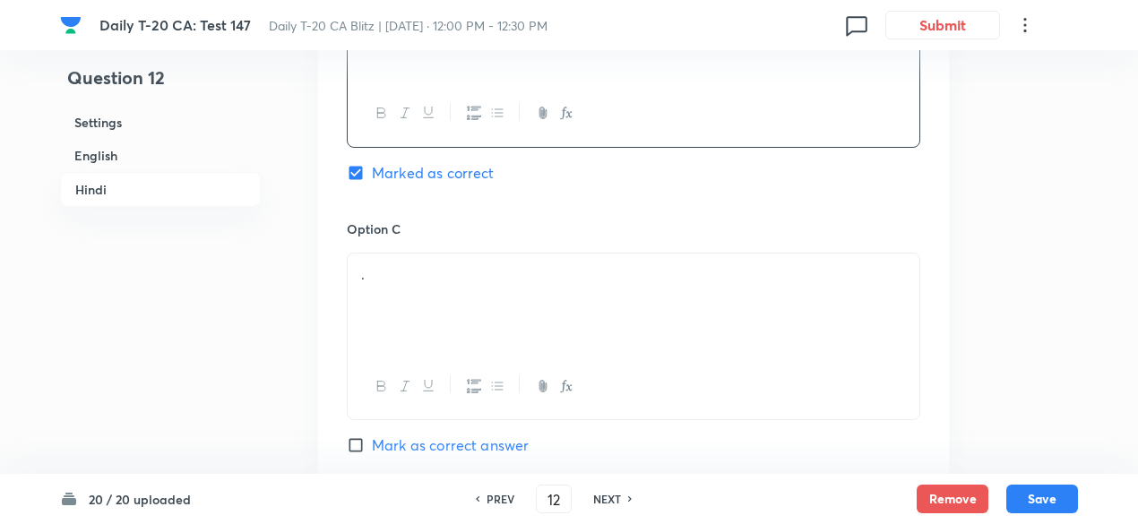
scroll to position [3105, 0]
click at [442, 252] on div "." at bounding box center [634, 302] width 572 height 100
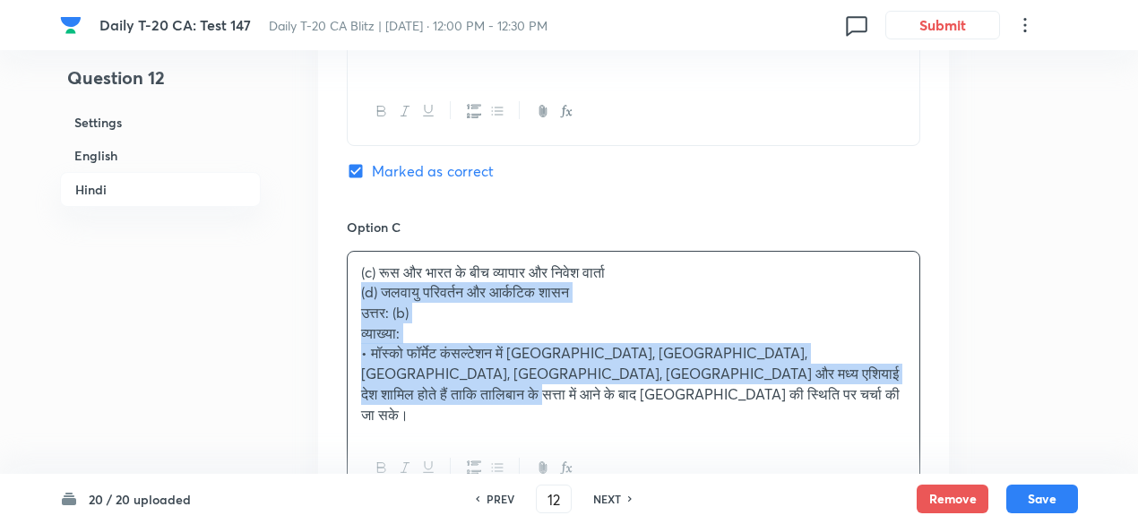
drag, startPoint x: 285, startPoint y: 257, endPoint x: 253, endPoint y: 259, distance: 32.3
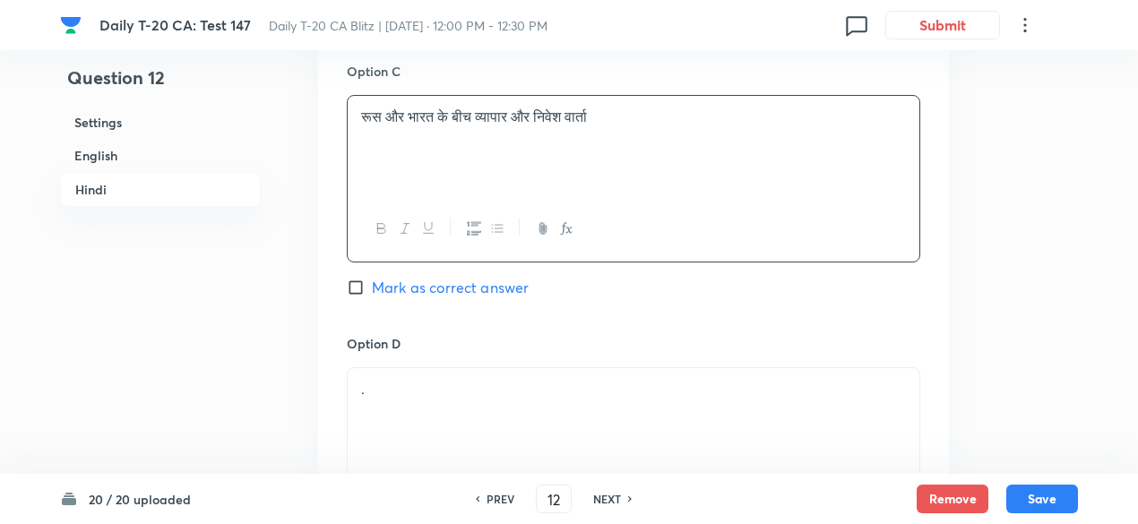
scroll to position [3284, 0]
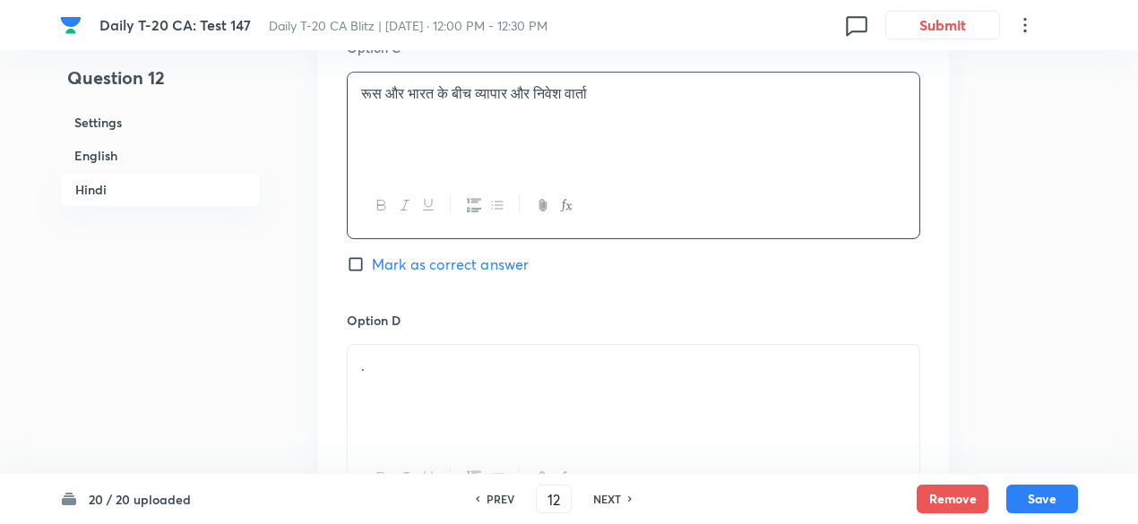
click at [426, 356] on p "." at bounding box center [633, 366] width 545 height 21
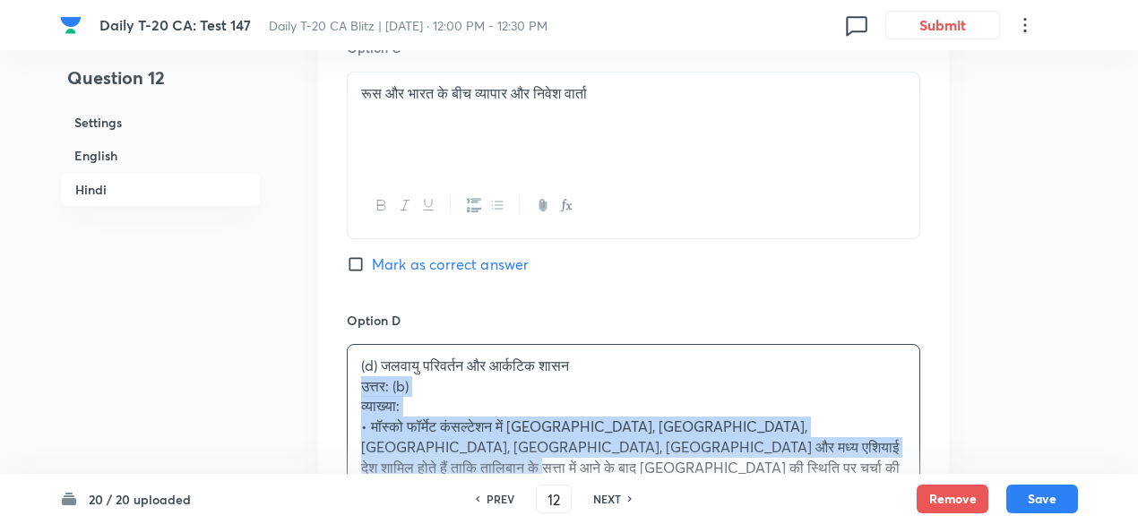
drag, startPoint x: 352, startPoint y: 338, endPoint x: 296, endPoint y: 345, distance: 56.9
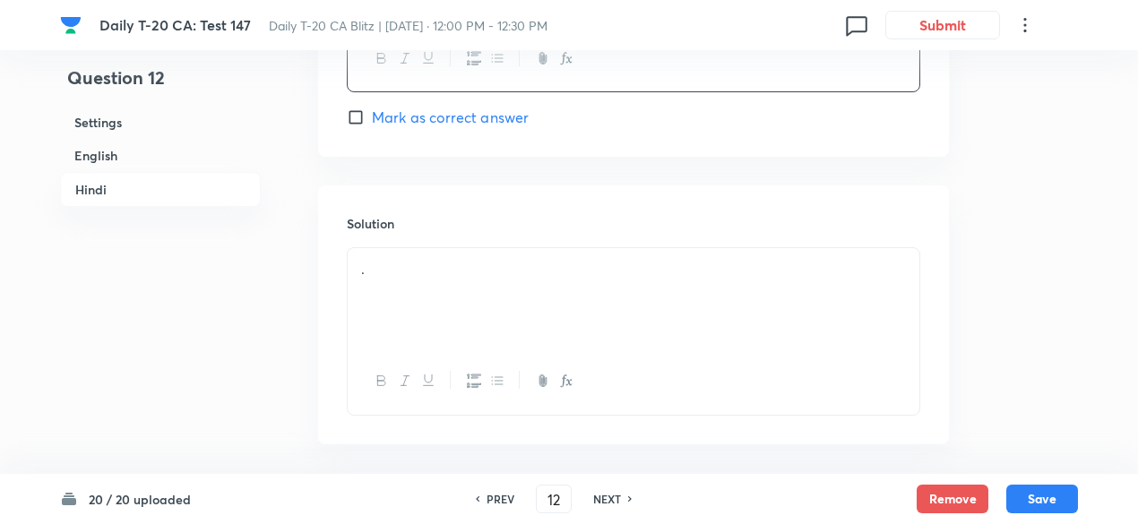
scroll to position [3737, 0]
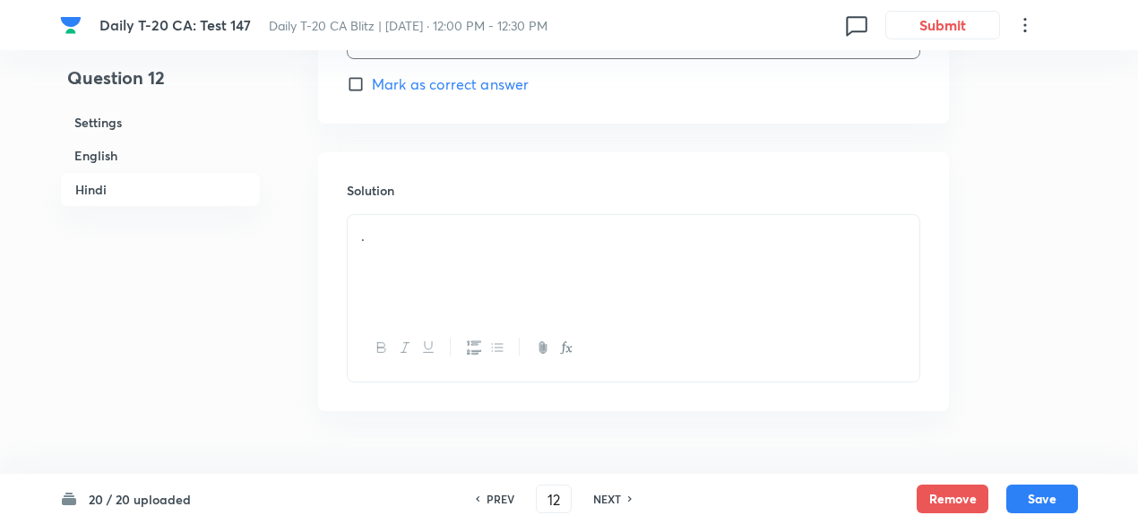
click at [448, 215] on div "." at bounding box center [634, 265] width 572 height 100
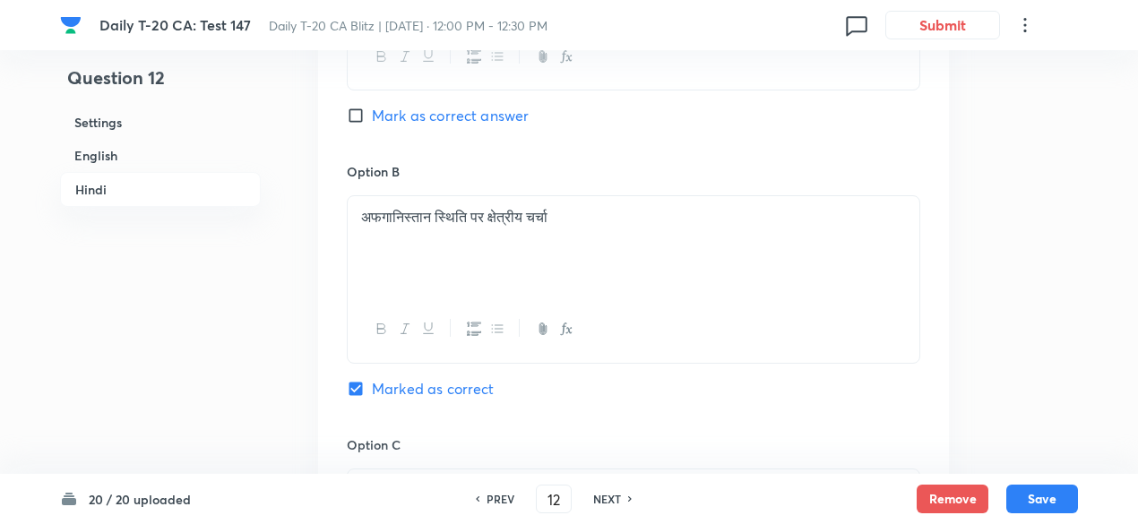
scroll to position [2841, 0]
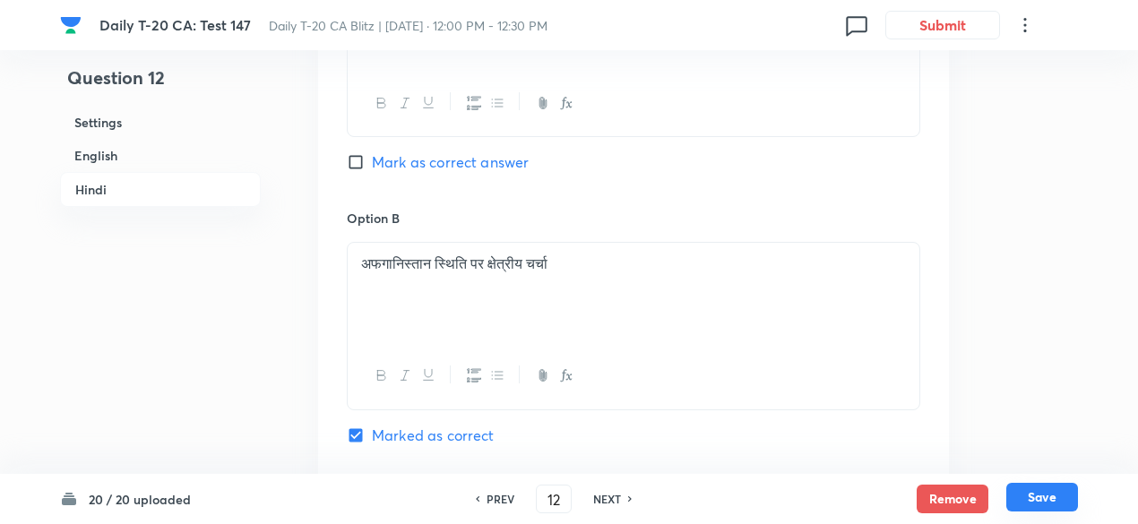
click at [1043, 501] on button "Save" at bounding box center [1043, 497] width 72 height 29
type input "13"
checkbox input "false"
checkbox input "true"
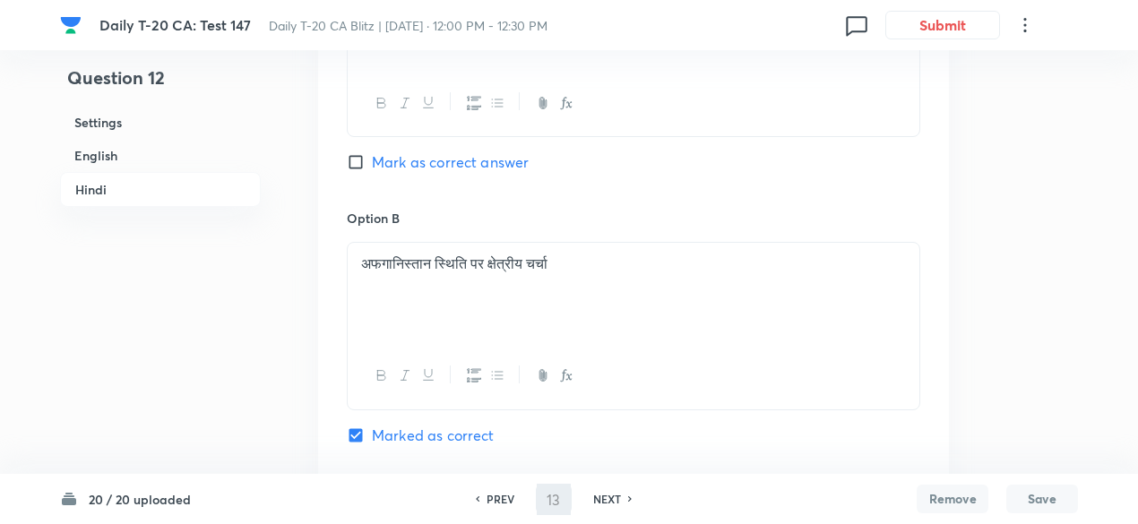
checkbox input "true"
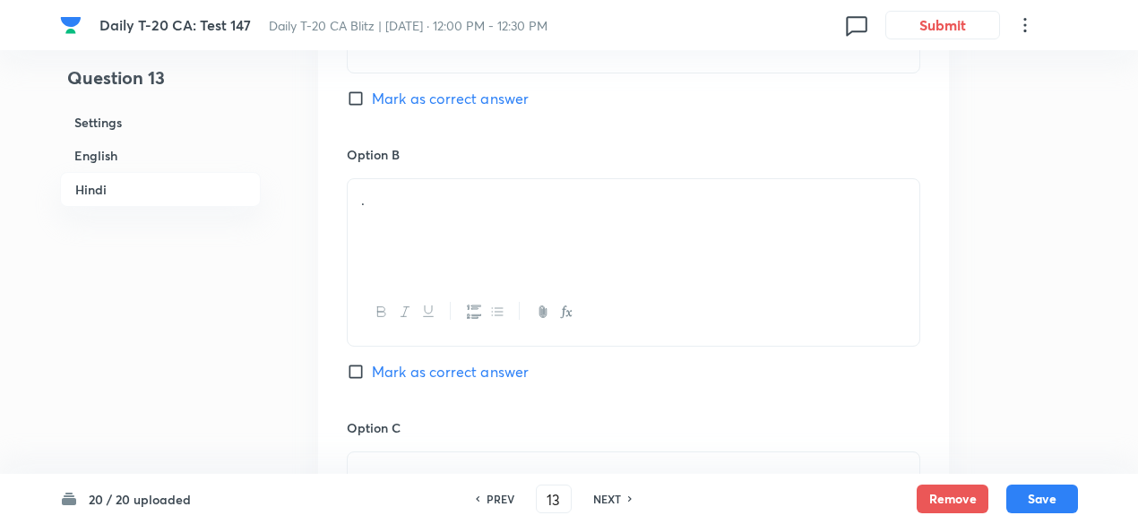
drag, startPoint x: 181, startPoint y: 155, endPoint x: 197, endPoint y: 170, distance: 22.2
click at [181, 154] on h6 "English" at bounding box center [160, 155] width 201 height 33
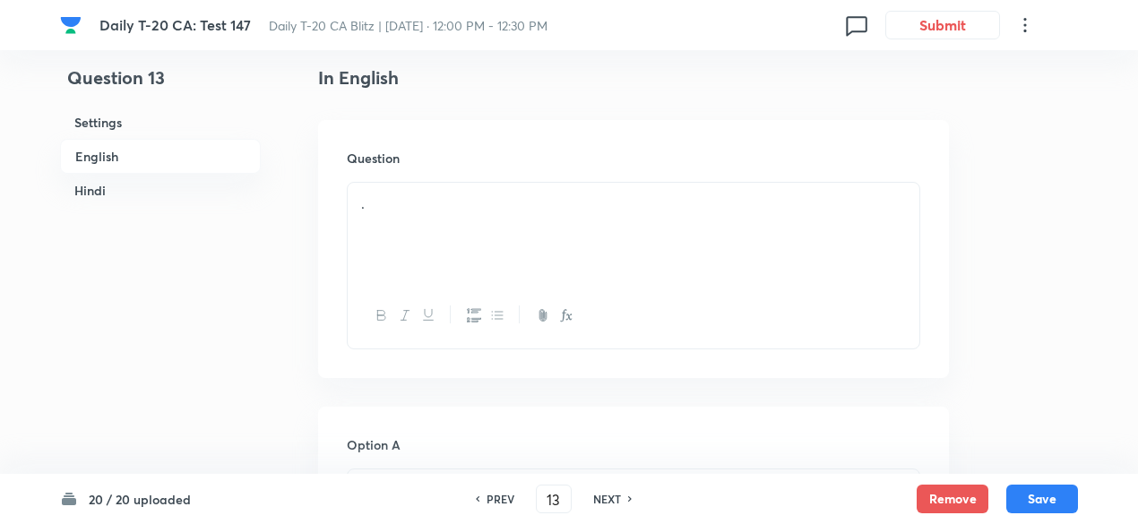
click at [506, 237] on div "." at bounding box center [634, 233] width 572 height 100
click at [454, 221] on div "." at bounding box center [634, 233] width 572 height 100
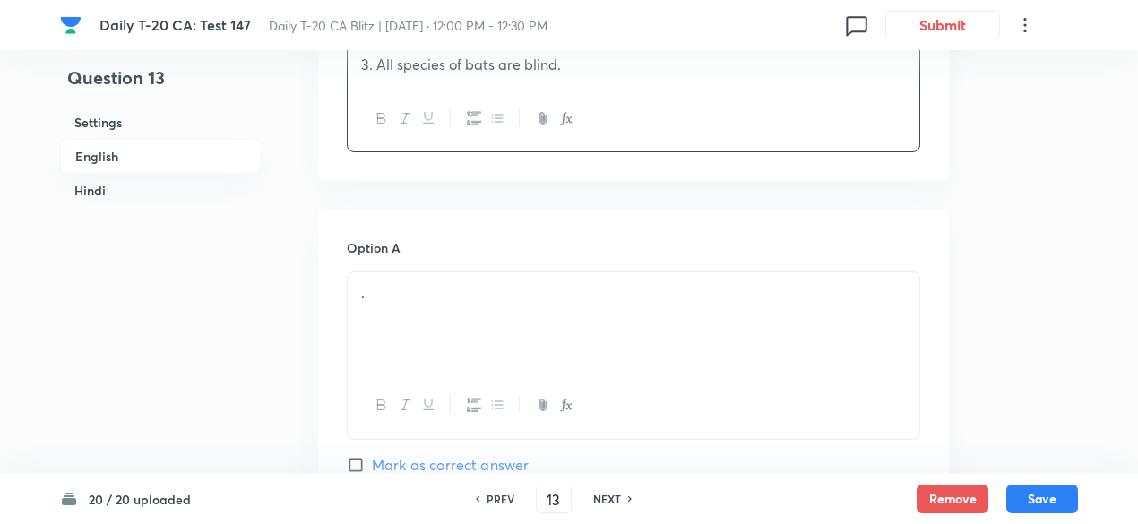
scroll to position [821, 0]
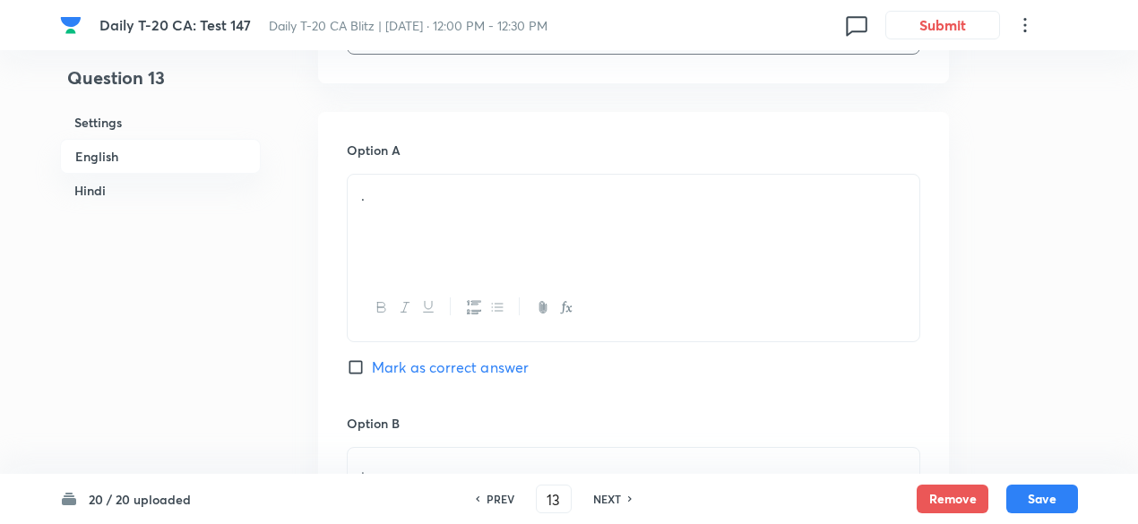
click at [436, 225] on div "." at bounding box center [634, 225] width 572 height 100
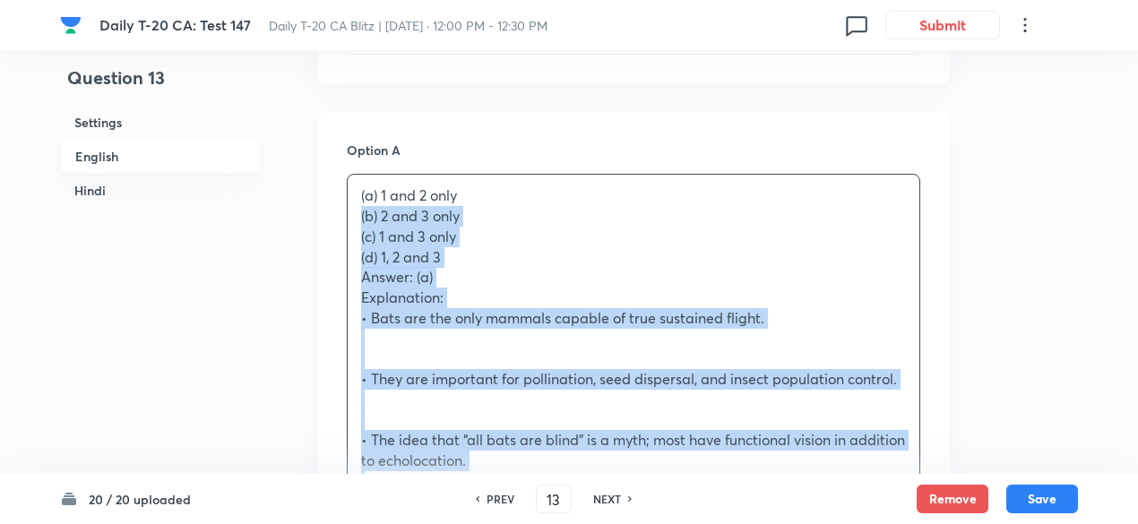
drag, startPoint x: 389, startPoint y: 229, endPoint x: 309, endPoint y: 225, distance: 79.9
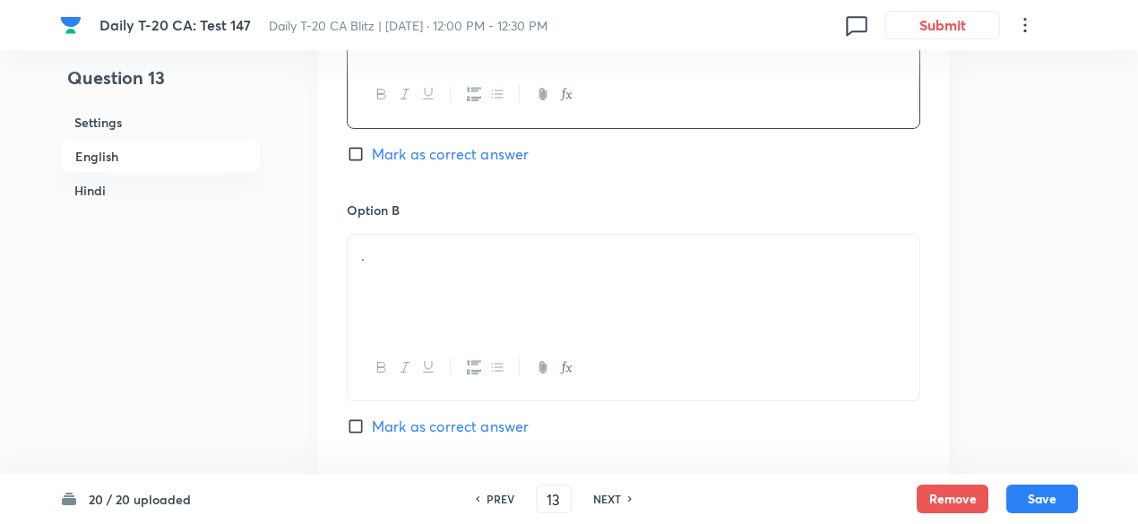
scroll to position [1090, 0]
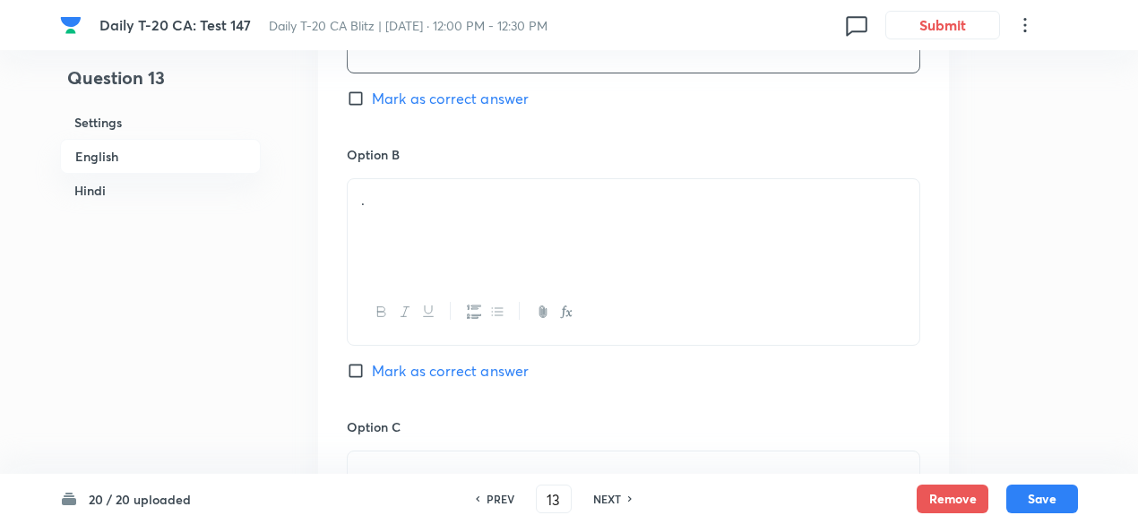
click at [448, 239] on div "." at bounding box center [634, 229] width 572 height 100
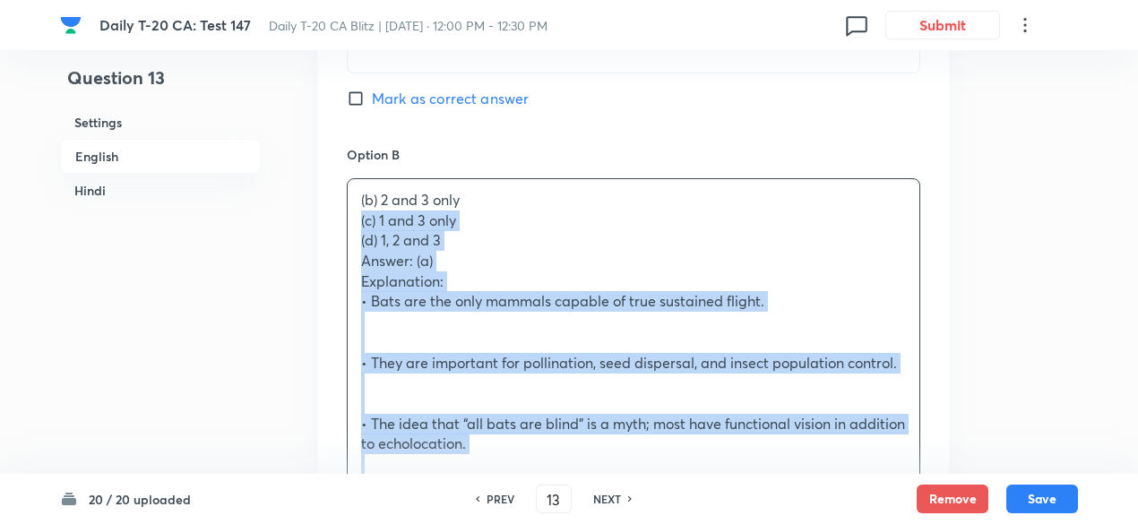
drag, startPoint x: 397, startPoint y: 233, endPoint x: 308, endPoint y: 221, distance: 89.5
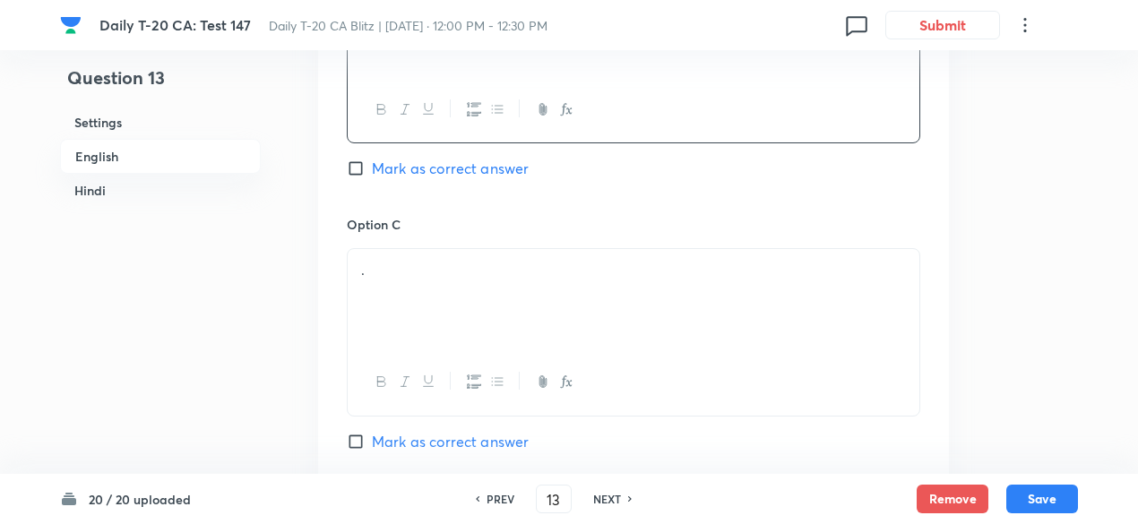
scroll to position [1359, 0]
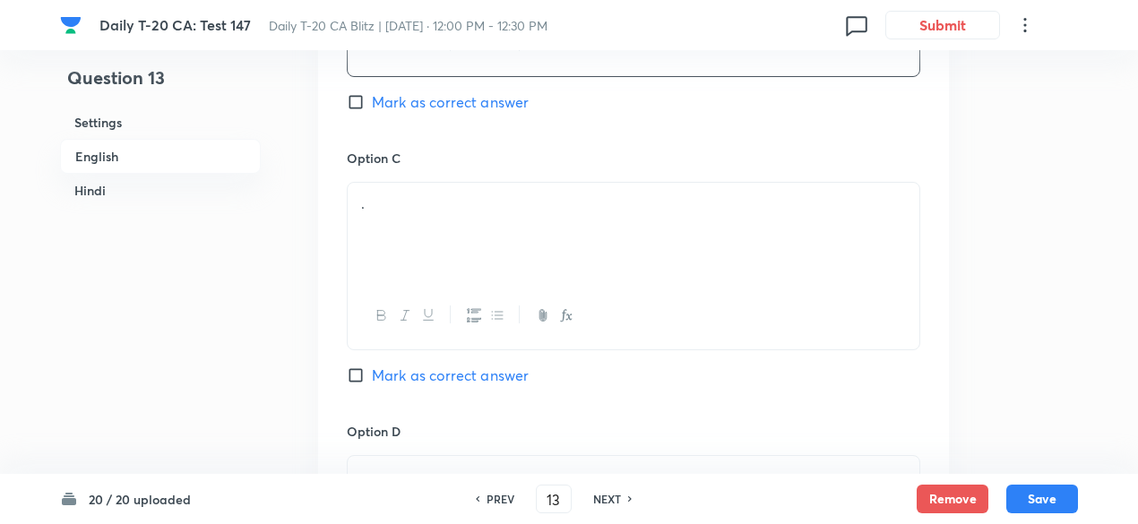
click at [428, 227] on div "." at bounding box center [634, 233] width 572 height 100
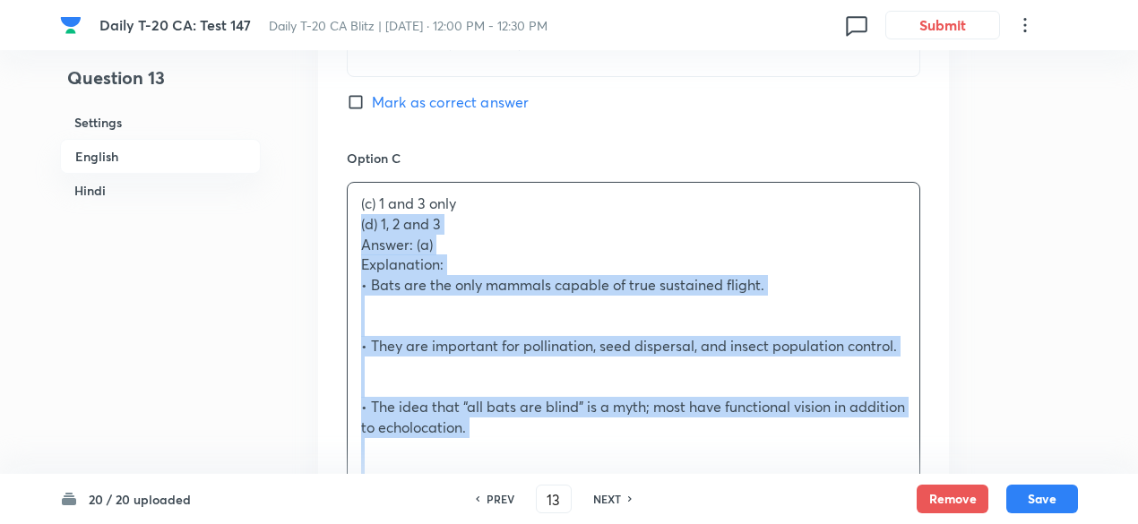
drag, startPoint x: 355, startPoint y: 230, endPoint x: 319, endPoint y: 227, distance: 36.0
click at [319, 227] on div "Option A 1 and 2 only Mark as correct answer Option B 2 and 3 only Mark as corr…" at bounding box center [633, 488] width 631 height 1829
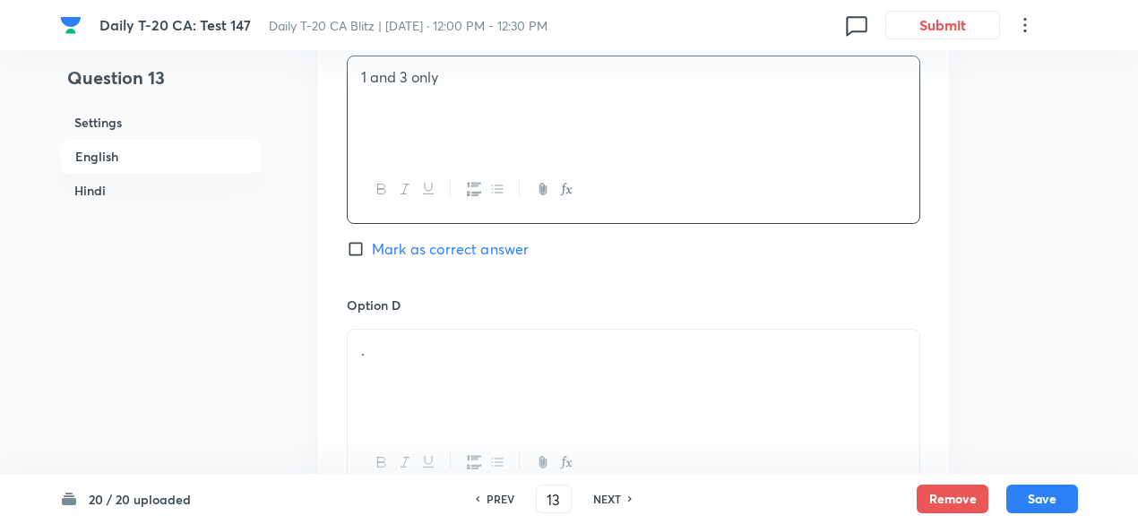
scroll to position [1538, 0]
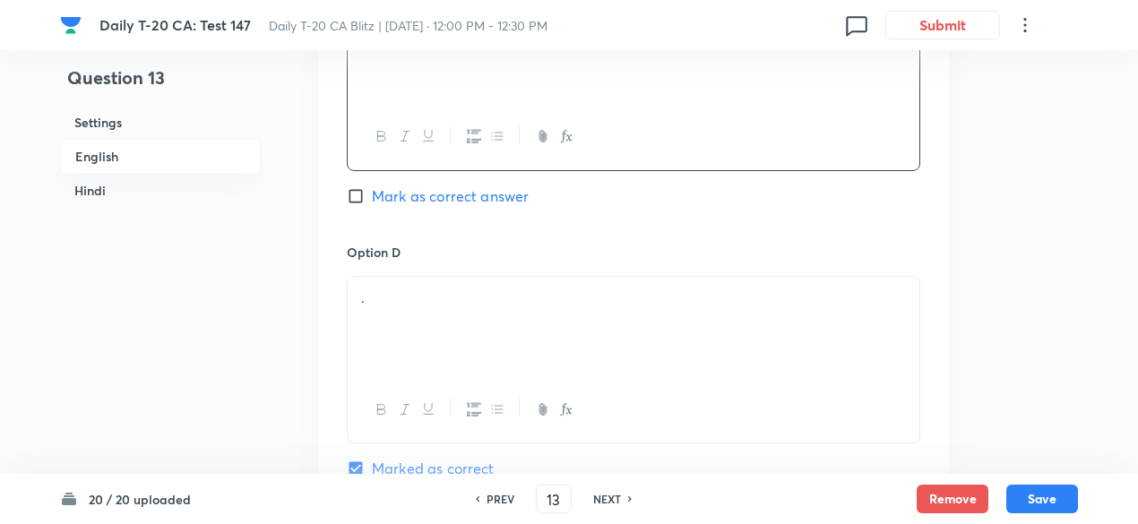
click at [452, 298] on p "." at bounding box center [633, 298] width 545 height 21
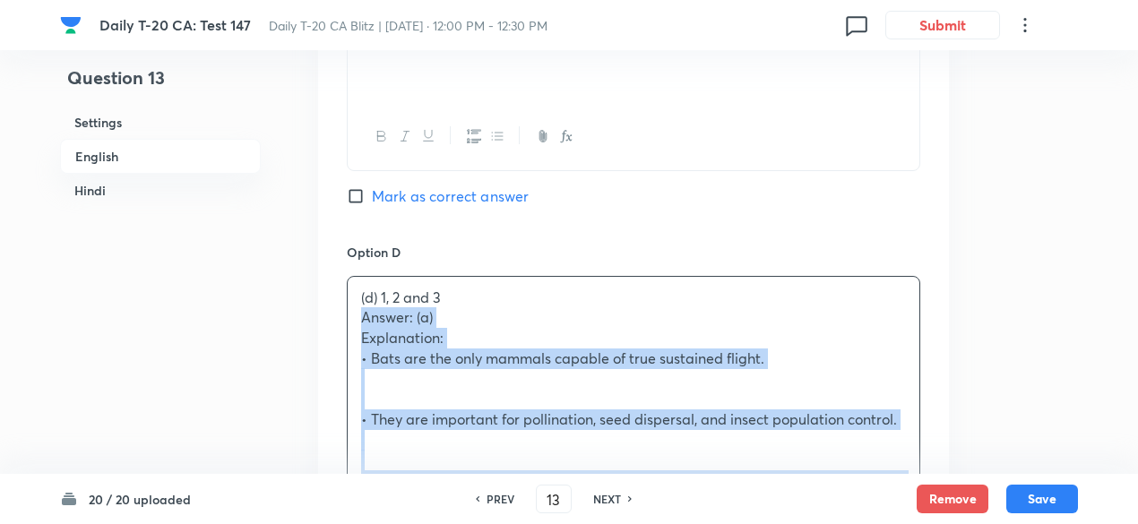
drag, startPoint x: 392, startPoint y: 324, endPoint x: 313, endPoint y: 315, distance: 79.5
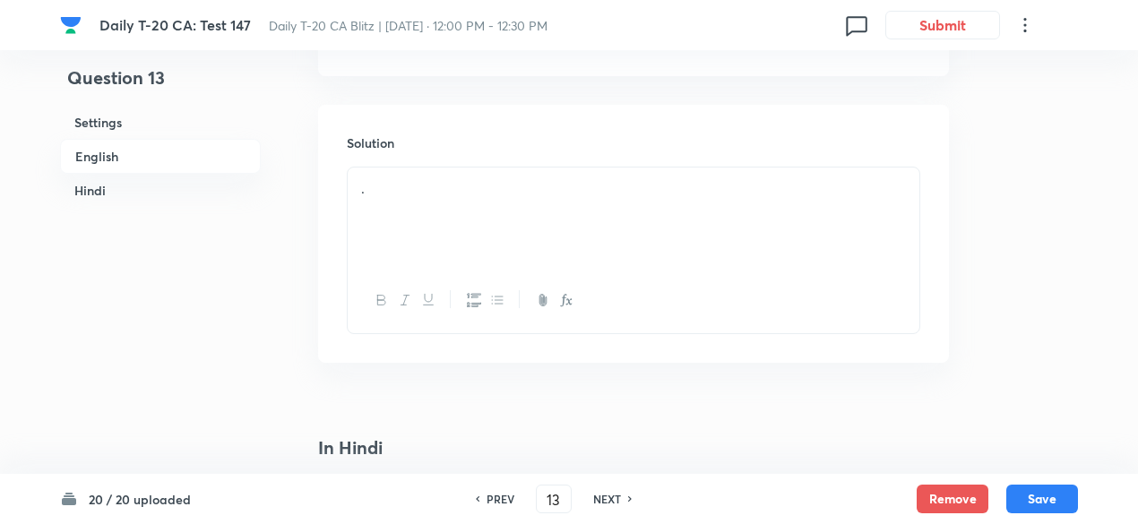
scroll to position [1986, 0]
click at [454, 201] on div "." at bounding box center [634, 201] width 572 height 100
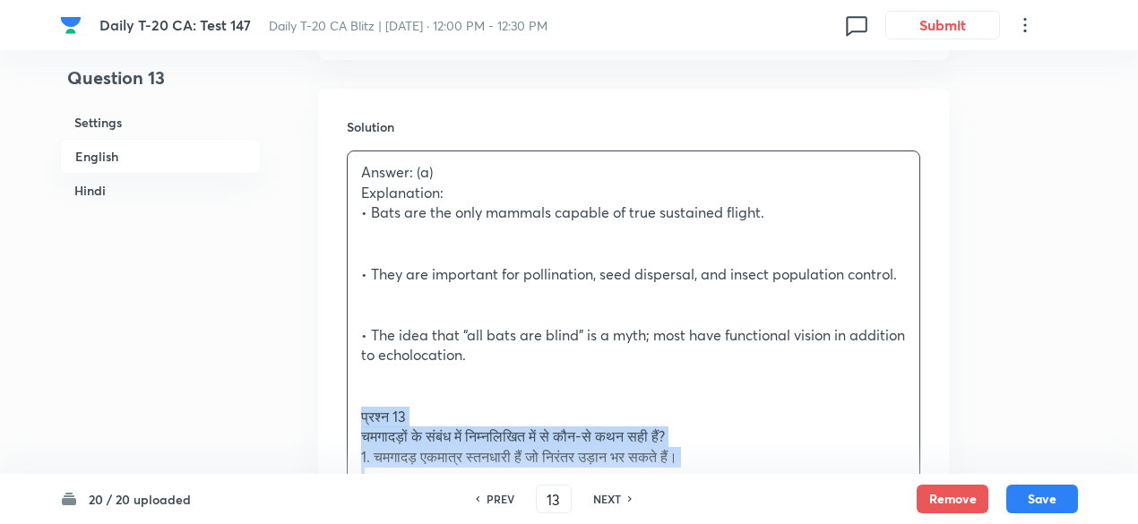
drag, startPoint x: 375, startPoint y: 417, endPoint x: 321, endPoint y: 408, distance: 54.5
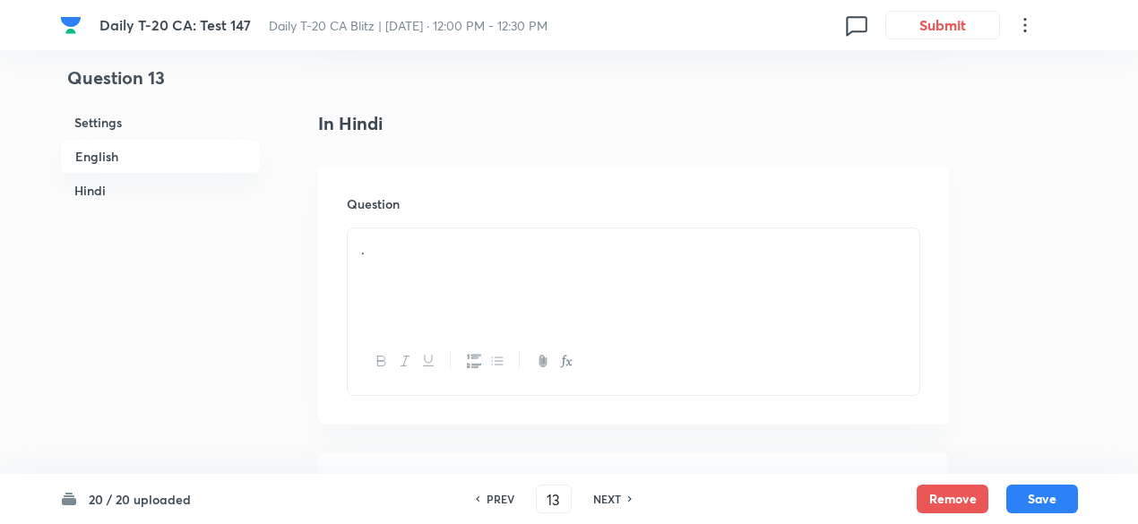
scroll to position [2435, 0]
click at [427, 225] on div "." at bounding box center [634, 223] width 572 height 100
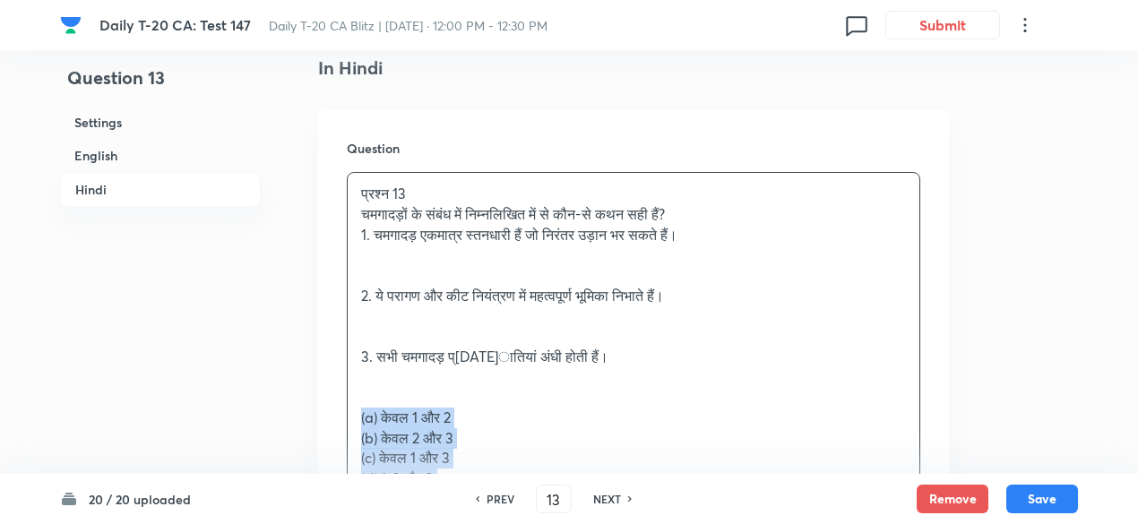
drag, startPoint x: 356, startPoint y: 410, endPoint x: 272, endPoint y: 414, distance: 84.4
click at [319, 408] on div "Question प्रश्न 13 चमगादड़ों के संबंध में निम्नलिखित में से कौन-से कथन सही हैं?…" at bounding box center [633, 454] width 631 height 688
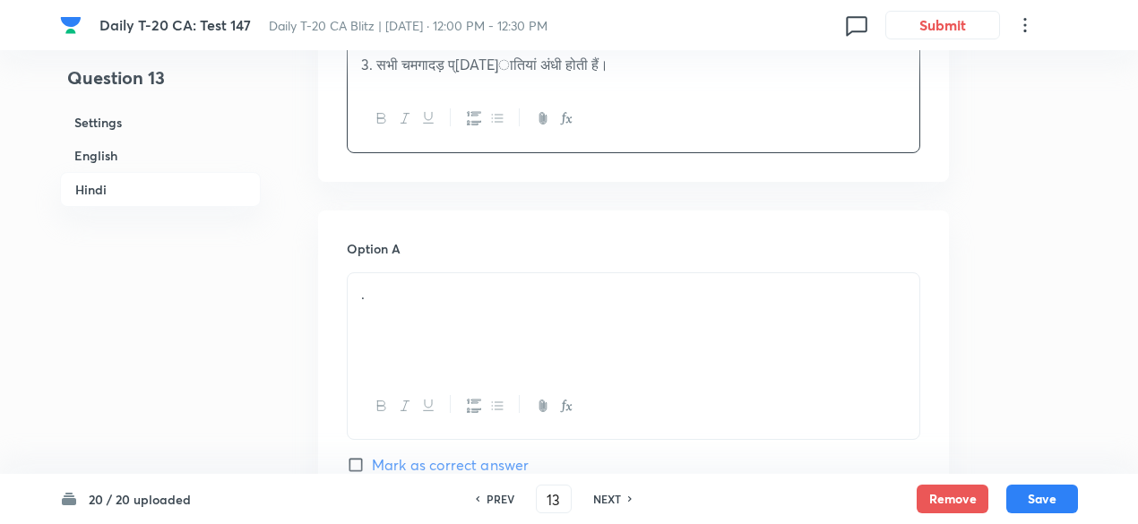
scroll to position [2703, 0]
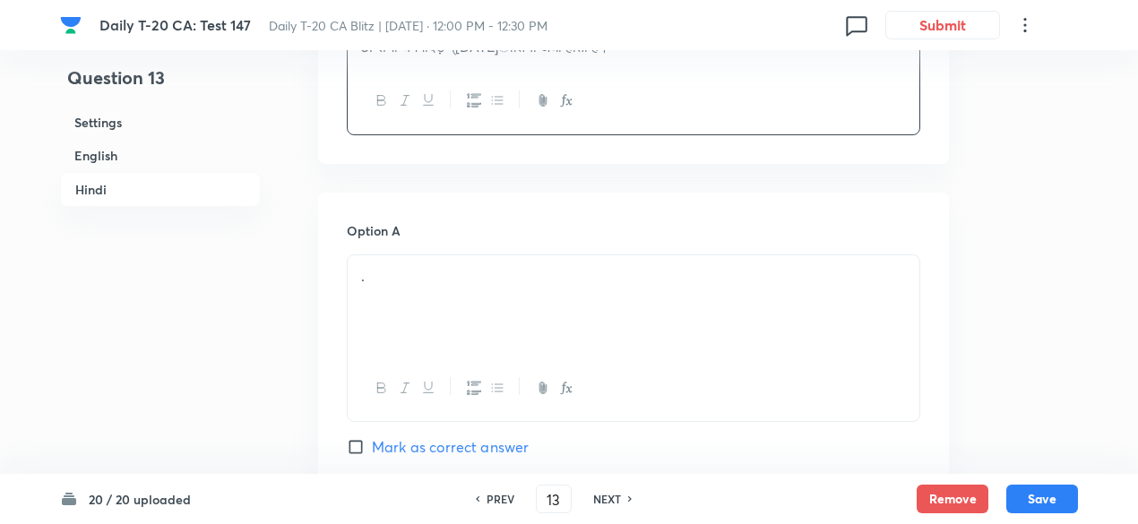
click at [463, 297] on div "." at bounding box center [634, 305] width 572 height 100
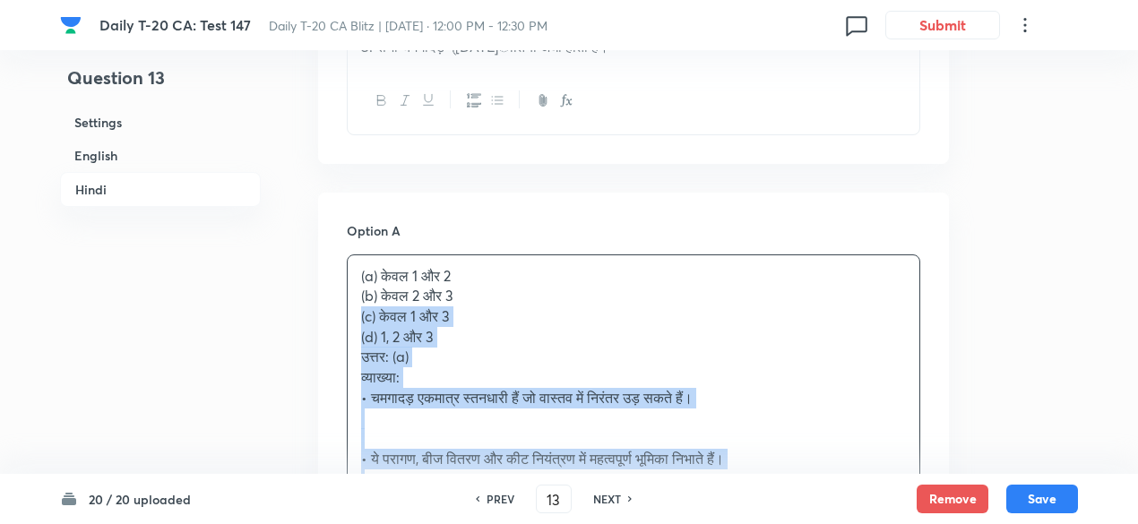
drag, startPoint x: 335, startPoint y: 306, endPoint x: 326, endPoint y: 305, distance: 9.0
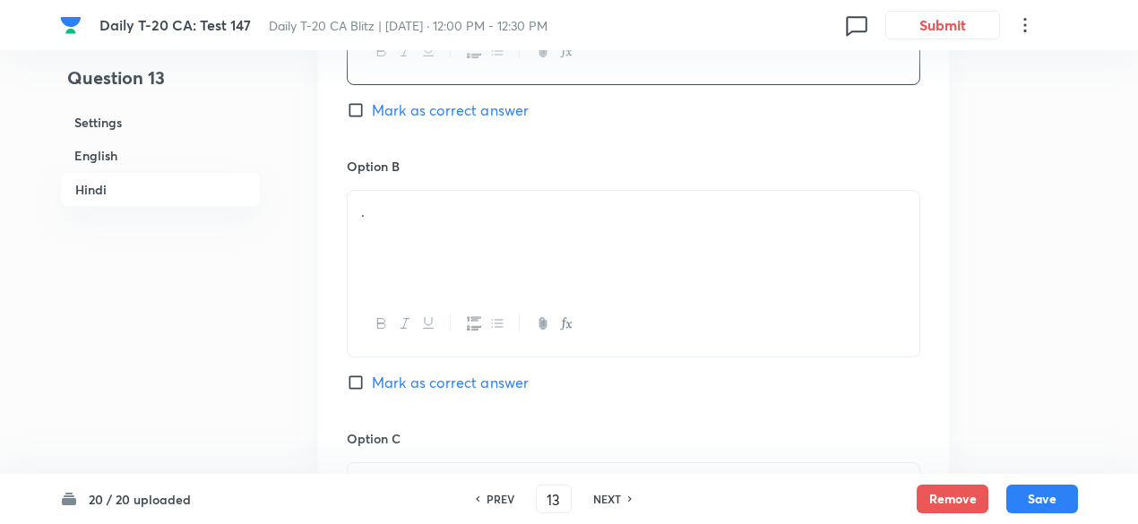
scroll to position [3062, 0]
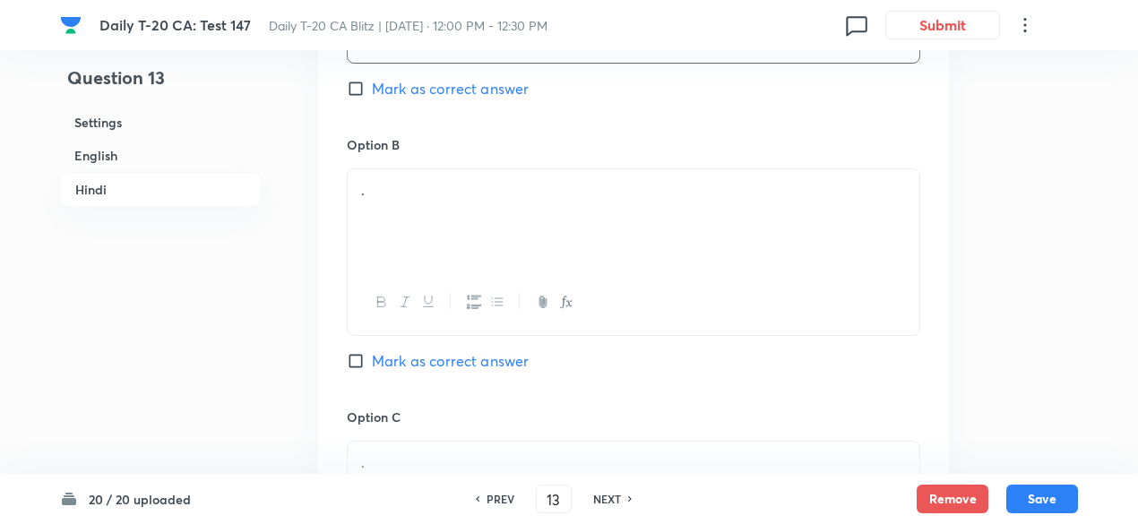
click at [441, 212] on div "." at bounding box center [634, 219] width 572 height 100
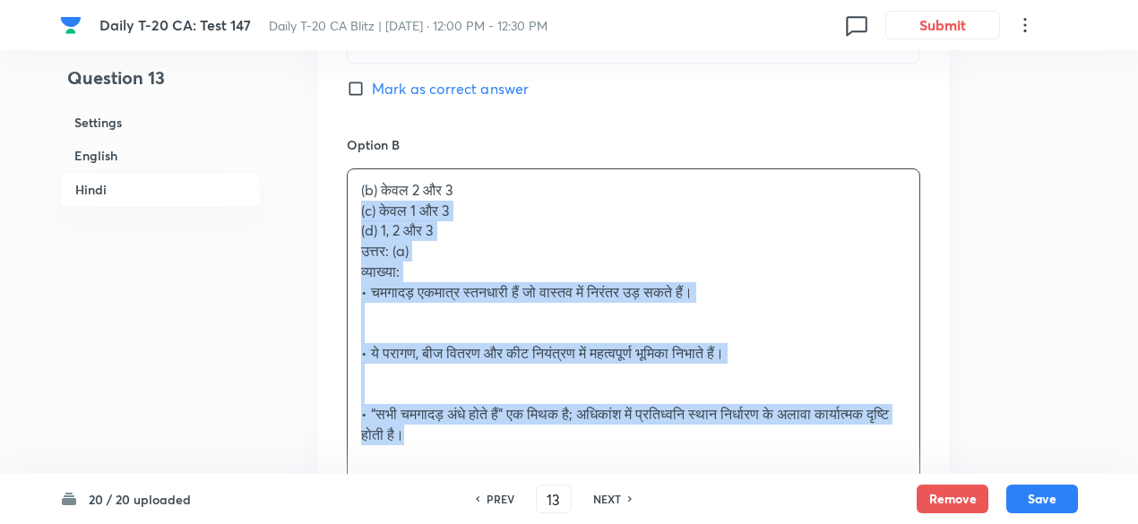
drag, startPoint x: 360, startPoint y: 214, endPoint x: 285, endPoint y: 211, distance: 75.4
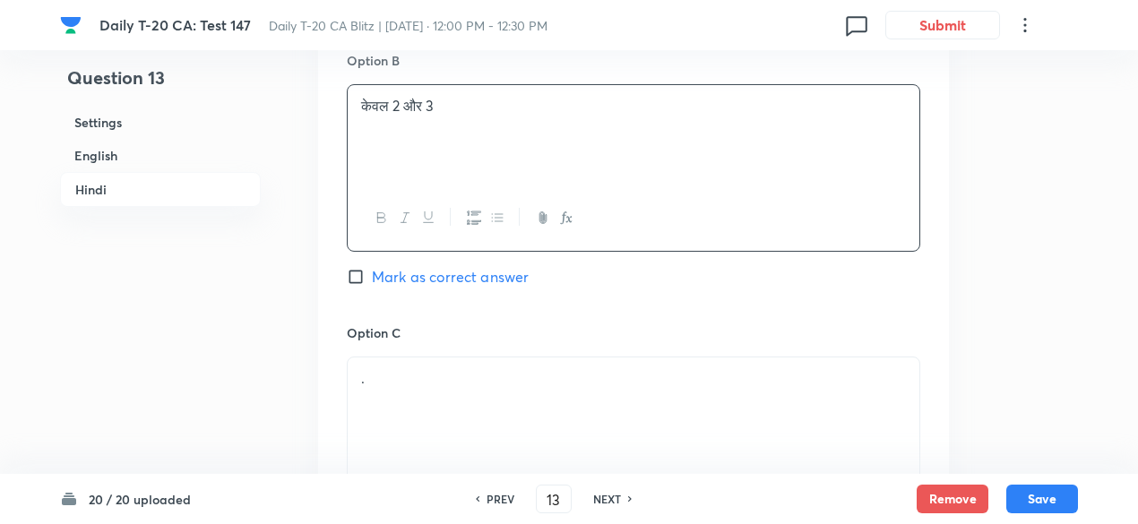
scroll to position [3241, 0]
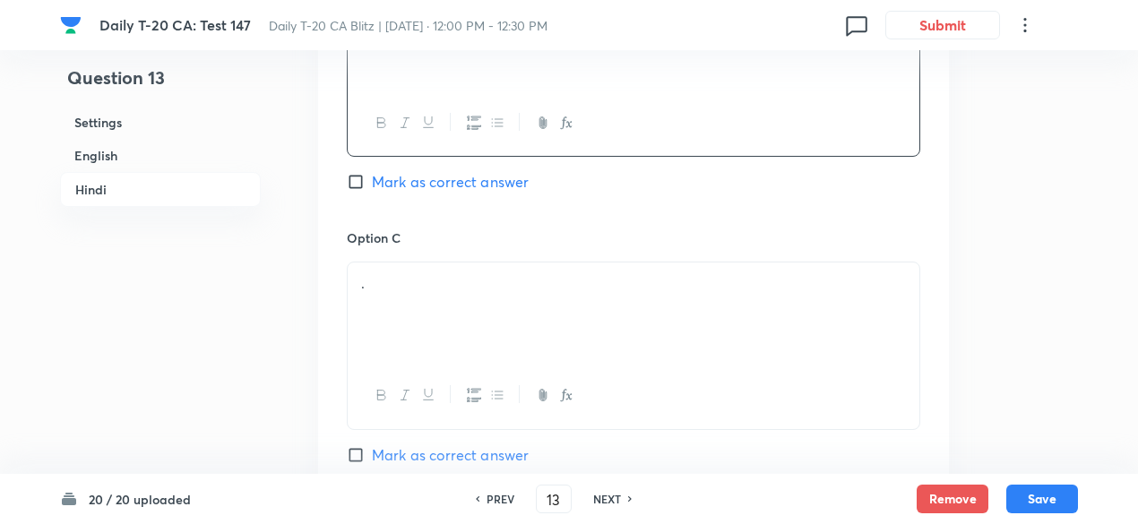
click at [454, 292] on div "." at bounding box center [634, 313] width 572 height 100
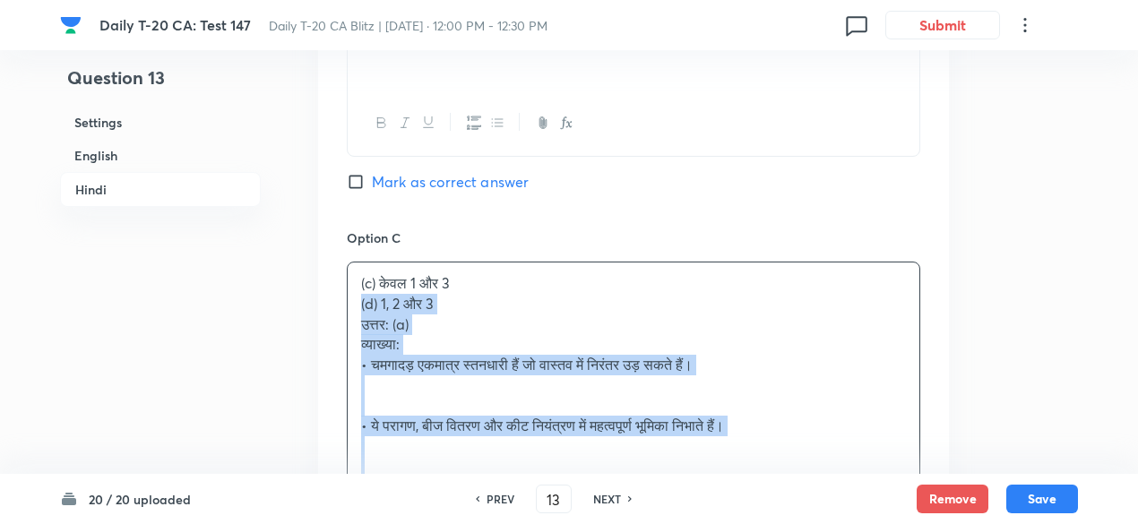
drag, startPoint x: 403, startPoint y: 295, endPoint x: 315, endPoint y: 292, distance: 88.8
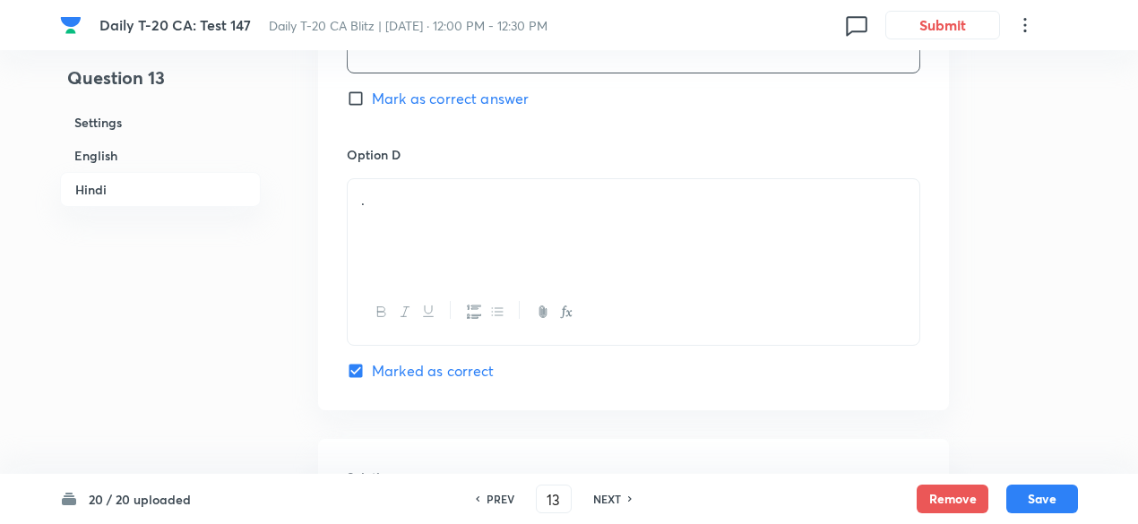
scroll to position [3600, 0]
click at [448, 268] on div "." at bounding box center [634, 227] width 572 height 100
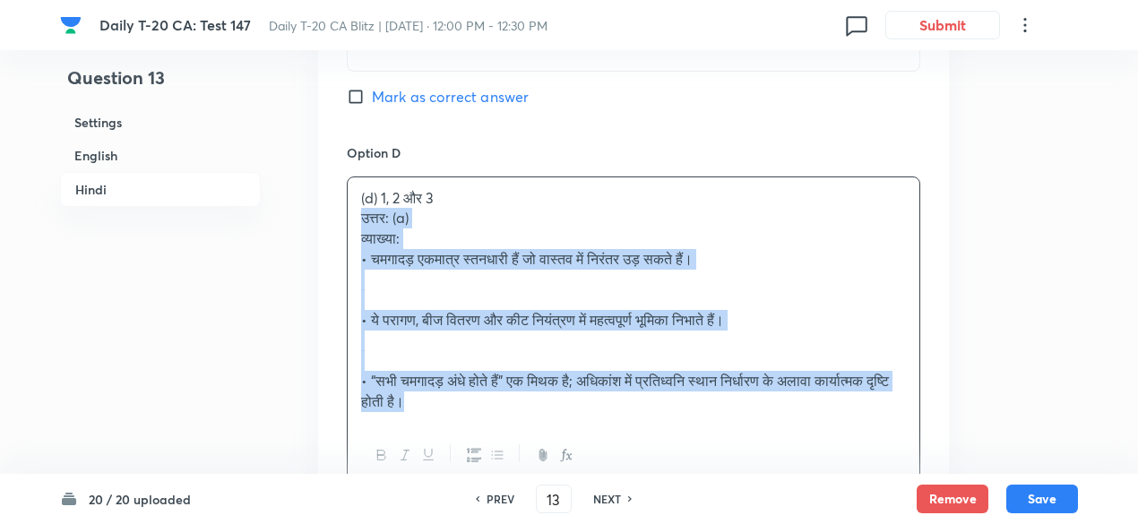
drag, startPoint x: 362, startPoint y: 232, endPoint x: 312, endPoint y: 220, distance: 51.7
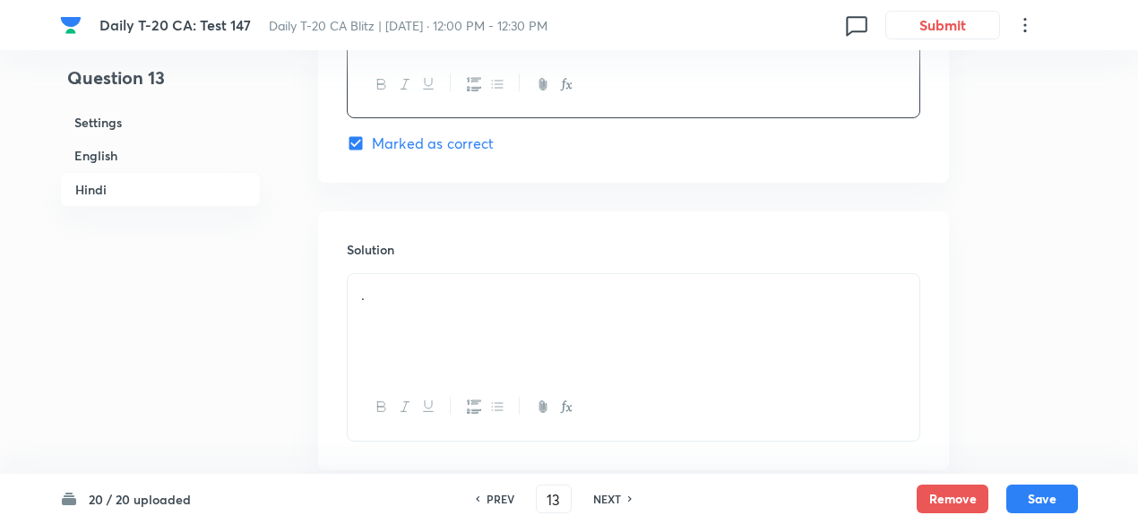
scroll to position [3869, 0]
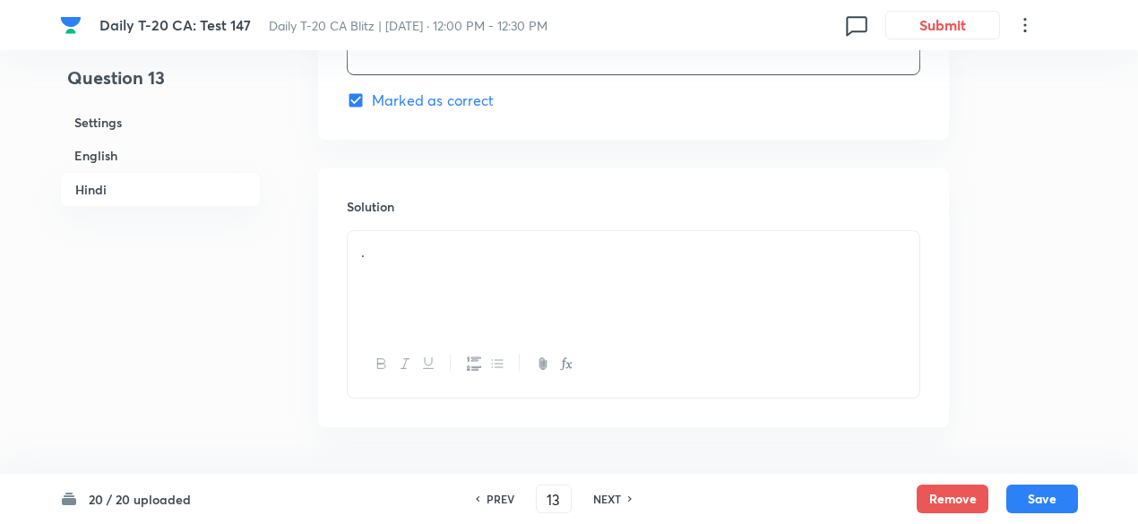
click at [453, 265] on div "." at bounding box center [634, 281] width 572 height 100
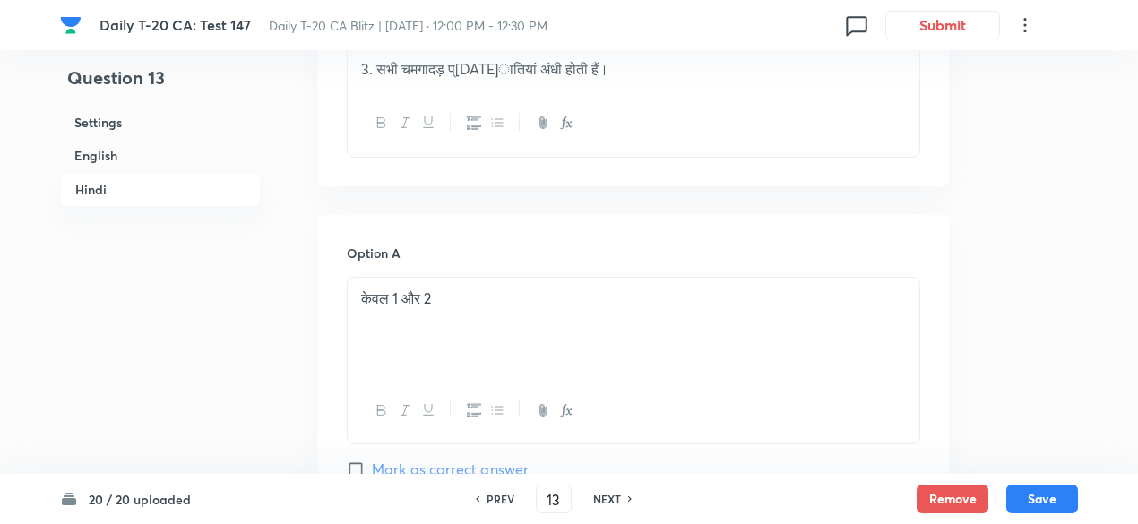
scroll to position [2703, 0]
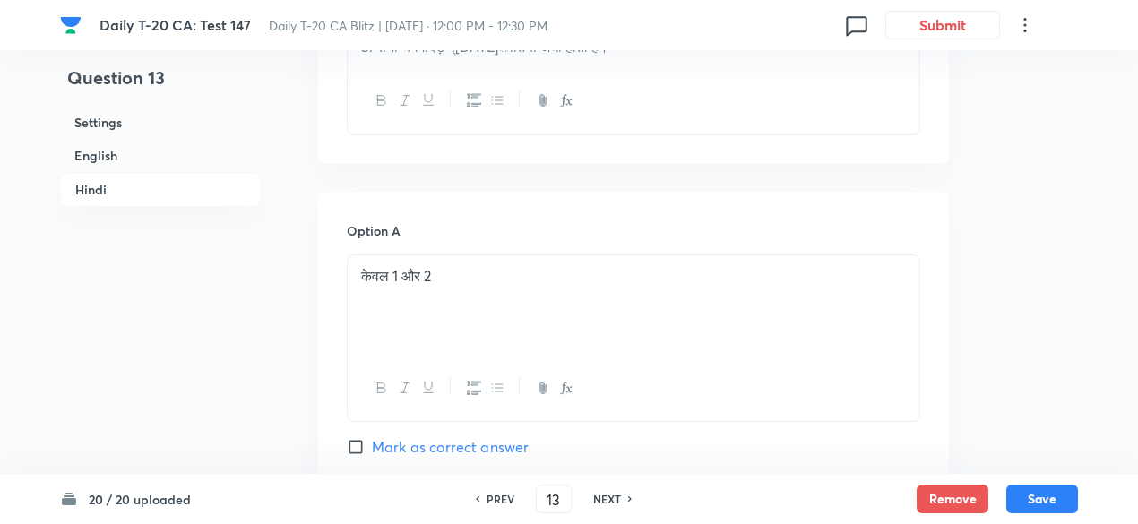
click at [455, 450] on span "Mark as correct answer" at bounding box center [450, 448] width 157 height 22
click at [372, 450] on input "Mark as correct answer" at bounding box center [359, 447] width 25 height 18
checkbox input "true"
checkbox input "false"
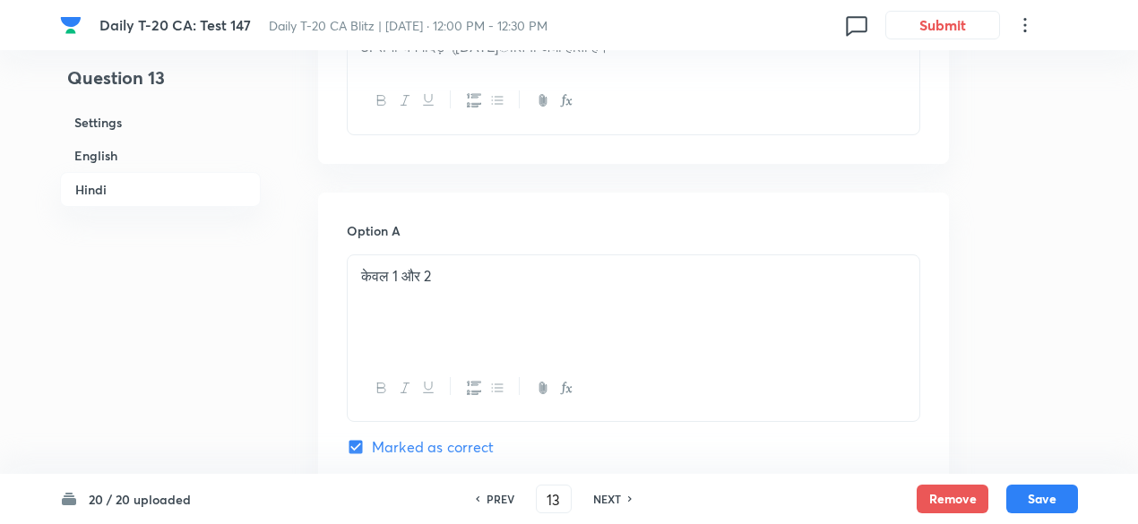
checkbox input "false"
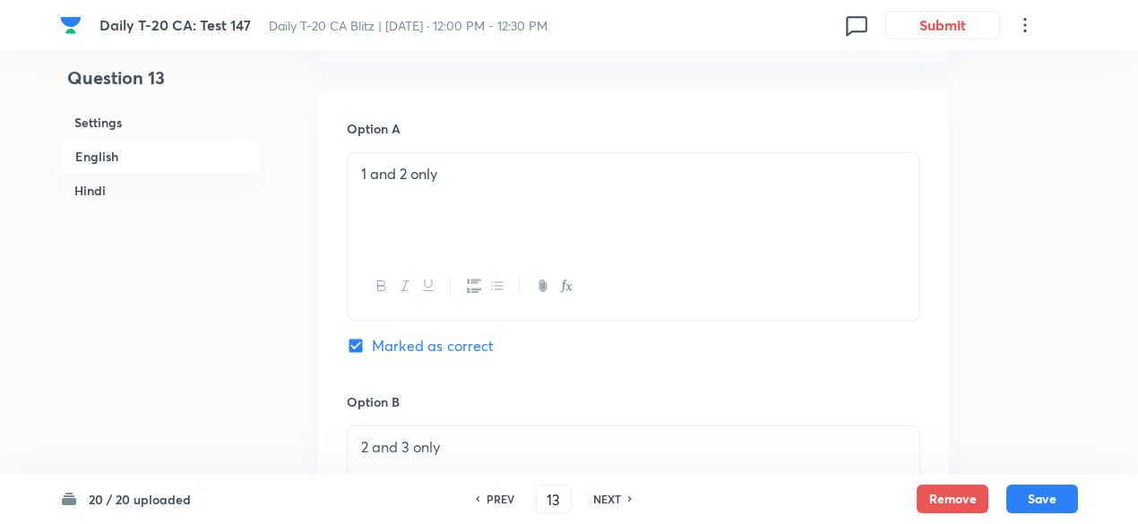
scroll to position [821, 0]
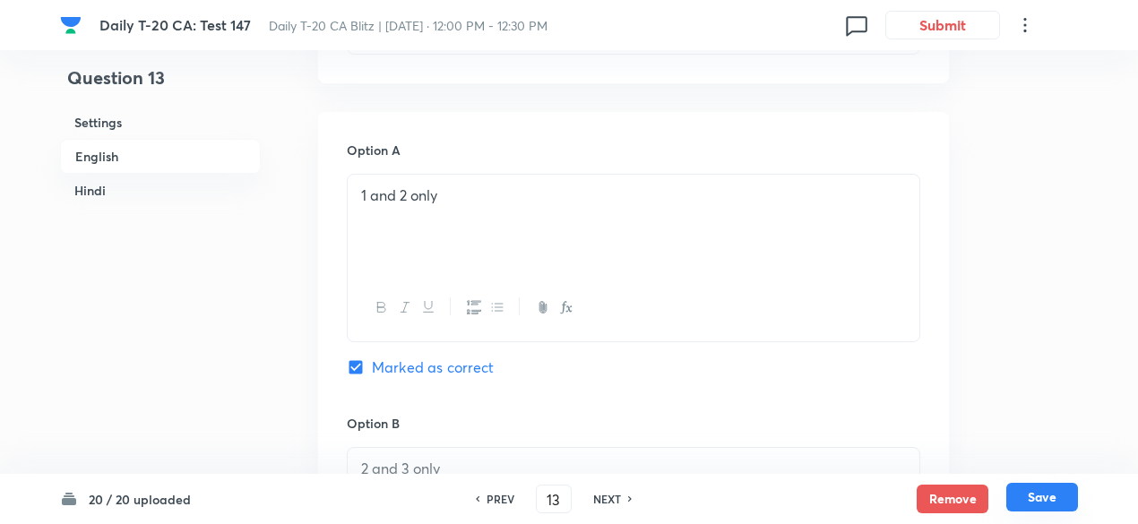
click at [1034, 496] on button "Save" at bounding box center [1043, 497] width 72 height 29
type input "14"
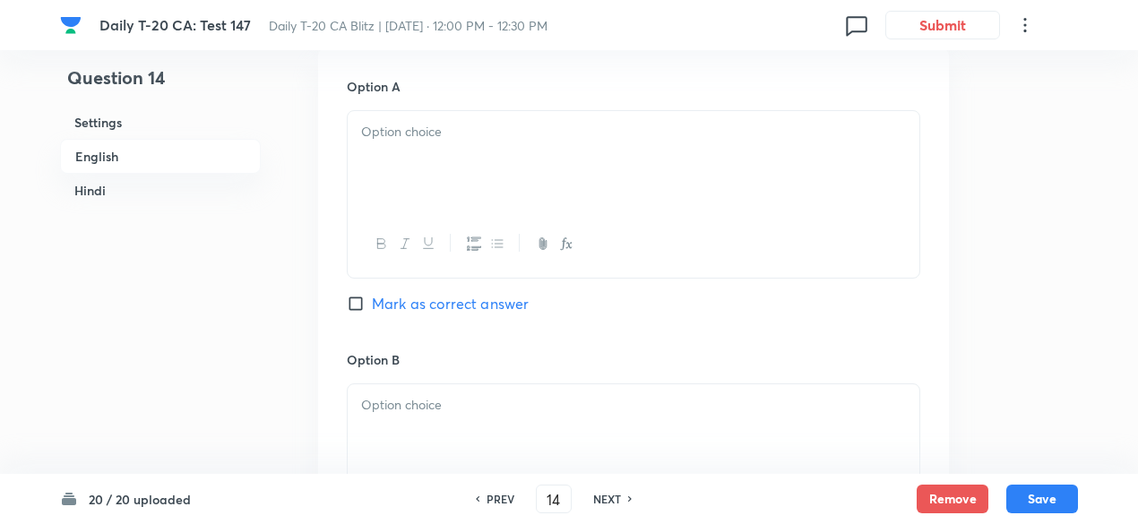
checkbox input "false"
checkbox input "true"
drag, startPoint x: 148, startPoint y: 159, endPoint x: 208, endPoint y: 186, distance: 66.2
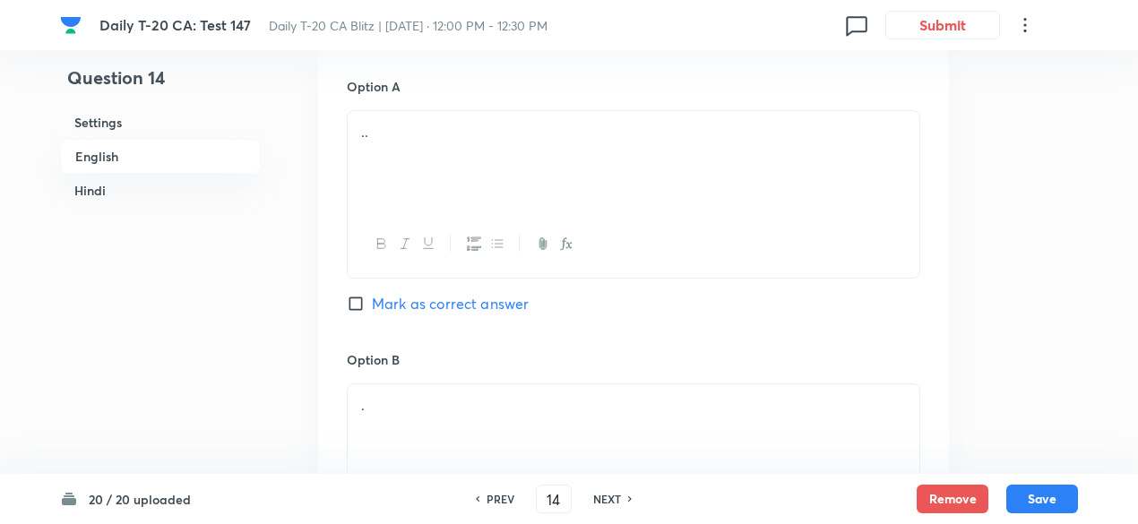
click at [147, 158] on h6 "English" at bounding box center [160, 156] width 201 height 35
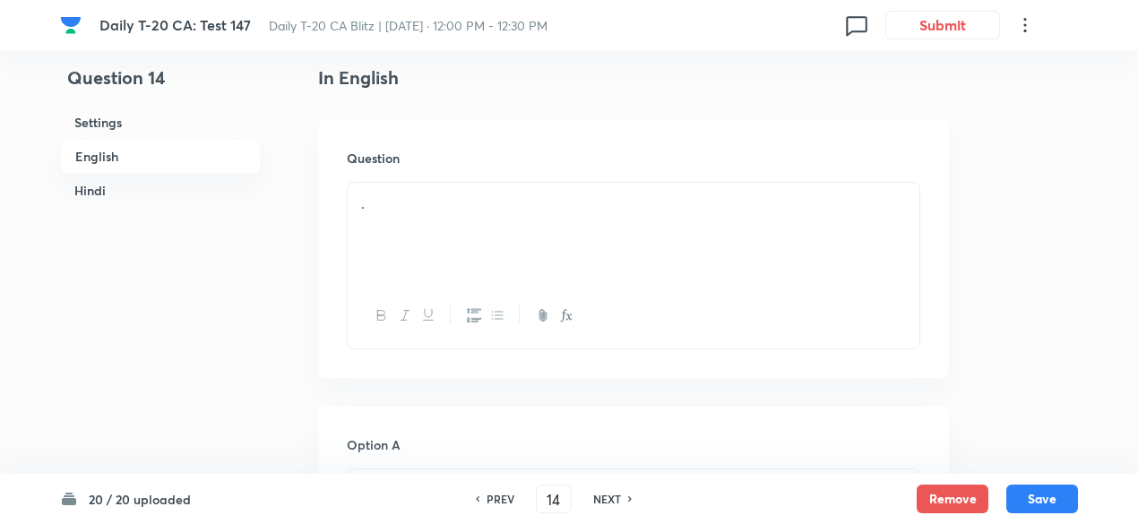
click at [563, 230] on div "." at bounding box center [634, 233] width 572 height 100
click at [506, 238] on div "." at bounding box center [634, 233] width 572 height 100
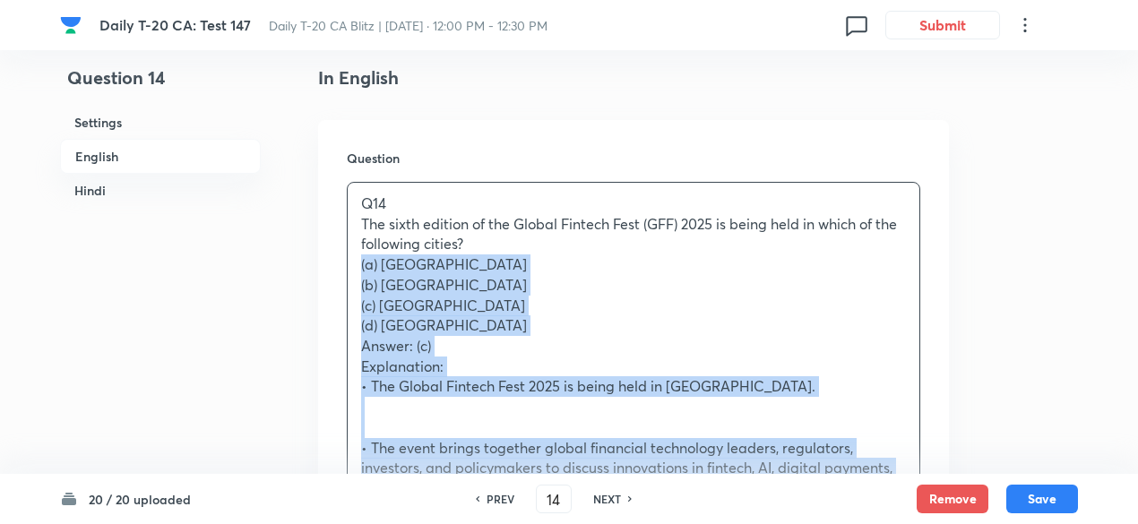
drag, startPoint x: 377, startPoint y: 260, endPoint x: 299, endPoint y: 260, distance: 78.0
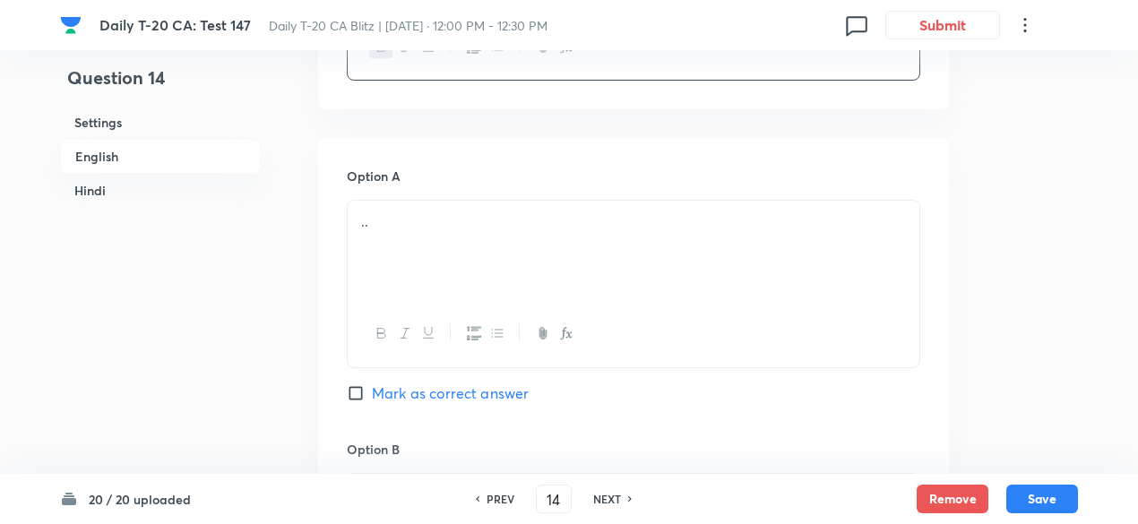
click at [472, 272] on div ".." at bounding box center [634, 251] width 572 height 100
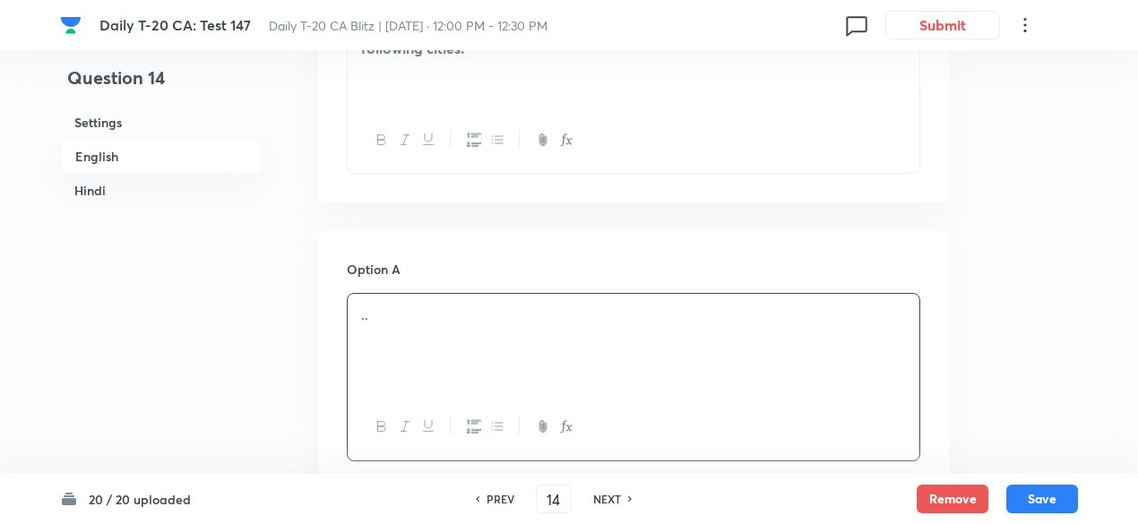
scroll to position [642, 0]
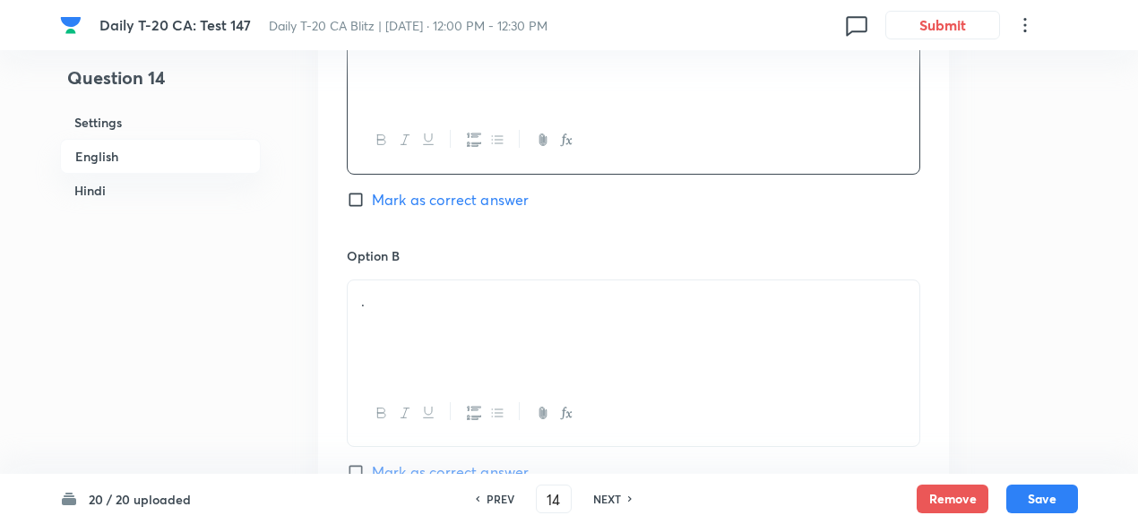
scroll to position [1000, 0]
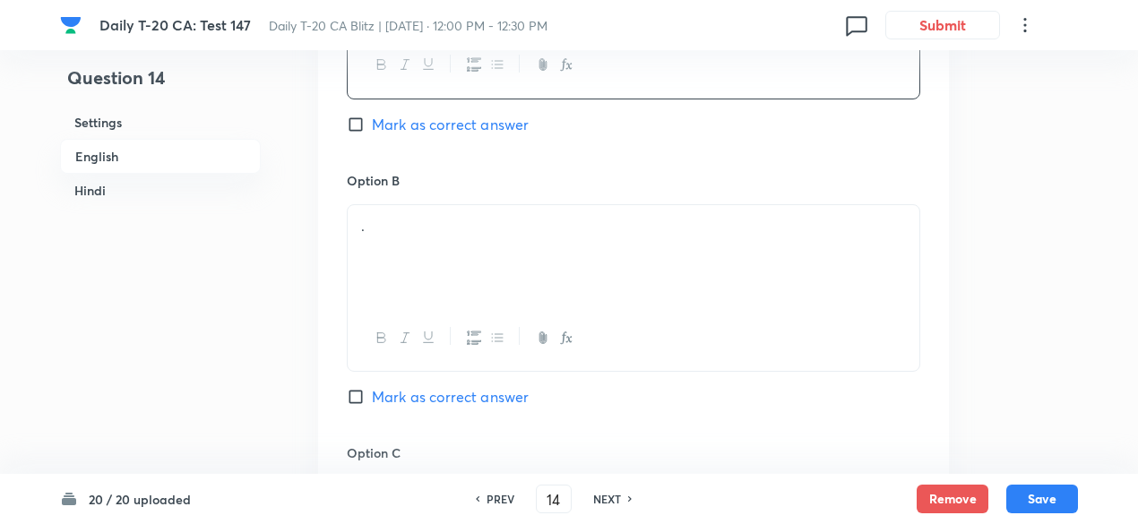
click at [446, 248] on div "." at bounding box center [634, 255] width 572 height 100
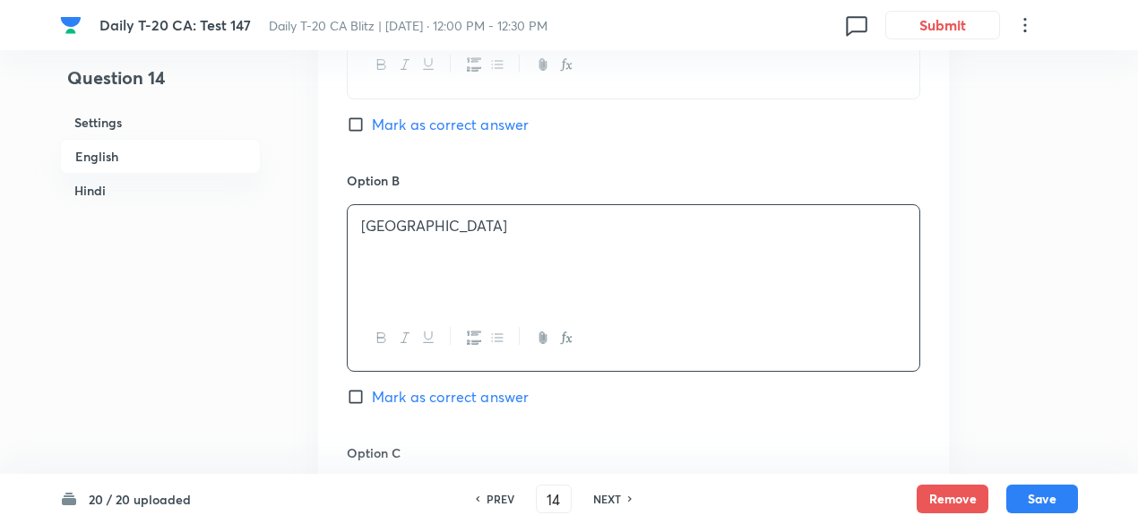
click at [440, 248] on p at bounding box center [633, 247] width 545 height 21
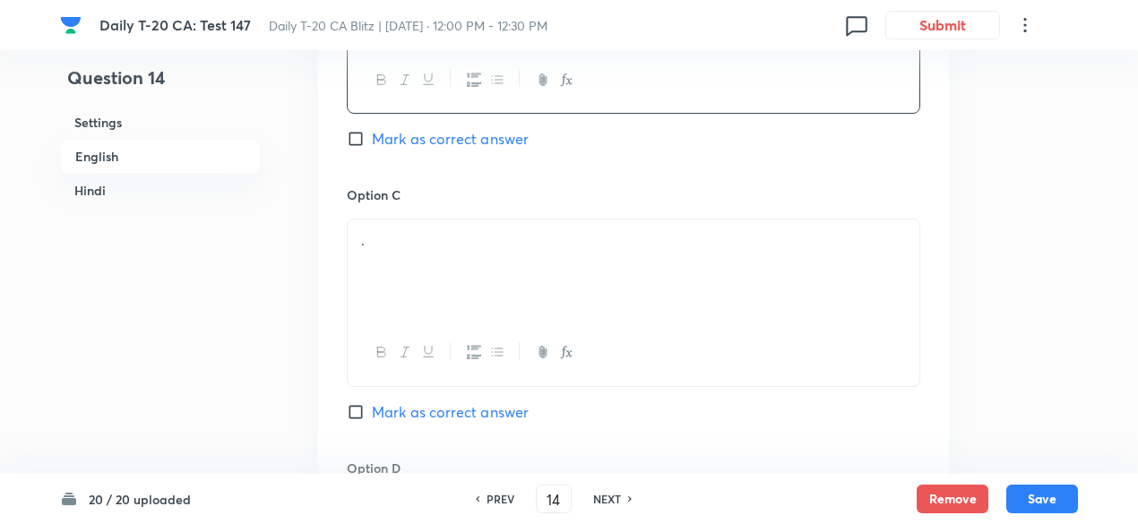
scroll to position [1359, 0]
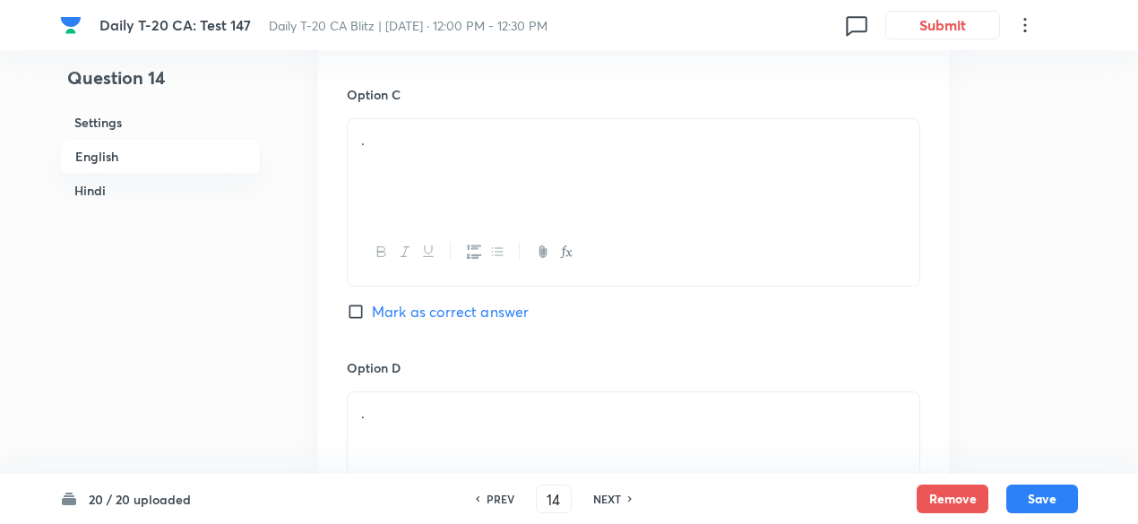
click at [434, 160] on div "." at bounding box center [634, 169] width 572 height 100
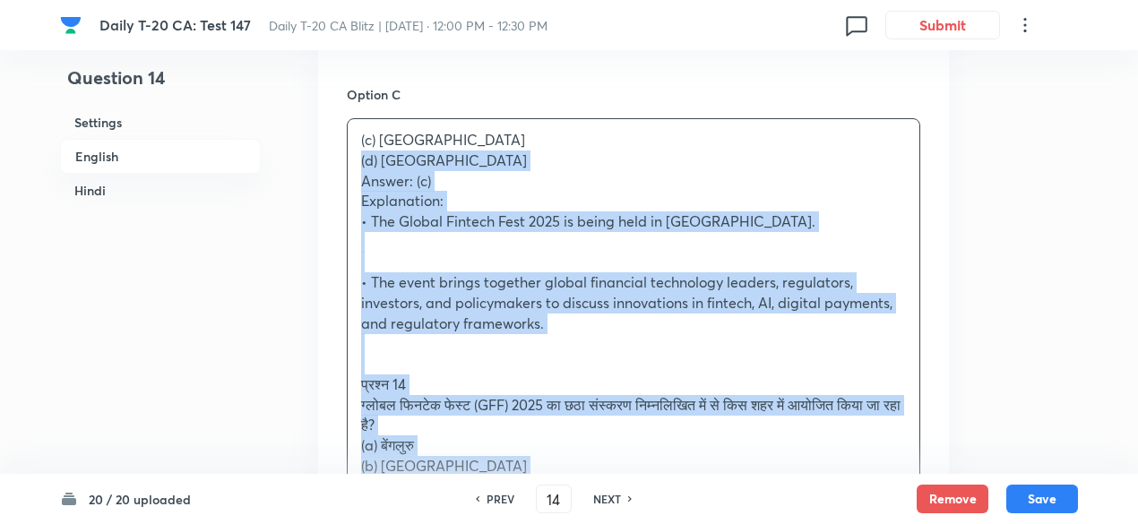
drag, startPoint x: 439, startPoint y: 160, endPoint x: 295, endPoint y: 153, distance: 144.5
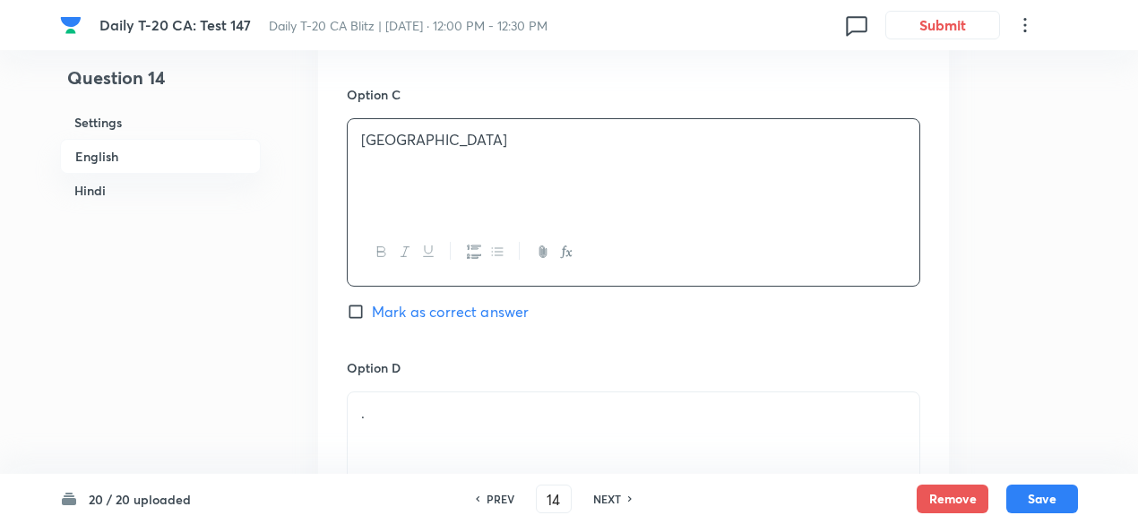
click at [506, 309] on span "Mark as correct answer" at bounding box center [450, 312] width 157 height 22
click at [372, 309] on input "Mark as correct answer" at bounding box center [359, 312] width 25 height 18
checkbox input "true"
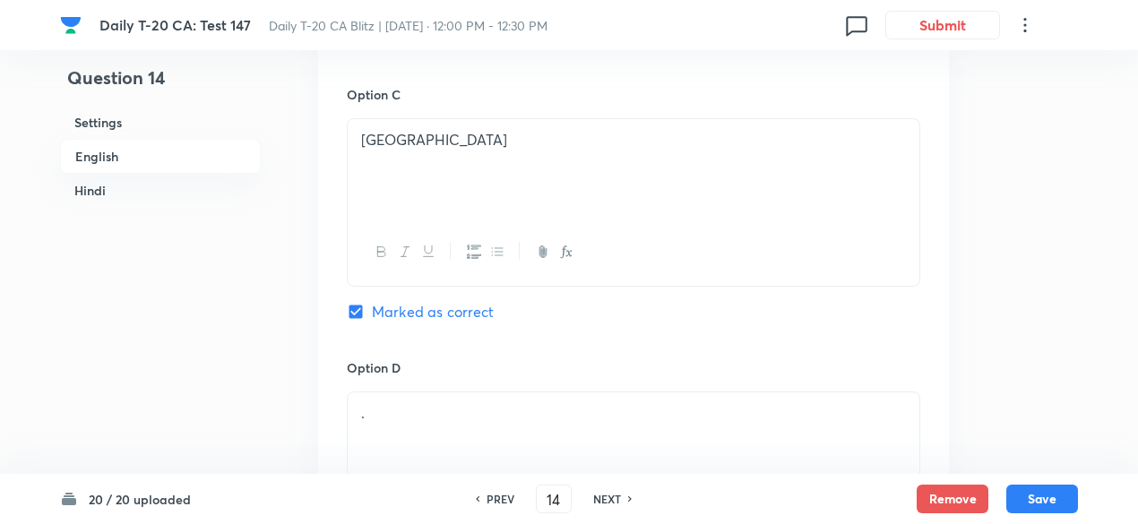
checkbox input "false"
checkbox input "true"
checkbox input "false"
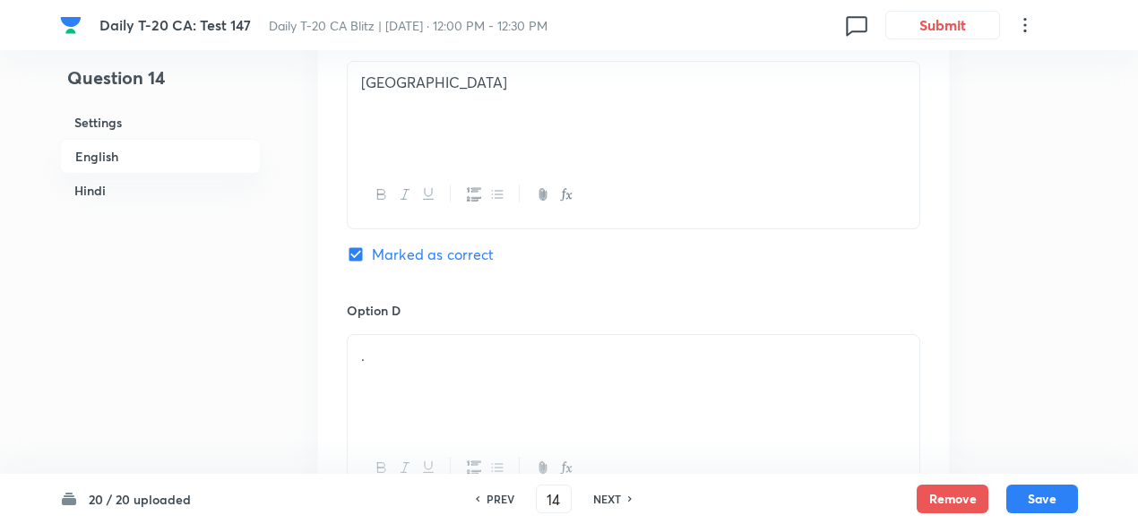
scroll to position [1538, 0]
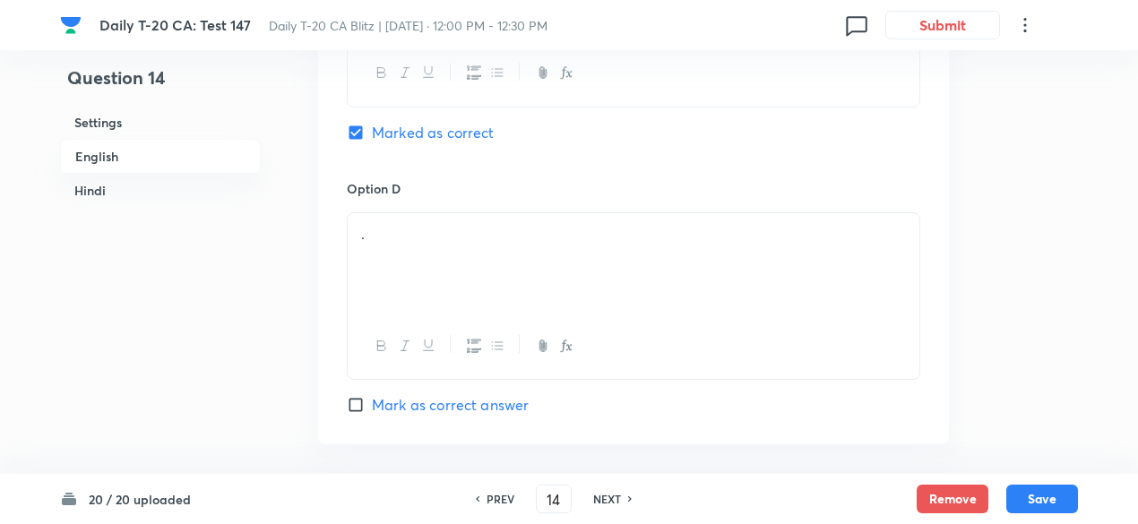
click at [446, 218] on div "." at bounding box center [634, 263] width 572 height 100
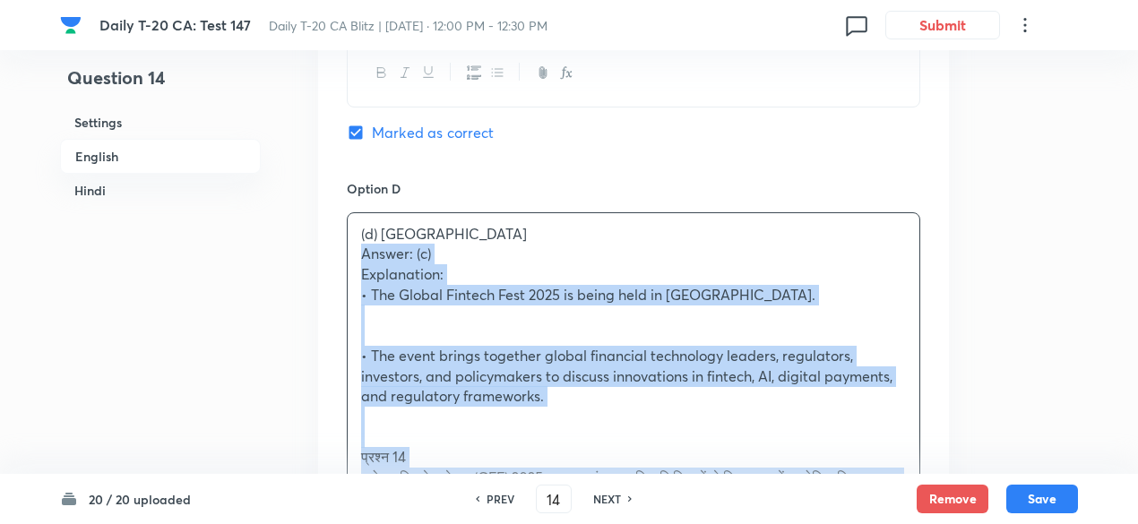
drag, startPoint x: 382, startPoint y: 256, endPoint x: 310, endPoint y: 258, distance: 71.7
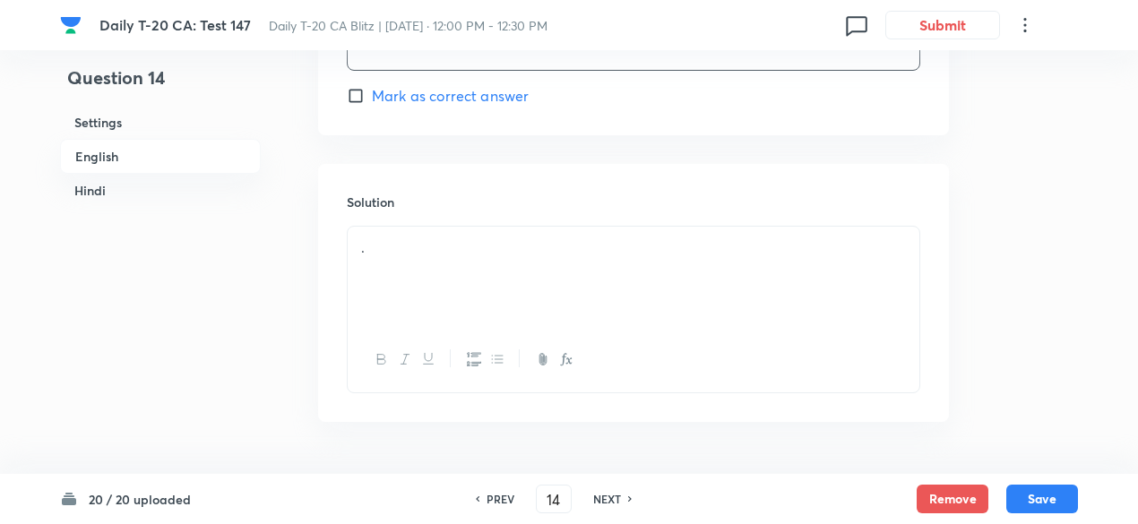
scroll to position [1897, 0]
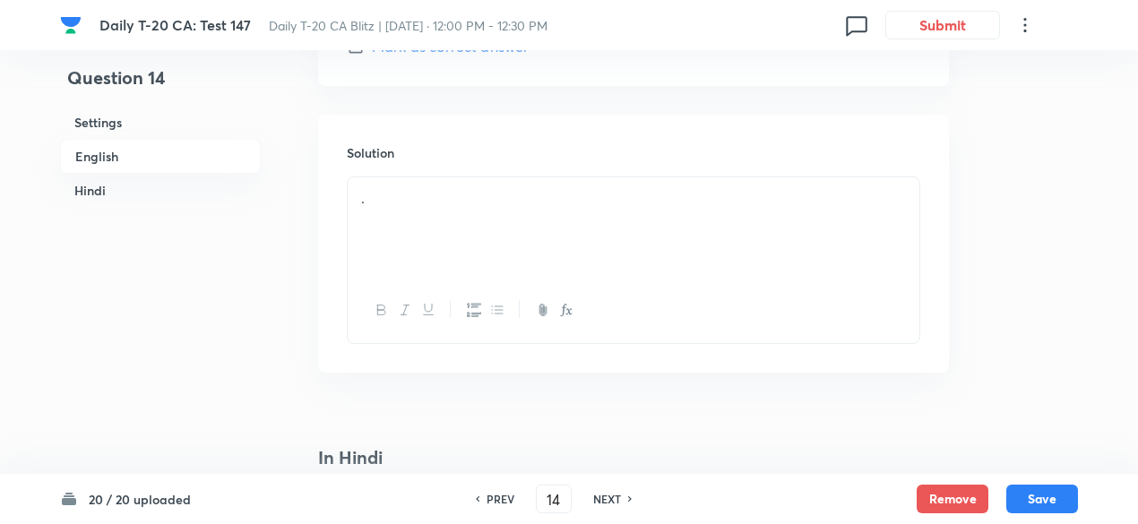
click at [454, 223] on div "." at bounding box center [634, 227] width 572 height 100
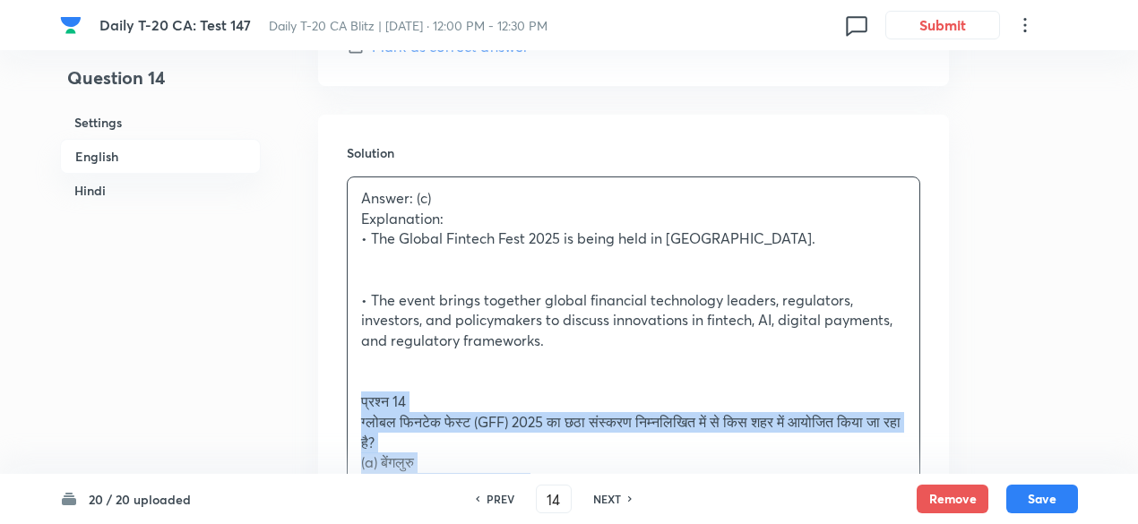
drag, startPoint x: 350, startPoint y: 413, endPoint x: 303, endPoint y: 402, distance: 47.8
click at [316, 408] on div "Question 14 Settings English Hindi Settings Type Single choice correct 4 option…" at bounding box center [569, 429] width 1018 height 4480
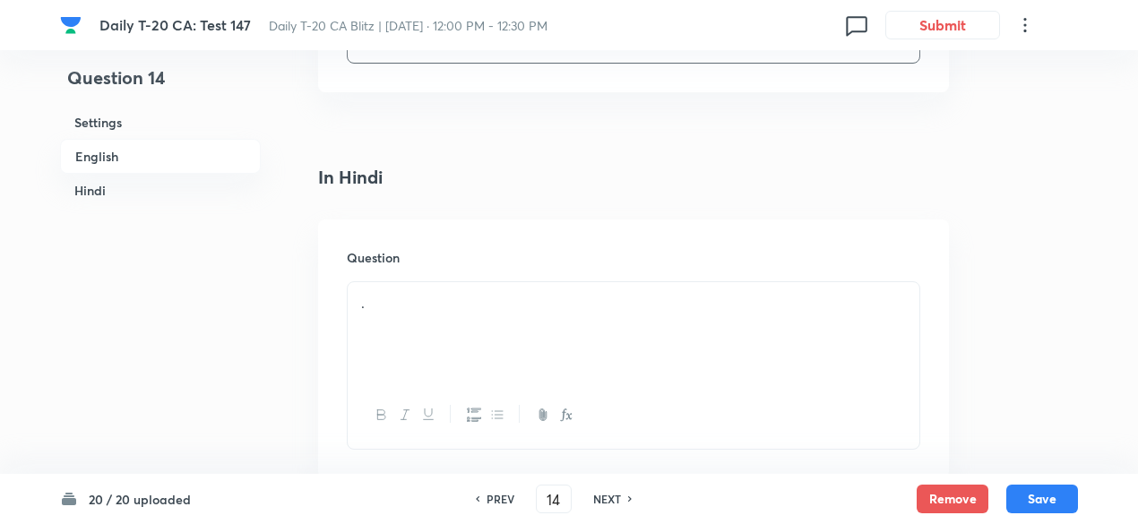
scroll to position [2255, 0]
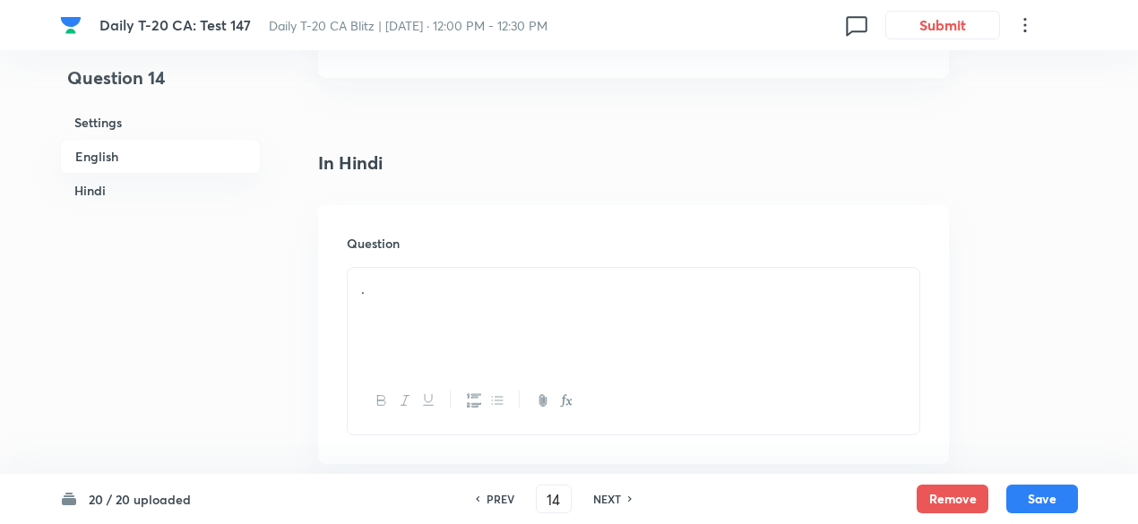
click at [437, 293] on p "." at bounding box center [633, 289] width 545 height 21
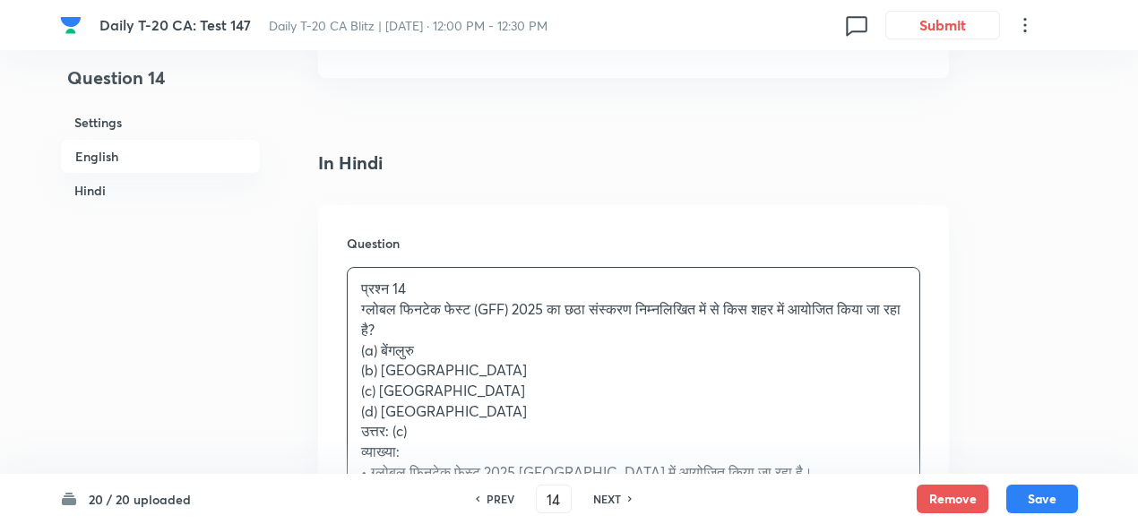
scroll to position [2345, 0]
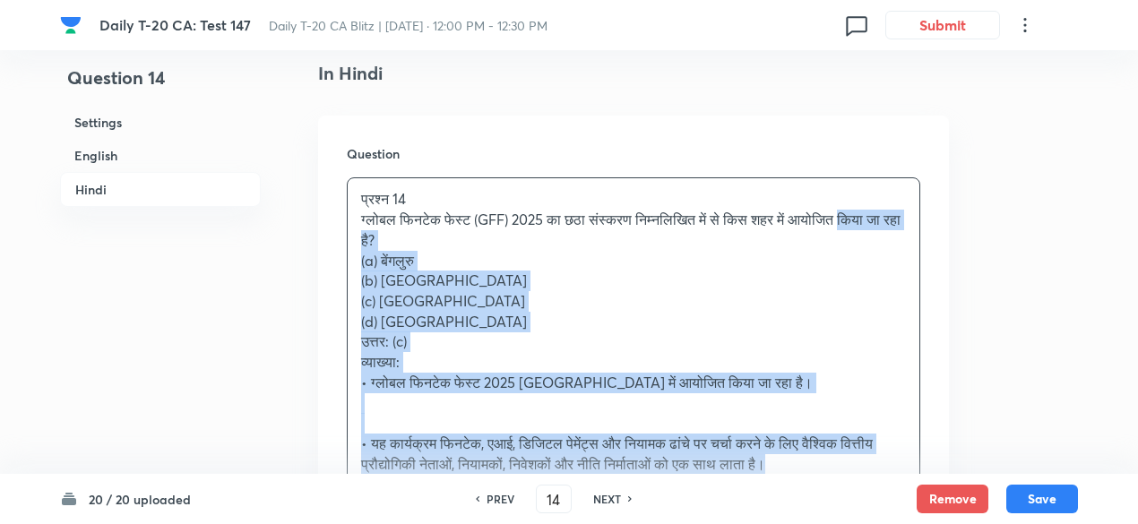
drag, startPoint x: 363, startPoint y: 245, endPoint x: 323, endPoint y: 242, distance: 40.4
click at [323, 242] on div "Question प्रश्न 14 ग्लोबल फिनटेक फेस्ट (GFF) 2025 का छठा संस्करण निम्नलिखित में…" at bounding box center [633, 348] width 631 height 464
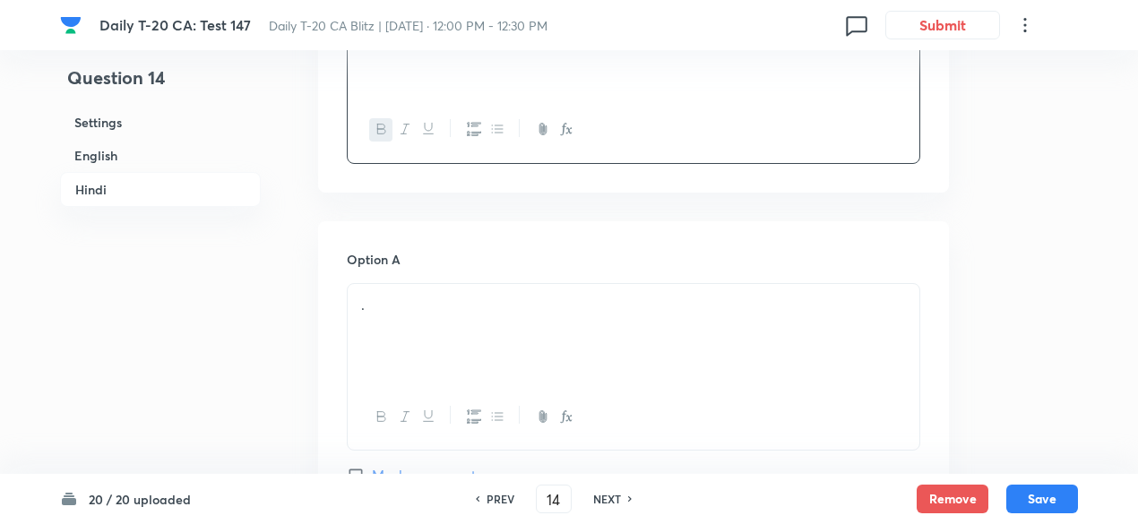
scroll to position [2614, 0]
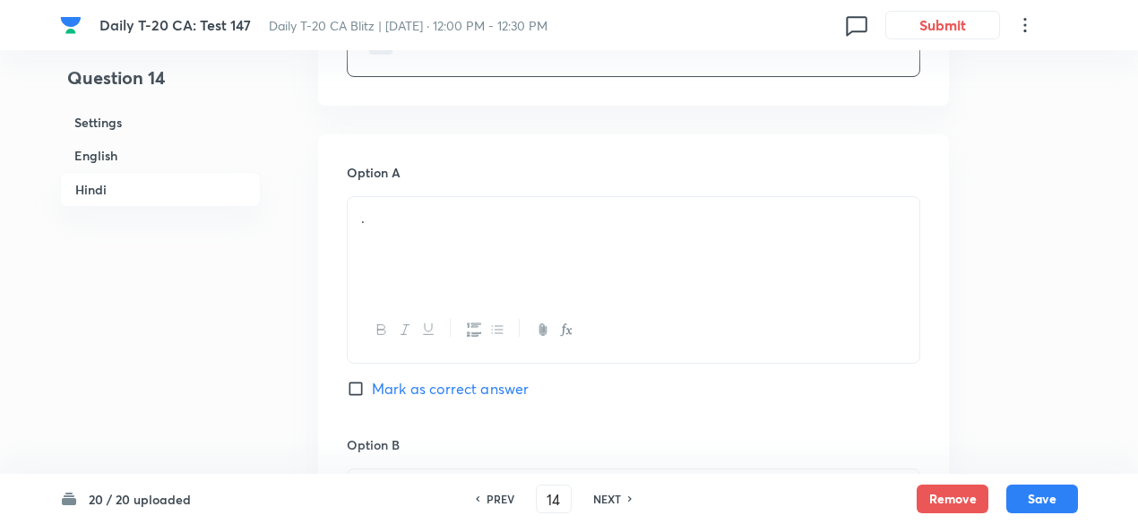
click at [458, 251] on div "." at bounding box center [634, 247] width 572 height 100
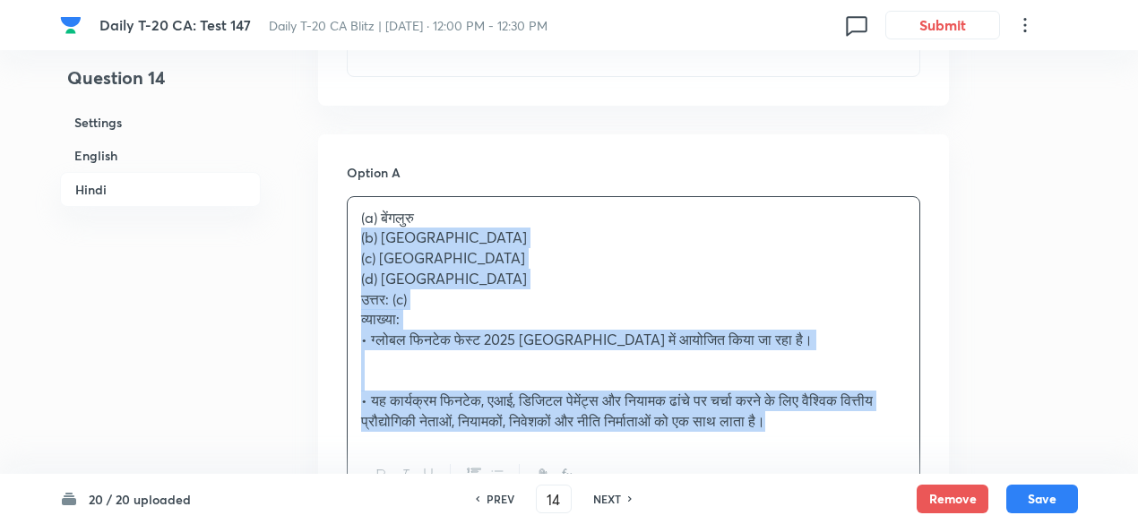
drag, startPoint x: 350, startPoint y: 255, endPoint x: 324, endPoint y: 239, distance: 30.1
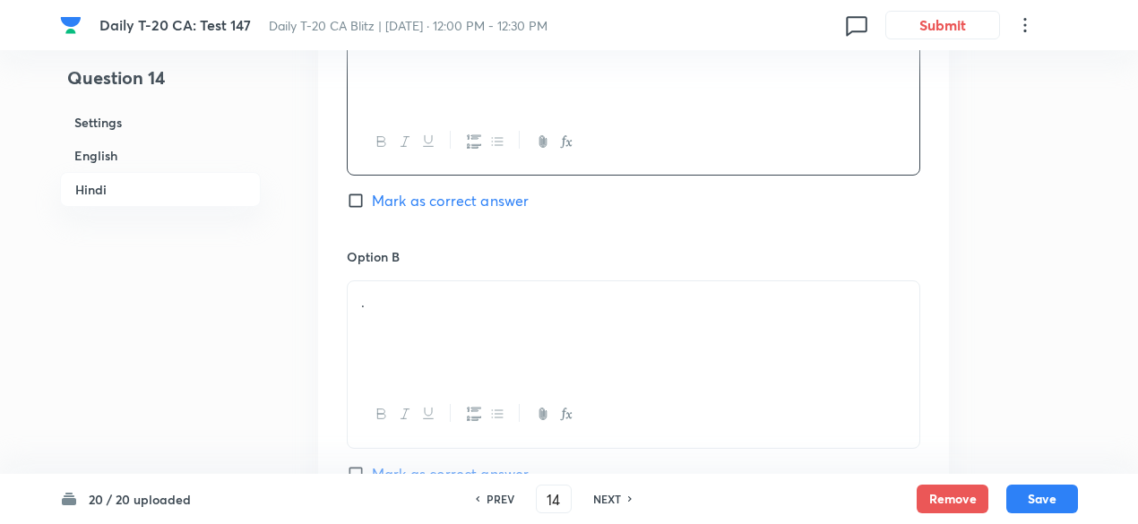
scroll to position [2883, 0]
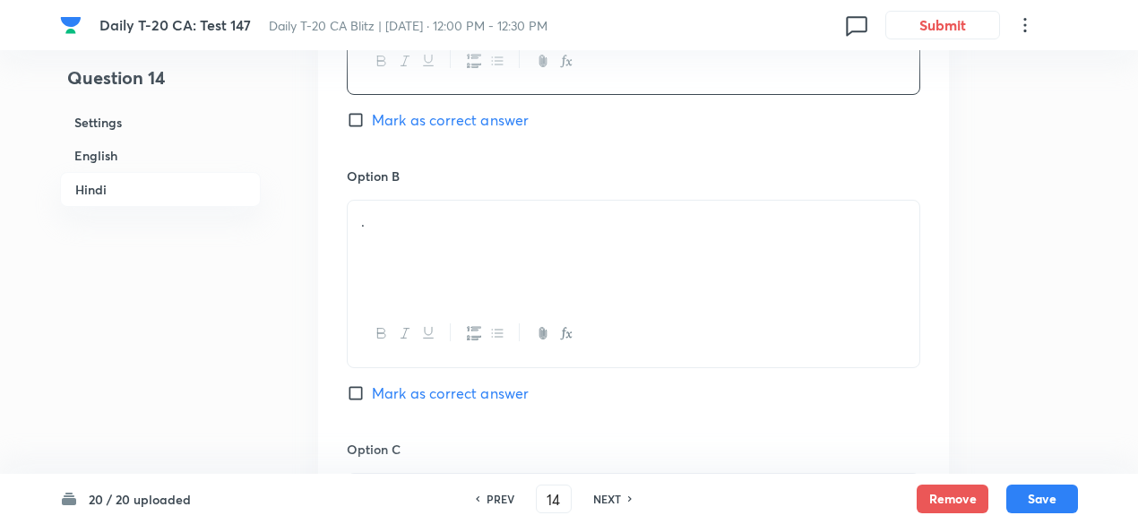
click at [436, 252] on div "." at bounding box center [634, 251] width 572 height 100
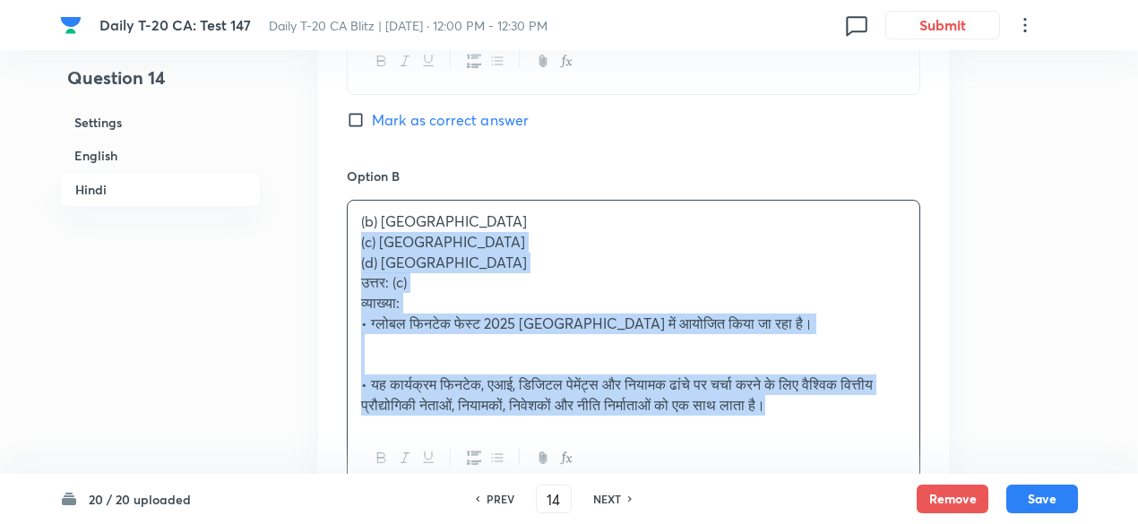
drag, startPoint x: 350, startPoint y: 247, endPoint x: 289, endPoint y: 238, distance: 62.6
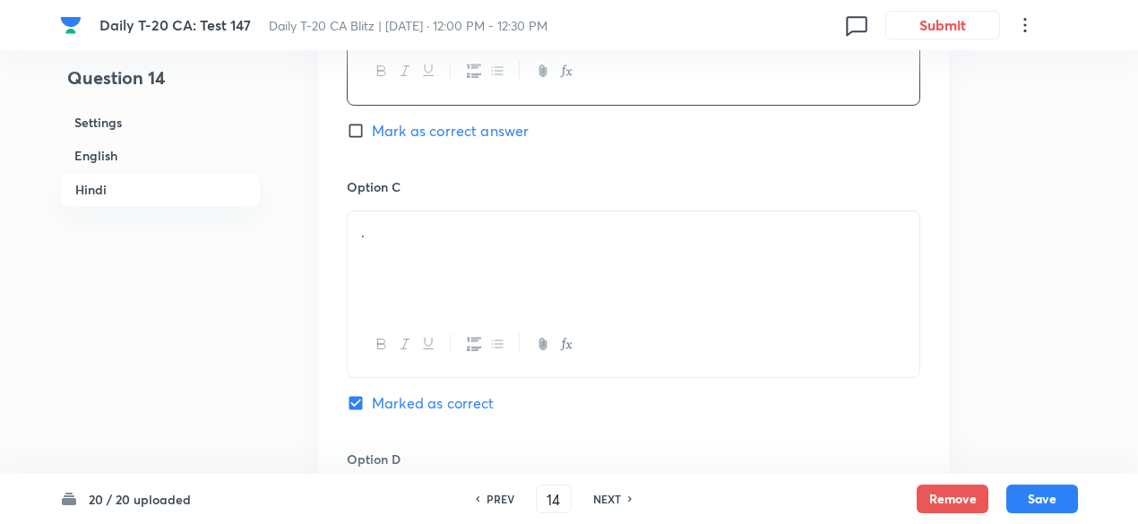
scroll to position [3152, 0]
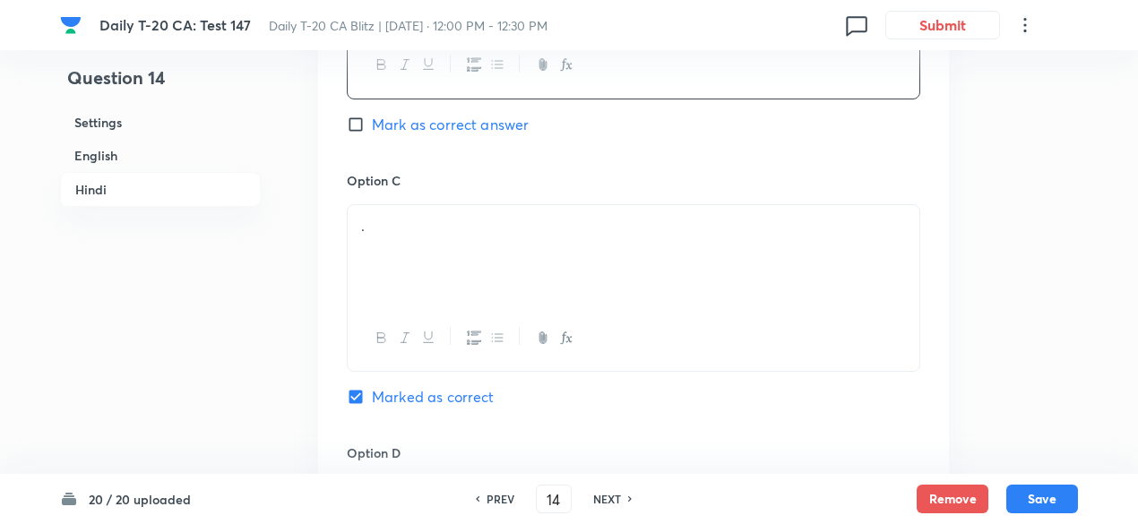
click at [434, 243] on div "." at bounding box center [634, 255] width 572 height 100
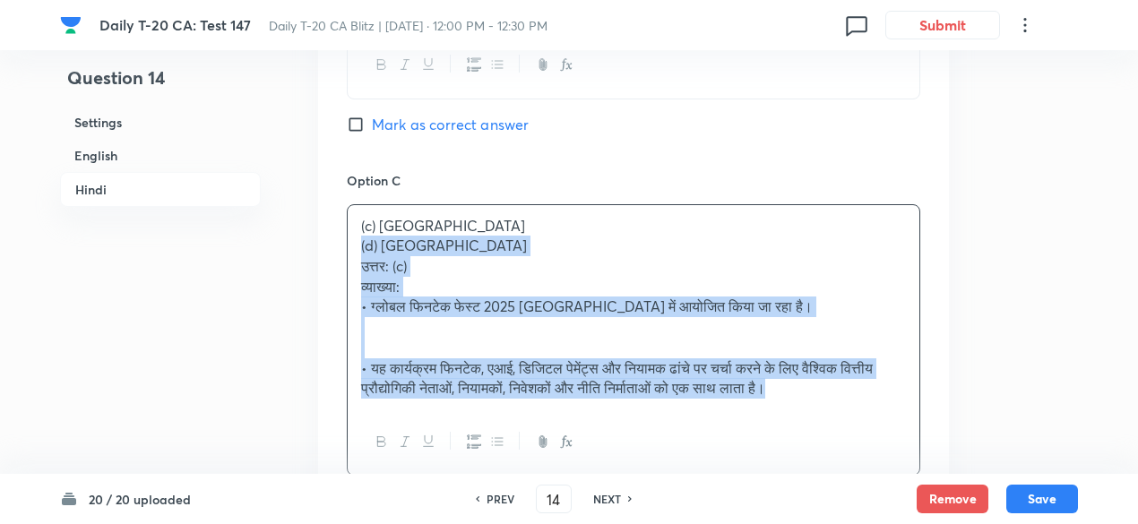
drag, startPoint x: 355, startPoint y: 247, endPoint x: 324, endPoint y: 246, distance: 30.5
click at [324, 246] on div "Option A बेंगलुरु Mark as correct answer Option B [GEOGRAPHIC_DATA] Mark as cor…" at bounding box center [633, 205] width 631 height 1217
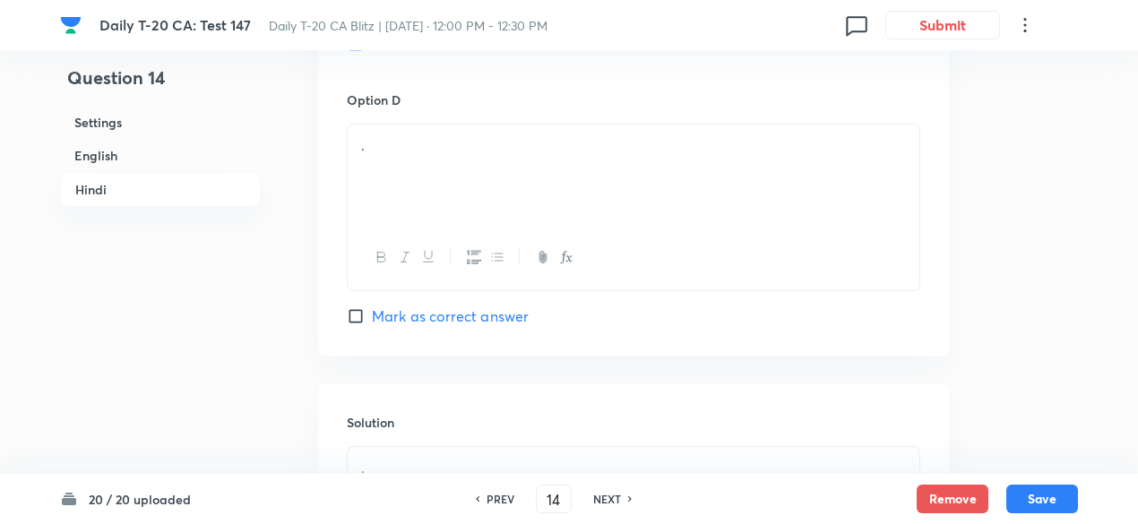
scroll to position [3510, 0]
click at [428, 193] on div "." at bounding box center [634, 169] width 572 height 100
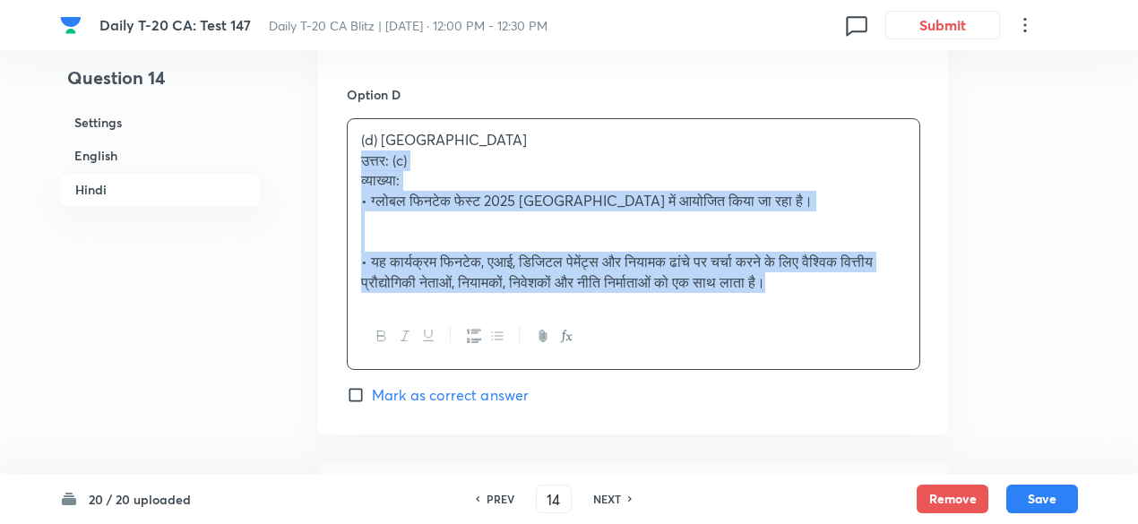
drag, startPoint x: 366, startPoint y: 171, endPoint x: 352, endPoint y: 164, distance: 15.2
click at [352, 164] on div "(d) [GEOGRAPHIC_DATA] उत्तर: (c) व्याख्या: • ग्लोबल फिनटेक फेस्ट 2025 [GEOGRAPH…" at bounding box center [634, 211] width 572 height 185
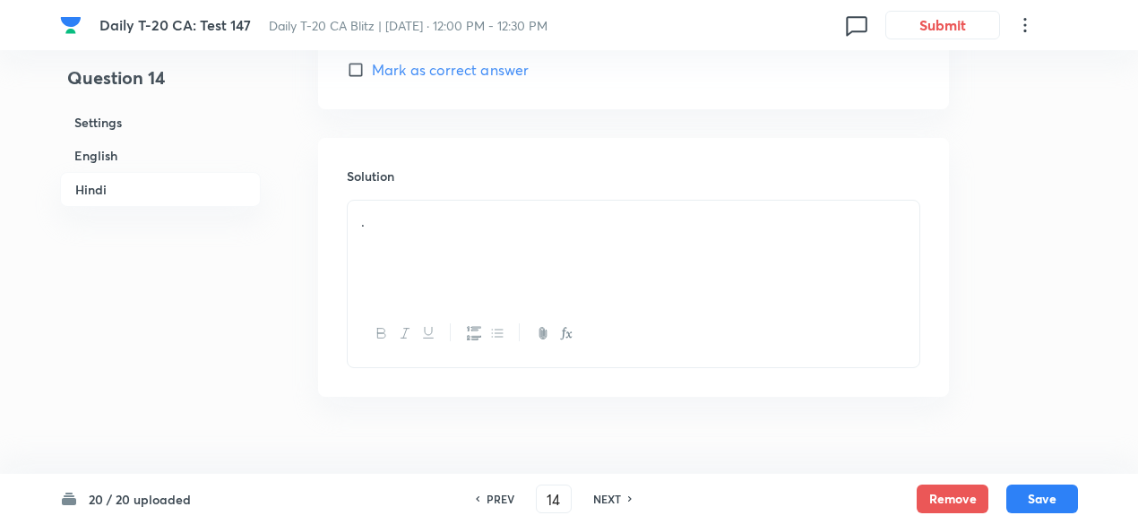
scroll to position [3777, 0]
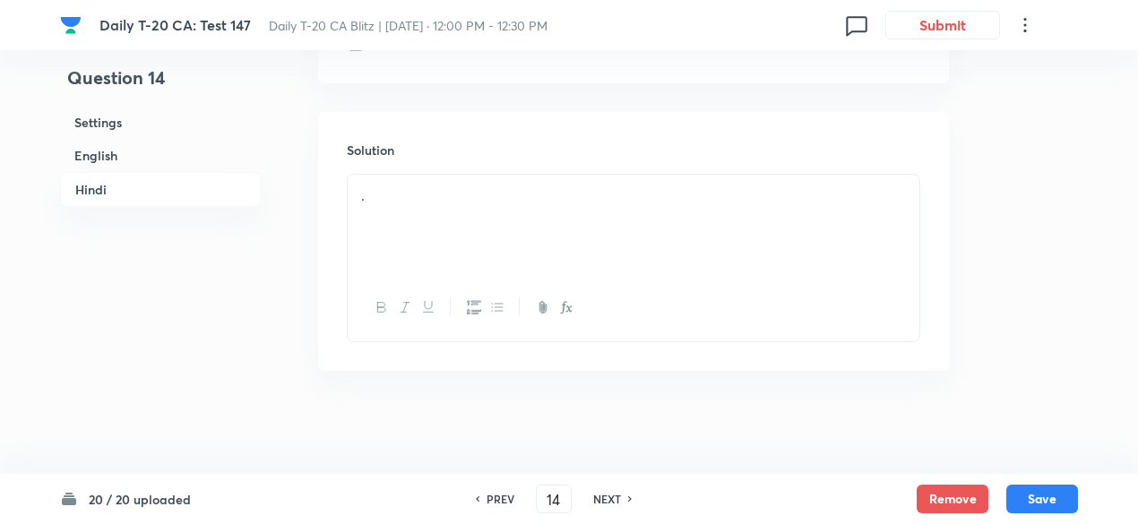
click at [450, 229] on div "." at bounding box center [634, 225] width 572 height 100
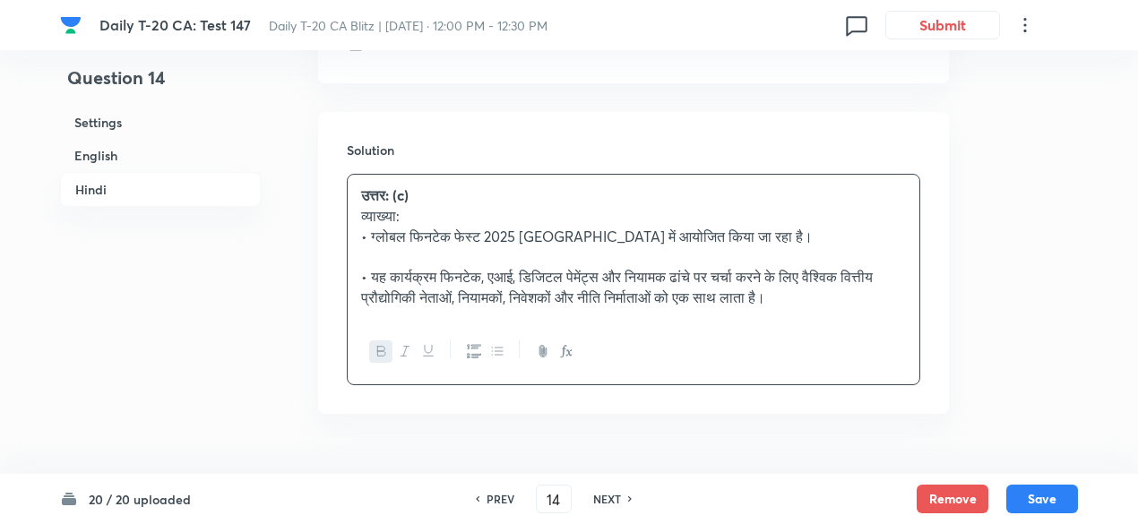
click at [108, 155] on h6 "English" at bounding box center [160, 155] width 201 height 33
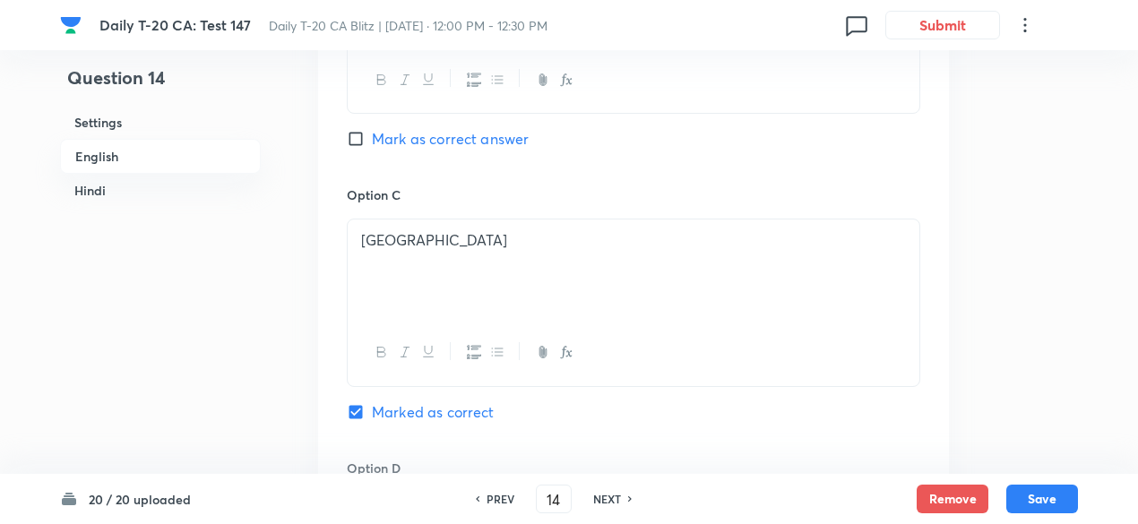
scroll to position [1359, 0]
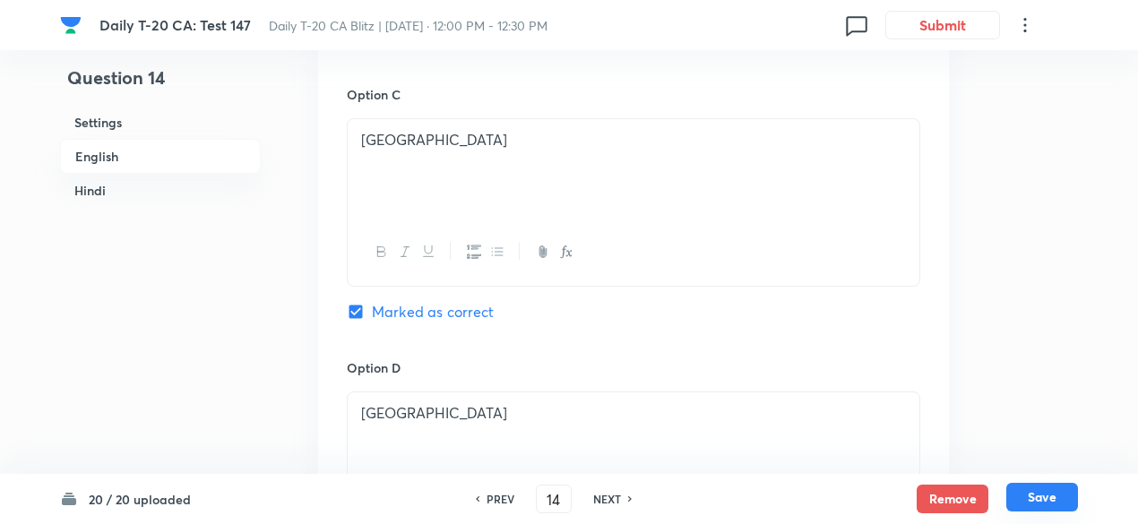
click at [1048, 496] on button "Save" at bounding box center [1043, 497] width 72 height 29
type input "15"
checkbox input "false"
checkbox input "true"
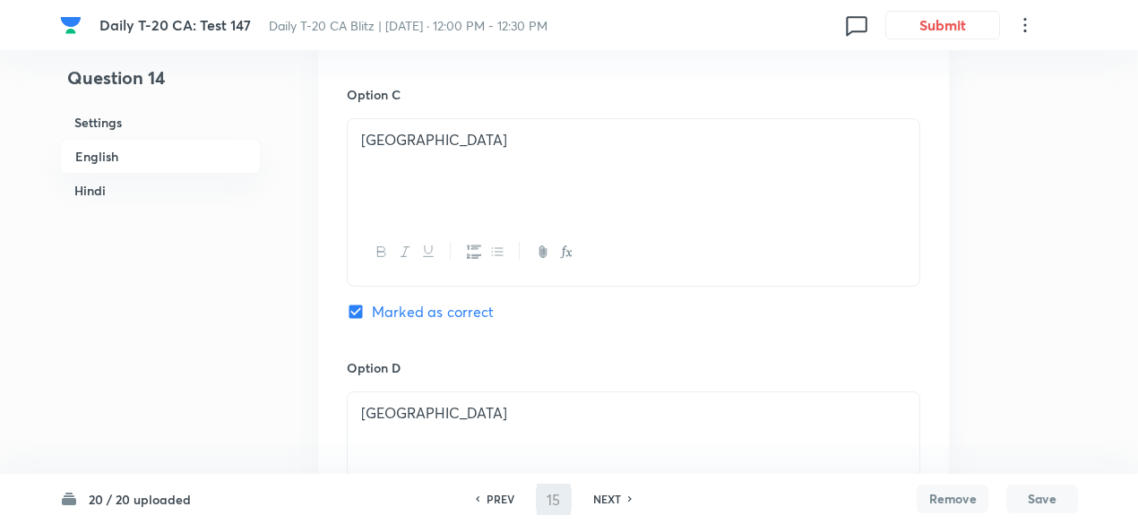
checkbox input "true"
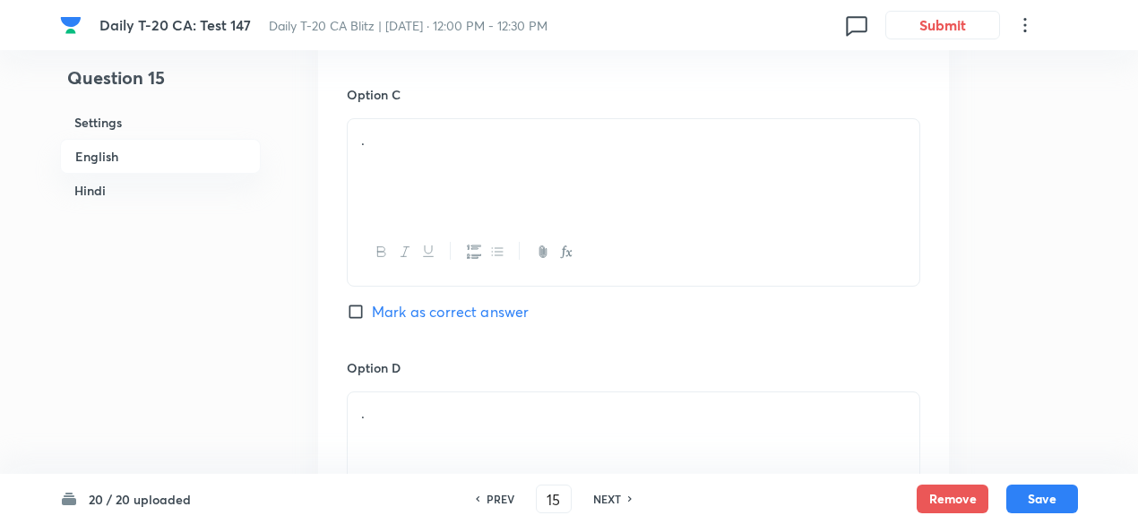
click at [169, 155] on h6 "English" at bounding box center [160, 156] width 201 height 35
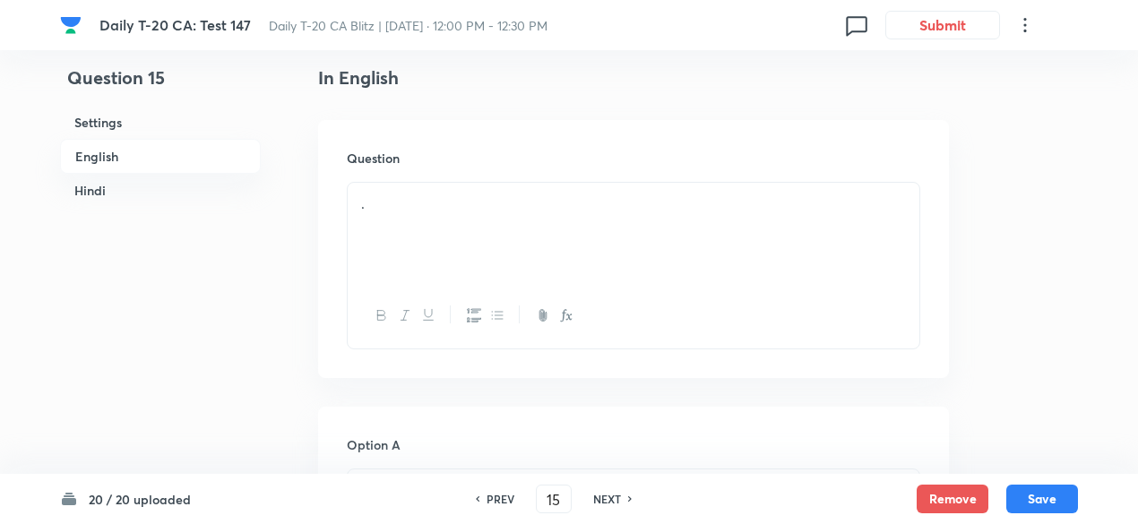
click at [428, 225] on div "." at bounding box center [634, 233] width 572 height 100
click at [458, 219] on div "." at bounding box center [634, 233] width 572 height 100
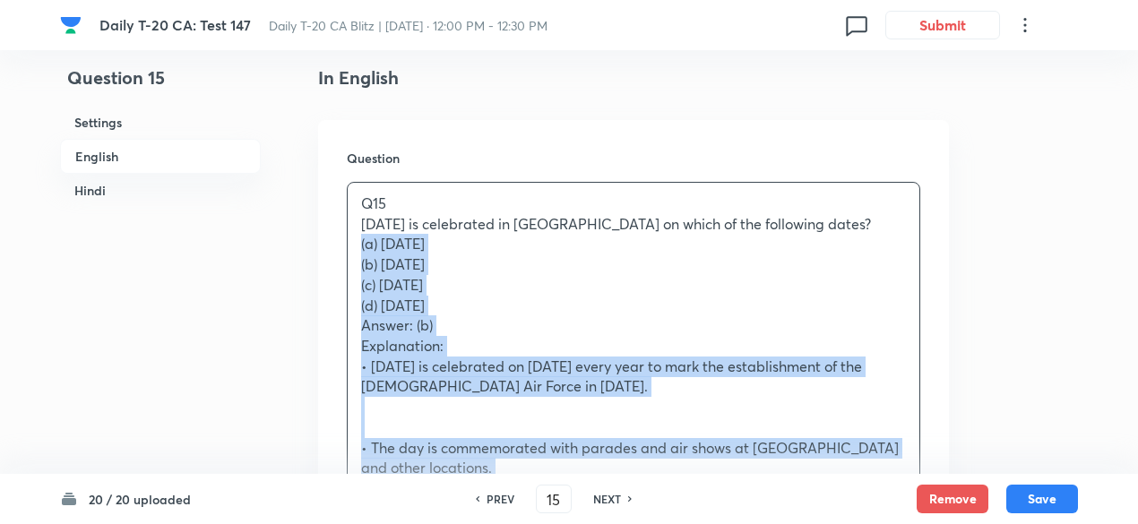
drag, startPoint x: 386, startPoint y: 250, endPoint x: 312, endPoint y: 243, distance: 74.7
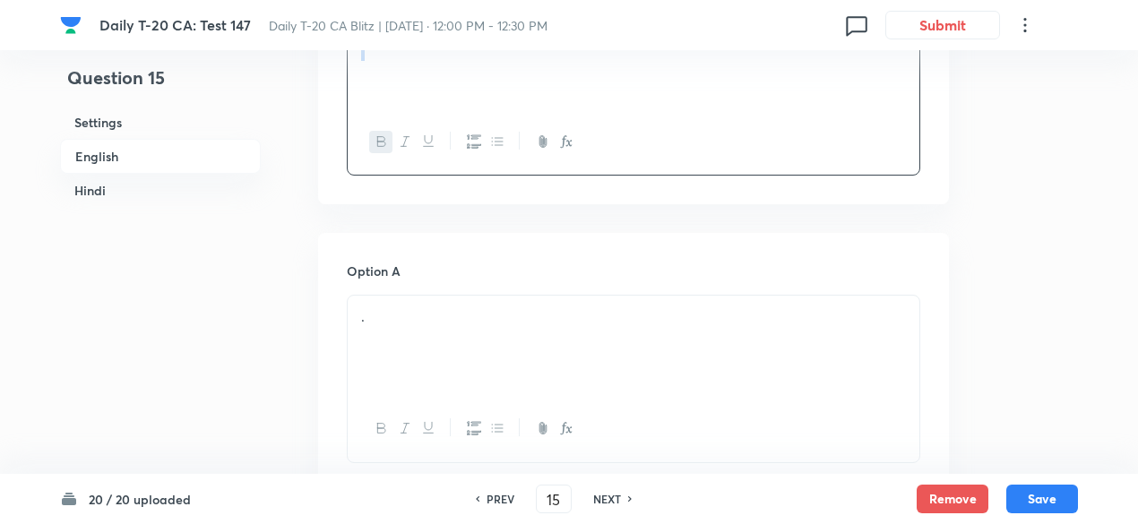
scroll to position [731, 0]
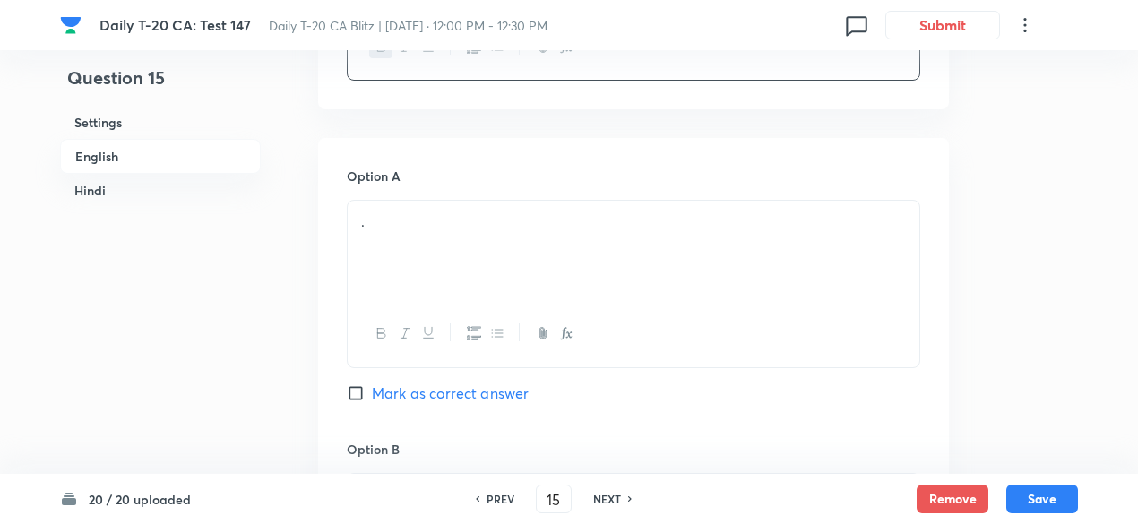
click at [448, 254] on div "." at bounding box center [634, 251] width 572 height 100
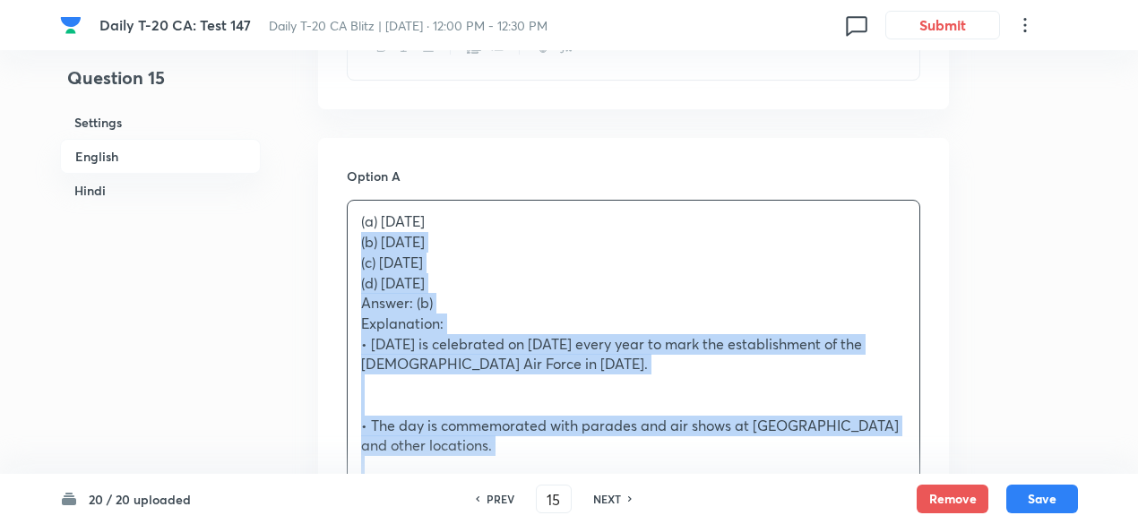
drag, startPoint x: 346, startPoint y: 264, endPoint x: 314, endPoint y: 250, distance: 35.3
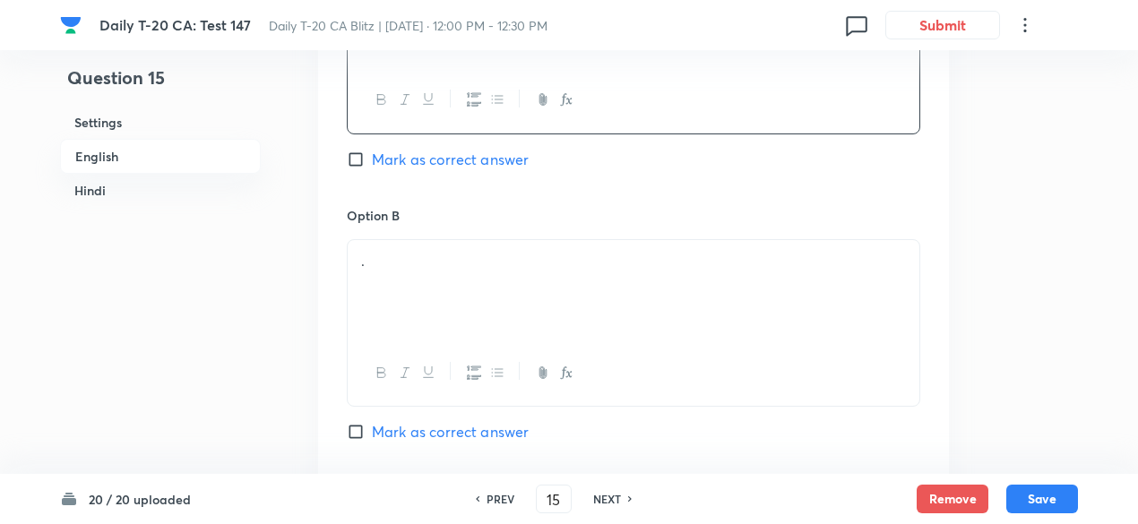
scroll to position [1000, 0]
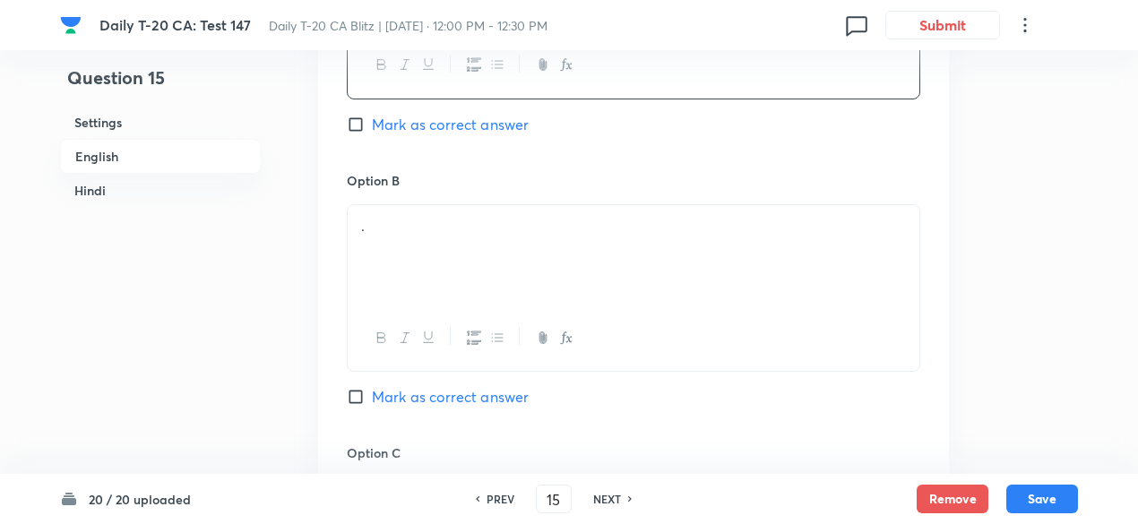
click at [452, 258] on div "." at bounding box center [634, 255] width 572 height 100
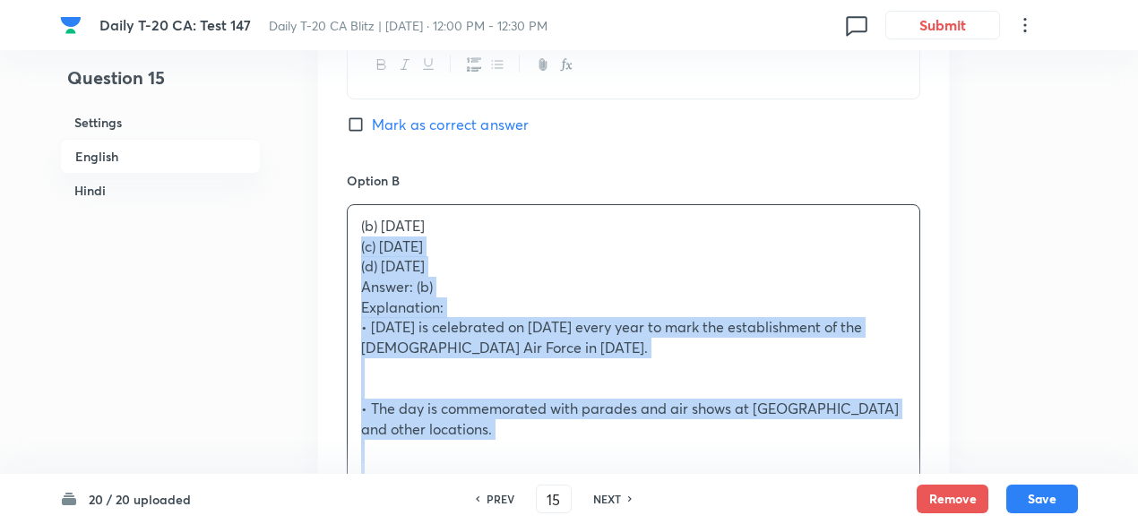
drag, startPoint x: 359, startPoint y: 239, endPoint x: 348, endPoint y: 238, distance: 10.9
click at [348, 238] on div "(b) [DATE] (c) [DATE] (d) [DATE] Answer: (b) Explanation: • [DATE] is celebrate…" at bounding box center [634, 480] width 572 height 551
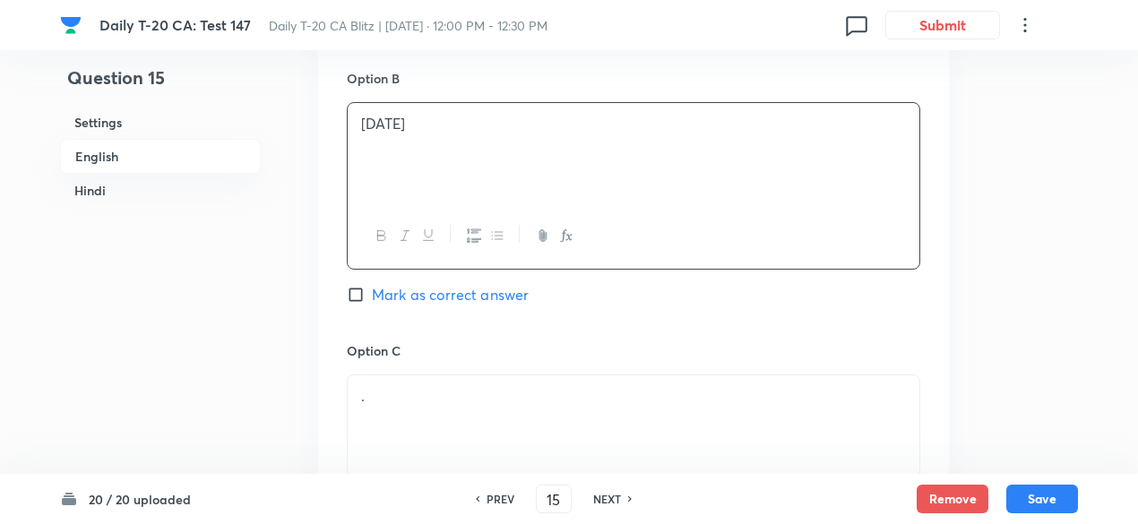
scroll to position [1269, 0]
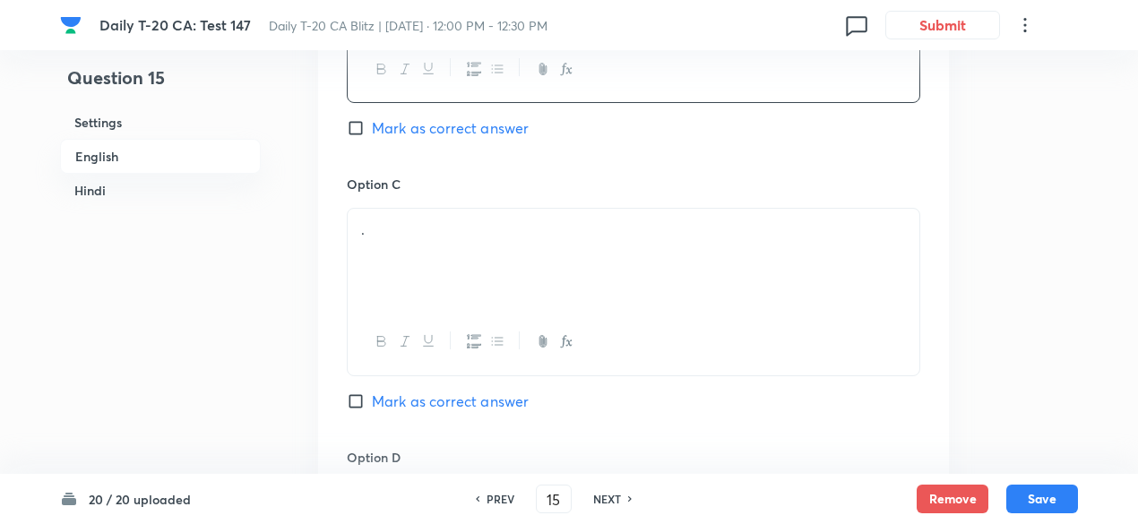
click at [480, 119] on span "Mark as correct answer" at bounding box center [450, 128] width 157 height 22
click at [372, 119] on input "Mark as correct answer" at bounding box center [359, 128] width 25 height 18
checkbox input "true"
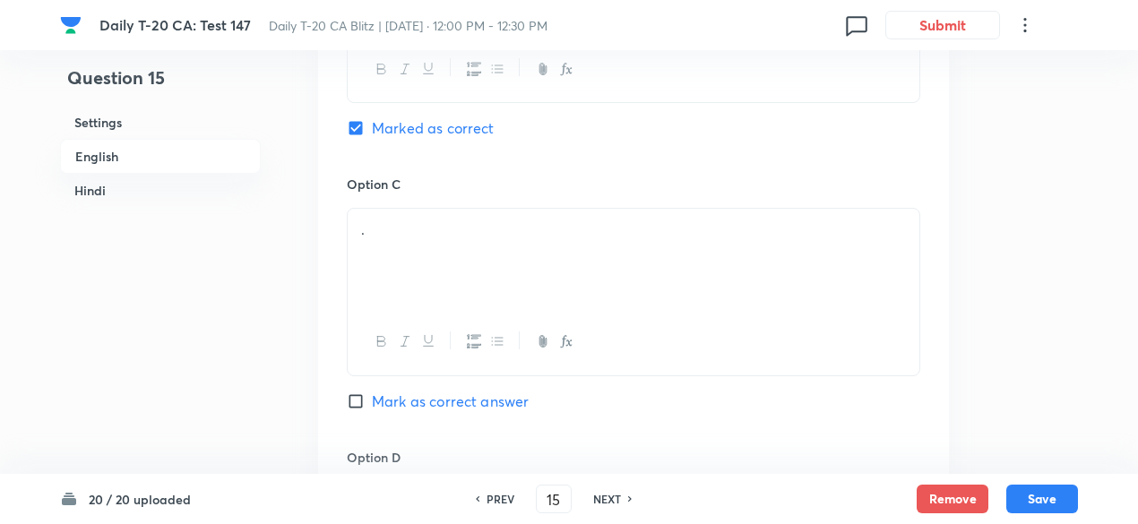
checkbox input "false"
checkbox input "true"
checkbox input "false"
click at [466, 260] on div "." at bounding box center [634, 259] width 572 height 100
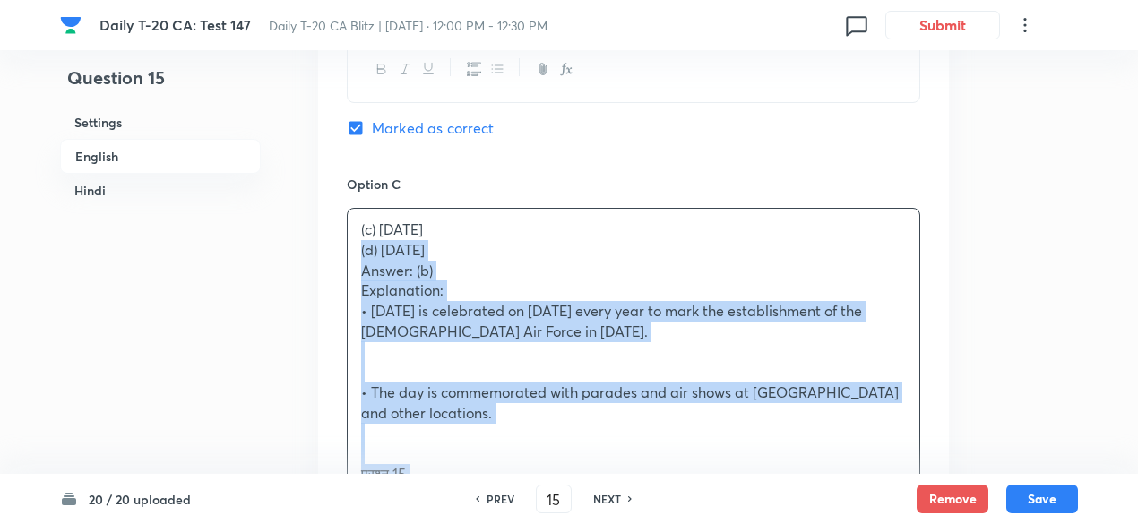
click at [323, 257] on div "Option A [DATE] [PERSON_NAME] as correct answer Option B [DATE] Marked as corre…" at bounding box center [633, 372] width 631 height 1544
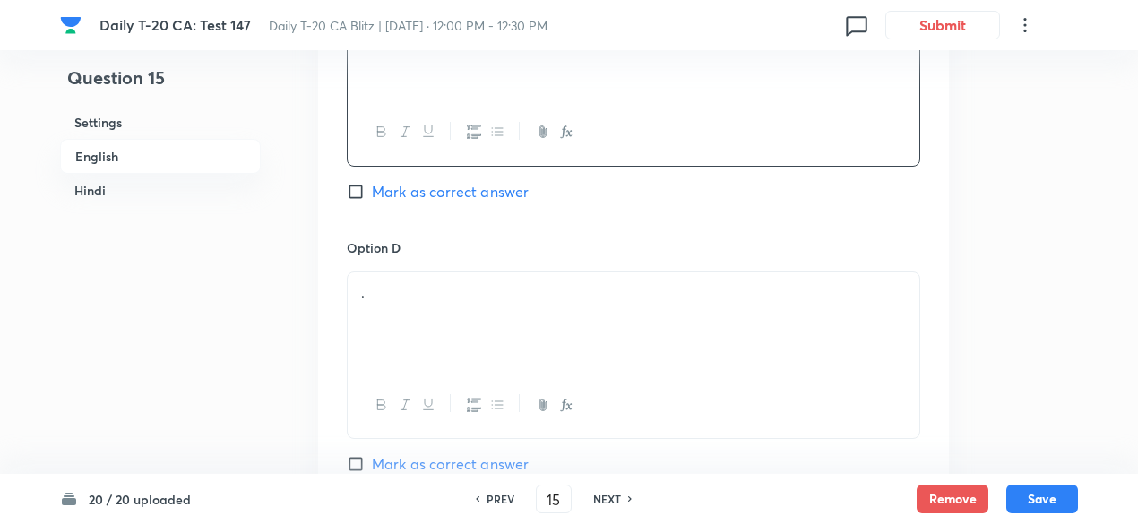
scroll to position [1538, 0]
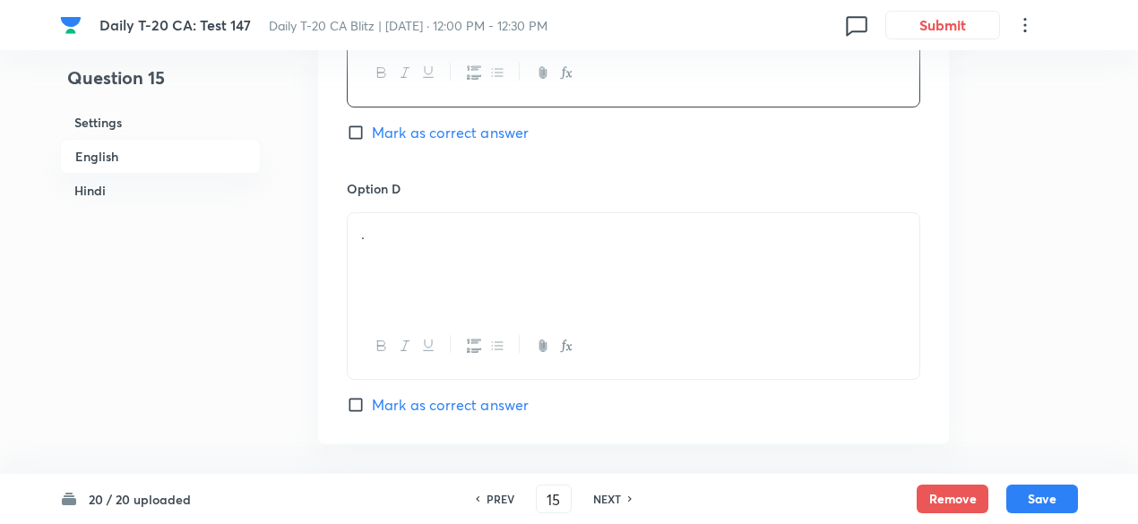
click at [441, 271] on div "." at bounding box center [634, 263] width 572 height 100
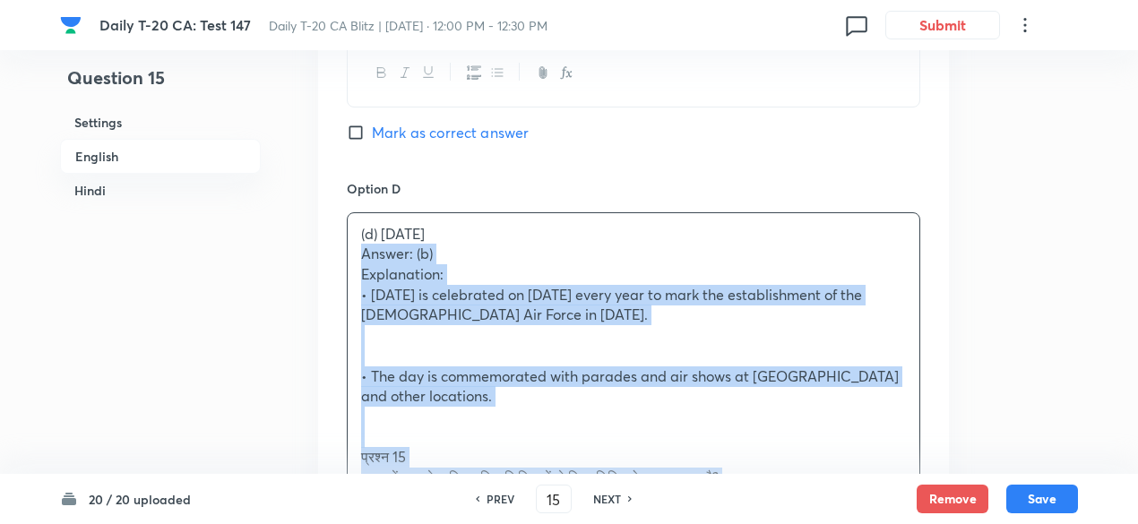
drag, startPoint x: 359, startPoint y: 254, endPoint x: 339, endPoint y: 247, distance: 20.7
click at [339, 247] on div "Option A [DATE] [PERSON_NAME] as correct answer Option B [DATE] Marked as corre…" at bounding box center [633, 92] width 631 height 1523
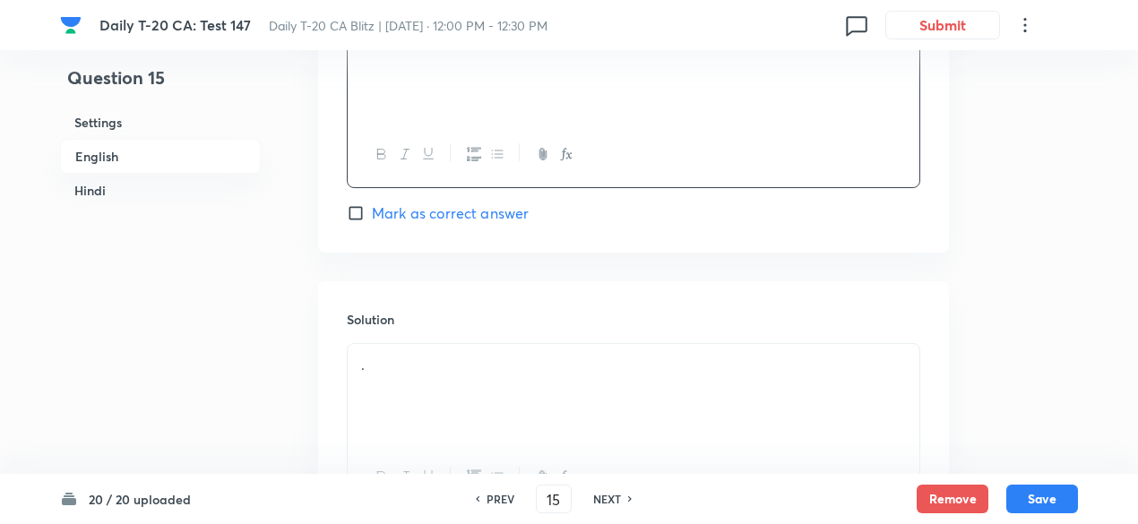
scroll to position [1807, 0]
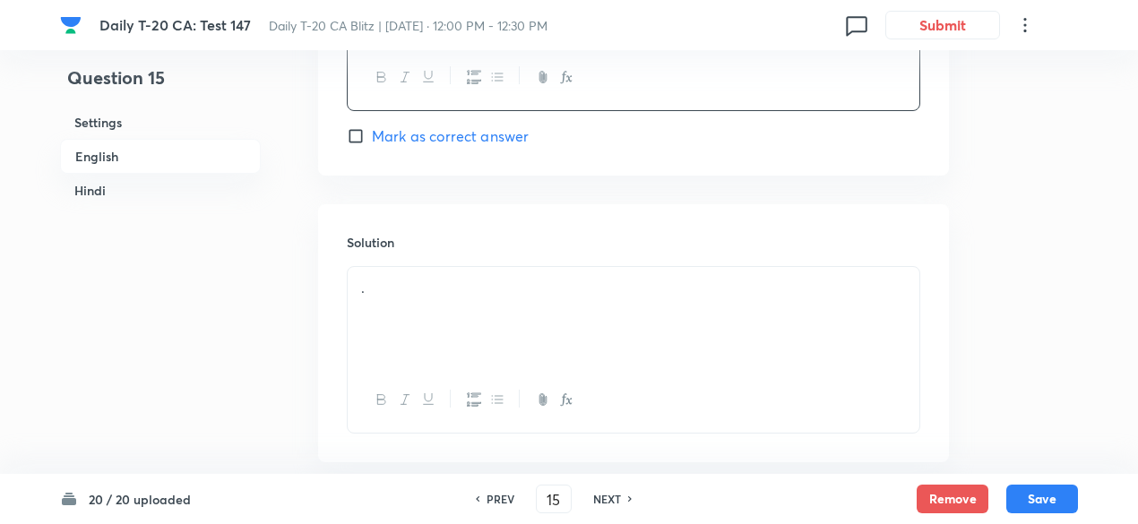
click at [443, 282] on p "." at bounding box center [633, 288] width 545 height 21
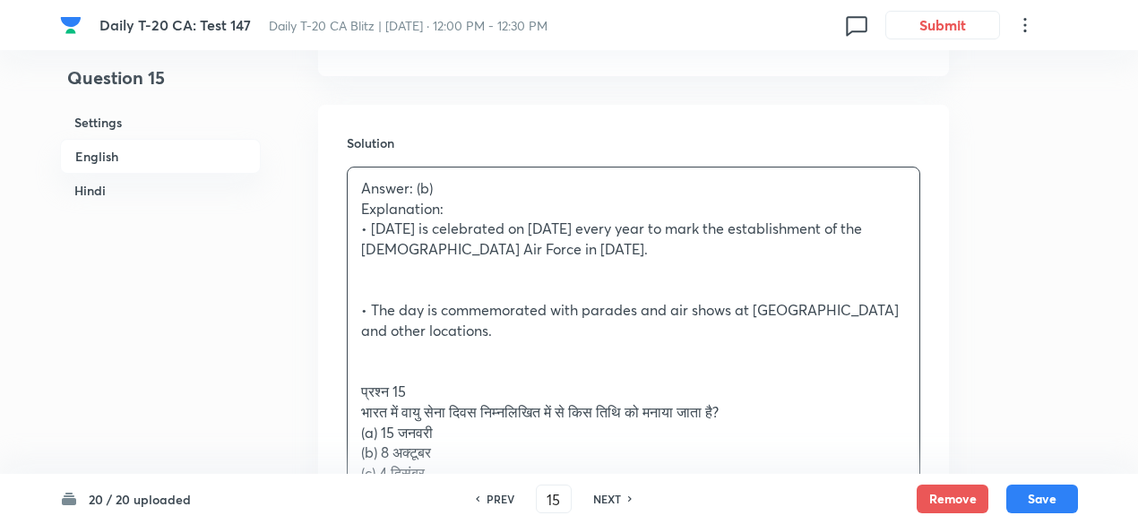
scroll to position [1986, 0]
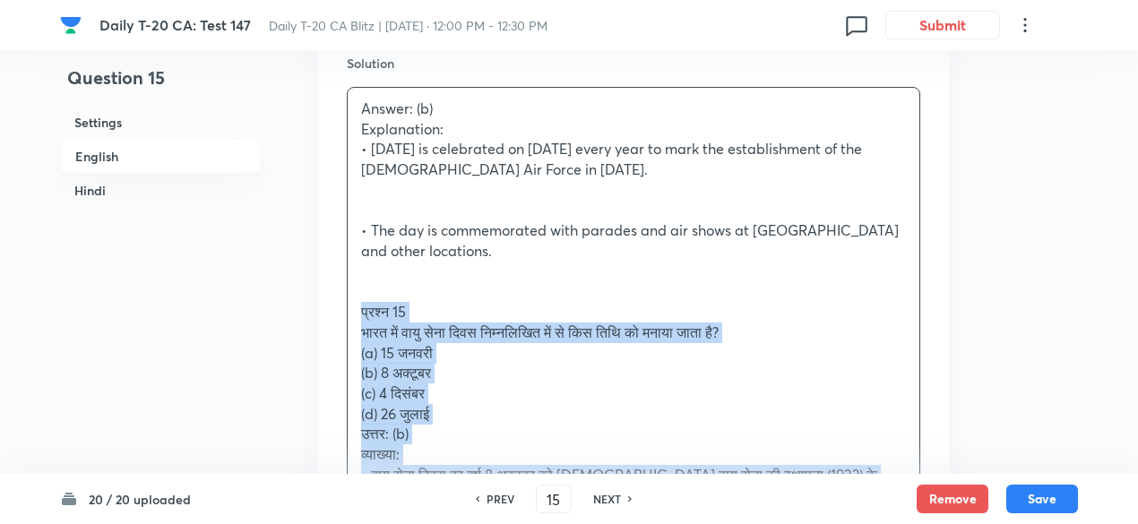
drag, startPoint x: 396, startPoint y: 334, endPoint x: 326, endPoint y: 309, distance: 74.3
click at [326, 309] on div "Solution Answer: (b) Explanation: • [DATE] is celebrated on [DATE] every year t…" at bounding box center [633, 349] width 631 height 648
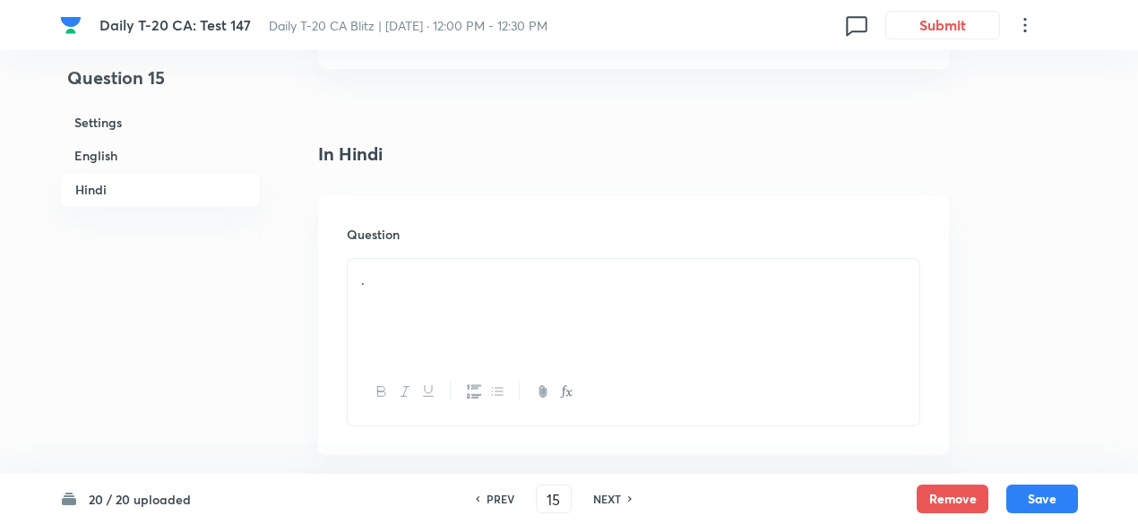
scroll to position [2345, 0]
click at [443, 224] on div "." at bounding box center [634, 228] width 572 height 100
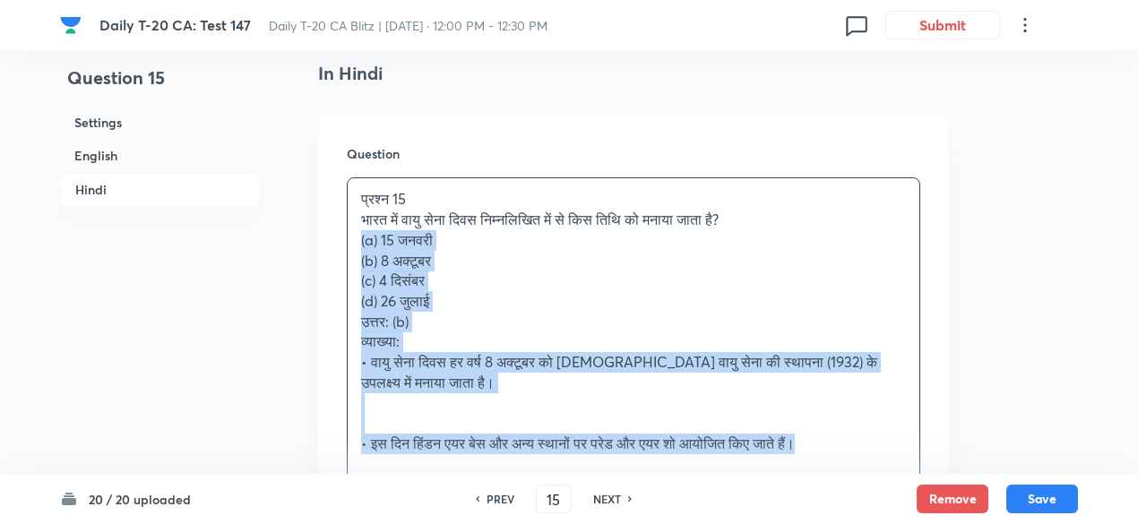
drag, startPoint x: 324, startPoint y: 263, endPoint x: 297, endPoint y: 239, distance: 36.3
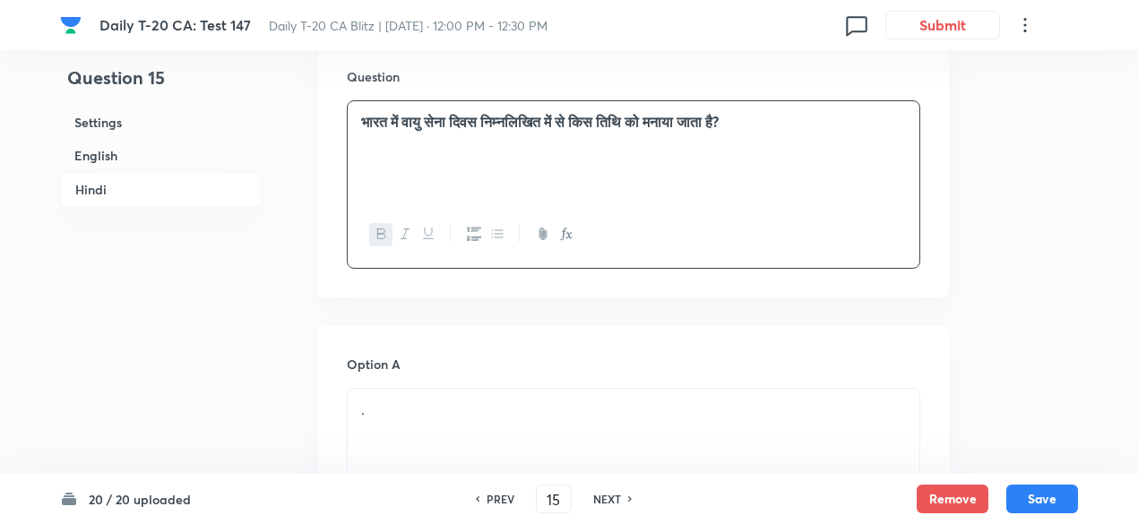
scroll to position [2614, 0]
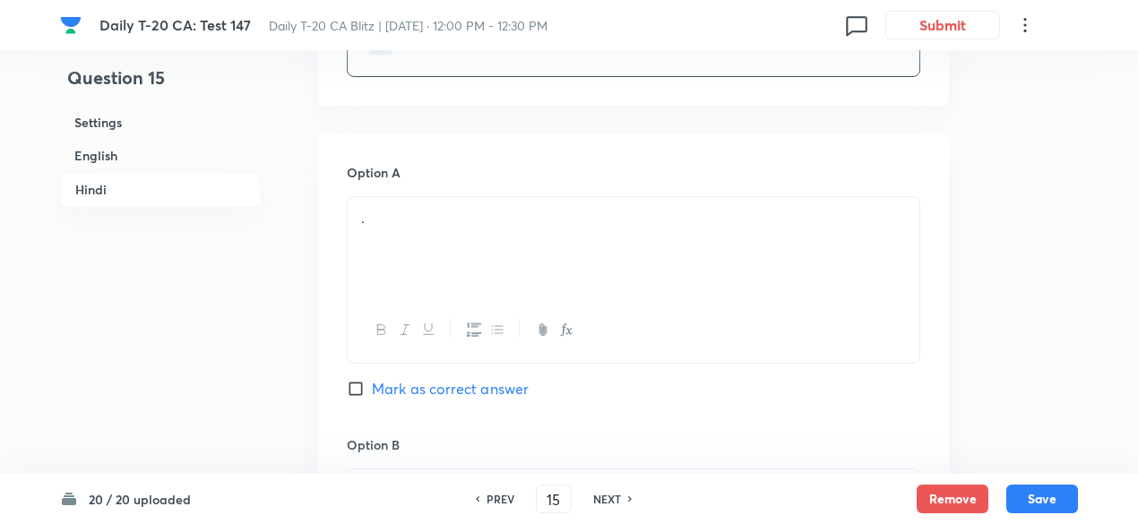
click at [439, 257] on div "." at bounding box center [634, 247] width 572 height 100
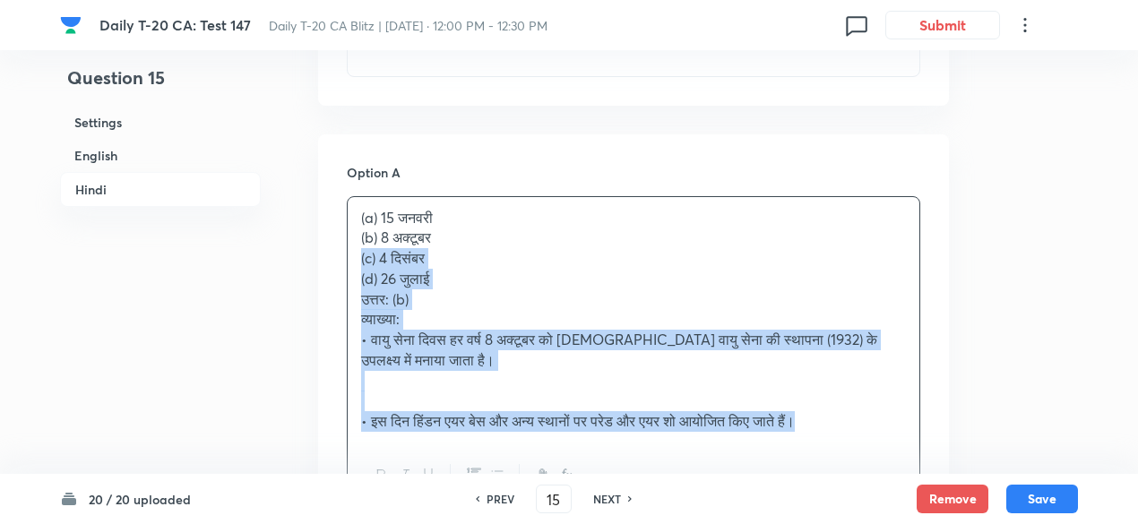
drag, startPoint x: 342, startPoint y: 252, endPoint x: 292, endPoint y: 235, distance: 52.2
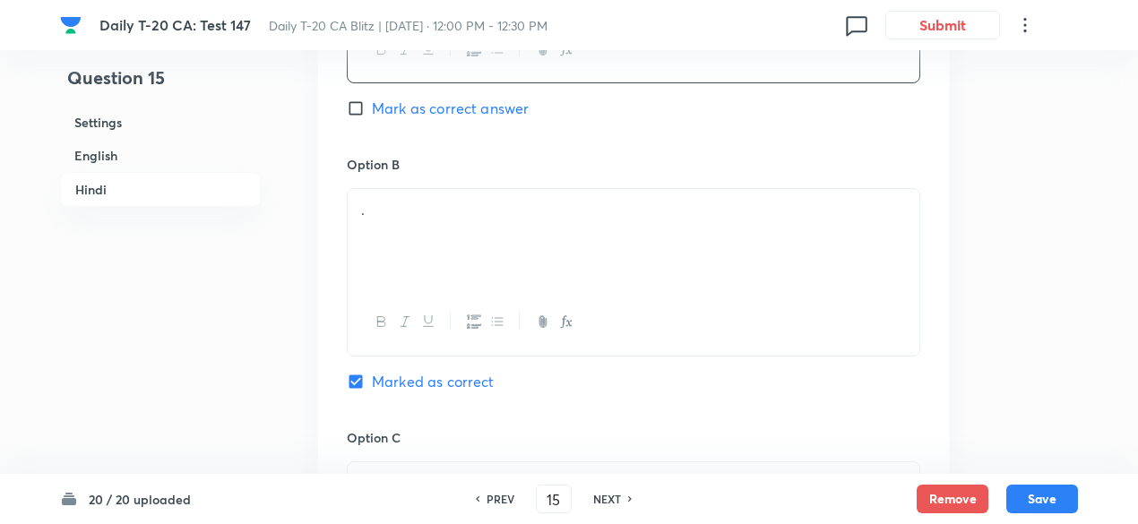
scroll to position [2972, 0]
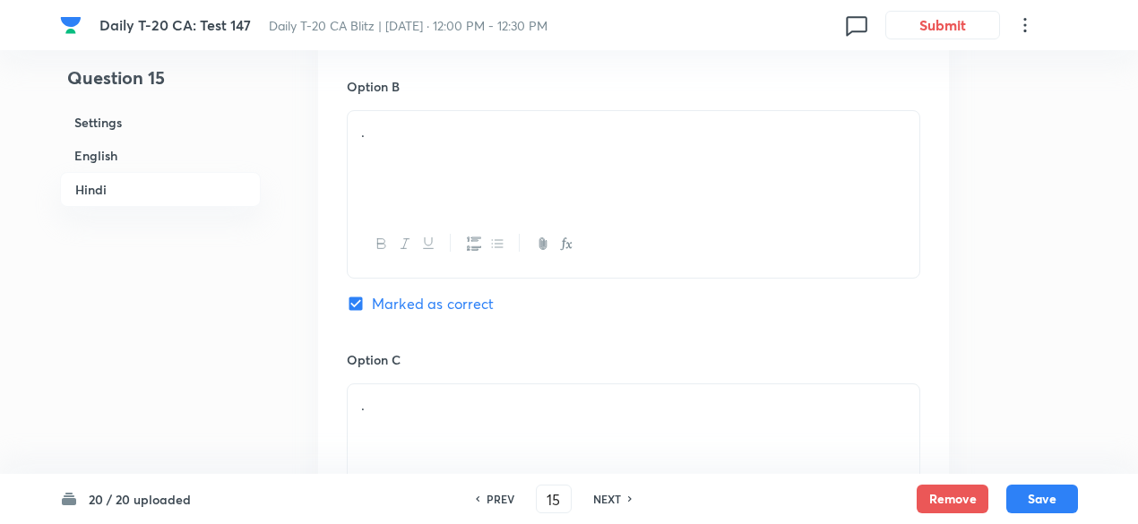
click at [435, 173] on div "." at bounding box center [634, 161] width 572 height 100
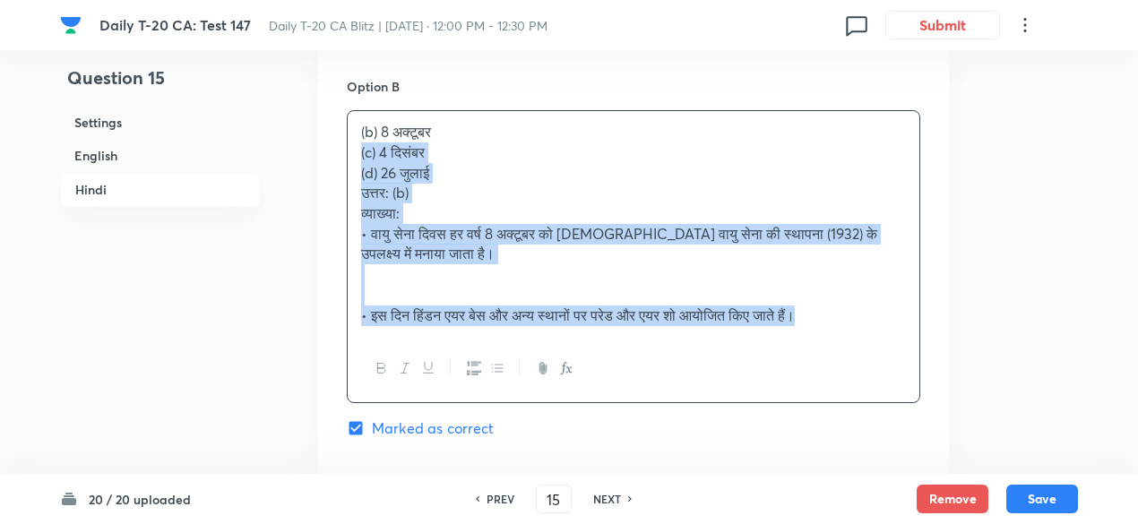
drag, startPoint x: 412, startPoint y: 169, endPoint x: 345, endPoint y: 151, distance: 69.8
click at [346, 151] on div "Option A 15 जनवरी [PERSON_NAME] as correct answer Option B (b) 8 अक्टूबर (c) 4 …" at bounding box center [633, 395] width 631 height 1238
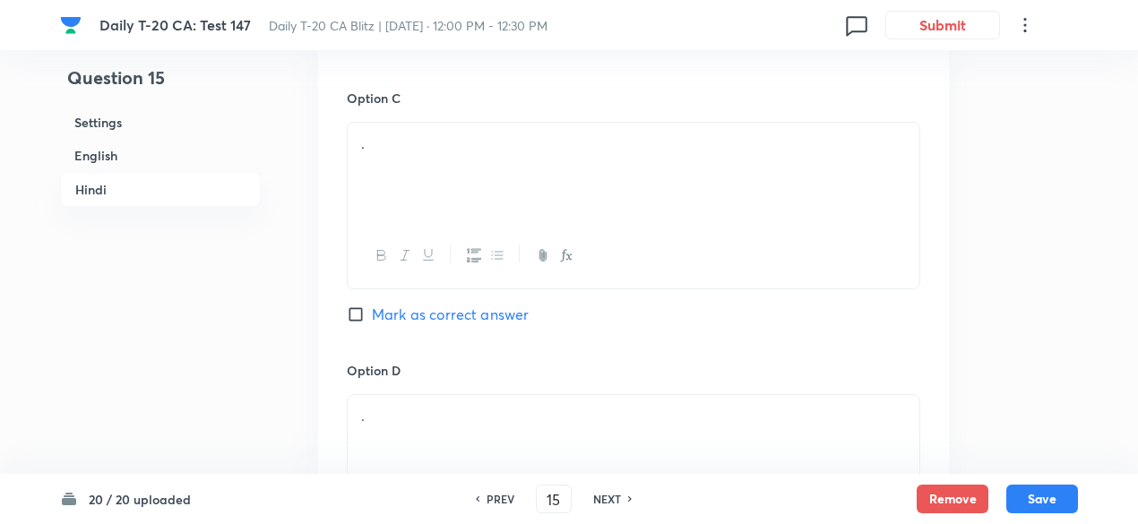
scroll to position [3241, 0]
click at [423, 227] on div at bounding box center [634, 248] width 572 height 65
click at [419, 187] on div "." at bounding box center [634, 166] width 572 height 100
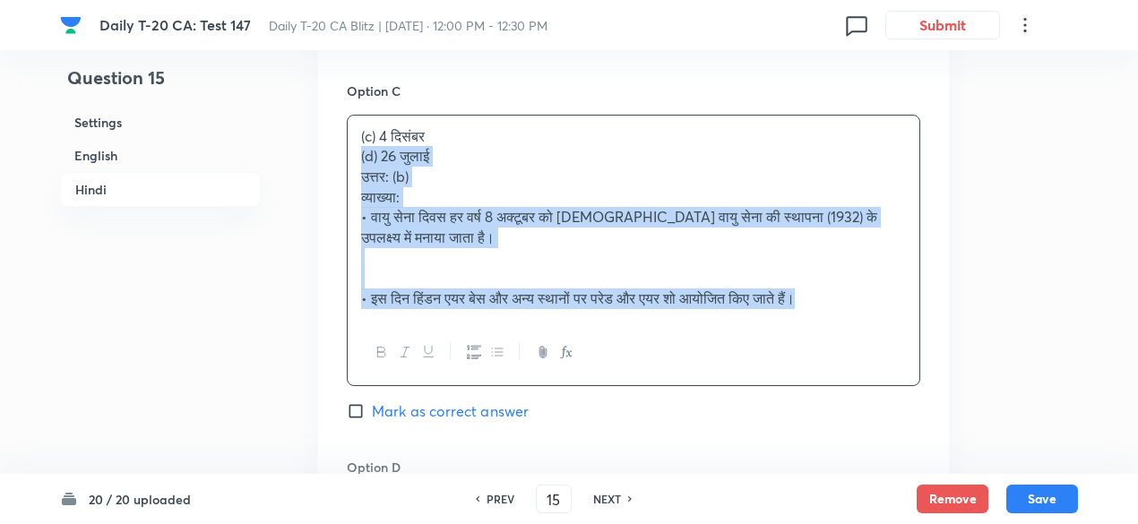
drag, startPoint x: 351, startPoint y: 168, endPoint x: 335, endPoint y: 157, distance: 19.4
click at [335, 159] on div "Option A 15 जनवरी Mark as correct answer Option B 8 अक्टूबर Marked as correct O…" at bounding box center [633, 115] width 631 height 1217
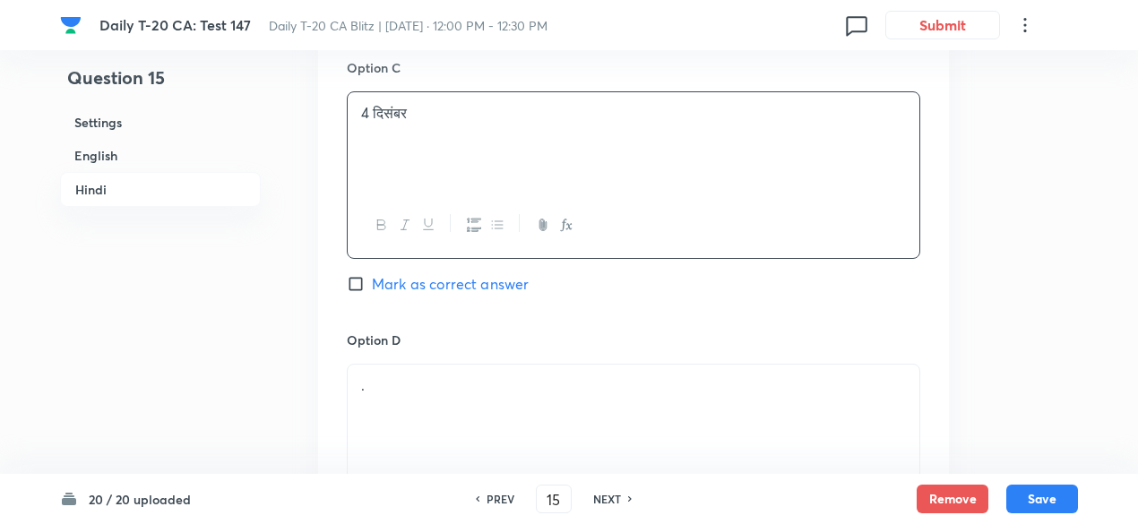
scroll to position [3421, 0]
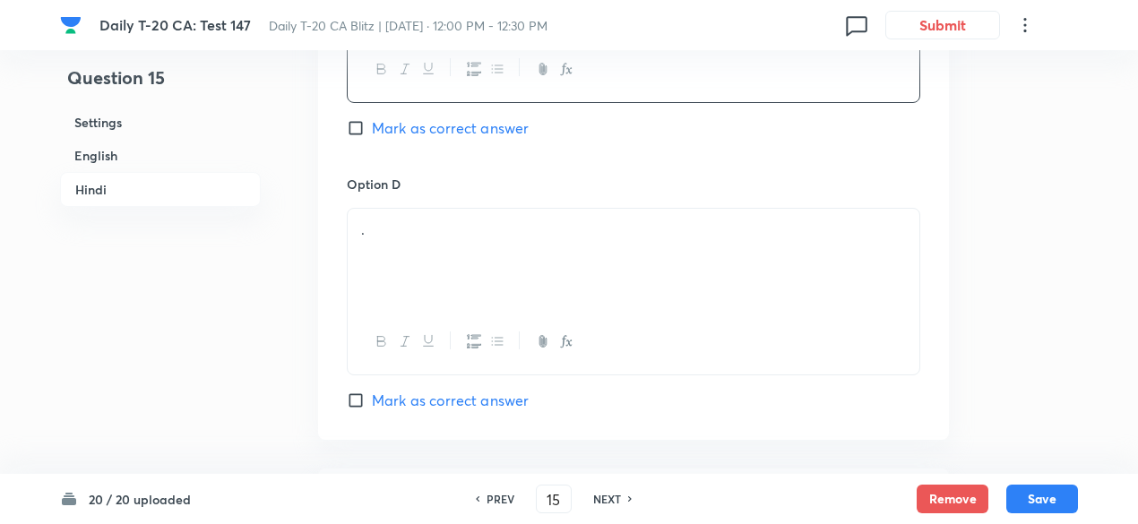
drag, startPoint x: 411, startPoint y: 262, endPoint x: 385, endPoint y: 257, distance: 26.4
click at [409, 257] on div "." at bounding box center [634, 259] width 572 height 100
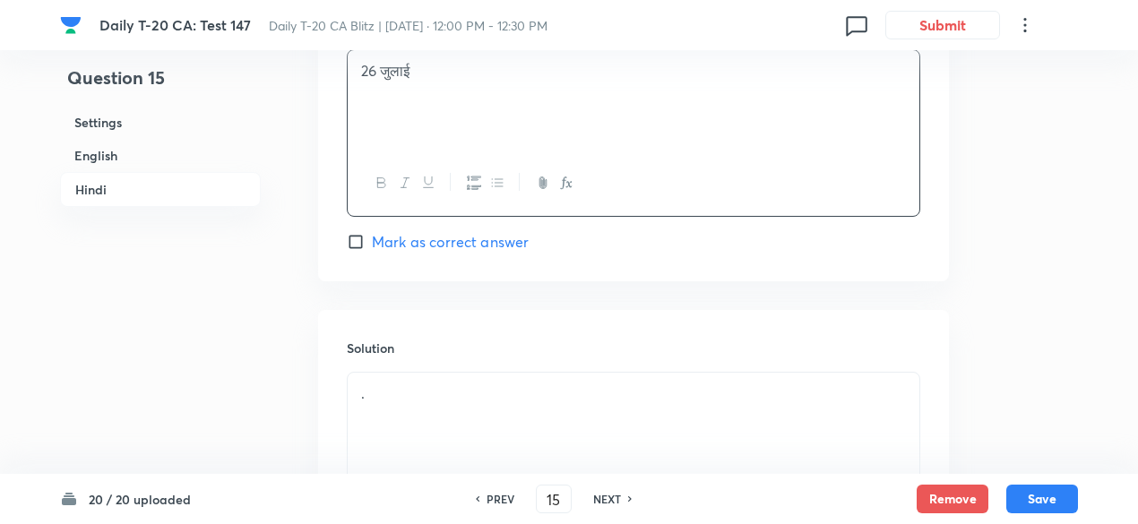
scroll to position [3600, 0]
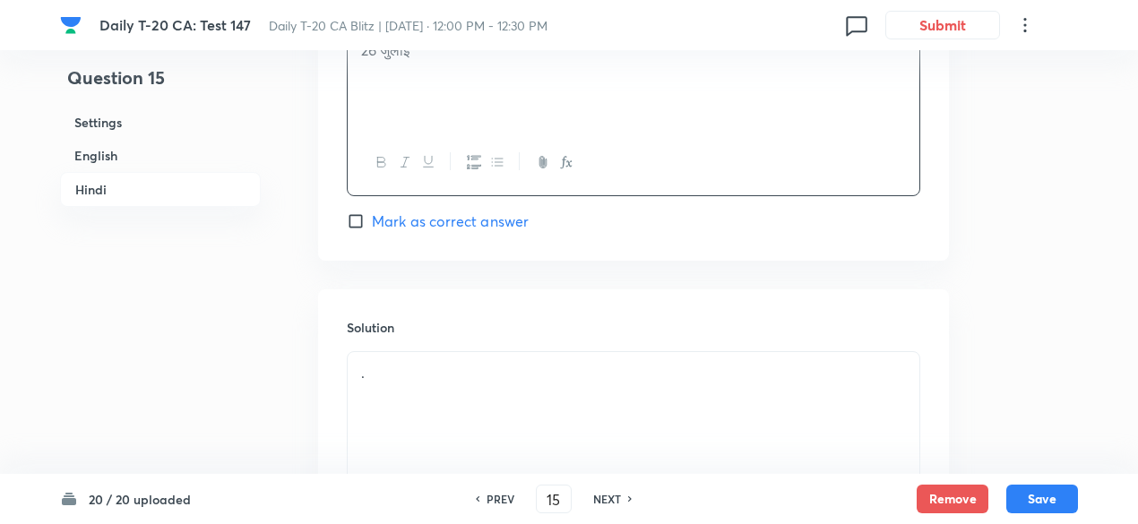
click at [466, 359] on div "." at bounding box center [634, 402] width 572 height 100
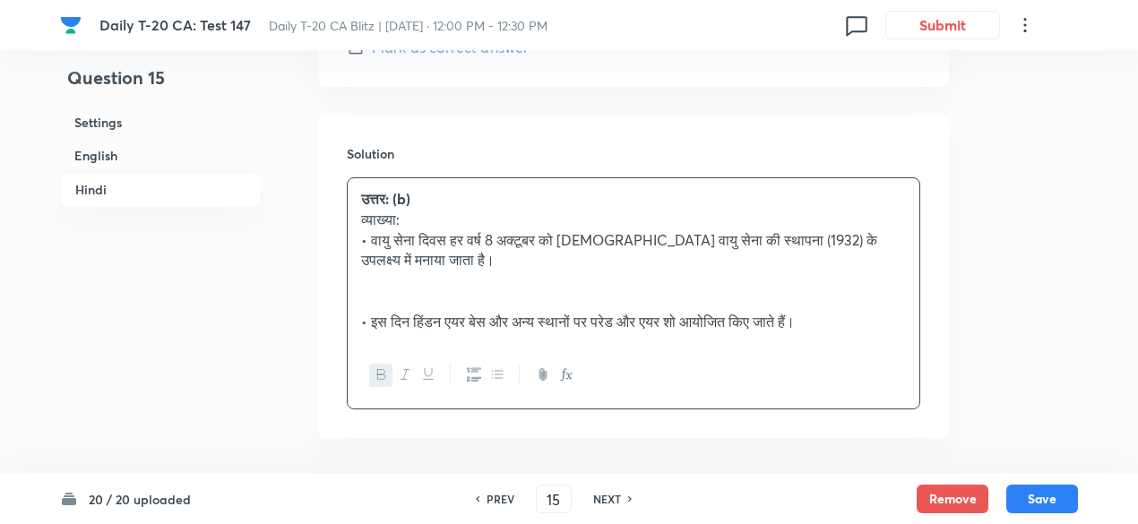
scroll to position [3841, 0]
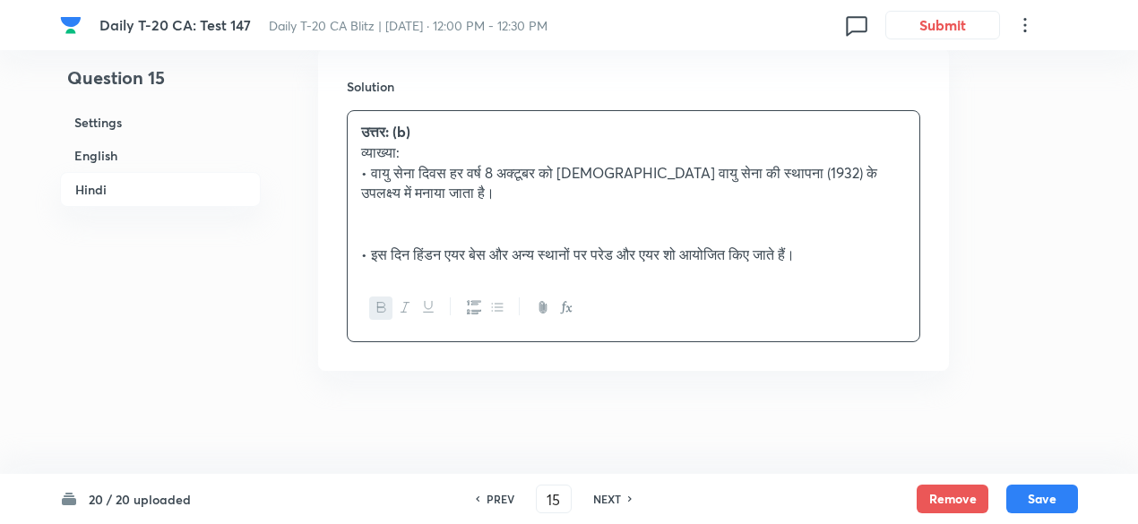
click at [418, 224] on p at bounding box center [633, 234] width 545 height 21
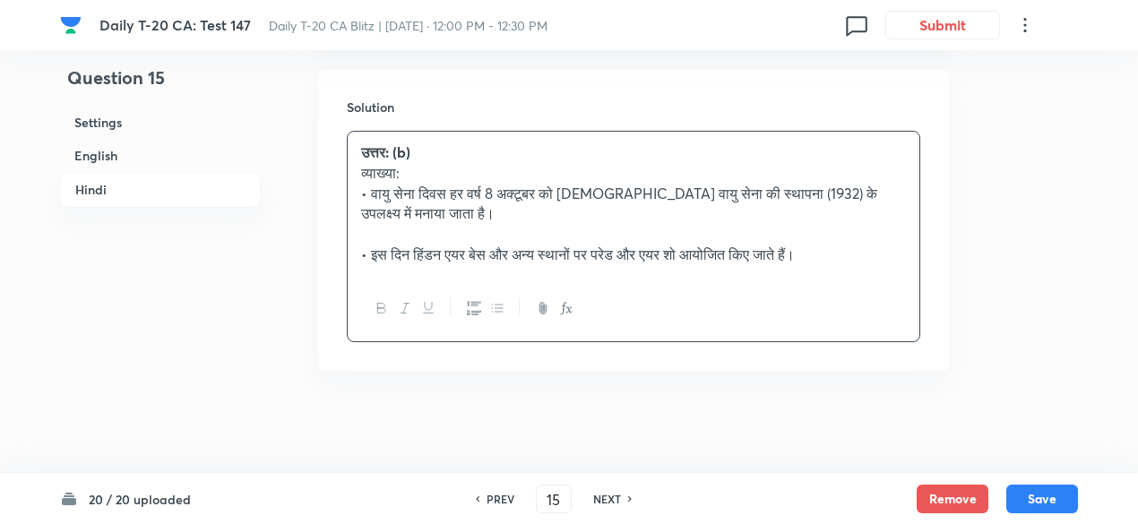
click at [129, 157] on h6 "English" at bounding box center [160, 155] width 201 height 33
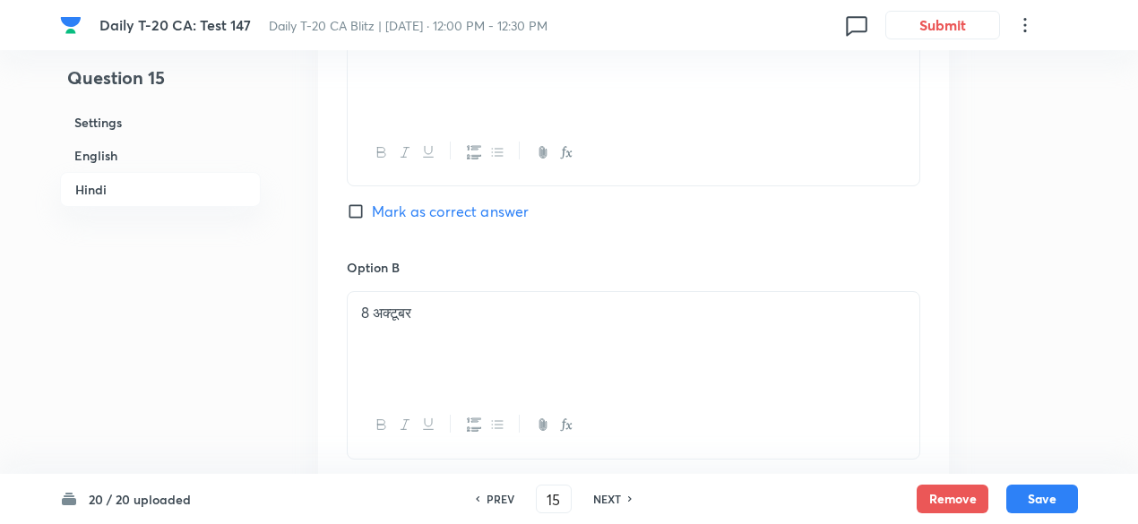
scroll to position [2883, 0]
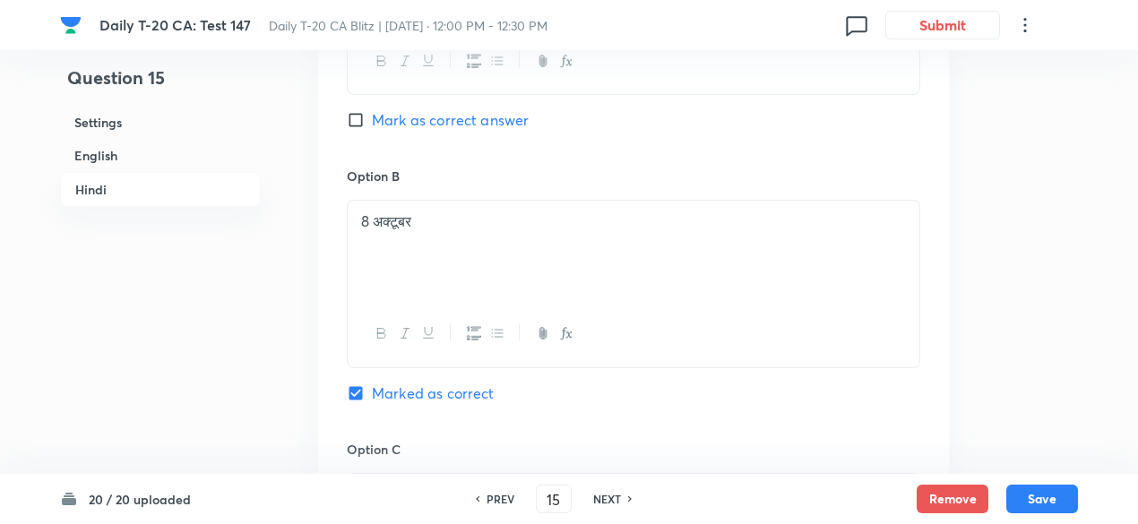
click at [167, 194] on h6 "Hindi" at bounding box center [160, 189] width 201 height 35
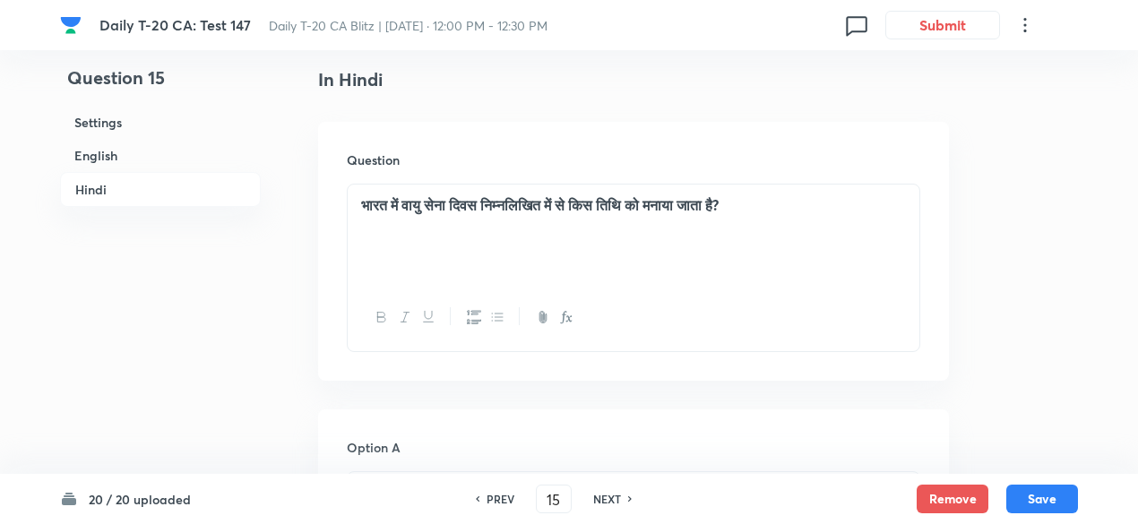
click at [149, 159] on h6 "English" at bounding box center [160, 155] width 201 height 33
click at [120, 187] on h6 "Hindi" at bounding box center [160, 190] width 201 height 33
click at [1038, 485] on button "Save" at bounding box center [1043, 497] width 72 height 29
type input "16"
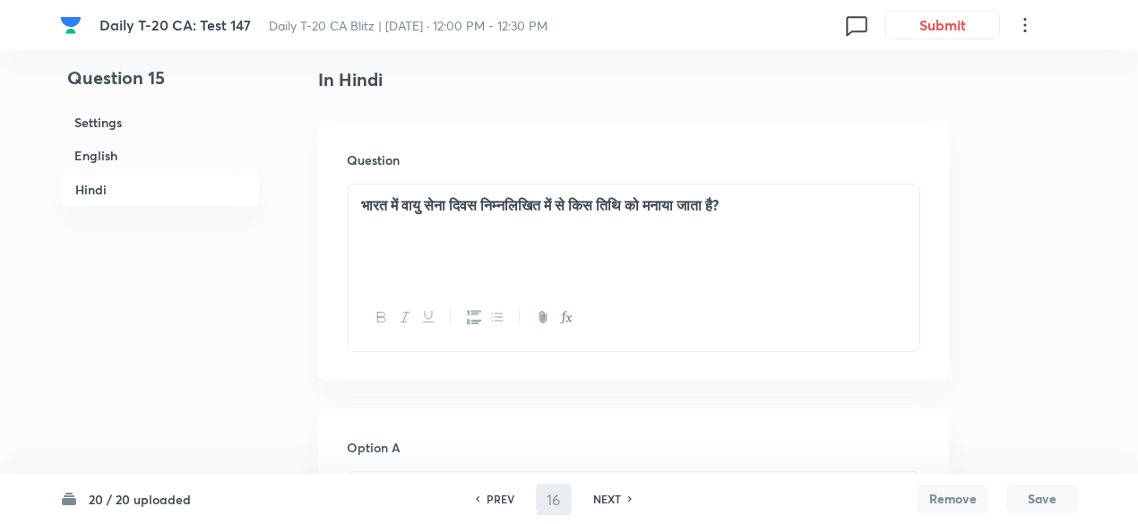
checkbox input "false"
checkbox input "true"
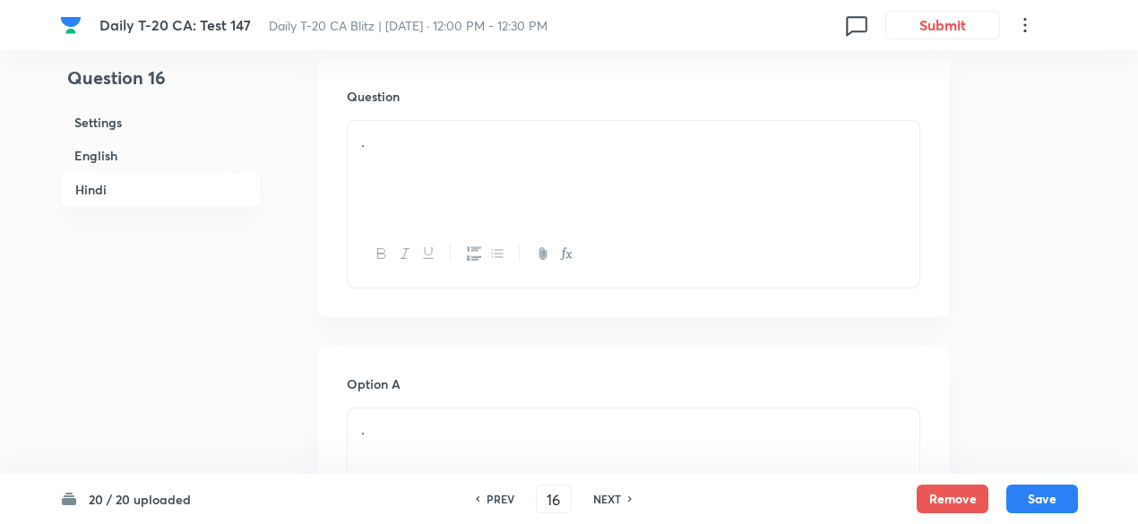
click at [182, 162] on h6 "English" at bounding box center [160, 155] width 201 height 33
click at [544, 183] on div "." at bounding box center [634, 233] width 572 height 100
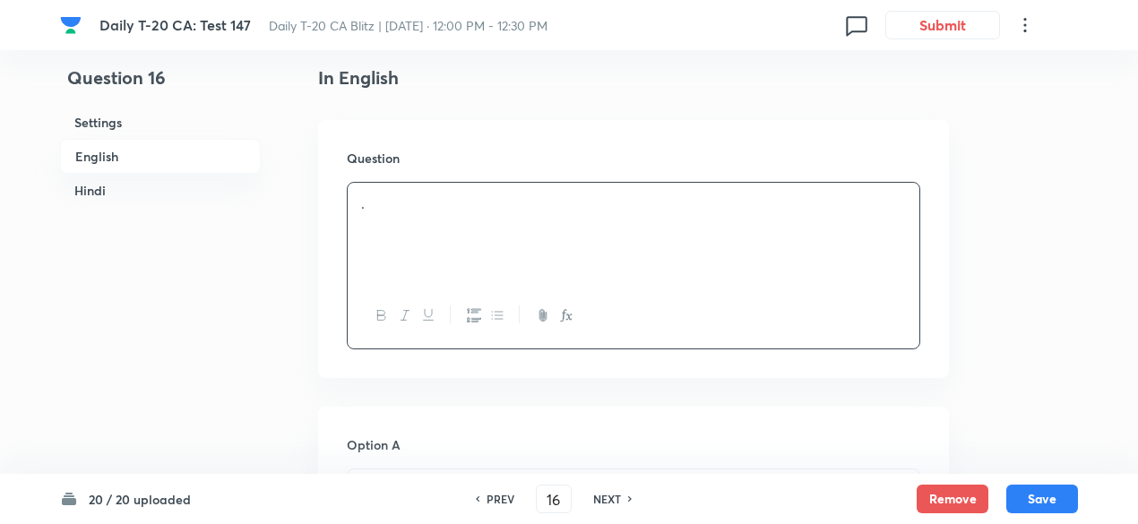
click at [461, 235] on div "." at bounding box center [634, 233] width 572 height 100
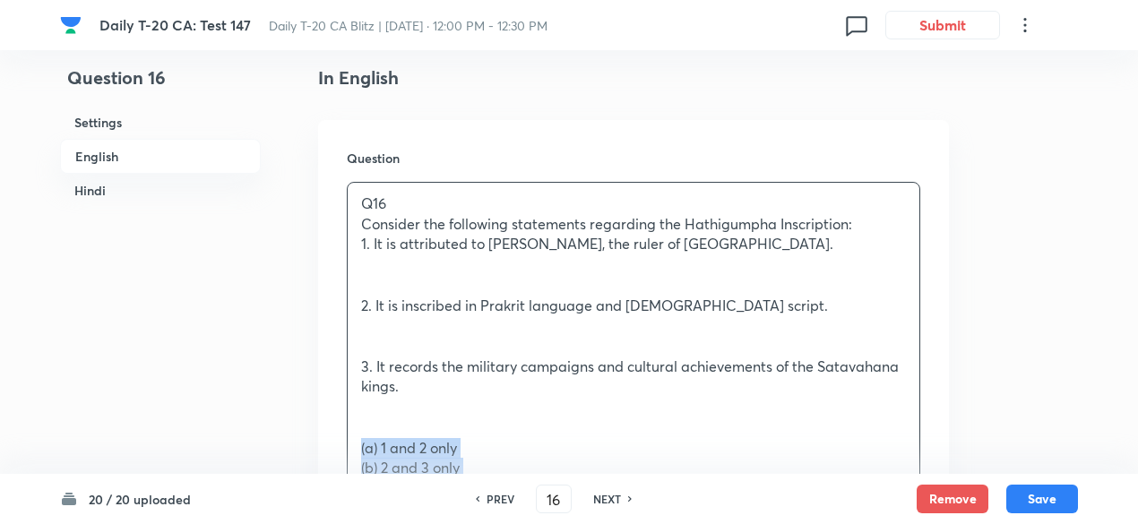
drag, startPoint x: 375, startPoint y: 453, endPoint x: 262, endPoint y: 385, distance: 131.9
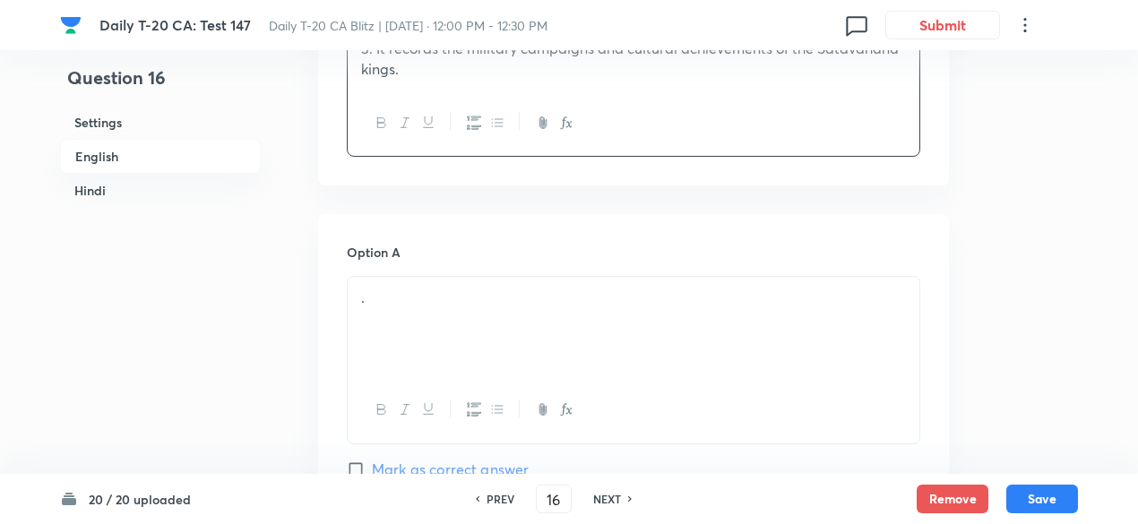
scroll to position [821, 0]
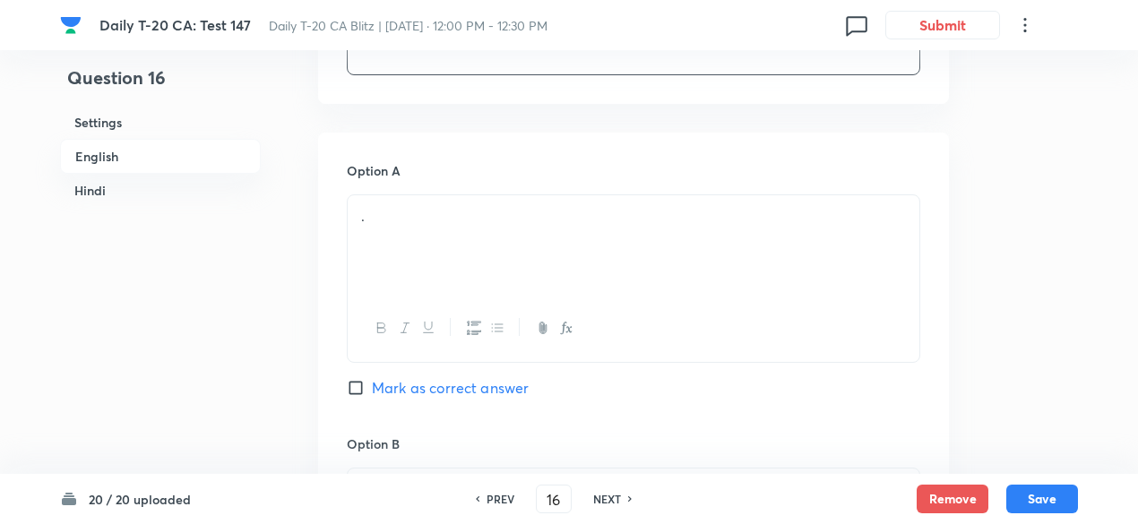
click at [443, 242] on div "." at bounding box center [634, 245] width 572 height 100
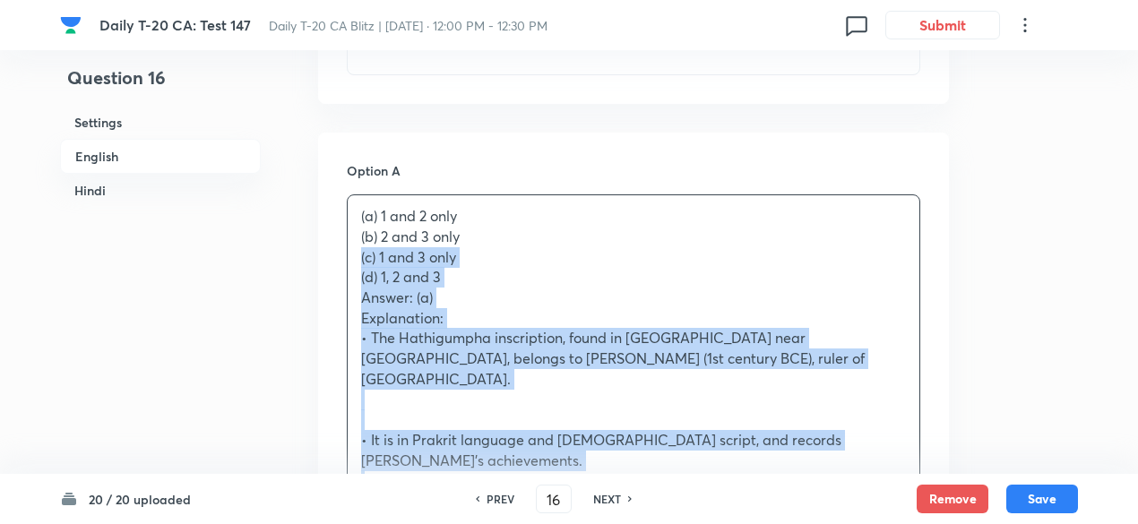
drag, startPoint x: 398, startPoint y: 252, endPoint x: 298, endPoint y: 250, distance: 99.5
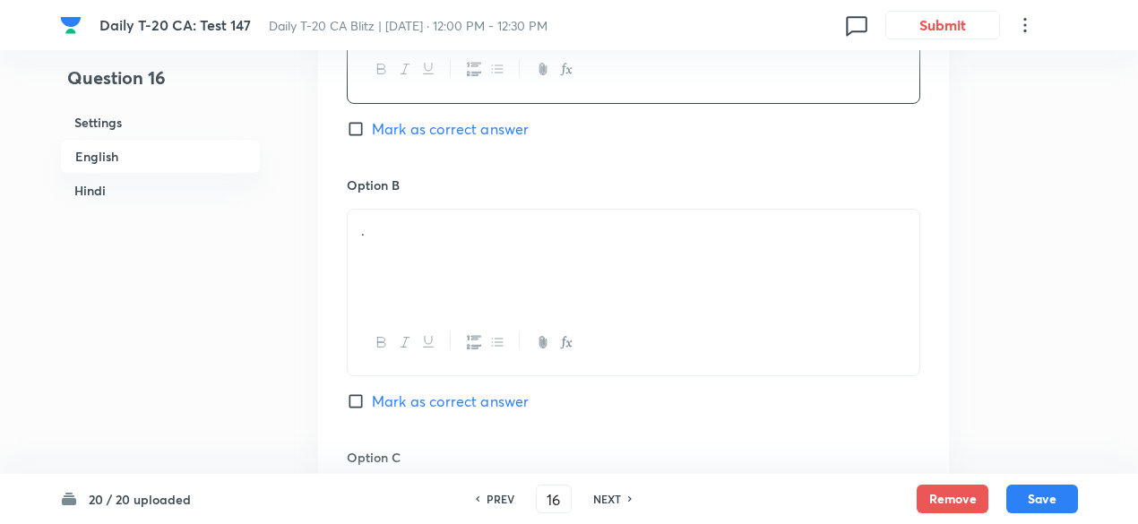
scroll to position [1090, 0]
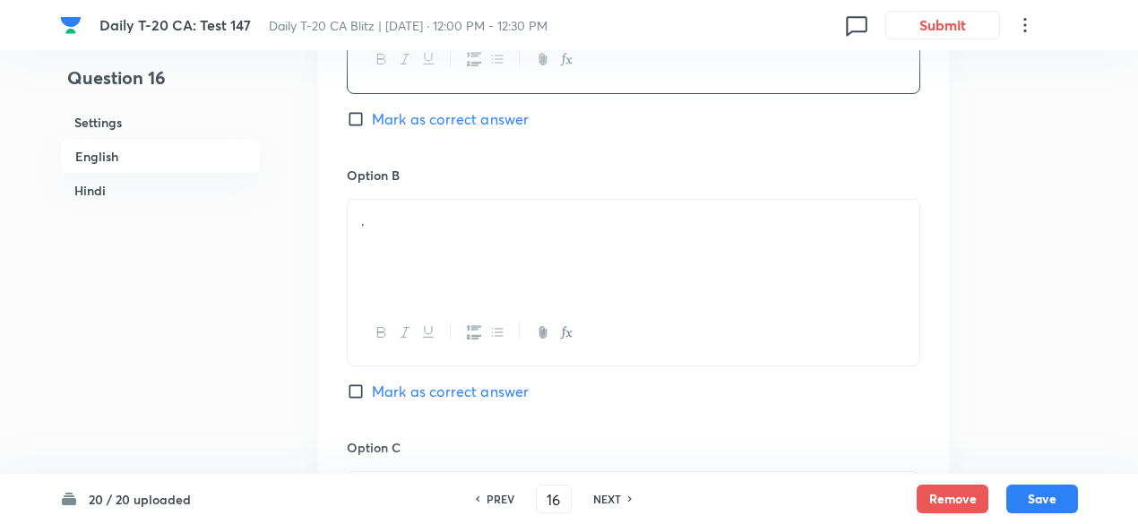
click at [428, 247] on div "." at bounding box center [634, 250] width 572 height 100
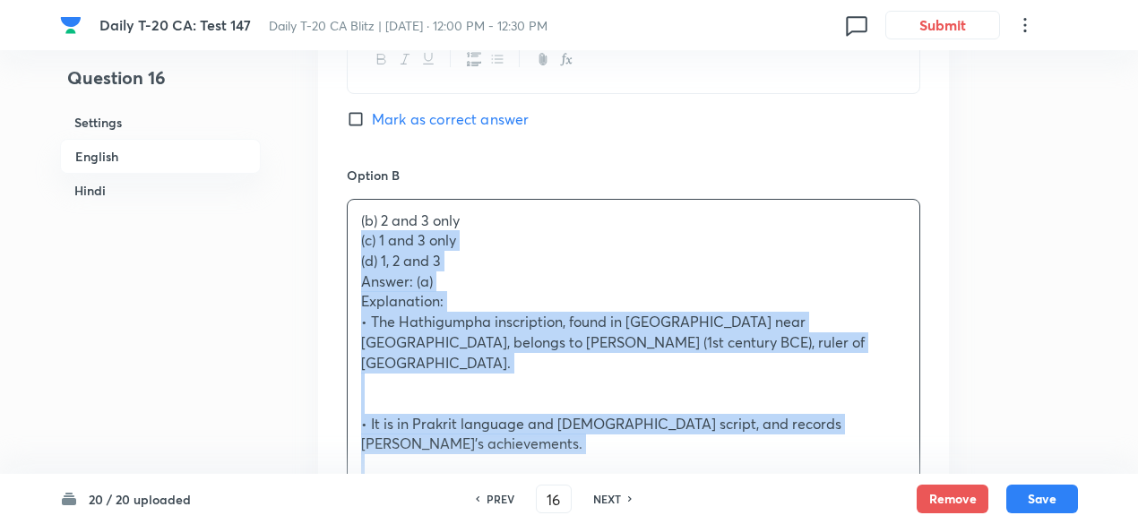
drag, startPoint x: 382, startPoint y: 250, endPoint x: 331, endPoint y: 234, distance: 53.6
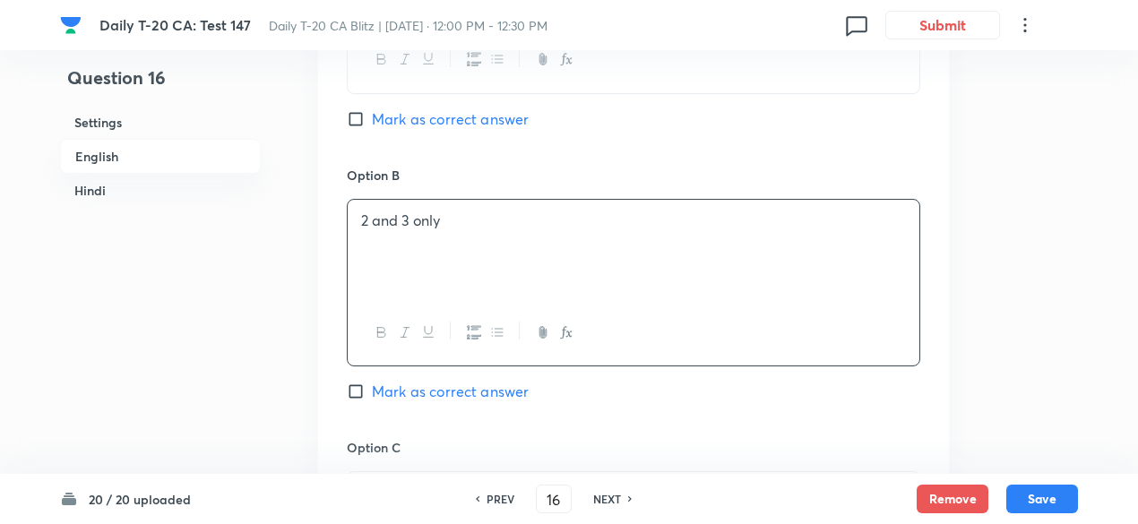
click at [445, 106] on div "Option A 1 and 2 only [PERSON_NAME] as correct answer" at bounding box center [634, 28] width 574 height 272
click at [446, 113] on span "Mark as correct answer" at bounding box center [450, 119] width 157 height 22
click at [372, 113] on input "Mark as correct answer" at bounding box center [359, 119] width 25 height 18
checkbox input "true"
checkbox input "false"
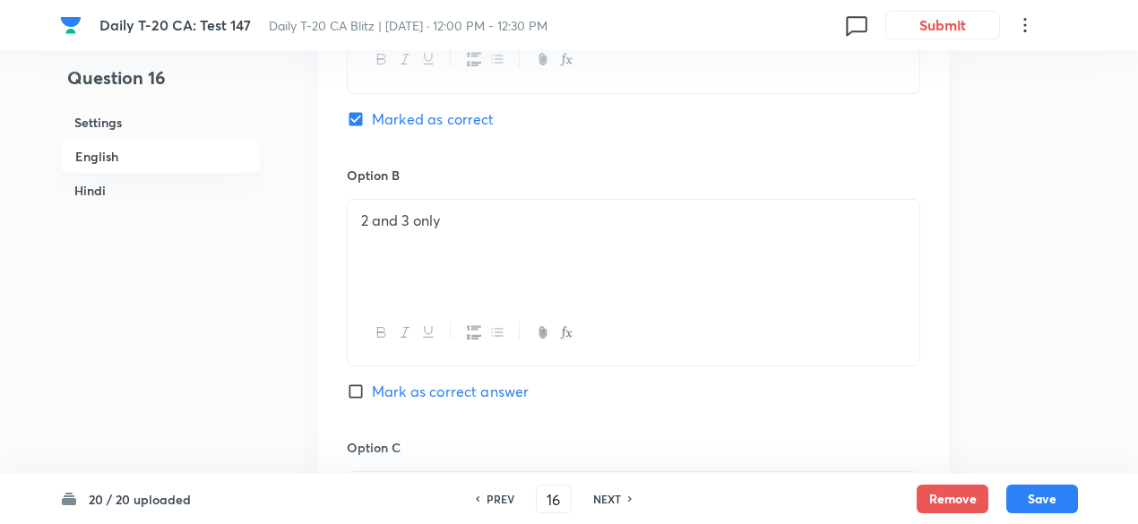
checkbox input "true"
checkbox input "false"
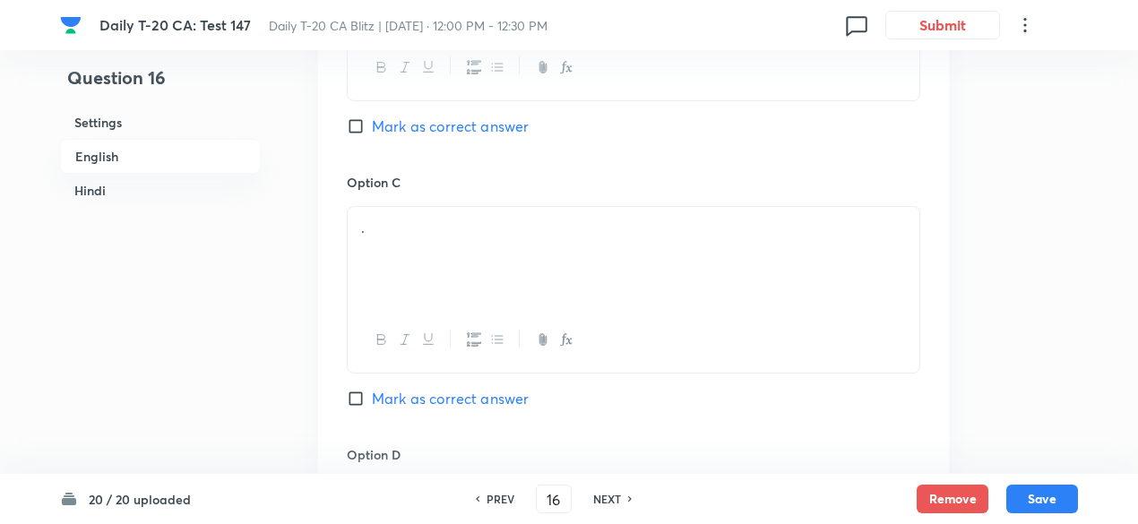
scroll to position [1359, 0]
click at [460, 275] on div "." at bounding box center [634, 253] width 572 height 100
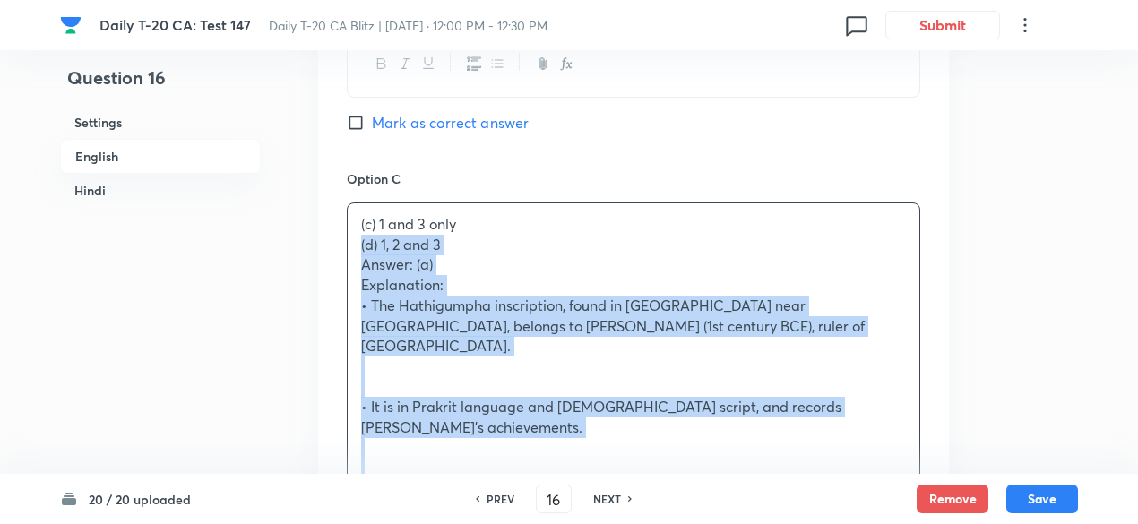
drag, startPoint x: 412, startPoint y: 284, endPoint x: 320, endPoint y: 250, distance: 98.4
click at [320, 250] on div "Option A 1 and 2 only Marked as correct Option B 2 and 3 only Mark as correct a…" at bounding box center [633, 468] width 631 height 1747
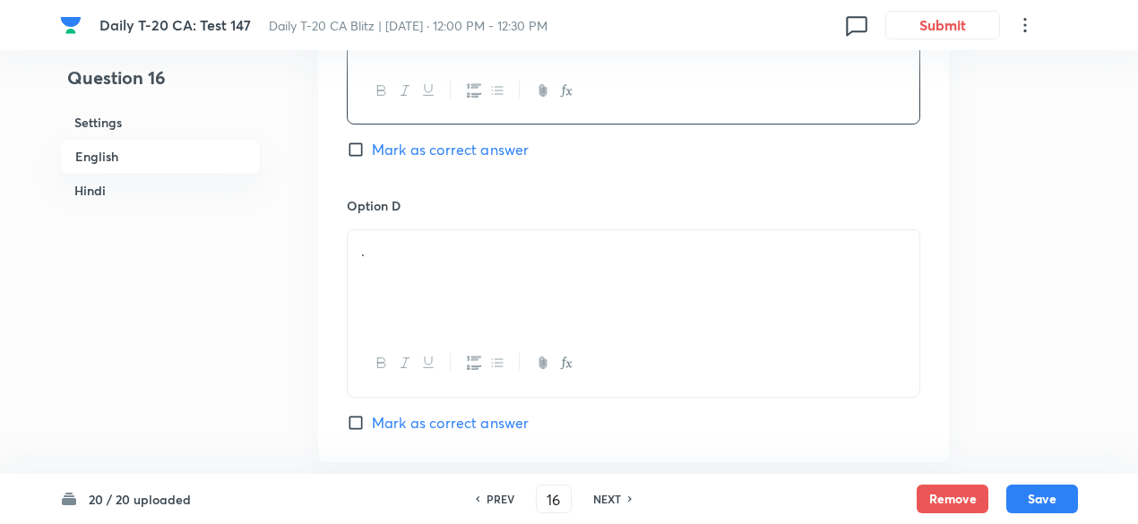
scroll to position [1628, 0]
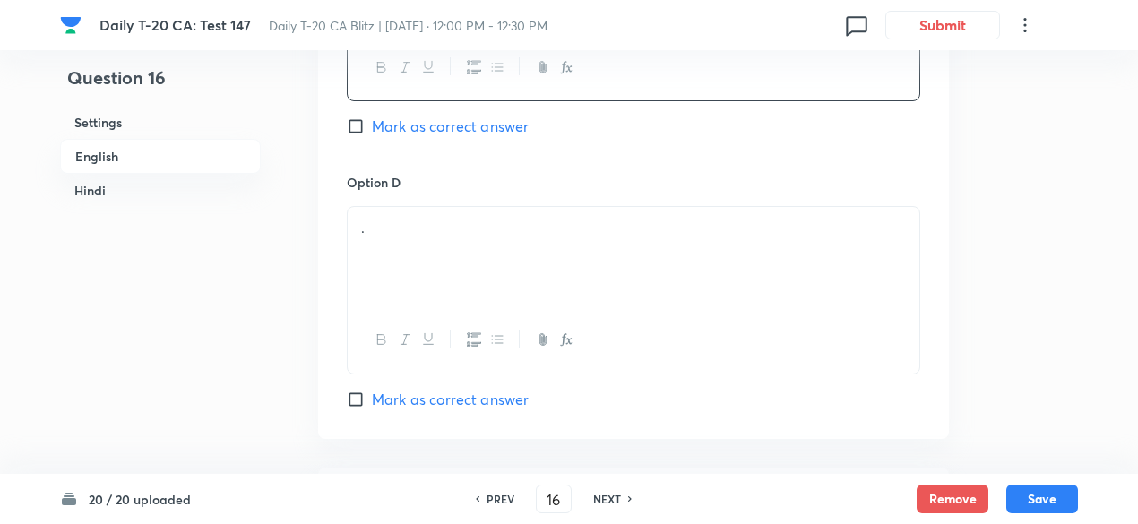
click at [425, 252] on div "." at bounding box center [634, 257] width 572 height 100
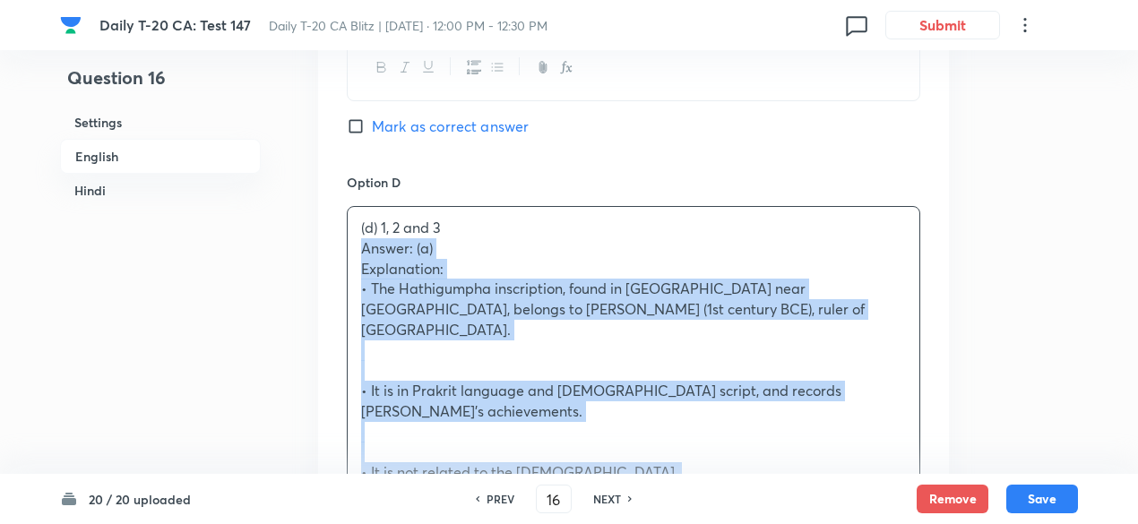
drag, startPoint x: 361, startPoint y: 249, endPoint x: 346, endPoint y: 248, distance: 15.3
click at [346, 248] on div "Option A 1 and 2 only Marked as correct Option B 2 and 3 only Mark as correct a…" at bounding box center [633, 189] width 631 height 1726
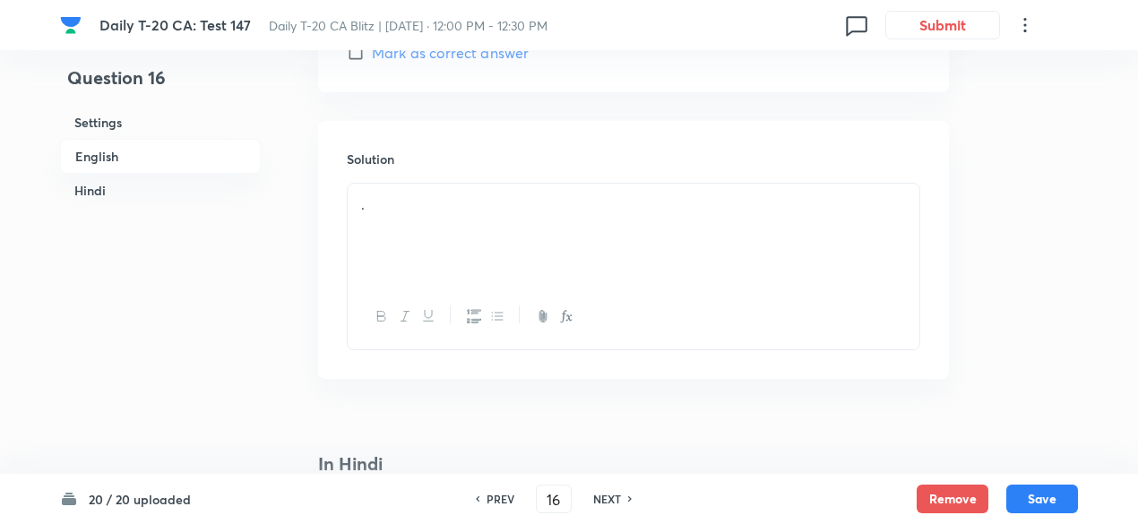
scroll to position [1986, 0]
click at [431, 221] on div "." at bounding box center [634, 222] width 572 height 100
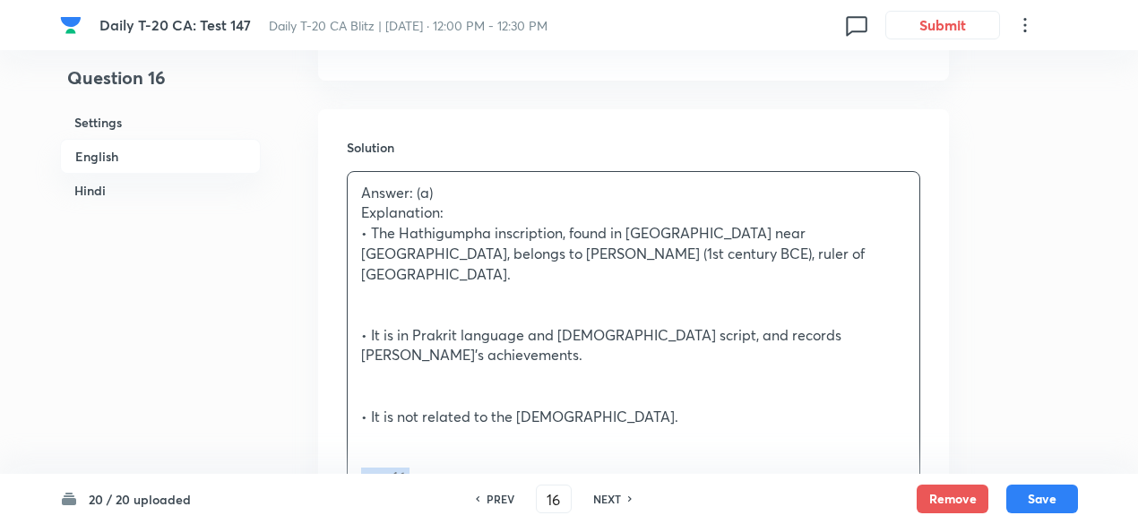
drag, startPoint x: 374, startPoint y: 433, endPoint x: 295, endPoint y: 431, distance: 78.9
click at [295, 431] on div "Question 16 Settings English Hindi Settings Type Single choice correct 4 option…" at bounding box center [569, 473] width 1018 height 4747
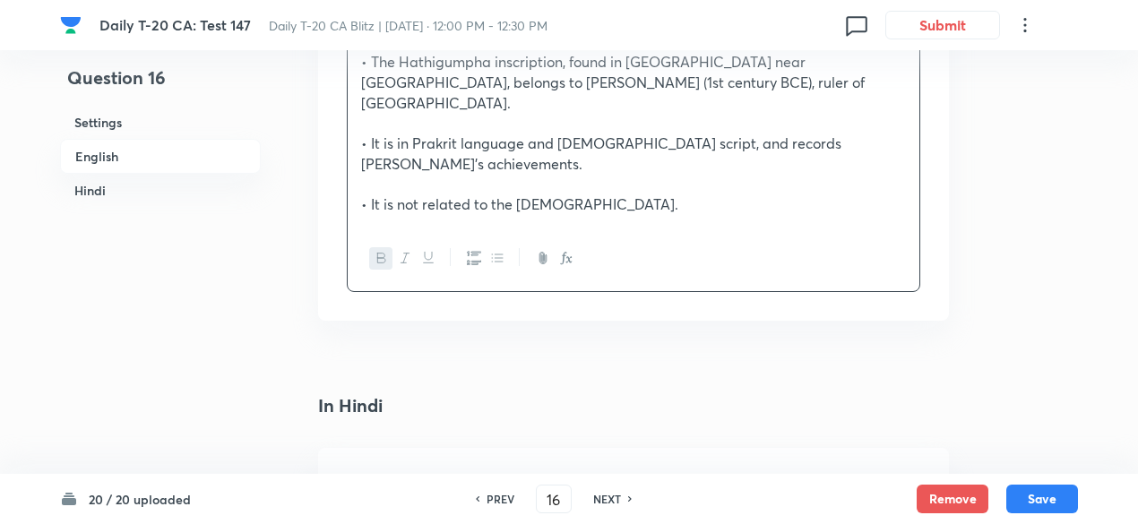
scroll to position [2435, 0]
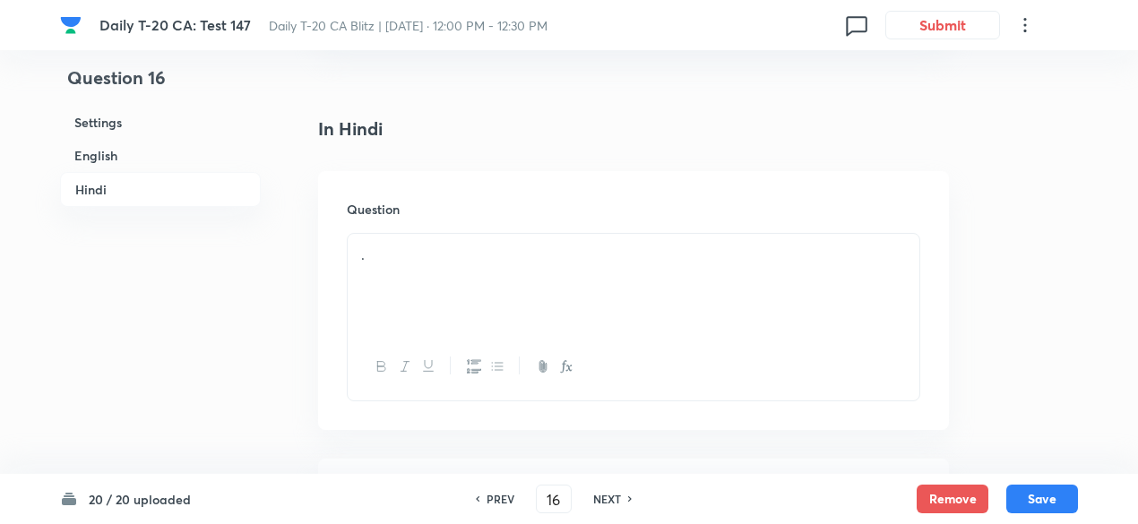
click at [477, 244] on div "." at bounding box center [634, 284] width 572 height 100
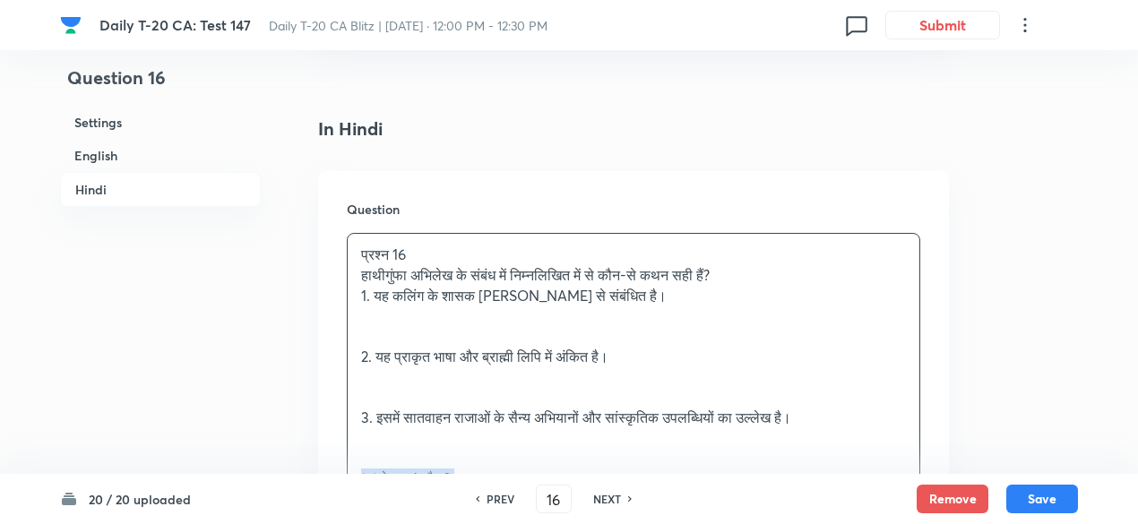
drag, startPoint x: 356, startPoint y: 427, endPoint x: 306, endPoint y: 429, distance: 50.3
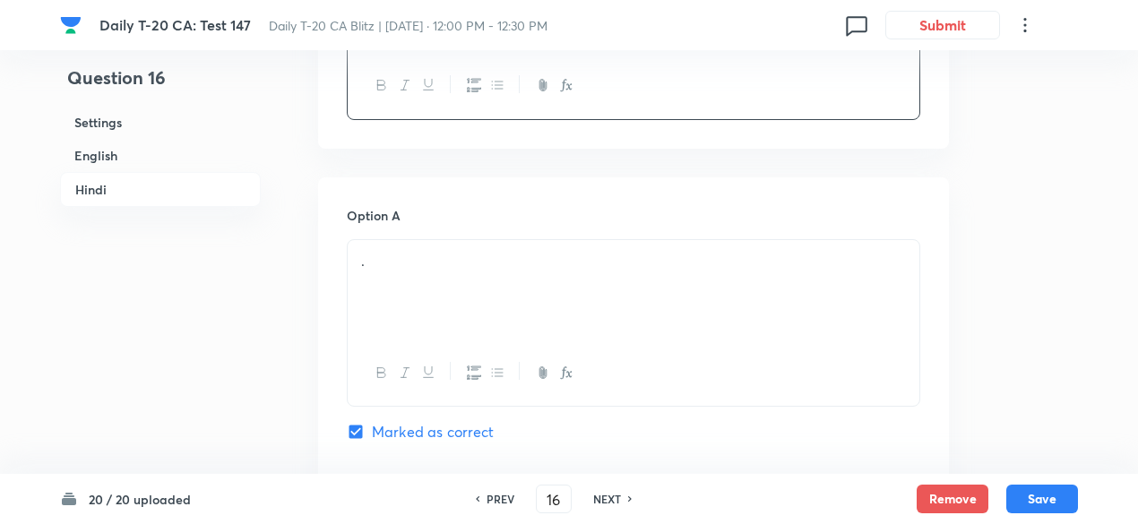
scroll to position [2793, 0]
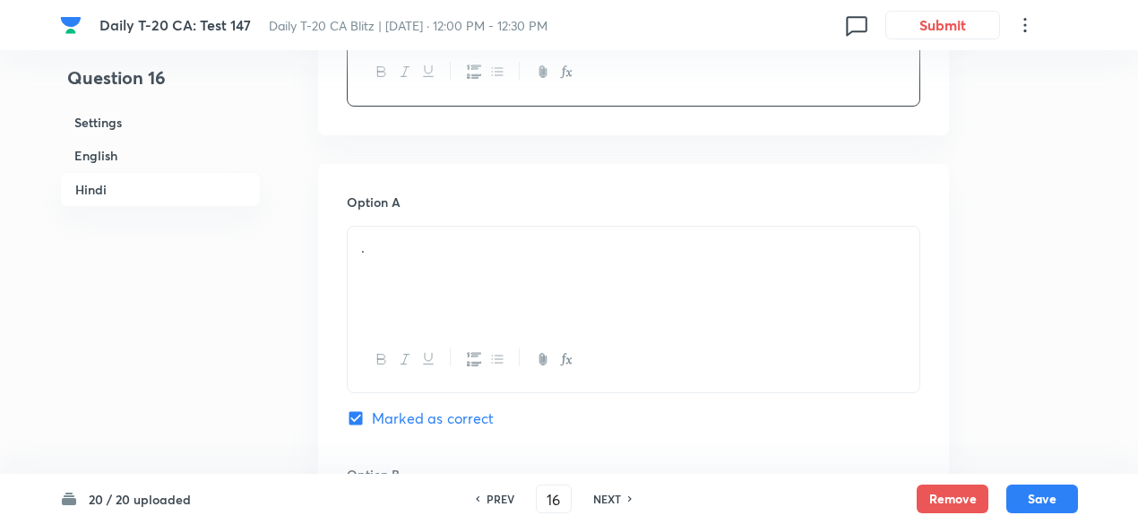
click at [452, 237] on div "." at bounding box center [634, 277] width 572 height 100
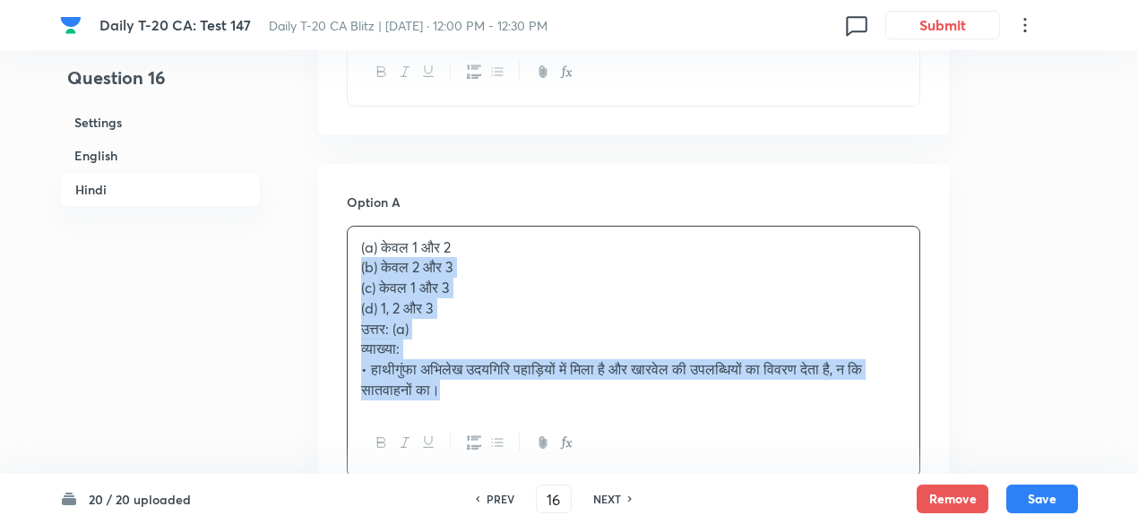
drag, startPoint x: 349, startPoint y: 221, endPoint x: 326, endPoint y: 226, distance: 23.0
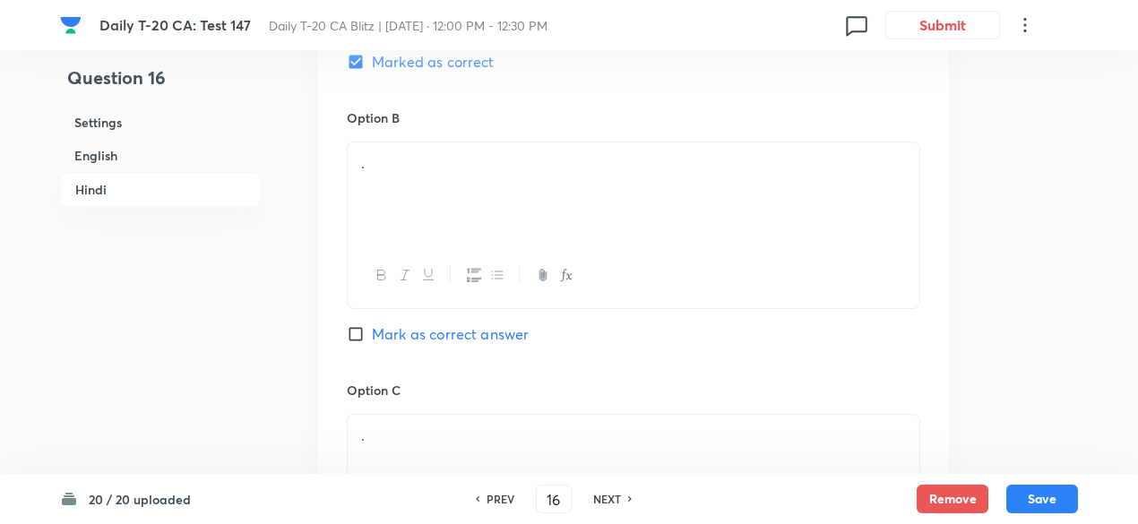
scroll to position [3152, 0]
click at [427, 151] on div "." at bounding box center [634, 191] width 572 height 100
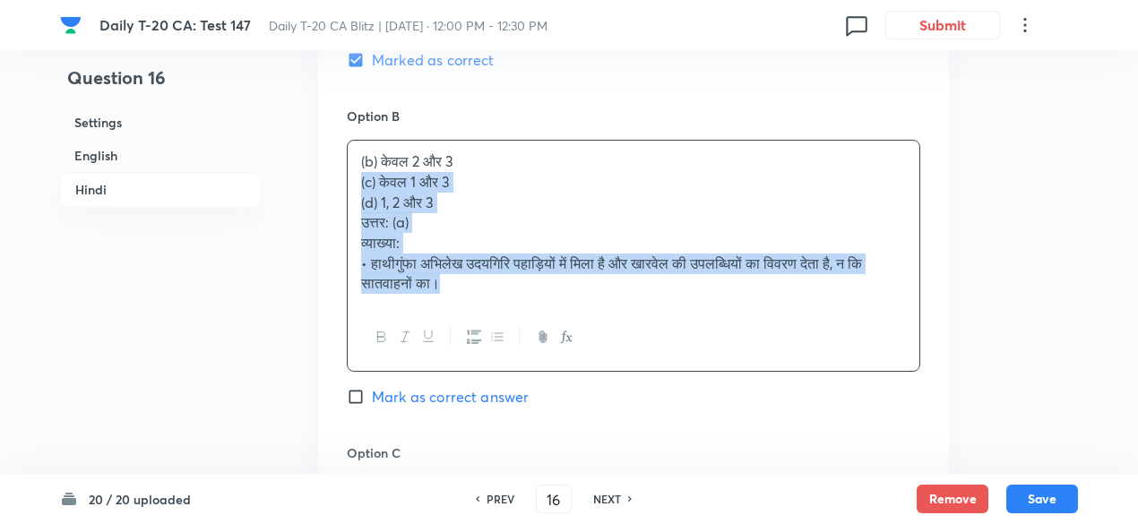
drag, startPoint x: 375, startPoint y: 161, endPoint x: 330, endPoint y: 139, distance: 50.1
click at [330, 139] on div "Option A केवल 1 और 2 Marked as correct Option B (b) केवल 2 और 3 (c) केवल 1 और 3…" at bounding box center [633, 393] width 631 height 1177
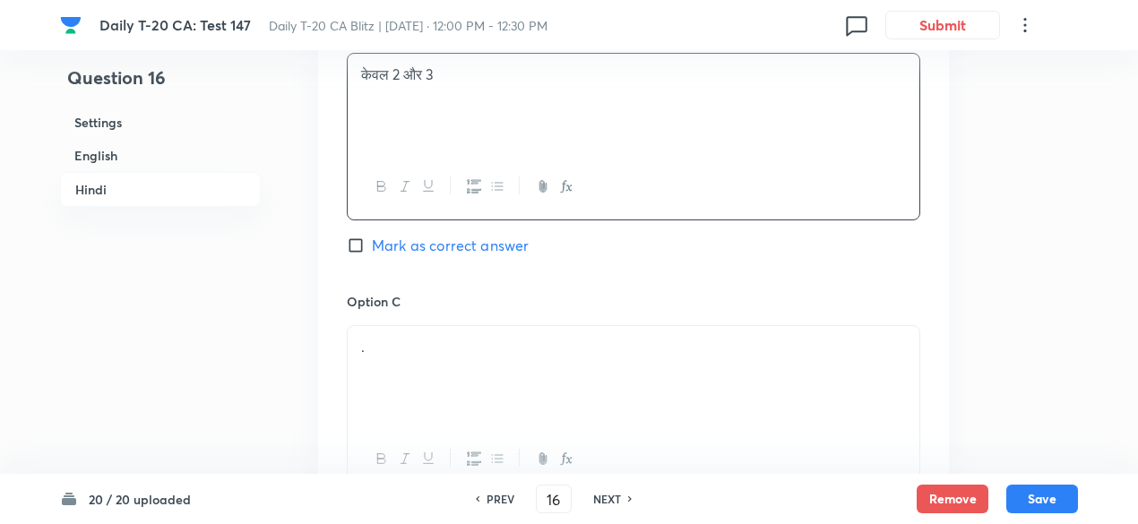
scroll to position [3331, 0]
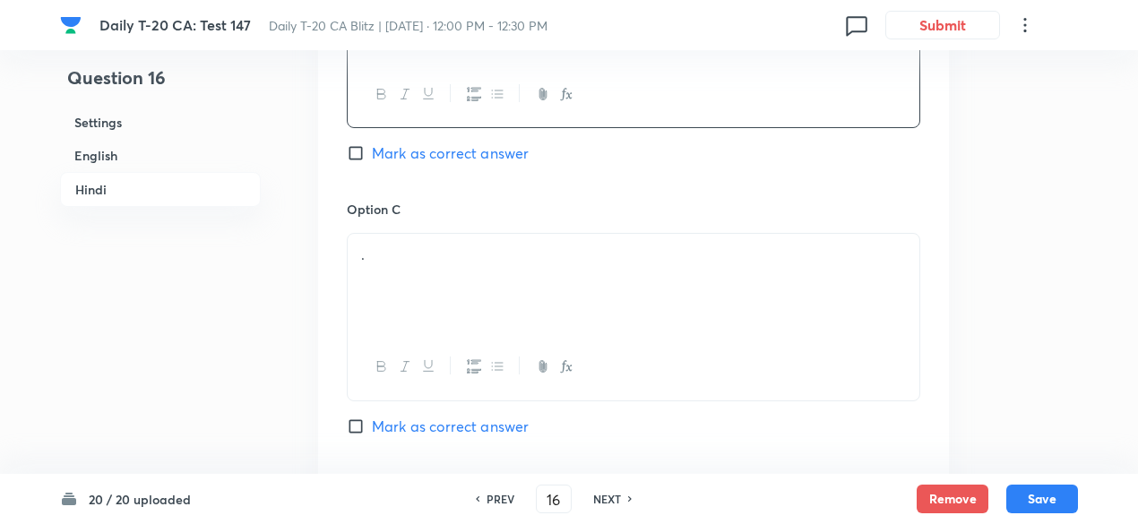
click at [437, 234] on div "." at bounding box center [634, 284] width 572 height 100
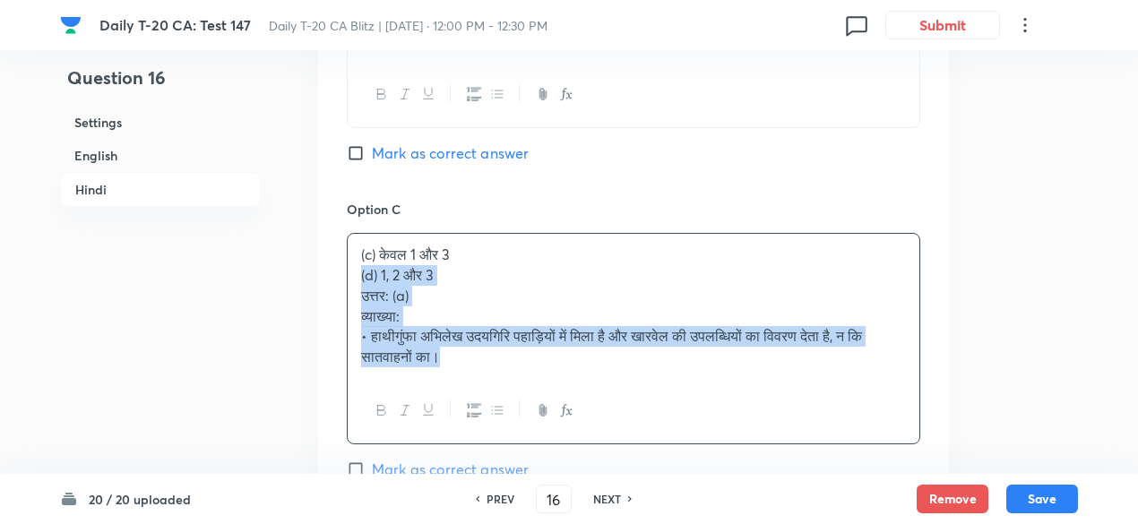
drag, startPoint x: 386, startPoint y: 233, endPoint x: 320, endPoint y: 238, distance: 66.5
click at [321, 238] on div "Option A केवल 1 और 2 Marked as correct Option B केवल 2 और 3 Mark as correct ans…" at bounding box center [633, 204] width 631 height 1156
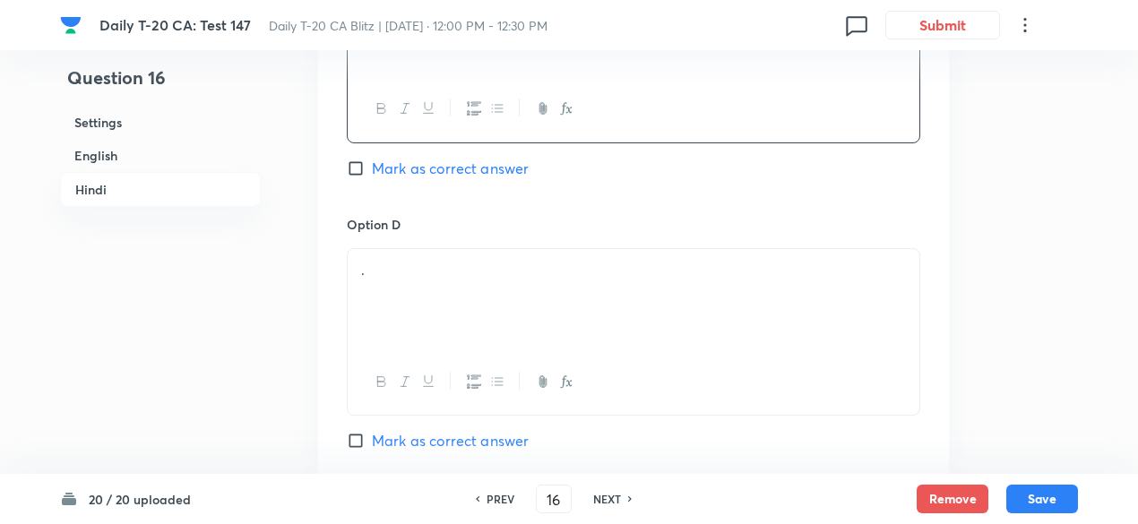
scroll to position [3600, 0]
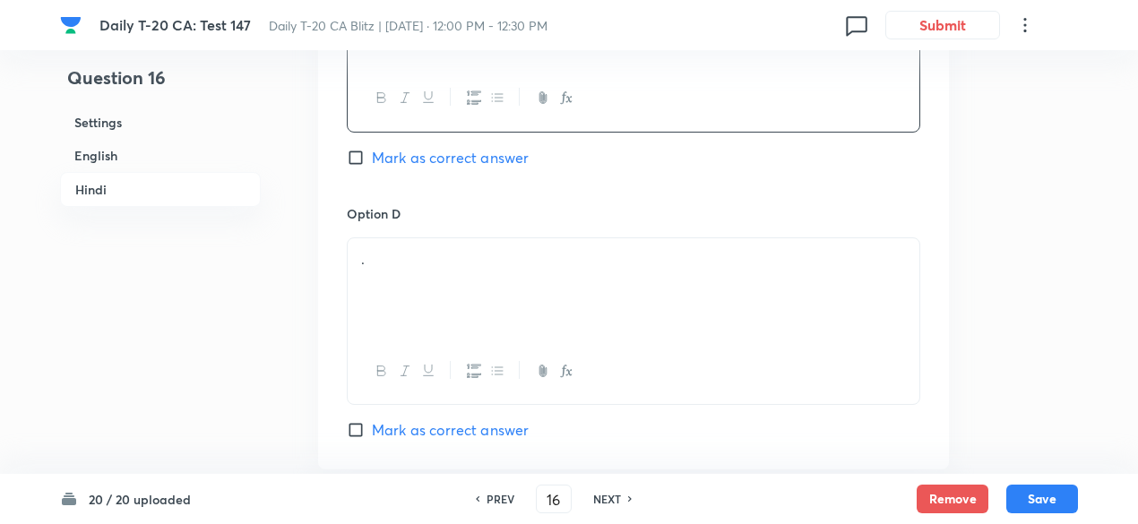
click at [446, 278] on div "." at bounding box center [634, 288] width 572 height 100
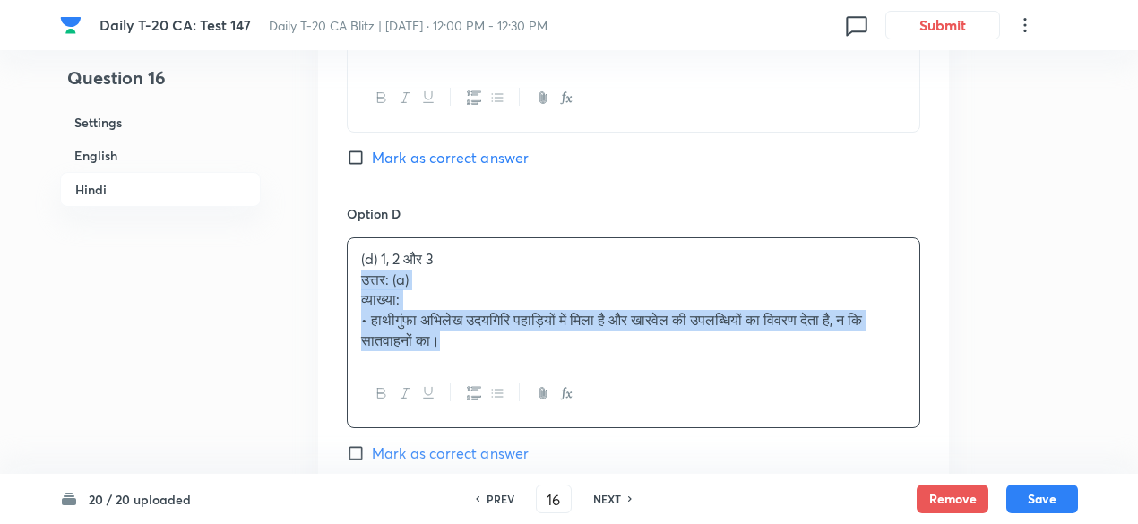
drag, startPoint x: 341, startPoint y: 257, endPoint x: 298, endPoint y: 233, distance: 49.4
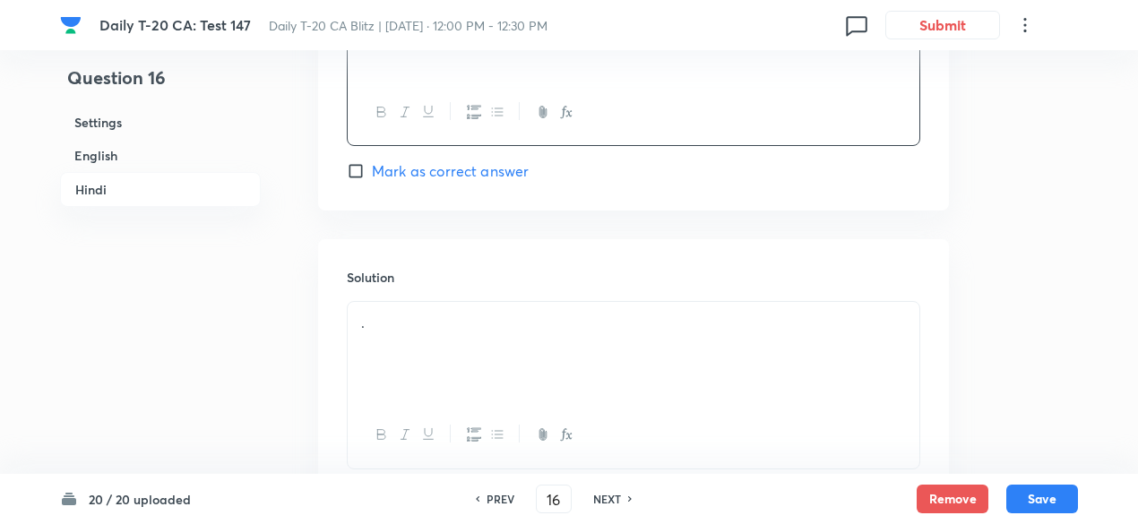
scroll to position [3946, 0]
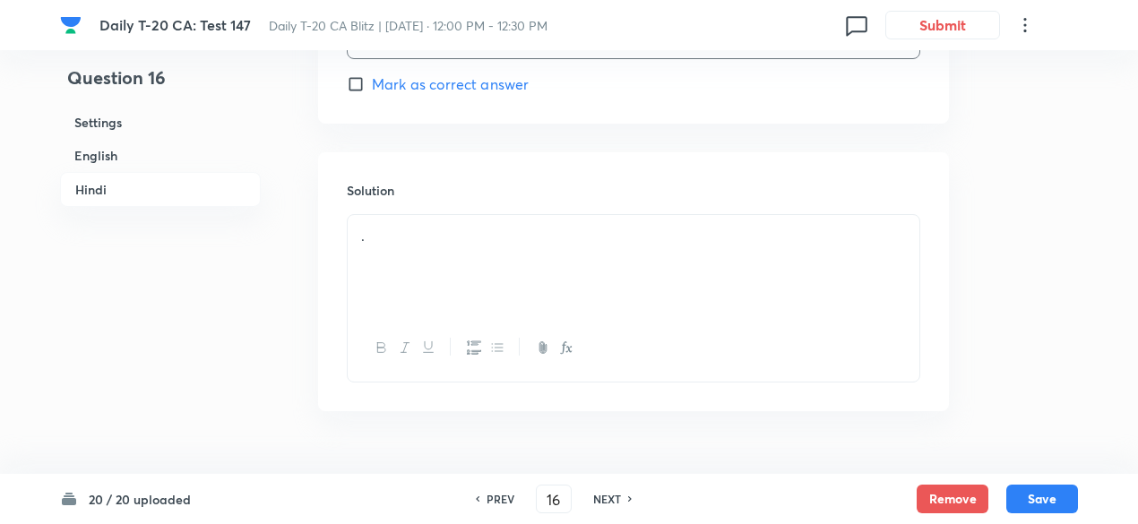
click at [457, 243] on div "." at bounding box center [634, 265] width 572 height 100
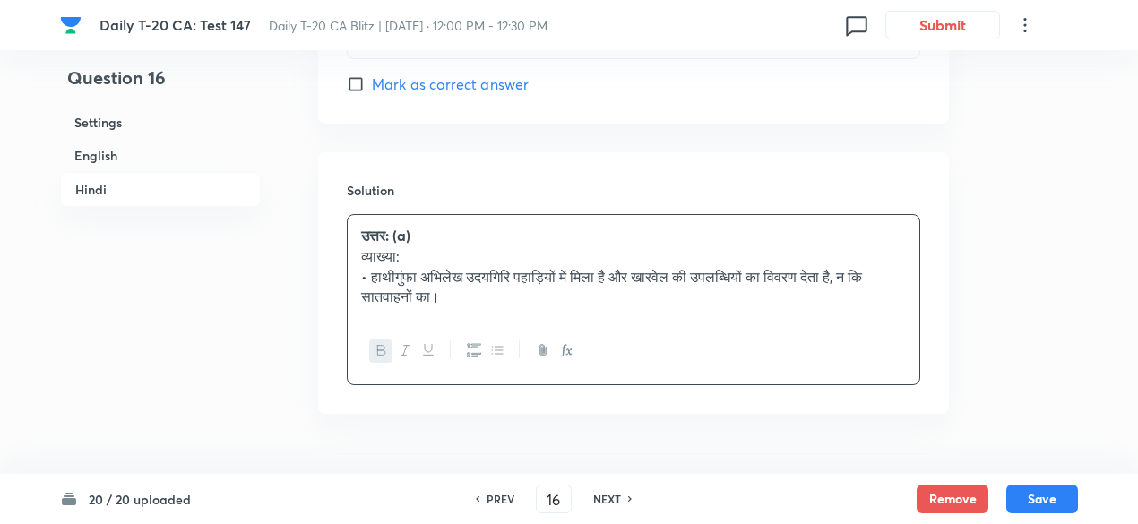
click at [159, 157] on h6 "English" at bounding box center [160, 155] width 201 height 33
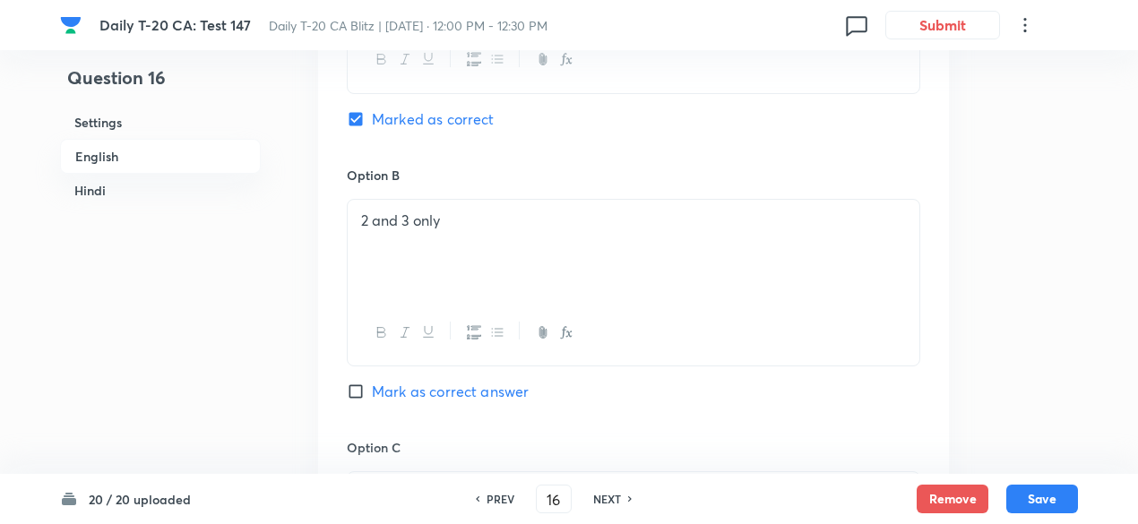
click at [108, 180] on h6 "Hindi" at bounding box center [160, 190] width 201 height 33
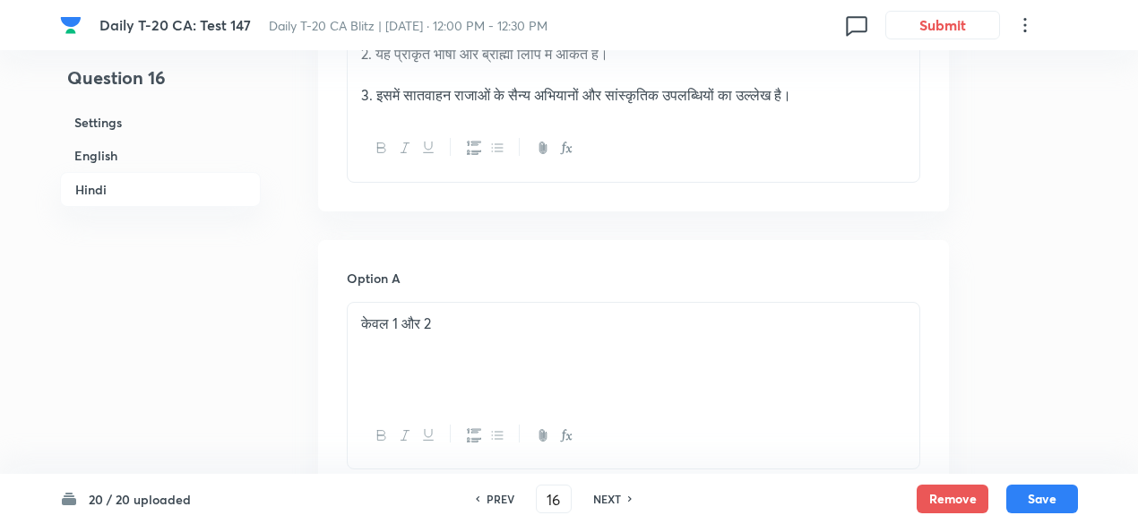
scroll to position [2802, 0]
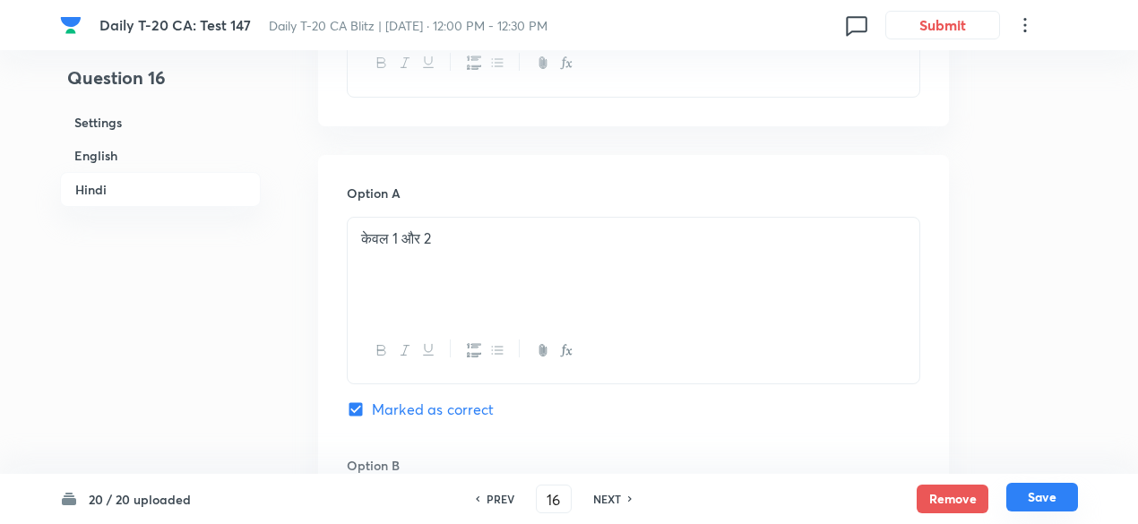
click at [1062, 494] on button "Save" at bounding box center [1043, 497] width 72 height 29
type input "17"
checkbox input "false"
checkbox input "true"
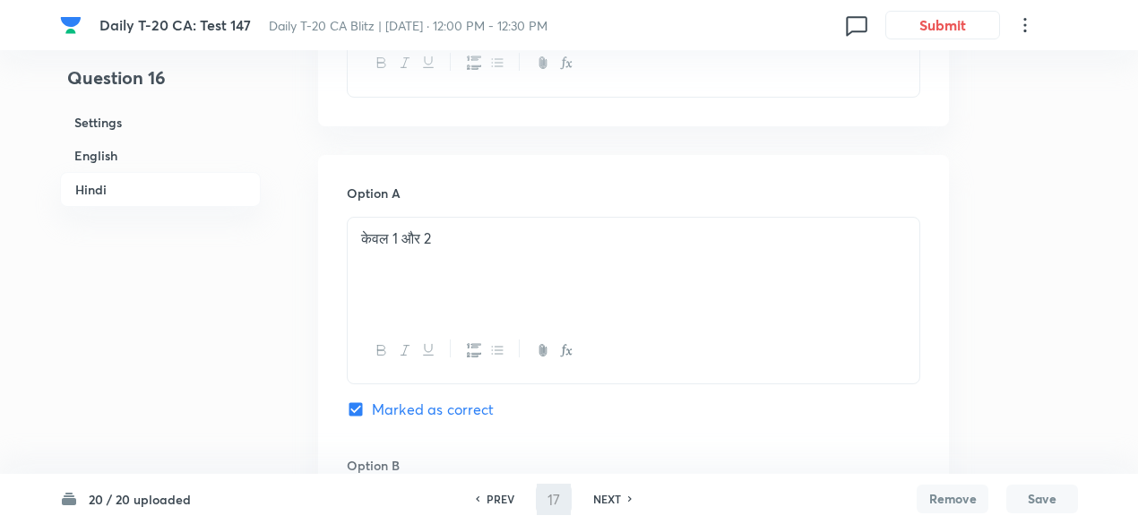
checkbox input "true"
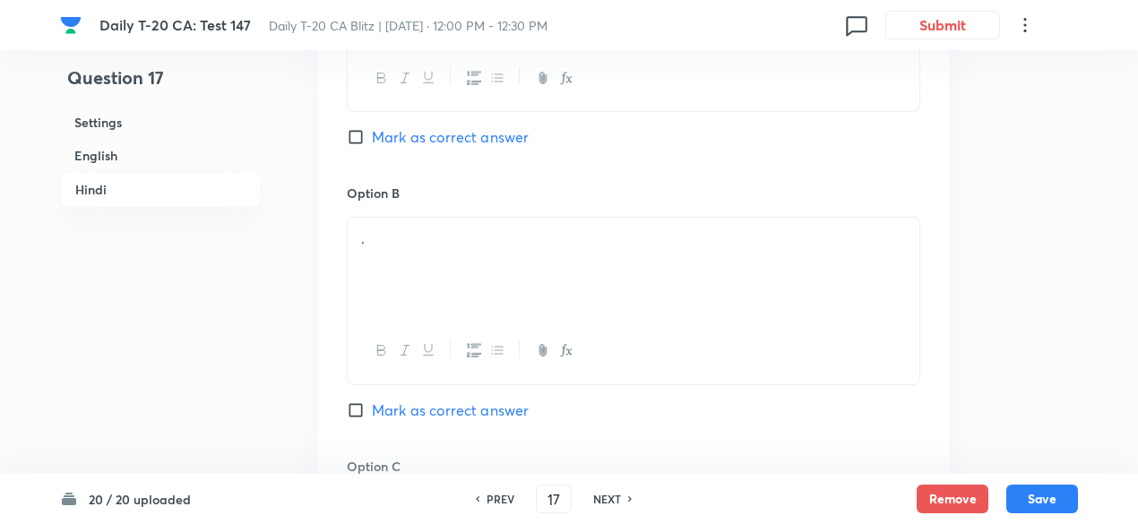
click at [146, 156] on h6 "English" at bounding box center [160, 155] width 201 height 33
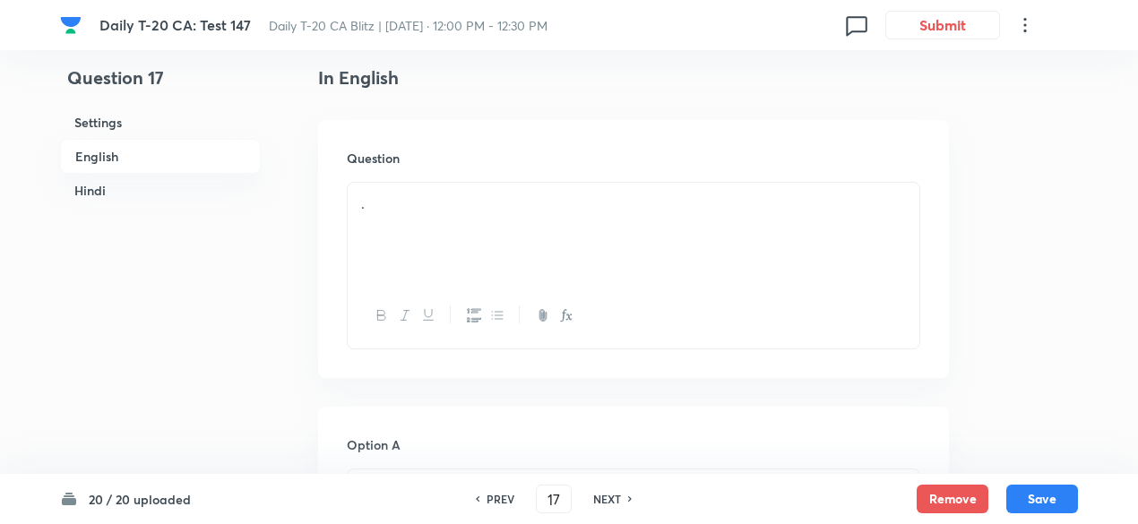
click at [484, 173] on div "Question ." at bounding box center [633, 249] width 631 height 258
click at [484, 218] on div "." at bounding box center [634, 233] width 572 height 100
click at [463, 247] on div "." at bounding box center [634, 233] width 572 height 100
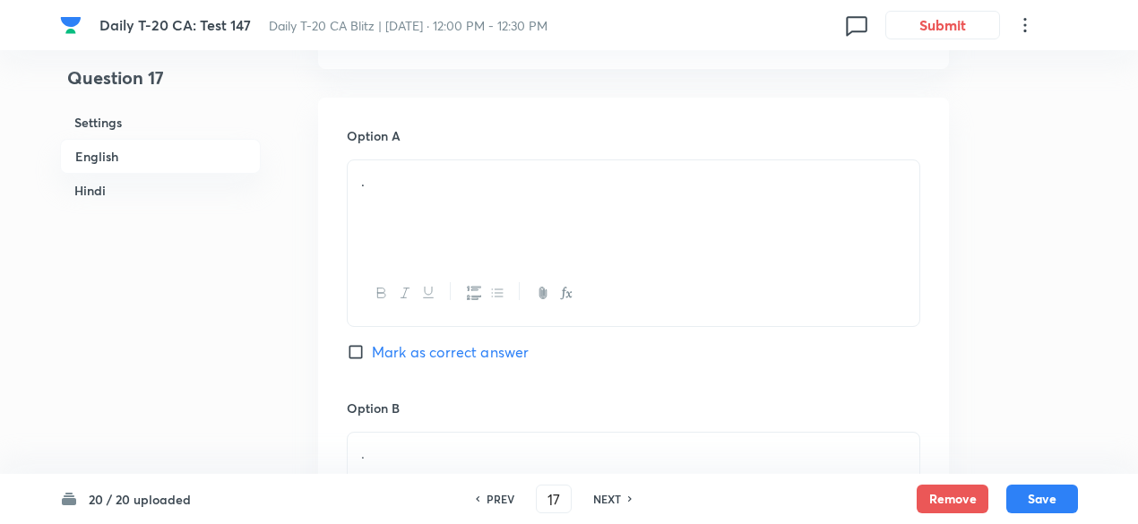
scroll to position [821, 0]
click at [508, 212] on div "." at bounding box center [634, 205] width 572 height 100
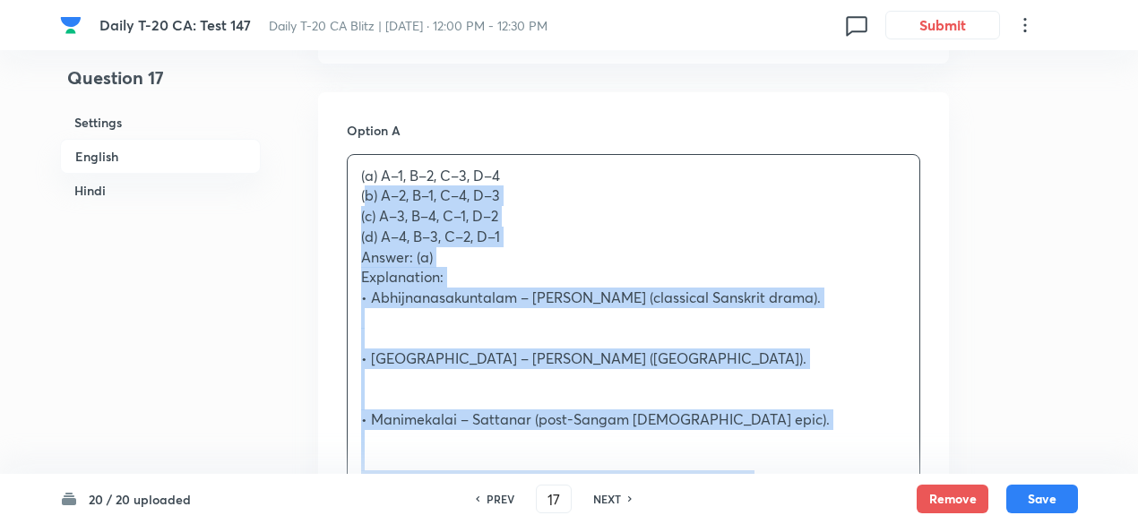
drag, startPoint x: 331, startPoint y: 221, endPoint x: 285, endPoint y: 195, distance: 52.6
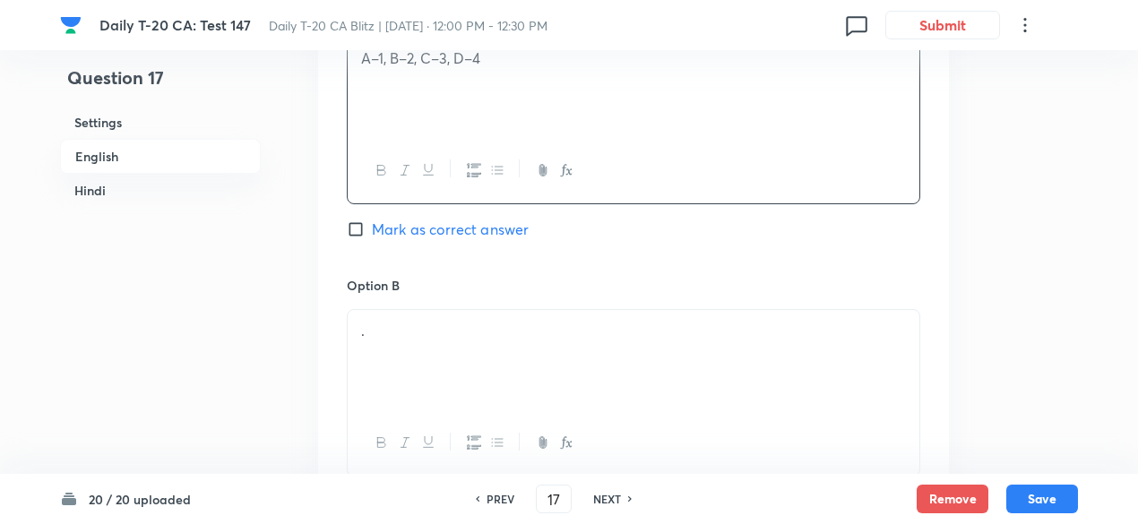
scroll to position [1000, 0]
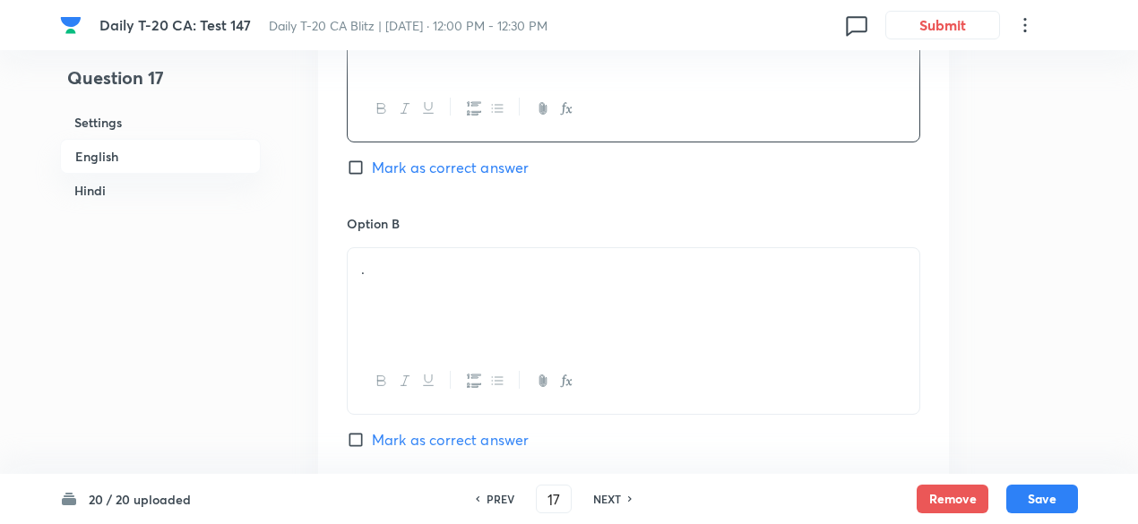
click at [448, 284] on div "." at bounding box center [634, 298] width 572 height 100
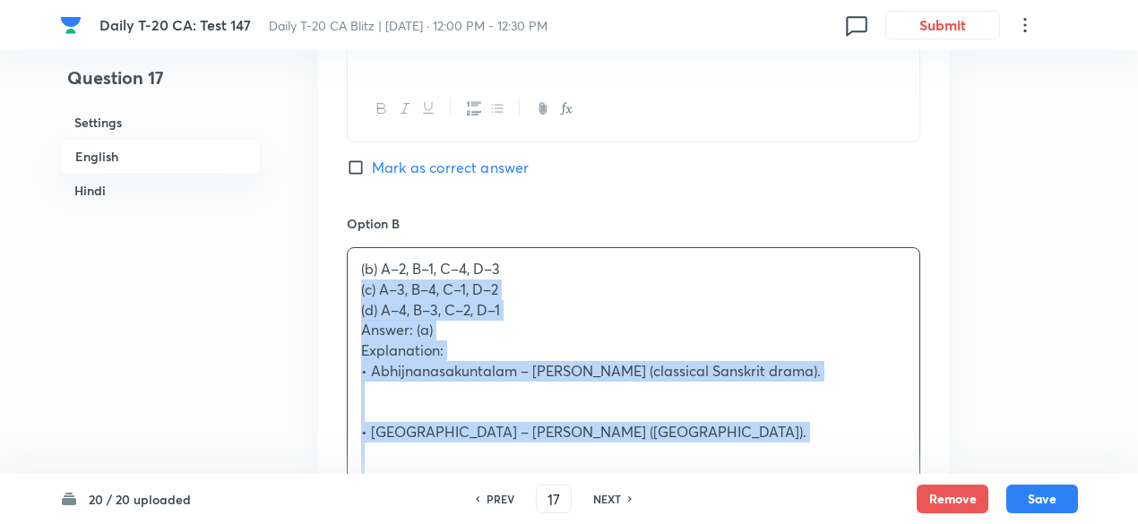
drag, startPoint x: 359, startPoint y: 298, endPoint x: 333, endPoint y: 286, distance: 28.9
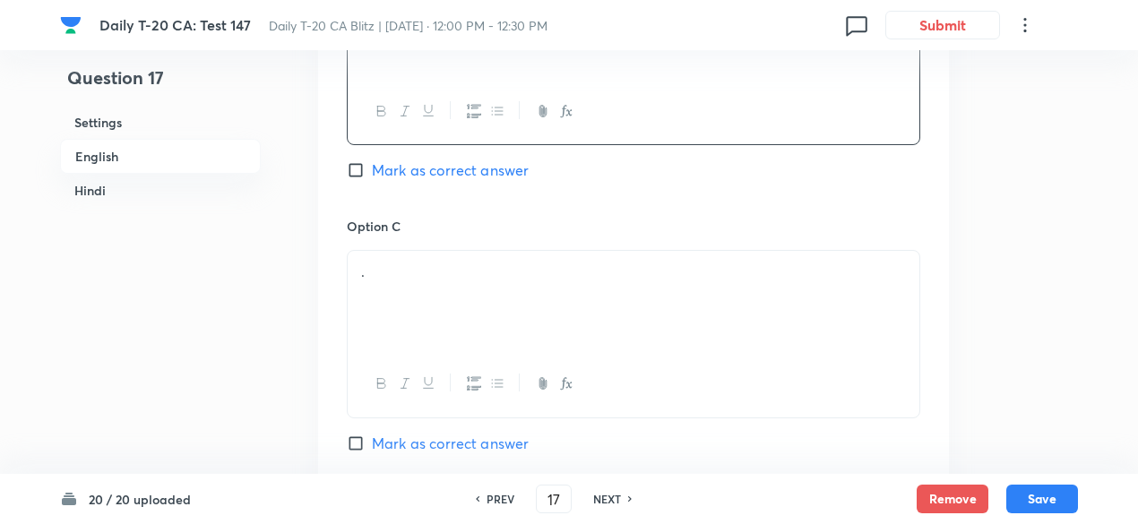
scroll to position [1359, 0]
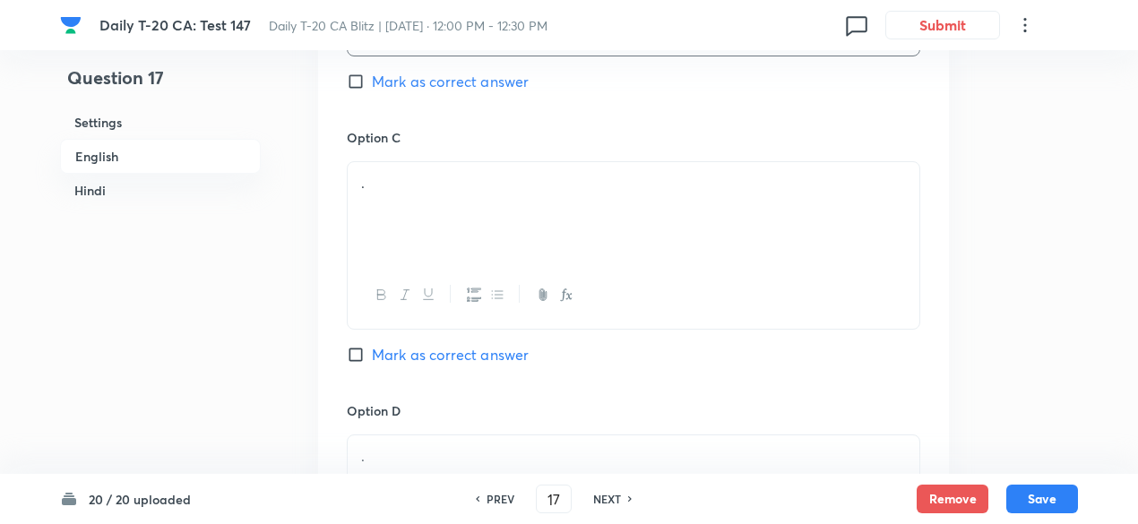
click at [441, 183] on p "." at bounding box center [633, 183] width 545 height 21
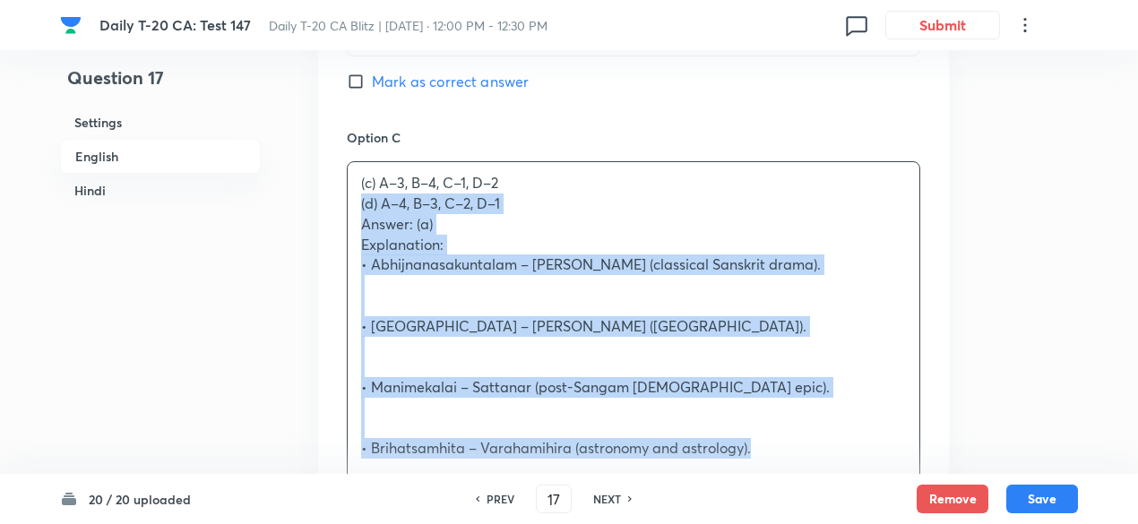
drag, startPoint x: 367, startPoint y: 211, endPoint x: 327, endPoint y: 203, distance: 40.1
click at [327, 203] on div "Option A A–1, B–2, C–3, D–4 Mark as correct answer Option B A–2, B–1, C–4, D–3 …" at bounding box center [633, 213] width 631 height 1319
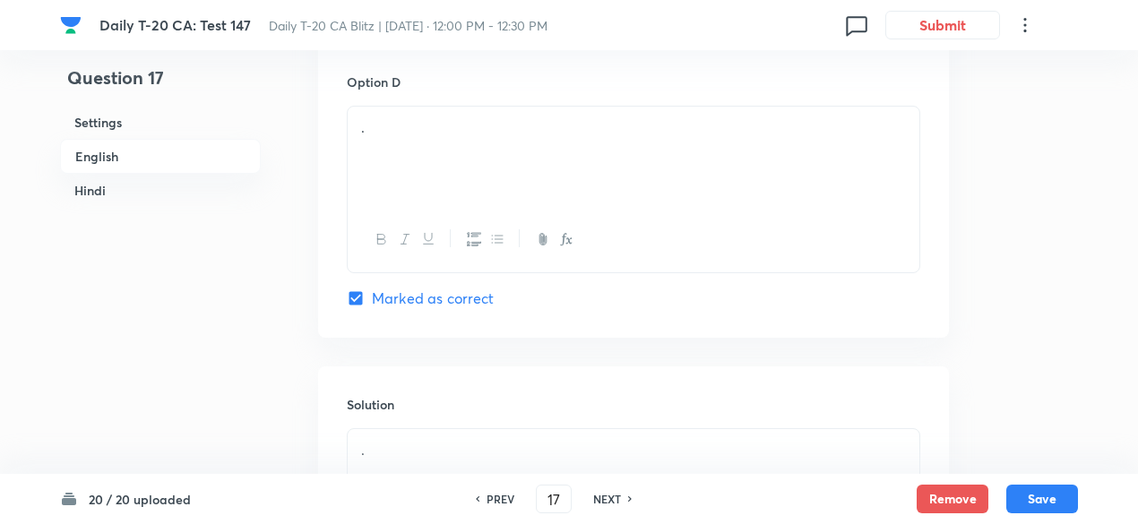
scroll to position [1717, 0]
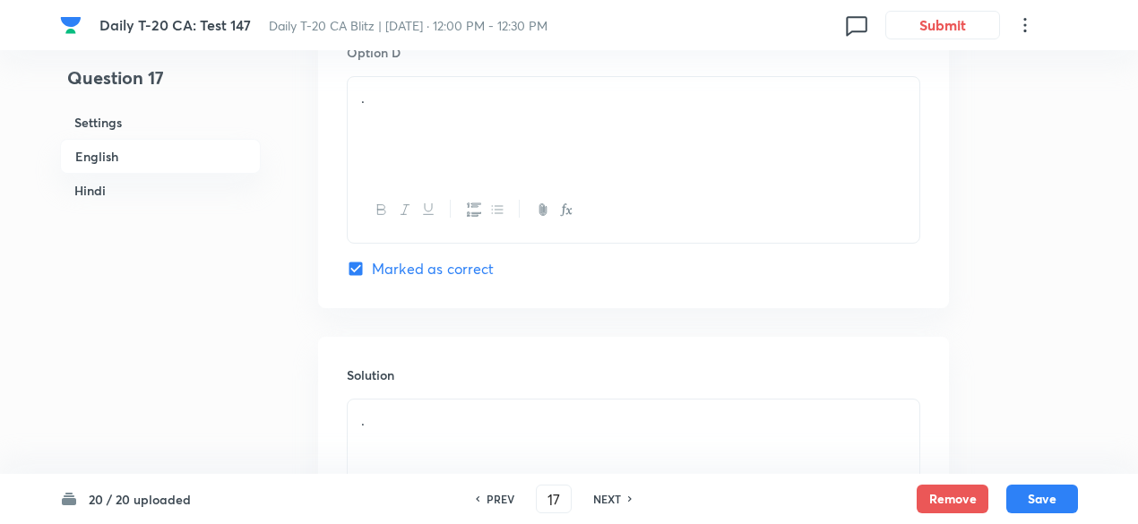
click at [437, 110] on div "." at bounding box center [634, 127] width 572 height 100
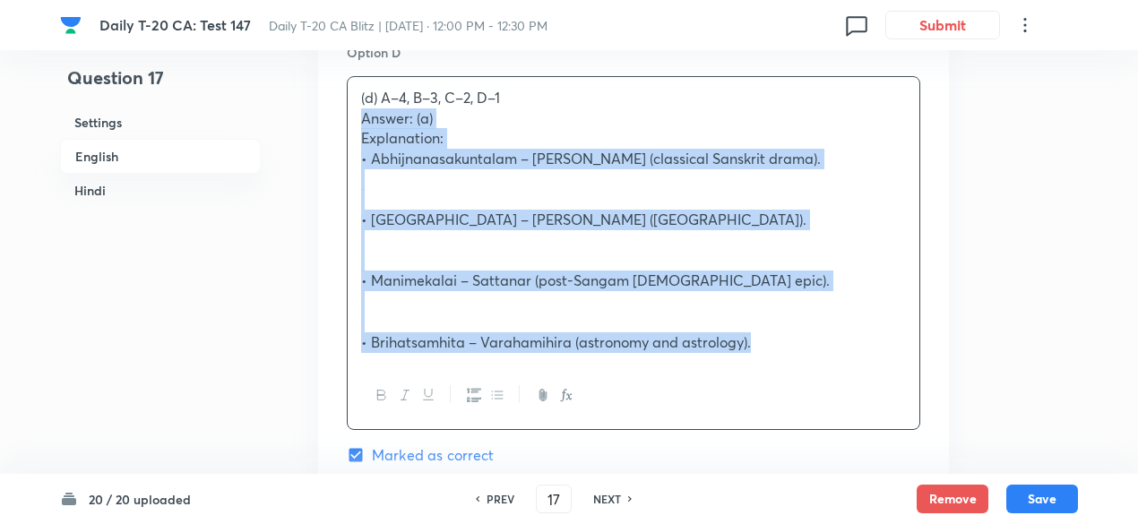
drag, startPoint x: 386, startPoint y: 124, endPoint x: 290, endPoint y: 120, distance: 96.9
click at [290, 120] on div "Question 17 Settings English Hindi Settings Type Single choice correct 4 option…" at bounding box center [569, 518] width 1018 height 4299
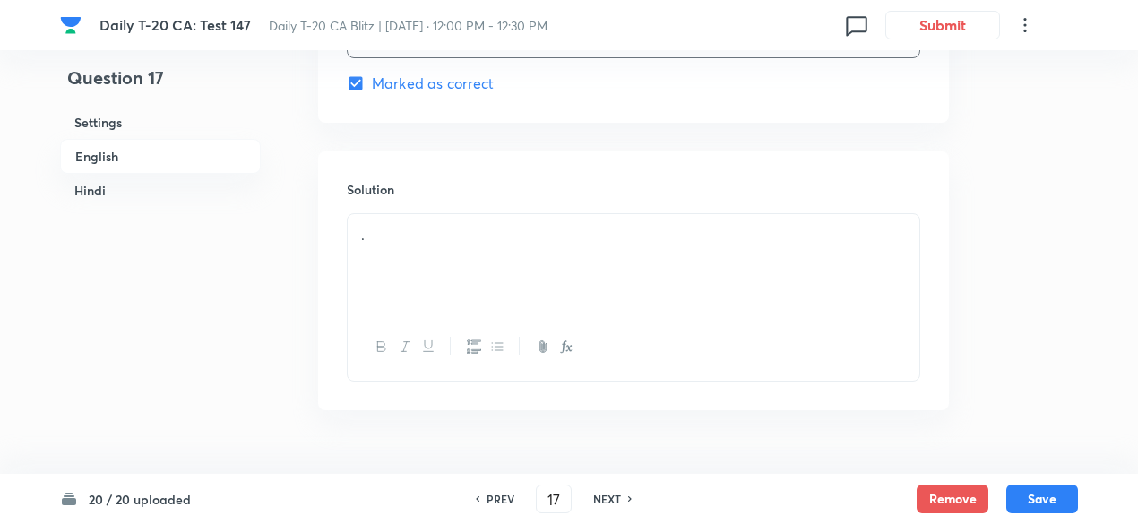
scroll to position [1986, 0]
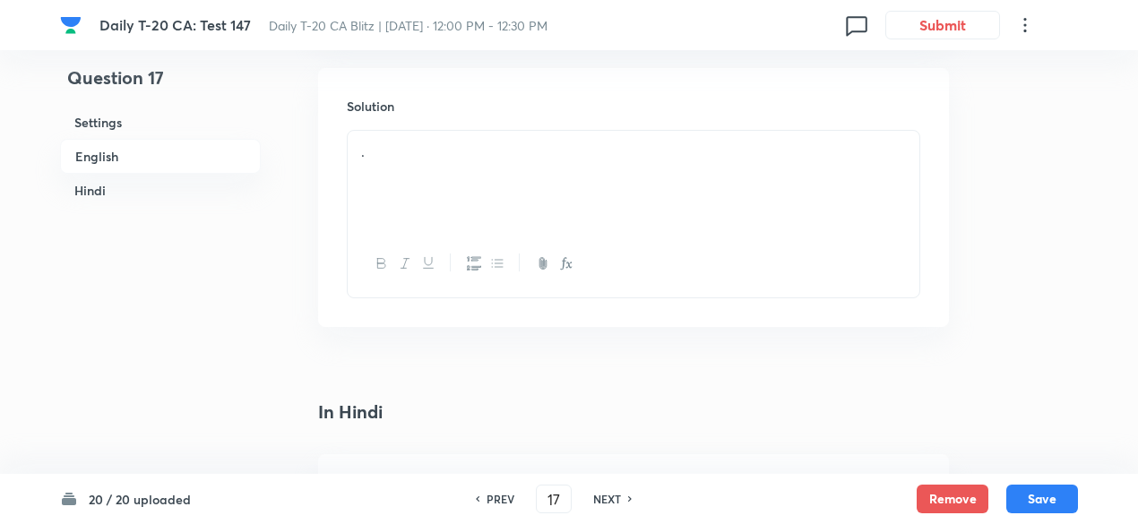
click at [449, 186] on div "." at bounding box center [634, 181] width 572 height 100
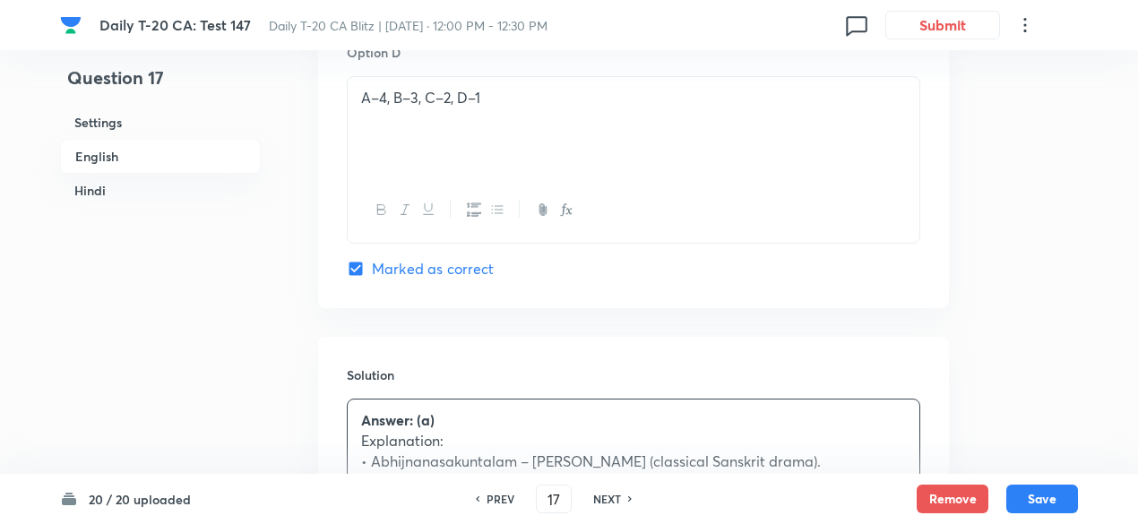
click at [164, 150] on h6 "English" at bounding box center [160, 156] width 201 height 35
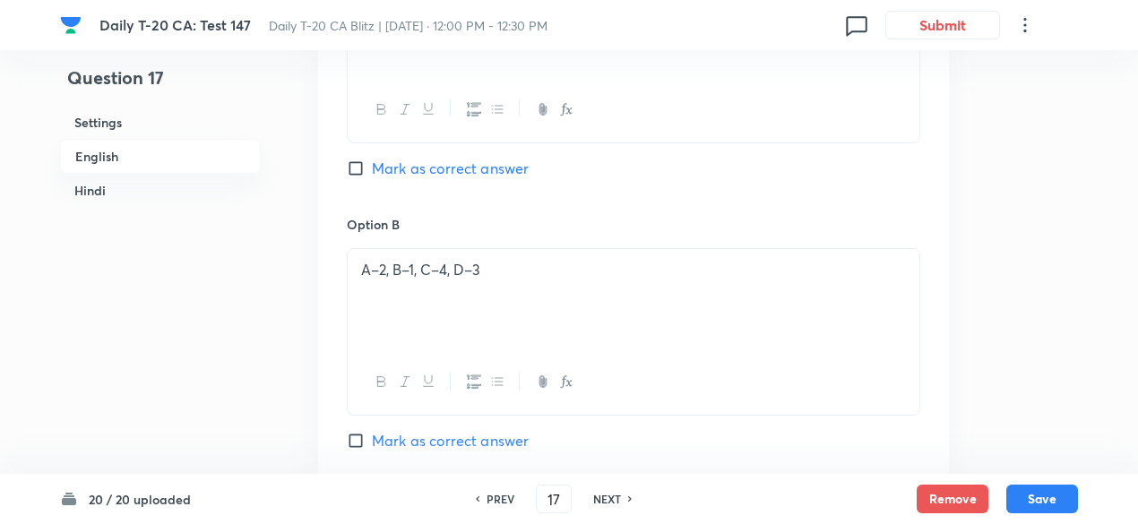
scroll to position [1000, 0]
click at [453, 166] on span "Mark as correct answer" at bounding box center [450, 168] width 157 height 22
click at [372, 166] on input "Mark as correct answer" at bounding box center [359, 168] width 25 height 18
checkbox input "true"
checkbox input "false"
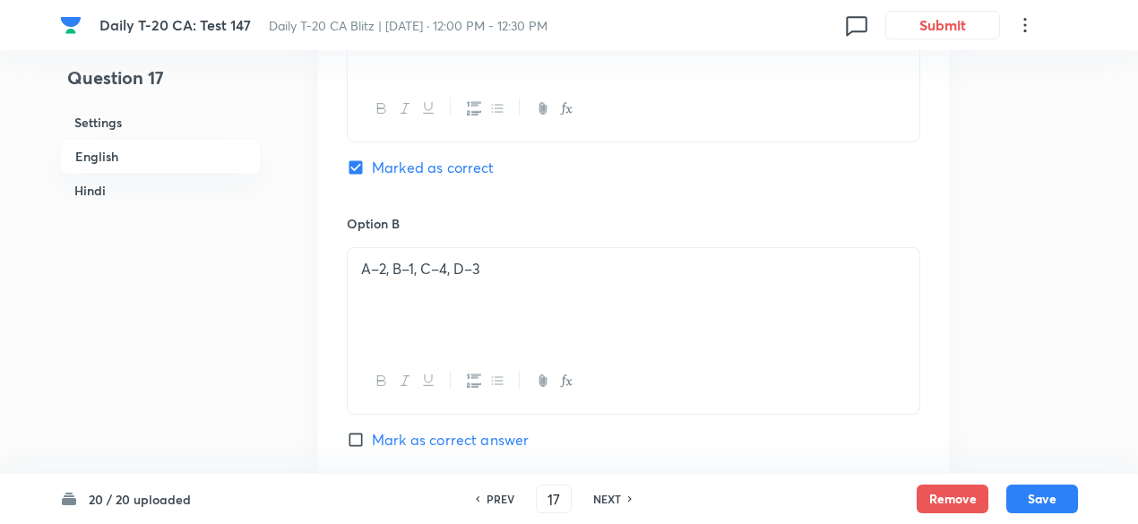
checkbox input "true"
checkbox input "false"
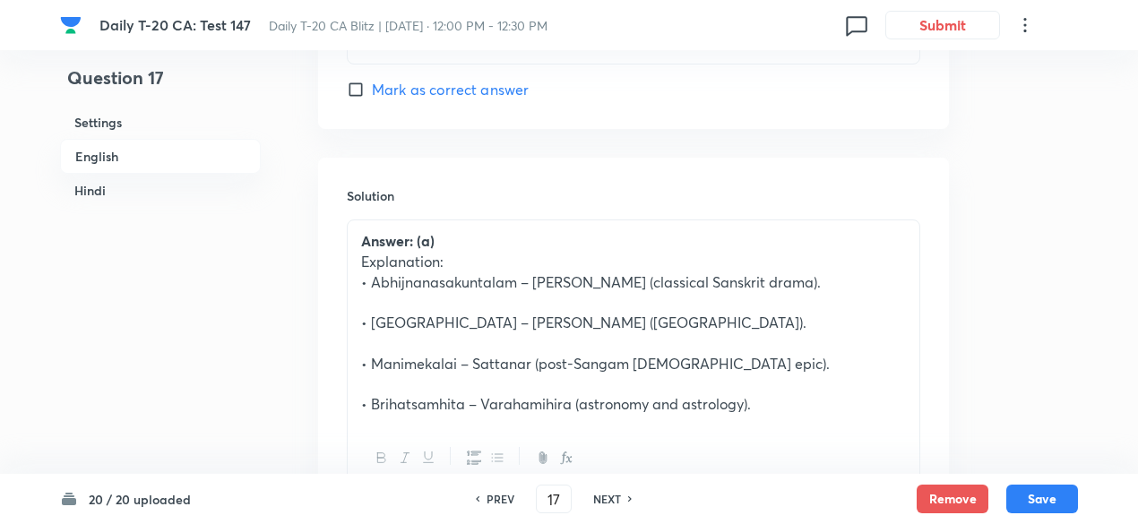
click at [131, 187] on h6 "Hindi" at bounding box center [160, 190] width 201 height 33
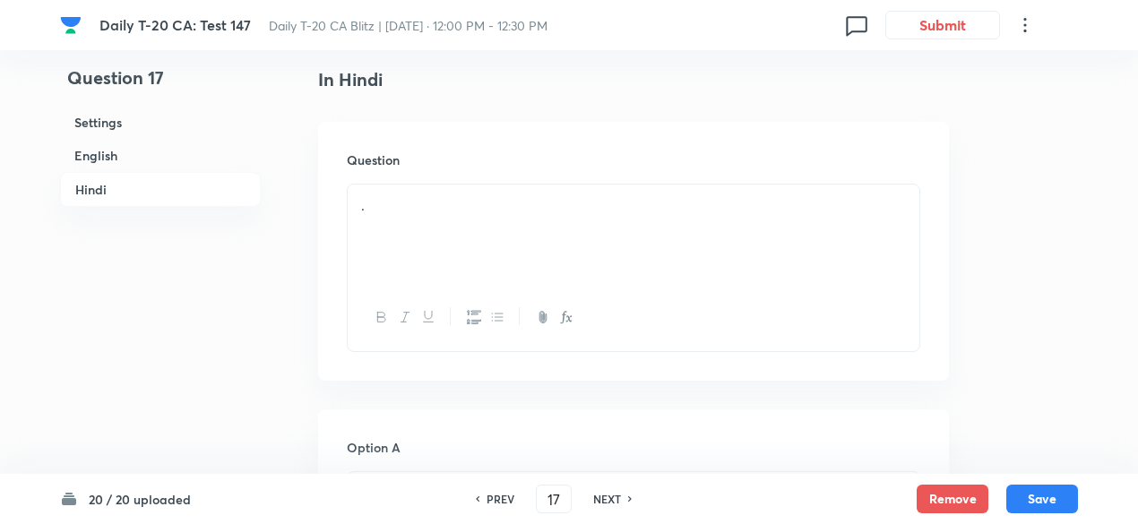
click at [471, 238] on div "." at bounding box center [634, 235] width 572 height 100
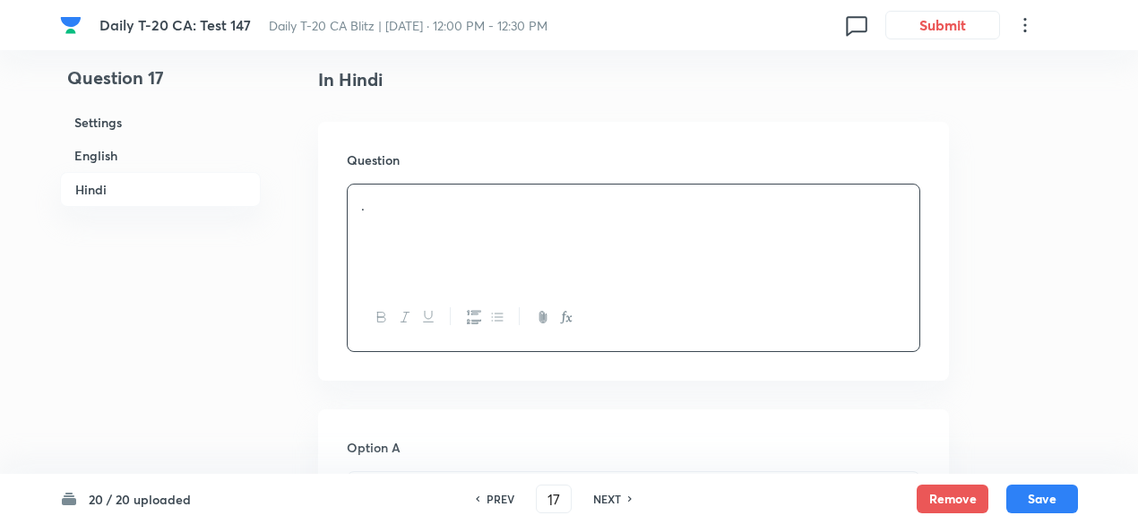
click at [506, 250] on div "." at bounding box center [634, 235] width 572 height 100
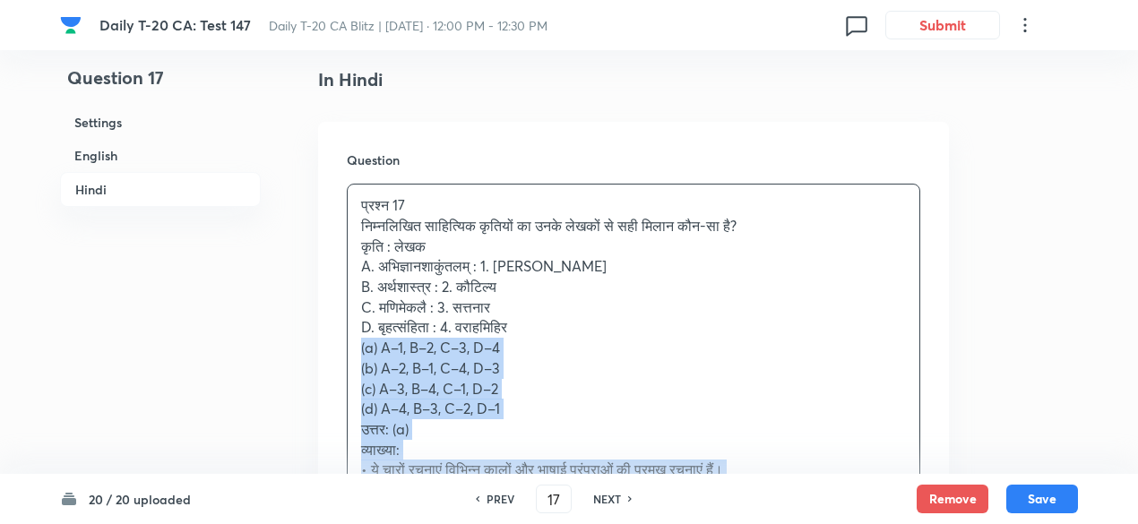
drag, startPoint x: 317, startPoint y: 358, endPoint x: 299, endPoint y: 347, distance: 20.9
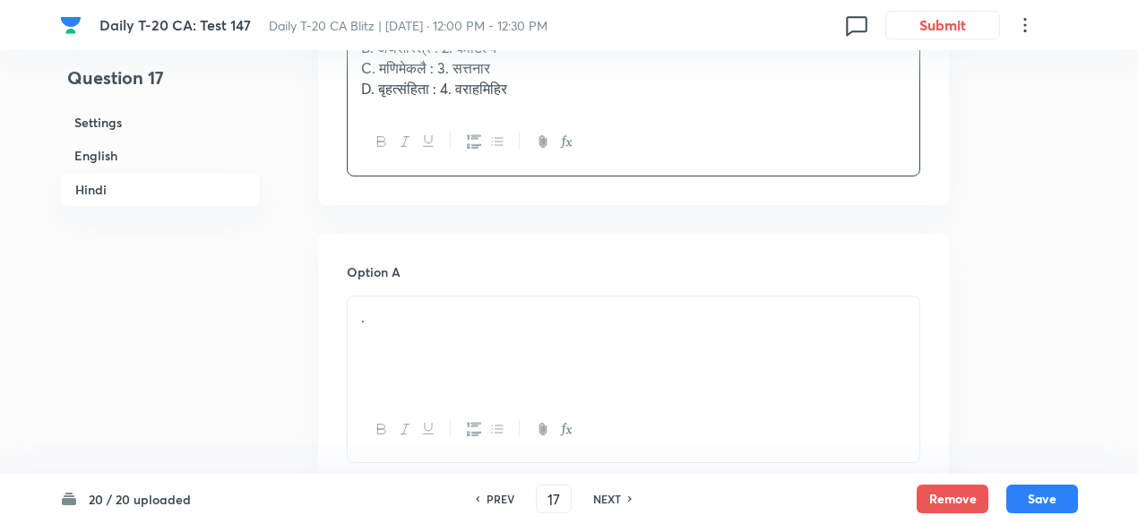
scroll to position [2692, 0]
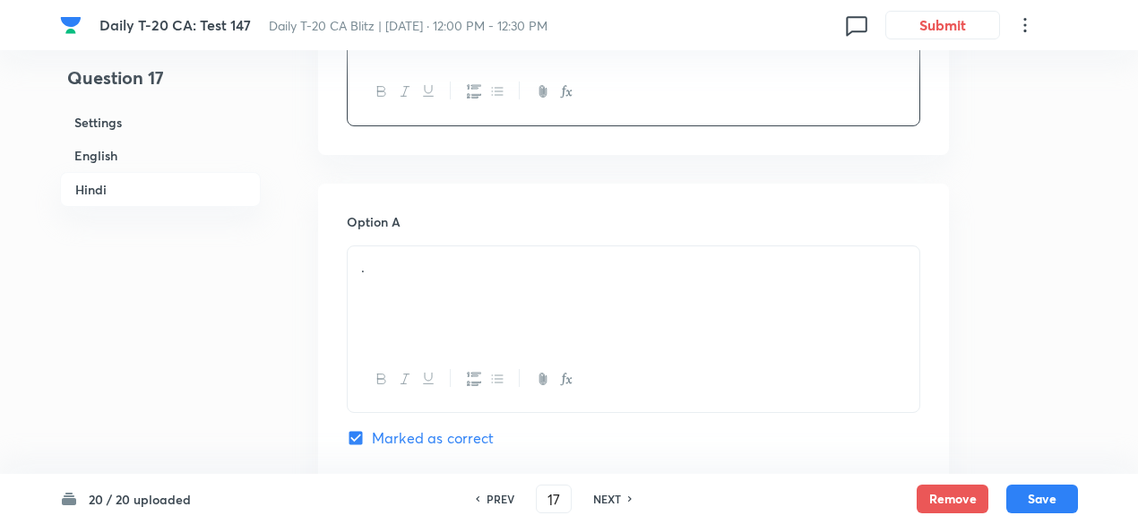
click at [417, 295] on div "." at bounding box center [634, 297] width 572 height 100
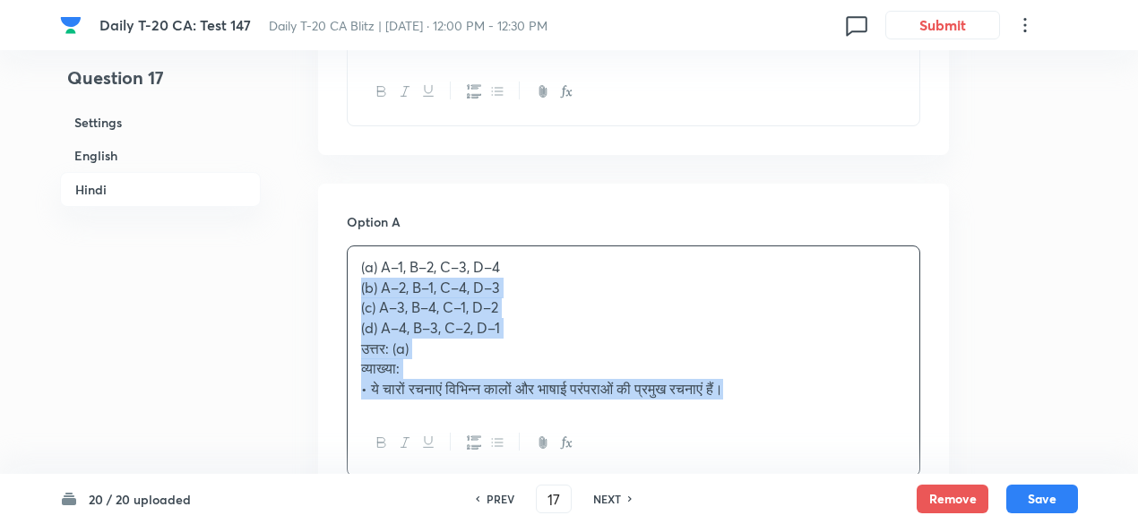
drag, startPoint x: 324, startPoint y: 304, endPoint x: 307, endPoint y: 282, distance: 27.4
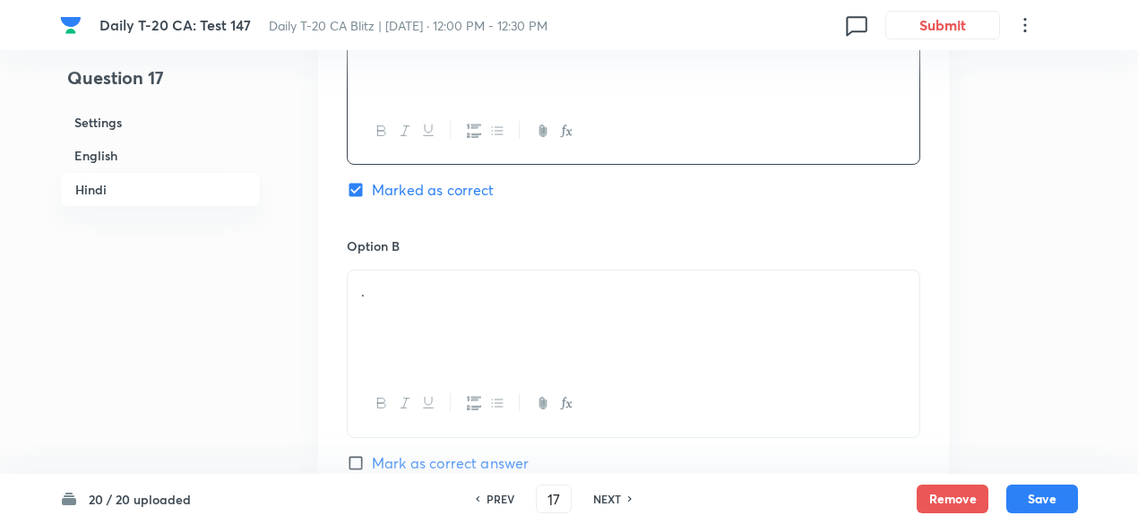
scroll to position [2961, 0]
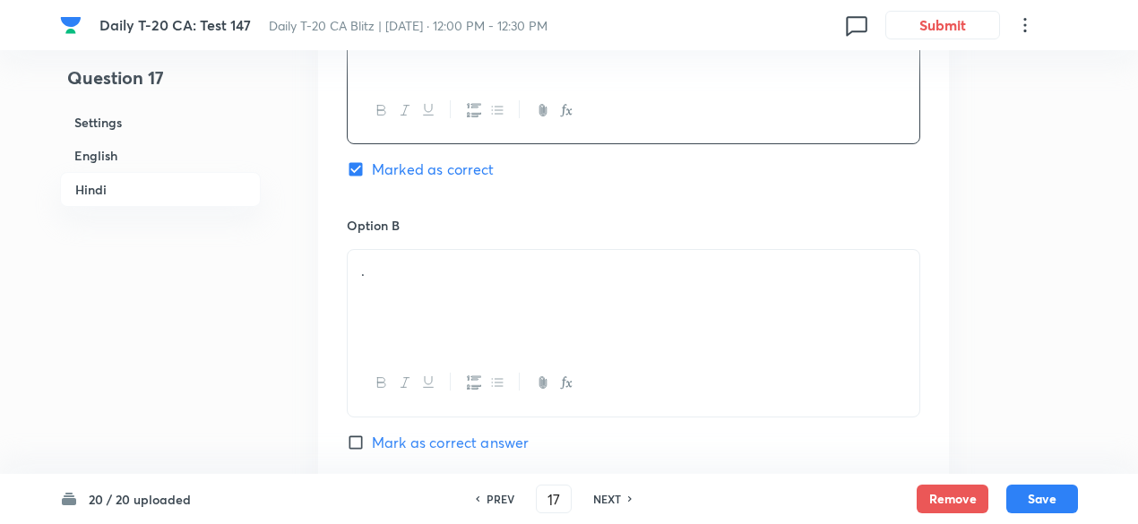
click at [445, 265] on p "." at bounding box center [633, 271] width 545 height 21
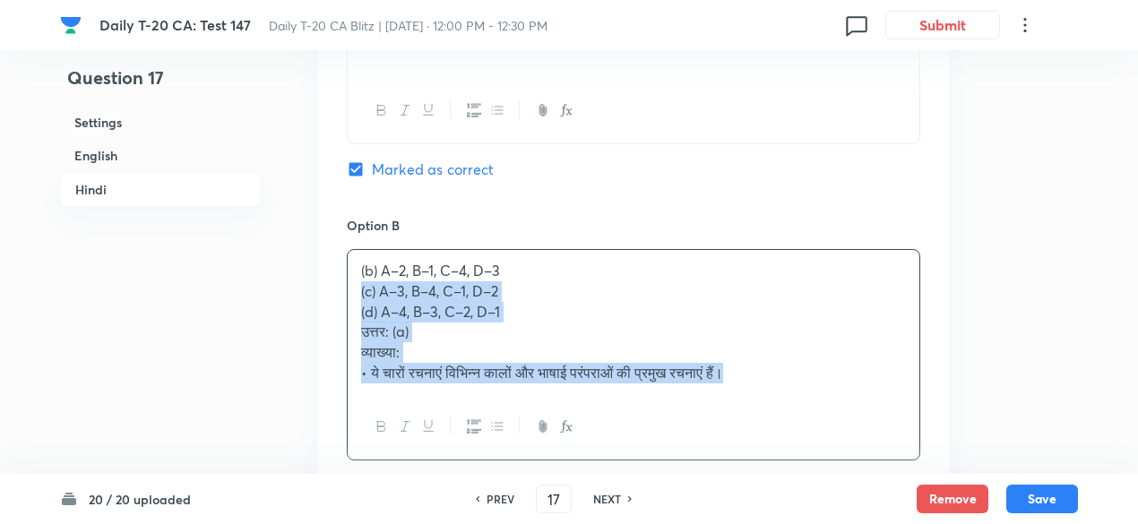
drag, startPoint x: 340, startPoint y: 304, endPoint x: 319, endPoint y: 298, distance: 21.3
click at [319, 298] on div "Option A A–1, B–2, C–3, D–4 Marked as correct Option B (b) A–2, B–1, C–4, D–3 (…" at bounding box center [633, 493] width 631 height 1156
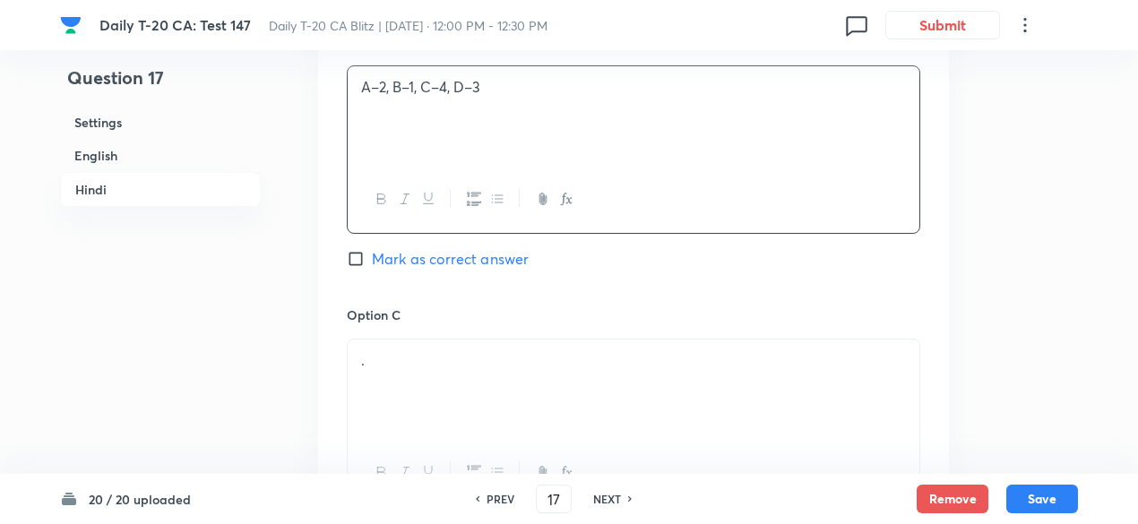
scroll to position [3230, 0]
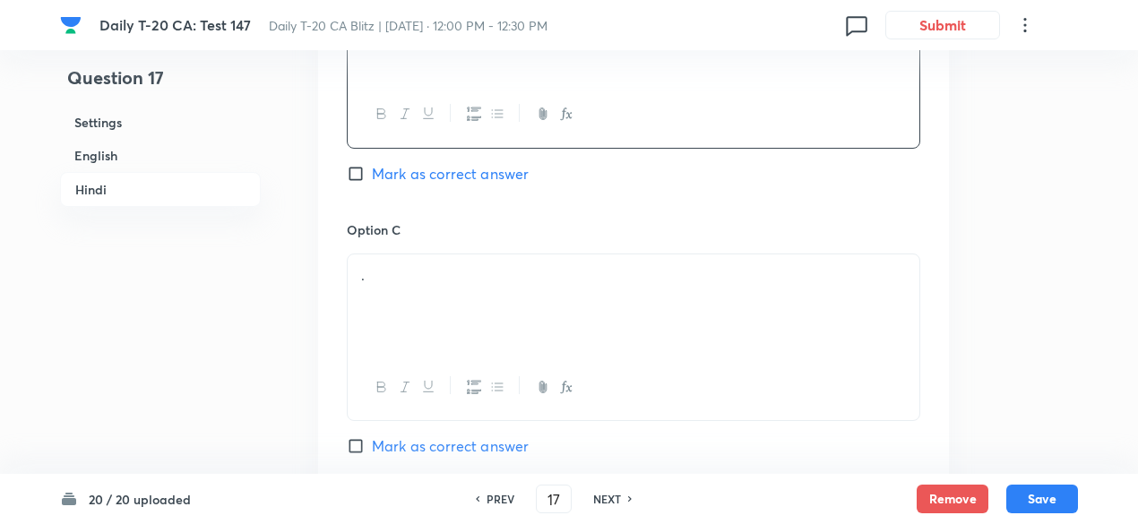
click at [441, 281] on p "." at bounding box center [633, 275] width 545 height 21
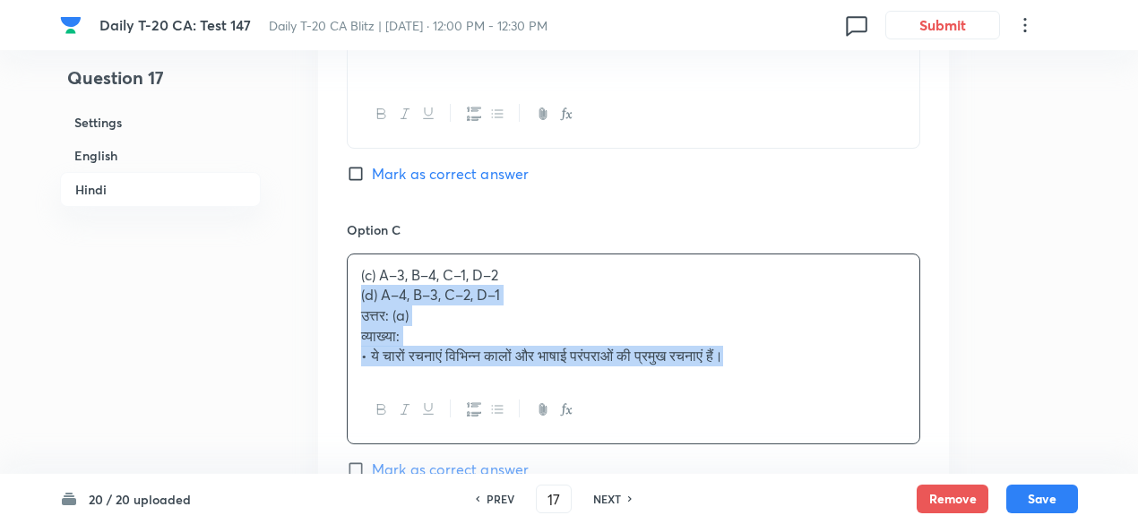
drag, startPoint x: 349, startPoint y: 313, endPoint x: 290, endPoint y: 291, distance: 62.1
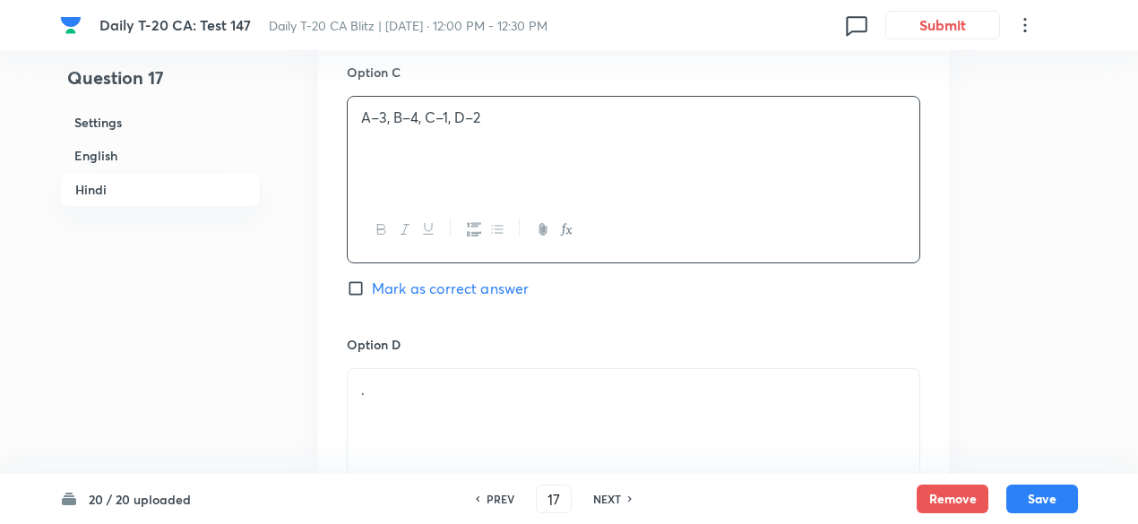
scroll to position [3499, 0]
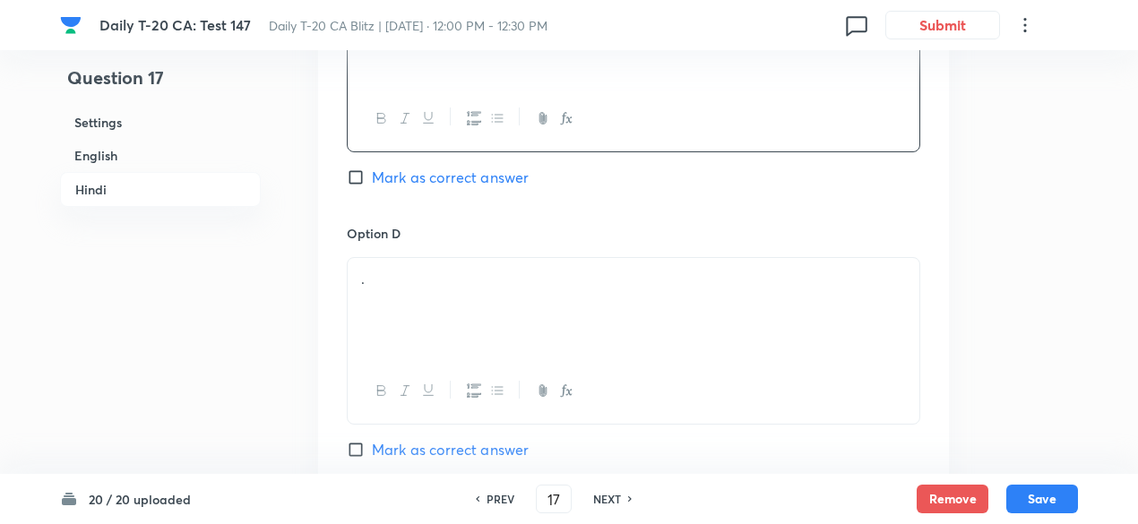
click at [432, 272] on p "." at bounding box center [633, 279] width 545 height 21
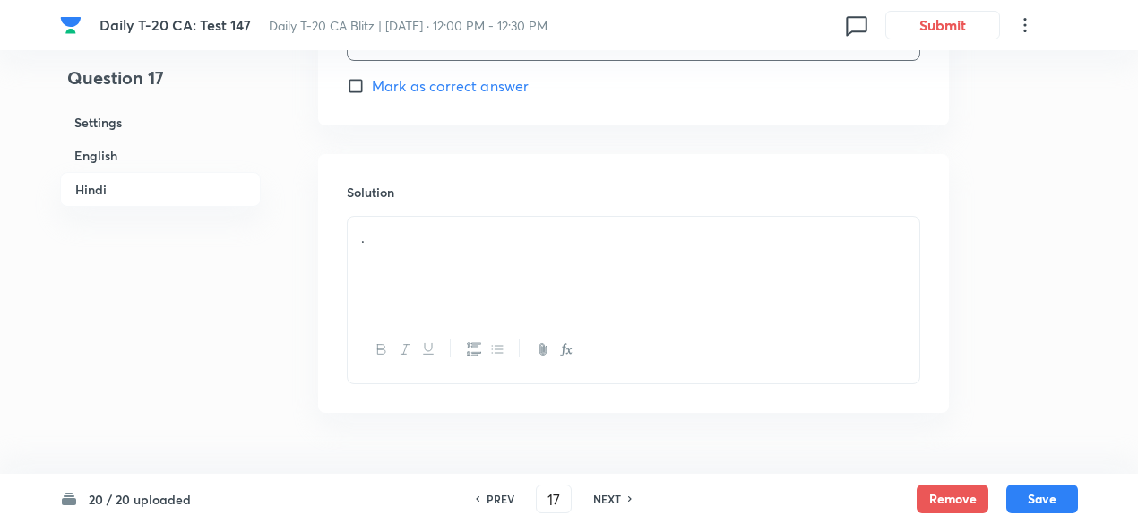
scroll to position [3905, 0]
click at [441, 211] on div "." at bounding box center [634, 225] width 572 height 100
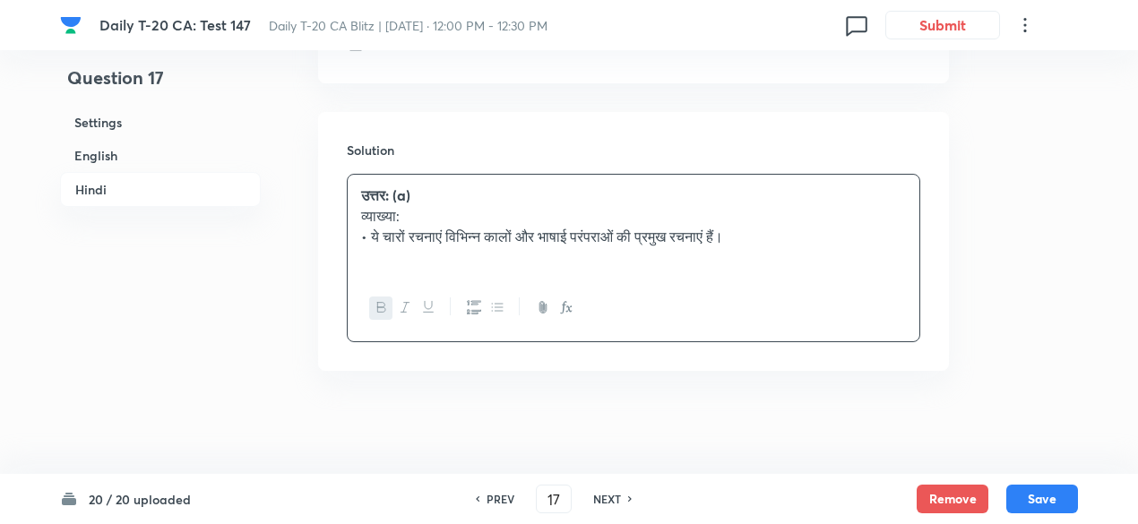
click at [175, 157] on h6 "English" at bounding box center [160, 155] width 201 height 33
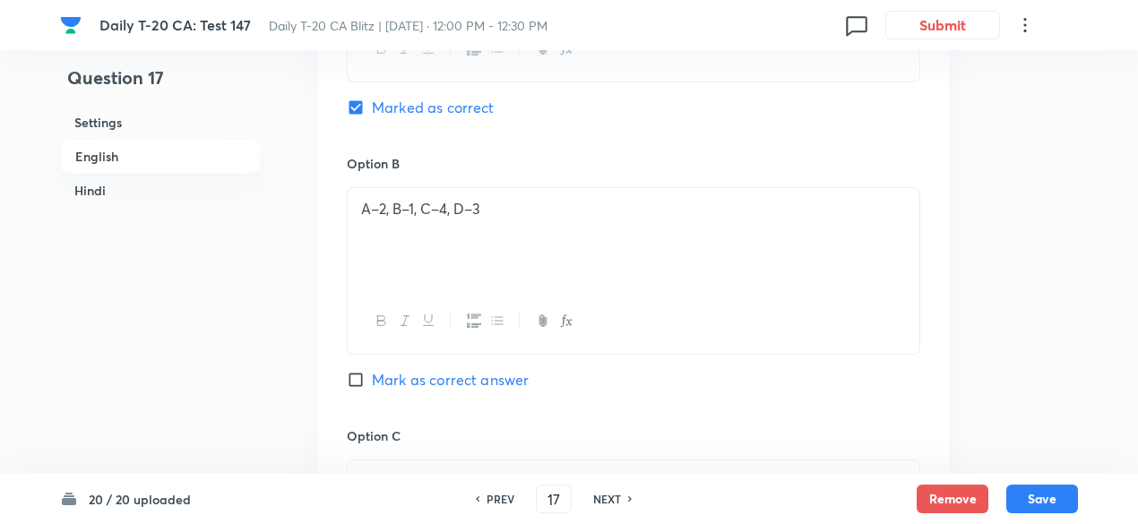
scroll to position [1090, 0]
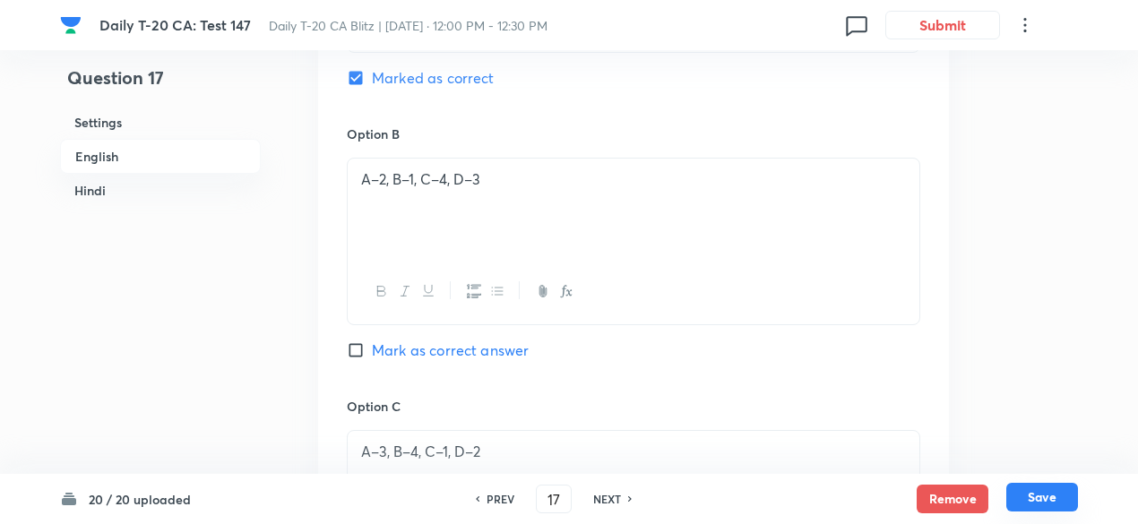
click at [1038, 502] on button "Save" at bounding box center [1043, 497] width 72 height 29
type input "18"
checkbox input "false"
checkbox input "true"
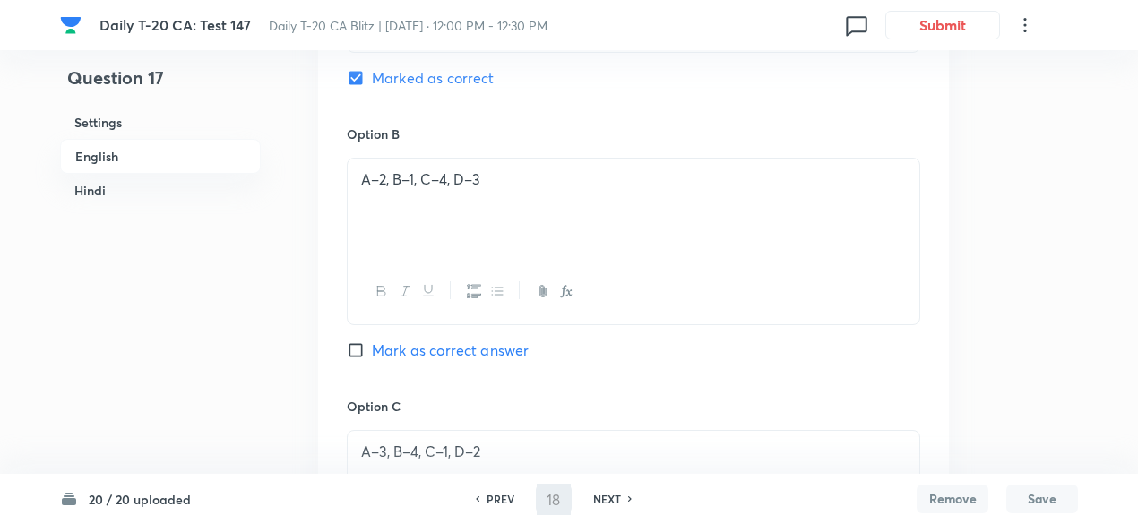
checkbox input "true"
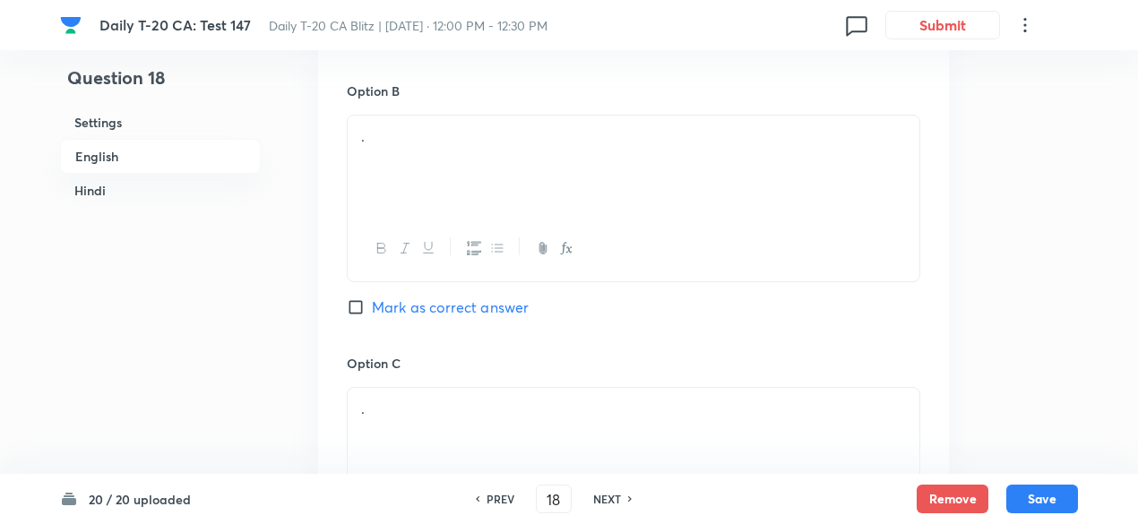
click at [138, 134] on h6 "Settings" at bounding box center [160, 122] width 201 height 33
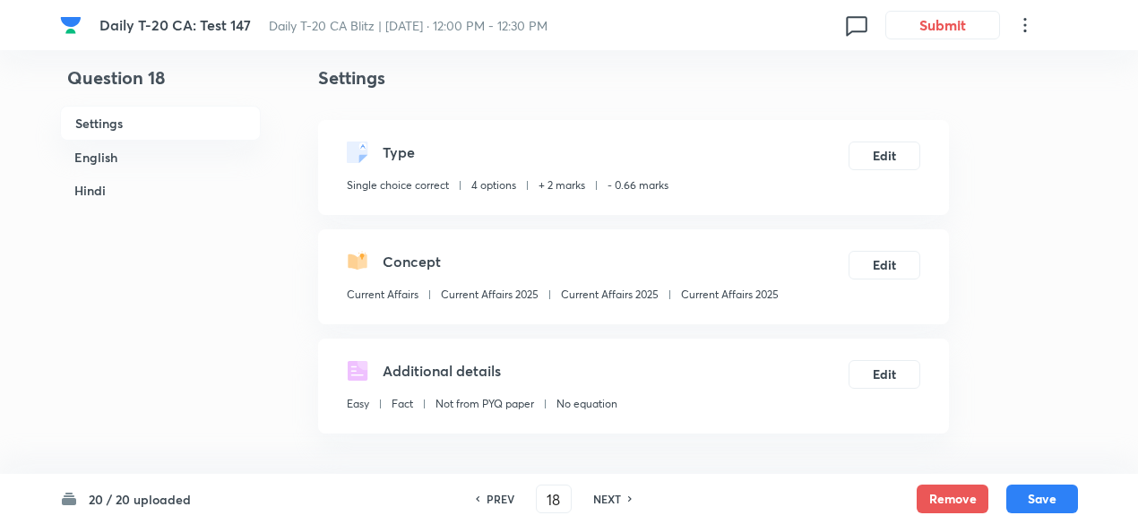
click at [482, 194] on div "Single choice correct 4 options + 2 marks - 0.66 marks" at bounding box center [508, 188] width 322 height 23
click at [167, 151] on h6 "English" at bounding box center [160, 157] width 201 height 33
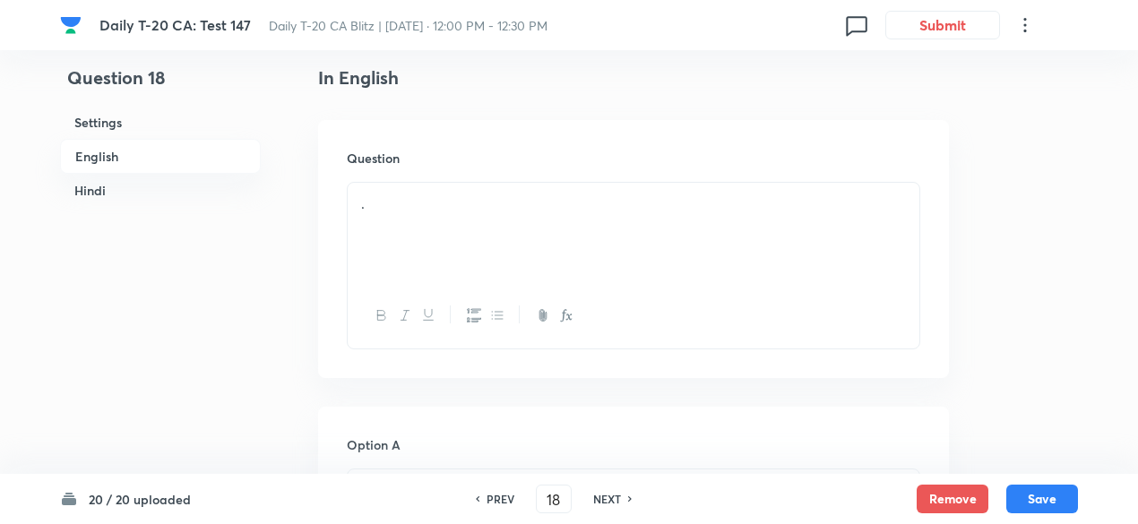
click at [487, 225] on div "." at bounding box center [634, 233] width 572 height 100
click at [439, 234] on div "." at bounding box center [634, 233] width 572 height 100
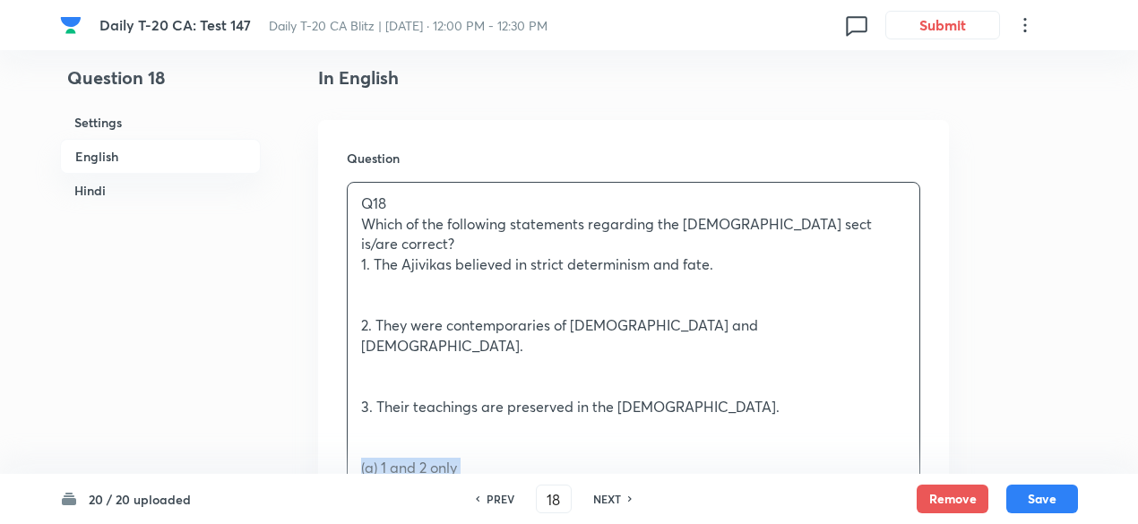
drag, startPoint x: 348, startPoint y: 428, endPoint x: 326, endPoint y: 435, distance: 22.7
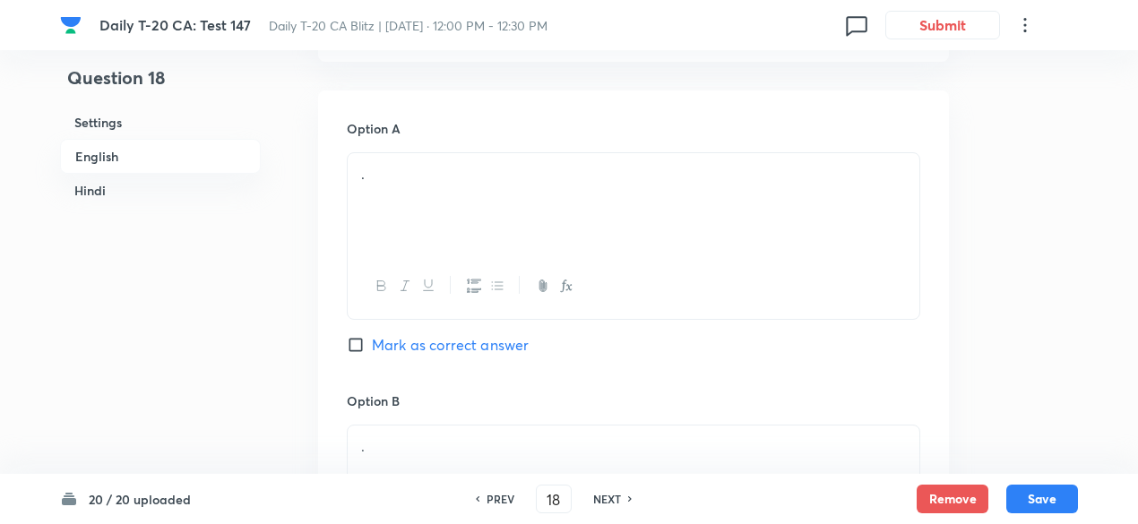
scroll to position [911, 0]
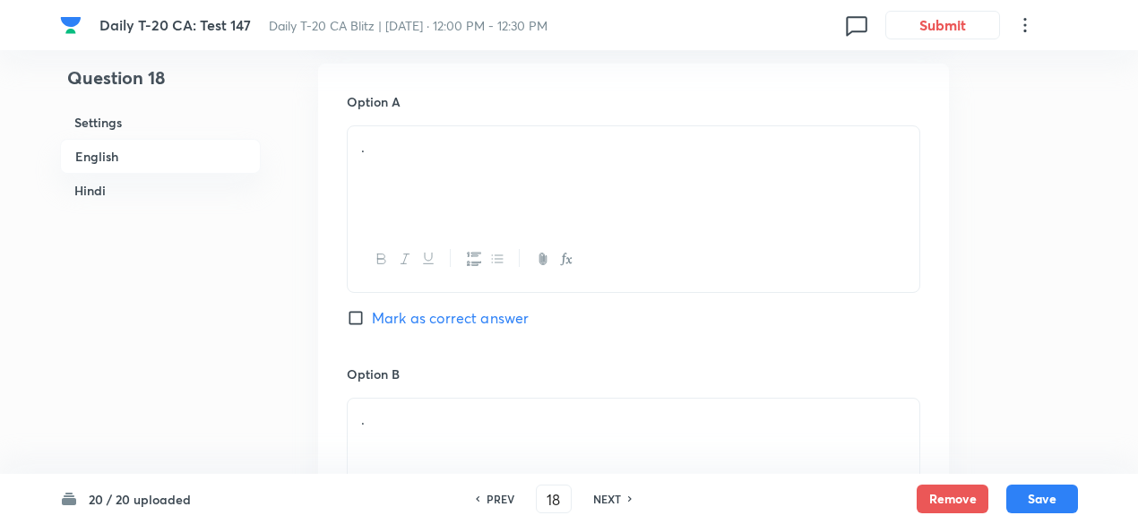
click at [461, 172] on div "." at bounding box center [634, 176] width 572 height 100
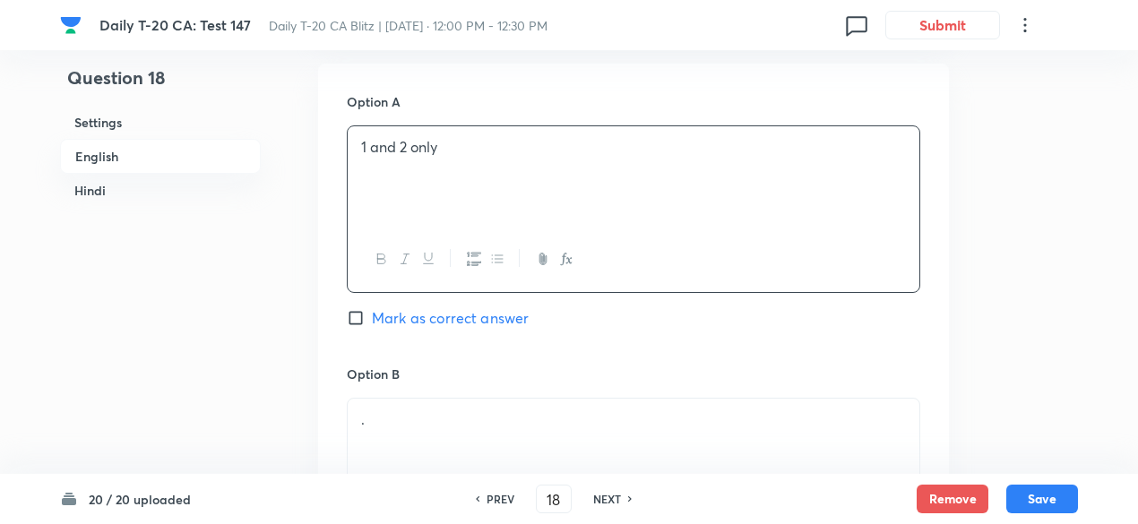
scroll to position [1000, 0]
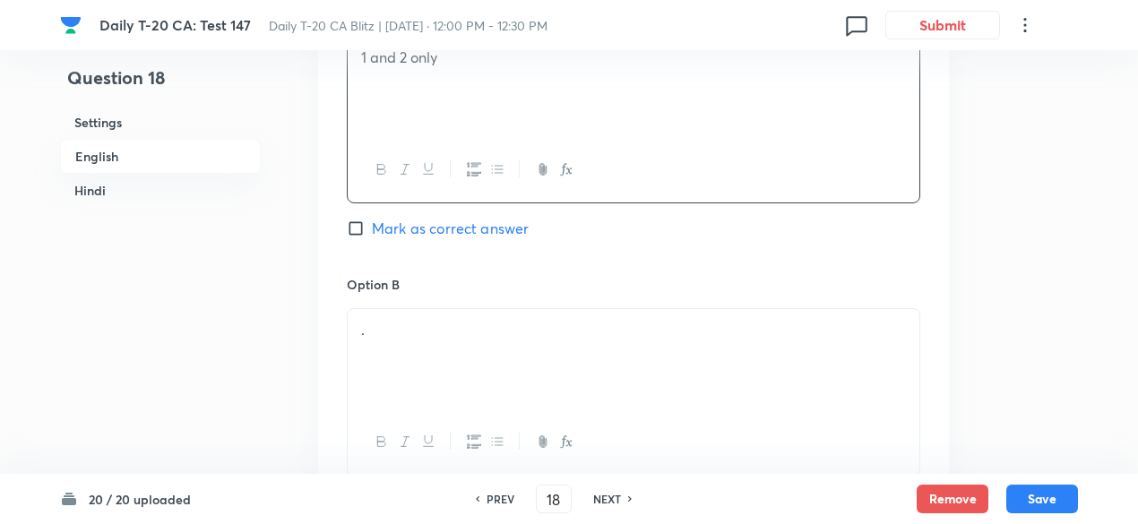
click at [446, 313] on div "." at bounding box center [634, 359] width 572 height 100
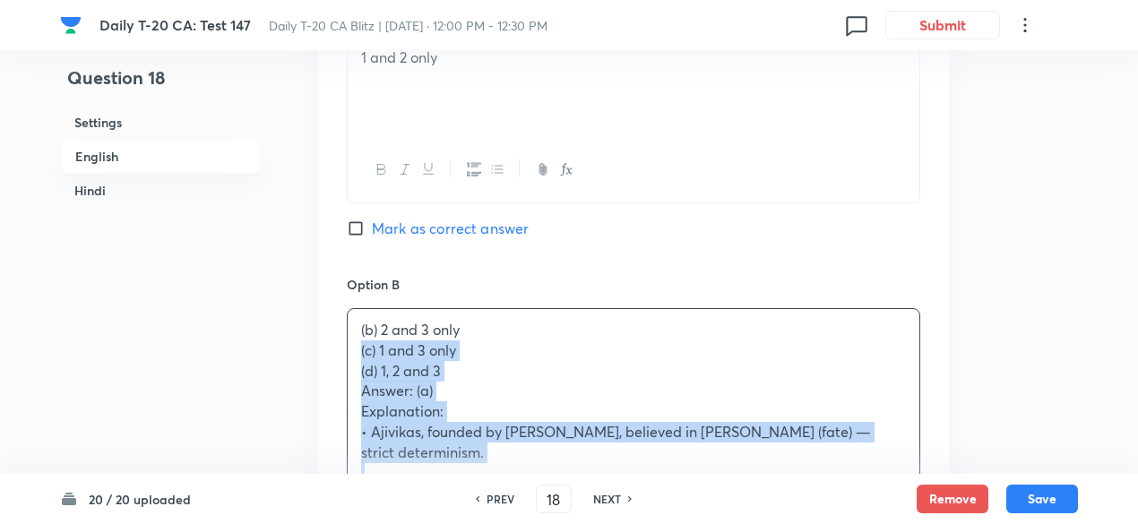
drag, startPoint x: 351, startPoint y: 307, endPoint x: 335, endPoint y: 303, distance: 16.5
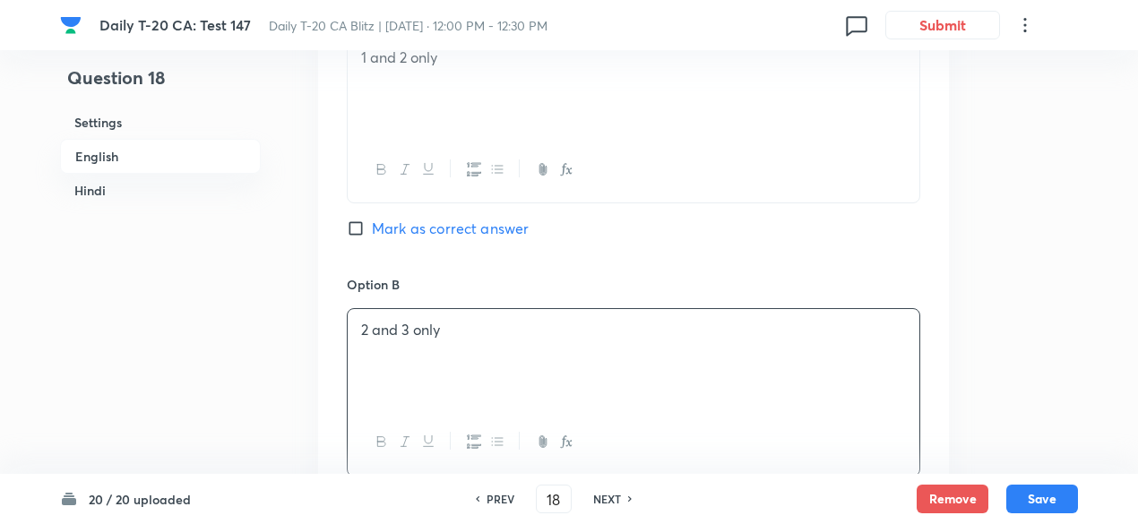
click at [478, 218] on span "Mark as correct answer" at bounding box center [450, 229] width 157 height 22
click at [372, 220] on input "Mark as correct answer" at bounding box center [359, 229] width 25 height 18
checkbox input "true"
checkbox input "false"
checkbox input "true"
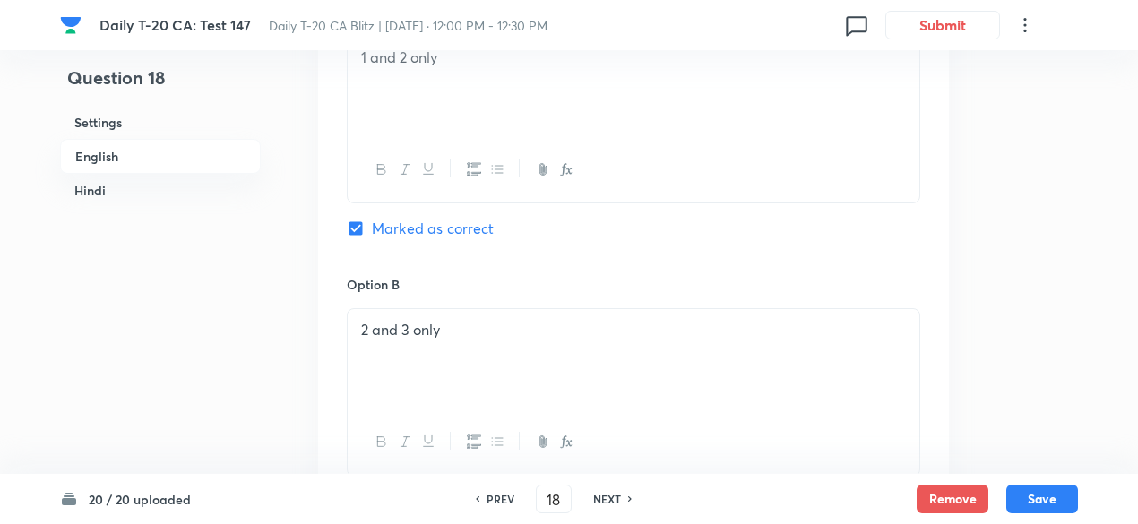
checkbox input "false"
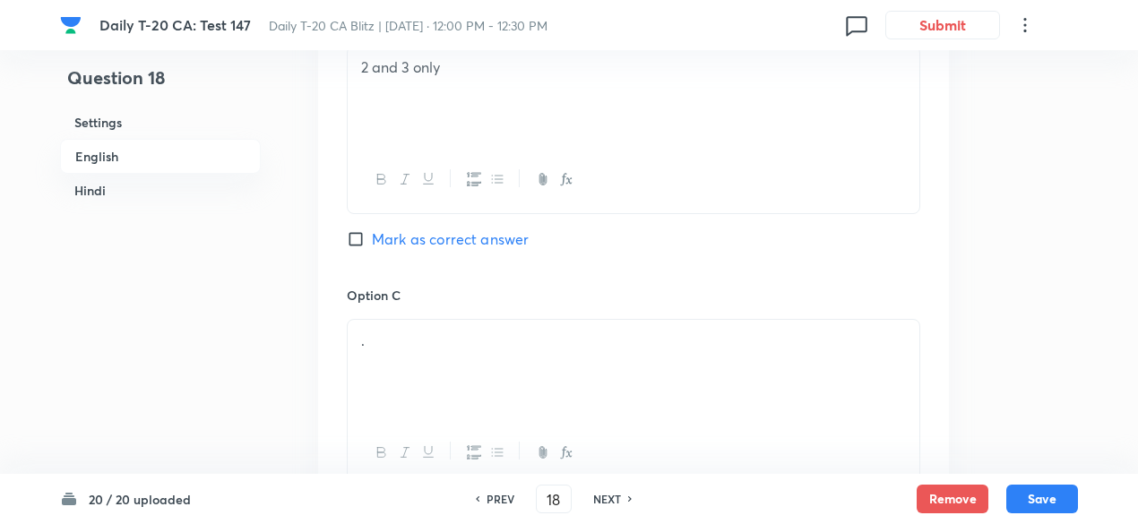
scroll to position [1269, 0]
click at [428, 314] on div "." at bounding box center [634, 364] width 572 height 100
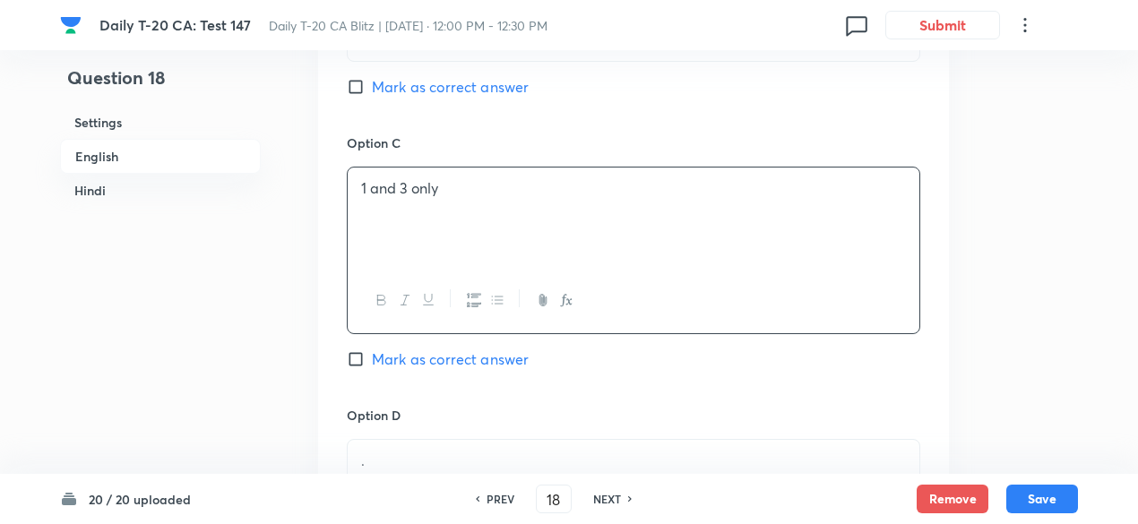
scroll to position [1538, 0]
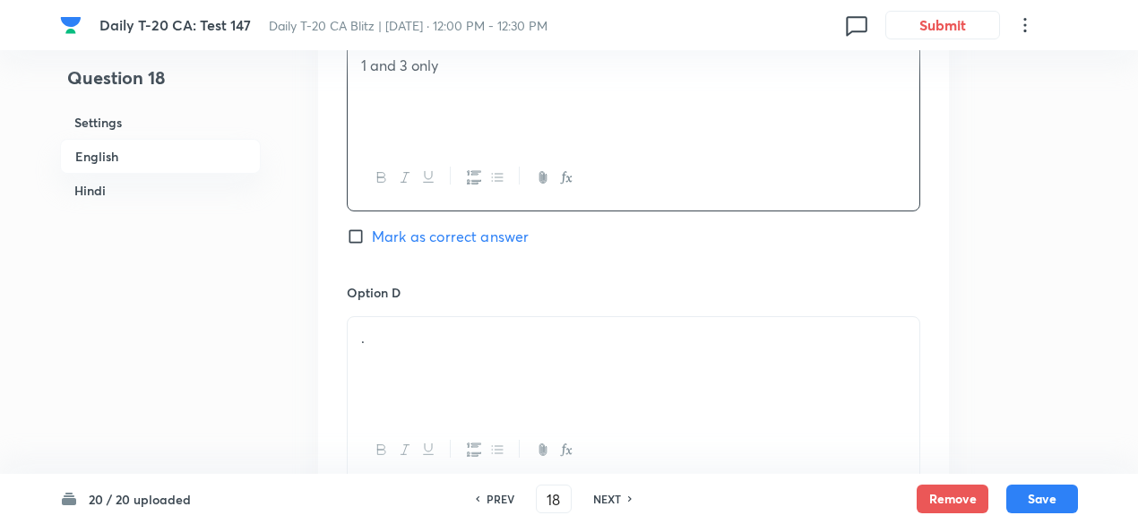
drag, startPoint x: 445, startPoint y: 318, endPoint x: 434, endPoint y: 319, distance: 10.8
click at [446, 318] on div "." at bounding box center [634, 367] width 572 height 100
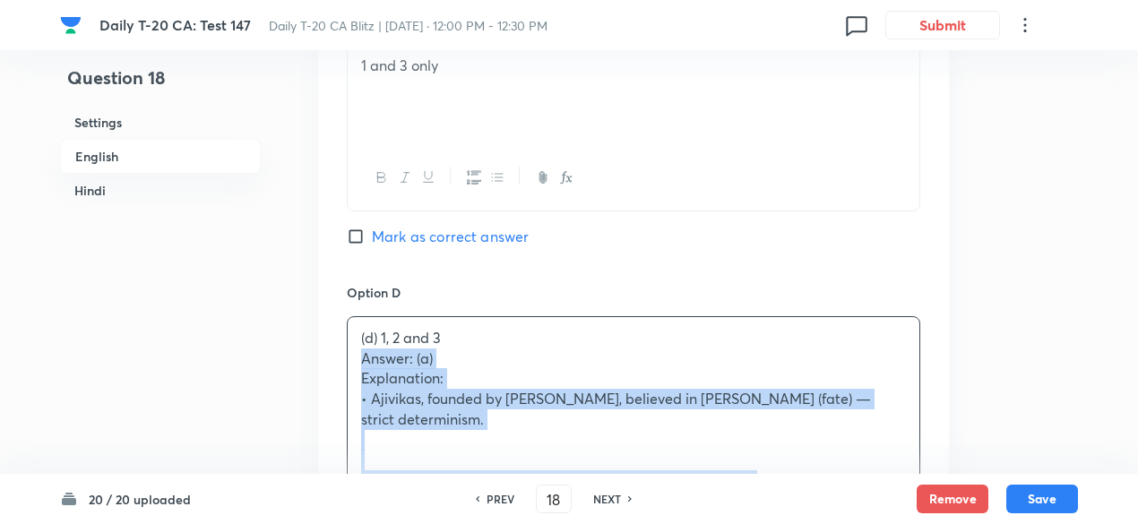
drag, startPoint x: 359, startPoint y: 336, endPoint x: 312, endPoint y: 319, distance: 49.6
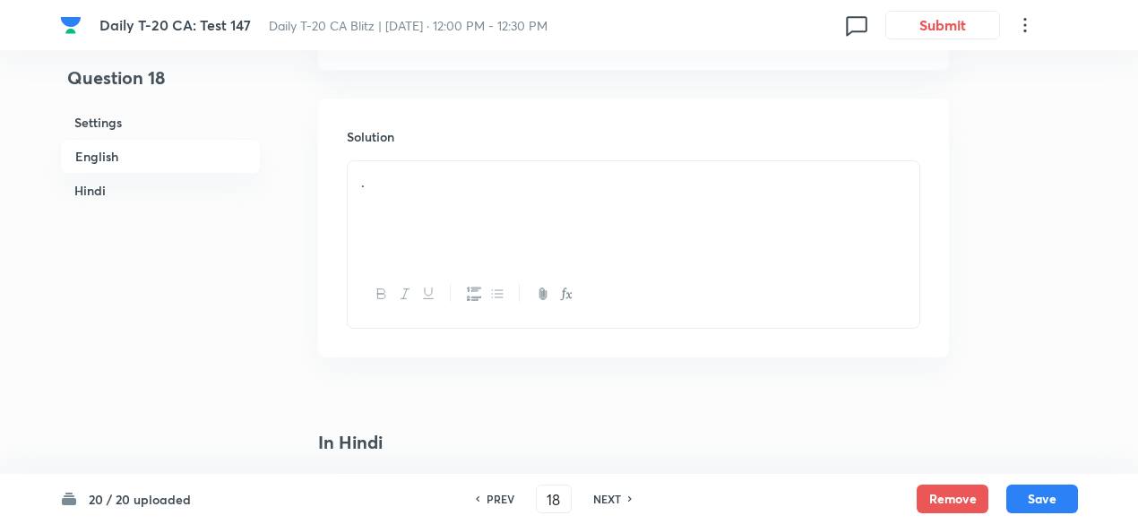
scroll to position [1986, 0]
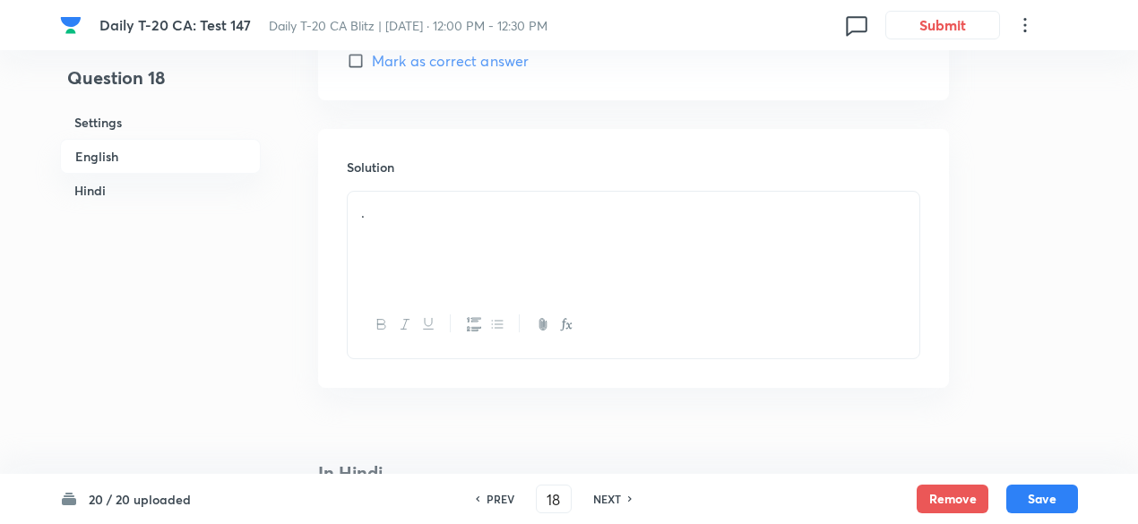
click at [446, 215] on div "." at bounding box center [634, 242] width 572 height 100
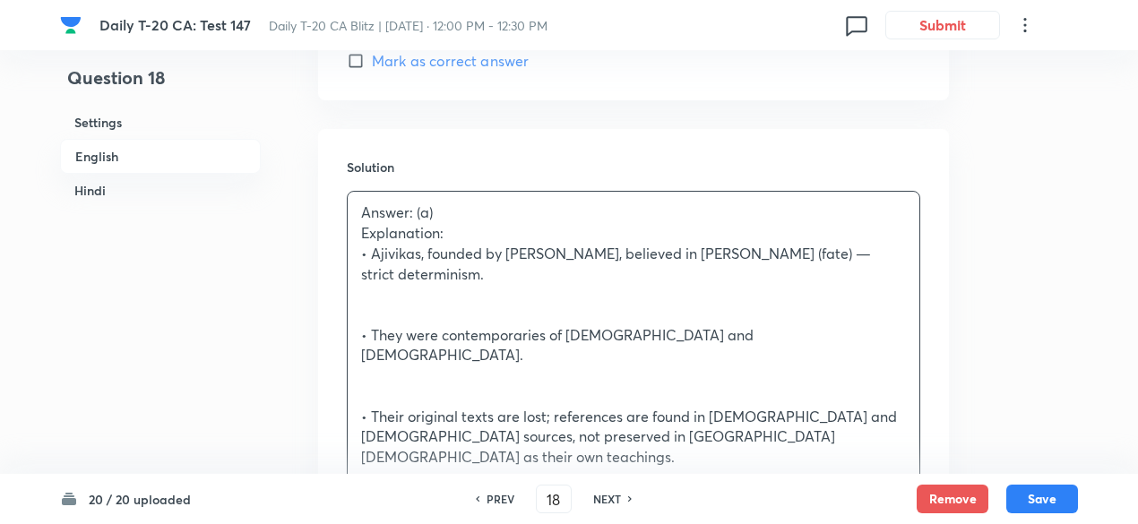
drag, startPoint x: 360, startPoint y: 446, endPoint x: 314, endPoint y: 428, distance: 49.6
click at [316, 433] on div "Question 18 Settings English Hindi Settings Type Single choice correct 4 option…" at bounding box center [569, 494] width 1018 height 4788
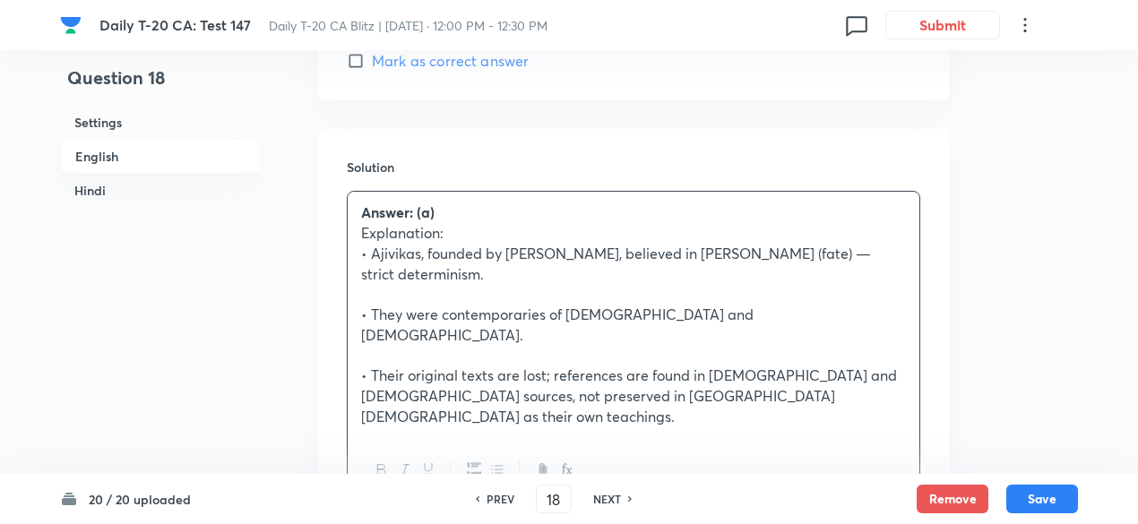
click at [147, 148] on h6 "English" at bounding box center [160, 156] width 201 height 35
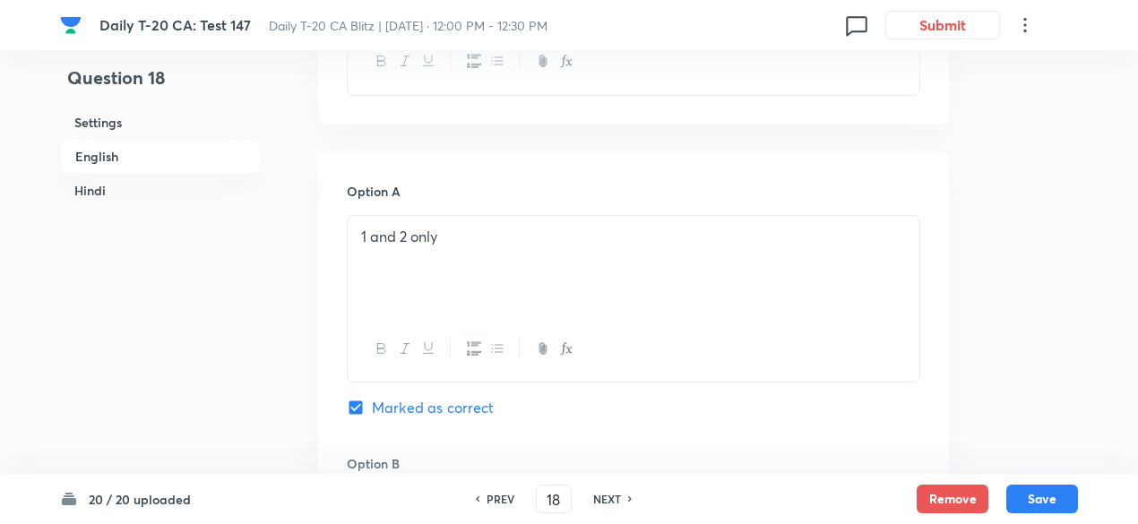
click at [178, 185] on h6 "Hindi" at bounding box center [160, 190] width 201 height 33
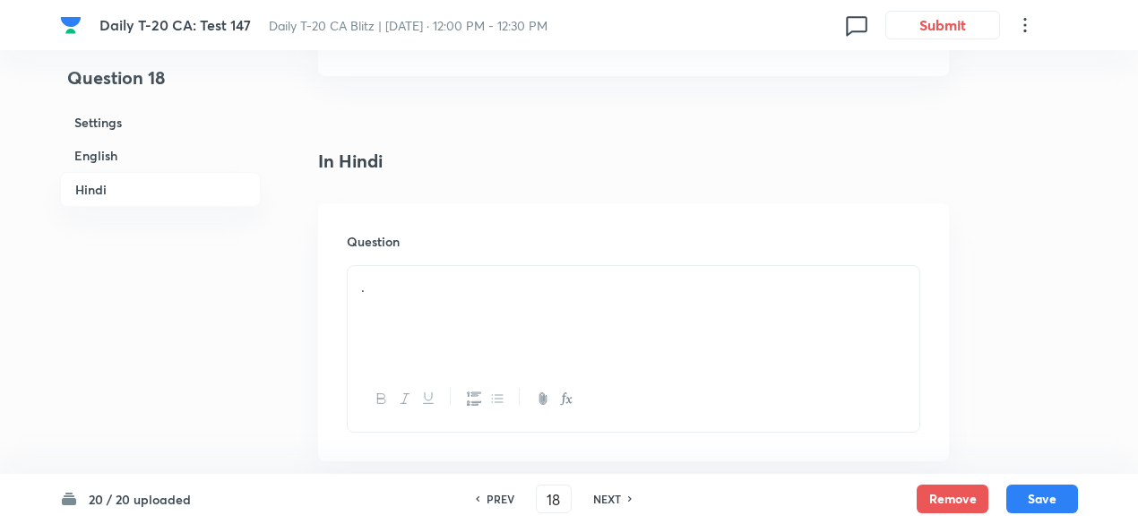
click at [466, 266] on div "." at bounding box center [634, 316] width 572 height 100
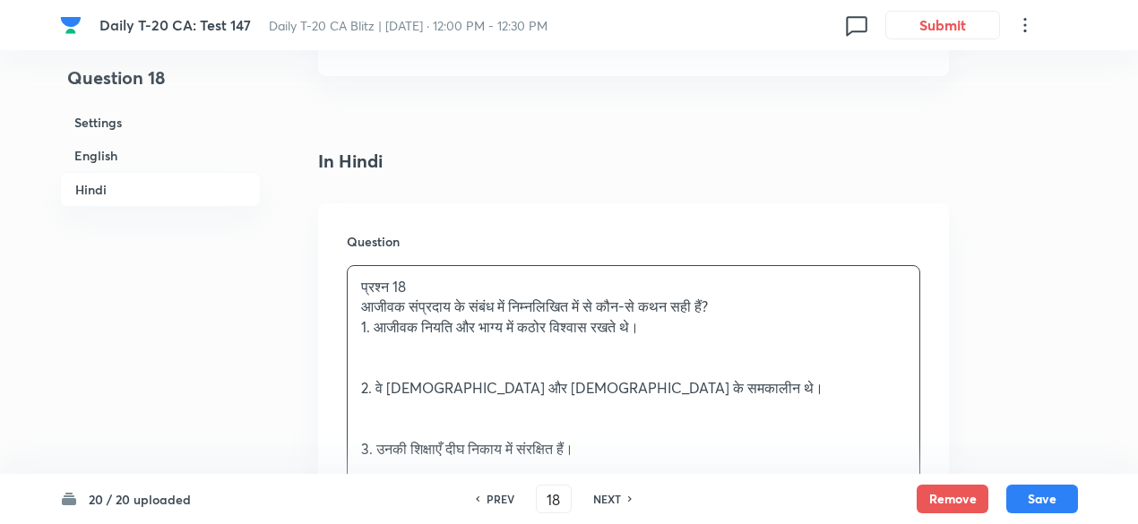
drag, startPoint x: 359, startPoint y: 429, endPoint x: 297, endPoint y: 447, distance: 64.4
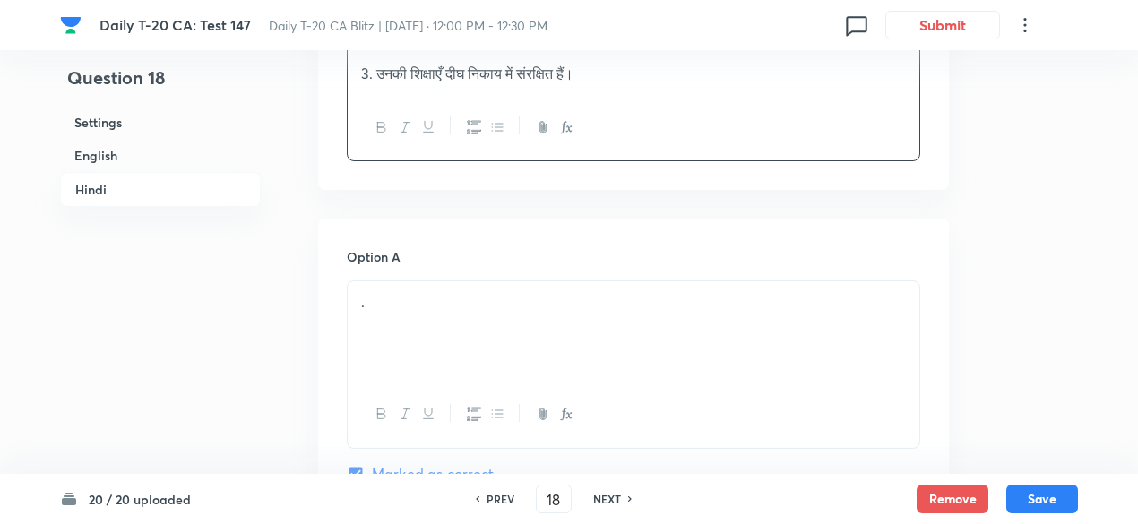
scroll to position [2802, 0]
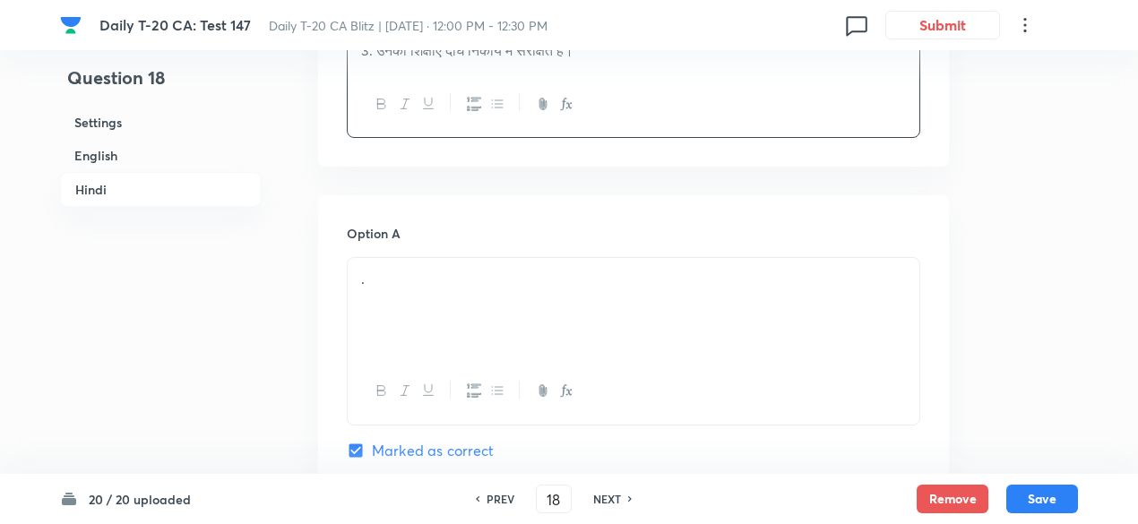
click at [446, 258] on div "." at bounding box center [634, 308] width 572 height 100
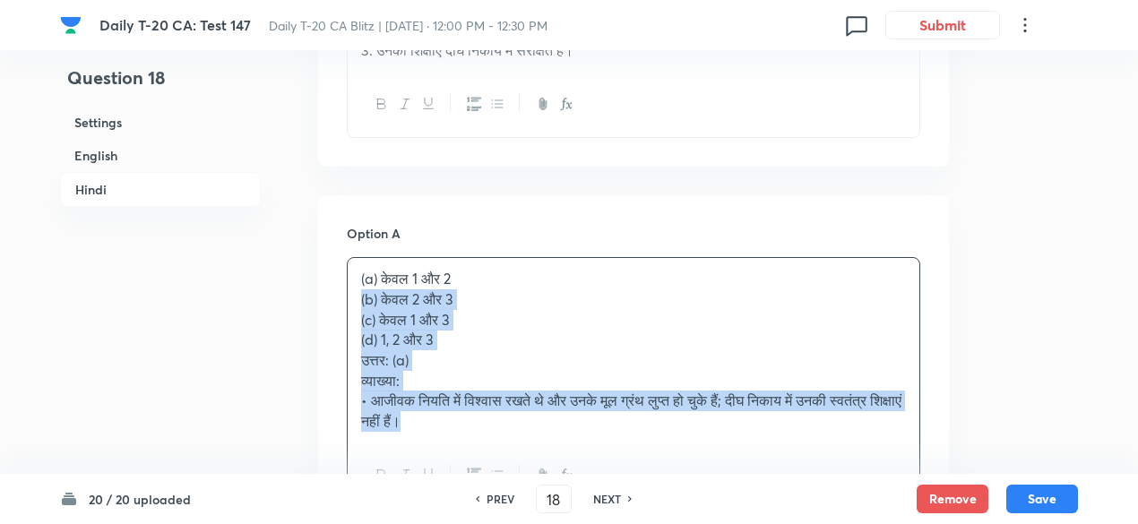
drag, startPoint x: 367, startPoint y: 221, endPoint x: 342, endPoint y: 218, distance: 24.4
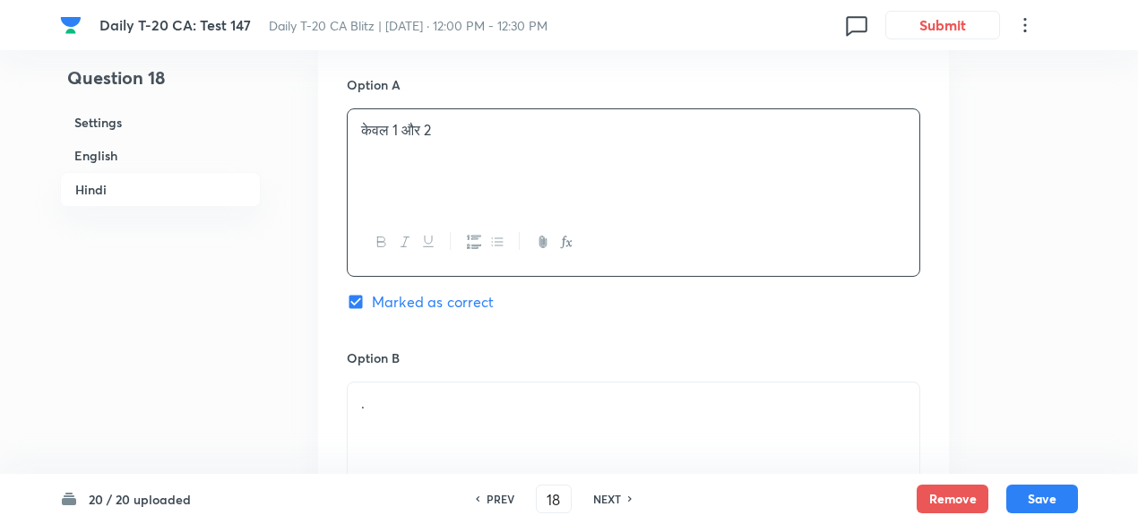
scroll to position [2981, 0]
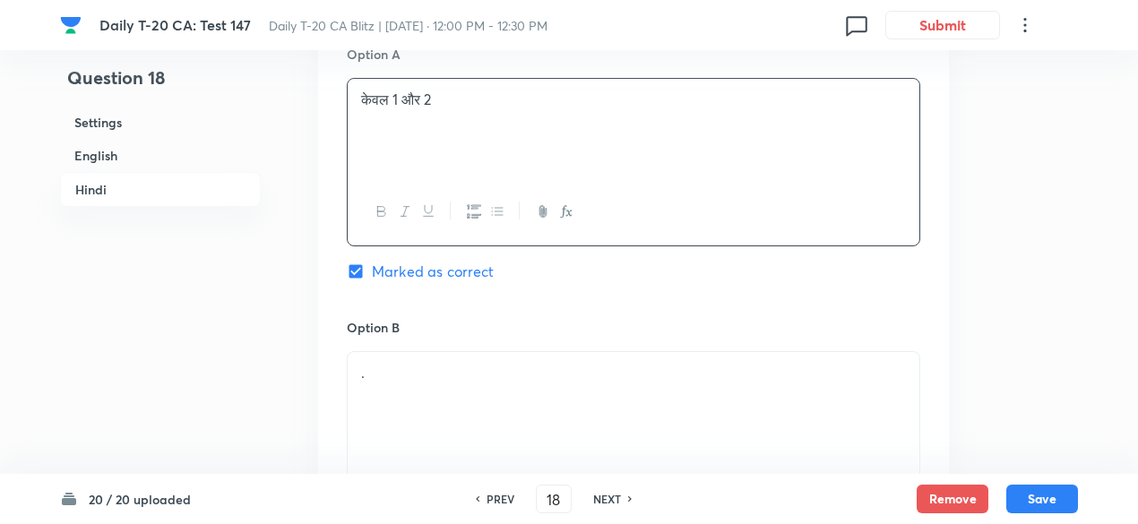
click at [450, 352] on div "." at bounding box center [634, 402] width 572 height 100
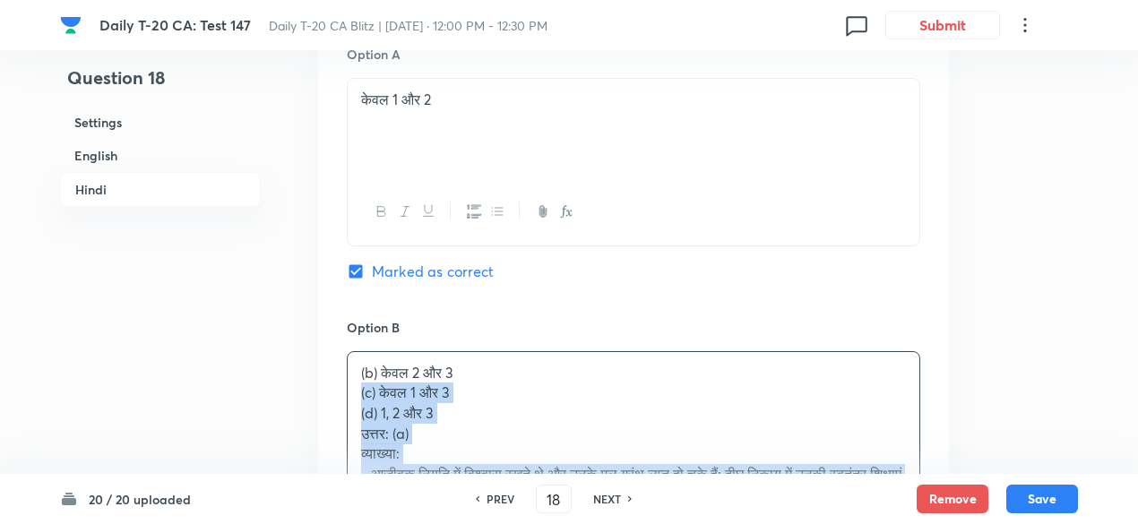
drag, startPoint x: 380, startPoint y: 322, endPoint x: 342, endPoint y: 312, distance: 38.9
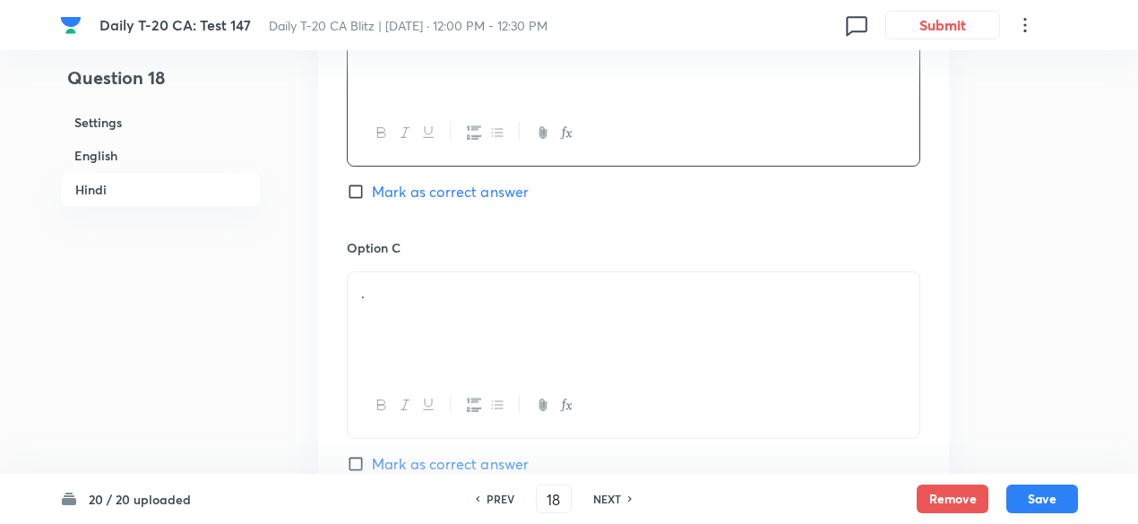
scroll to position [3430, 0]
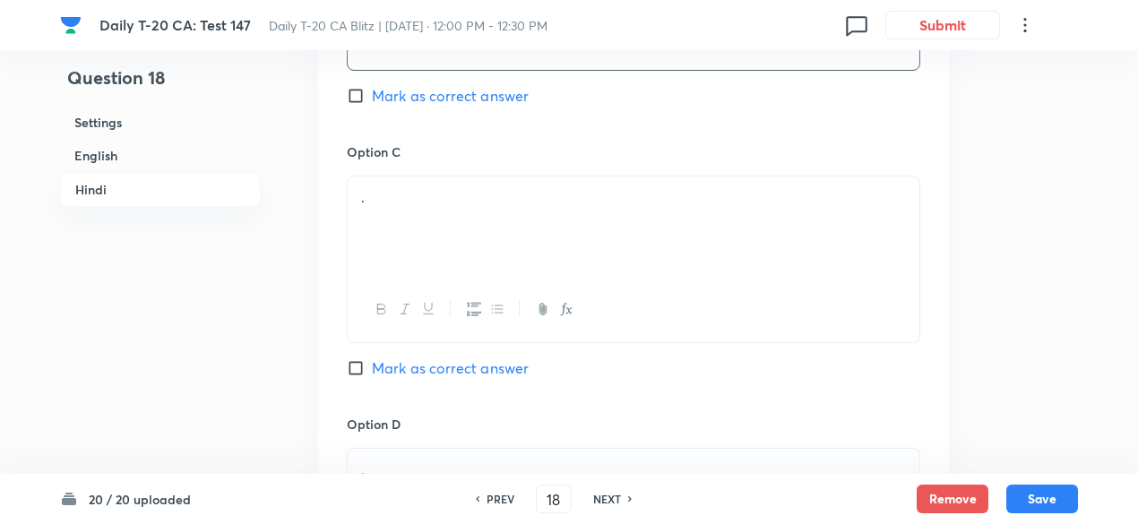
click at [465, 177] on div "." at bounding box center [634, 227] width 572 height 100
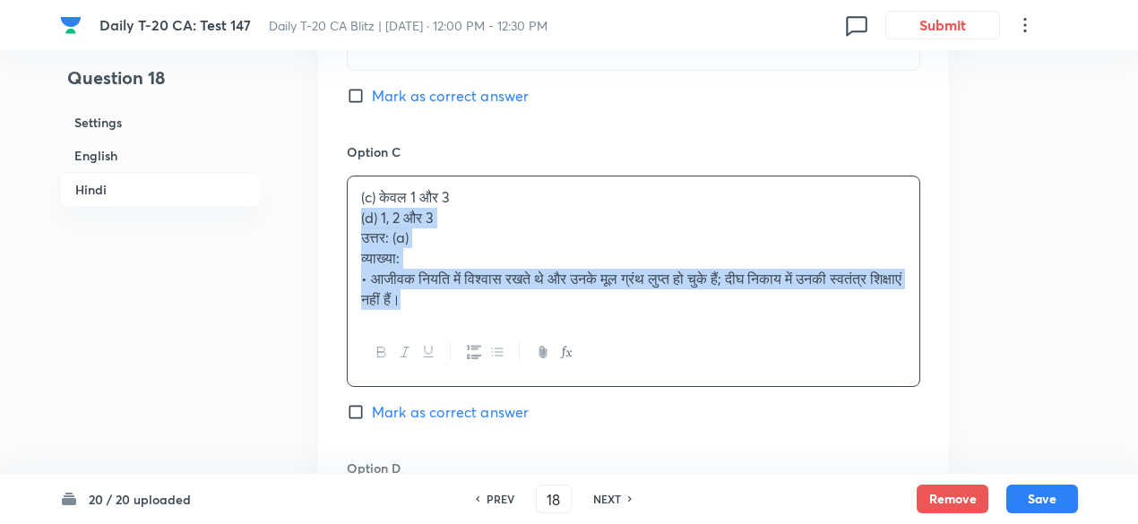
drag, startPoint x: 319, startPoint y: 145, endPoint x: 310, endPoint y: 143, distance: 9.1
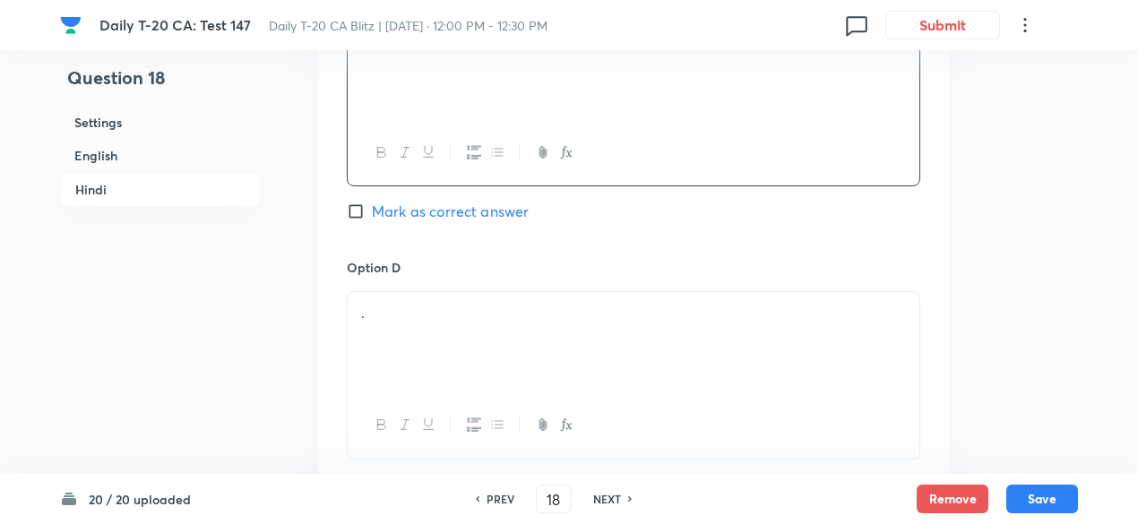
scroll to position [3609, 0]
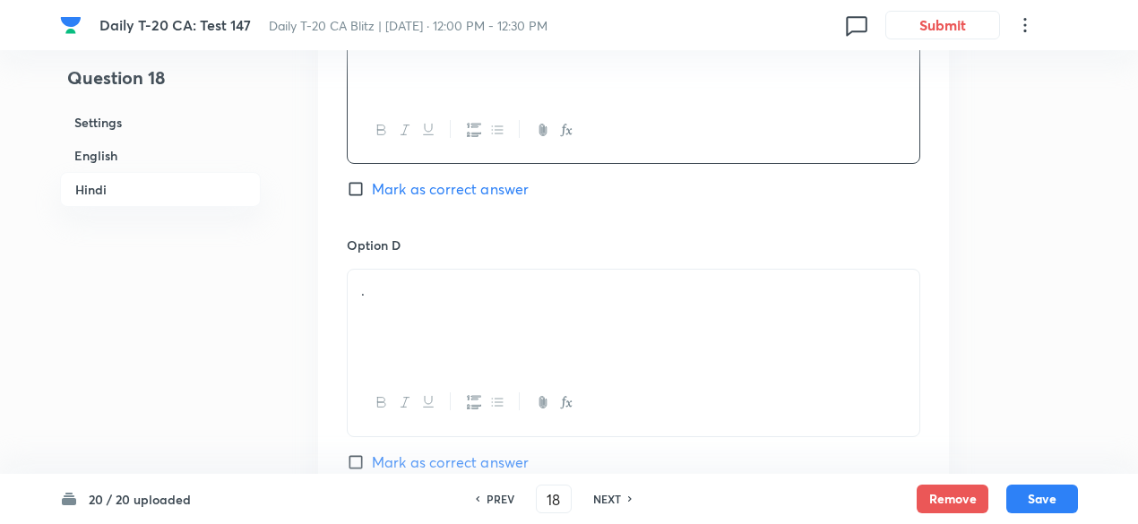
click at [438, 281] on p "." at bounding box center [633, 291] width 545 height 21
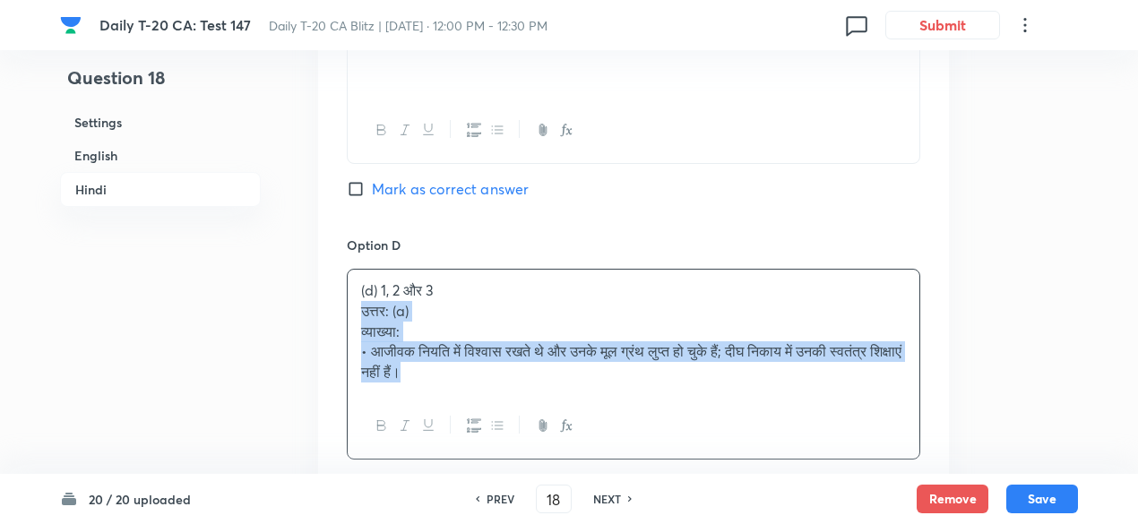
drag, startPoint x: 375, startPoint y: 241, endPoint x: 337, endPoint y: 223, distance: 41.7
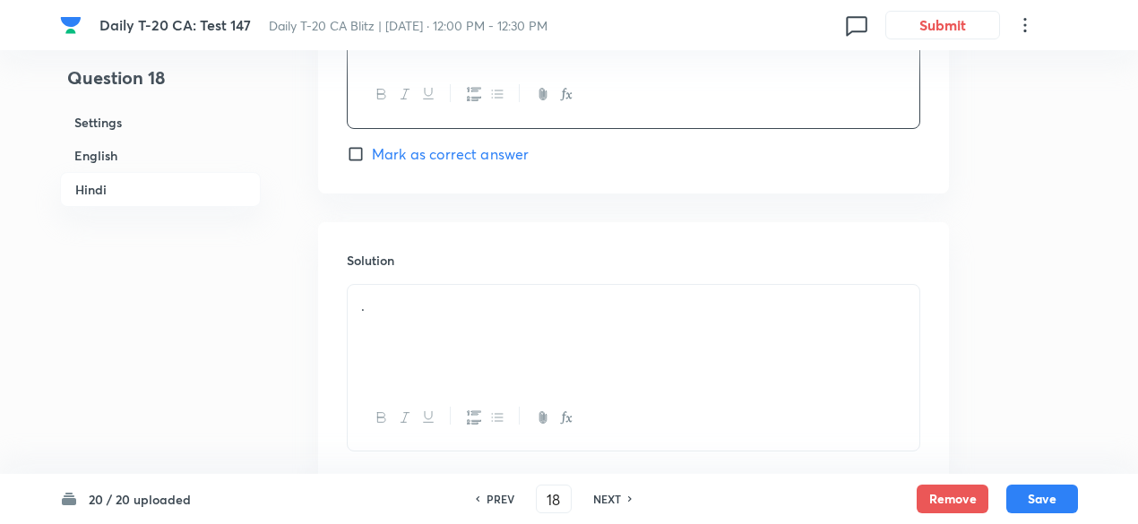
scroll to position [3946, 0]
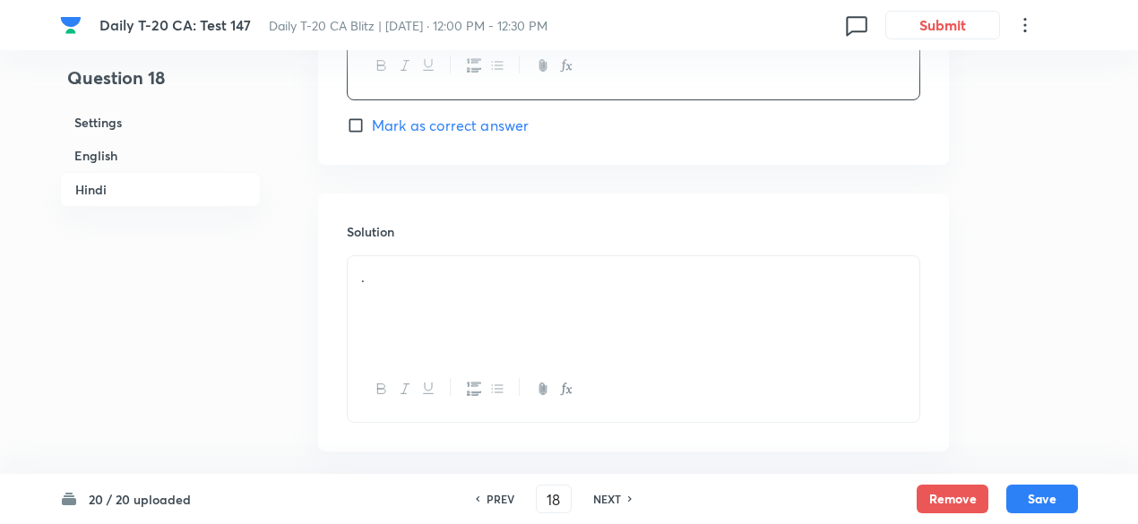
click at [466, 256] on div "." at bounding box center [634, 306] width 572 height 100
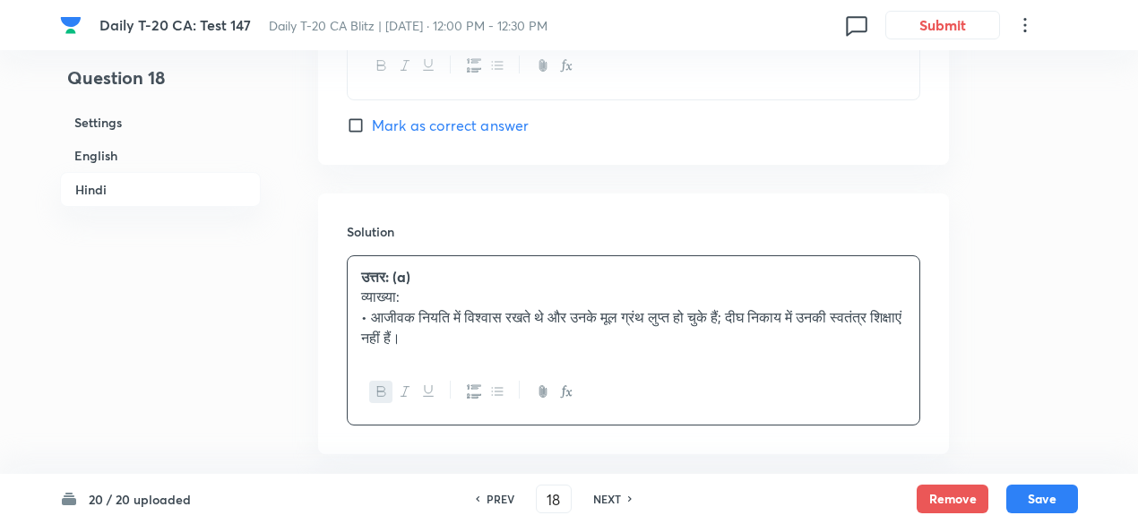
click at [120, 144] on h6 "English" at bounding box center [160, 155] width 201 height 33
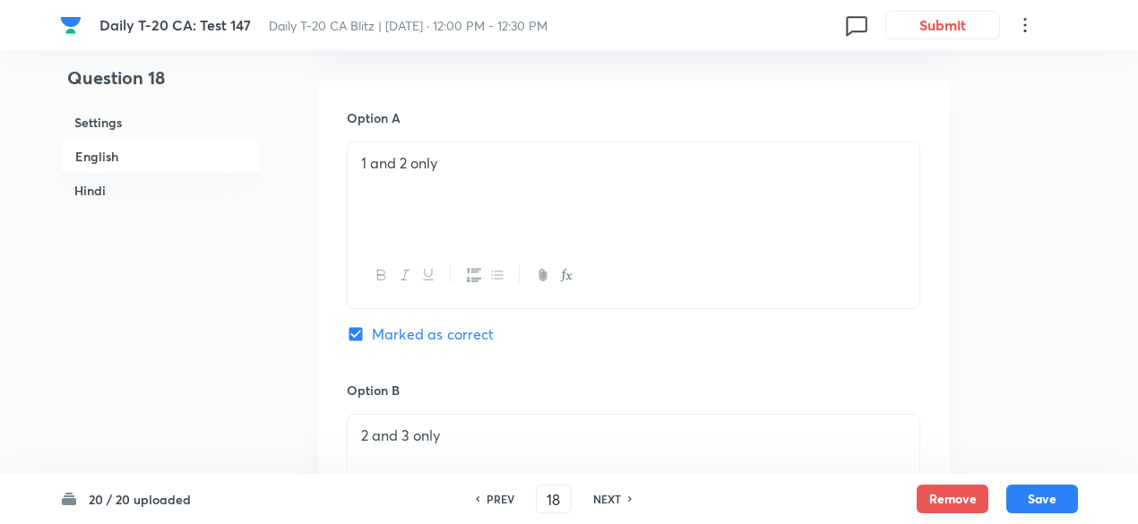
scroll to position [911, 0]
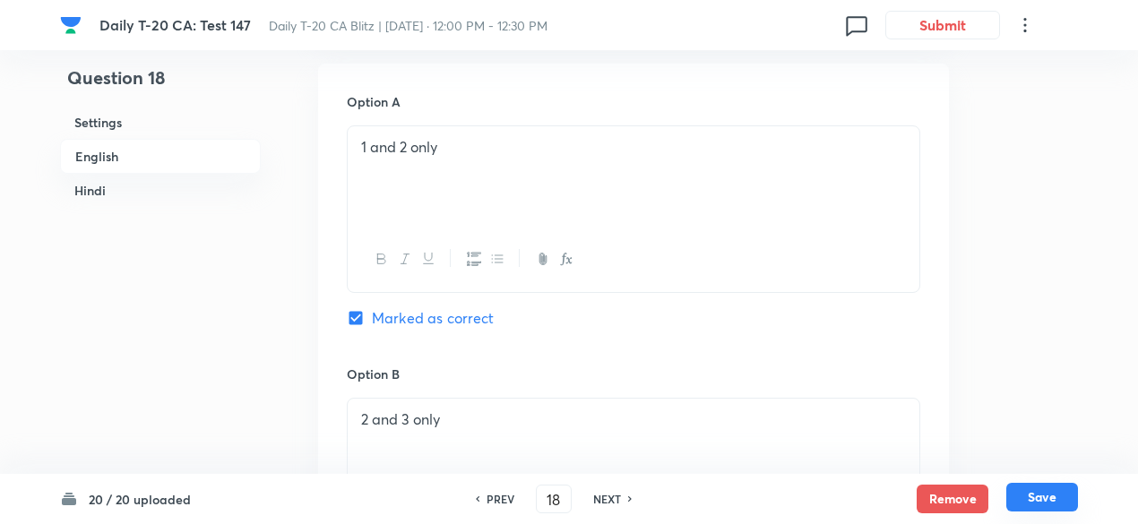
click at [1056, 499] on button "Save" at bounding box center [1043, 497] width 72 height 29
type input "19"
checkbox input "false"
checkbox input "true"
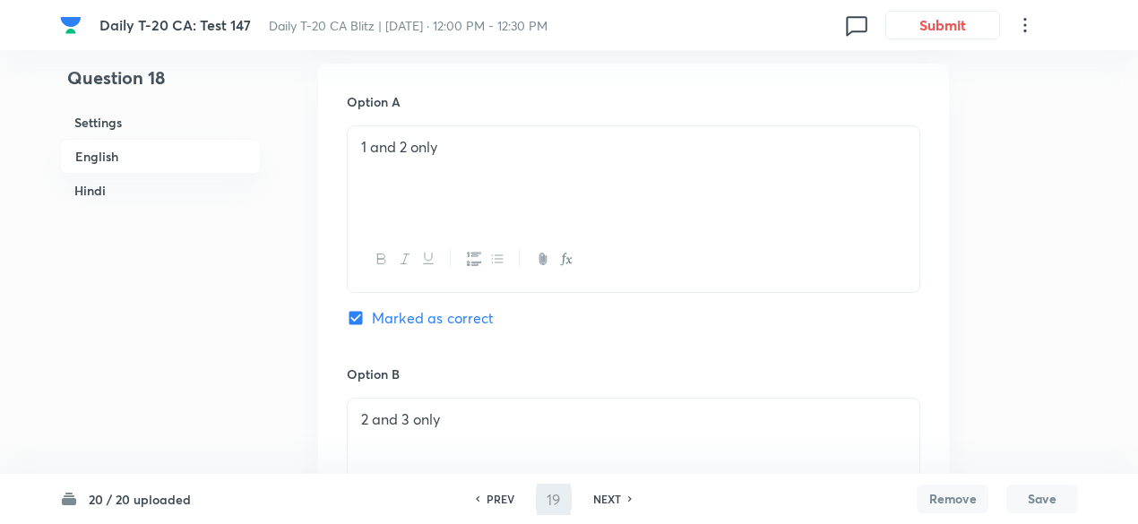
checkbox input "true"
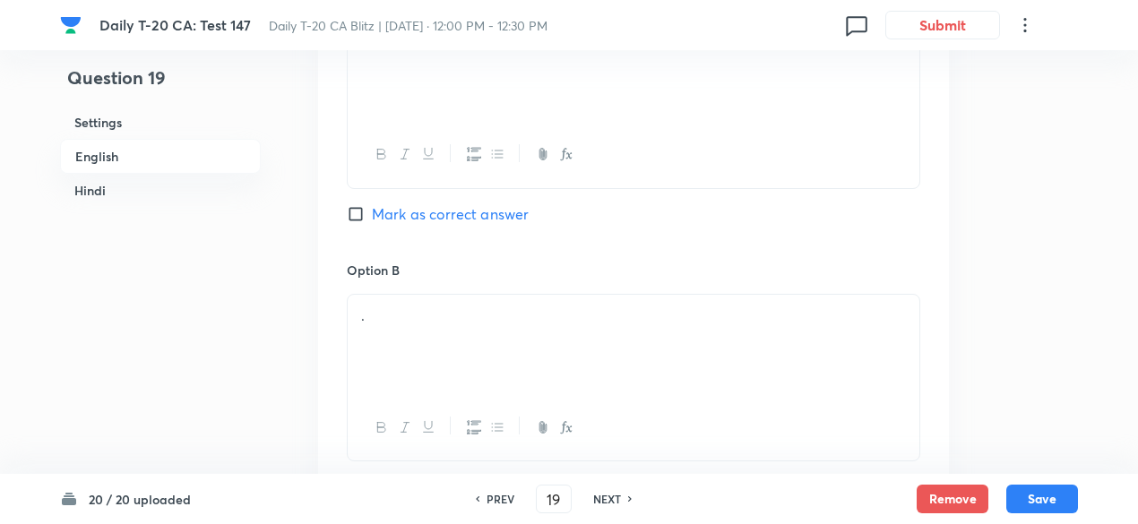
click at [229, 151] on h6 "English" at bounding box center [160, 156] width 201 height 35
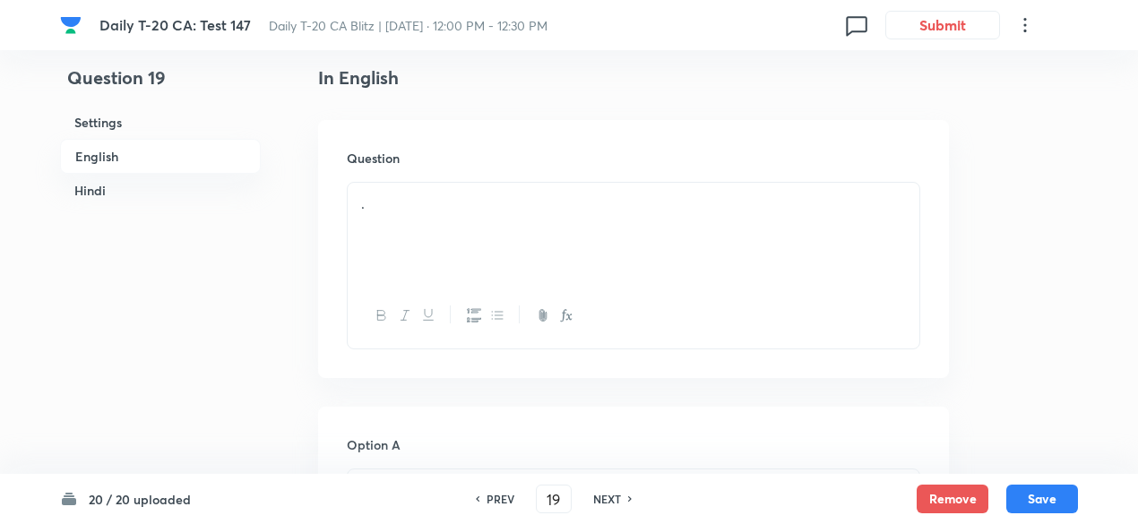
click at [414, 216] on div "." at bounding box center [634, 233] width 572 height 100
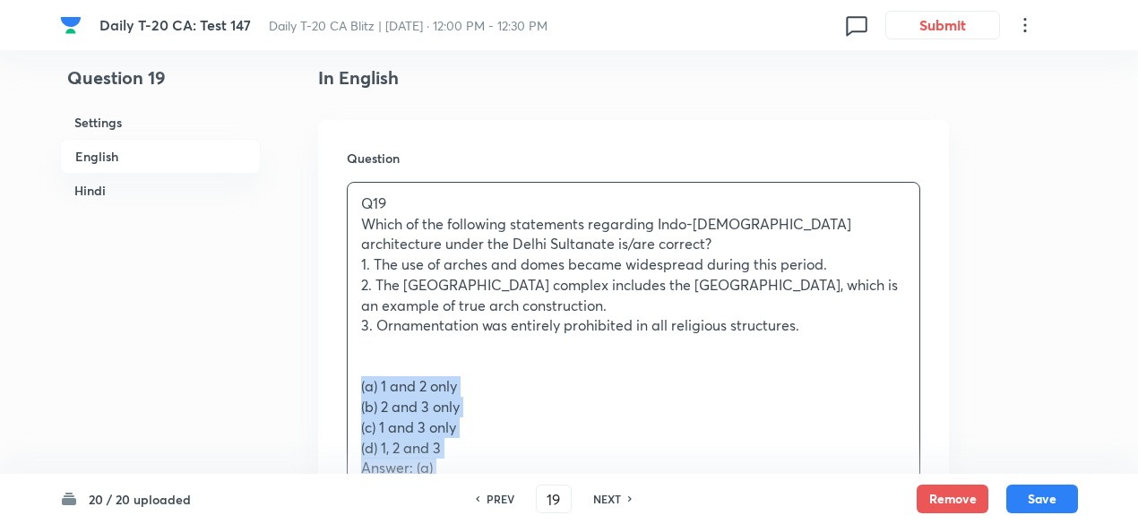
drag, startPoint x: 360, startPoint y: 385, endPoint x: 343, endPoint y: 385, distance: 17.0
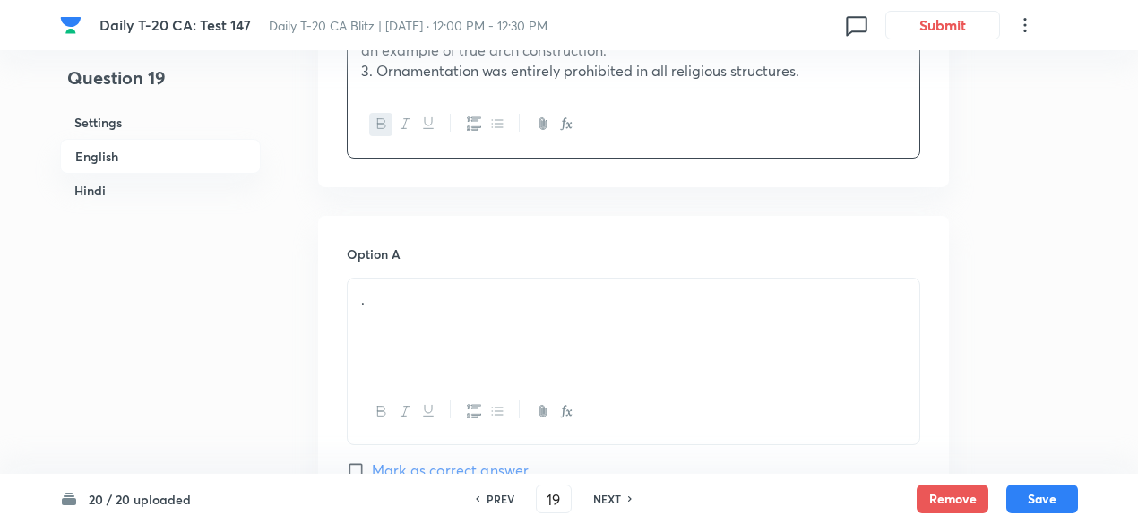
scroll to position [731, 0]
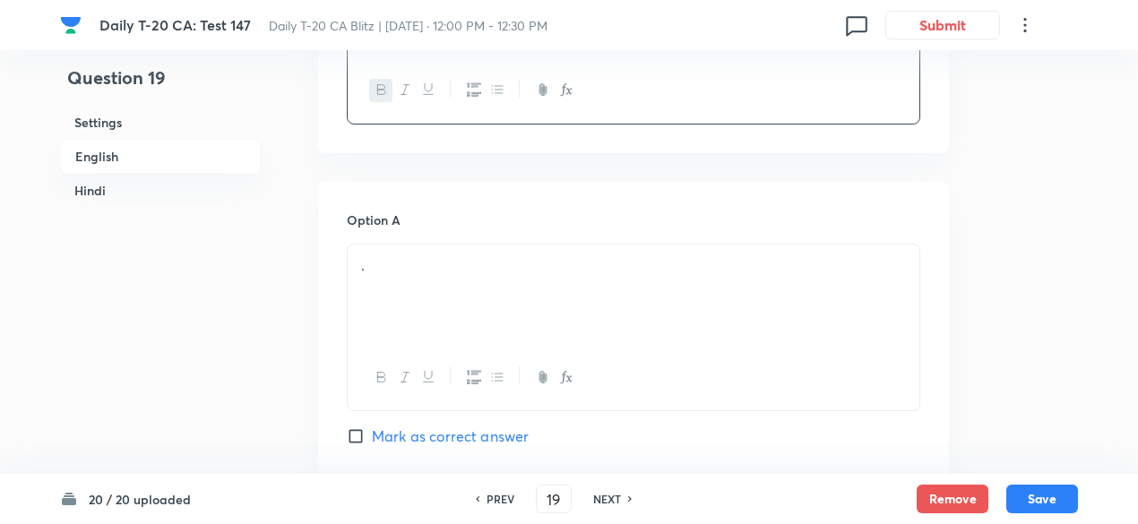
click at [432, 276] on div "." at bounding box center [634, 295] width 572 height 100
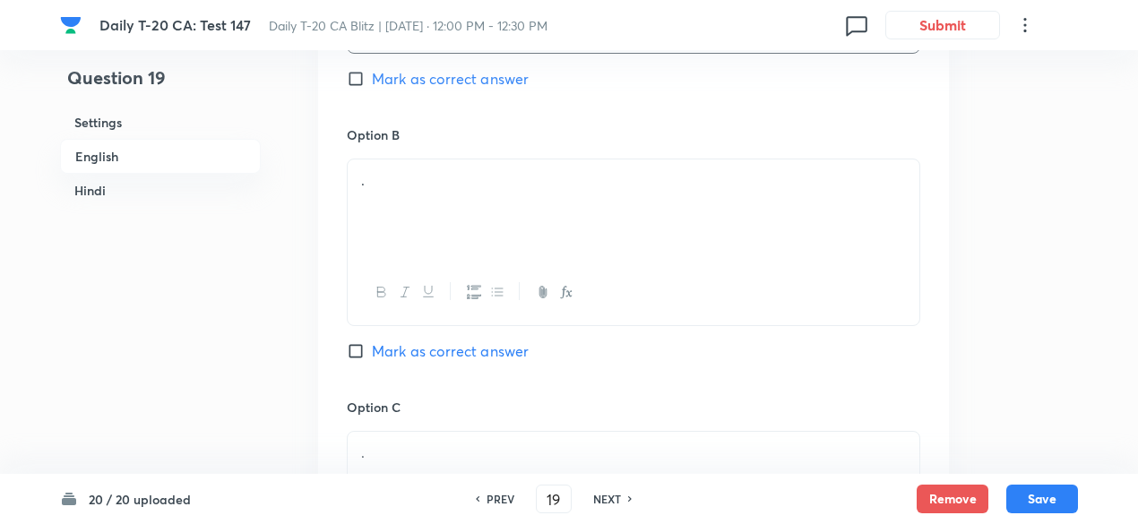
scroll to position [1090, 0]
click at [420, 203] on div "." at bounding box center [634, 209] width 572 height 100
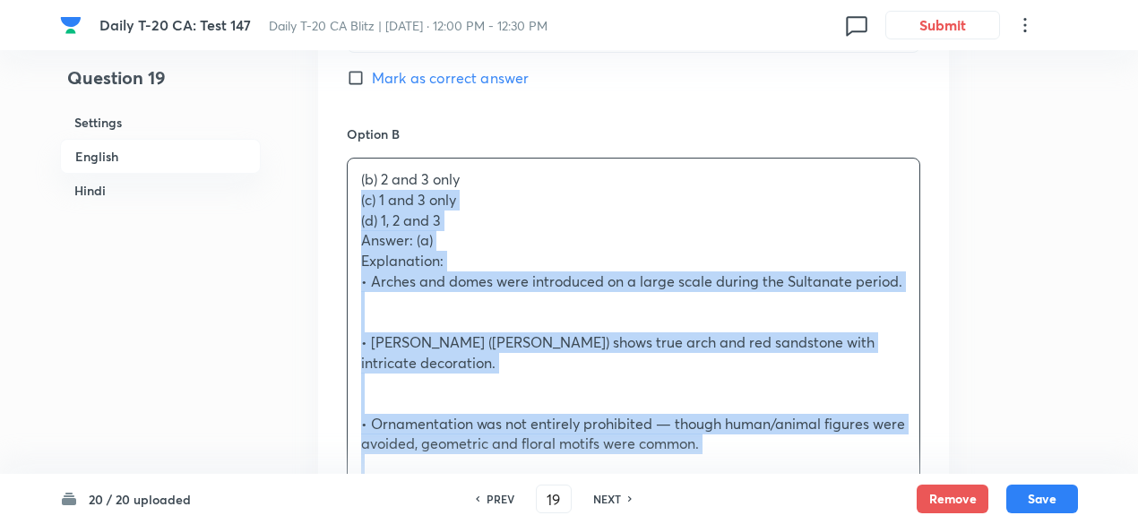
drag, startPoint x: 378, startPoint y: 202, endPoint x: 303, endPoint y: 203, distance: 75.3
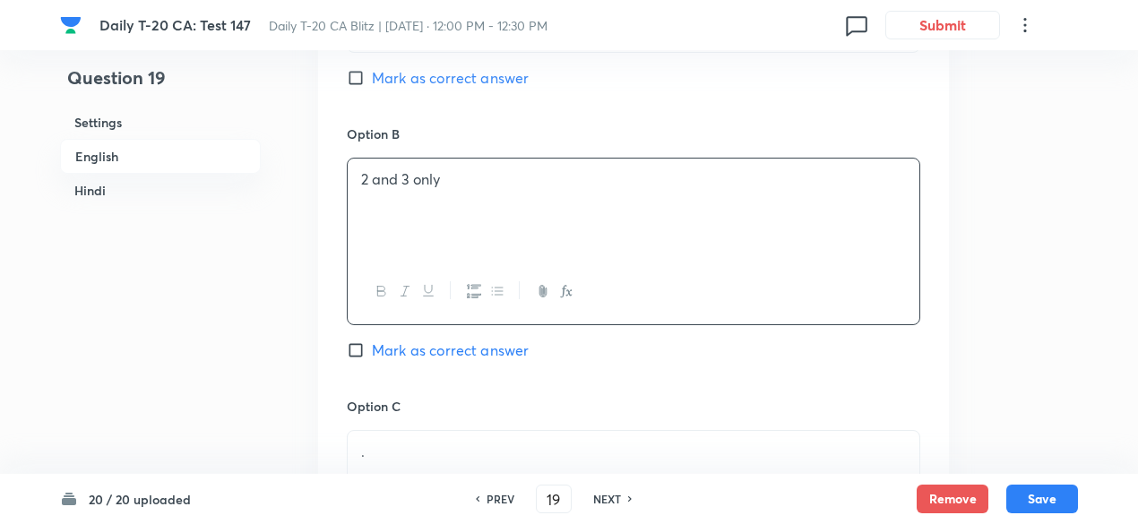
click at [424, 75] on span "Mark as correct answer" at bounding box center [450, 78] width 157 height 22
click at [372, 75] on input "Mark as correct answer" at bounding box center [359, 78] width 25 height 18
checkbox input "true"
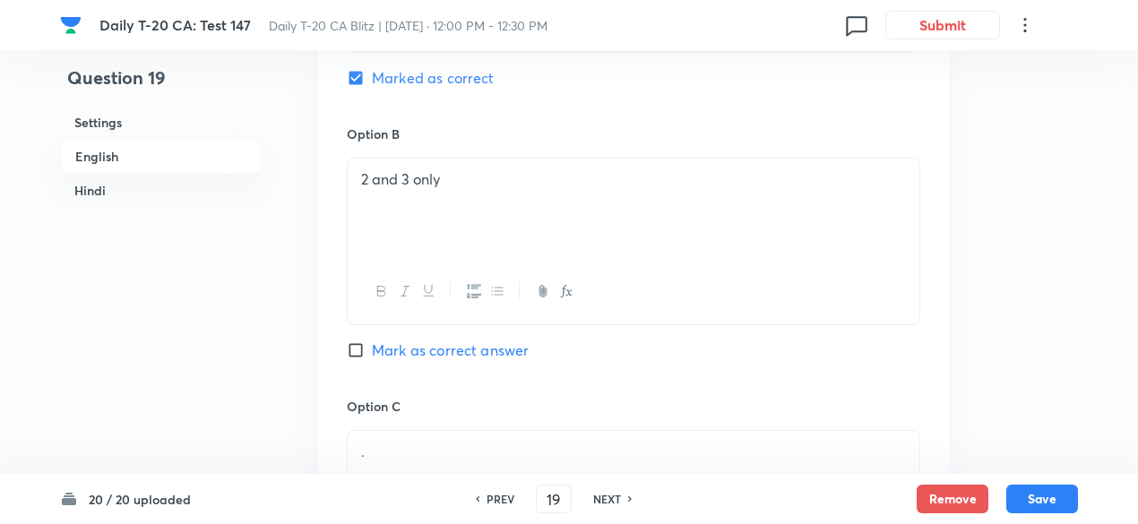
checkbox input "false"
checkbox input "true"
checkbox input "false"
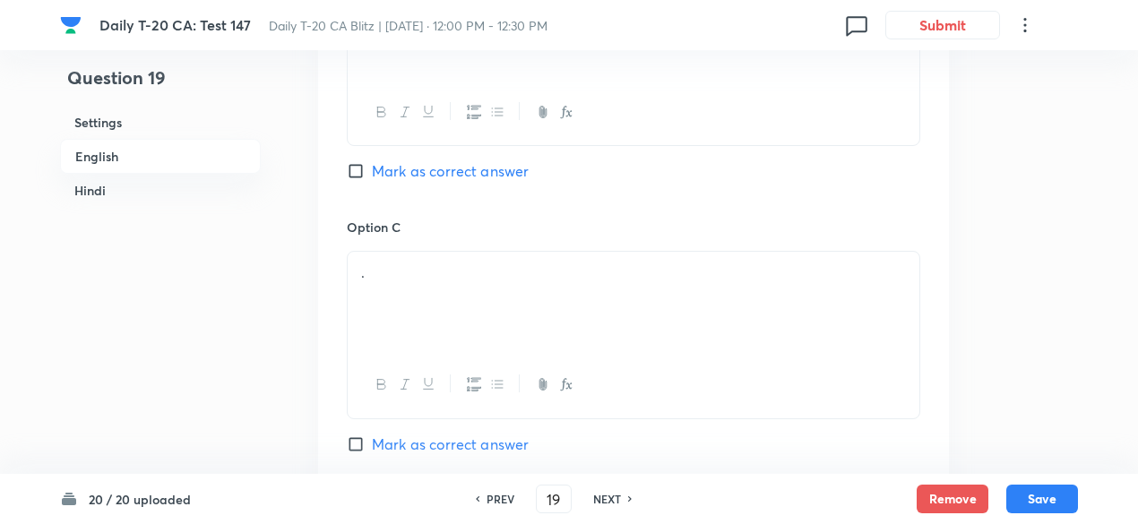
scroll to position [1359, 0]
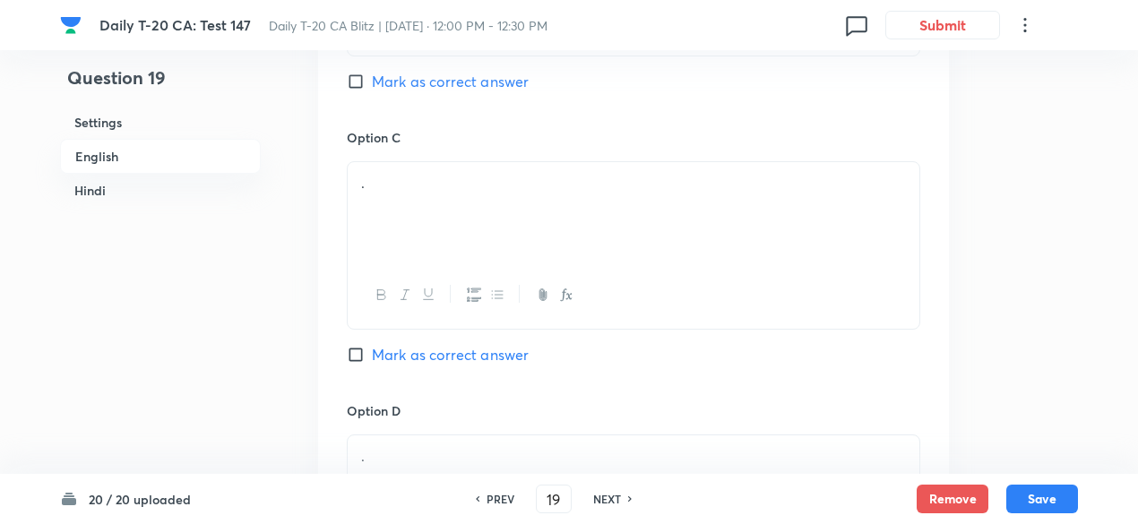
click at [439, 281] on div at bounding box center [634, 295] width 572 height 65
click at [437, 215] on div "." at bounding box center [634, 212] width 572 height 100
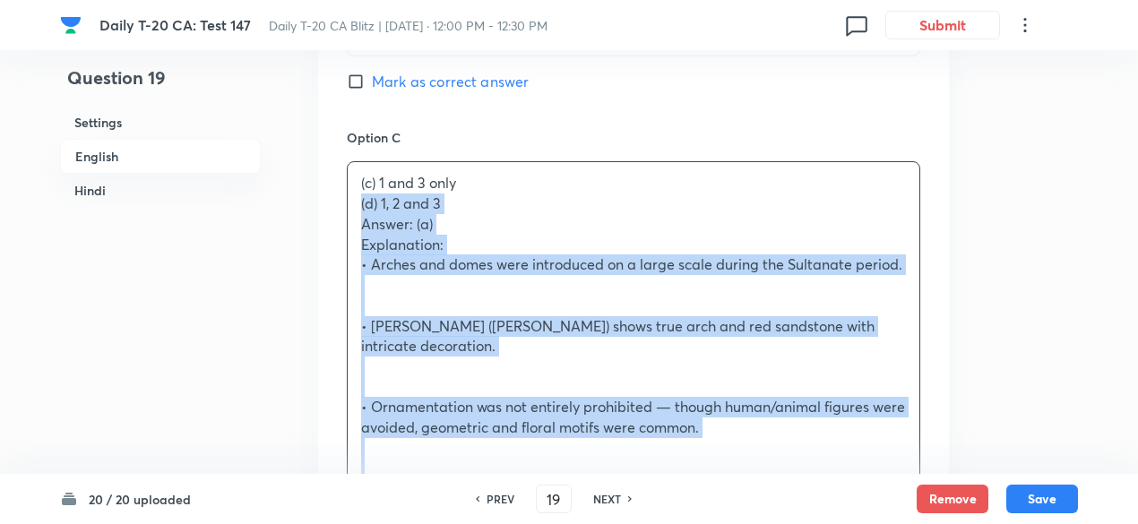
drag, startPoint x: 387, startPoint y: 217, endPoint x: 324, endPoint y: 202, distance: 65.4
click at [324, 202] on div "Option A 1 and 2 only Marked as correct Option B 2 and 3 only Mark as correct a…" at bounding box center [633, 437] width 631 height 1767
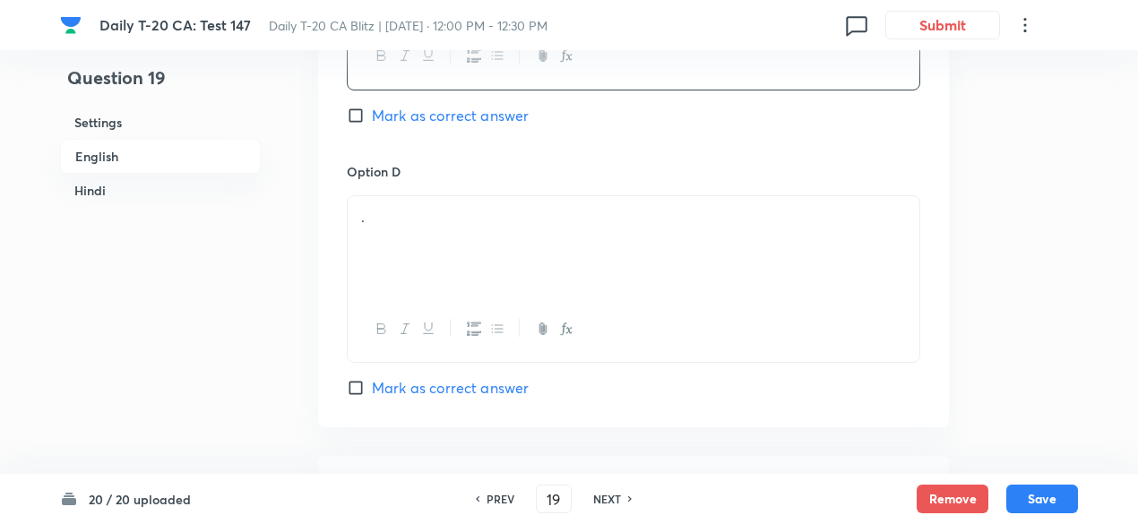
scroll to position [1628, 0]
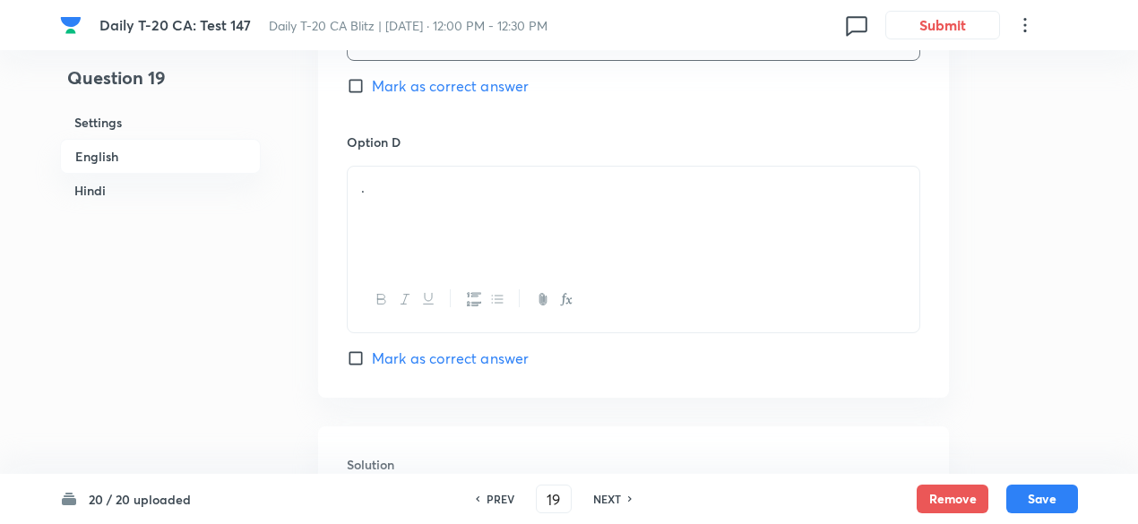
click at [425, 201] on div "." at bounding box center [634, 217] width 572 height 100
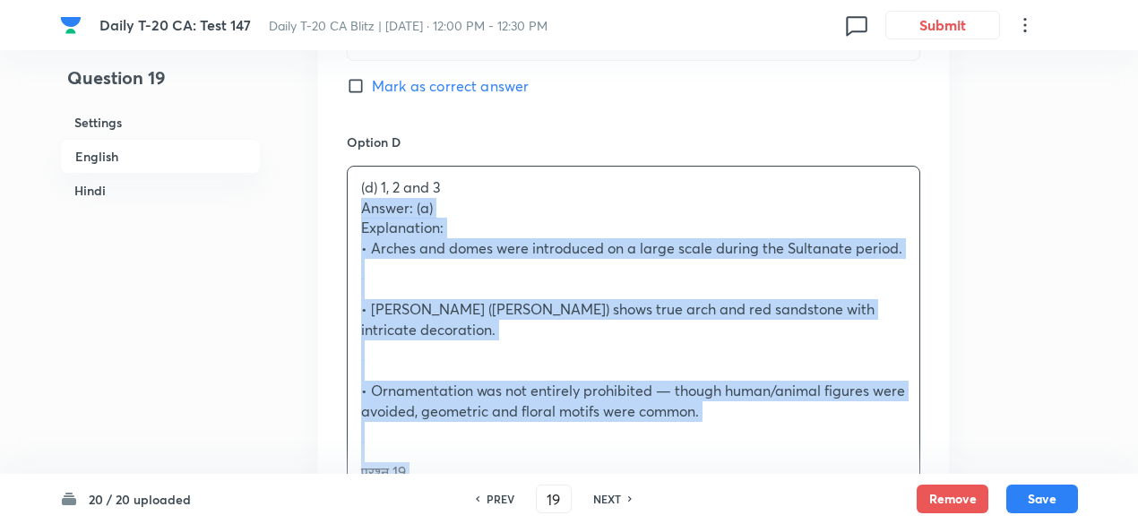
drag, startPoint x: 335, startPoint y: 213, endPoint x: 299, endPoint y: 209, distance: 36.1
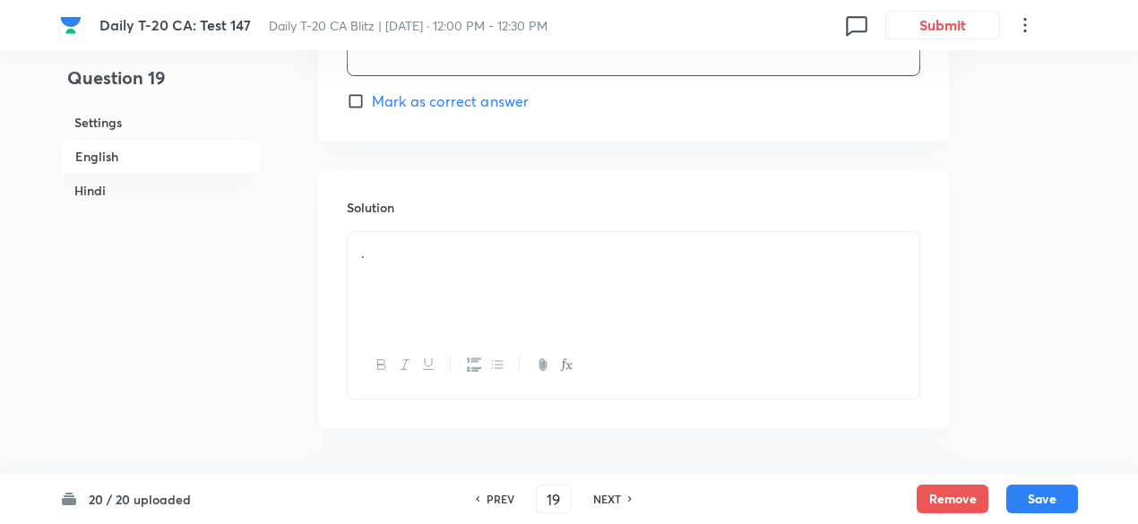
scroll to position [1897, 0]
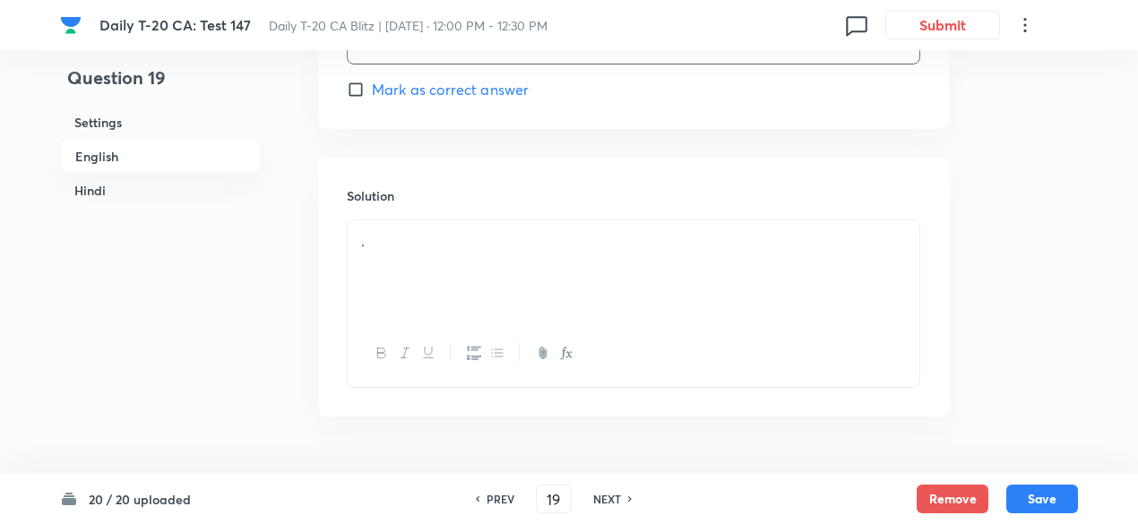
click at [441, 247] on p "." at bounding box center [633, 241] width 545 height 21
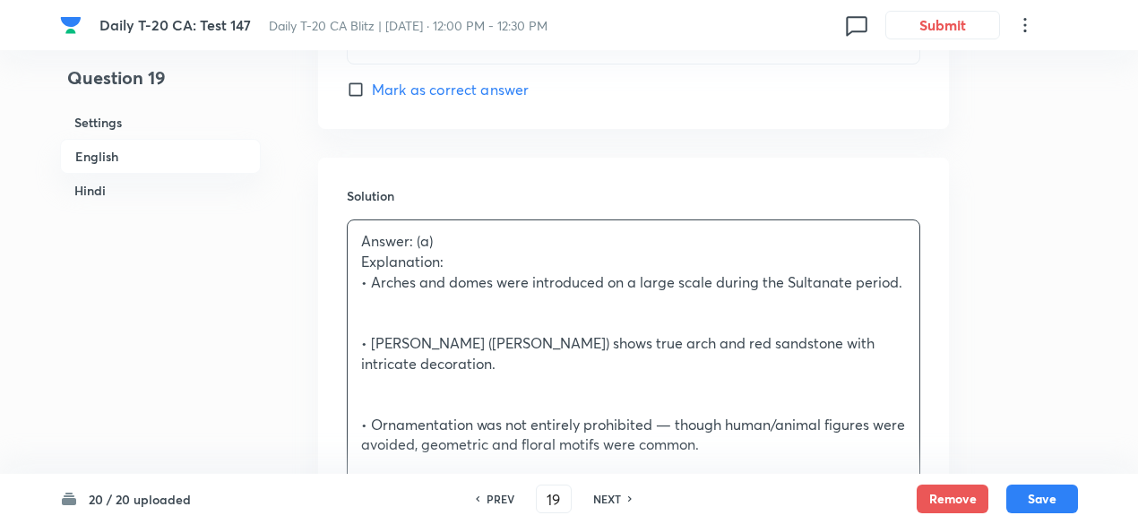
scroll to position [1986, 0]
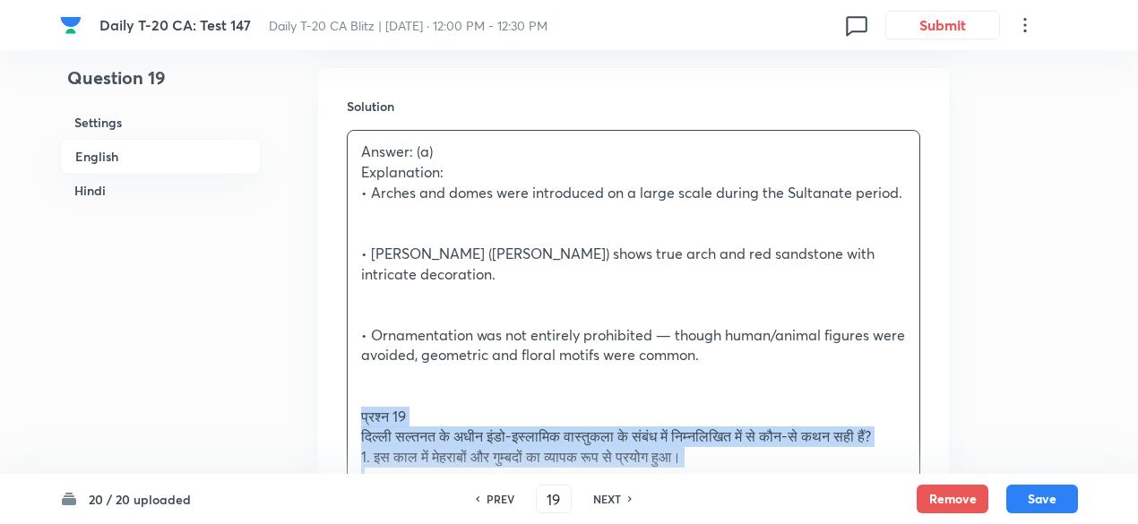
drag, startPoint x: 349, startPoint y: 411, endPoint x: 316, endPoint y: 413, distance: 32.3
click at [333, 411] on div "Solution Answer: (a) Explanation: • Arches and domes were introduced on a large…" at bounding box center [633, 504] width 631 height 872
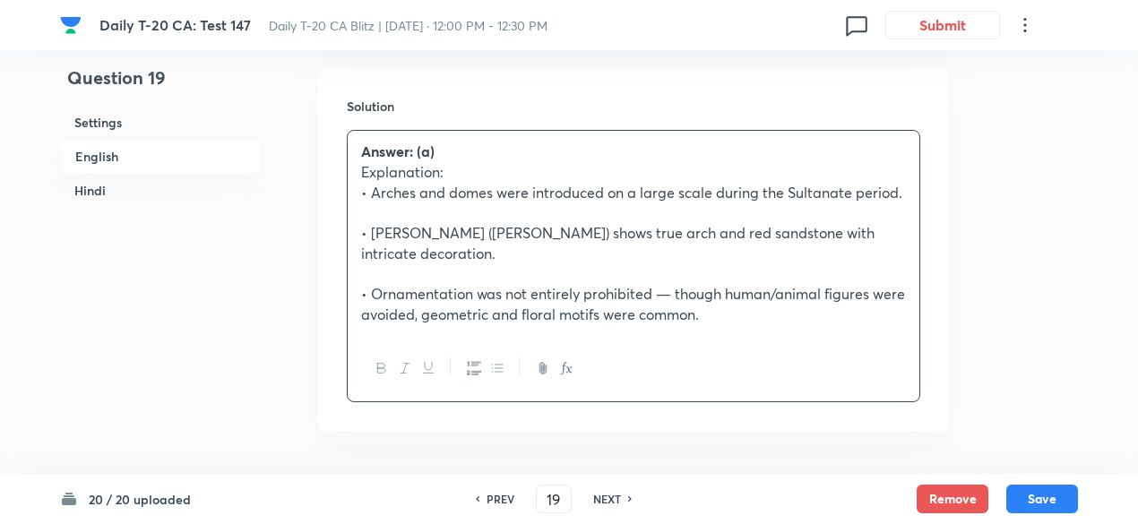
click at [134, 162] on h6 "English" at bounding box center [160, 156] width 201 height 35
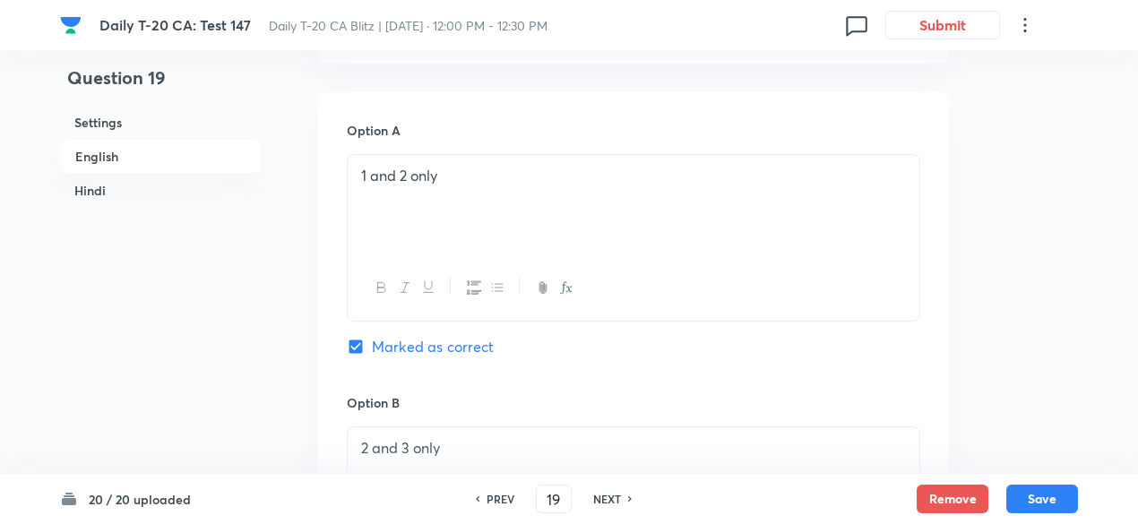
click at [134, 198] on h6 "Hindi" at bounding box center [160, 190] width 201 height 33
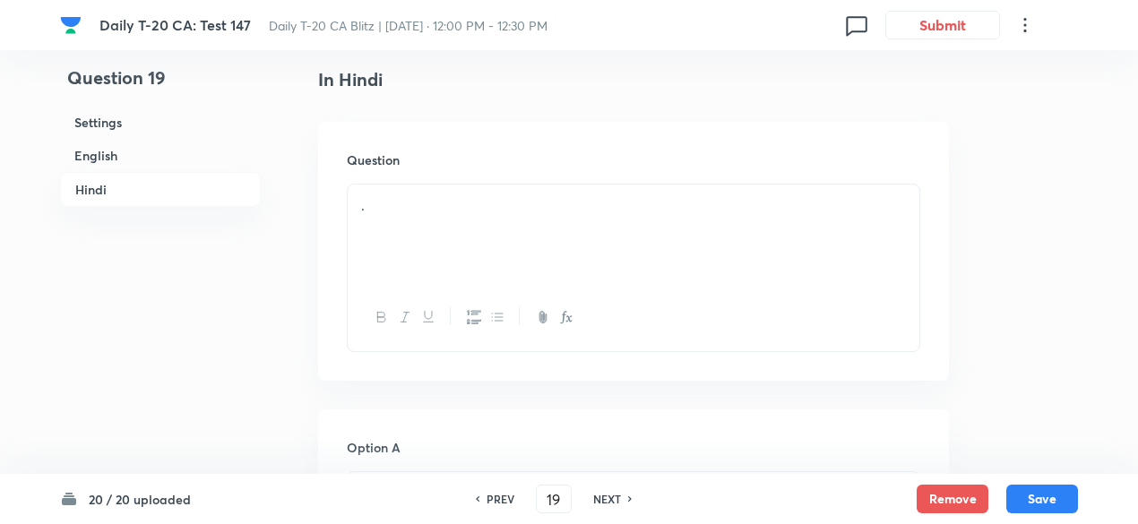
click at [131, 188] on h6 "Hindi" at bounding box center [160, 189] width 201 height 35
click at [484, 237] on div "." at bounding box center [634, 235] width 572 height 100
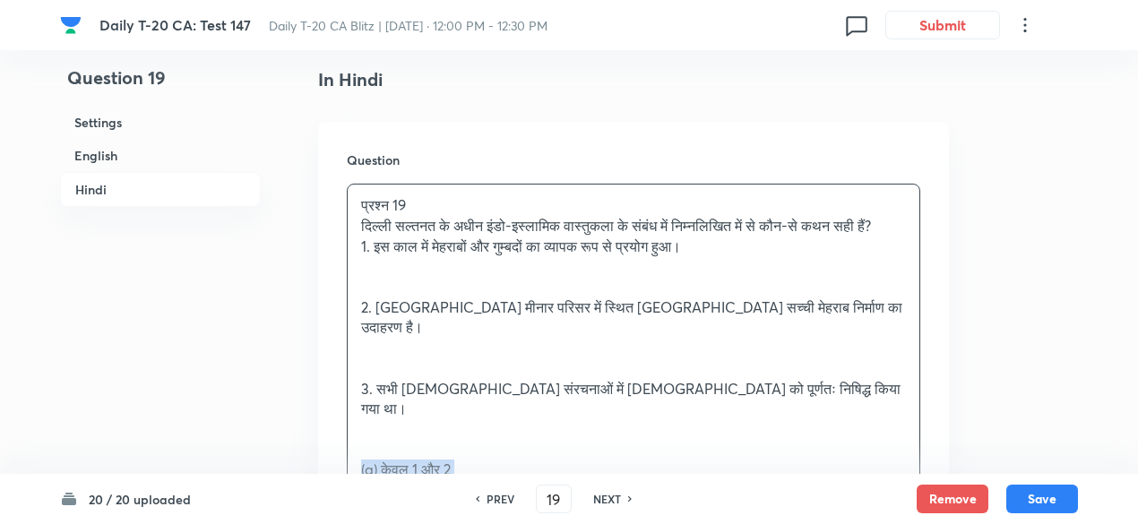
drag, startPoint x: 366, startPoint y: 444, endPoint x: 328, endPoint y: 442, distance: 37.7
click at [332, 440] on div "Question प्रश्न 19 दिल्ली सल्तनत के अधीन इंडो-इस्लामिक वास्तुकला के संबंध में न…" at bounding box center [633, 425] width 631 height 607
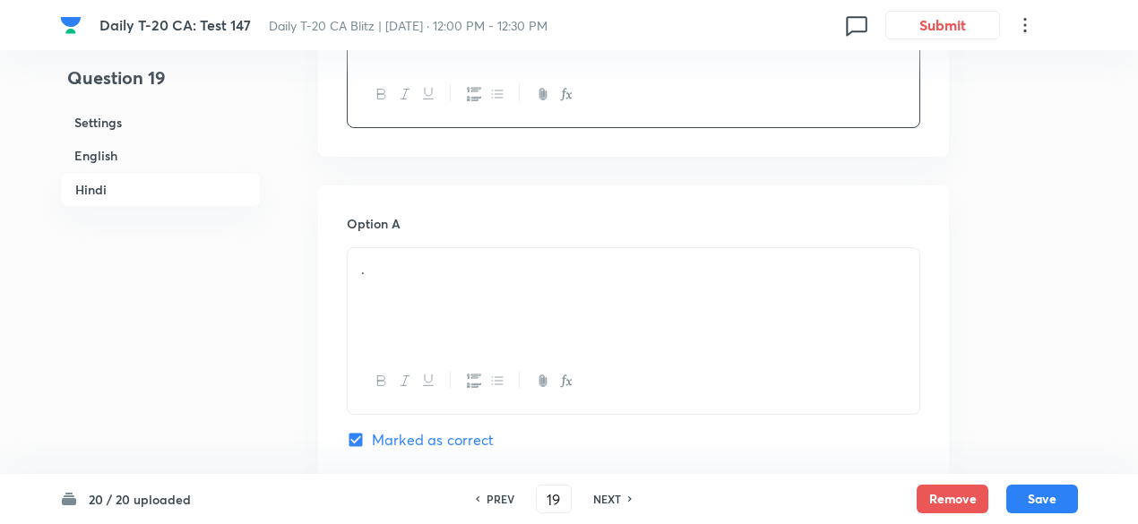
scroll to position [2781, 0]
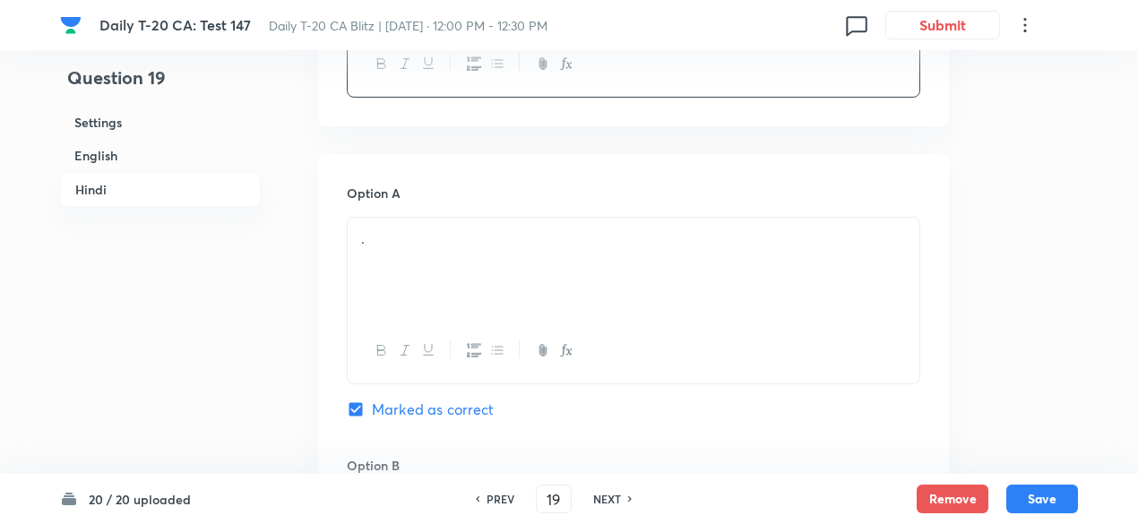
click at [477, 241] on div "." at bounding box center [634, 268] width 572 height 100
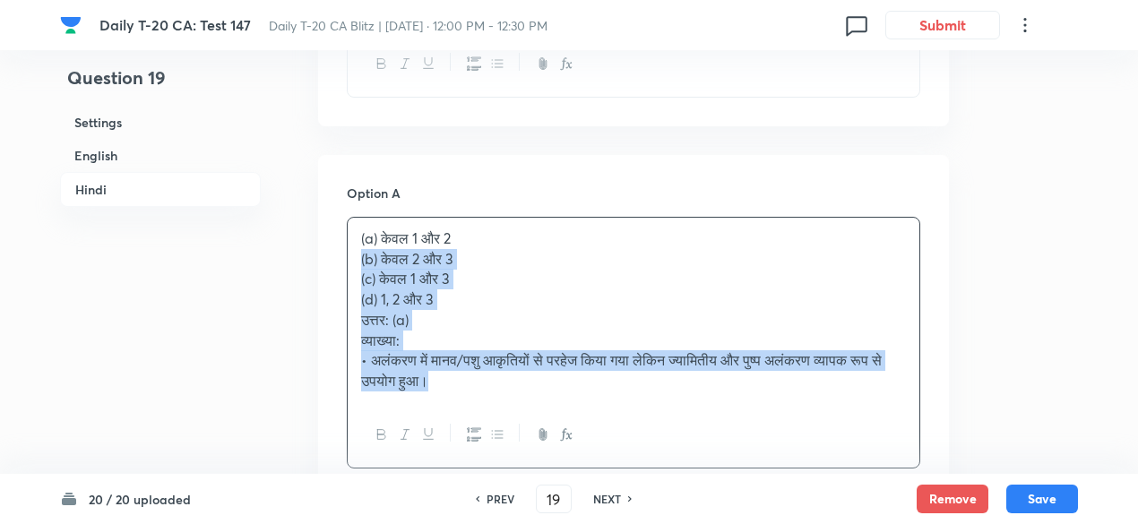
drag, startPoint x: 374, startPoint y: 247, endPoint x: 329, endPoint y: 241, distance: 45.3
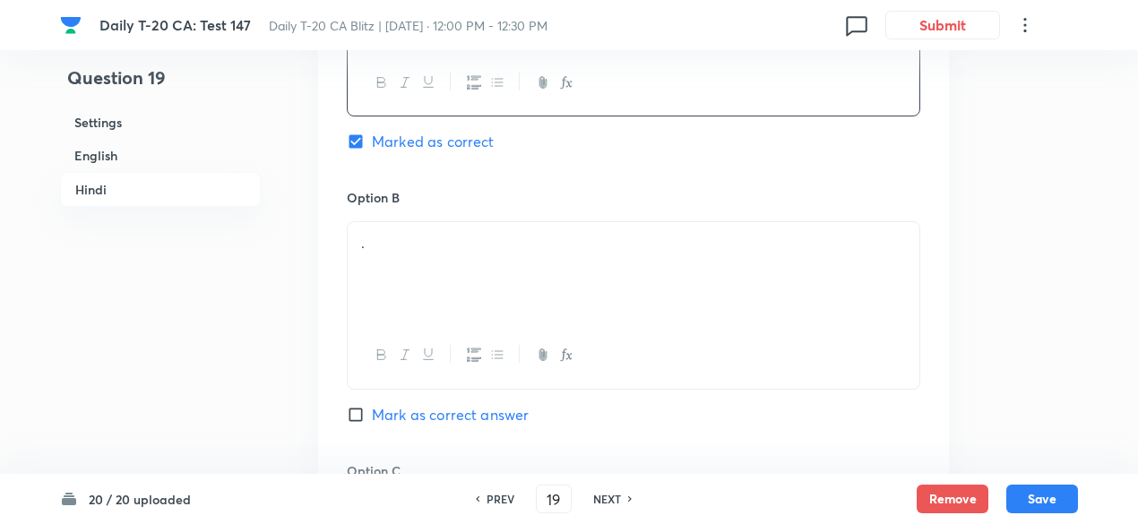
scroll to position [3050, 0]
click at [425, 232] on p "." at bounding box center [633, 242] width 545 height 21
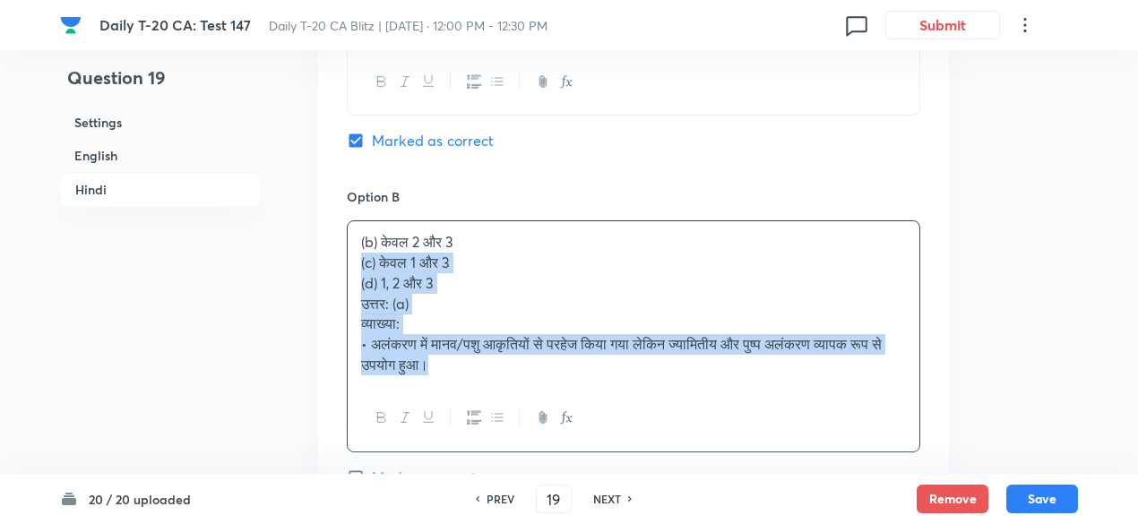
drag, startPoint x: 346, startPoint y: 246, endPoint x: 314, endPoint y: 246, distance: 32.3
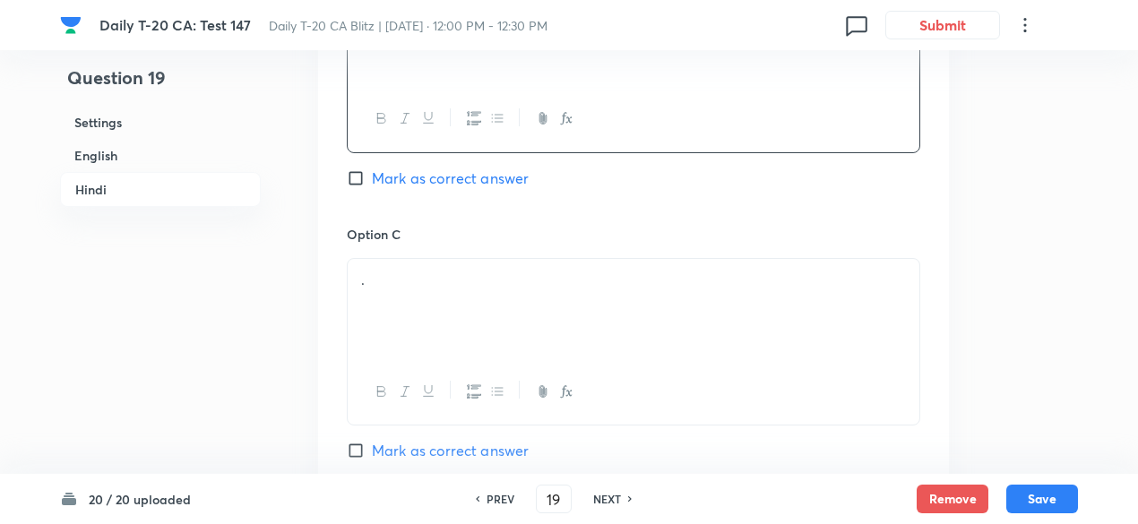
scroll to position [3319, 0]
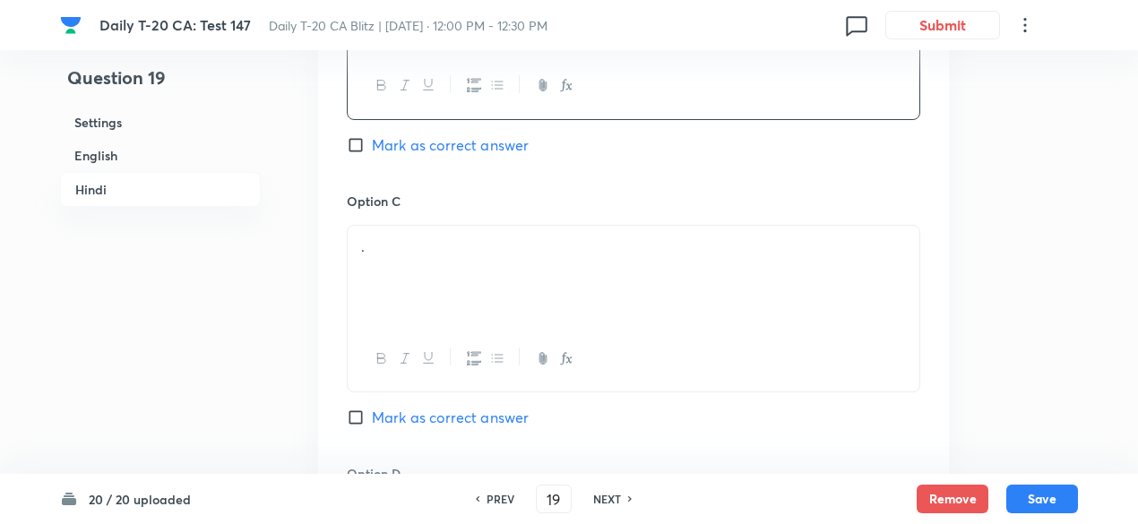
click at [437, 247] on div "." at bounding box center [634, 276] width 572 height 100
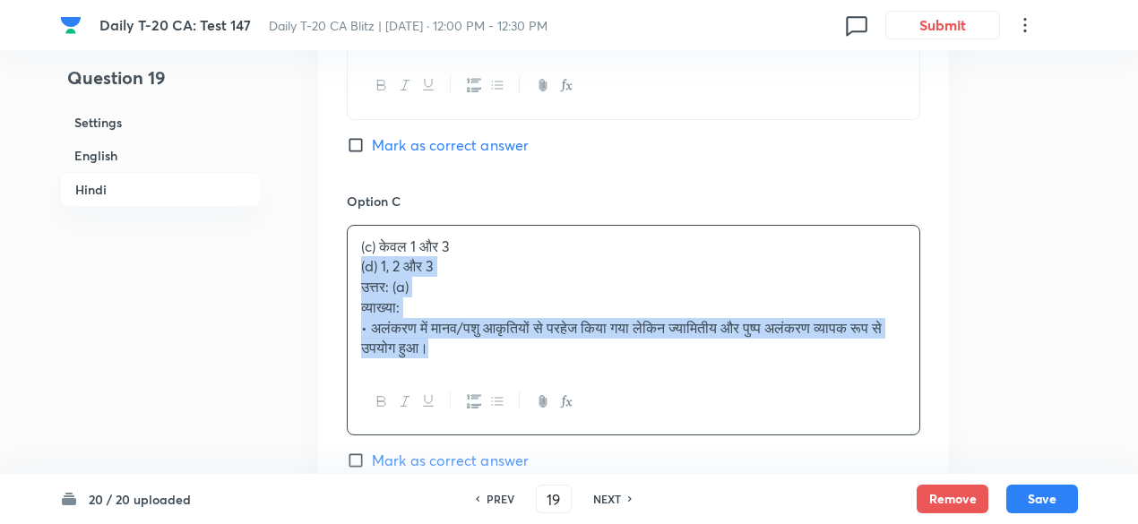
drag, startPoint x: 340, startPoint y: 251, endPoint x: 318, endPoint y: 238, distance: 24.9
click at [318, 238] on div "Option A केवल 1 और 2 Marked as correct Option B केवल 2 और 3 Mark as correct ans…" at bounding box center [633, 195] width 631 height 1156
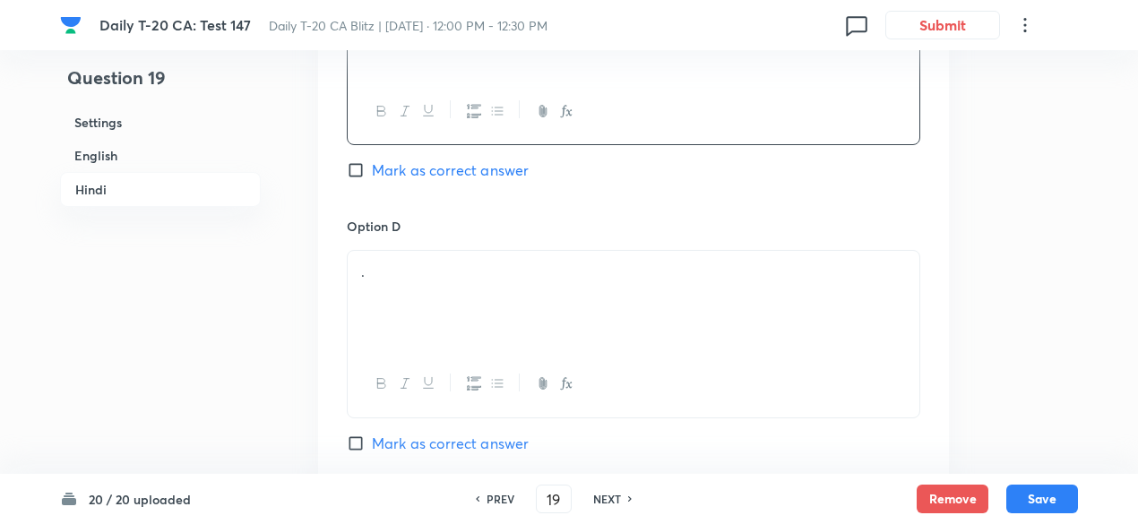
scroll to position [3588, 0]
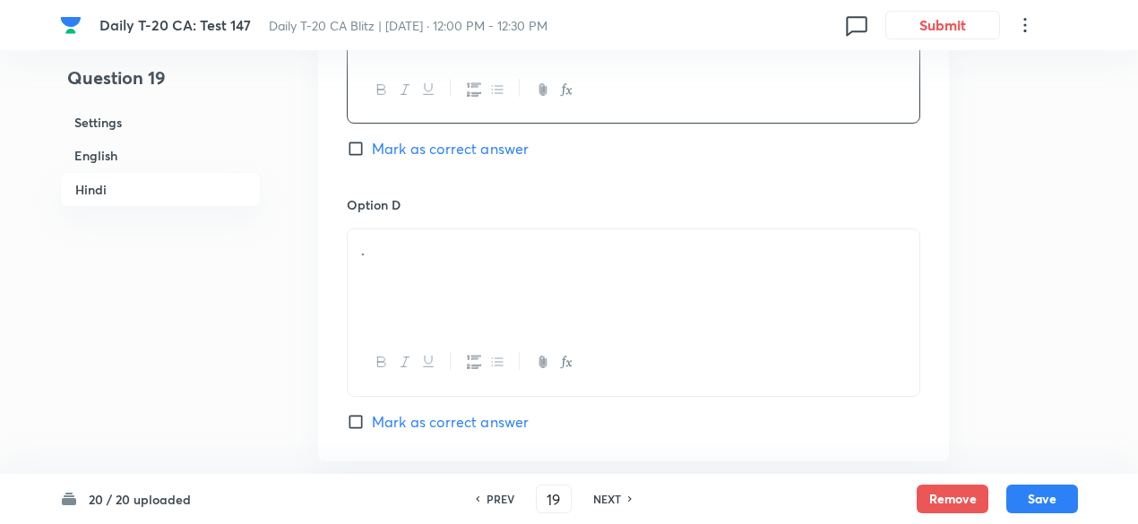
click at [416, 251] on div "." at bounding box center [634, 279] width 572 height 100
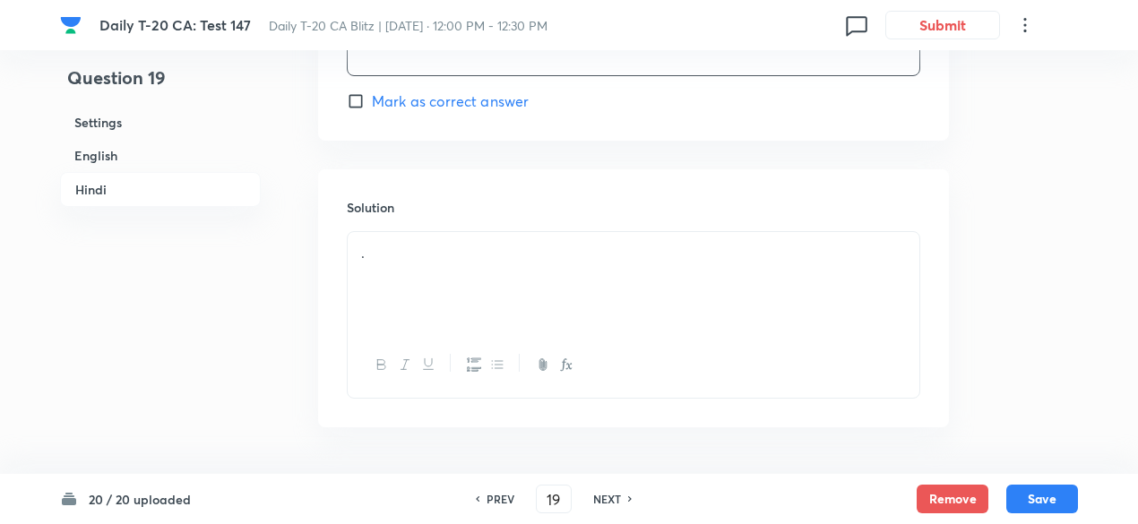
scroll to position [3946, 0]
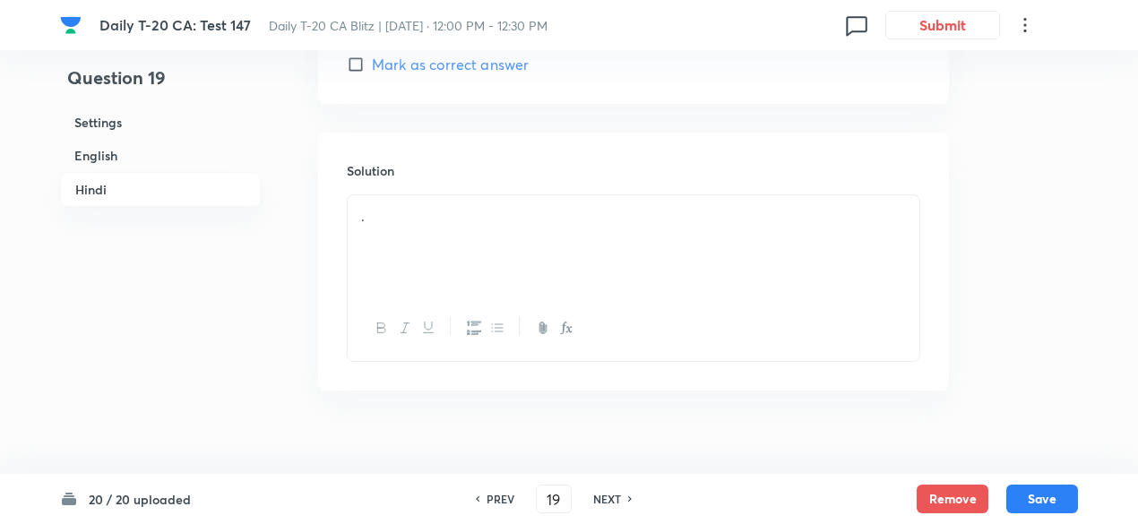
click at [450, 223] on div "." at bounding box center [634, 245] width 572 height 100
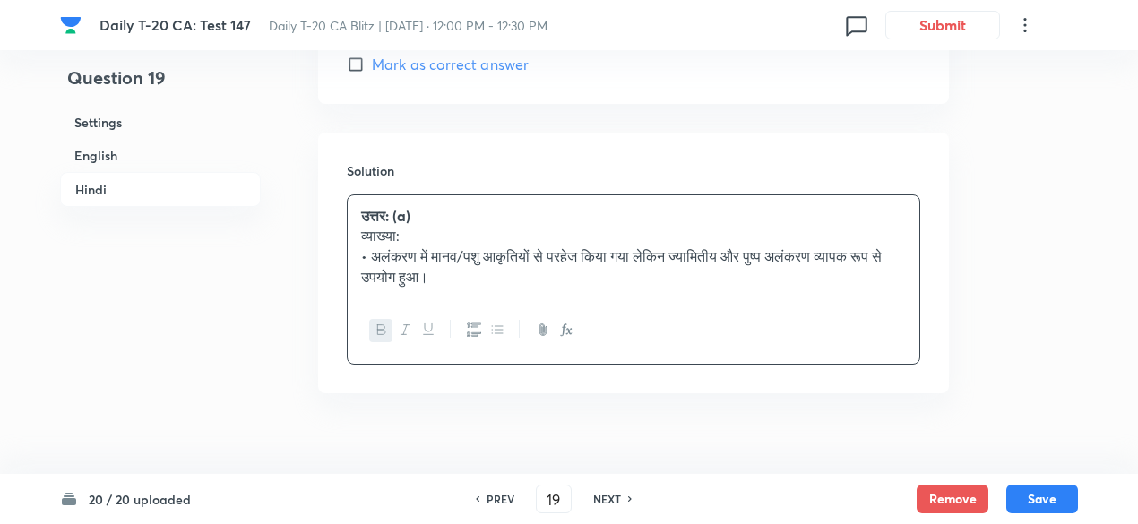
click at [213, 159] on h6 "English" at bounding box center [160, 155] width 201 height 33
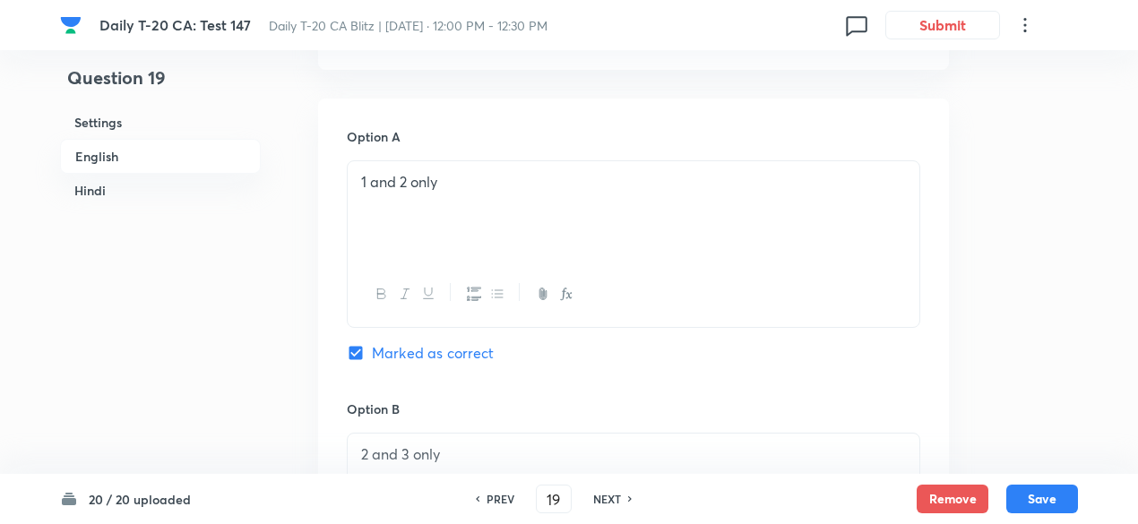
scroll to position [821, 0]
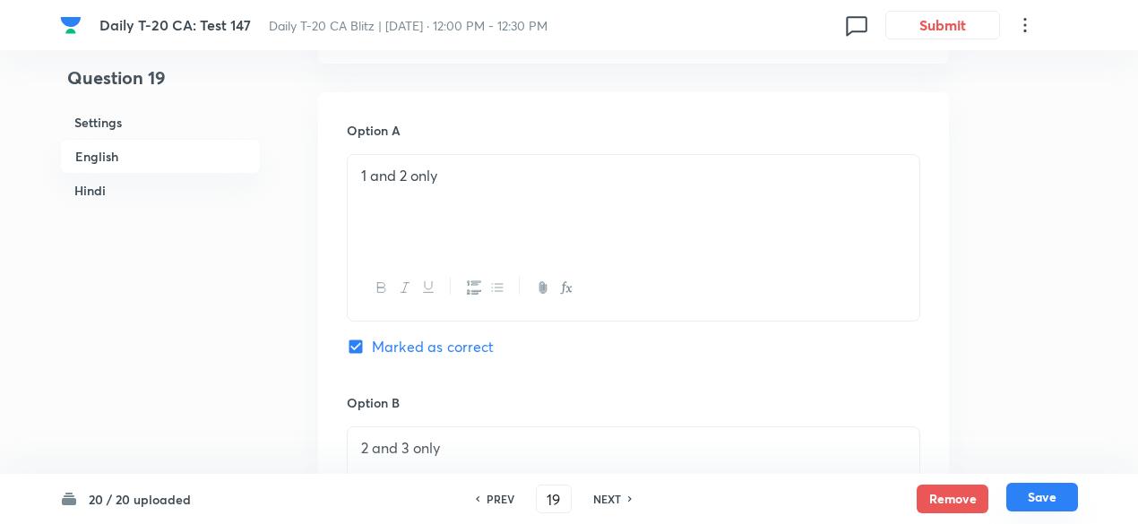
click at [1050, 489] on button "Save" at bounding box center [1043, 497] width 72 height 29
type input "20"
checkbox input "false"
checkbox input "true"
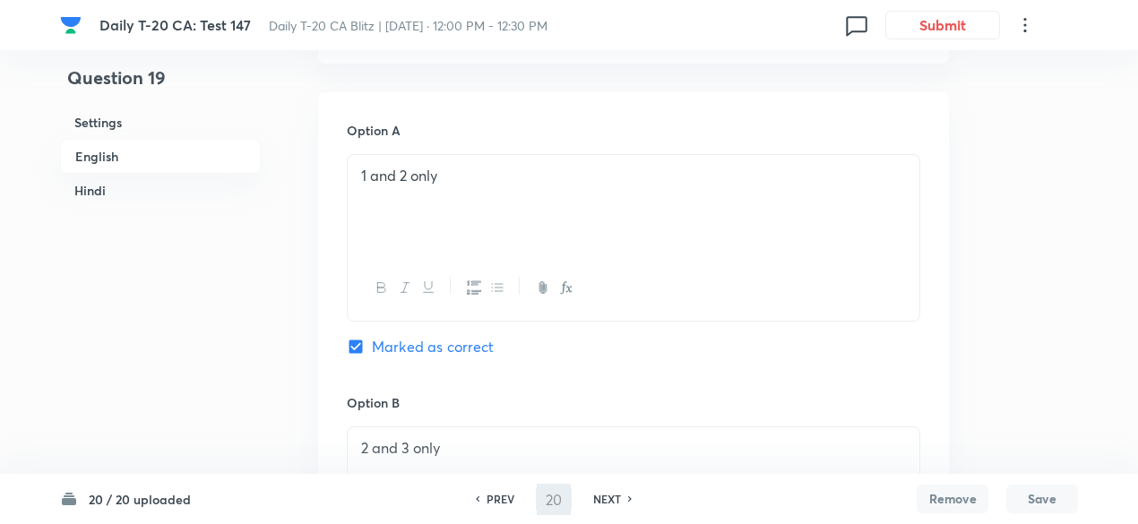
checkbox input "true"
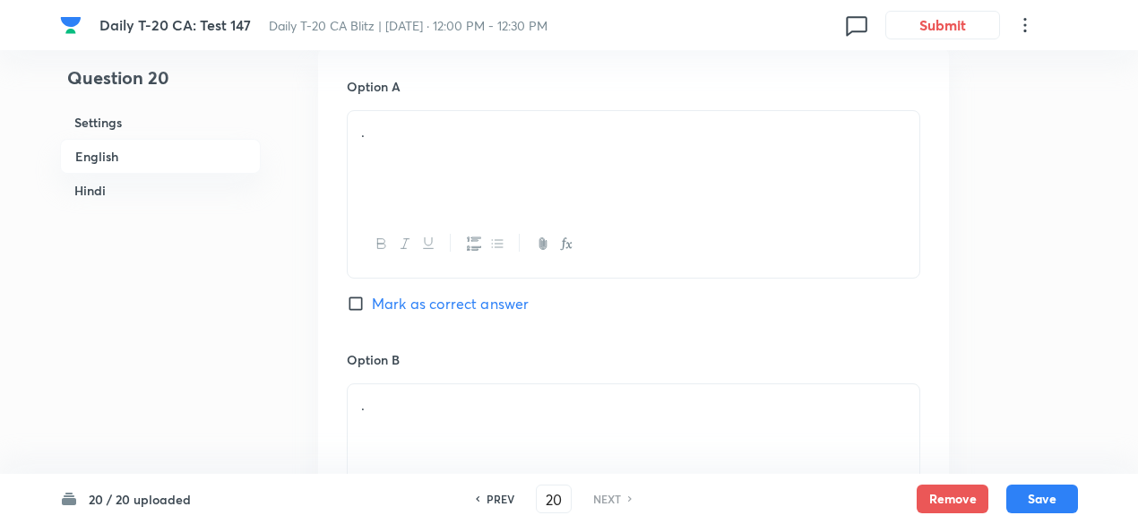
click at [177, 162] on h6 "English" at bounding box center [160, 156] width 201 height 35
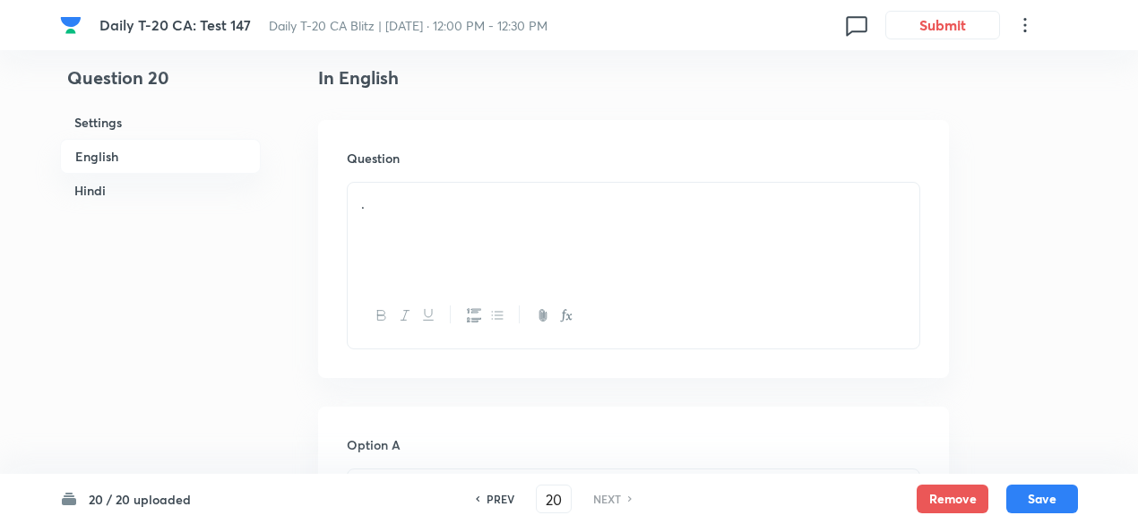
click at [438, 223] on div "." at bounding box center [634, 233] width 572 height 100
click at [493, 215] on div "." at bounding box center [634, 233] width 572 height 100
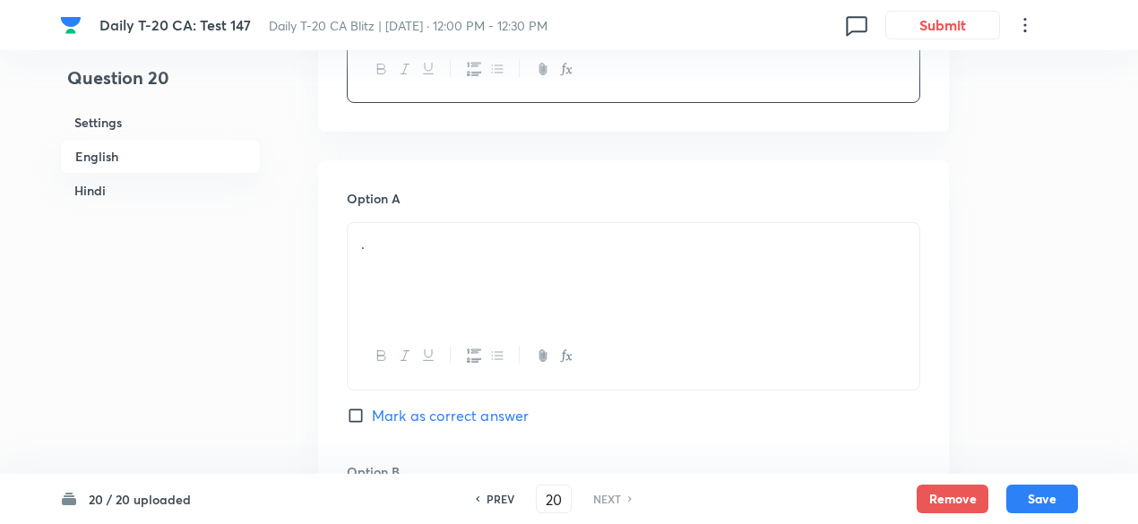
scroll to position [821, 0]
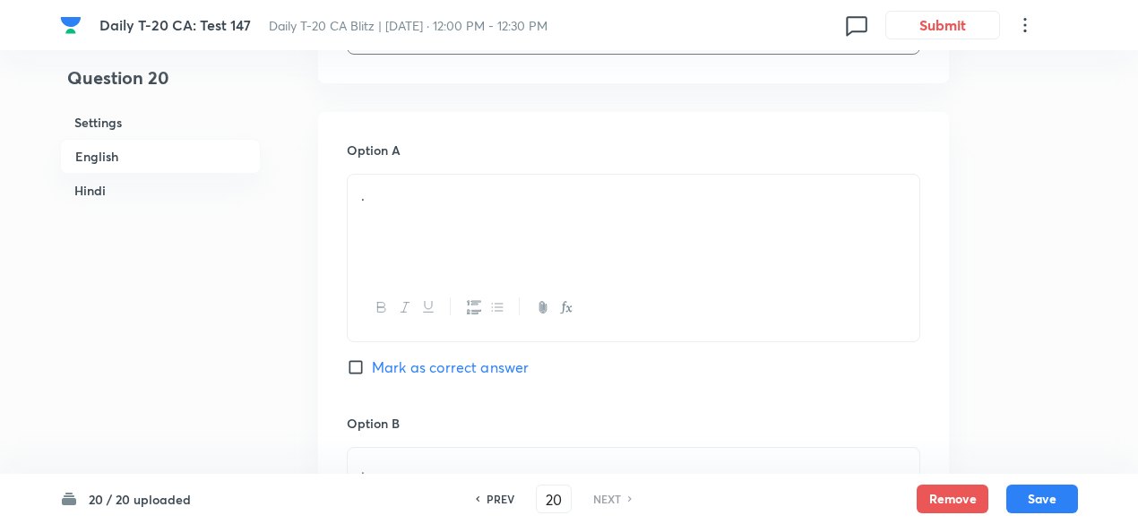
click at [479, 206] on div "." at bounding box center [634, 225] width 572 height 100
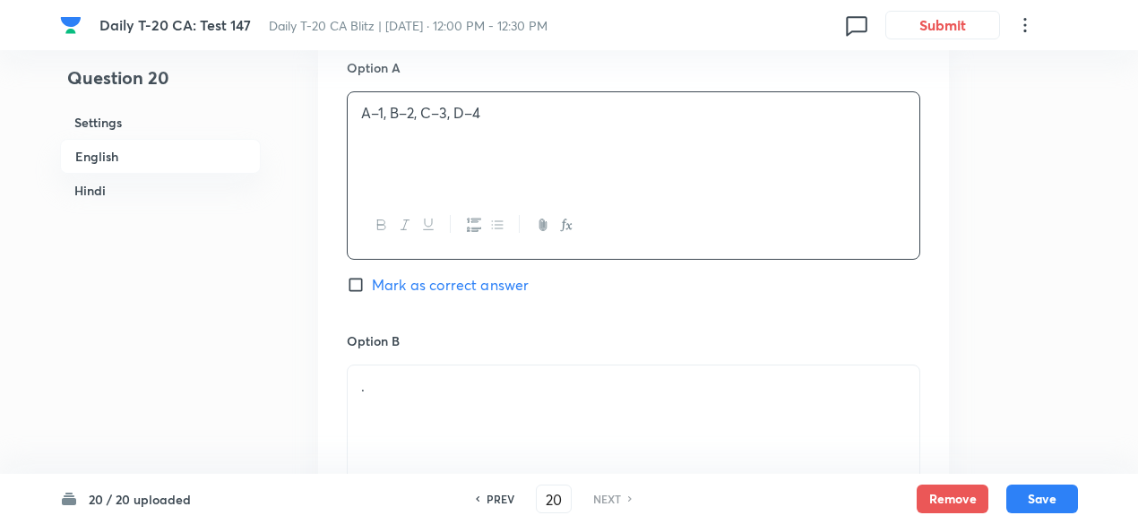
scroll to position [1000, 0]
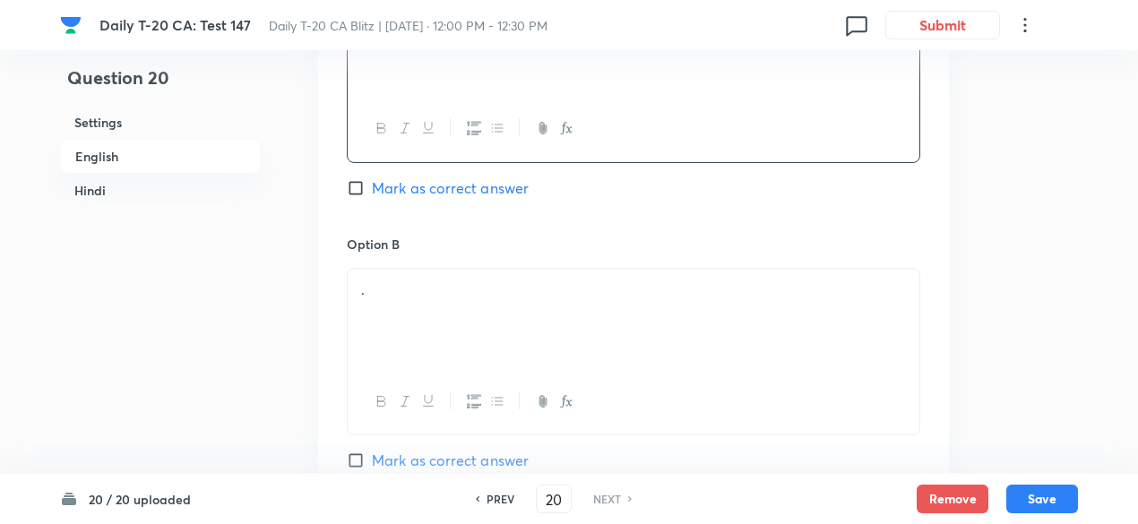
click at [449, 300] on div "." at bounding box center [634, 319] width 572 height 100
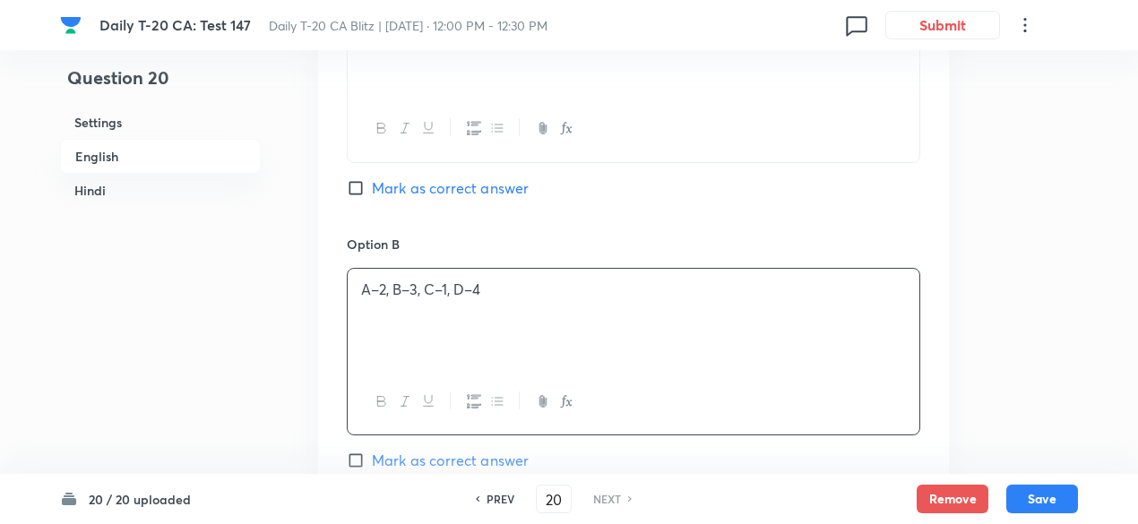
click at [442, 169] on div "Option A A–1, B–2, C–3, D–4 Mark as correct answer" at bounding box center [634, 97] width 574 height 272
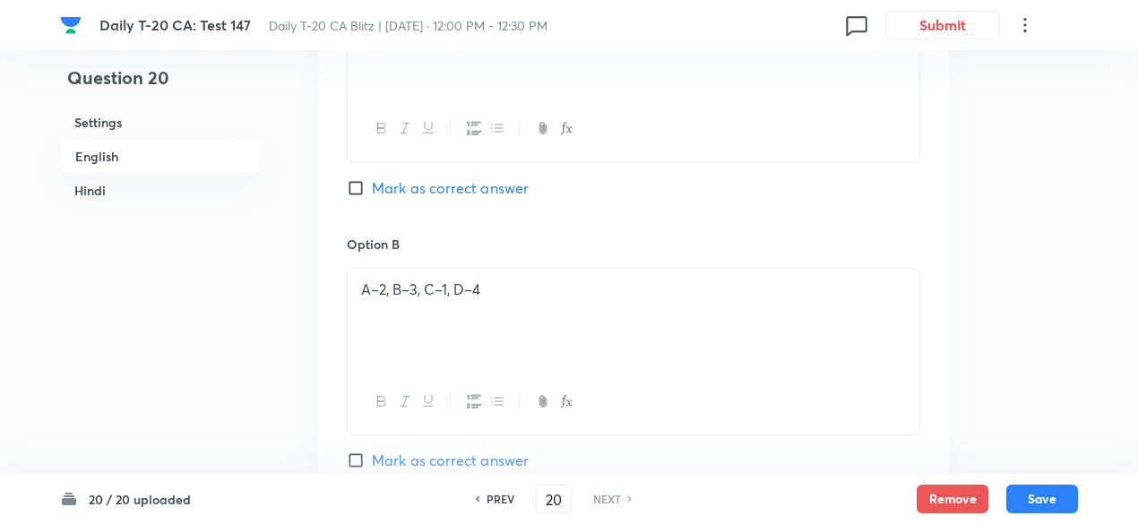
click at [446, 194] on span "Mark as correct answer" at bounding box center [450, 188] width 157 height 22
click at [372, 194] on input "Mark as correct answer" at bounding box center [359, 188] width 25 height 18
checkbox input "true"
checkbox input "false"
checkbox input "true"
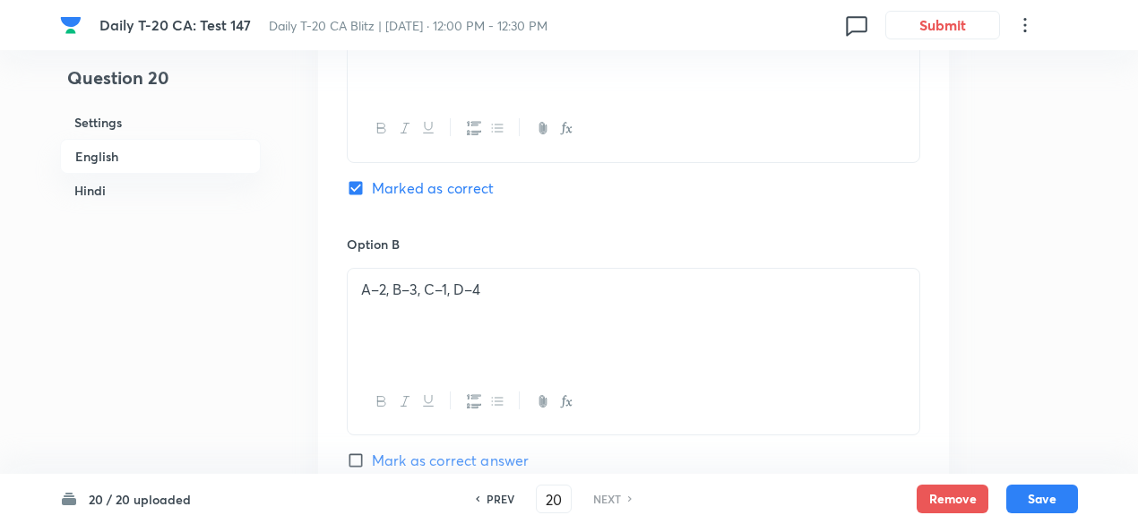
checkbox input "false"
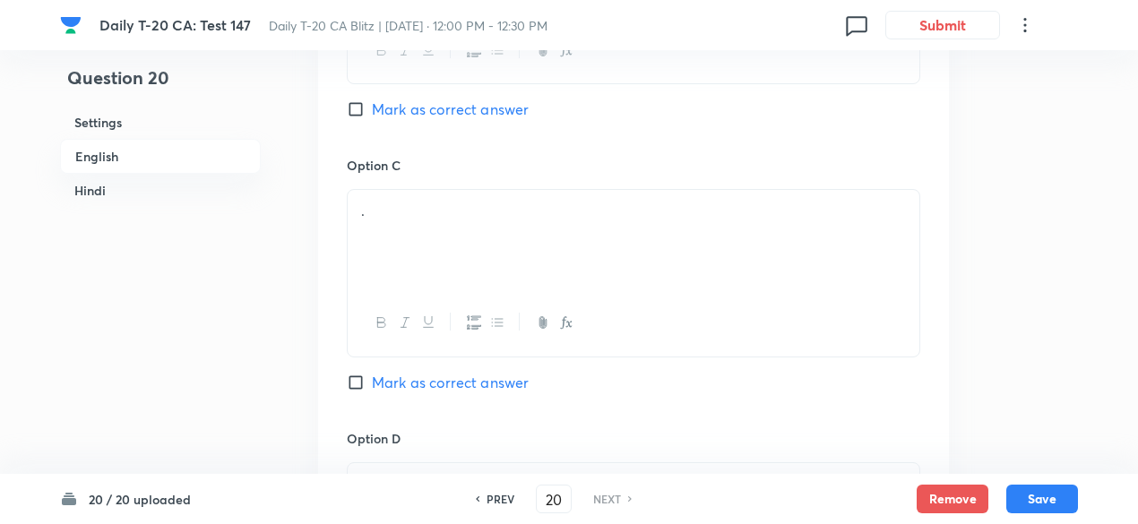
scroll to position [1359, 0]
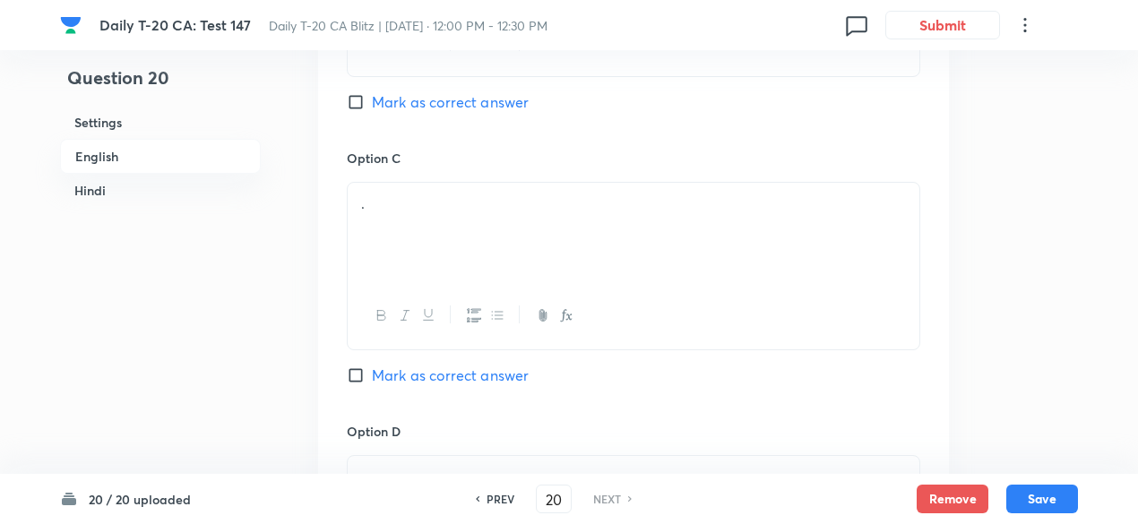
drag, startPoint x: 412, startPoint y: 231, endPoint x: 396, endPoint y: 247, distance: 22.8
click at [412, 230] on div "." at bounding box center [634, 233] width 572 height 100
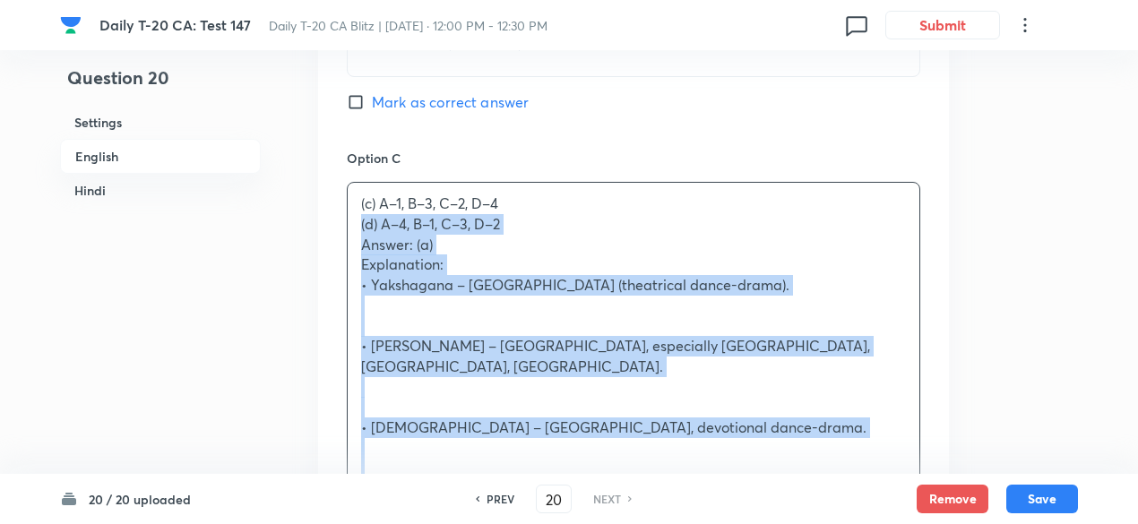
click at [337, 230] on div "Option A A–1, B–2, C–3, D–4 Marked as correct Option B A–2, B–3, C–1, D–4 Mark …" at bounding box center [633, 243] width 631 height 1339
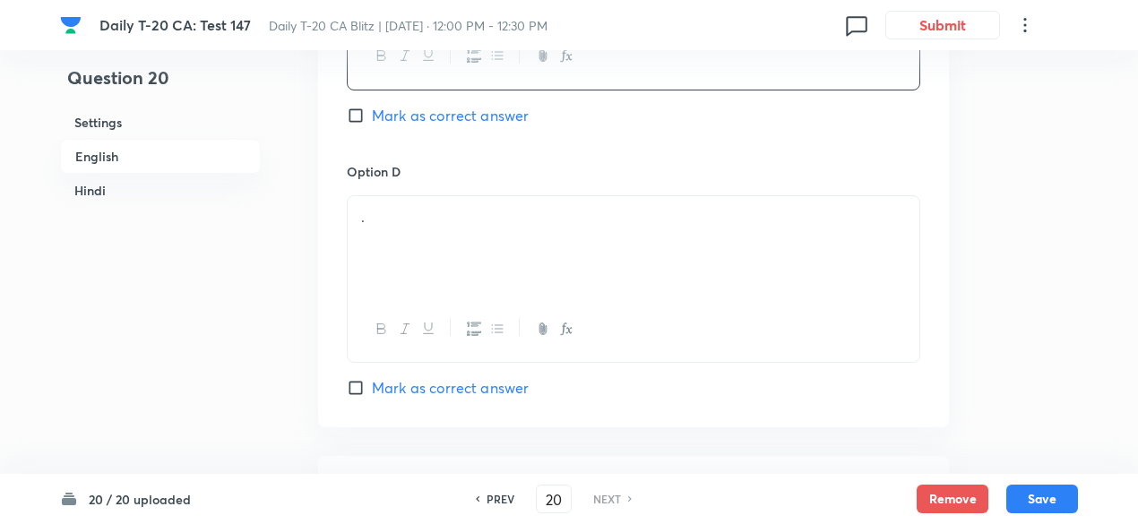
scroll to position [1628, 0]
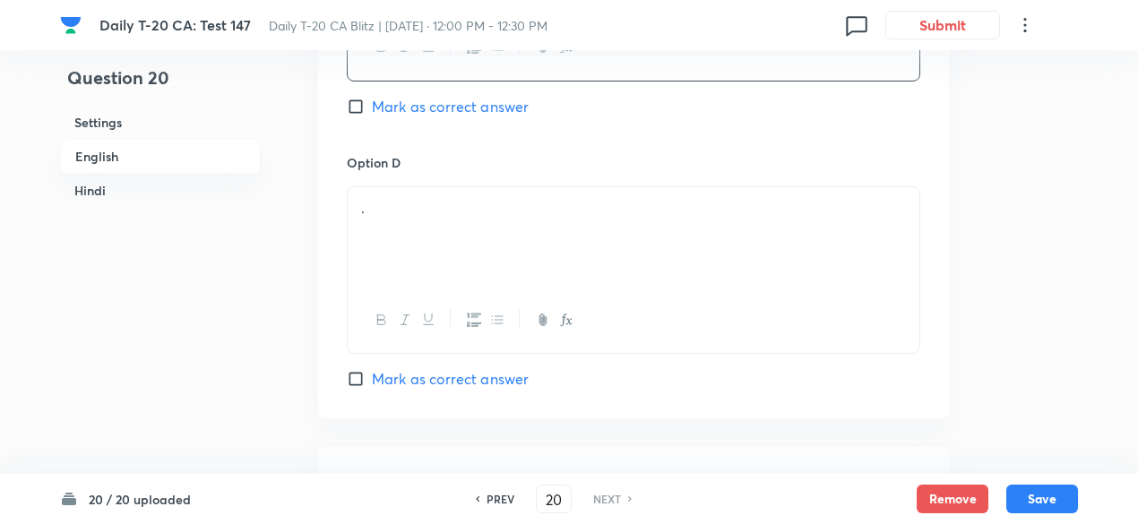
drag, startPoint x: 428, startPoint y: 225, endPoint x: 427, endPoint y: 215, distance: 9.9
click at [427, 215] on div "." at bounding box center [634, 237] width 572 height 100
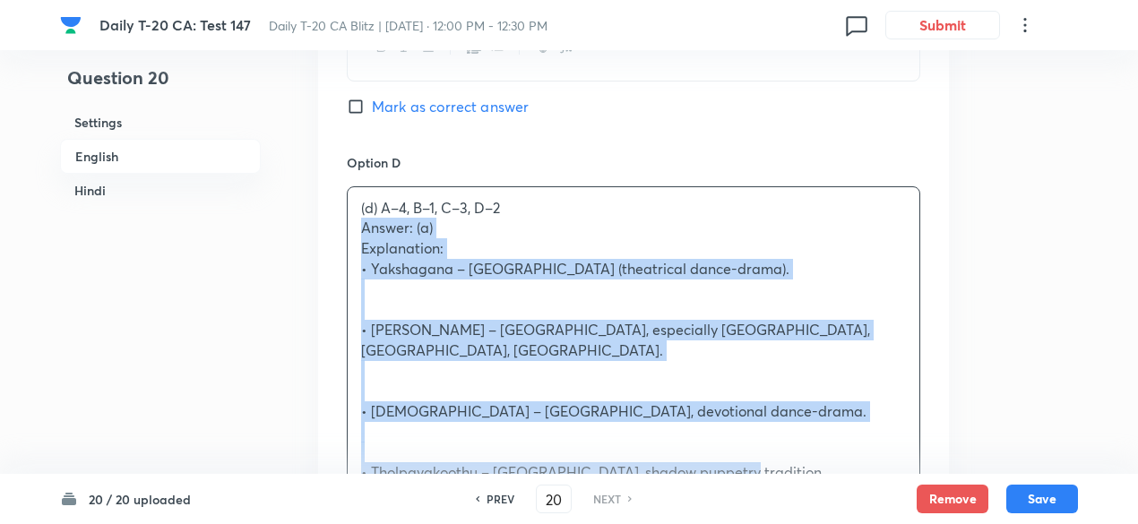
drag, startPoint x: 375, startPoint y: 225, endPoint x: 344, endPoint y: 227, distance: 30.5
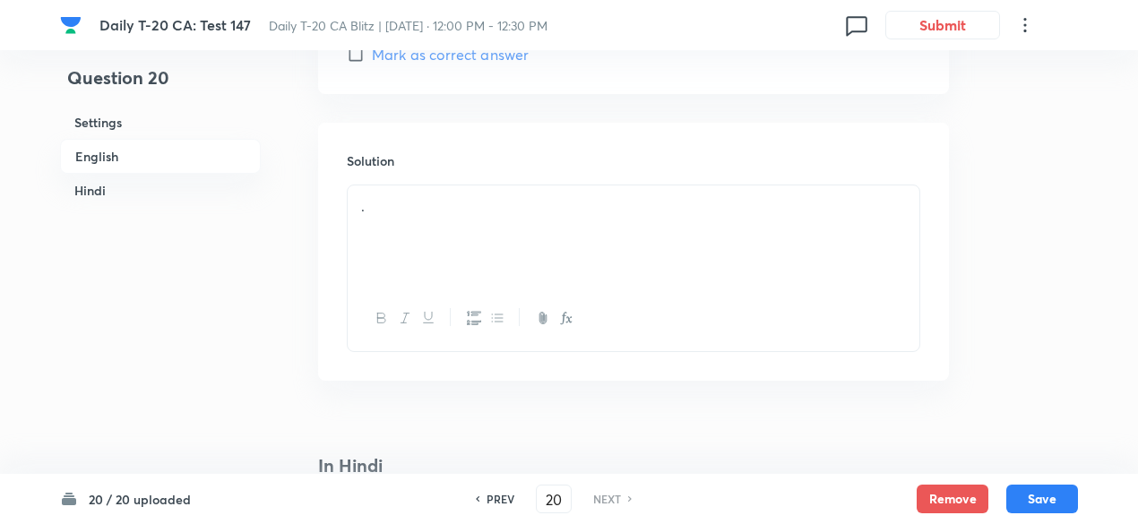
scroll to position [1986, 0]
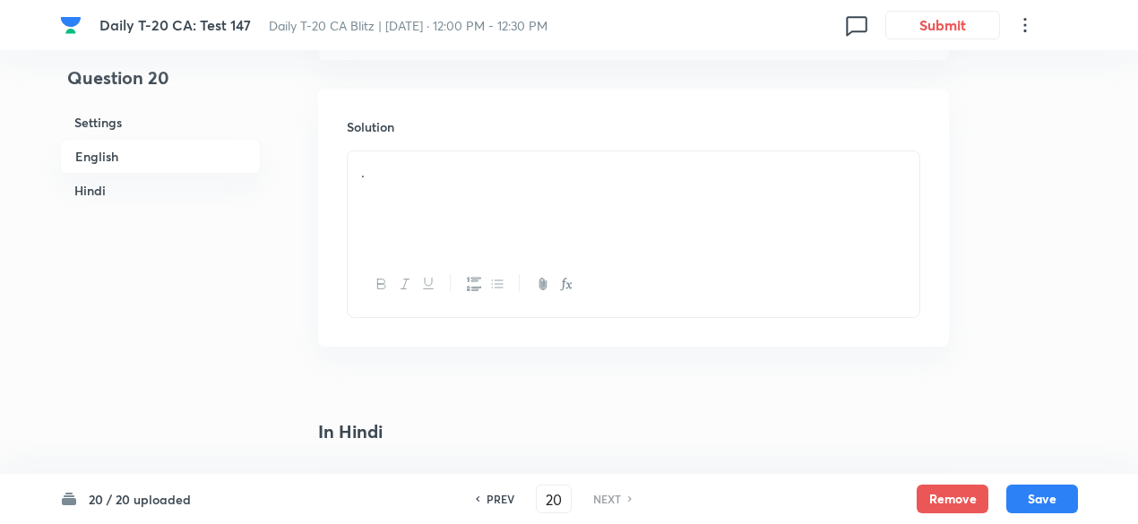
click at [446, 187] on div "." at bounding box center [634, 201] width 572 height 100
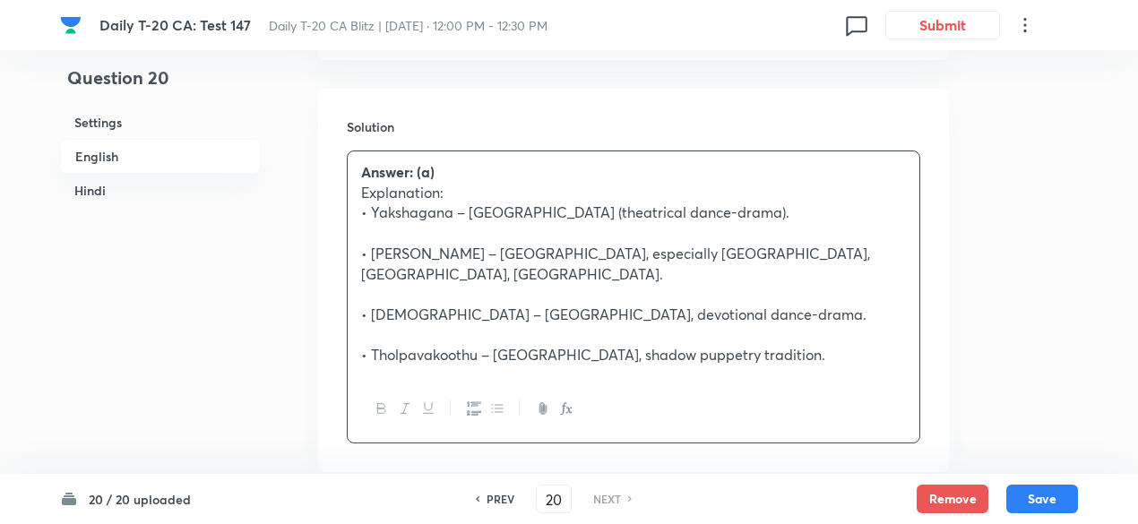
click at [183, 147] on h6 "English" at bounding box center [160, 156] width 201 height 35
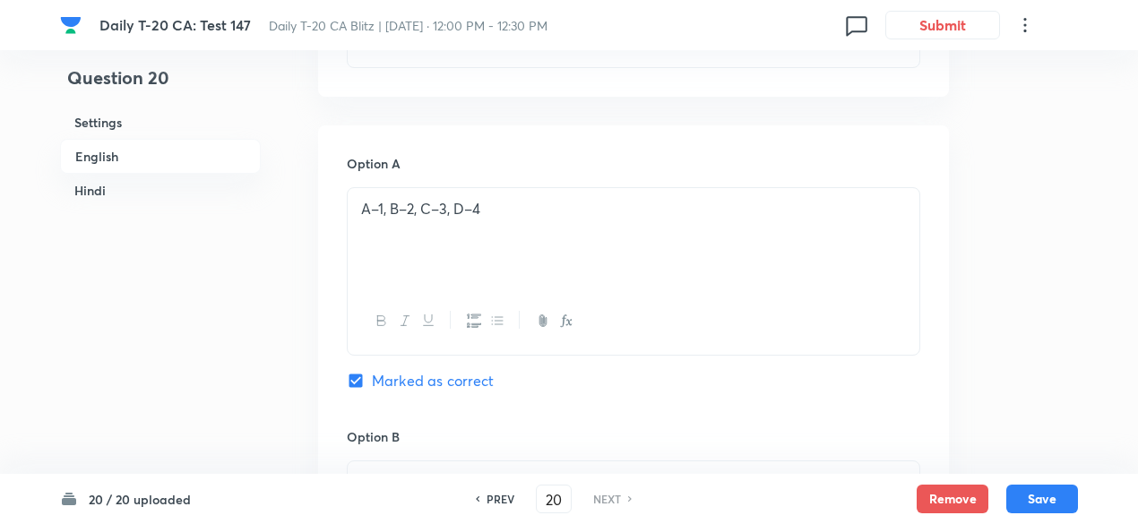
scroll to position [821, 0]
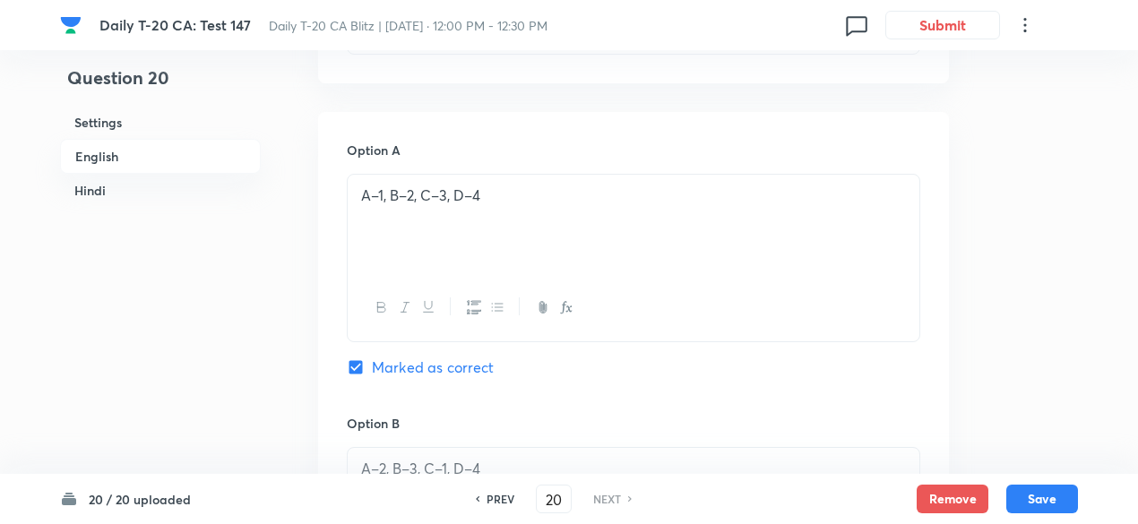
click at [160, 194] on h6 "Hindi" at bounding box center [160, 190] width 201 height 33
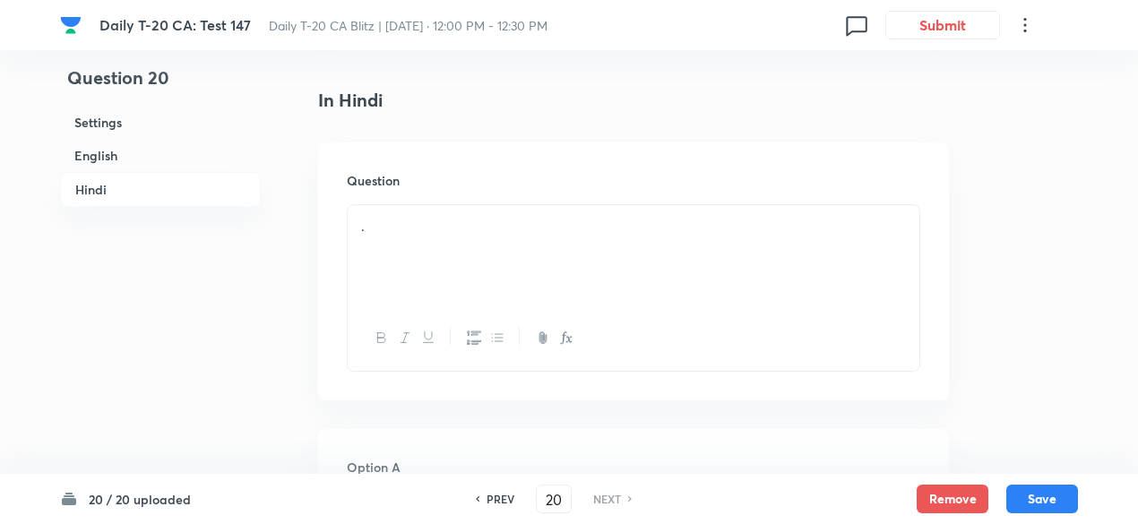
click at [513, 216] on p "." at bounding box center [633, 226] width 545 height 21
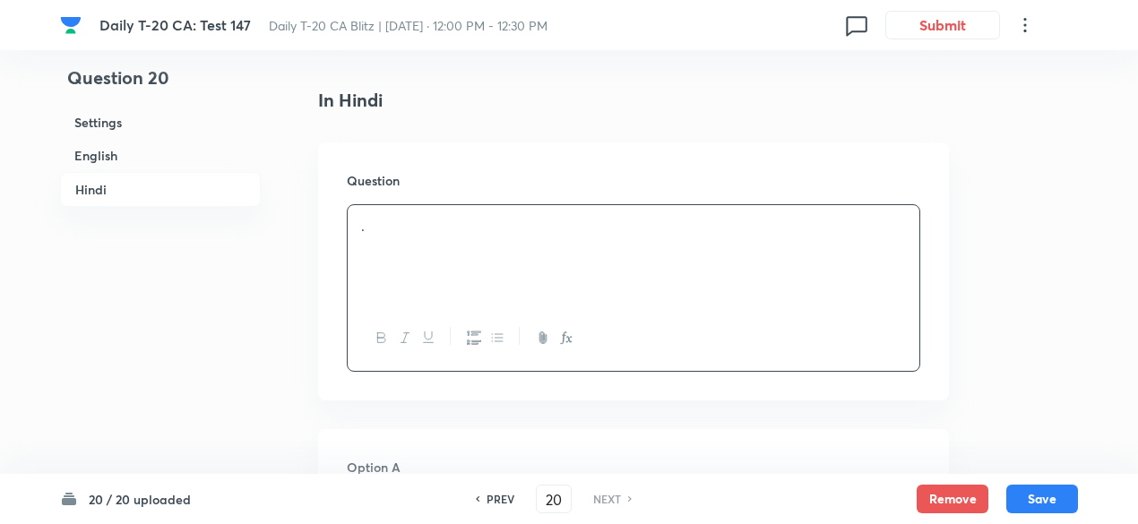
click at [464, 256] on div "." at bounding box center [634, 255] width 572 height 100
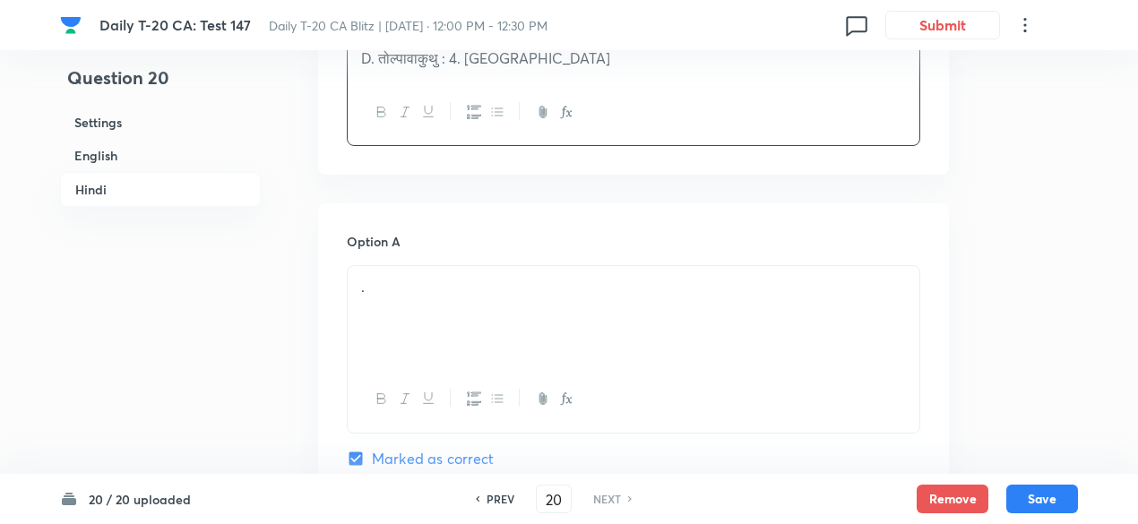
scroll to position [2802, 0]
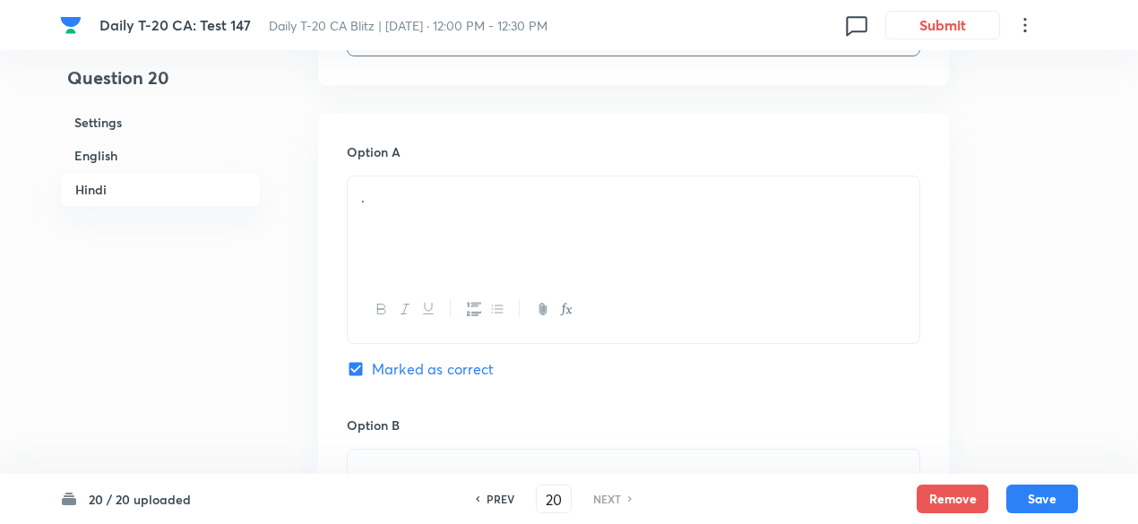
click at [464, 215] on div "." at bounding box center [634, 227] width 572 height 100
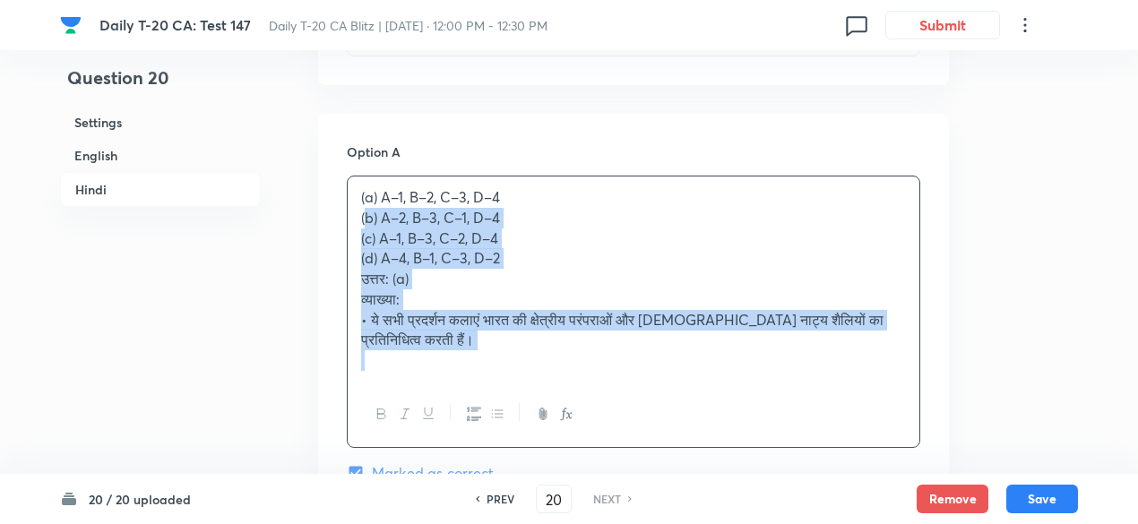
drag, startPoint x: 402, startPoint y: 219, endPoint x: 323, endPoint y: 201, distance: 80.9
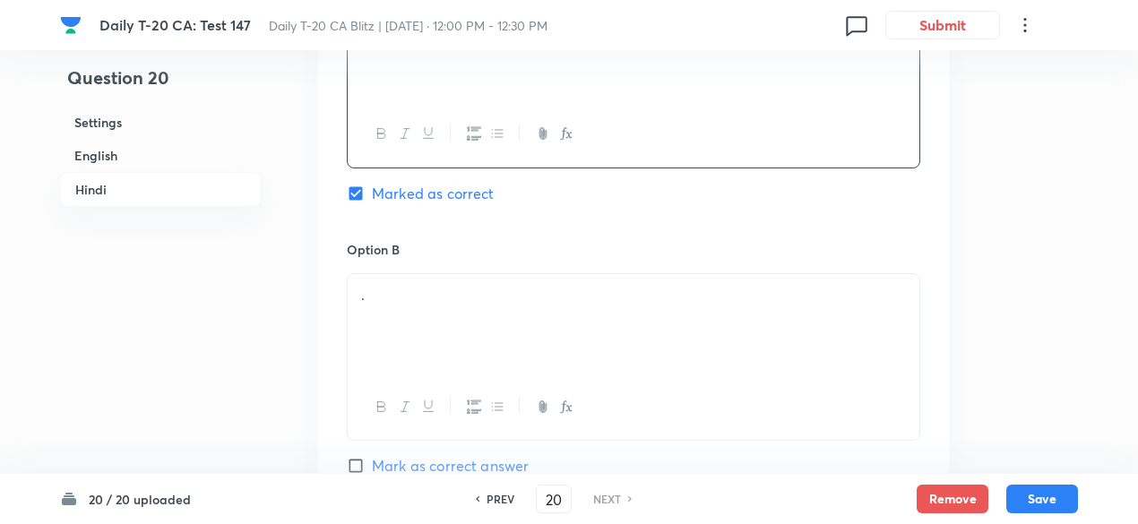
scroll to position [2981, 0]
click at [421, 288] on div "." at bounding box center [634, 321] width 572 height 100
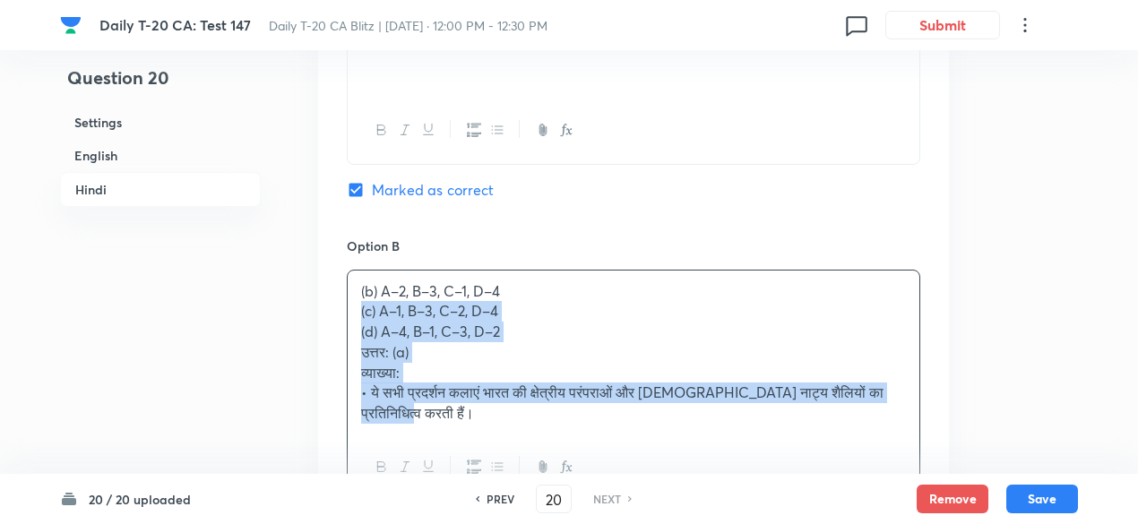
drag, startPoint x: 376, startPoint y: 320, endPoint x: 335, endPoint y: 297, distance: 47.4
click at [335, 297] on div "Option A A–1, B–2, C–3, D–4 Marked as correct Option B (b) A–2, B–3, C–1, D–4 (…" at bounding box center [633, 523] width 631 height 1177
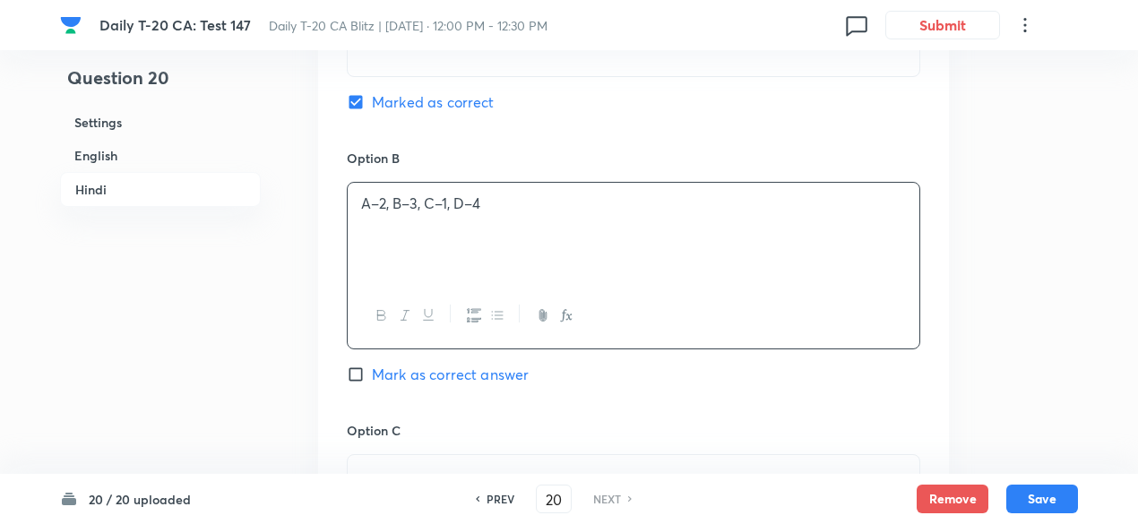
scroll to position [3250, 0]
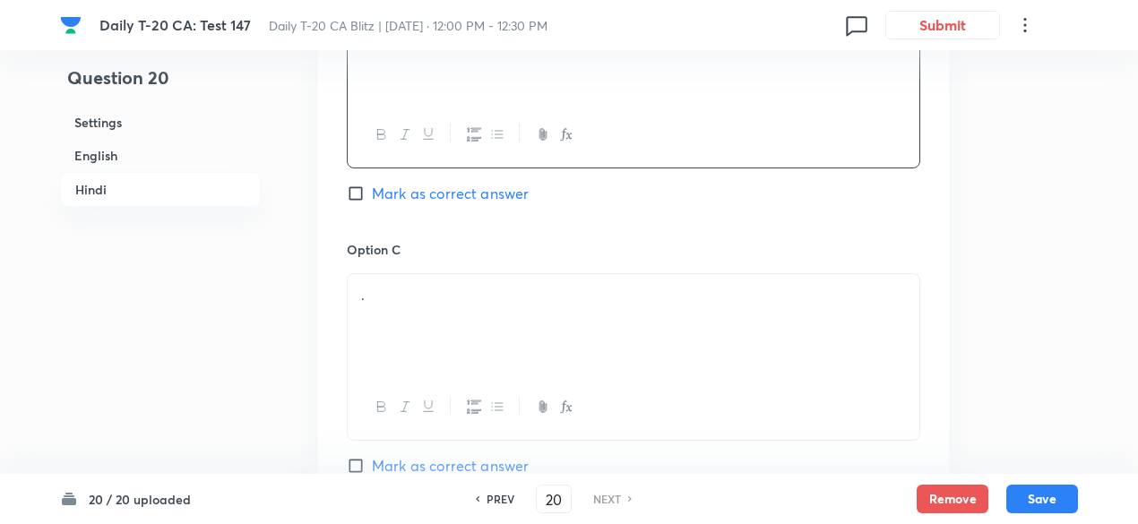
click at [439, 274] on div "." at bounding box center [634, 324] width 572 height 100
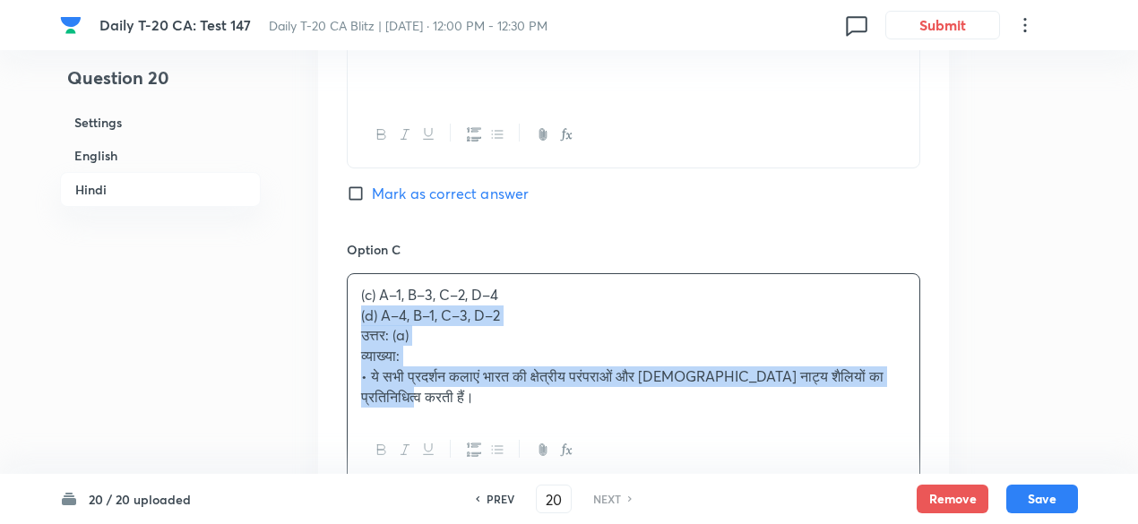
drag, startPoint x: 361, startPoint y: 296, endPoint x: 321, endPoint y: 297, distance: 40.3
click at [321, 297] on div "Option A A–1, B–2, C–3, D–4 Marked as correct Option B A–2, B–3, C–1, D–4 Mark …" at bounding box center [633, 244] width 631 height 1156
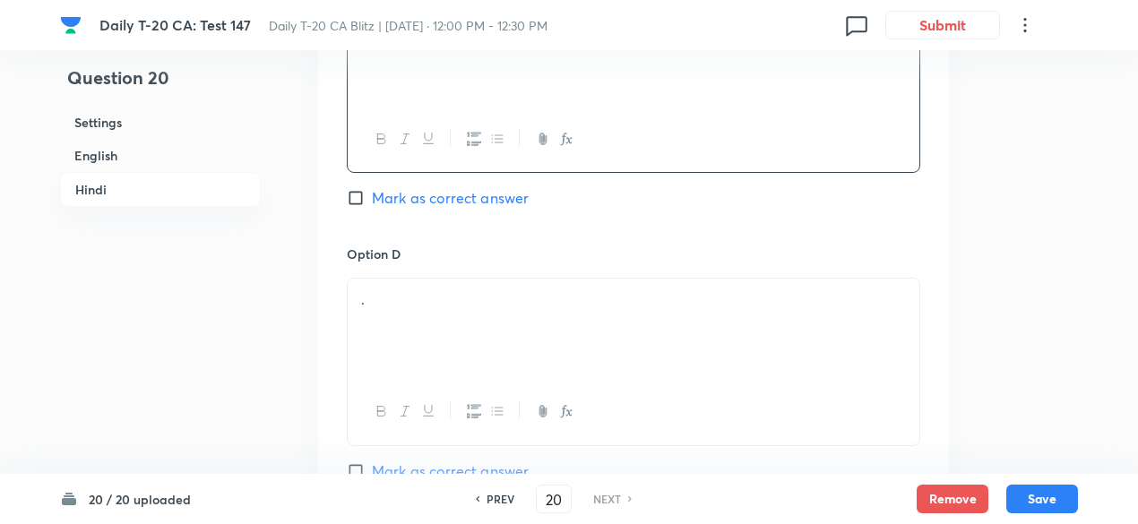
scroll to position [3519, 0]
click at [424, 289] on p "." at bounding box center [633, 299] width 545 height 21
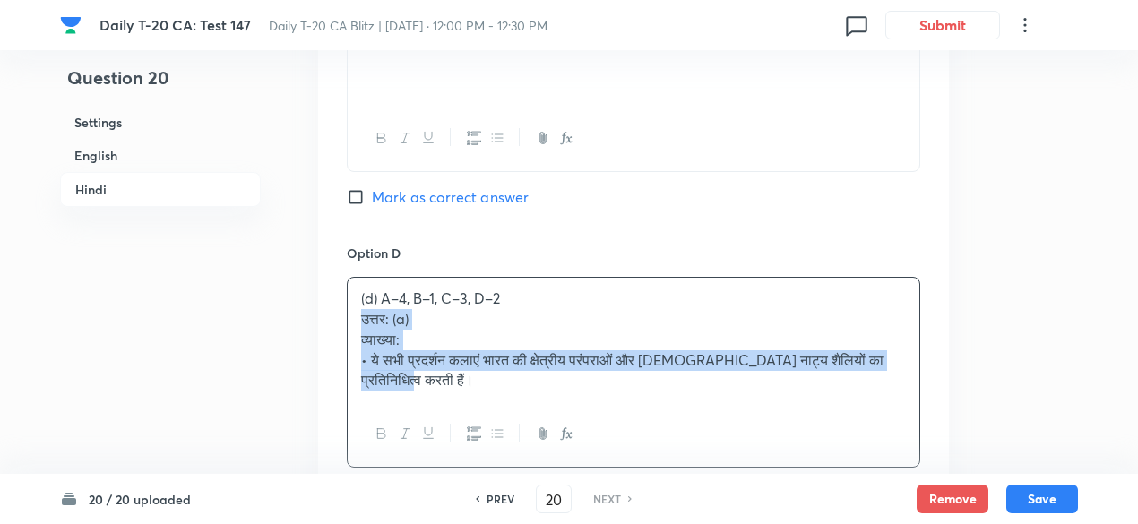
drag, startPoint x: 346, startPoint y: 295, endPoint x: 334, endPoint y: 293, distance: 11.8
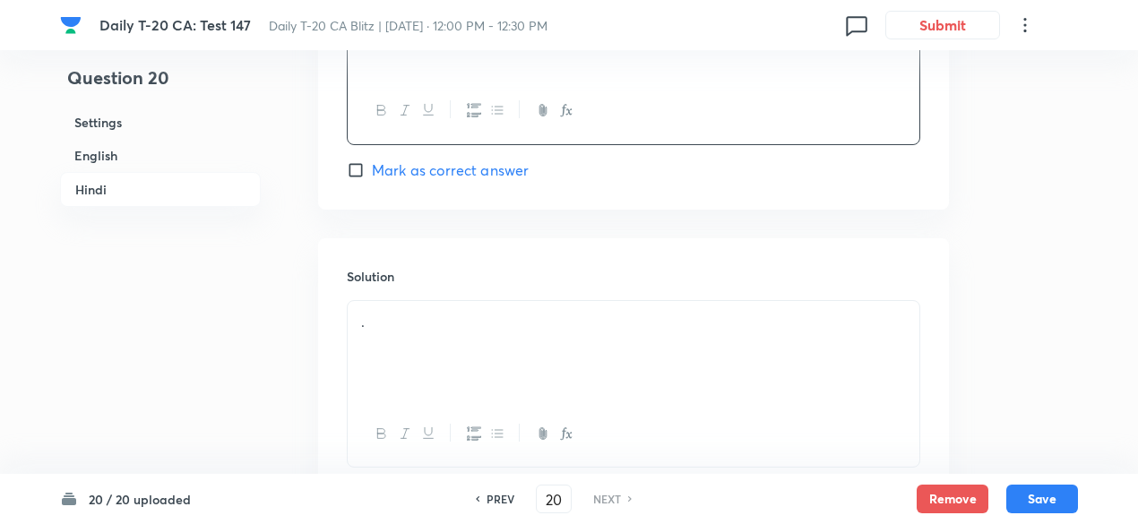
scroll to position [3878, 0]
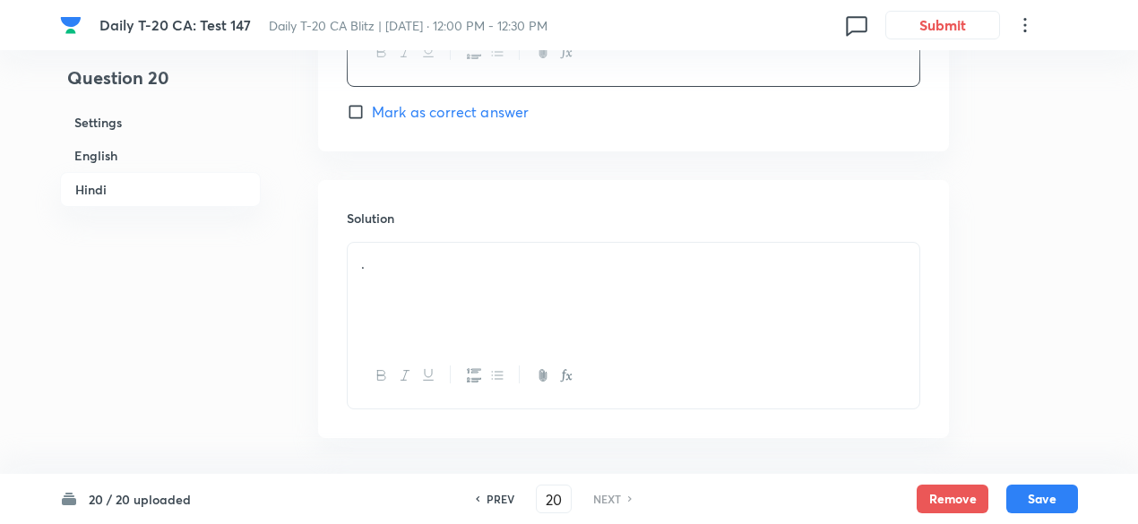
click at [454, 272] on div "." at bounding box center [634, 293] width 572 height 100
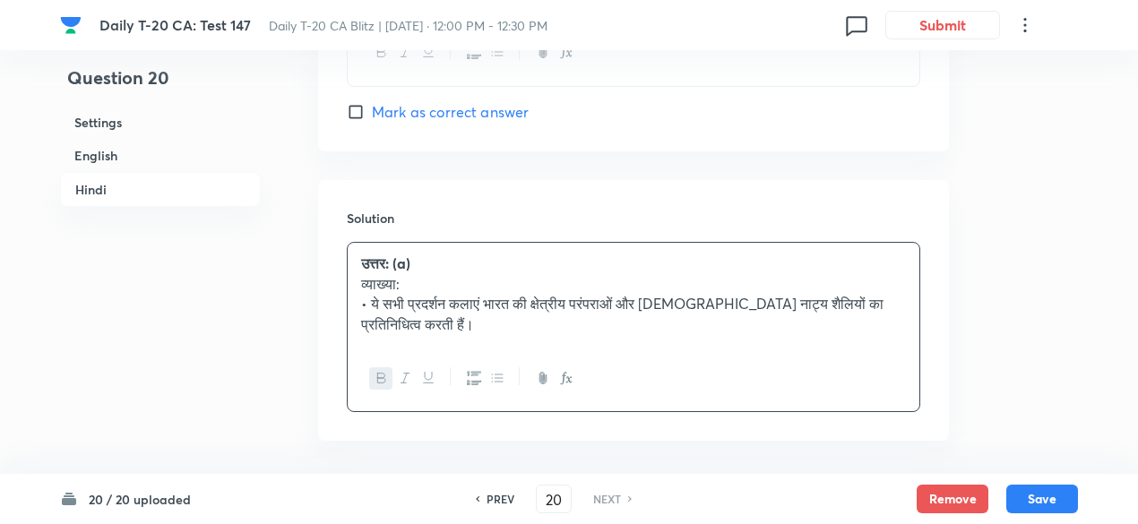
click at [179, 168] on h6 "English" at bounding box center [160, 155] width 201 height 33
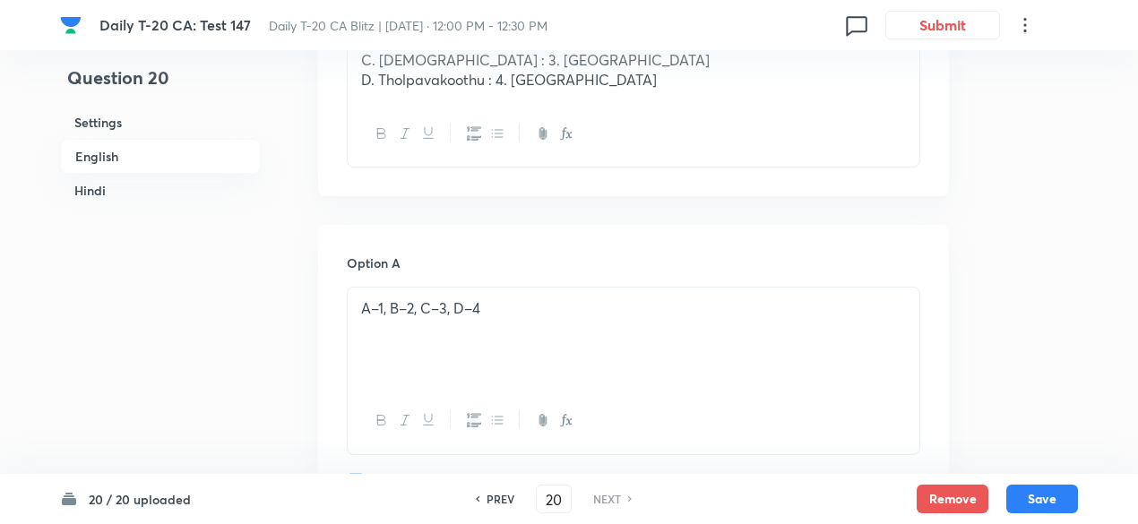
scroll to position [821, 0]
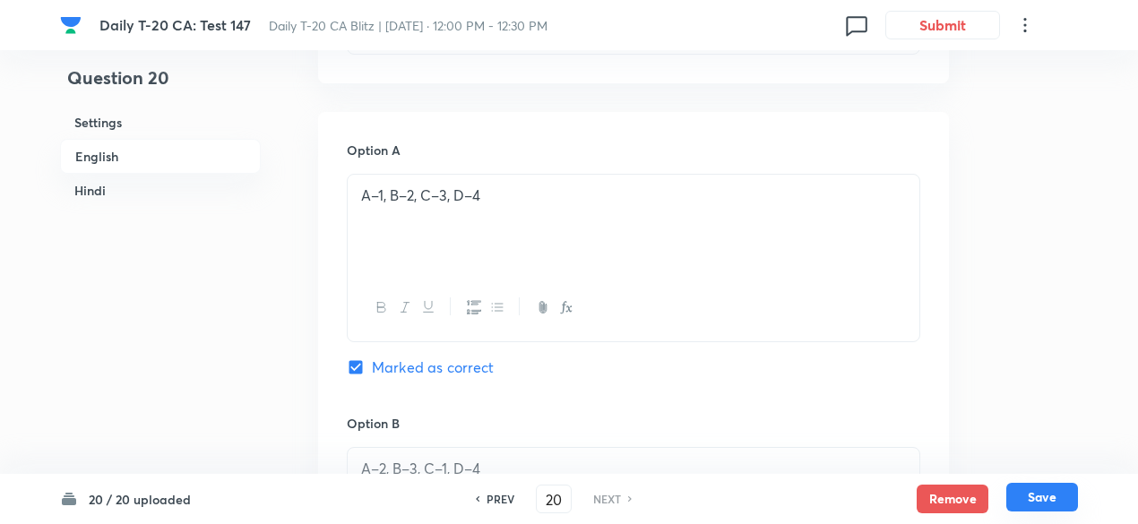
click at [1043, 507] on button "Save" at bounding box center [1043, 497] width 72 height 29
checkbox input "false"
checkbox input "true"
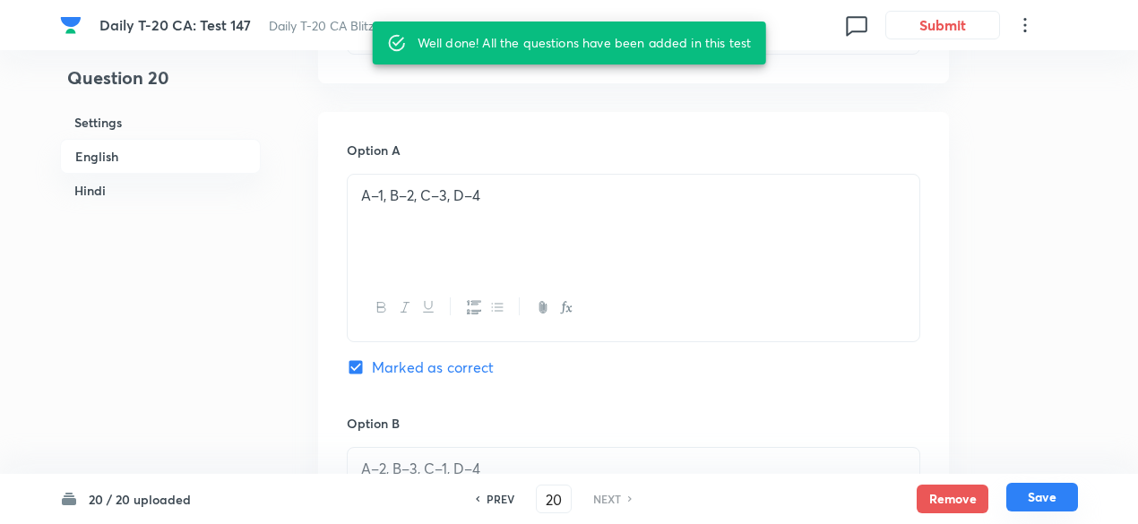
click at [1043, 507] on button "Save" at bounding box center [1043, 497] width 72 height 29
checkbox input "false"
checkbox input "true"
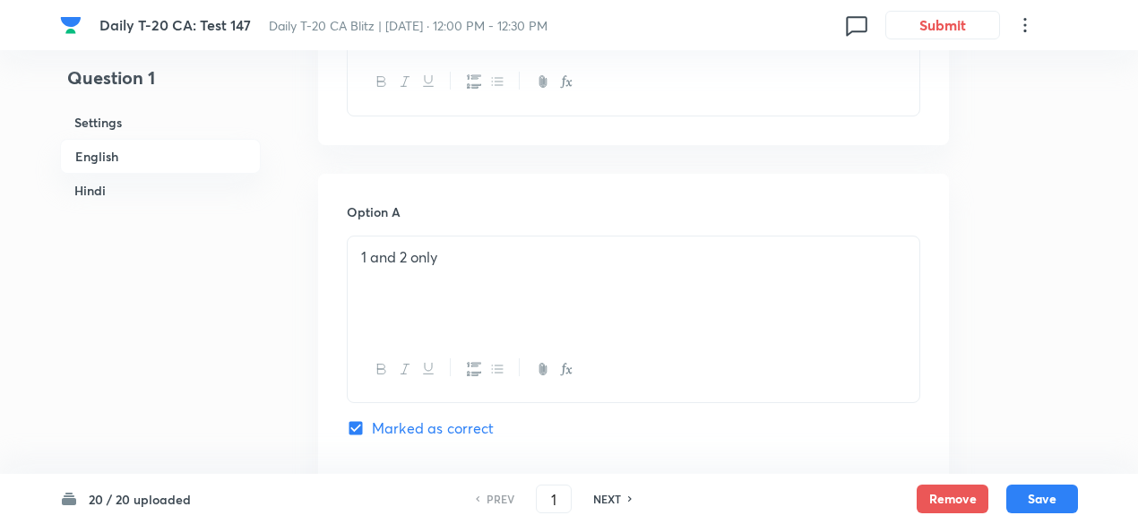
click at [165, 156] on h6 "English" at bounding box center [160, 156] width 201 height 35
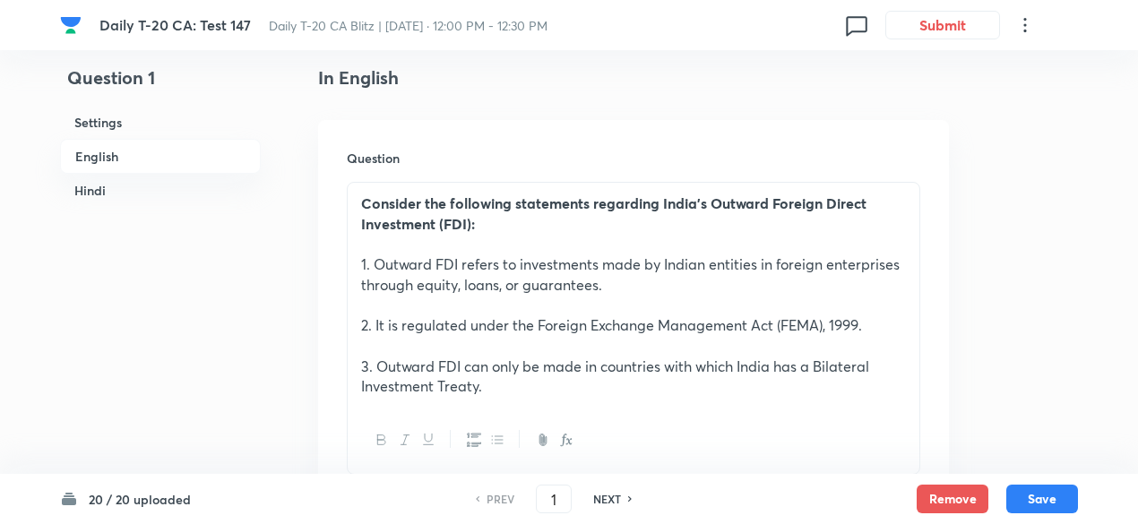
scroll to position [821, 0]
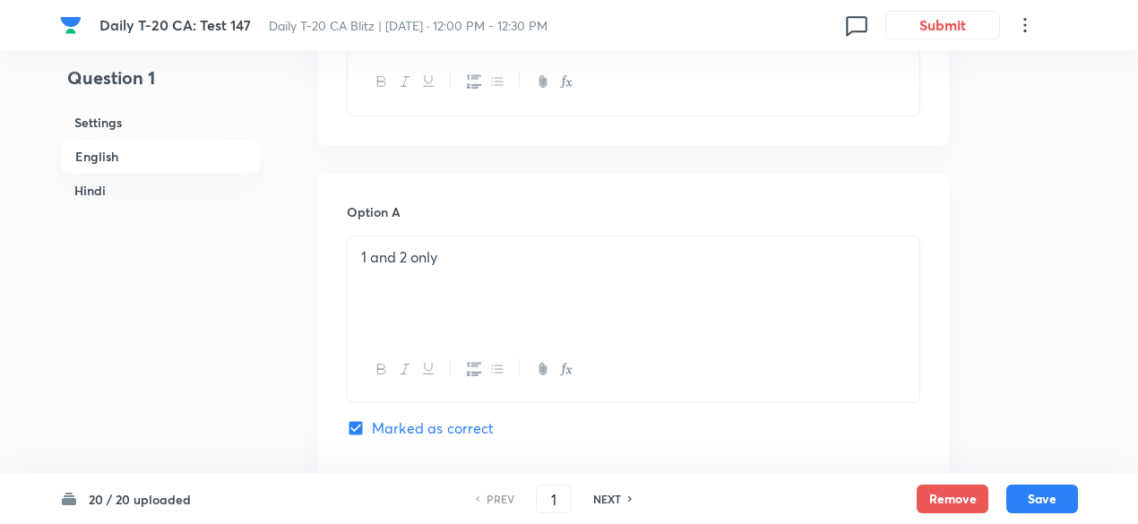
click at [145, 159] on h6 "English" at bounding box center [160, 156] width 201 height 35
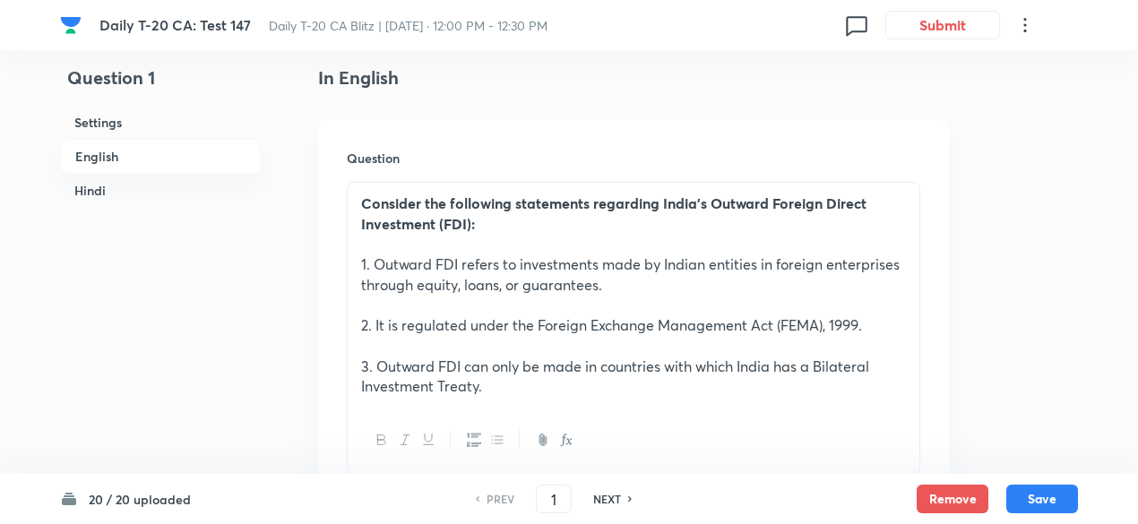
click at [136, 187] on h6 "Hindi" at bounding box center [160, 190] width 201 height 33
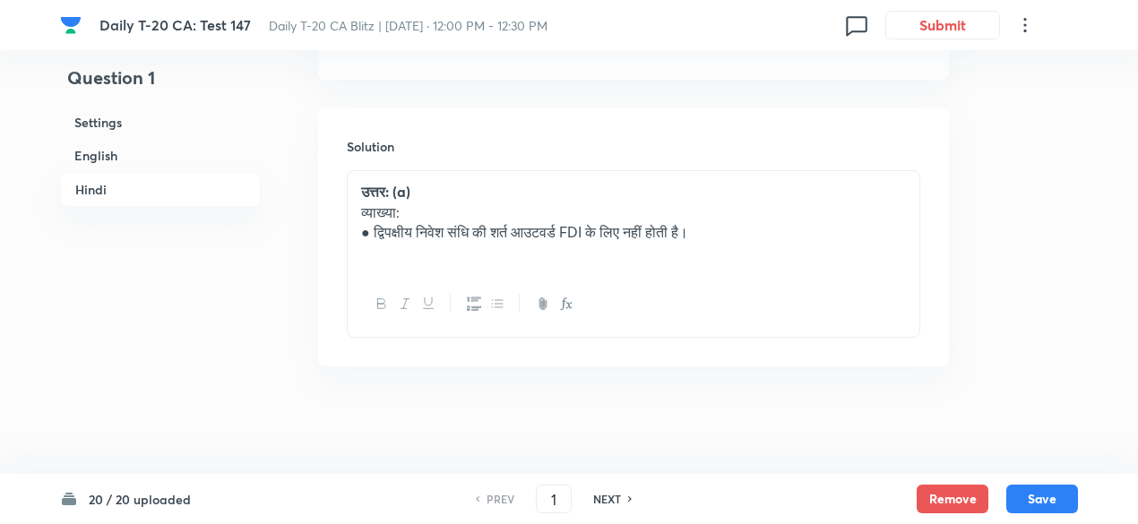
scroll to position [4047, 0]
click at [610, 499] on h6 "NEXT" at bounding box center [607, 499] width 28 height 16
type input "2"
checkbox input "false"
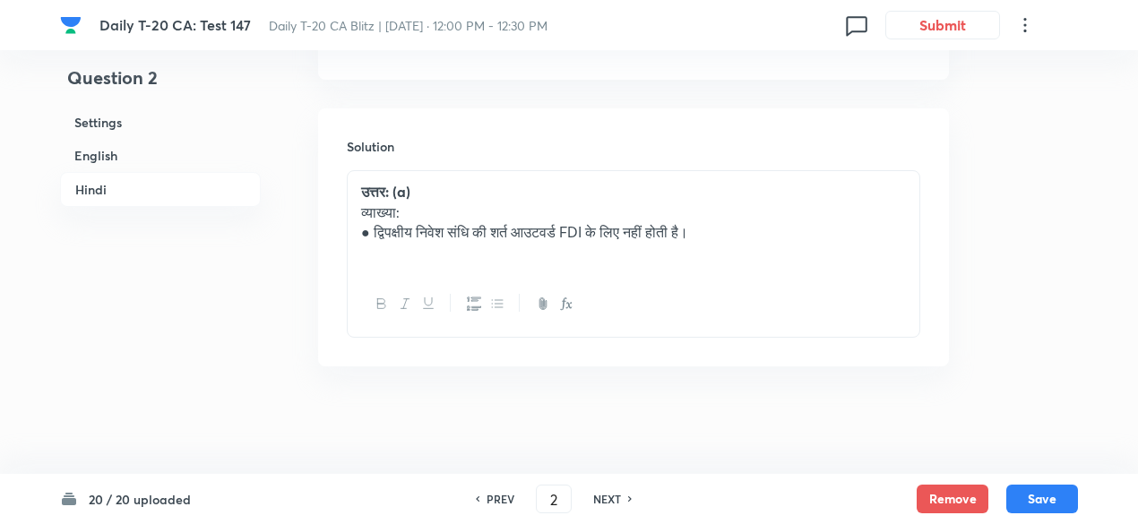
checkbox input "true"
click at [610, 499] on h6 "NEXT" at bounding box center [607, 499] width 28 height 16
type input "3"
checkbox input "false"
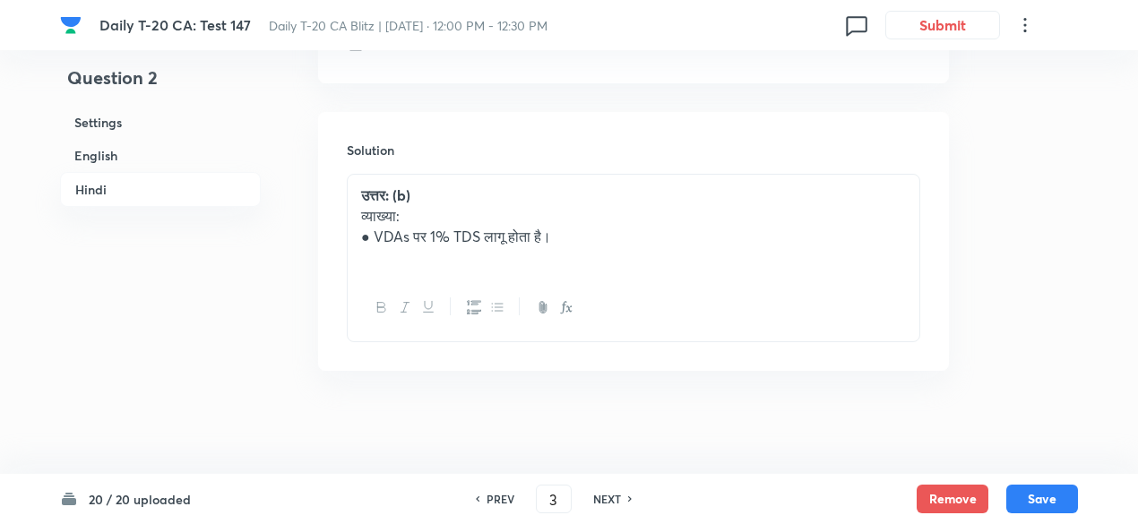
checkbox input "false"
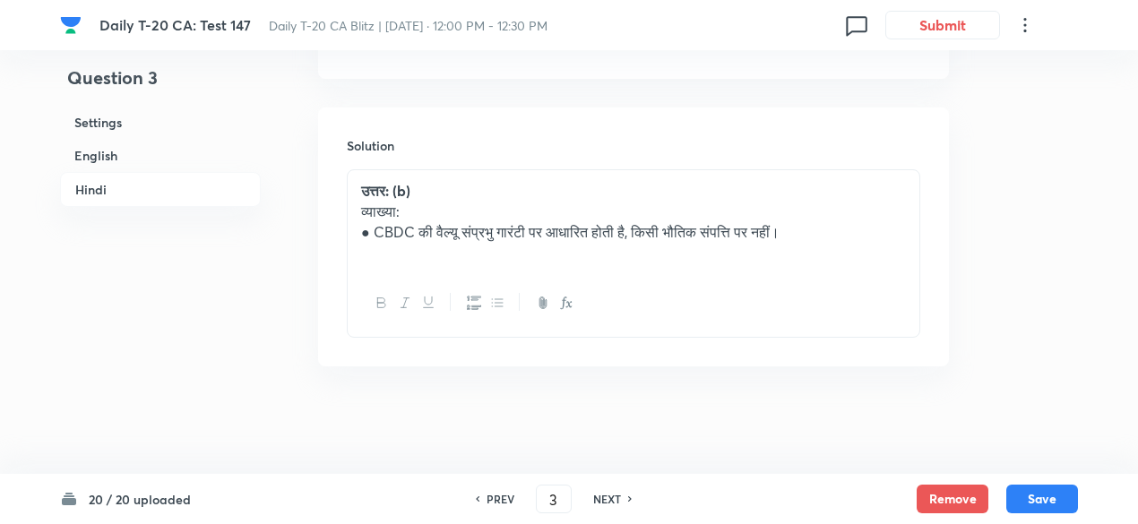
checkbox input "true"
click at [609, 499] on h6 "NEXT" at bounding box center [607, 499] width 28 height 16
type input "4"
checkbox input "false"
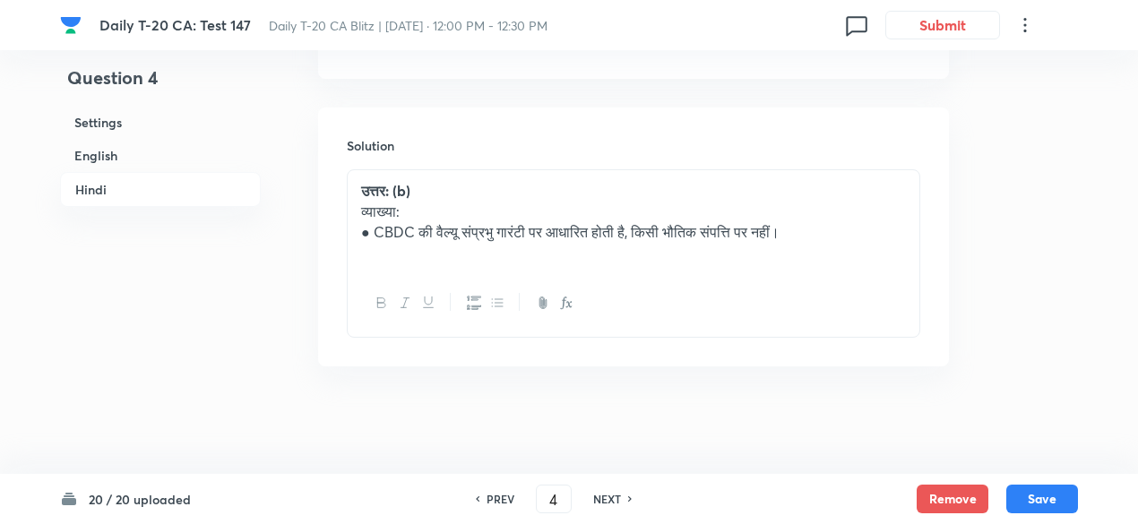
checkbox input "false"
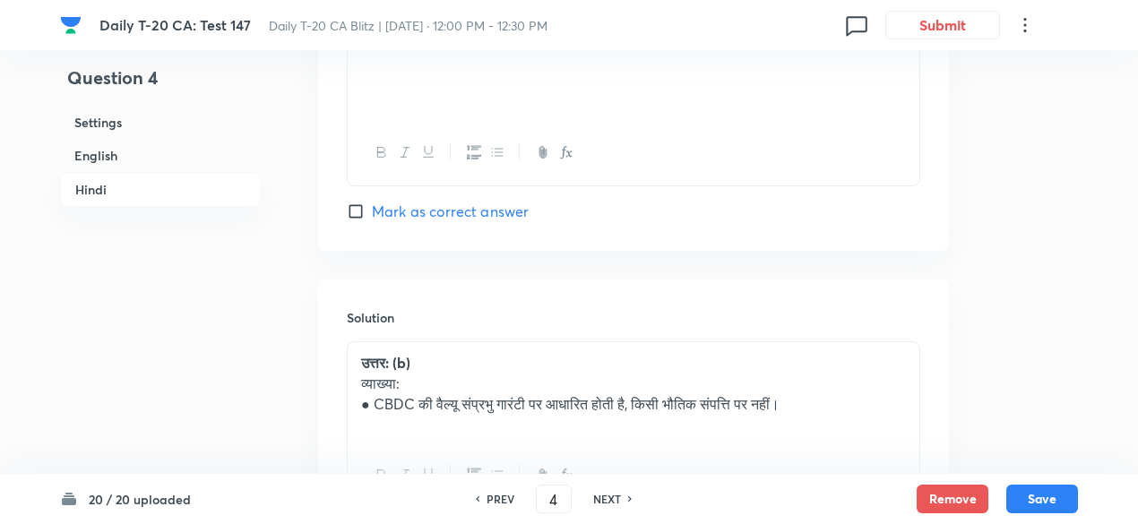
checkbox input "true"
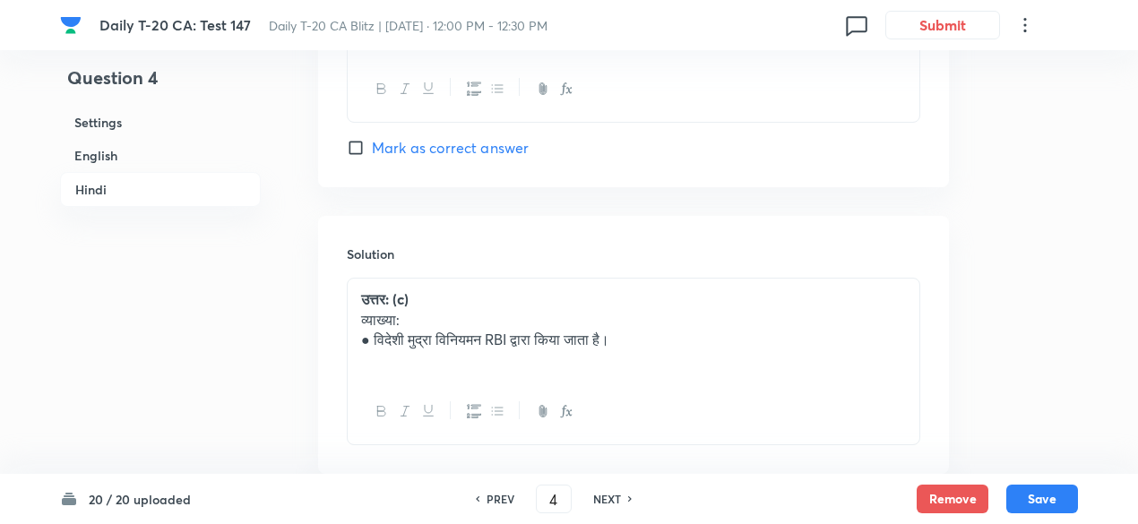
scroll to position [3647, 0]
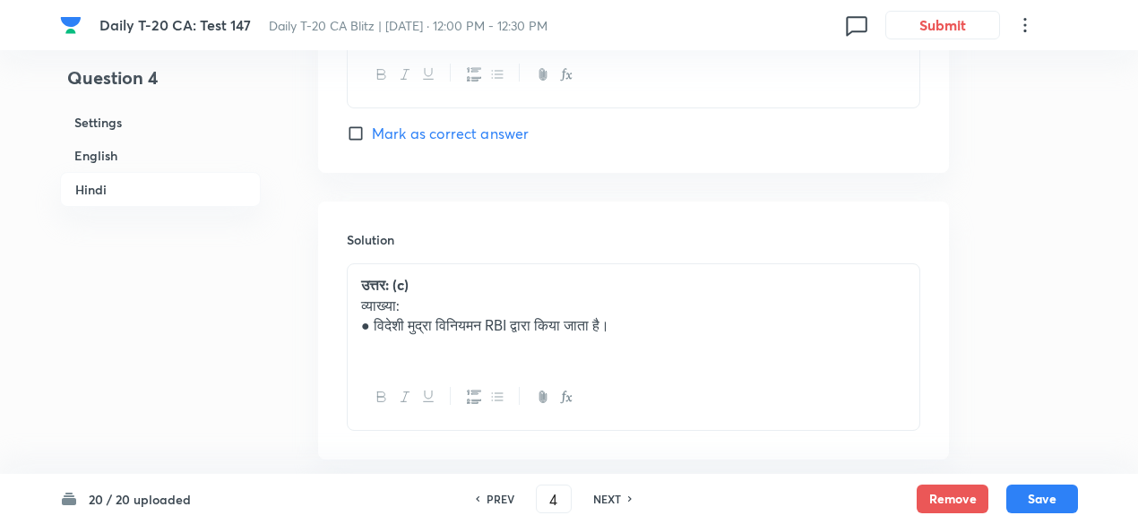
click at [608, 499] on h6 "NEXT" at bounding box center [607, 499] width 28 height 16
type input "5"
checkbox input "false"
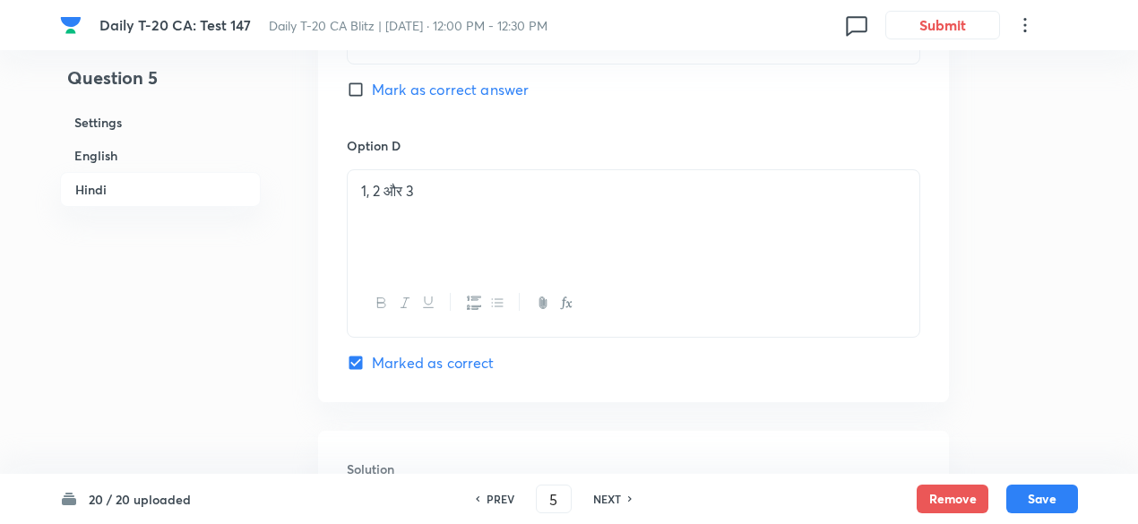
checkbox input "true"
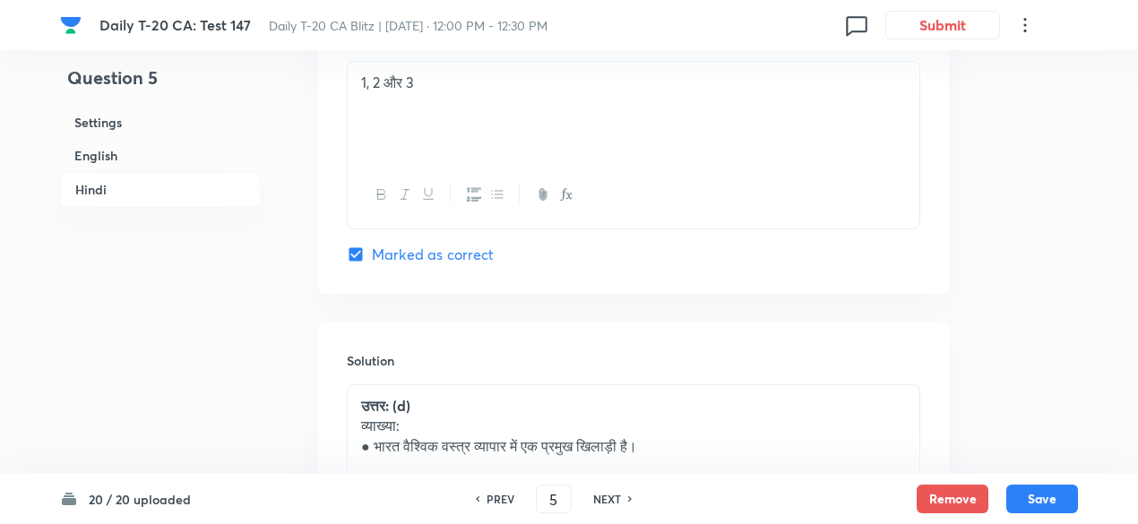
scroll to position [3827, 0]
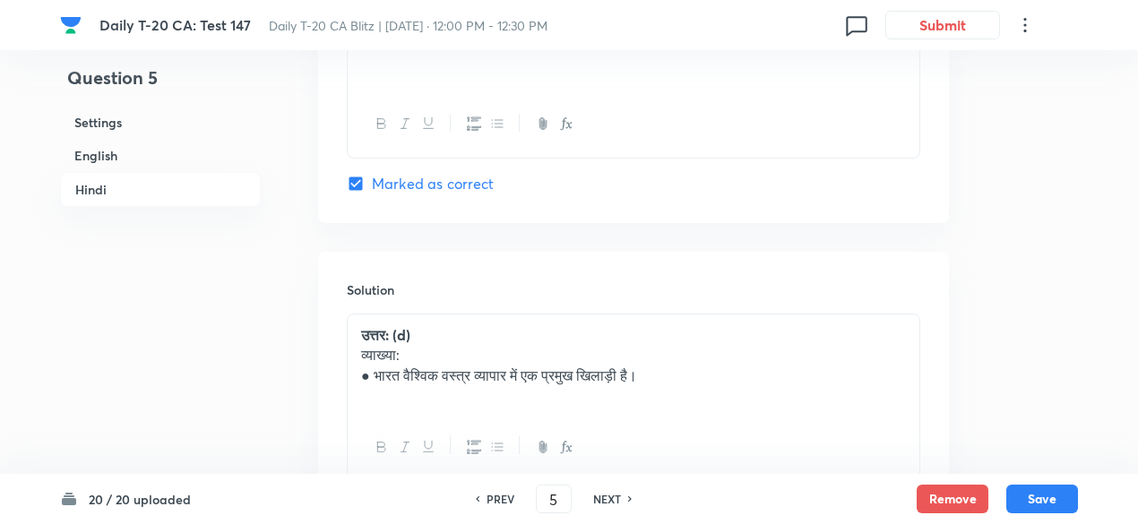
click at [608, 499] on h6 "NEXT" at bounding box center [607, 499] width 28 height 16
type input "6"
checkbox input "false"
checkbox input "true"
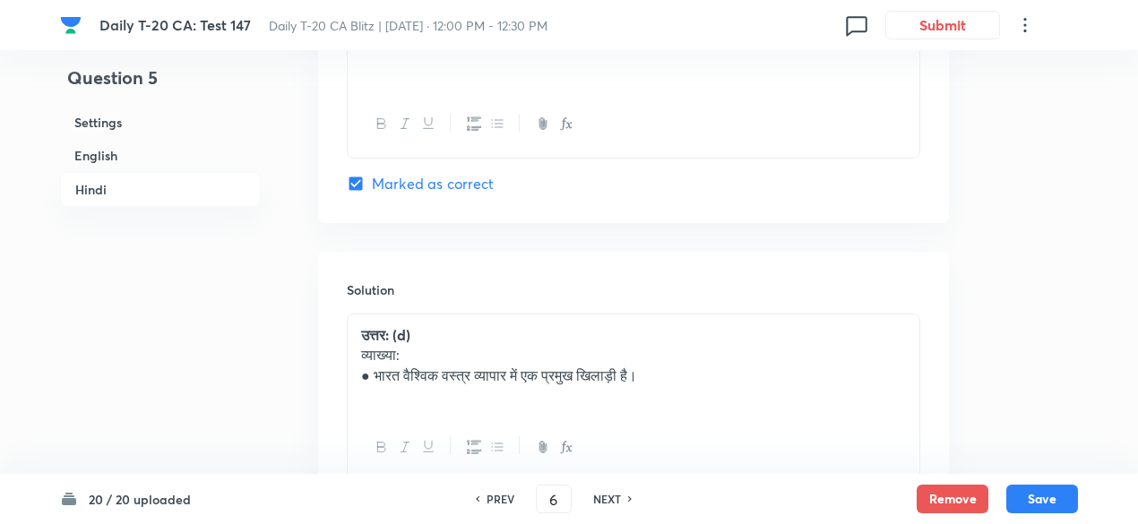
checkbox input "true"
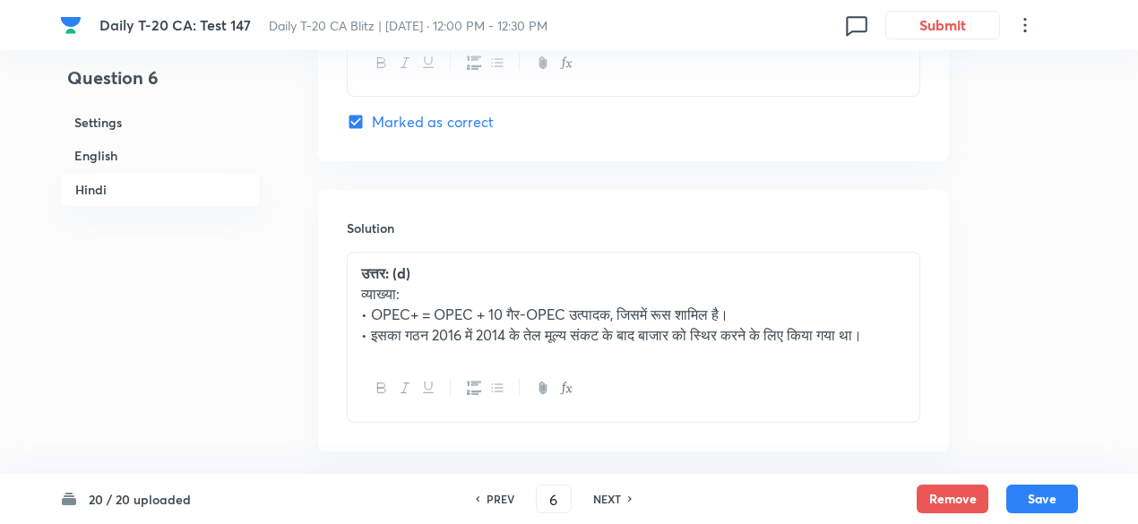
click at [608, 499] on h6 "NEXT" at bounding box center [607, 499] width 28 height 16
type input "7"
checkbox input "false"
checkbox input "true"
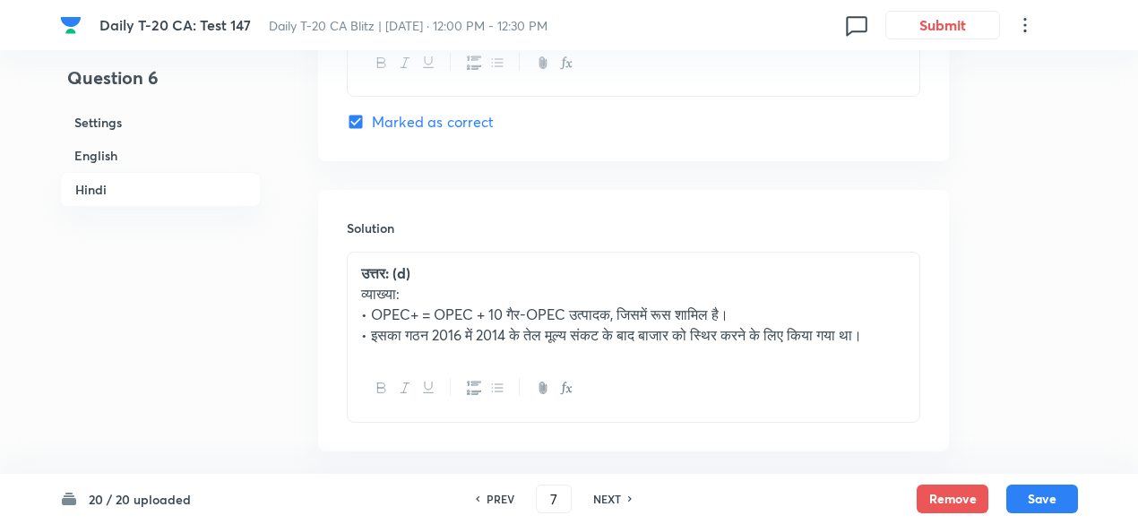
checkbox input "true"
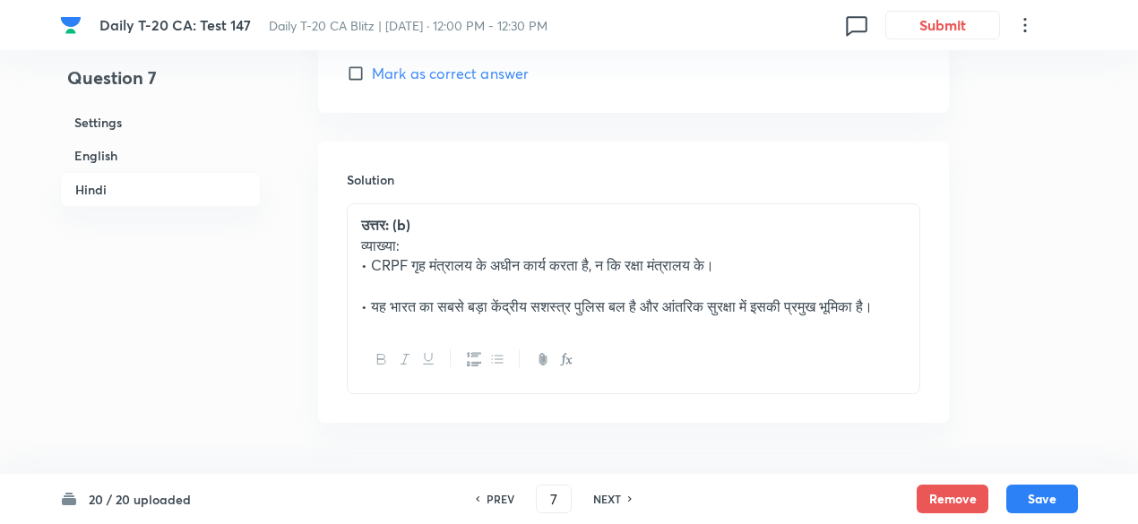
click at [608, 499] on h6 "NEXT" at bounding box center [607, 499] width 28 height 16
type input "8"
checkbox input "false"
checkbox input "true"
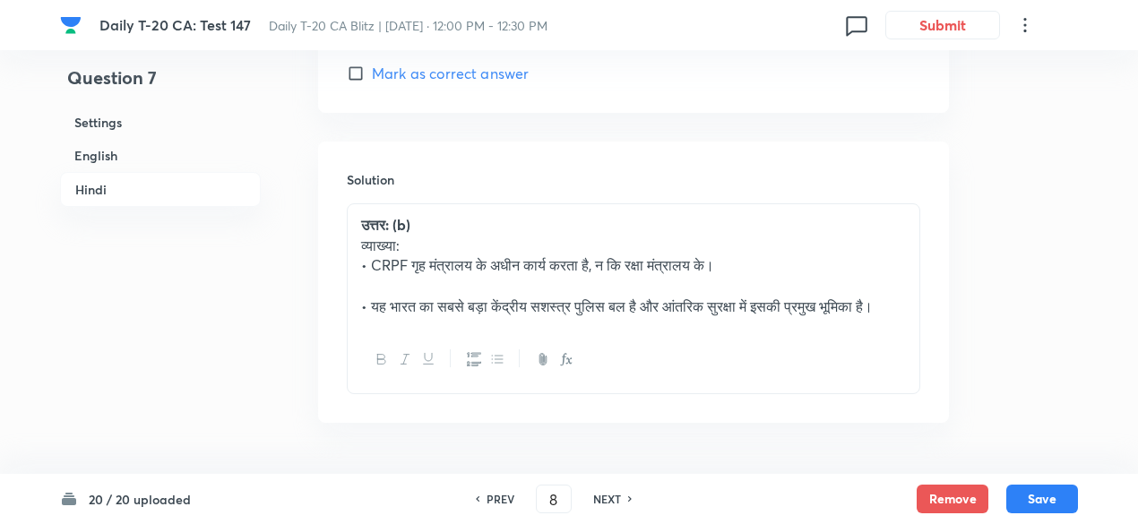
checkbox input "true"
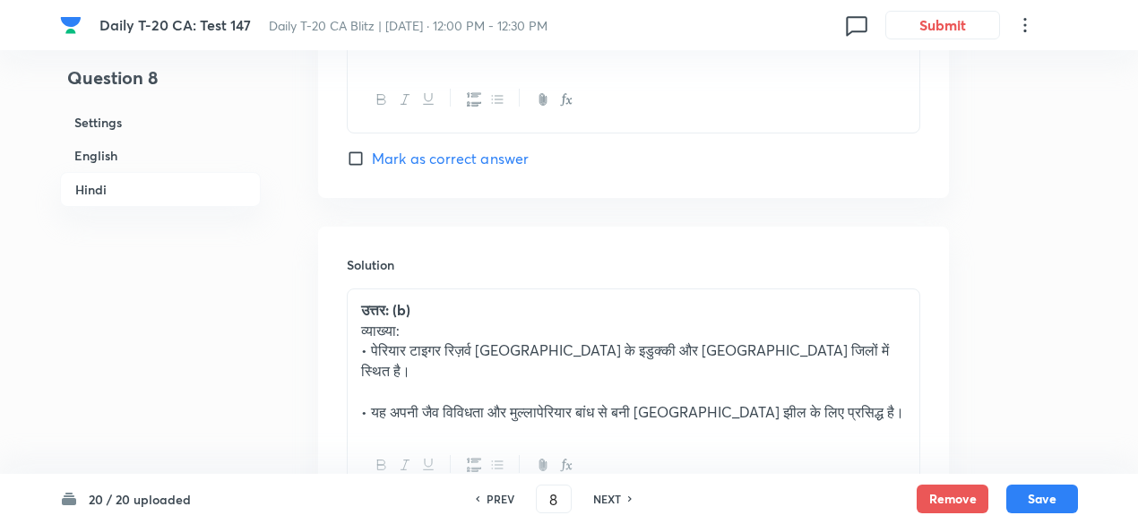
scroll to position [3711, 0]
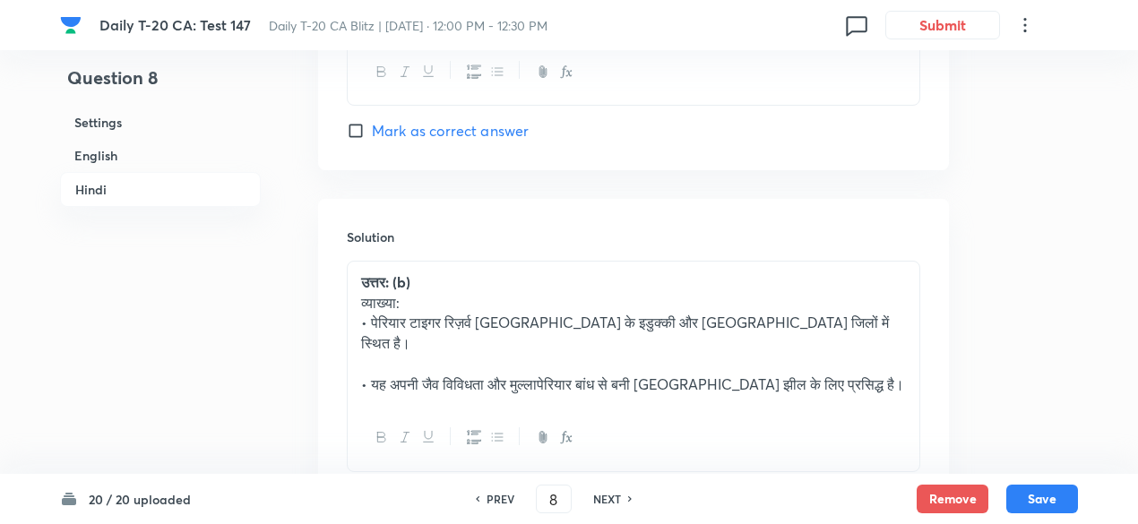
click at [608, 499] on h6 "NEXT" at bounding box center [607, 499] width 28 height 16
type input "9"
checkbox input "false"
checkbox input "true"
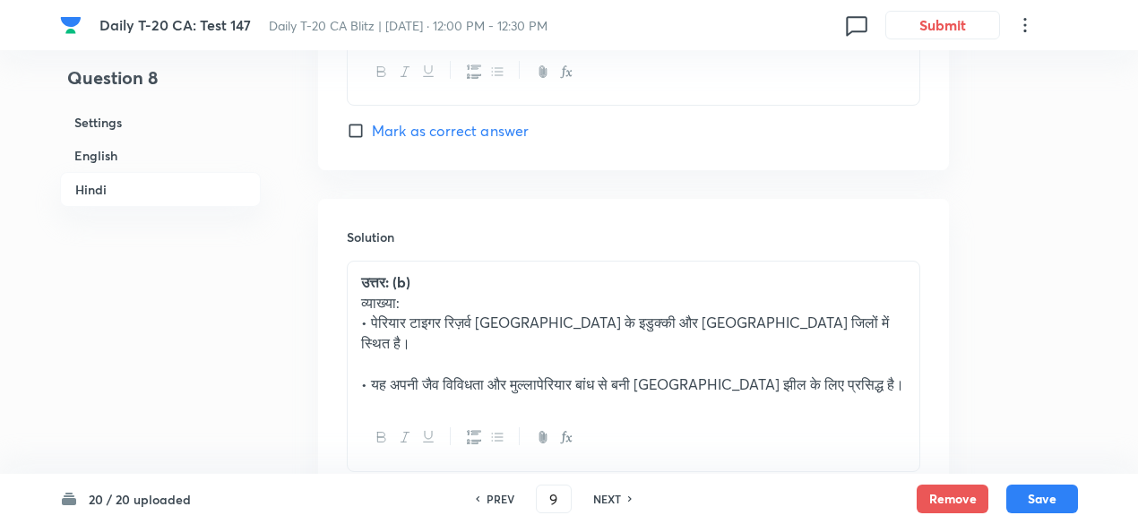
checkbox input "true"
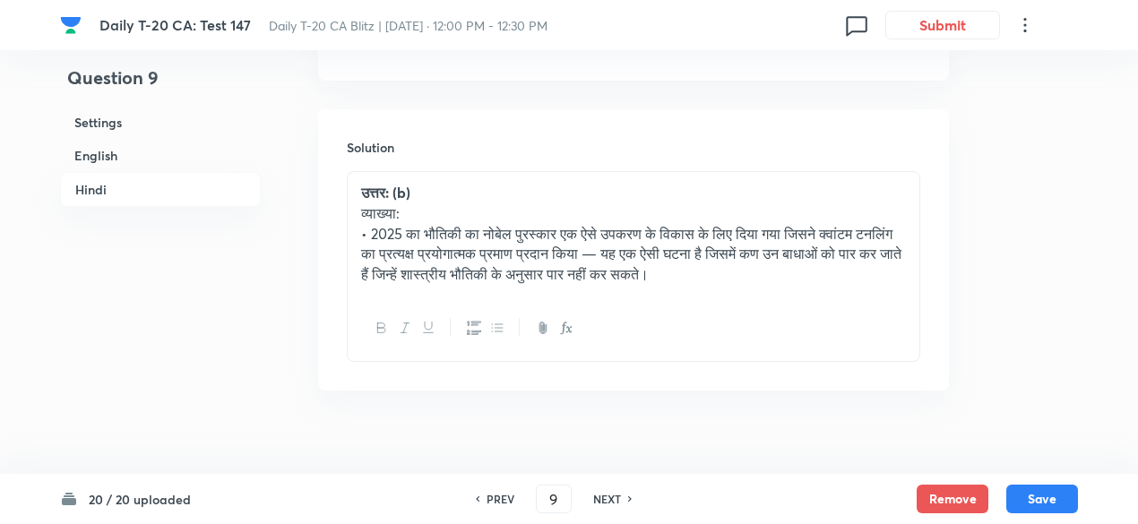
click at [608, 499] on h6 "NEXT" at bounding box center [607, 499] width 28 height 16
type input "10"
checkbox input "false"
checkbox input "true"
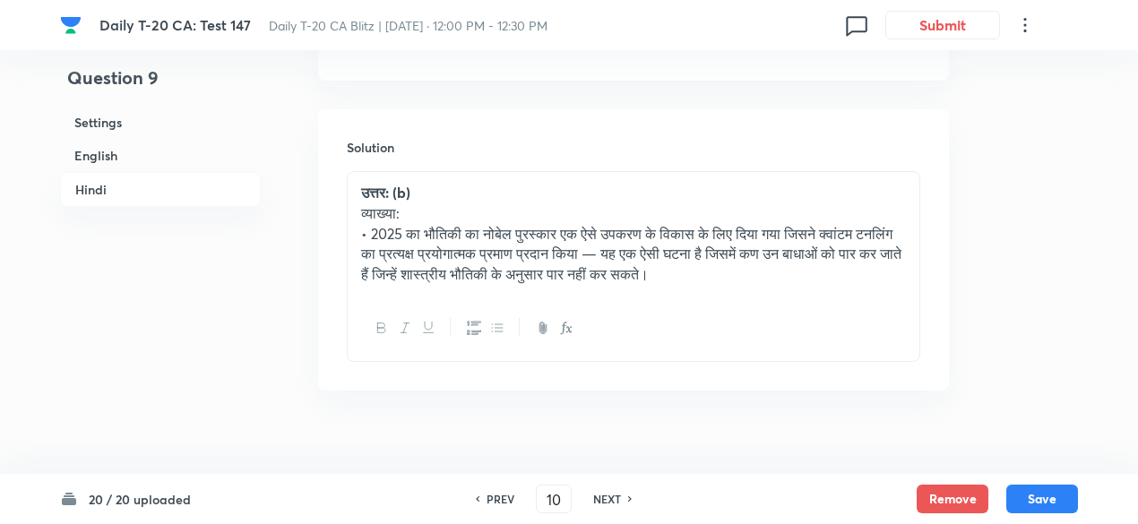
checkbox input "true"
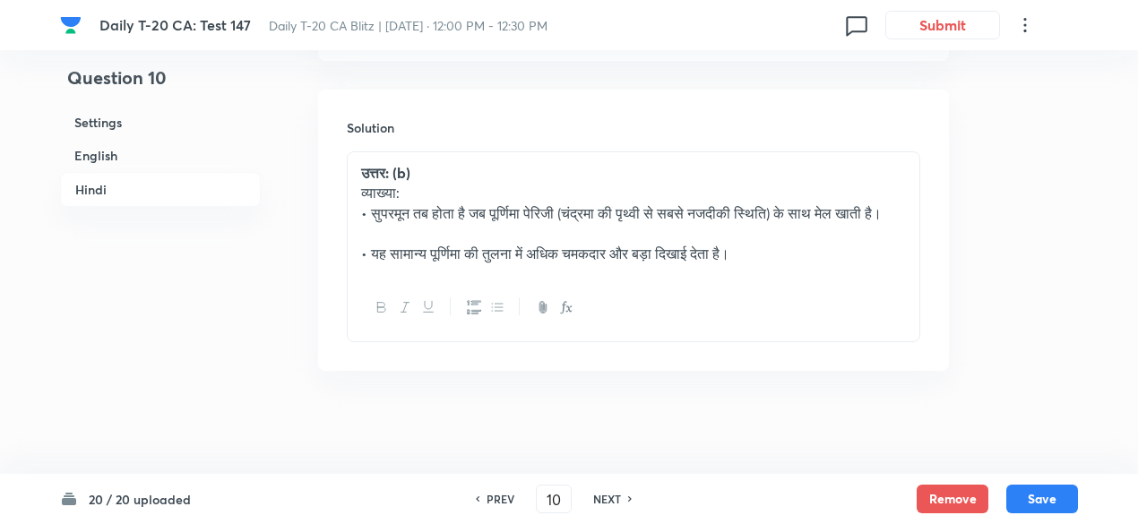
click at [608, 499] on h6 "NEXT" at bounding box center [607, 499] width 28 height 16
type input "11"
checkbox input "false"
checkbox input "true"
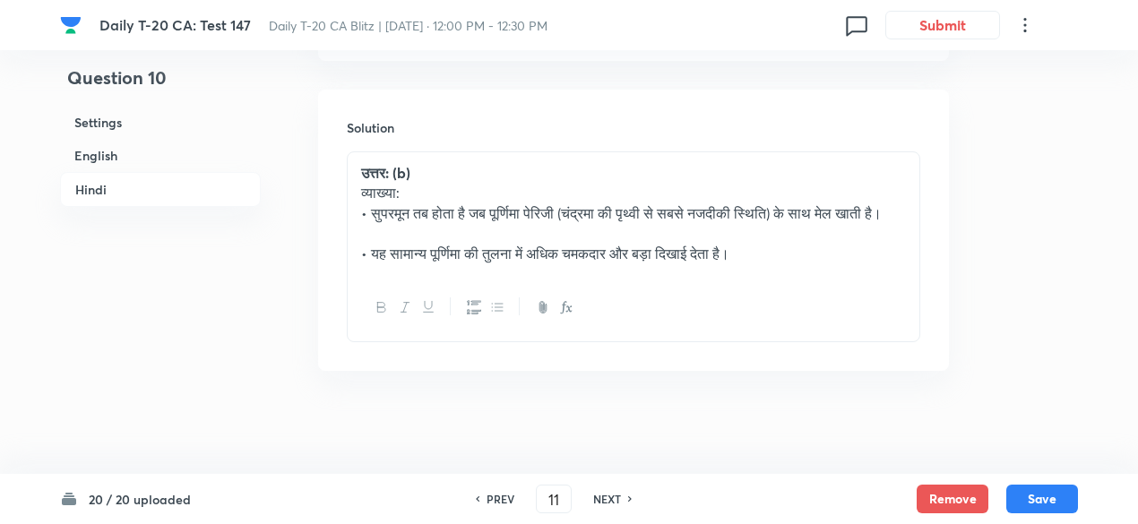
checkbox input "true"
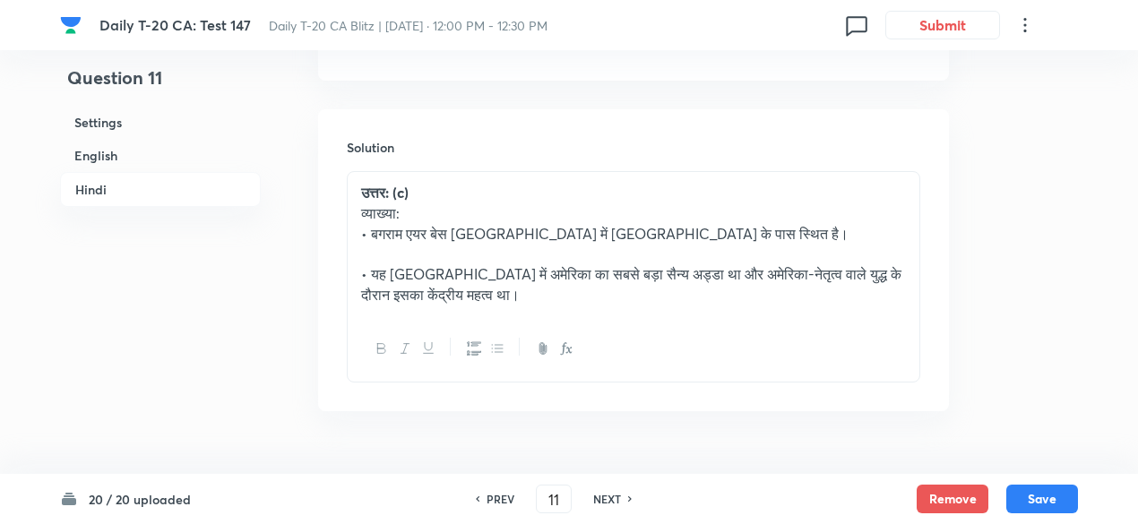
click at [608, 499] on h6 "NEXT" at bounding box center [607, 499] width 28 height 16
type input "12"
checkbox input "false"
checkbox input "true"
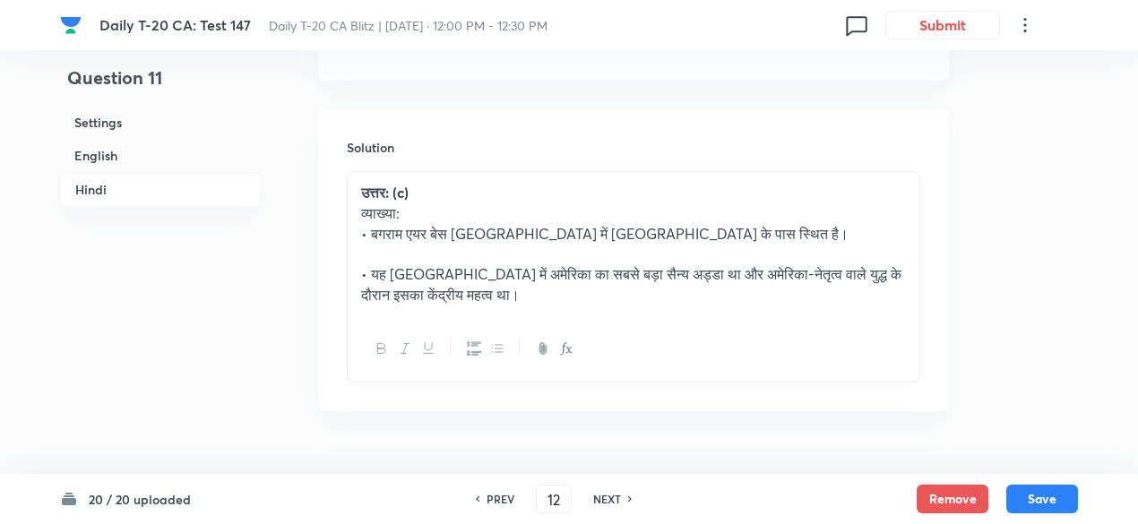
checkbox input "true"
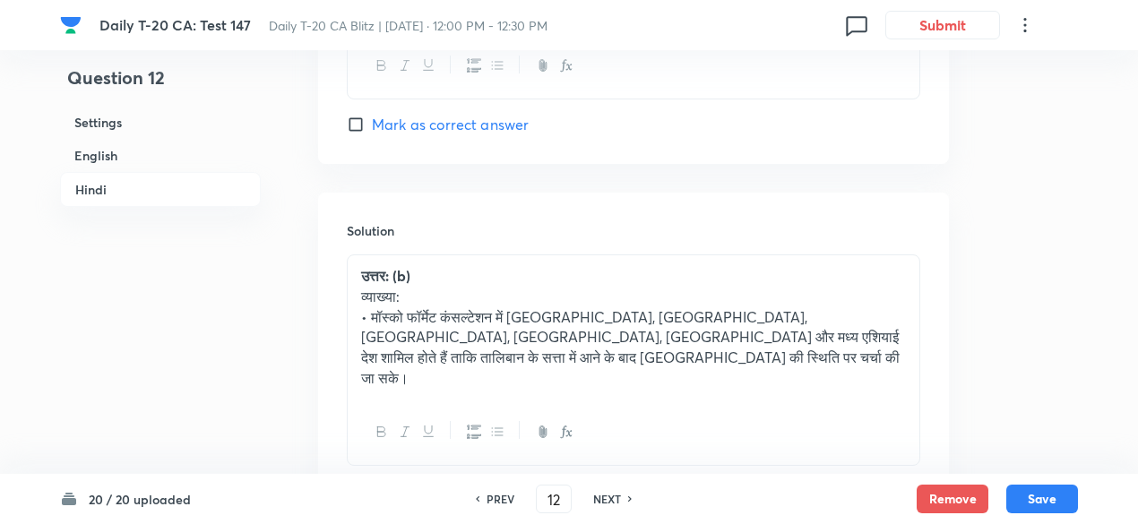
scroll to position [3740, 0]
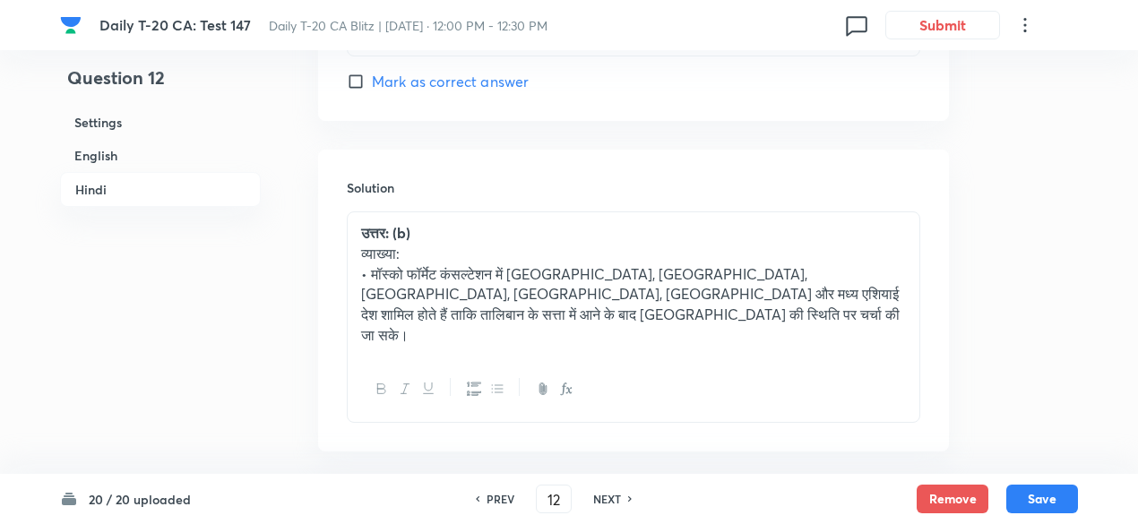
click at [606, 498] on h6 "NEXT" at bounding box center [607, 499] width 28 height 16
type input "13"
checkbox input "false"
checkbox input "true"
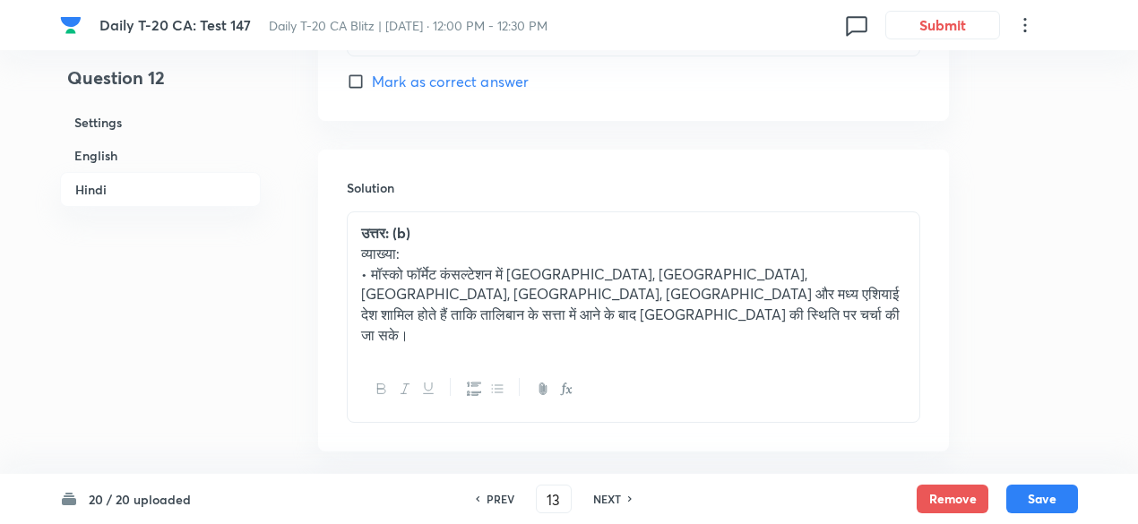
checkbox input "true"
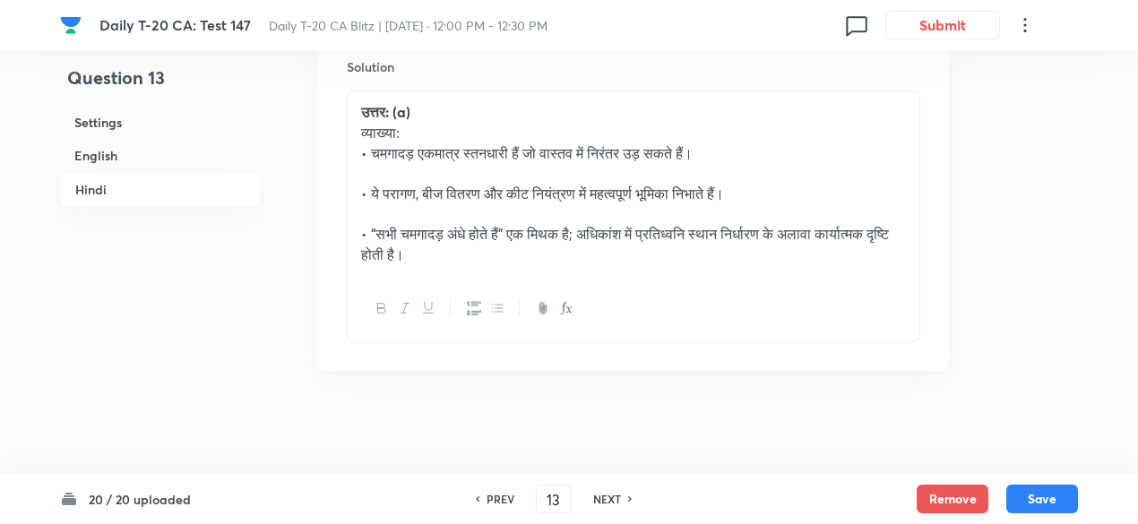
click at [606, 498] on h6 "NEXT" at bounding box center [607, 499] width 28 height 16
type input "14"
checkbox input "false"
checkbox input "true"
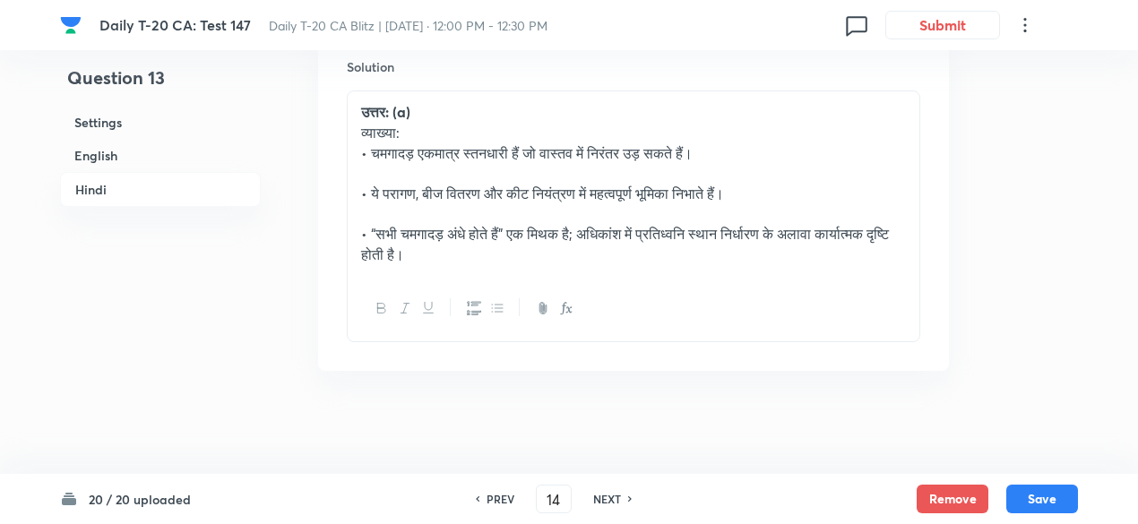
checkbox input "true"
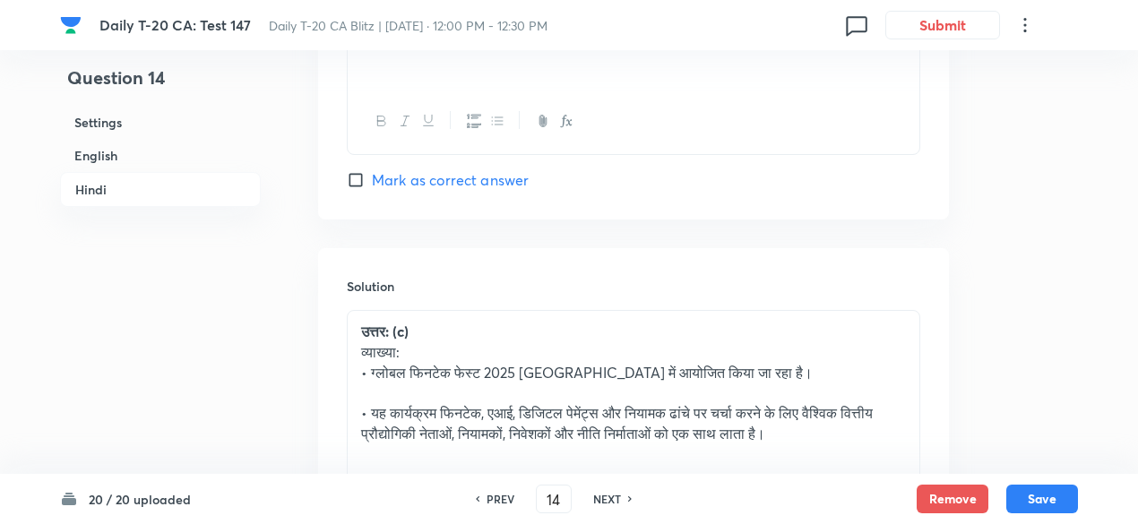
click at [606, 498] on h6 "NEXT" at bounding box center [607, 499] width 28 height 16
type input "15"
checkbox input "false"
checkbox input "true"
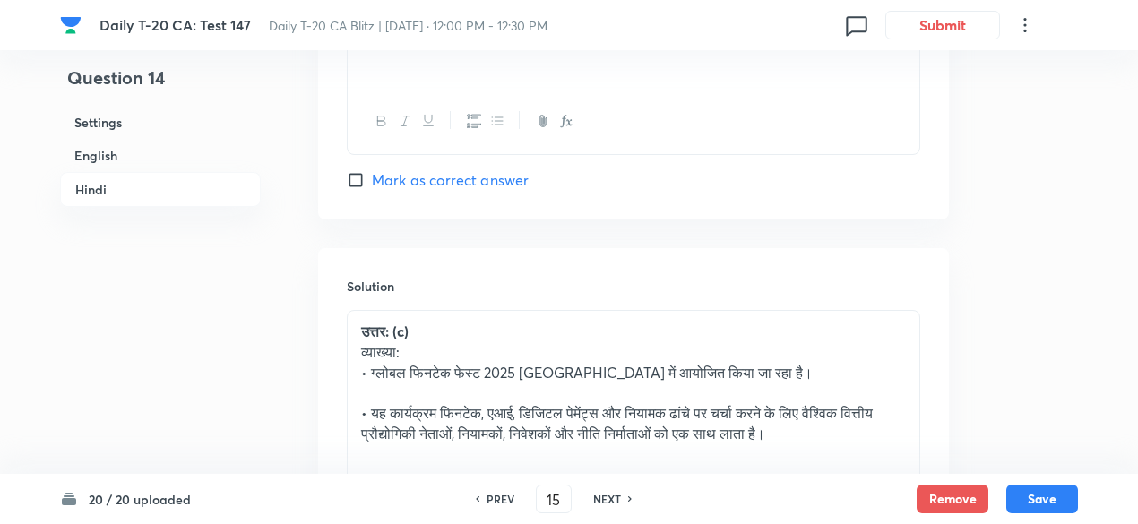
checkbox input "true"
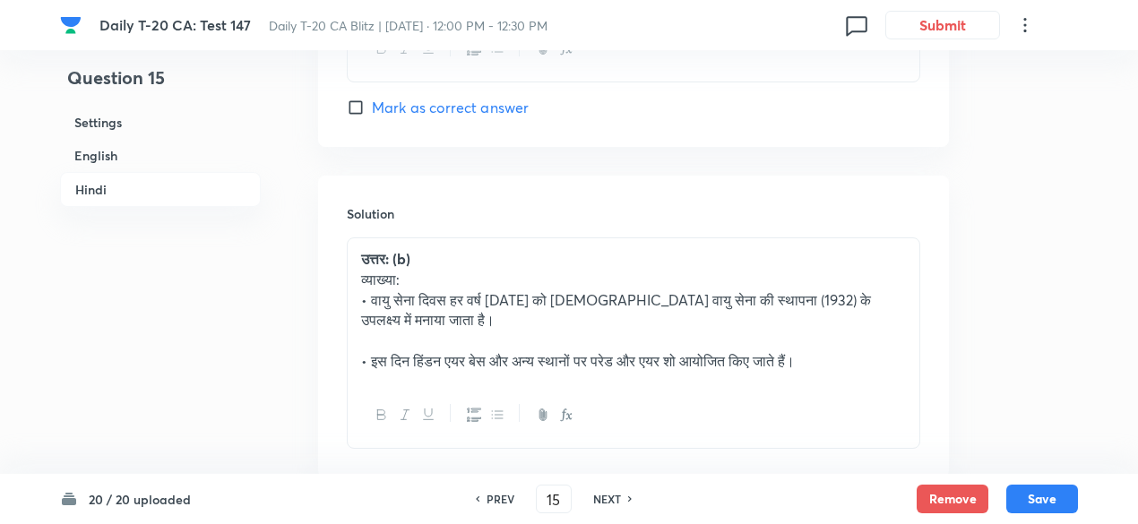
scroll to position [3820, 0]
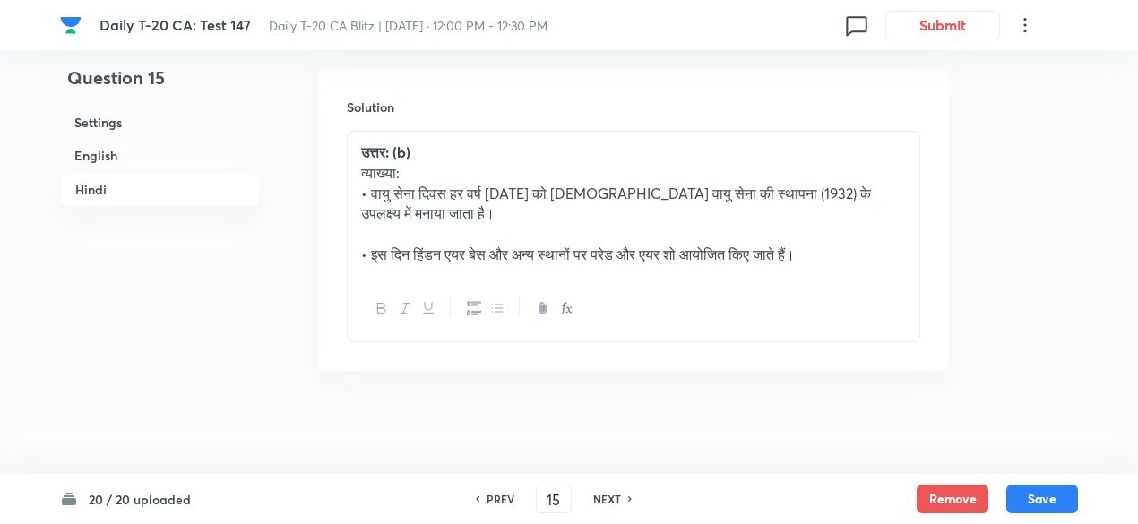
click at [606, 498] on h6 "NEXT" at bounding box center [607, 499] width 28 height 16
type input "16"
checkbox input "false"
checkbox input "true"
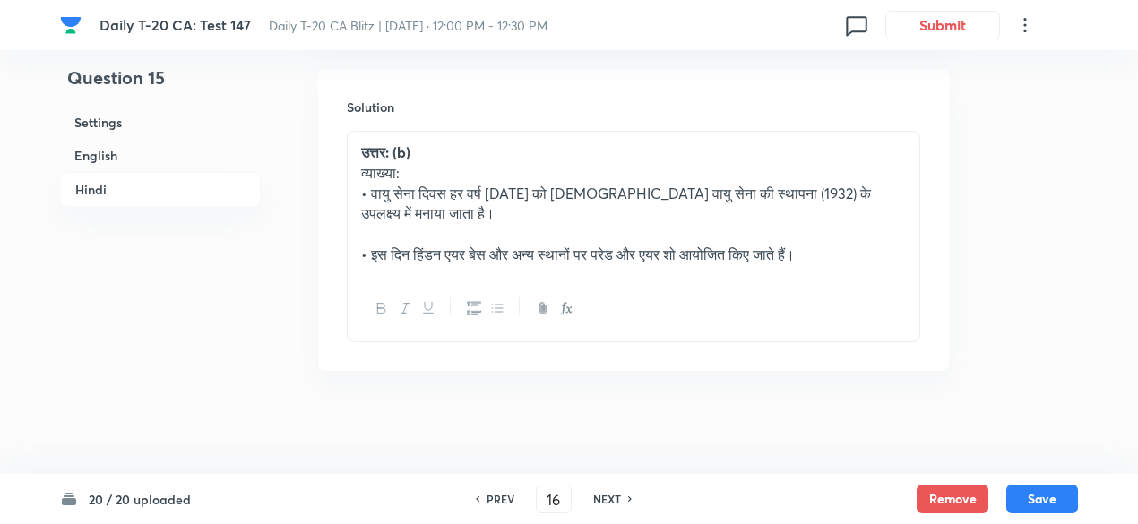
checkbox input "true"
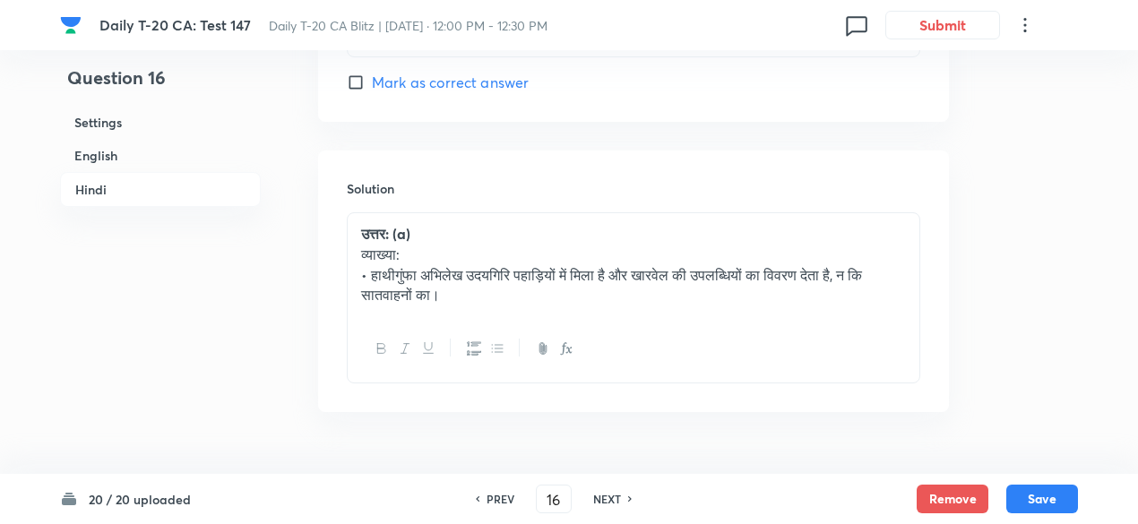
click at [606, 498] on h6 "NEXT" at bounding box center [607, 499] width 28 height 16
type input "17"
checkbox input "false"
checkbox input "true"
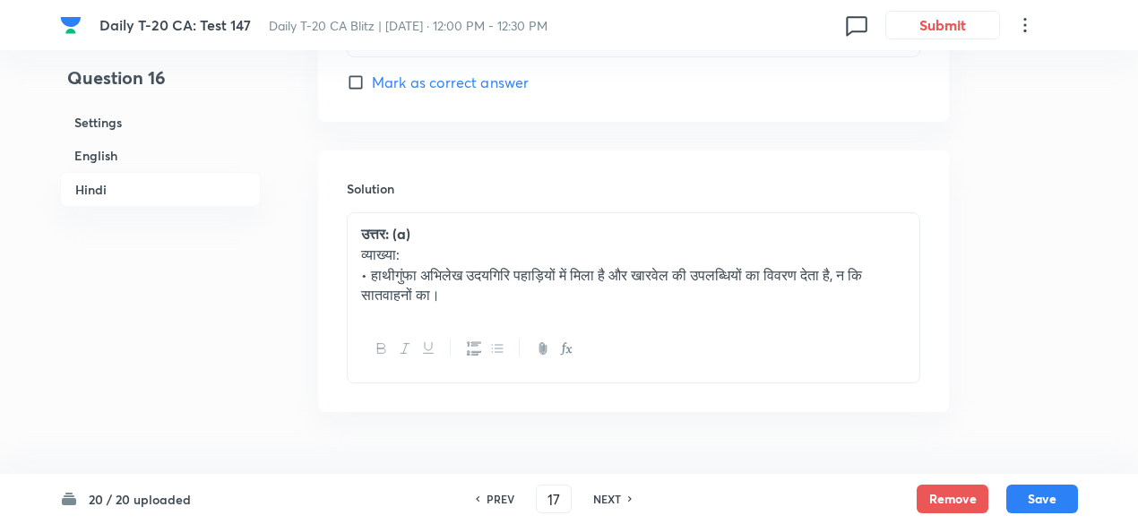
checkbox input "true"
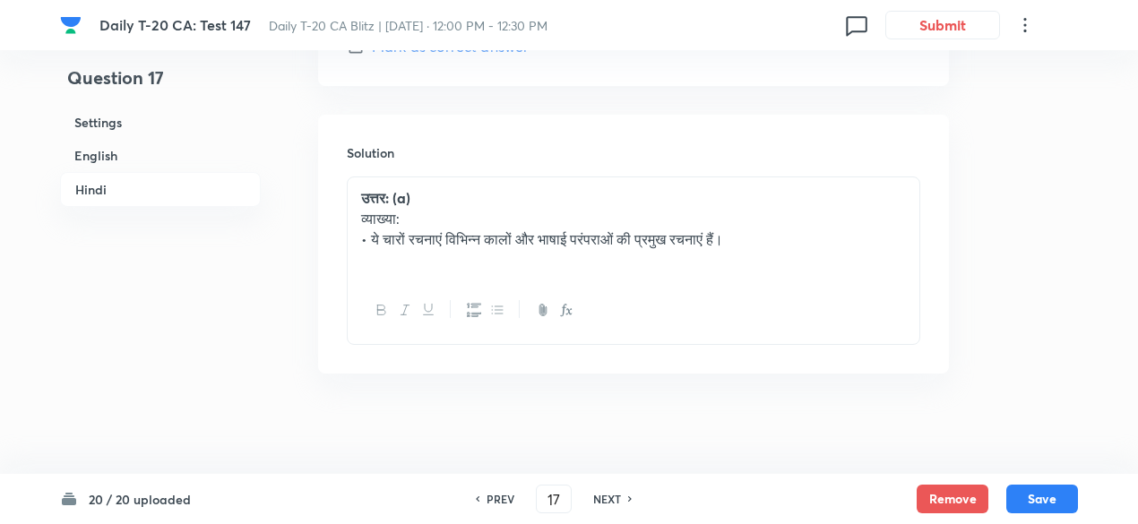
scroll to position [3905, 0]
click at [606, 498] on h6 "NEXT" at bounding box center [607, 499] width 28 height 16
type input "18"
checkbox input "false"
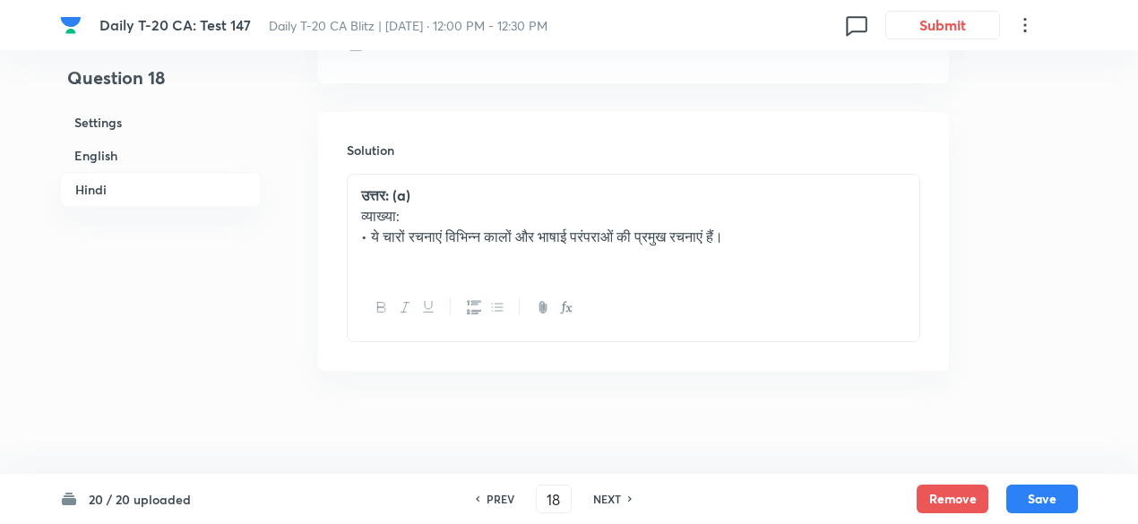
checkbox input "true"
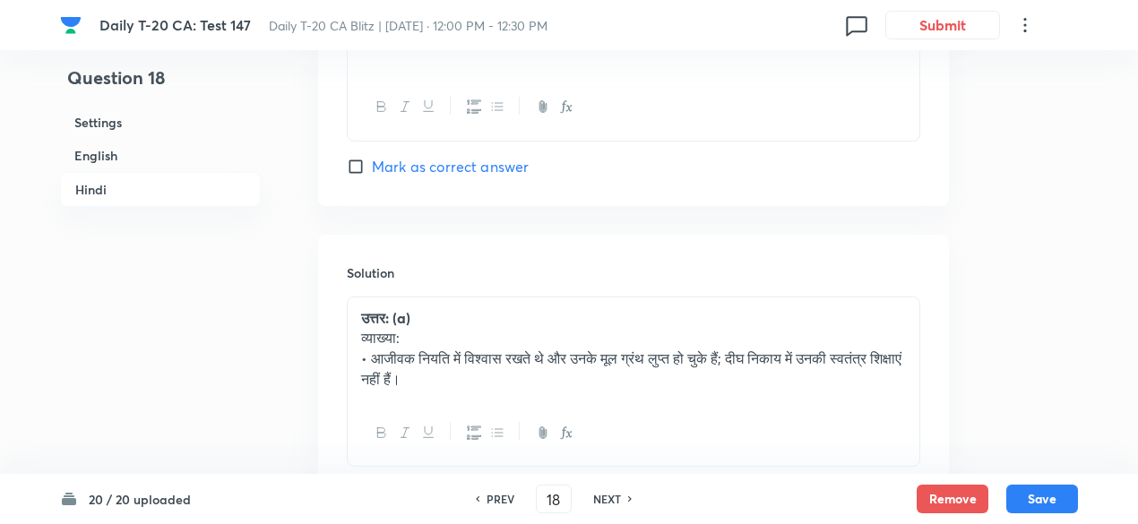
click at [606, 498] on h6 "NEXT" at bounding box center [607, 499] width 28 height 16
type input "19"
checkbox input "false"
checkbox input "true"
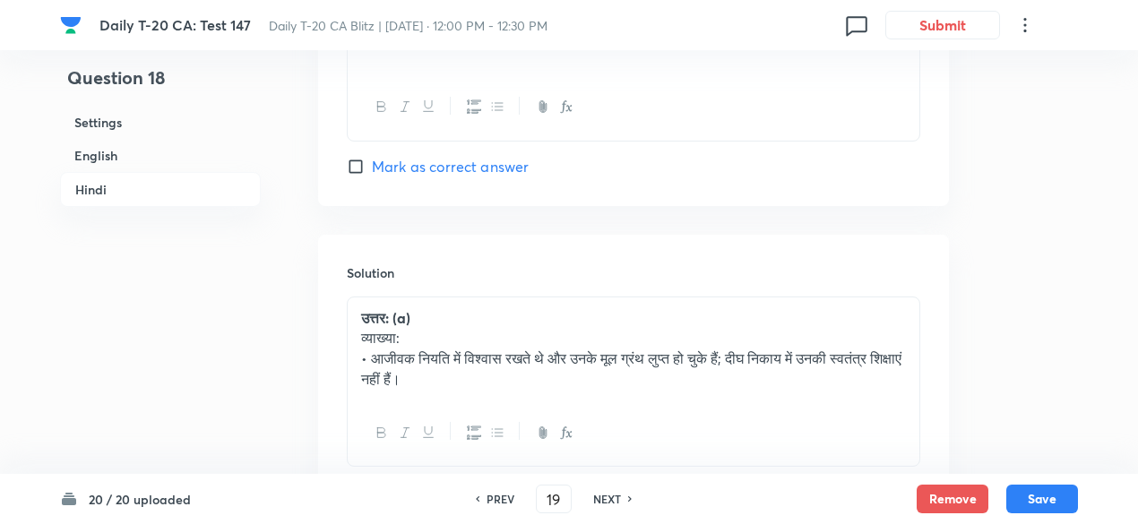
checkbox input "true"
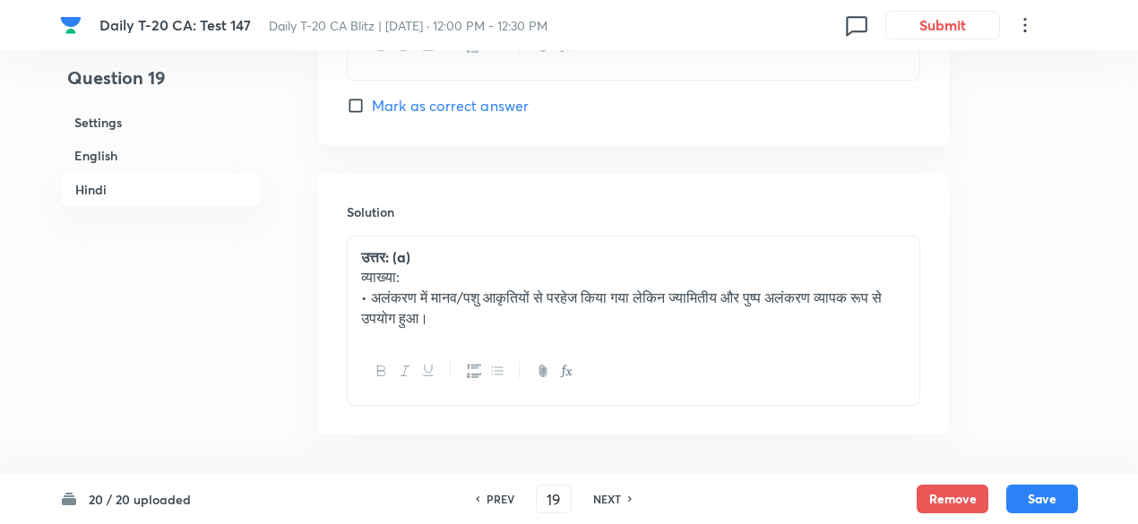
click at [606, 498] on h6 "NEXT" at bounding box center [607, 499] width 28 height 16
type input "20"
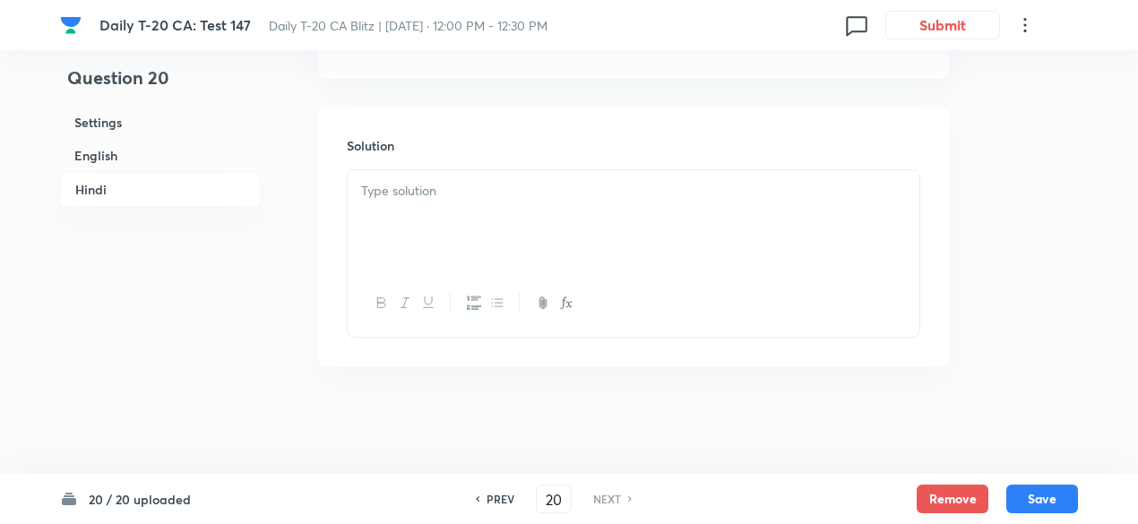
checkbox input "false"
checkbox input "true"
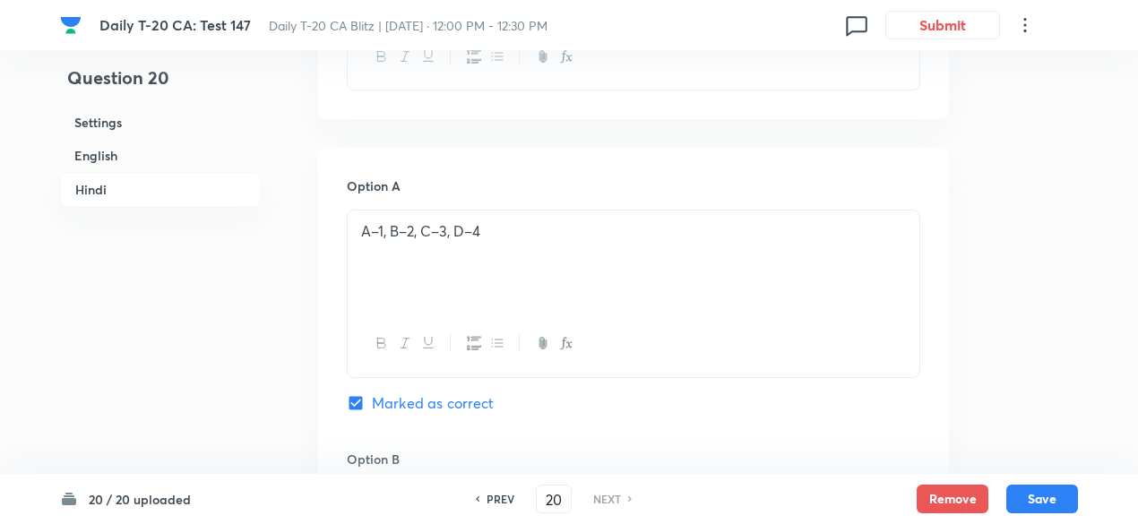
scroll to position [2739, 0]
